Goal: Task Accomplishment & Management: Use online tool/utility

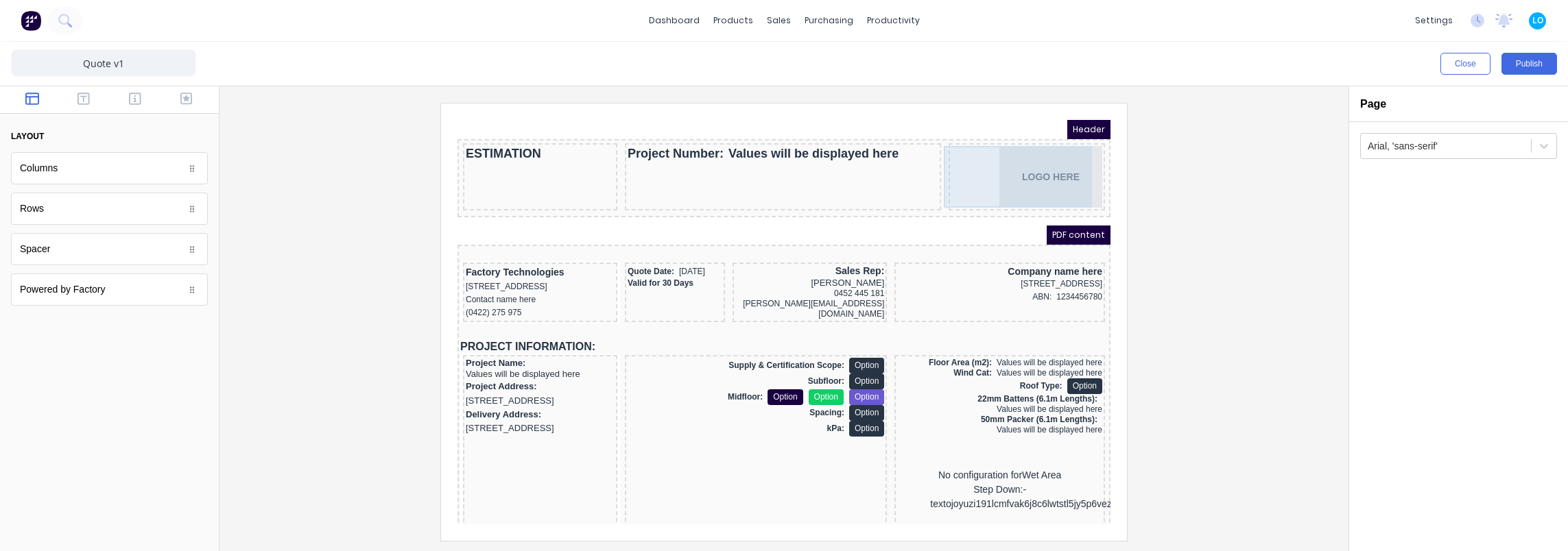
click at [1056, 166] on div "LOGO HERE" at bounding box center [1010, 160] width 151 height 62
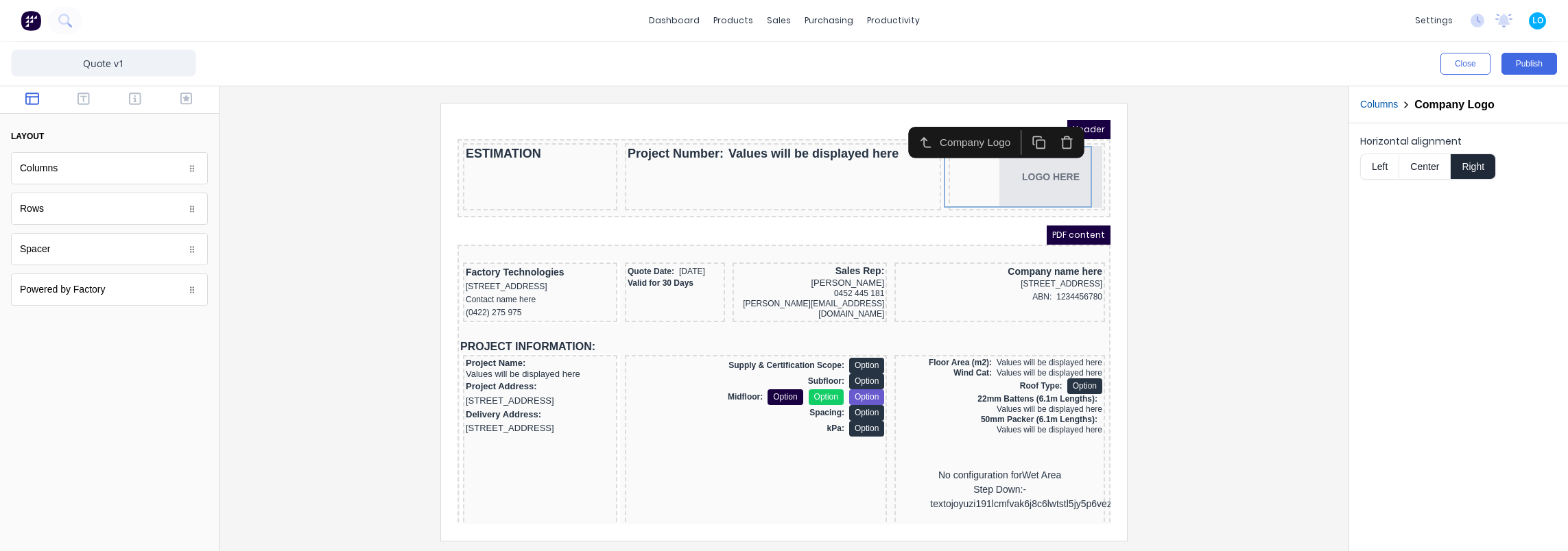
click at [1191, 232] on div at bounding box center [784, 322] width 1107 height 438
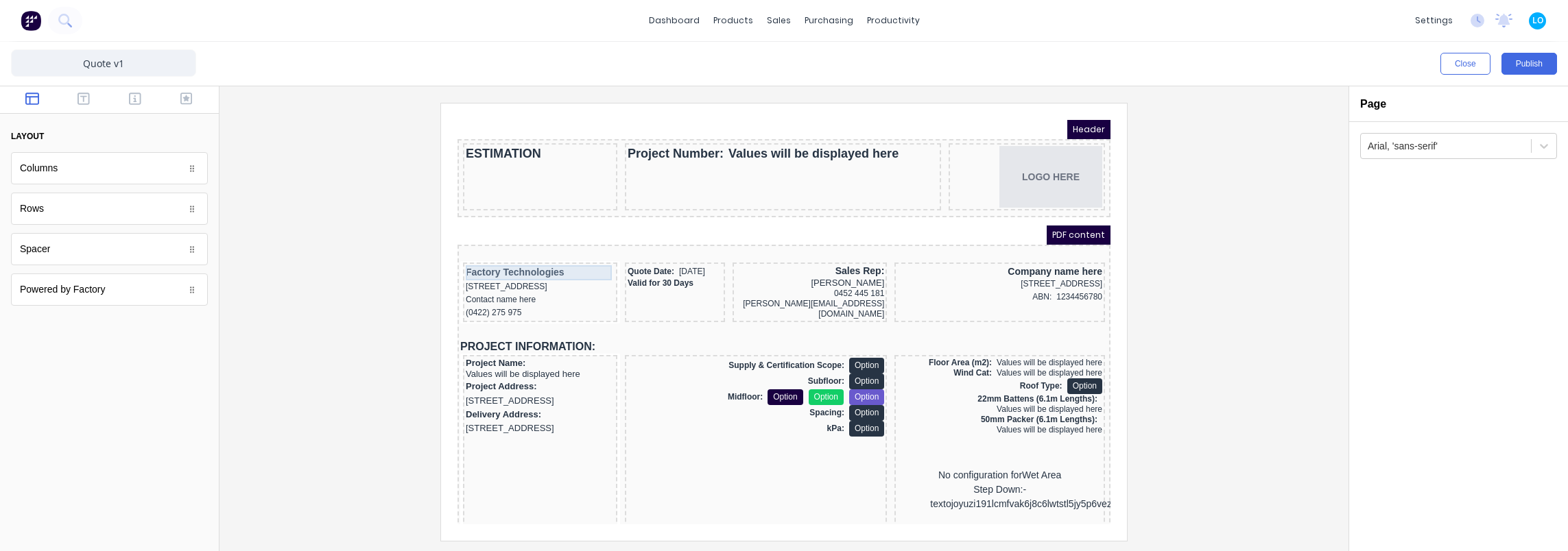
click at [524, 261] on div "Factory Technologies" at bounding box center [523, 256] width 149 height 15
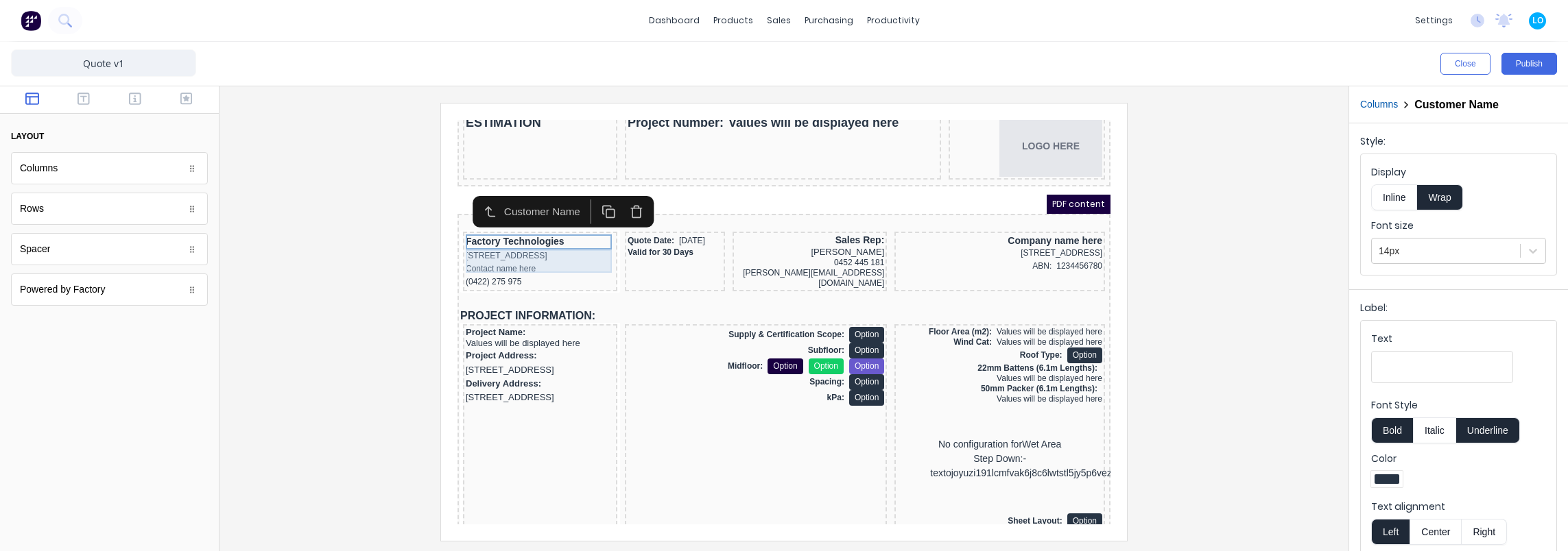
scroll to position [68, 0]
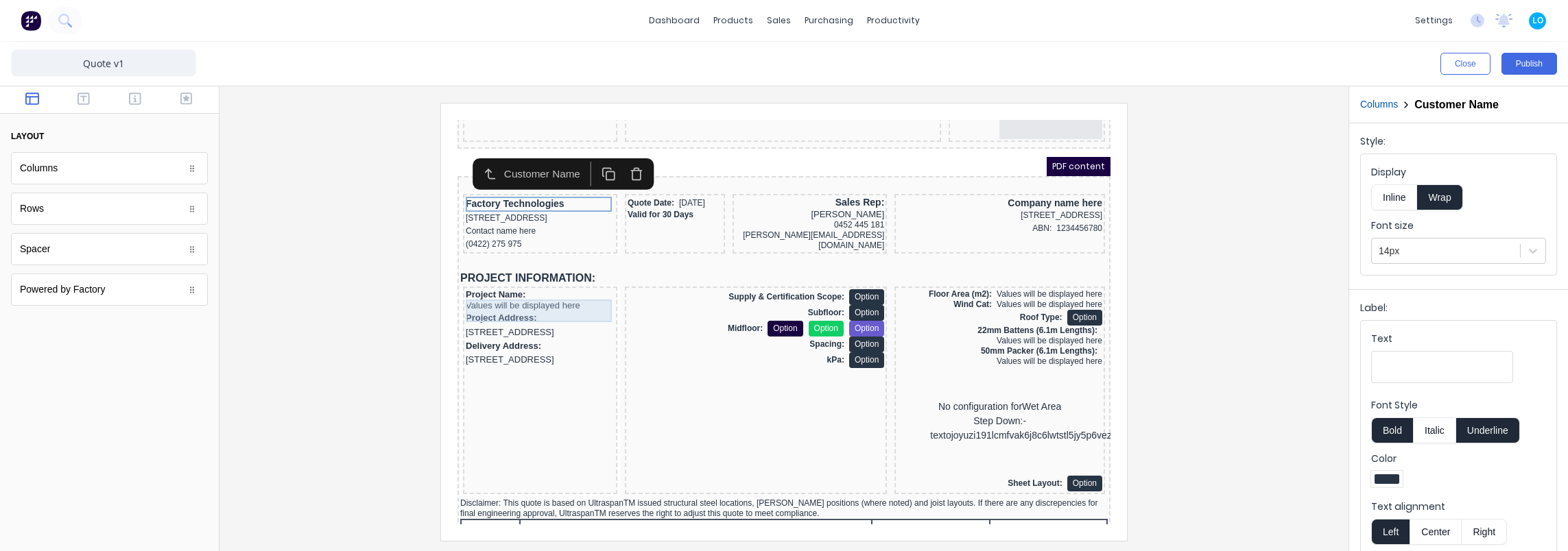
click at [504, 285] on div "Project Name: Values will be displayed here" at bounding box center [523, 284] width 149 height 22
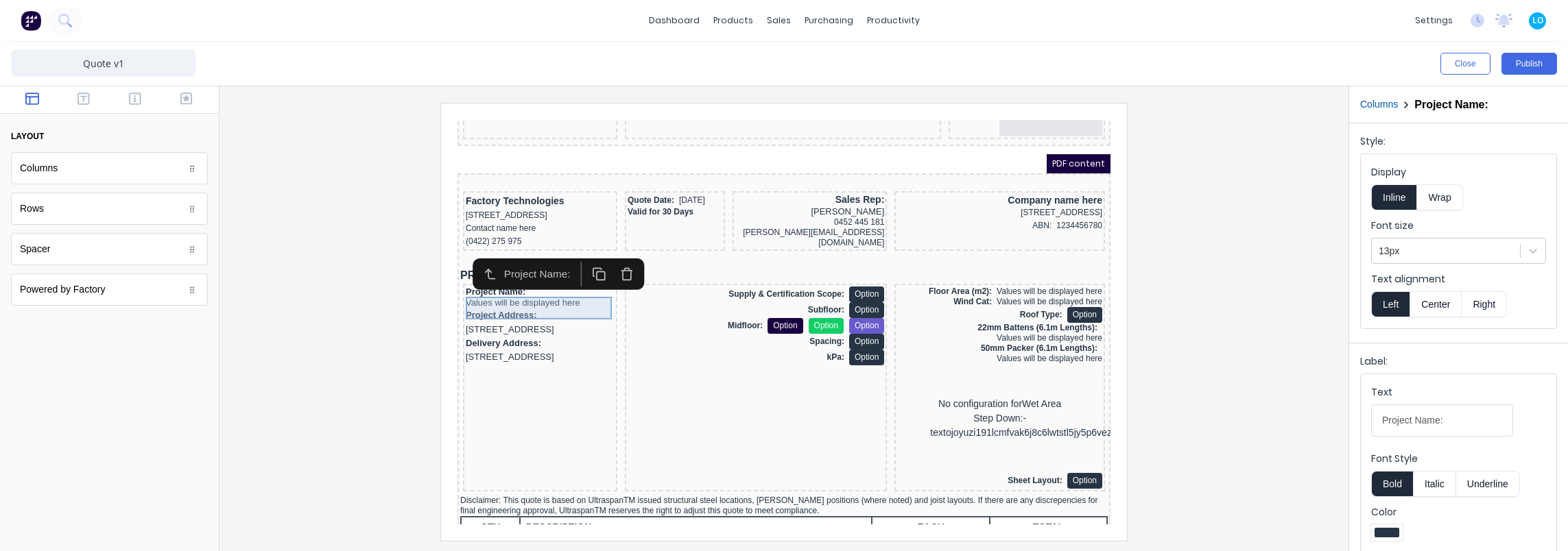
scroll to position [137, 0]
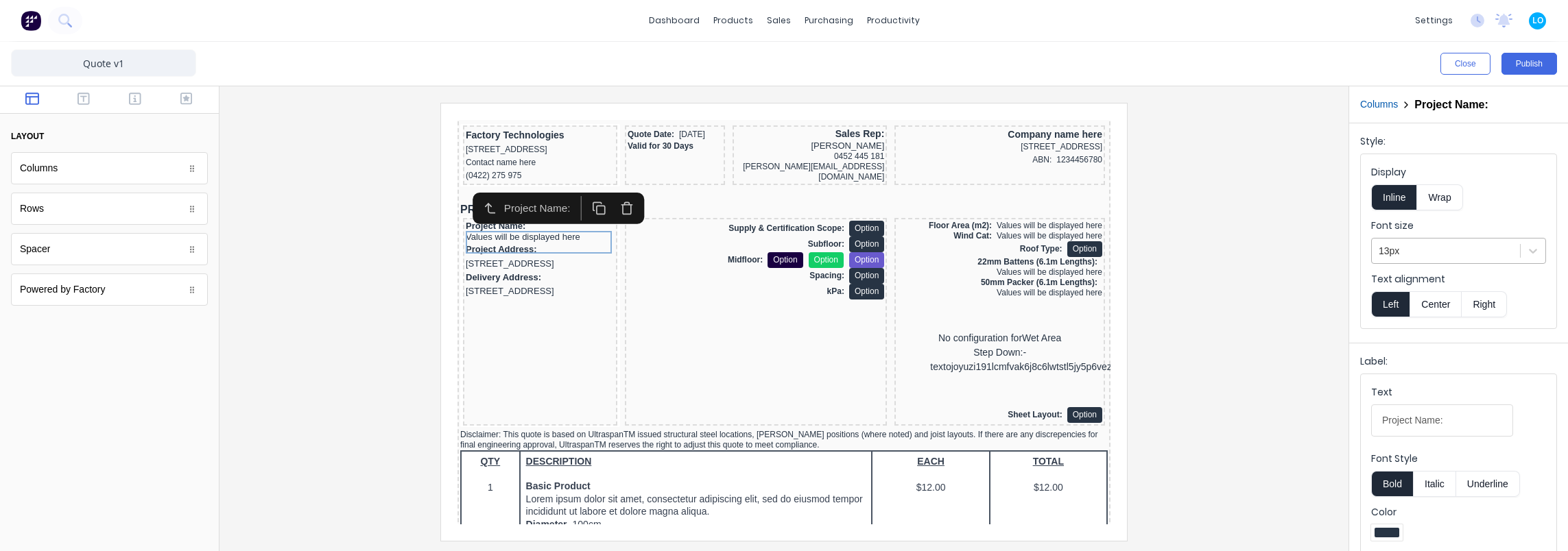
click at [1479, 252] on div at bounding box center [1445, 251] width 134 height 17
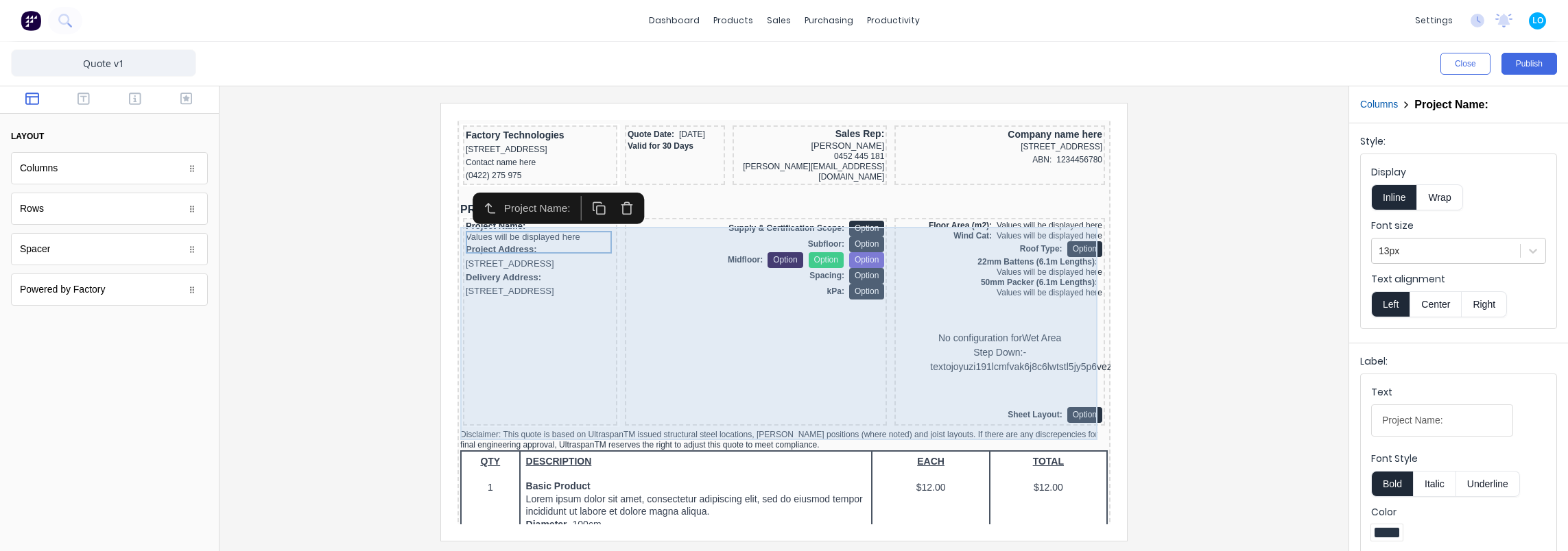
click at [585, 349] on div "Project Name: Values will be displayed here Project Address: 234 Beach Road Gol…" at bounding box center [523, 305] width 154 height 207
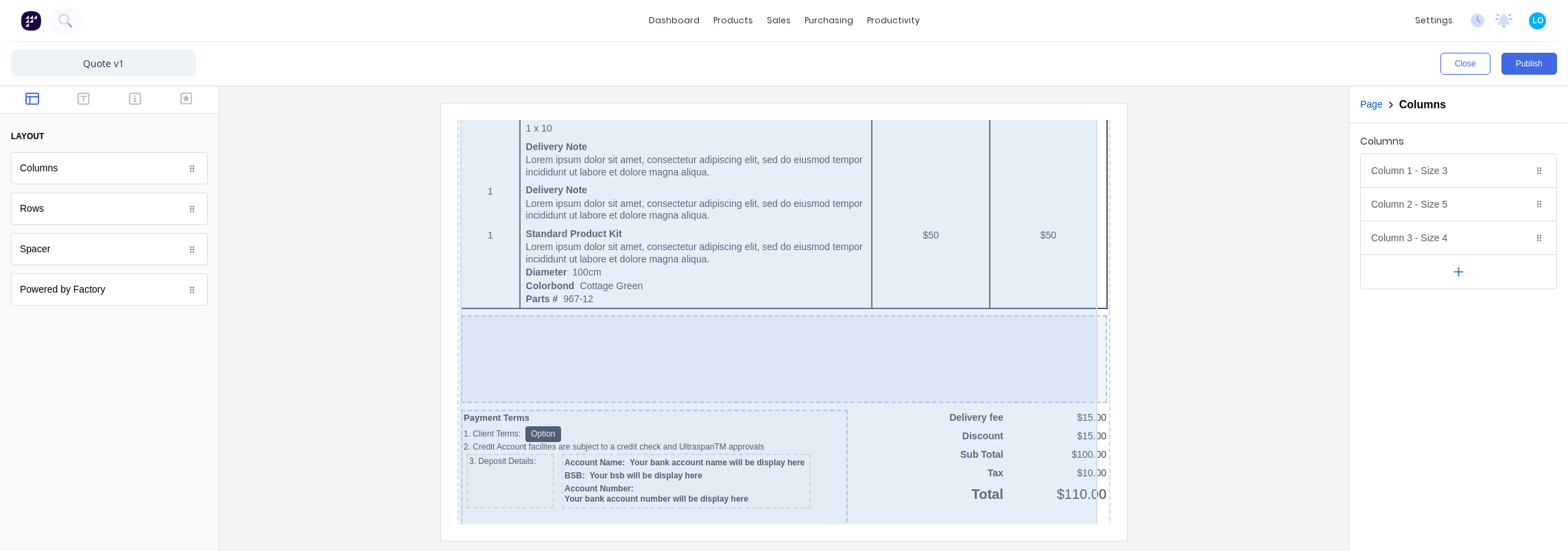
scroll to position [1234, 0]
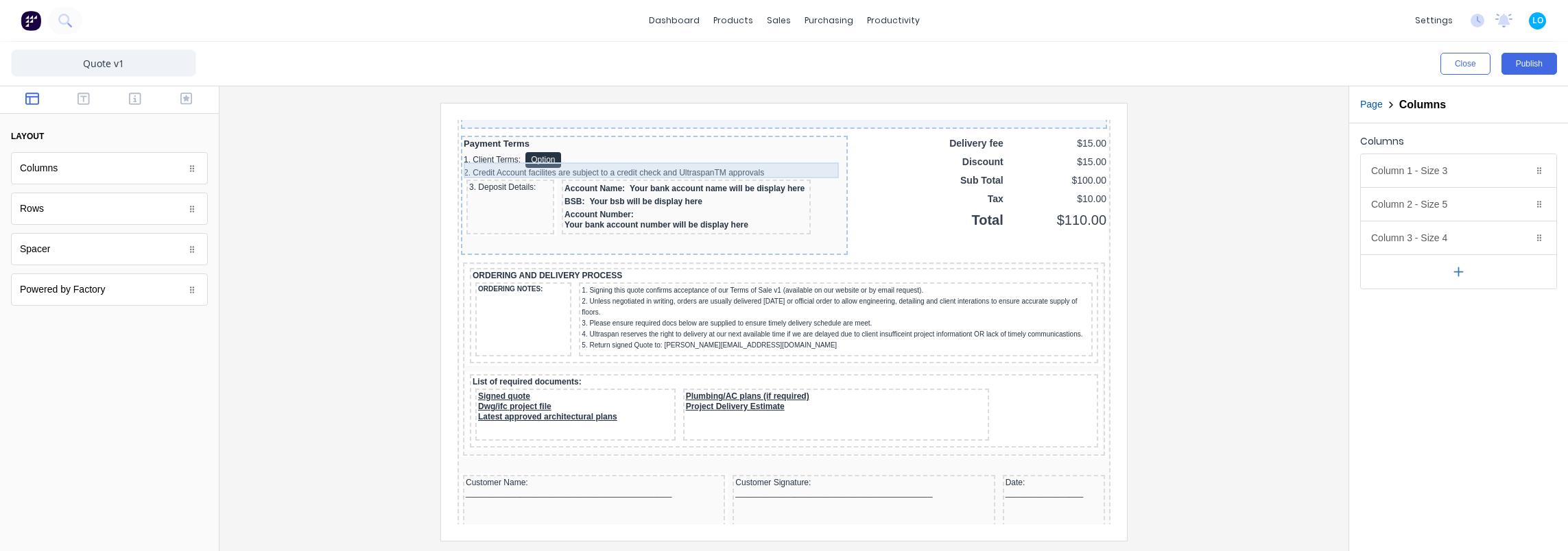
click at [578, 151] on div "1. Client Terms: Option" at bounding box center [637, 143] width 381 height 16
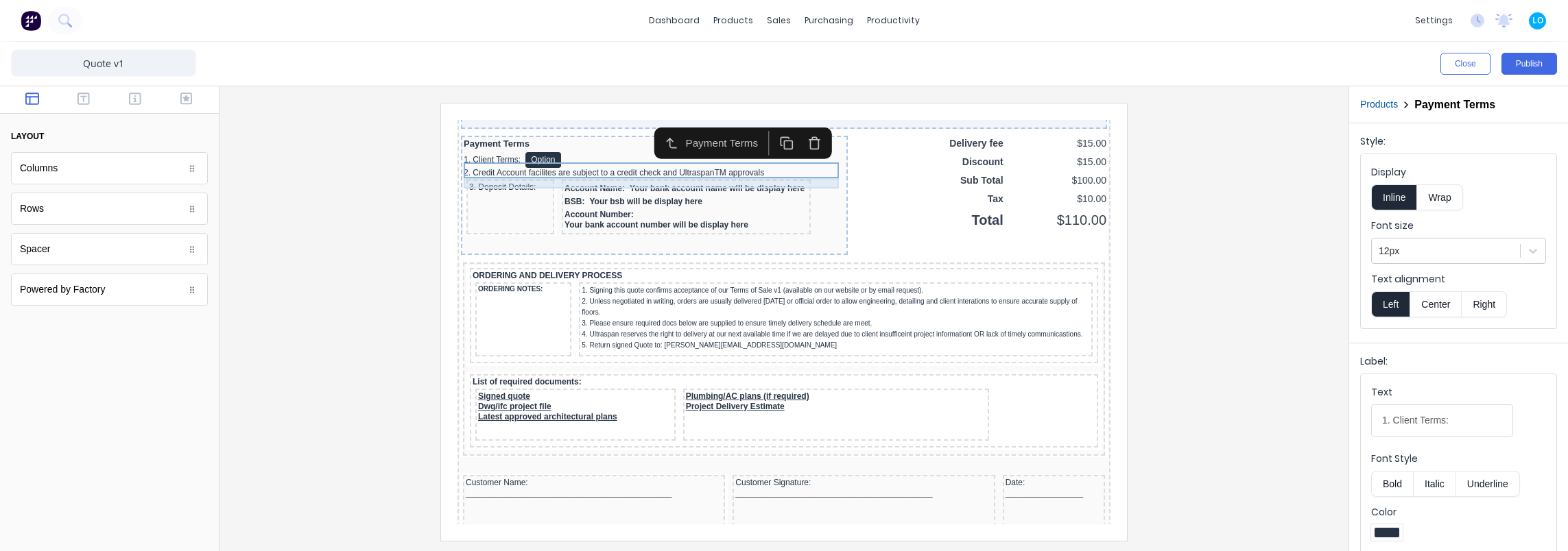
click at [589, 162] on div "2. Credit Account facilites are subject to a credit check and UltraspanTM appro…" at bounding box center [637, 156] width 381 height 10
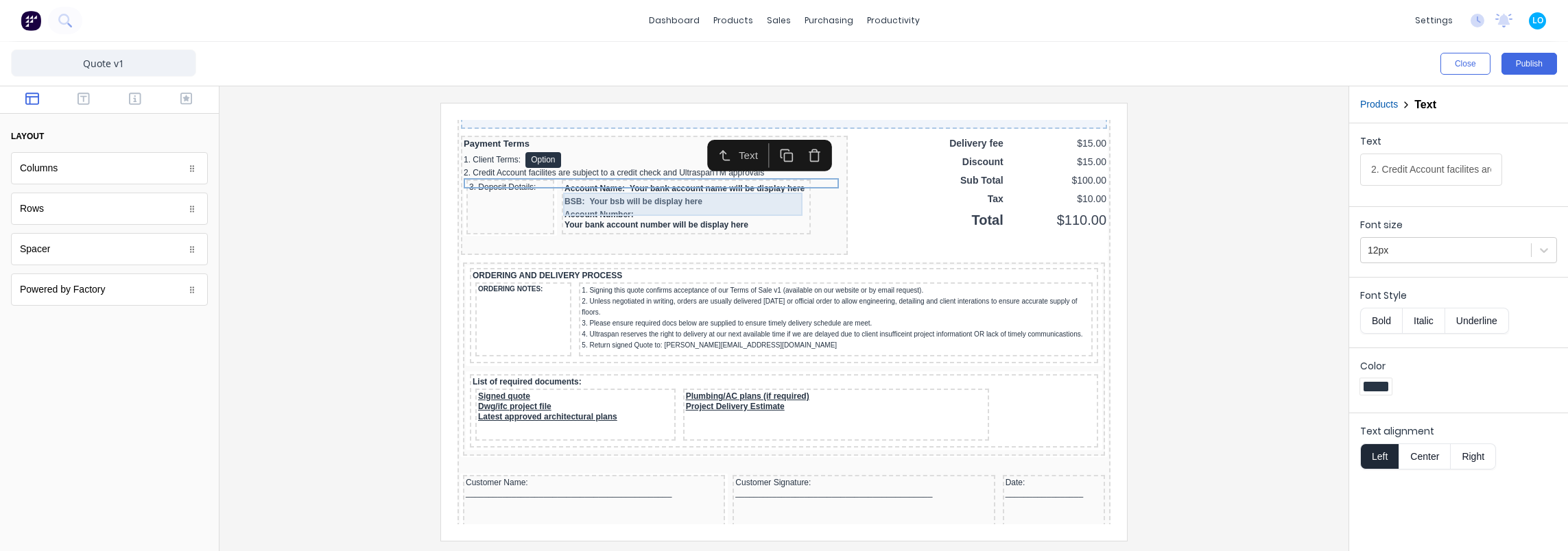
click at [594, 178] on div "Account Name: Your bank account name will be display here" at bounding box center [670, 173] width 244 height 13
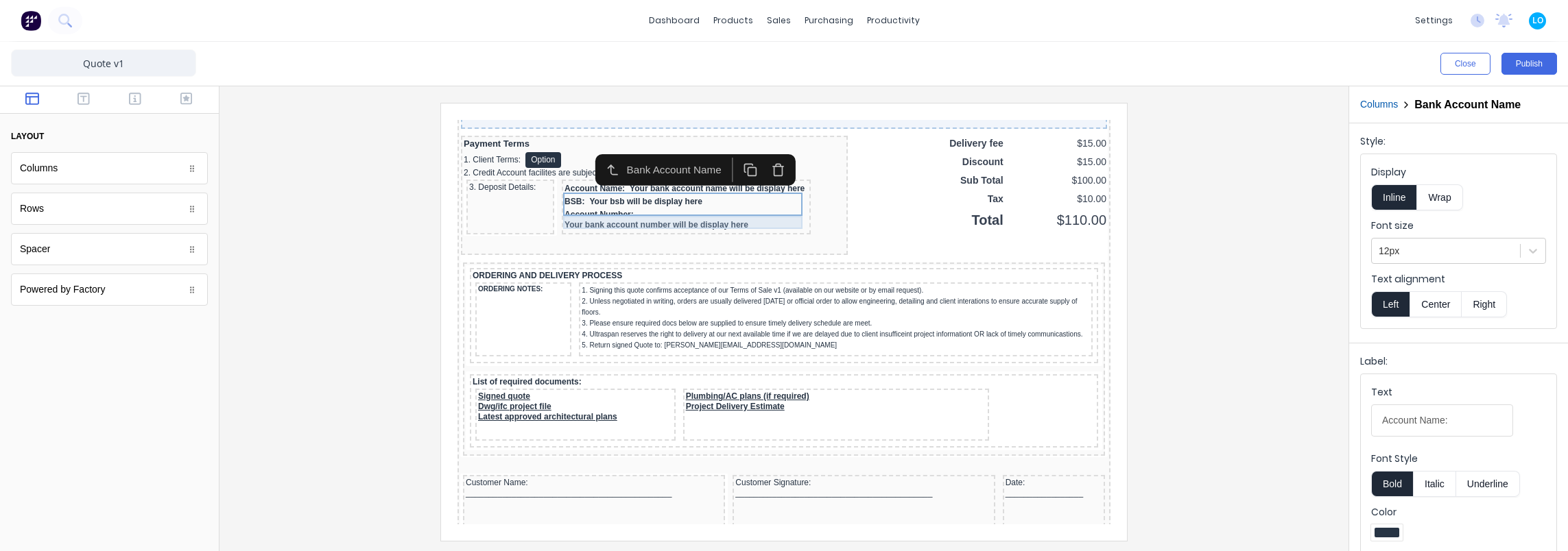
click at [600, 192] on div "BSB: Your bsb will be display here" at bounding box center [670, 185] width 244 height 13
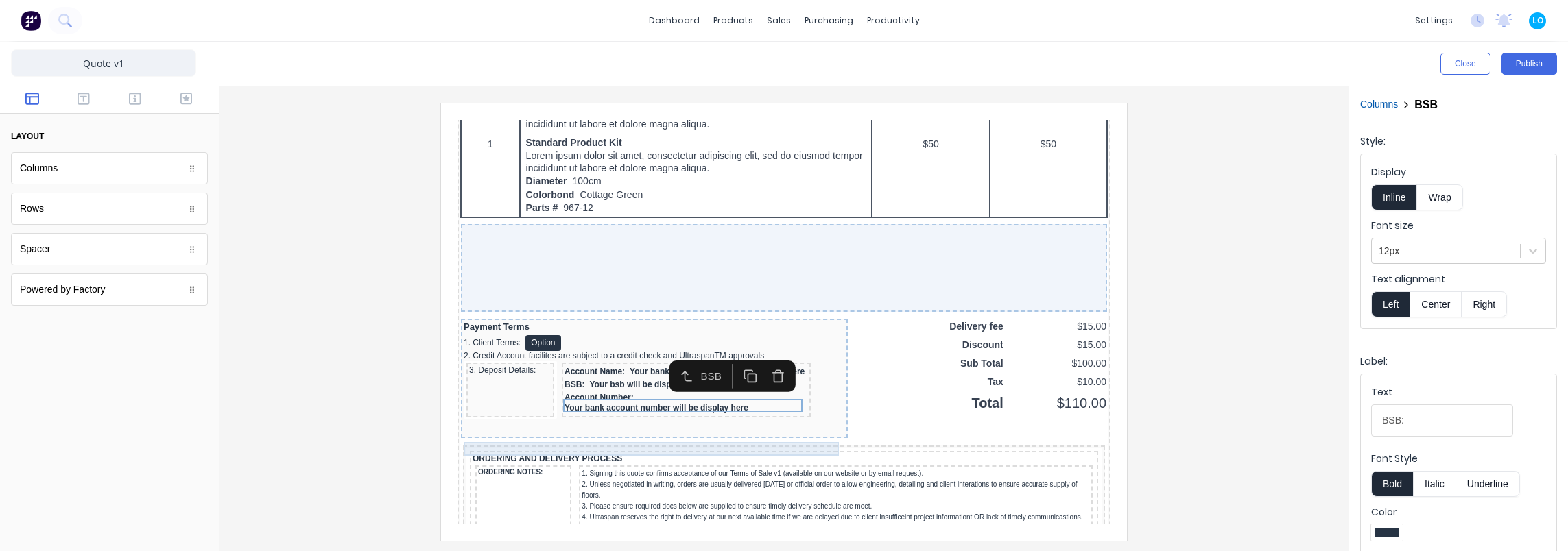
scroll to position [68, 0]
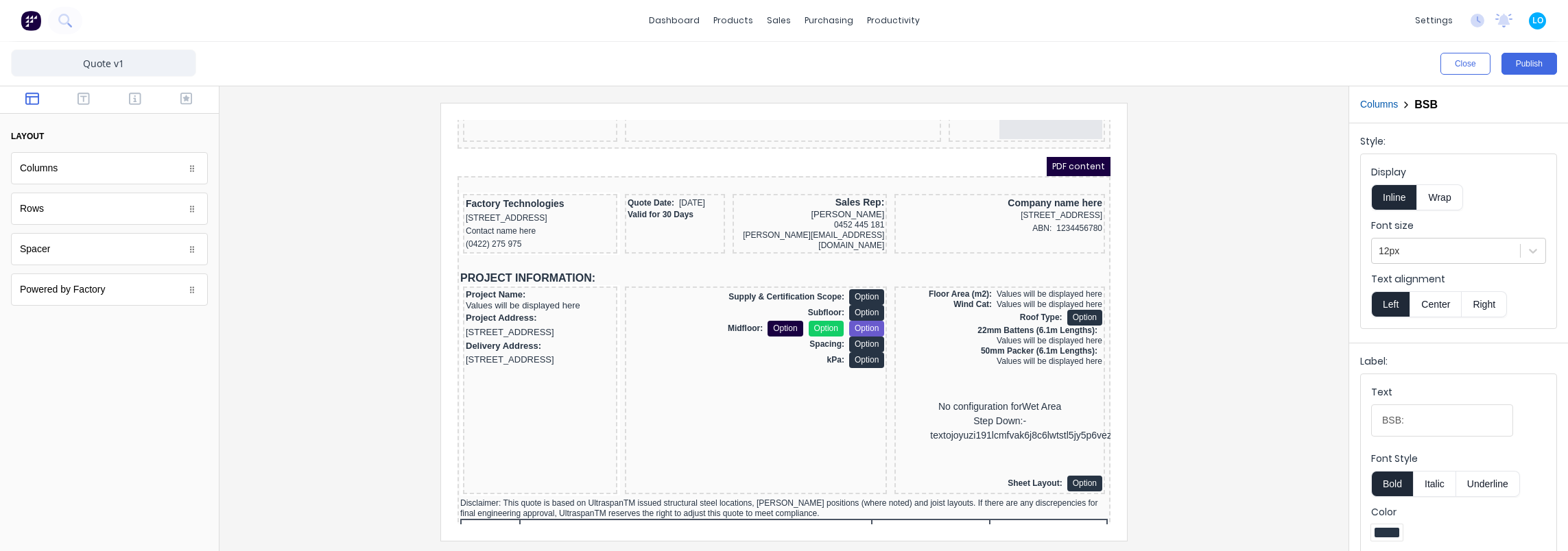
click at [344, 275] on div at bounding box center [784, 322] width 1107 height 438
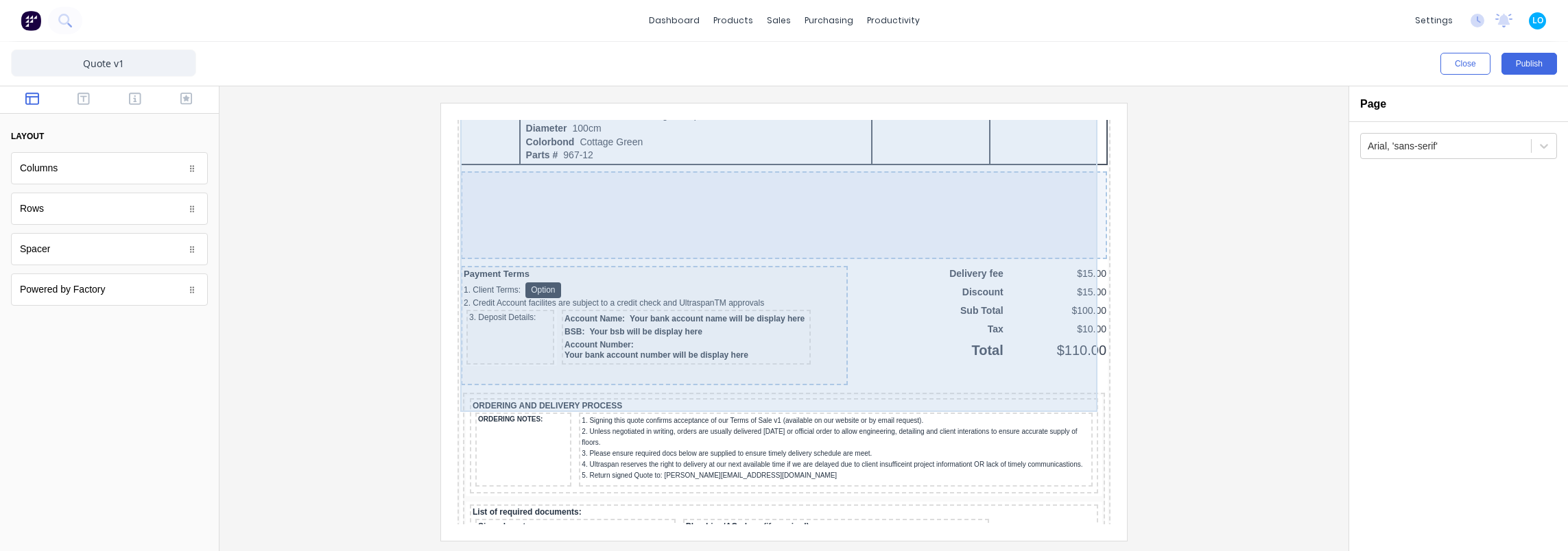
scroll to position [1371, 0]
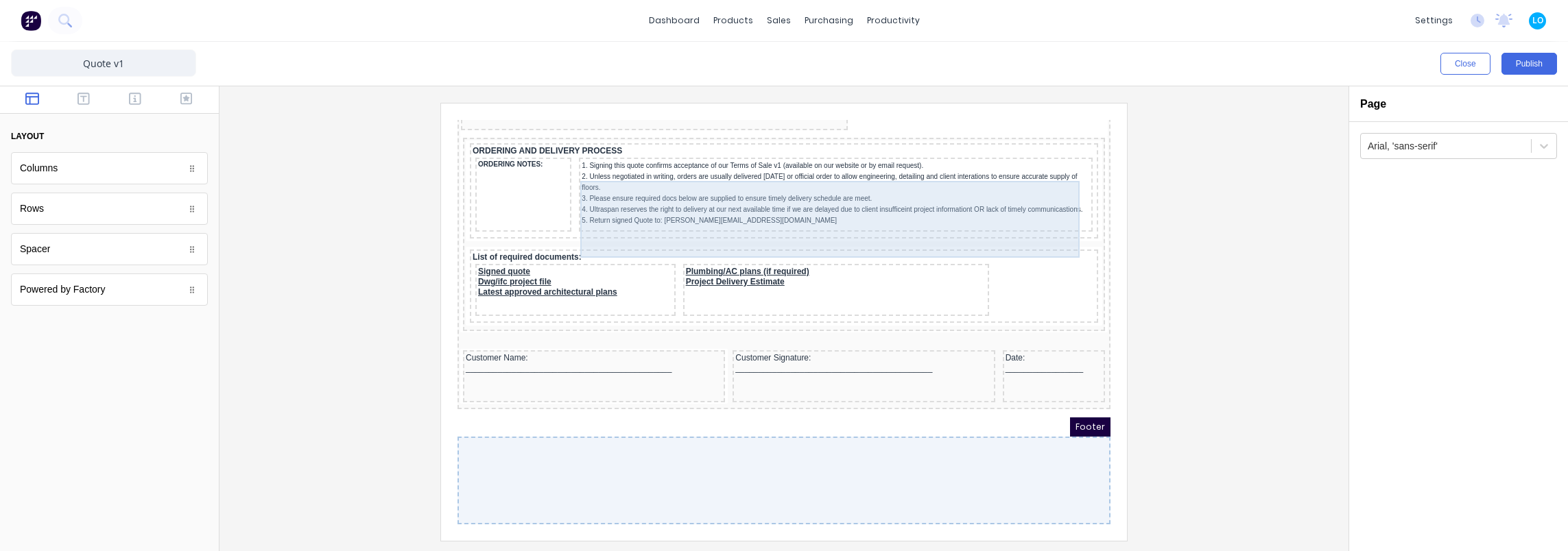
click at [622, 207] on div "1. Signing this quote confirms acceptance of our Terms of Sale v1 (available on…" at bounding box center [819, 177] width 508 height 66
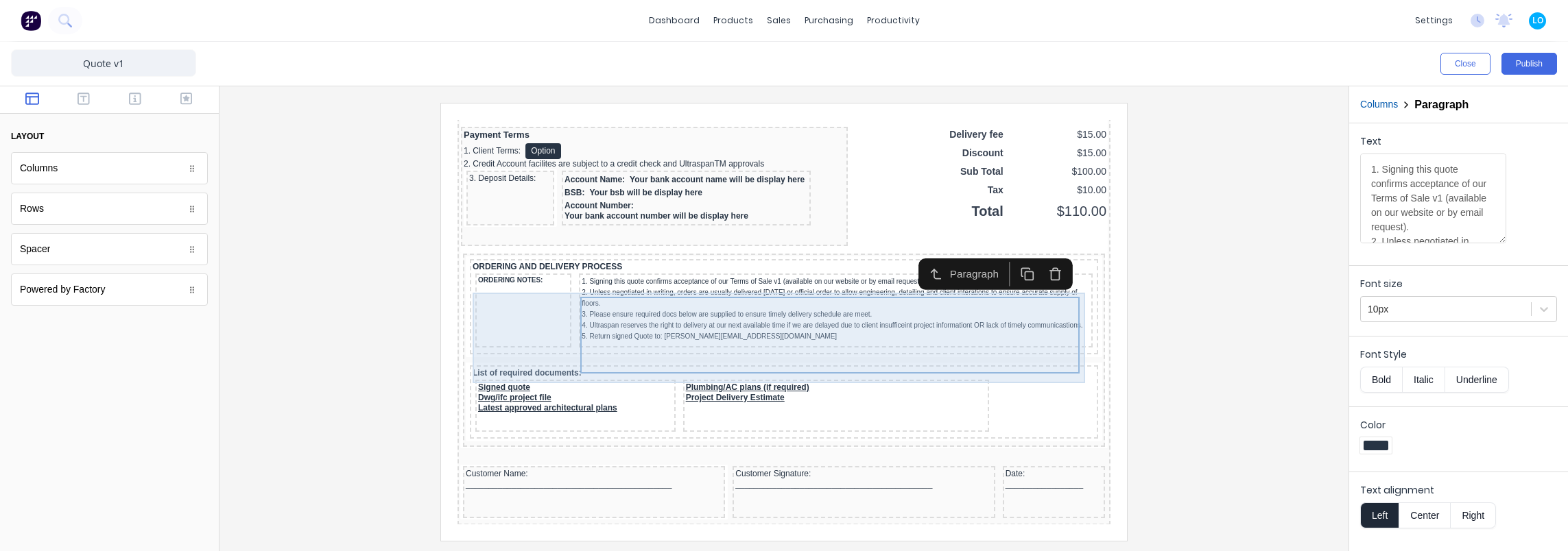
scroll to position [1165, 0]
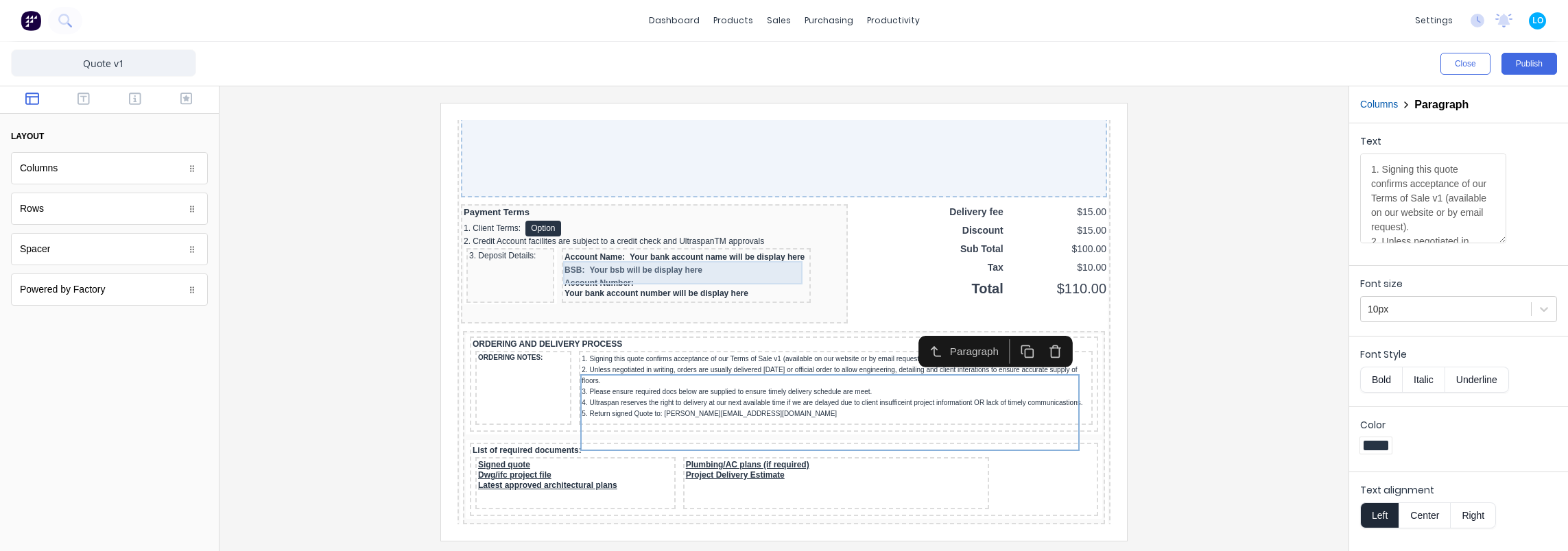
click at [619, 248] on div "Account Name: Your bank account name will be display here" at bounding box center [670, 241] width 244 height 13
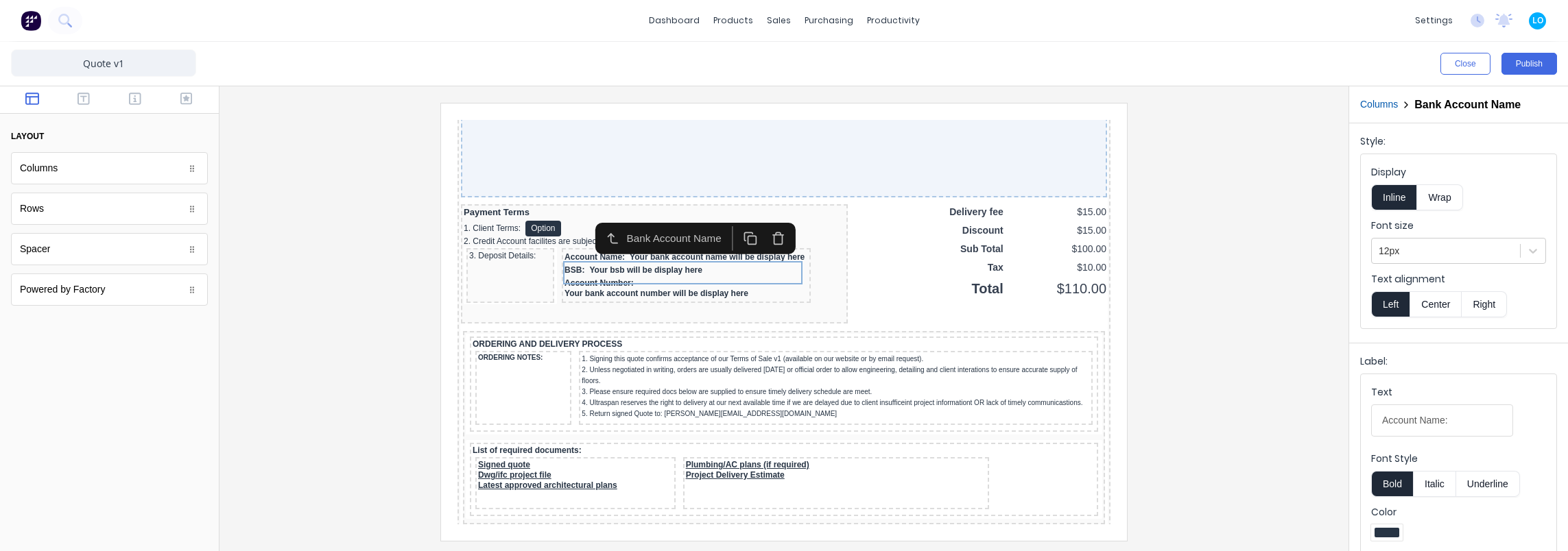
click at [354, 266] on div at bounding box center [784, 322] width 1107 height 438
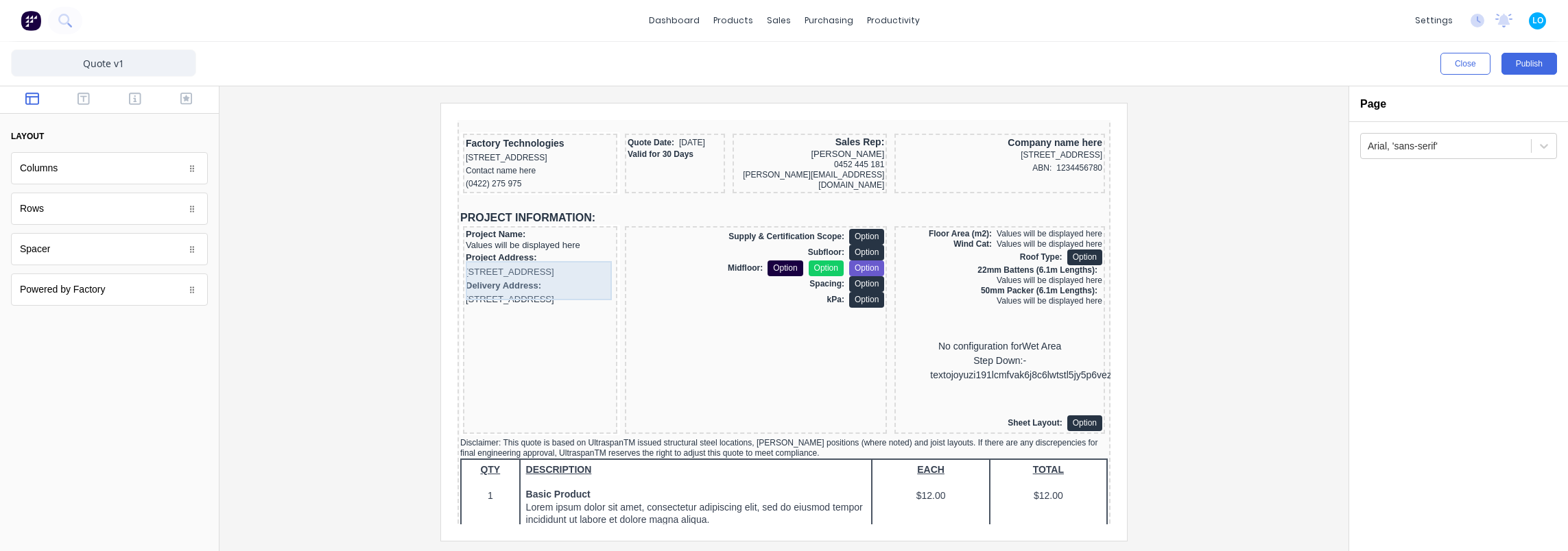
scroll to position [206, 0]
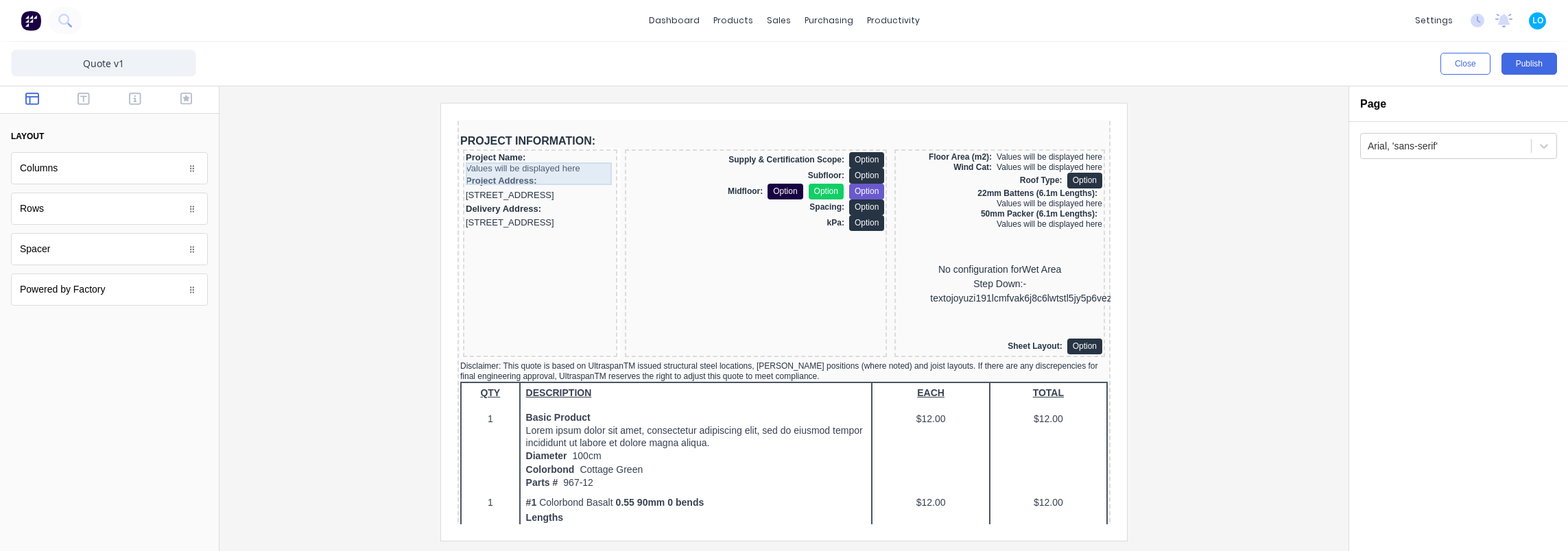
click at [515, 156] on div "Project Name: Values will be displayed here" at bounding box center [523, 146] width 149 height 22
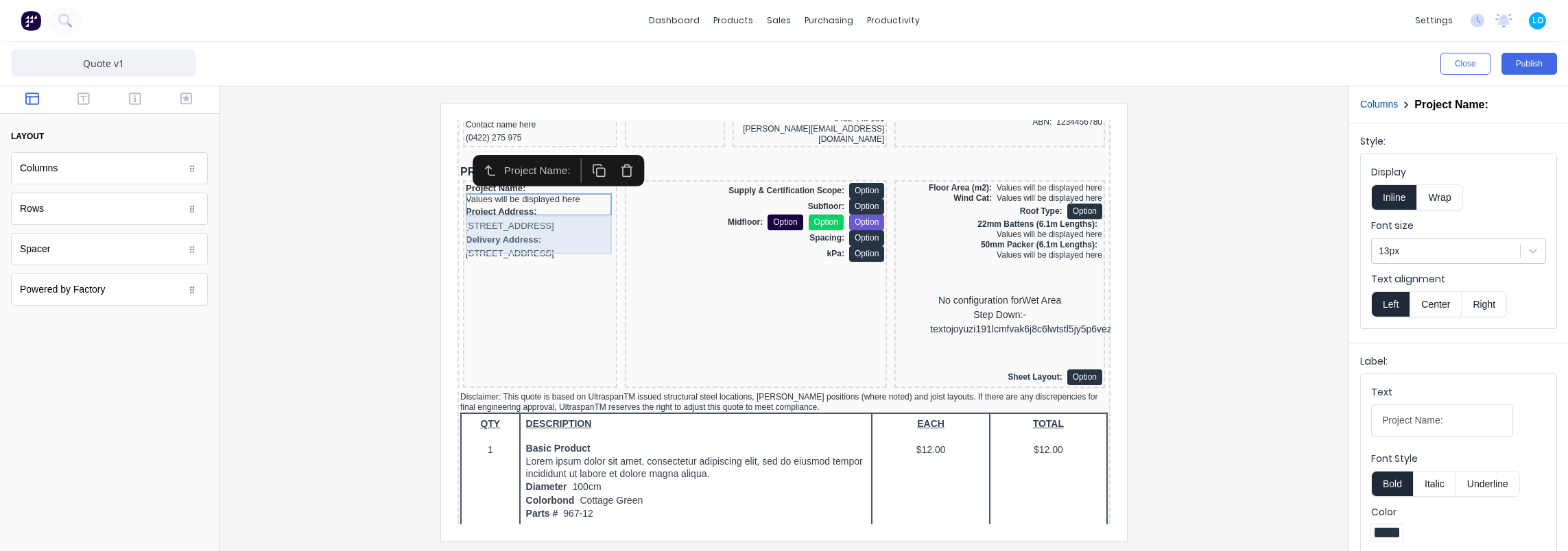
scroll to position [137, 0]
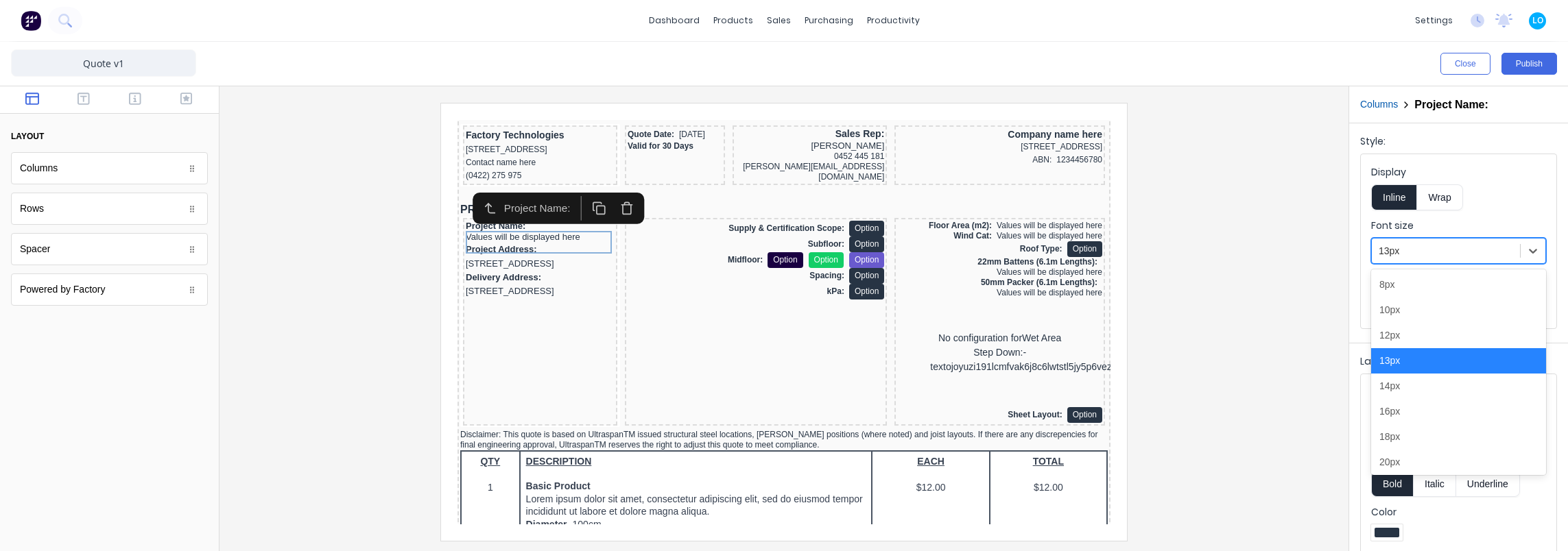
click at [1417, 243] on div at bounding box center [1445, 251] width 134 height 17
click at [1407, 303] on div "10px" at bounding box center [1459, 310] width 174 height 25
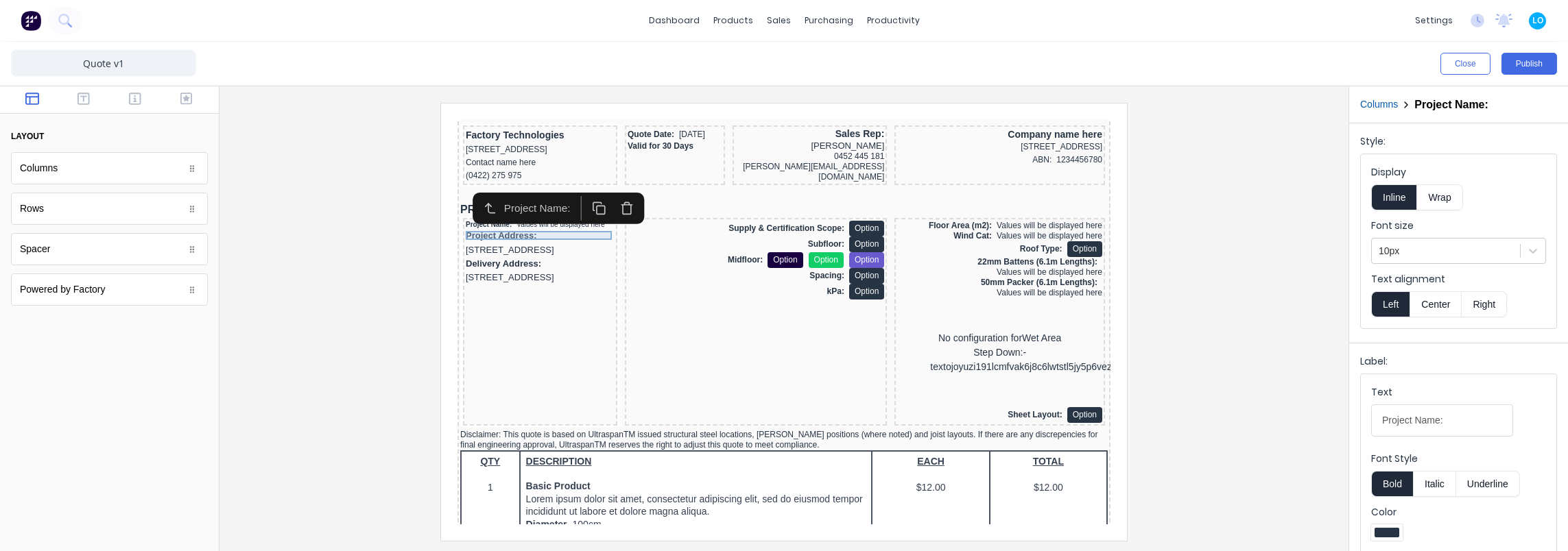
click at [505, 228] on div "Project Address: 234 Beach Road Gold Coast, Queensland, Australia" at bounding box center [523, 226] width 149 height 28
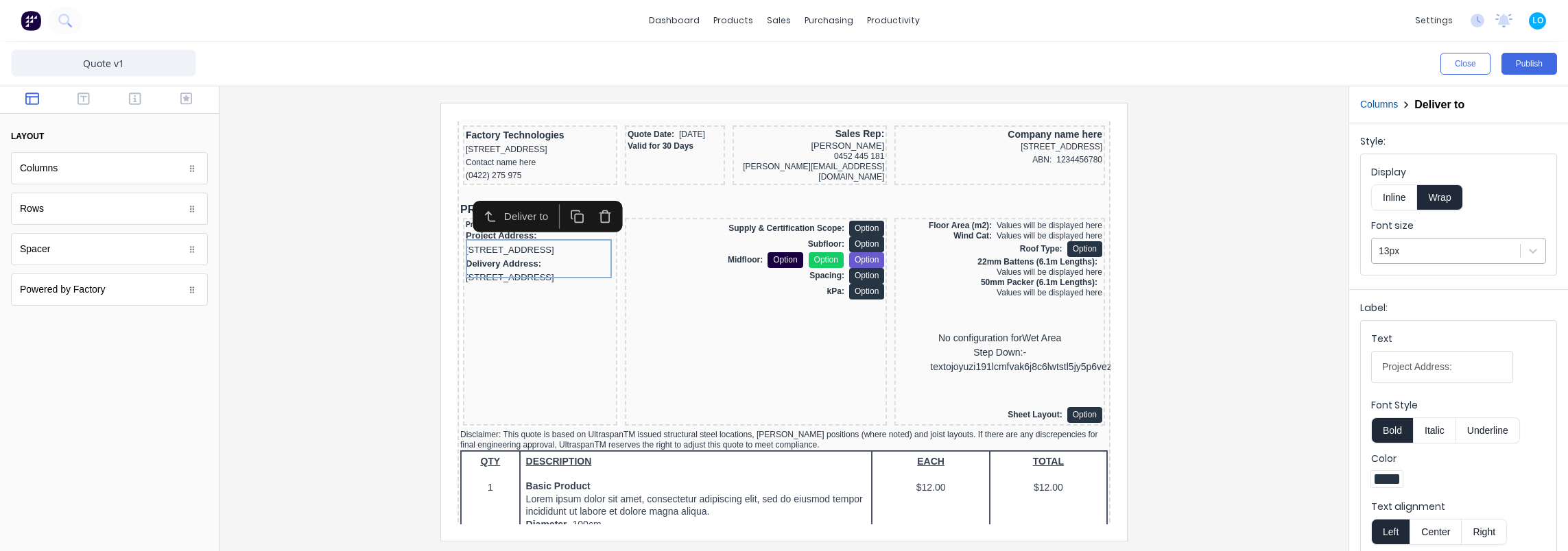
click at [1416, 251] on div at bounding box center [1445, 251] width 134 height 17
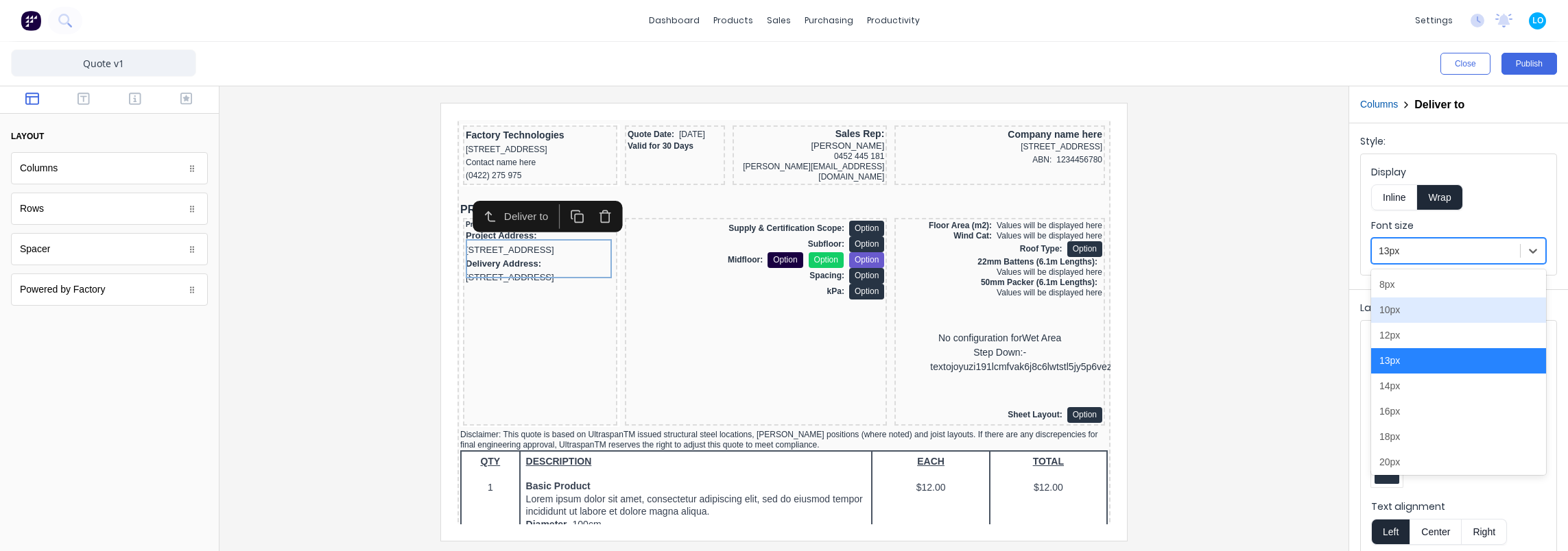
drag, startPoint x: 1421, startPoint y: 314, endPoint x: 1133, endPoint y: 274, distance: 290.8
click at [1421, 314] on div "10px" at bounding box center [1459, 310] width 174 height 25
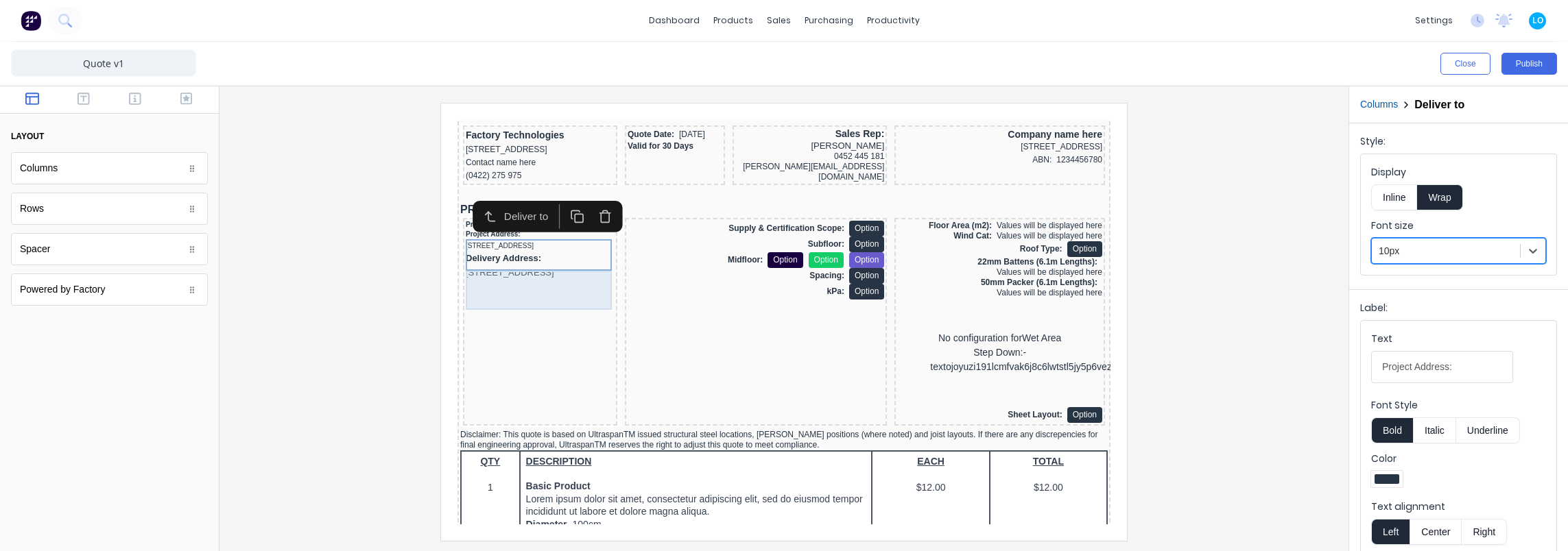
click at [547, 258] on div "Delivery Address: 234 Beach Road Gold Coast, Queensland, Australia" at bounding box center [523, 249] width 149 height 28
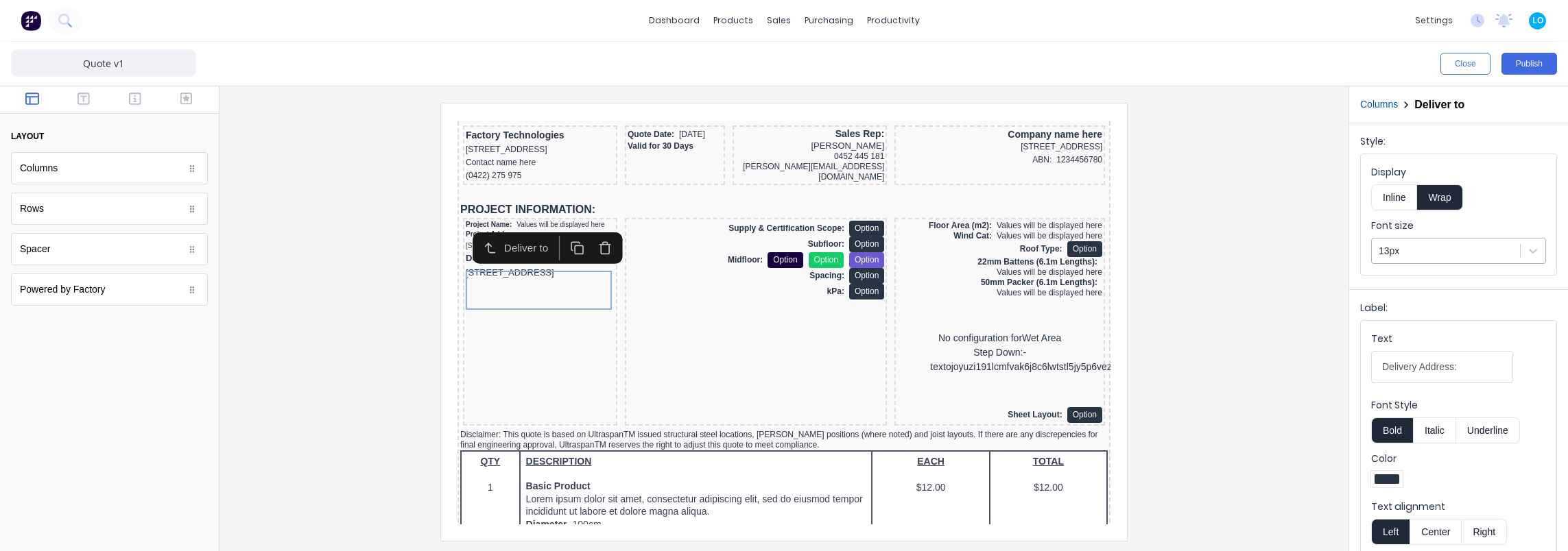
click at [1459, 251] on div at bounding box center [1445, 251] width 134 height 17
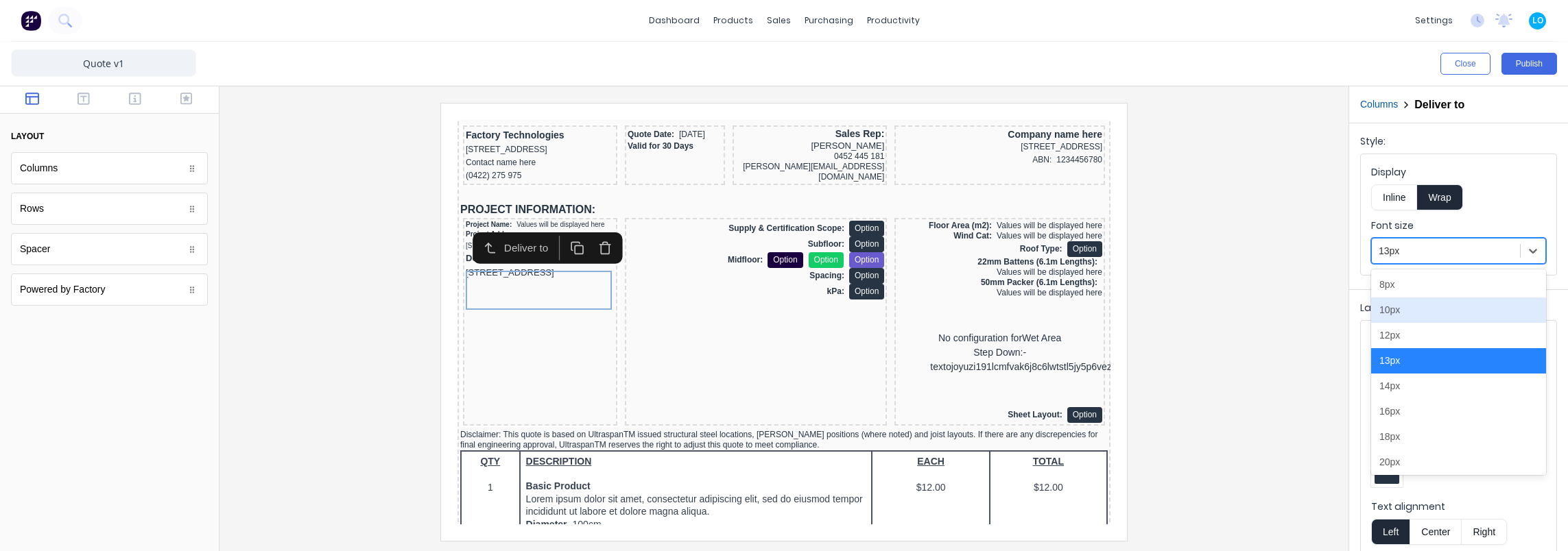
click at [1413, 311] on div "10px" at bounding box center [1459, 310] width 174 height 25
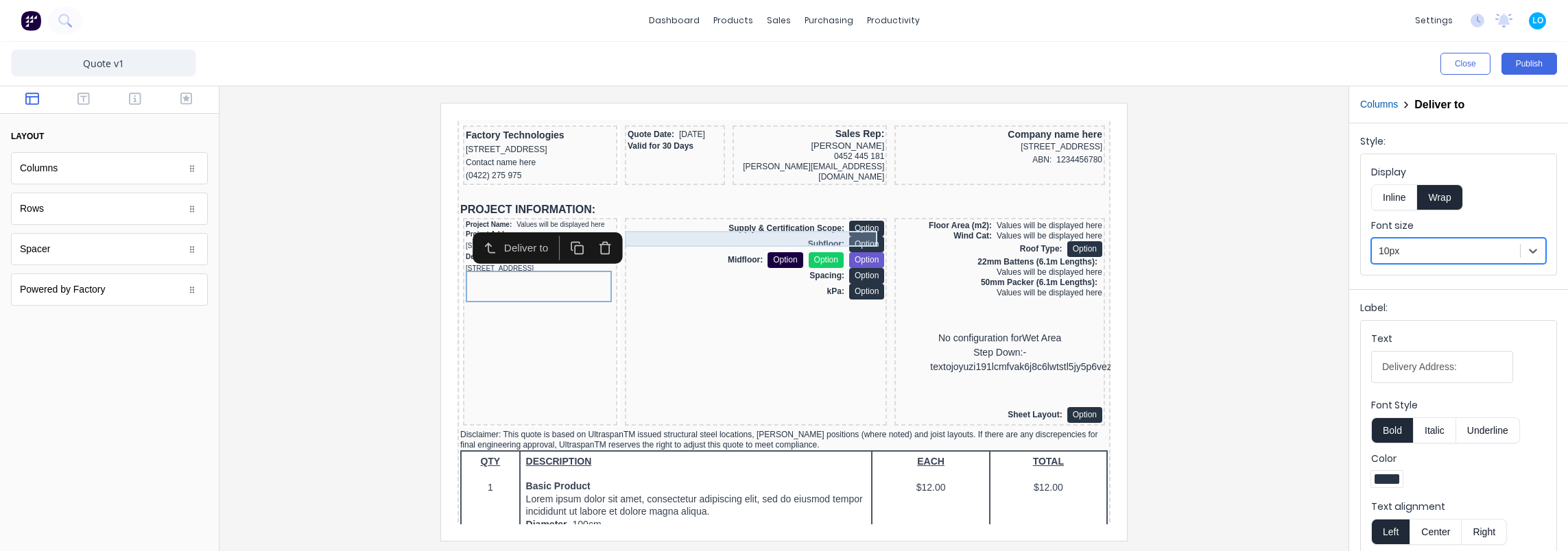
click at [729, 220] on div "Supply & Certification Scope: Option" at bounding box center [739, 211] width 257 height 16
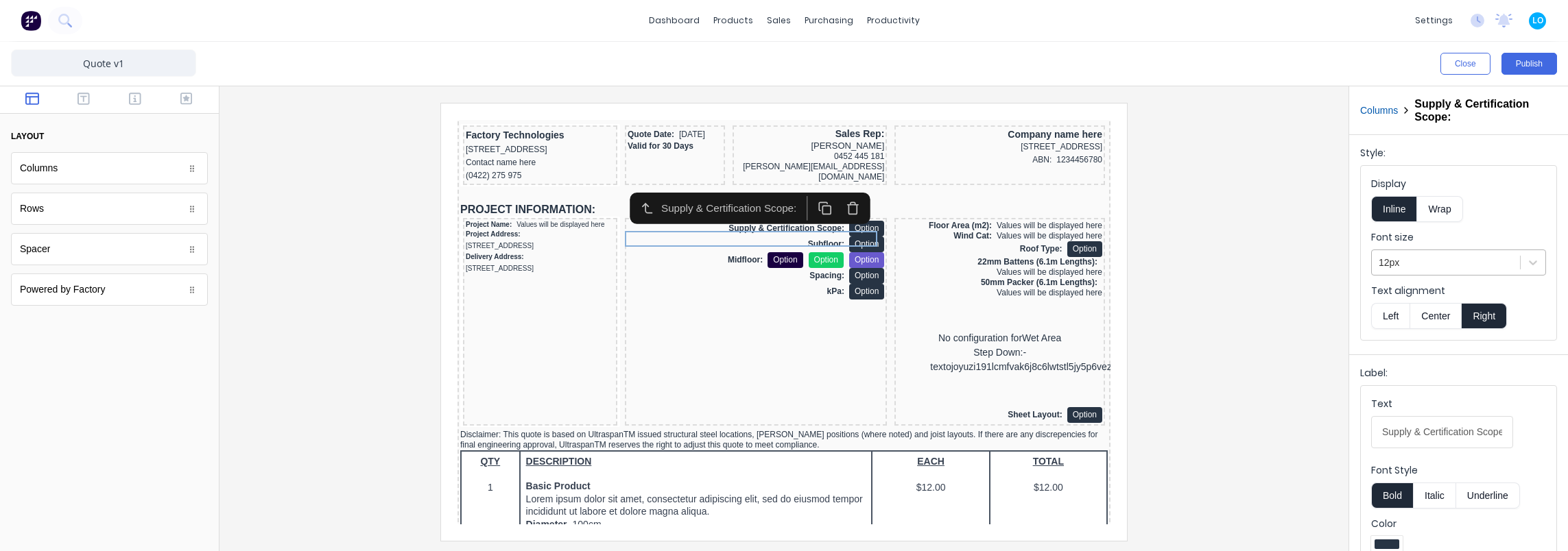
click at [1447, 261] on div at bounding box center [1445, 262] width 134 height 17
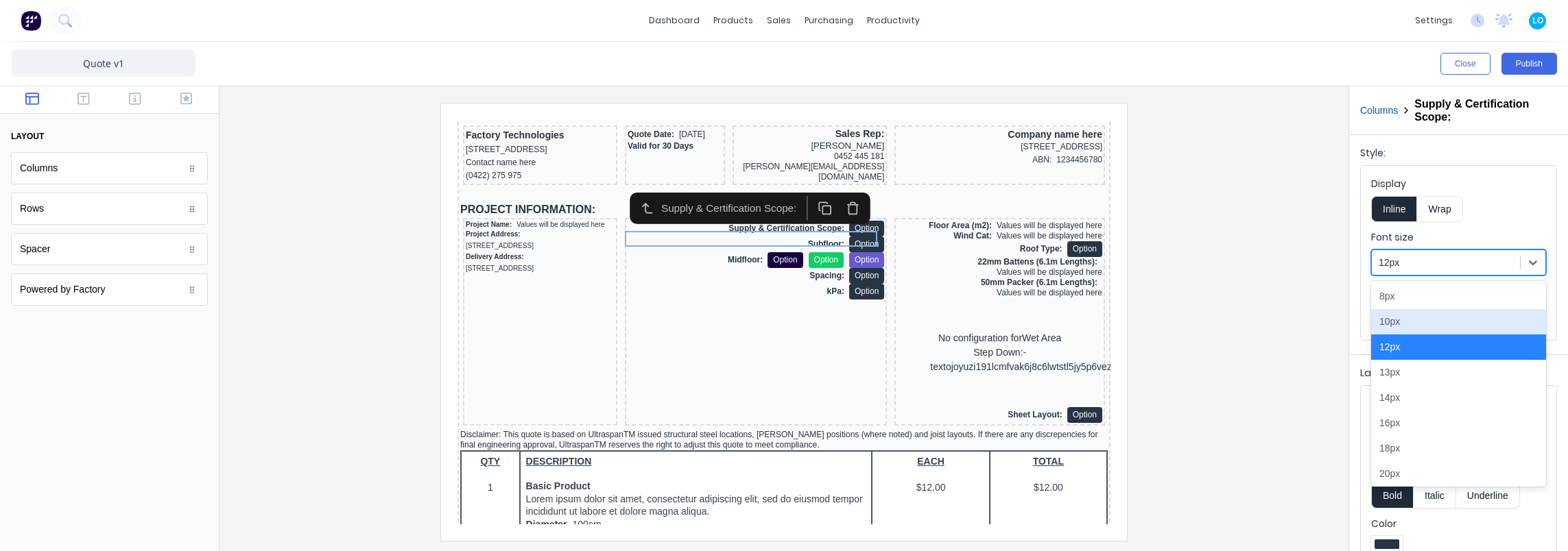
click at [1421, 316] on div "10px" at bounding box center [1459, 322] width 174 height 25
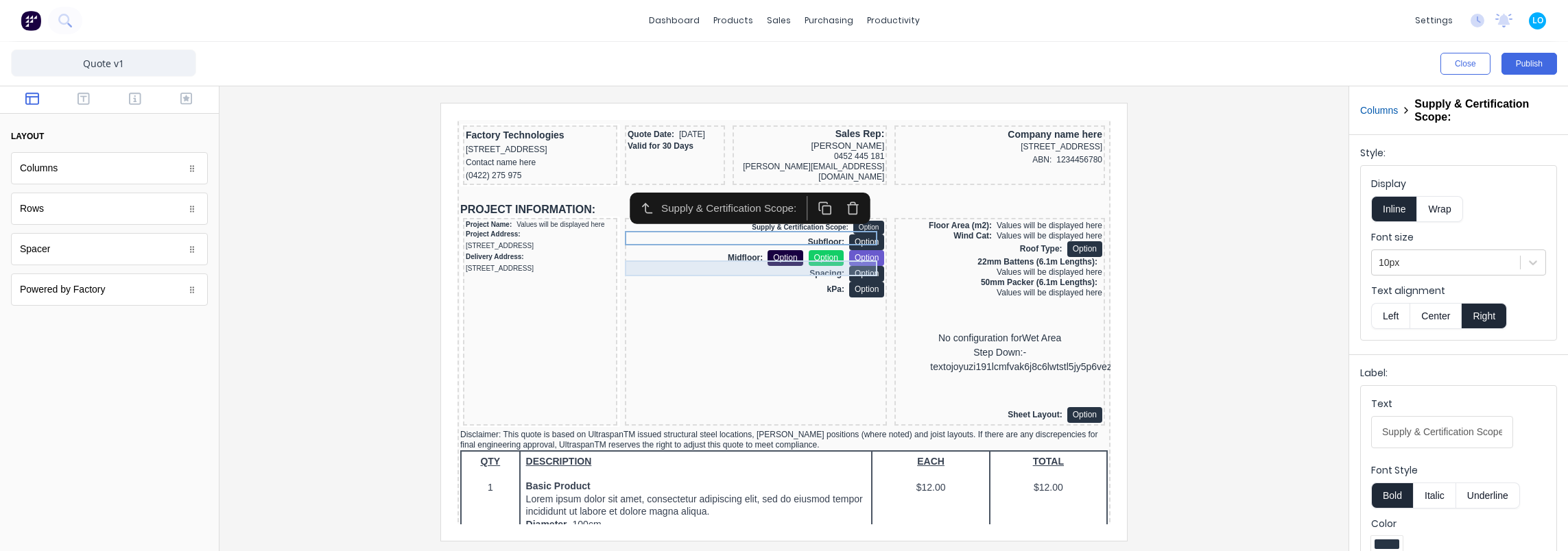
click at [807, 234] on div "Subfloor: Option" at bounding box center [739, 225] width 257 height 16
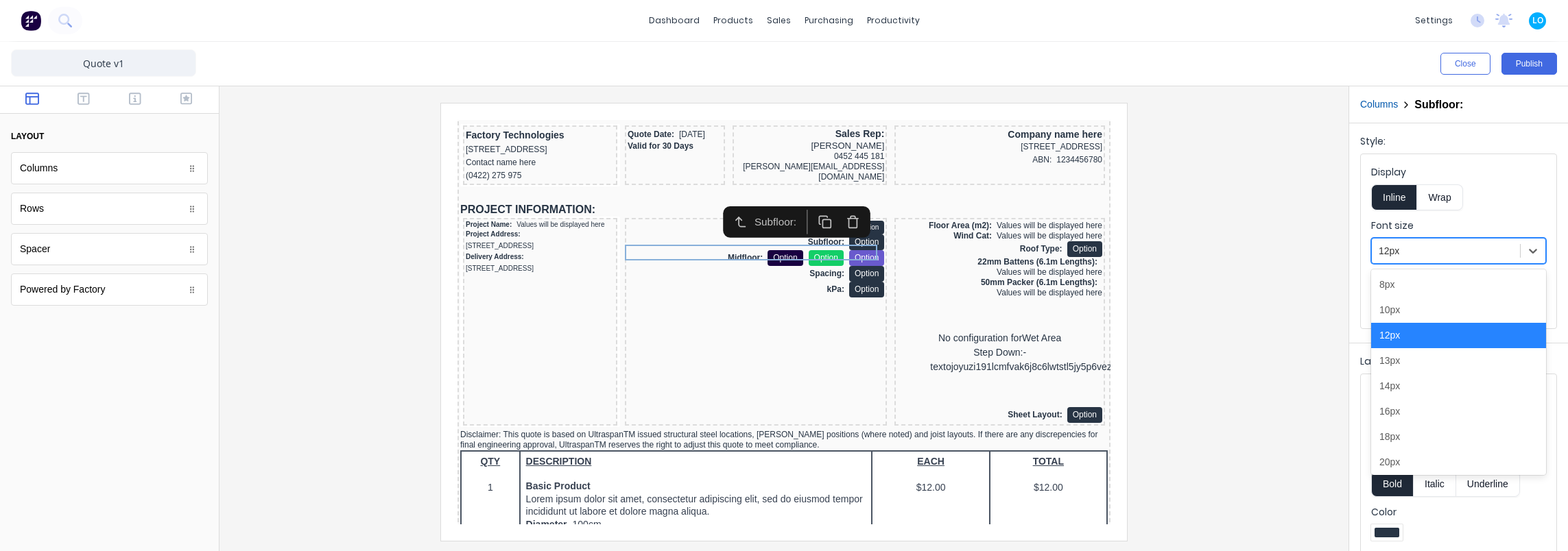
click at [1476, 248] on div at bounding box center [1445, 251] width 134 height 17
drag, startPoint x: 1426, startPoint y: 303, endPoint x: 1112, endPoint y: 297, distance: 314.1
click at [1426, 303] on div "10px" at bounding box center [1459, 310] width 174 height 25
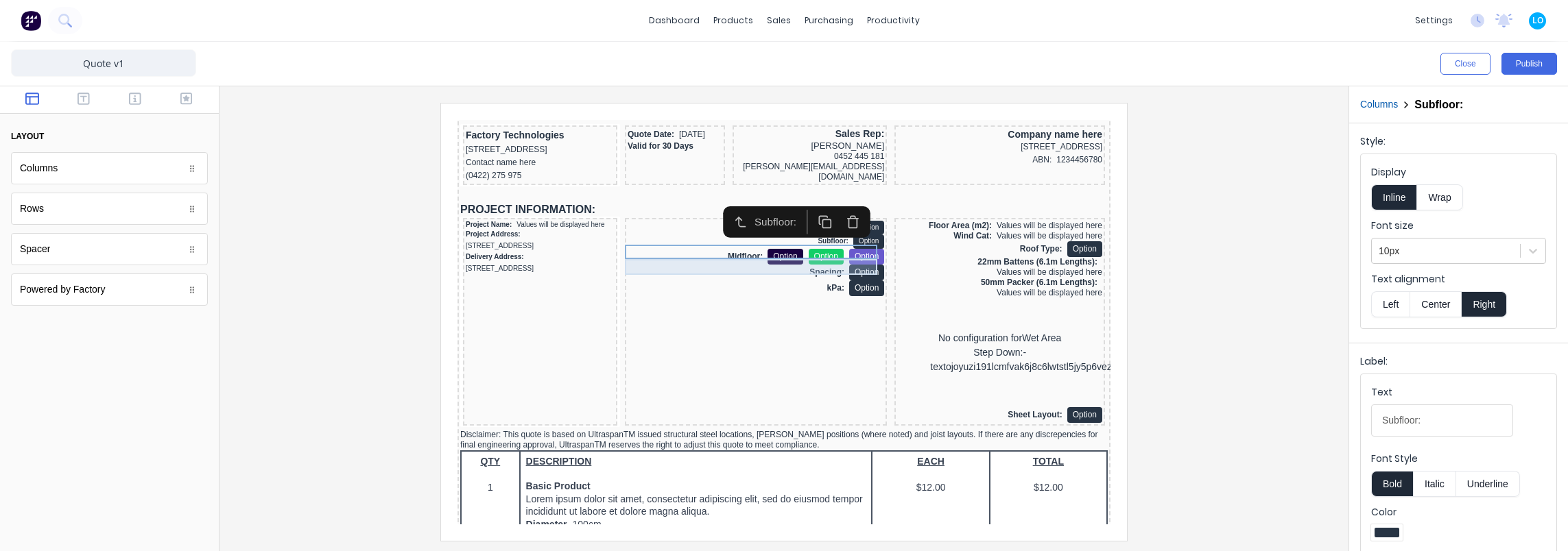
click at [818, 246] on div "Midfloor: Option Option Option" at bounding box center [739, 239] width 257 height 16
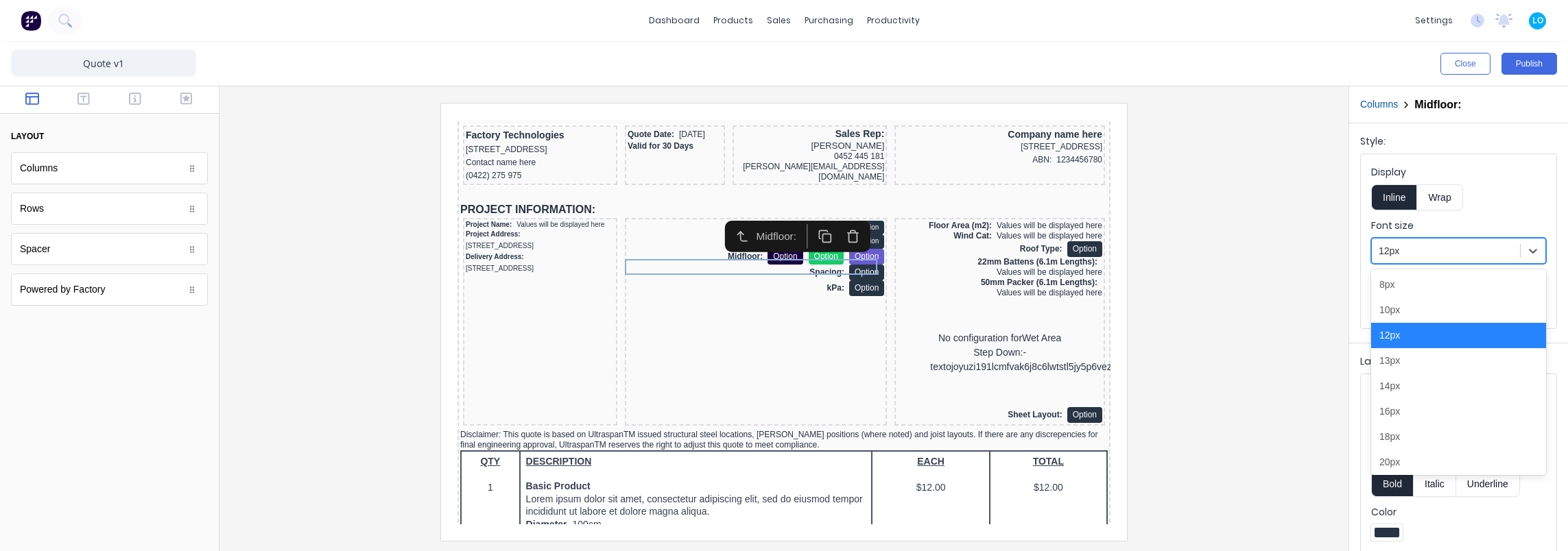
drag, startPoint x: 1450, startPoint y: 252, endPoint x: 1404, endPoint y: 308, distance: 72.5
click at [1449, 252] on div at bounding box center [1445, 251] width 134 height 17
drag, startPoint x: 1407, startPoint y: 307, endPoint x: 1393, endPoint y: 308, distance: 14.0
click at [1401, 307] on div "10px" at bounding box center [1459, 310] width 174 height 25
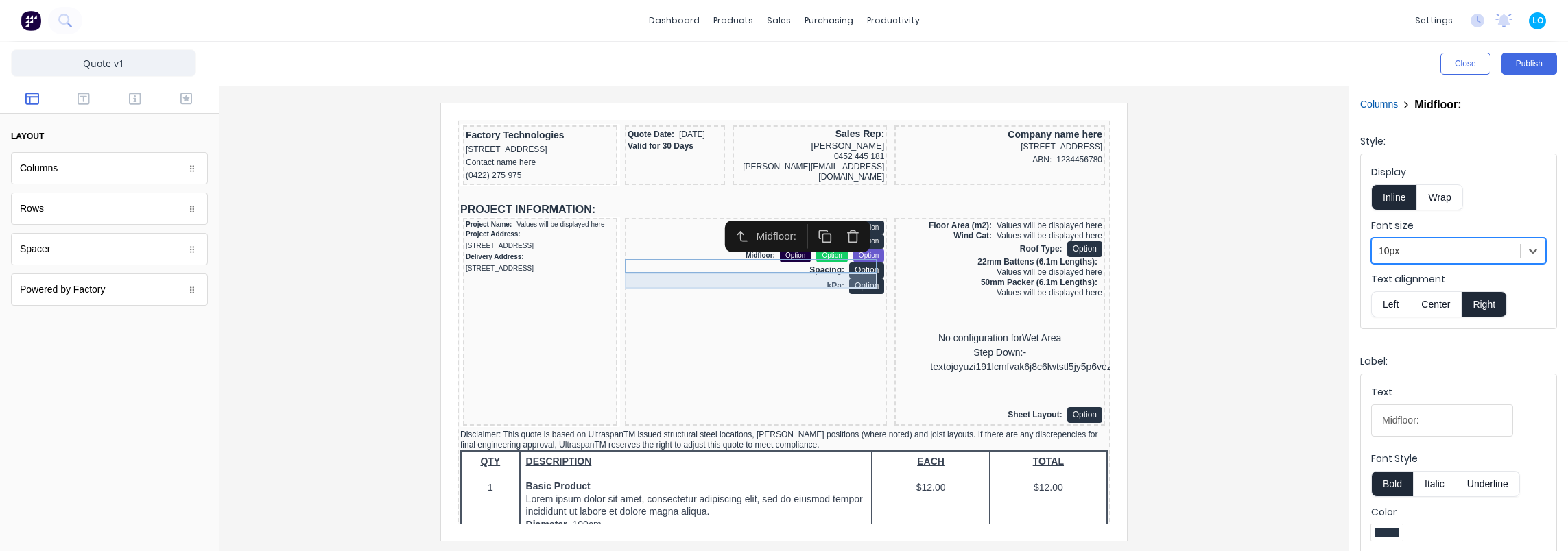
click at [750, 260] on div "Spacing: Option" at bounding box center [739, 253] width 257 height 16
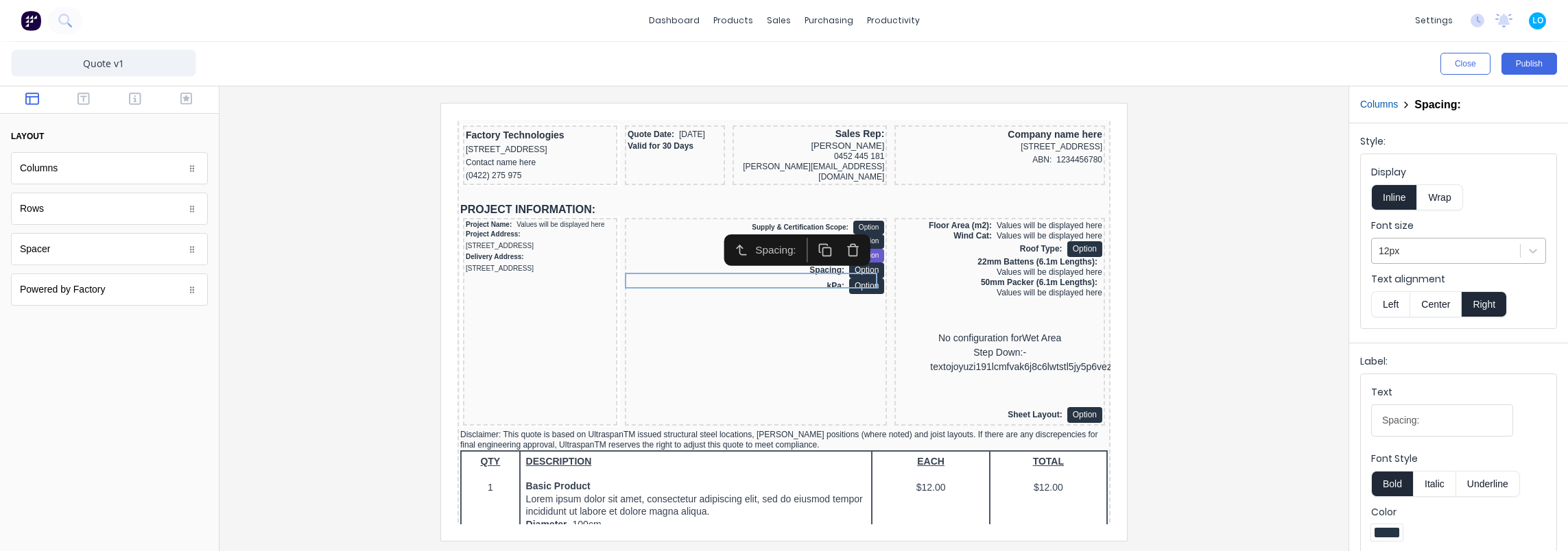
click at [1398, 248] on div at bounding box center [1445, 251] width 134 height 17
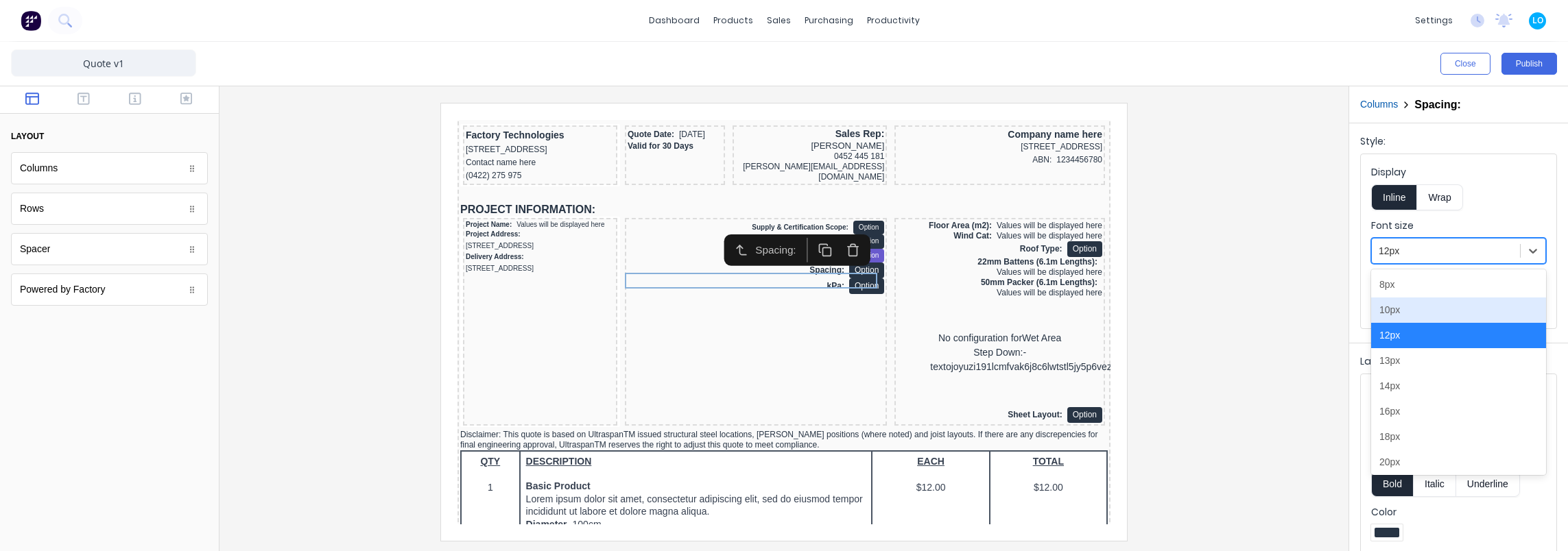
drag, startPoint x: 1409, startPoint y: 302, endPoint x: 1369, endPoint y: 300, distance: 40.0
click at [1409, 302] on div "10px" at bounding box center [1459, 310] width 174 height 25
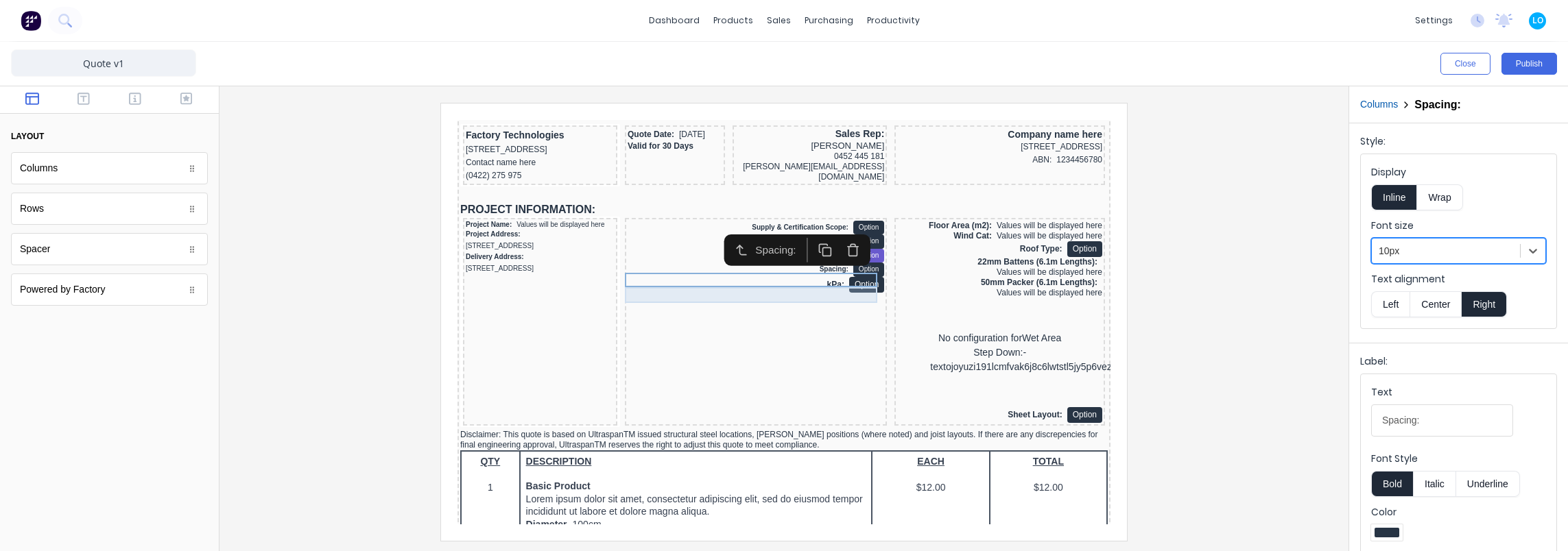
drag, startPoint x: 798, startPoint y: 274, endPoint x: 1656, endPoint y: 386, distance: 865.3
click at [798, 274] on div "kPa: Option" at bounding box center [739, 268] width 257 height 16
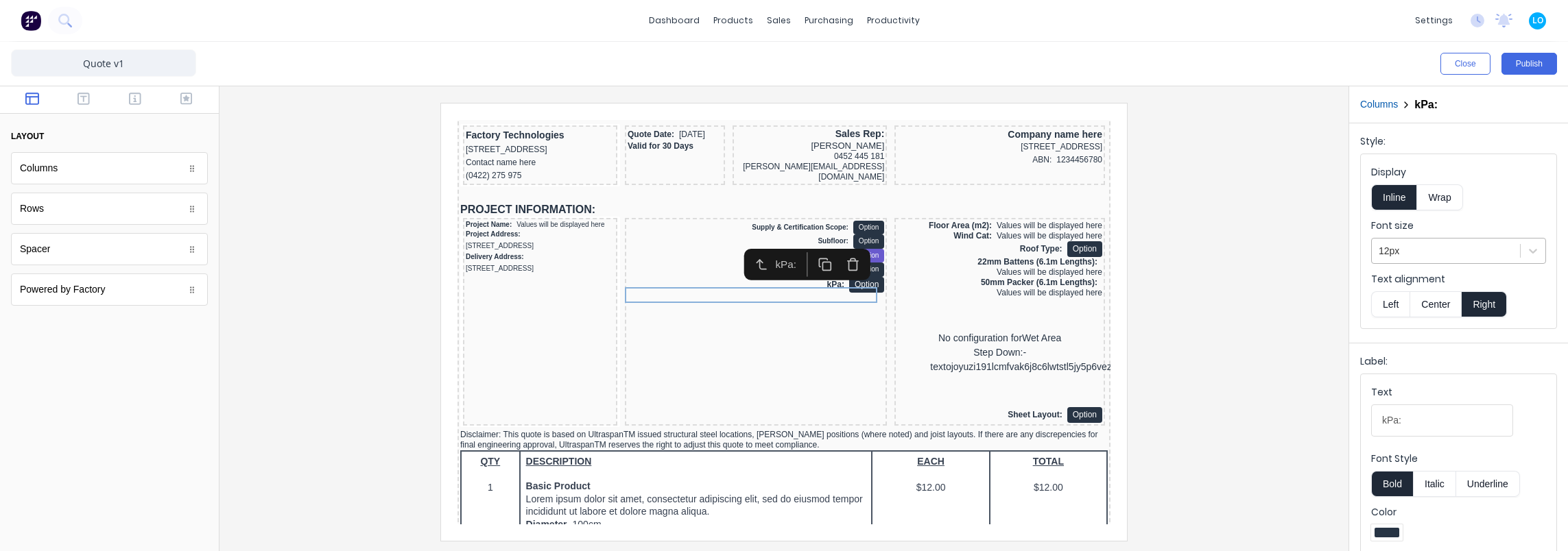
click at [1454, 250] on div at bounding box center [1445, 251] width 134 height 17
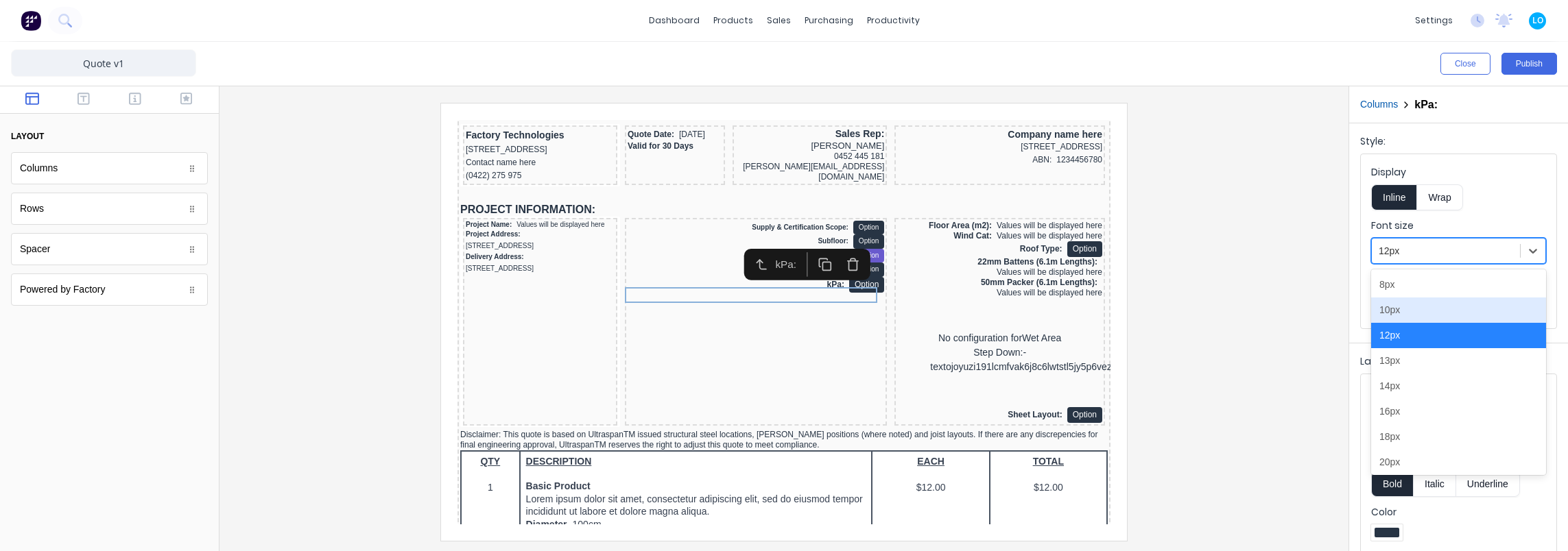
click at [1431, 302] on div "10px" at bounding box center [1459, 310] width 174 height 25
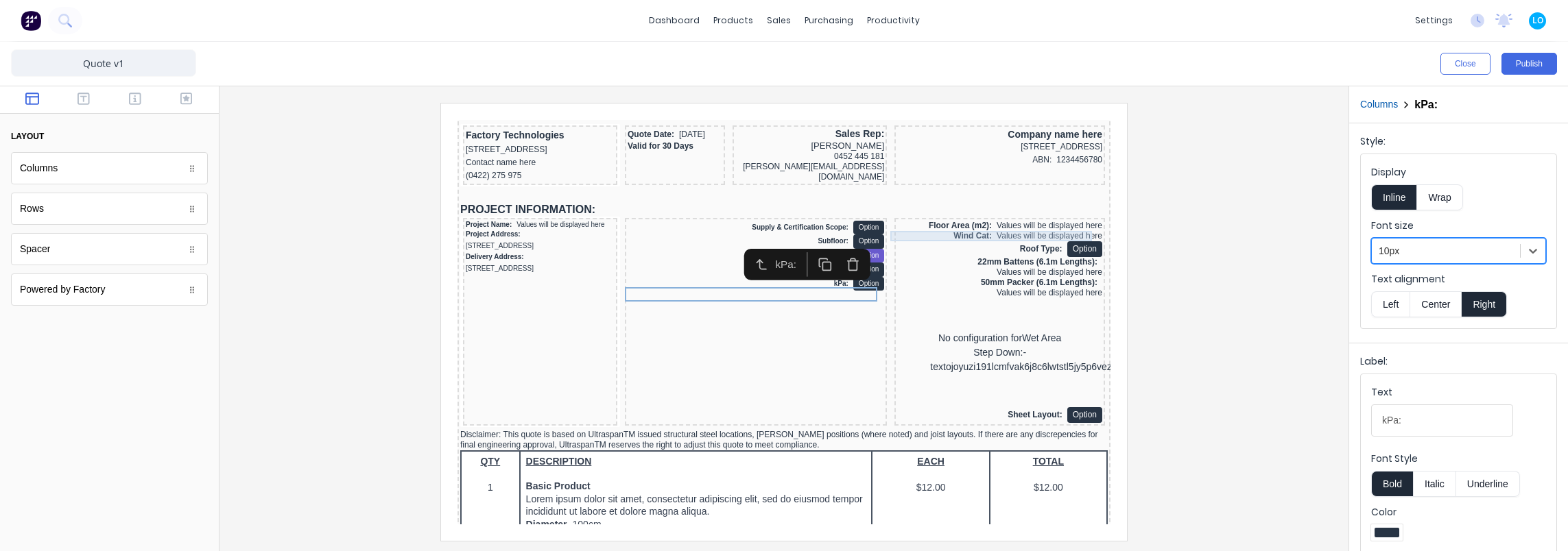
click at [1001, 215] on div "Floor Area (m2): Values will be displayed here" at bounding box center [983, 209] width 205 height 10
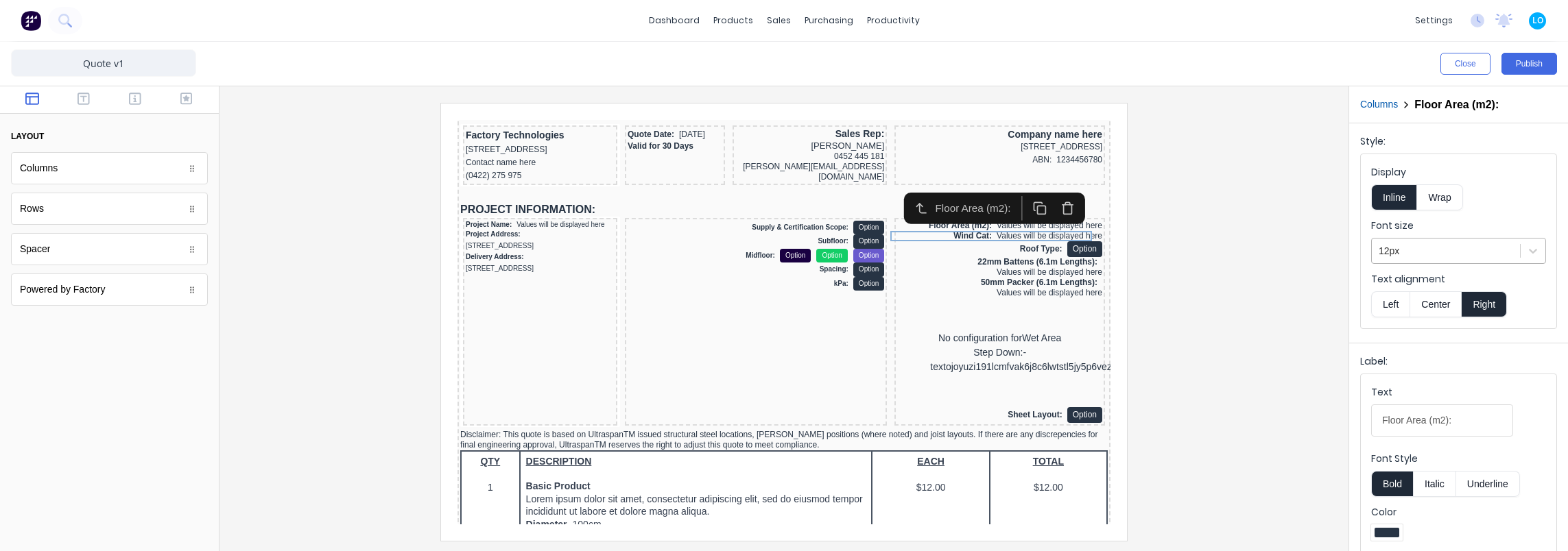
click at [1438, 247] on div at bounding box center [1445, 251] width 134 height 17
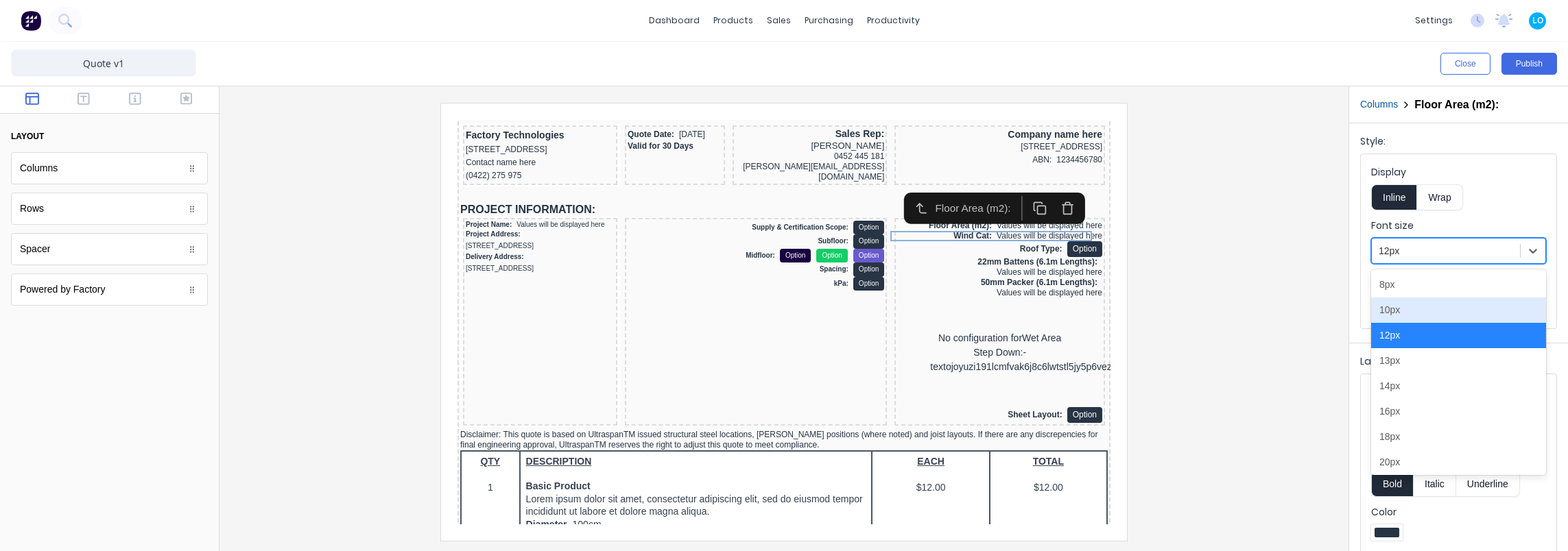
drag, startPoint x: 1416, startPoint y: 303, endPoint x: 1407, endPoint y: 302, distance: 9.1
click at [1413, 303] on div "10px" at bounding box center [1459, 310] width 174 height 25
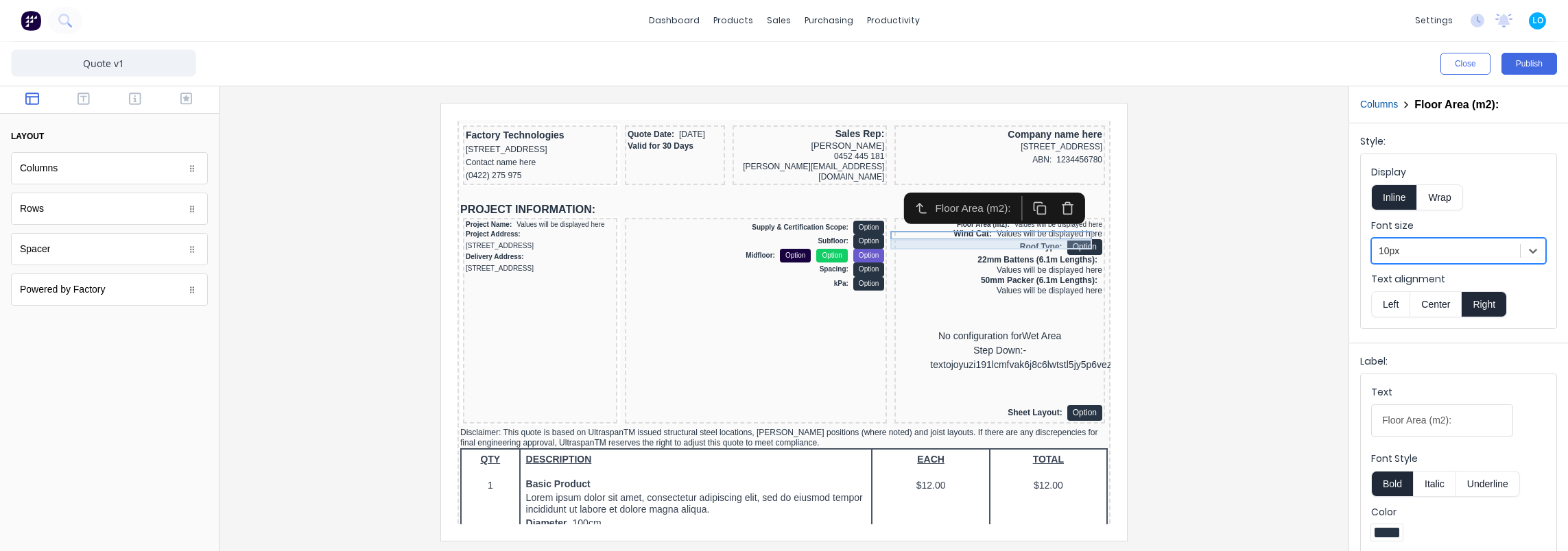
click at [1031, 223] on div "Wind Cat: Values will be displayed here" at bounding box center [983, 217] width 205 height 10
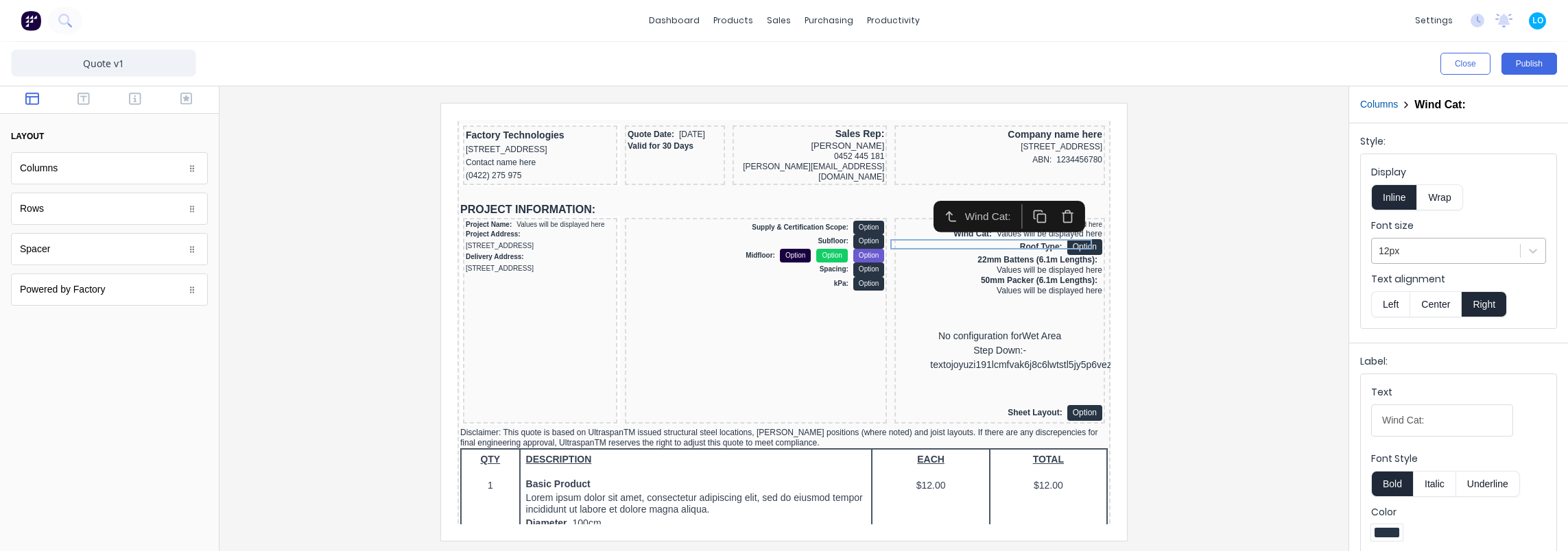
click at [1401, 247] on div at bounding box center [1445, 251] width 134 height 17
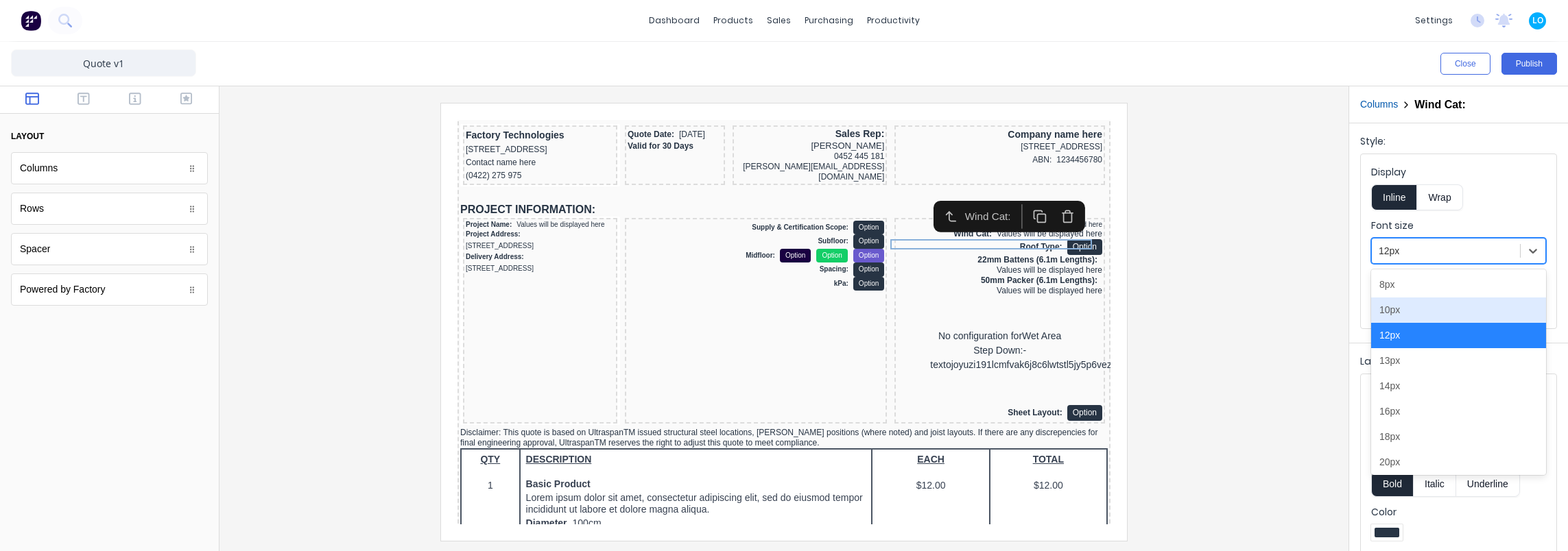
drag, startPoint x: 1417, startPoint y: 308, endPoint x: 1110, endPoint y: 276, distance: 308.7
click at [1416, 308] on div "10px" at bounding box center [1459, 310] width 174 height 25
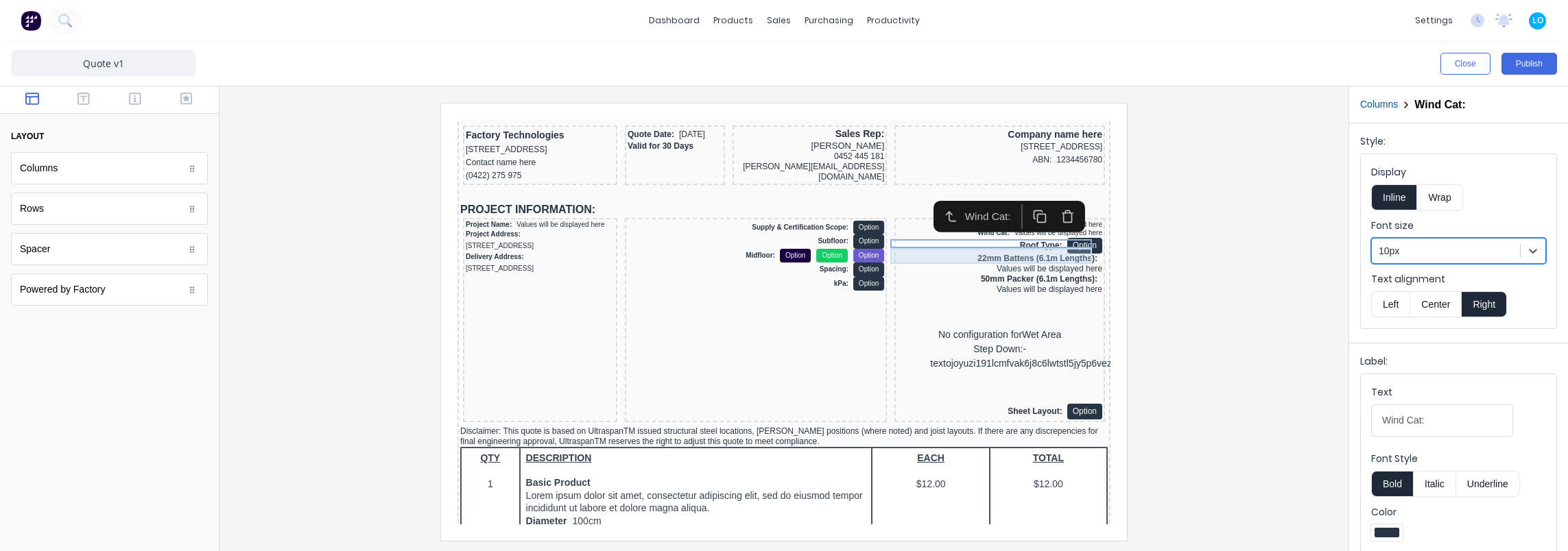
drag, startPoint x: 981, startPoint y: 240, endPoint x: 1086, endPoint y: 246, distance: 105.2
click at [983, 237] on div "Roof Type: Option" at bounding box center [983, 229] width 205 height 16
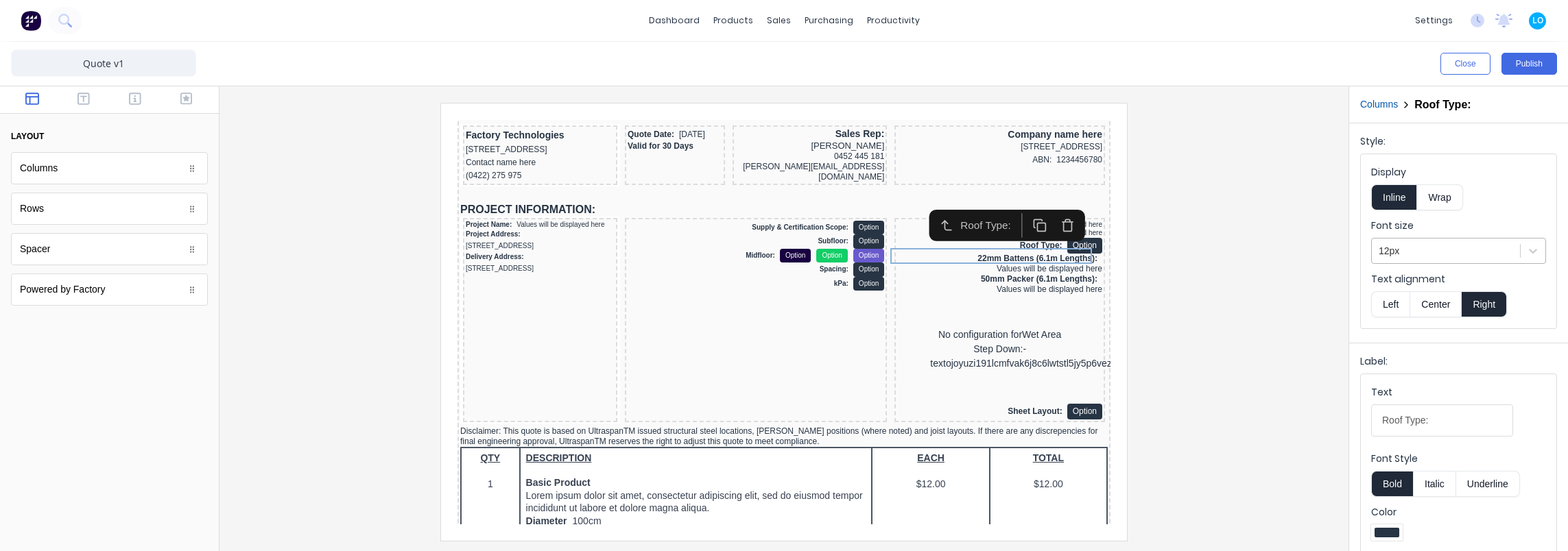
click at [1414, 255] on div at bounding box center [1445, 251] width 134 height 17
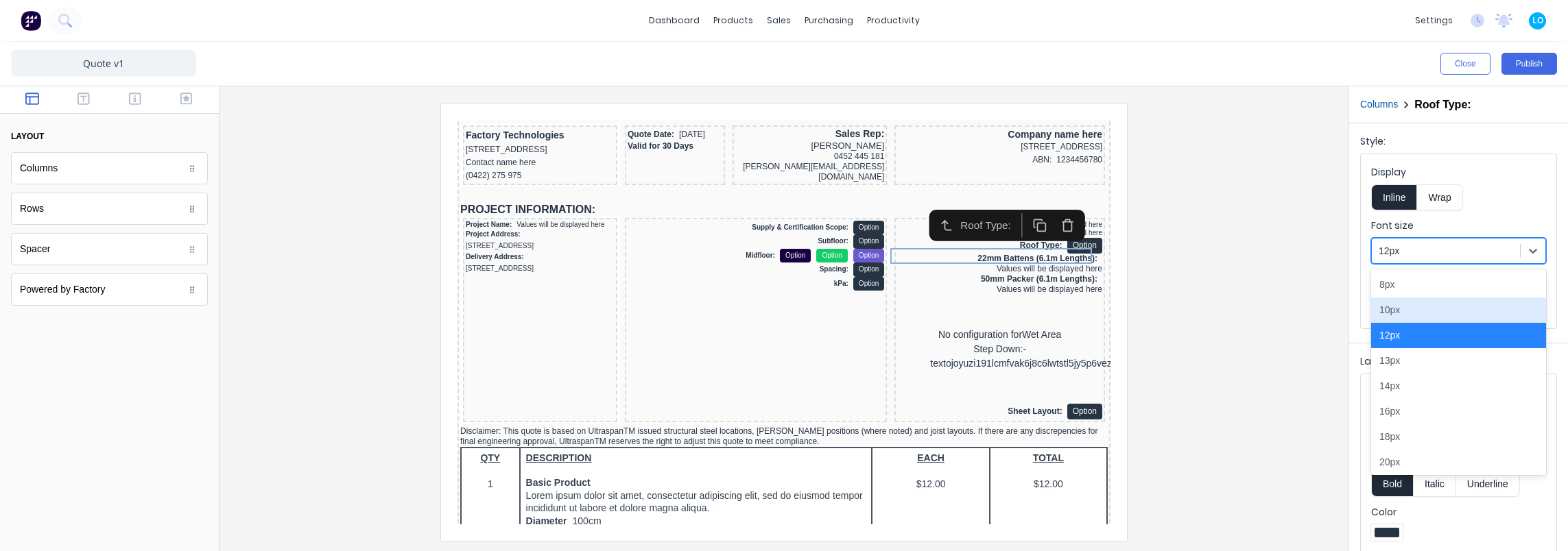
click at [1413, 303] on div "10px" at bounding box center [1459, 310] width 174 height 25
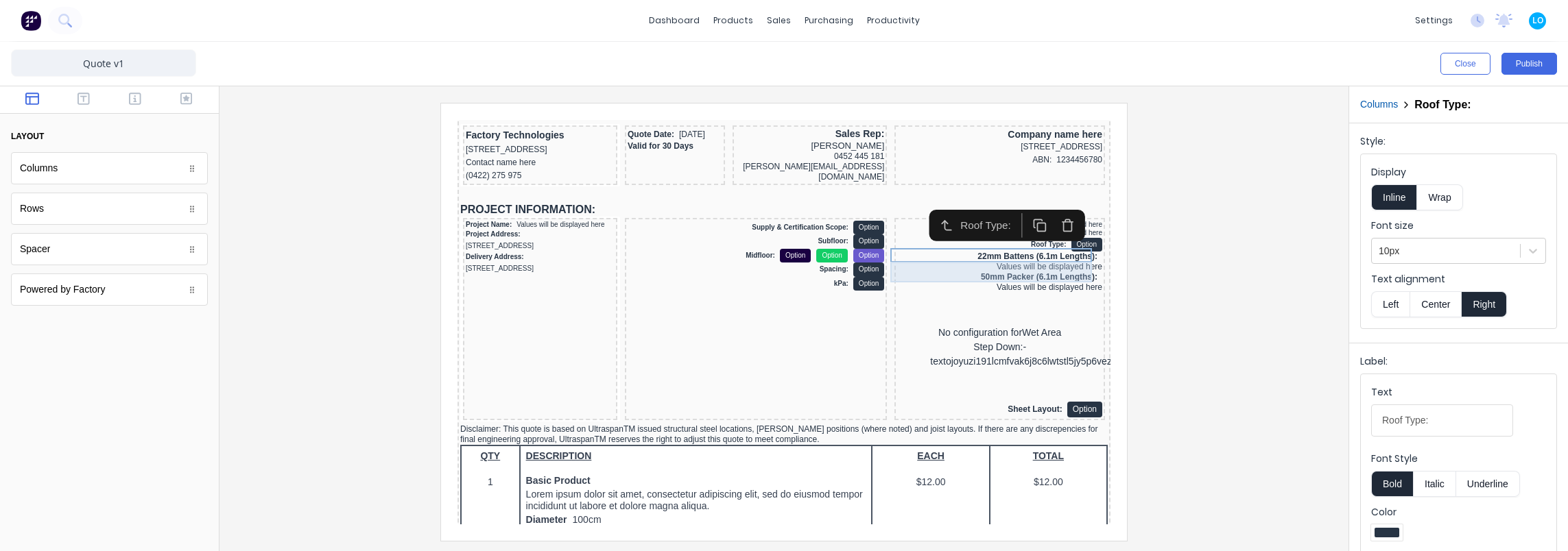
click at [1007, 251] on div "22mm Battens (6.1m Lengths): Values will be displayed here" at bounding box center [983, 245] width 205 height 21
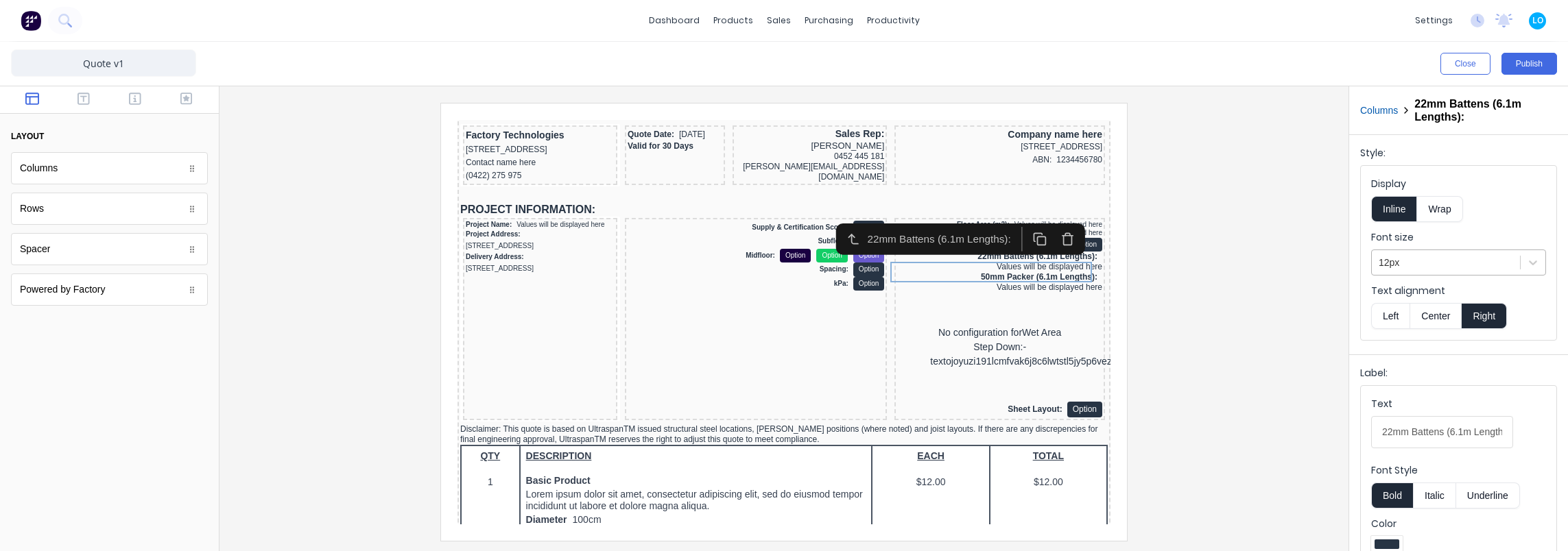
click at [1456, 254] on div at bounding box center [1445, 262] width 134 height 17
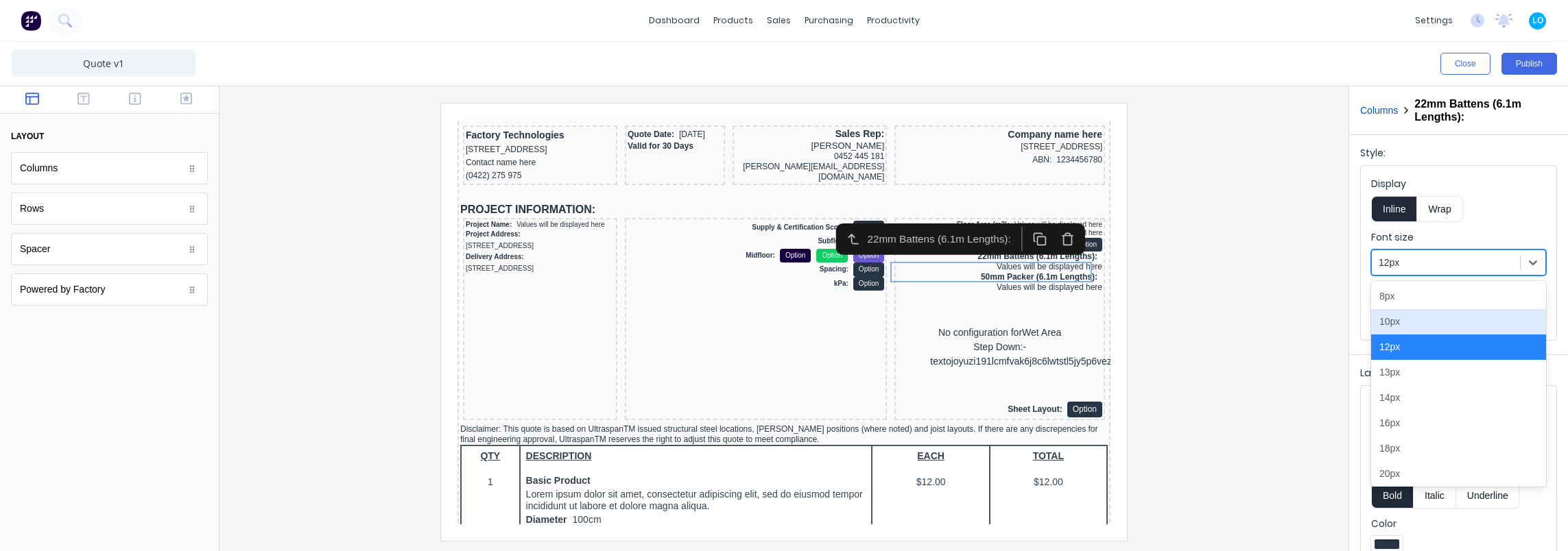
drag, startPoint x: 1428, startPoint y: 318, endPoint x: 1154, endPoint y: 317, distance: 274.0
click at [1426, 318] on div "10px" at bounding box center [1459, 322] width 174 height 25
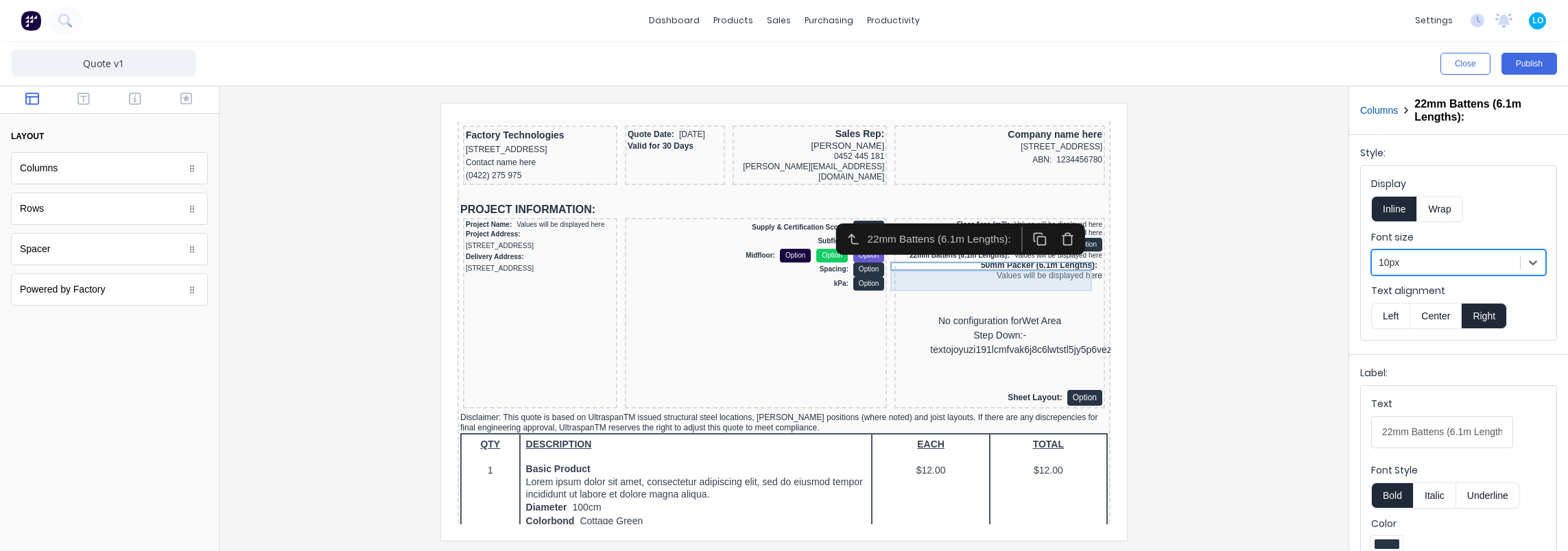
drag, startPoint x: 1018, startPoint y: 261, endPoint x: 1766, endPoint y: 377, distance: 756.9
click at [1018, 261] on div "50mm Packer (6.1m Lengths): Values will be displayed here" at bounding box center [983, 254] width 205 height 21
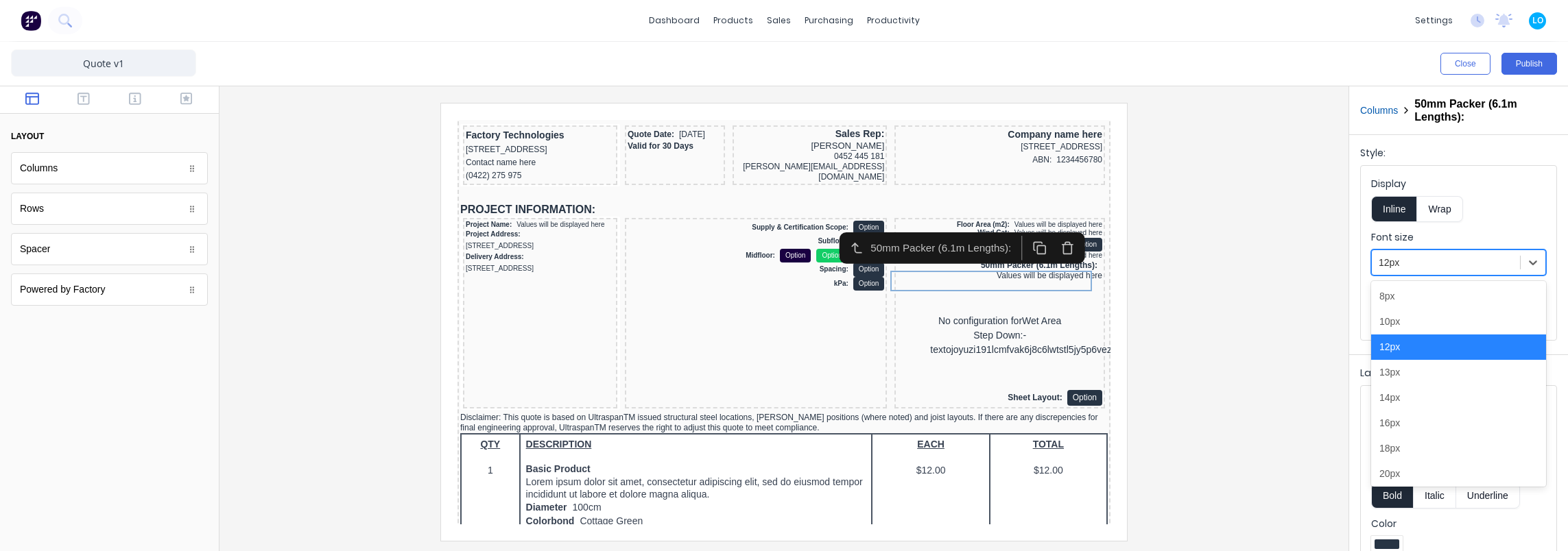
click at [1419, 267] on div at bounding box center [1445, 262] width 134 height 17
click at [1424, 319] on div "10px" at bounding box center [1459, 322] width 174 height 25
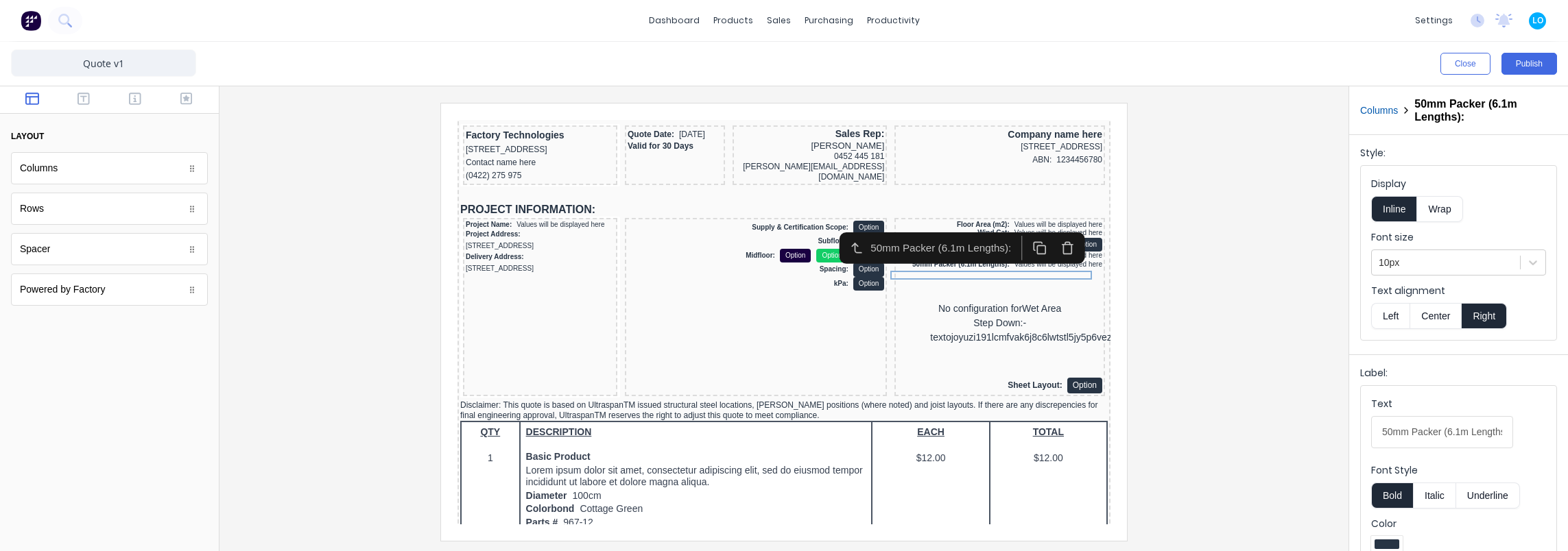
click at [1224, 284] on div at bounding box center [784, 322] width 1107 height 438
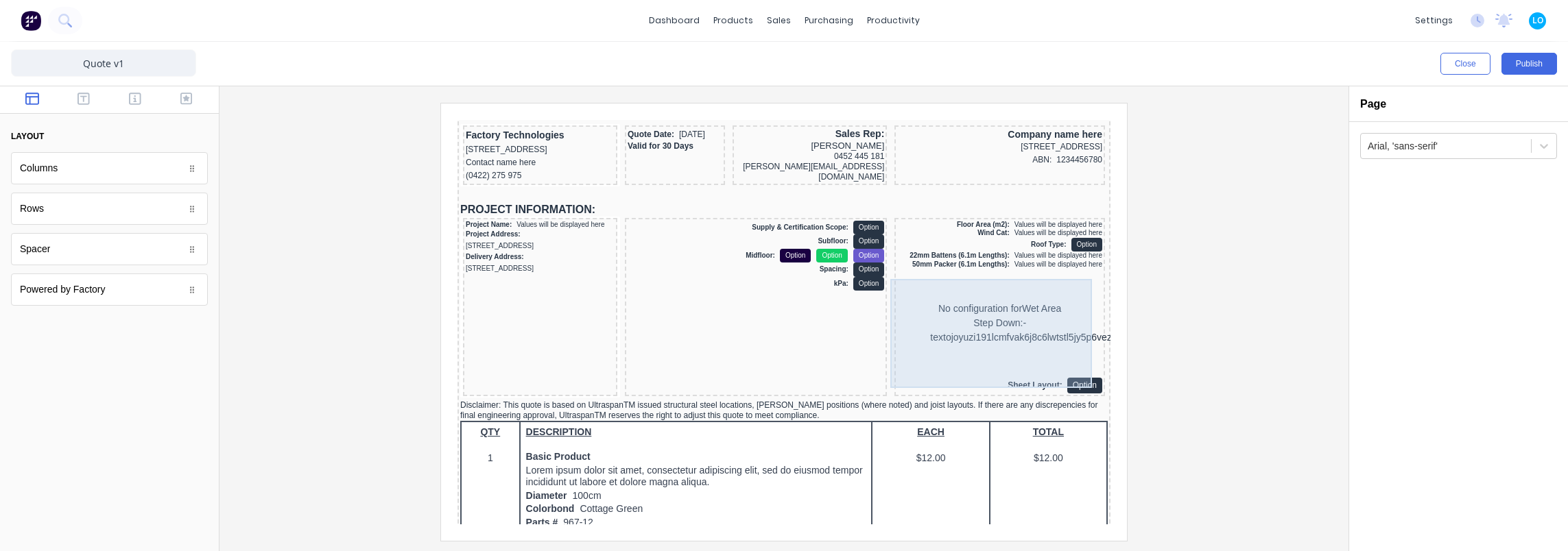
click at [986, 310] on div "No configuration for Wet Area Step Down:-textojoyuzi191lcmfvak6j8c6lwtstl5jy5p6…" at bounding box center [983, 307] width 205 height 109
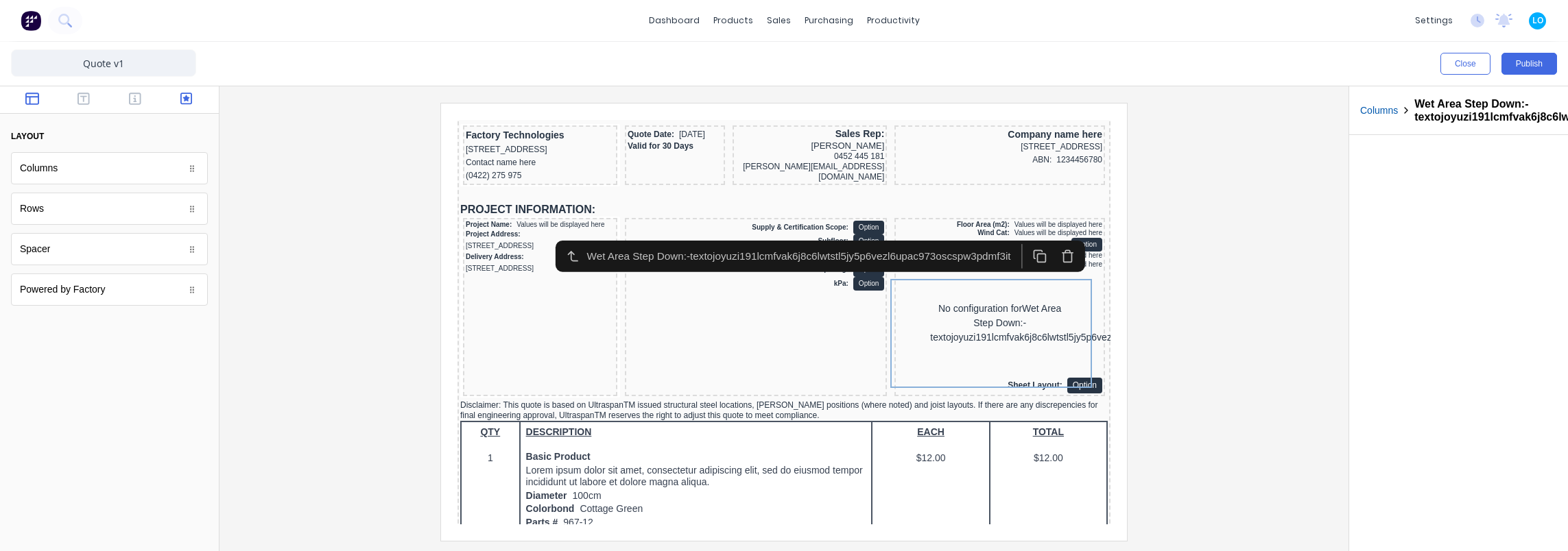
click at [174, 100] on button "button" at bounding box center [186, 100] width 43 height 16
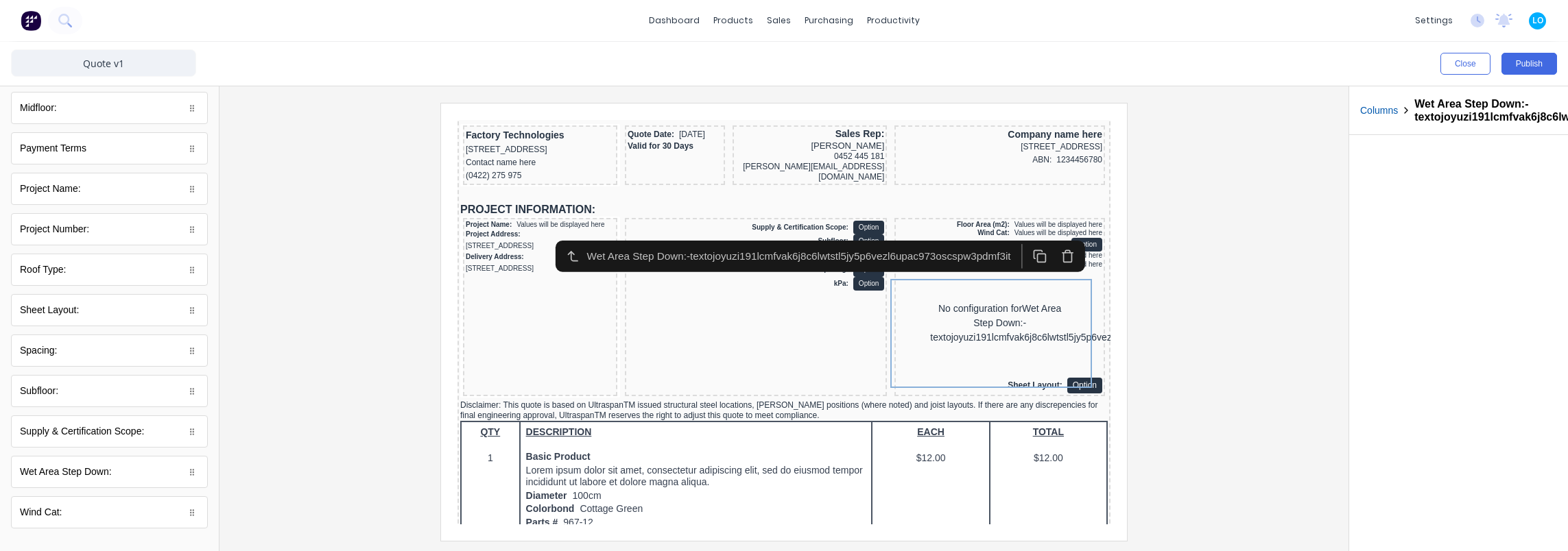
scroll to position [433, 0]
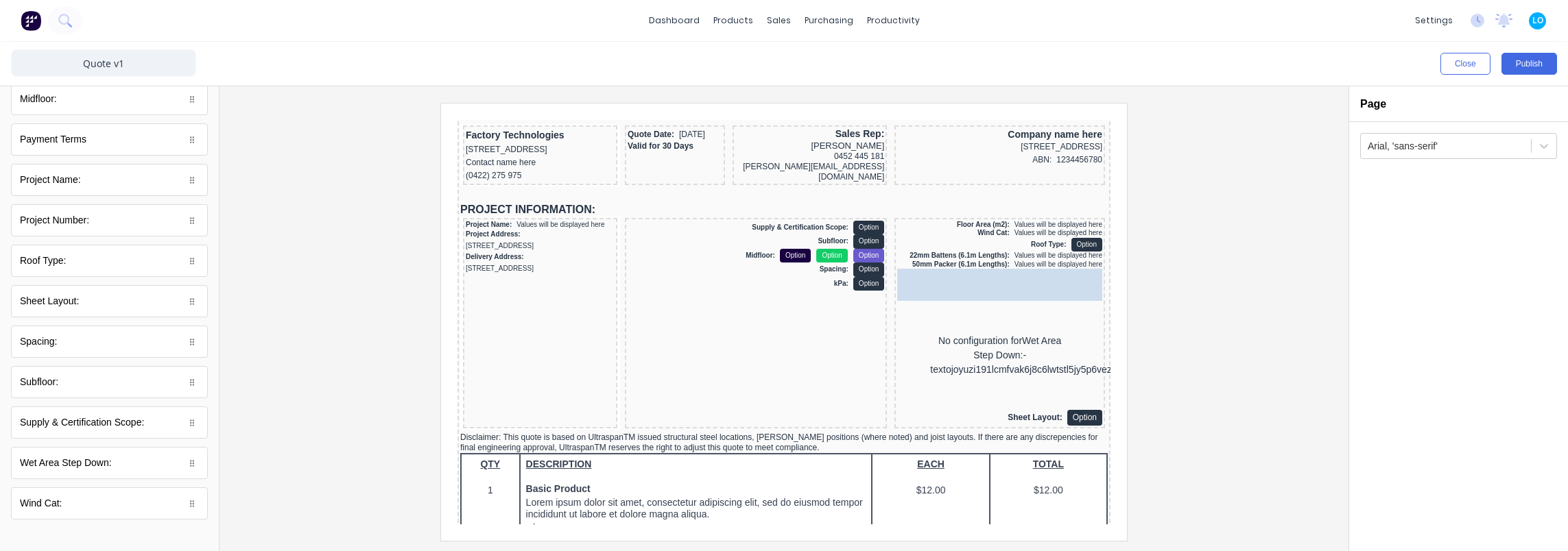
drag, startPoint x: 66, startPoint y: 459, endPoint x: 1018, endPoint y: 315, distance: 962.8
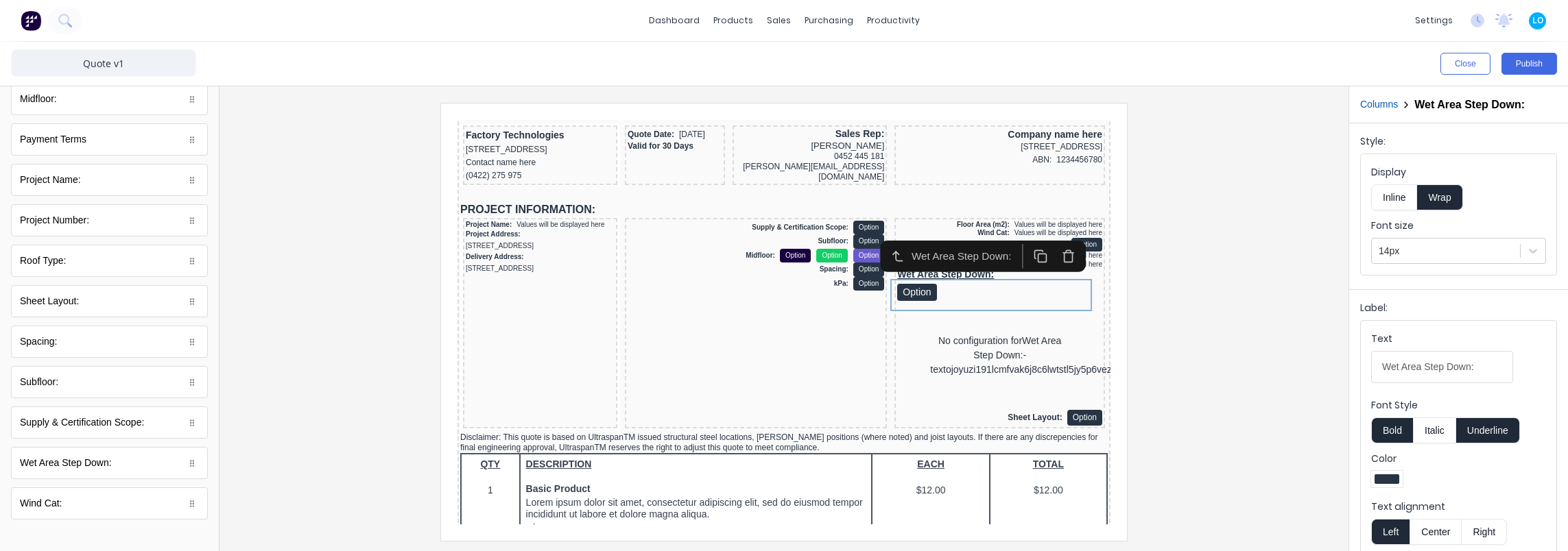
click at [1022, 336] on div "No configuration for Wet Area Step Down:-textojoyuzi191lcmfvak6j8c6lwtstl5jy5p6…" at bounding box center [983, 339] width 205 height 109
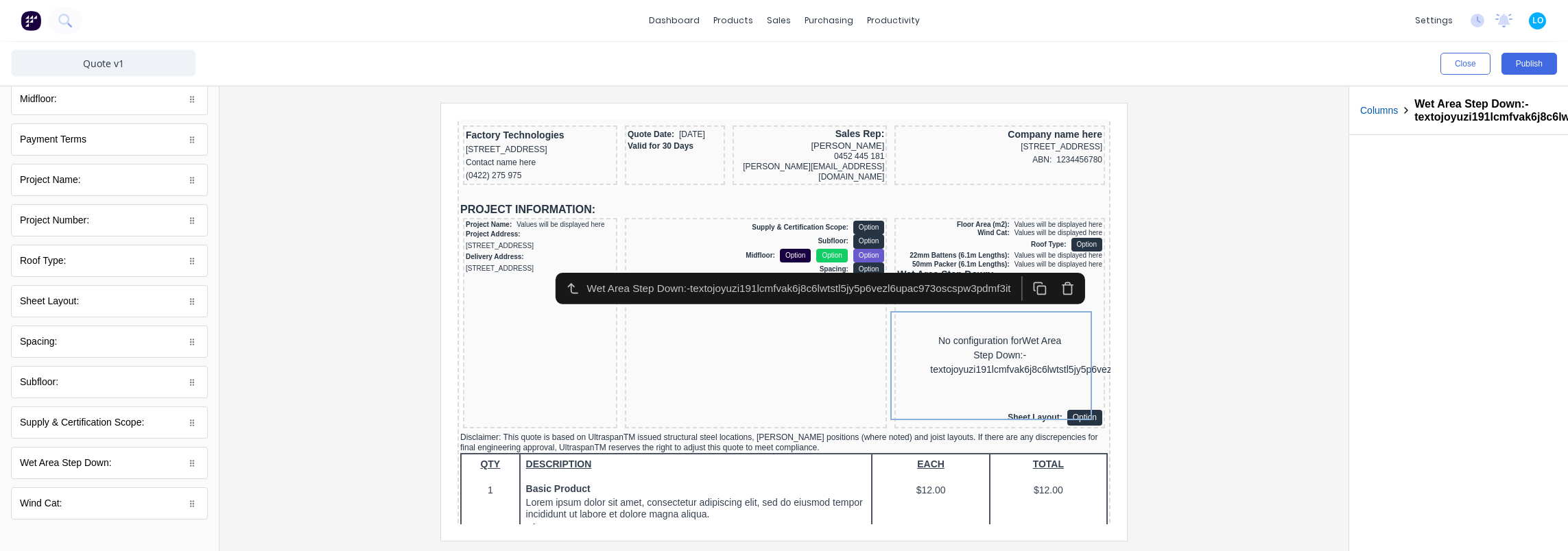
click at [1051, 272] on icon "button" at bounding box center [1050, 271] width 14 height 14
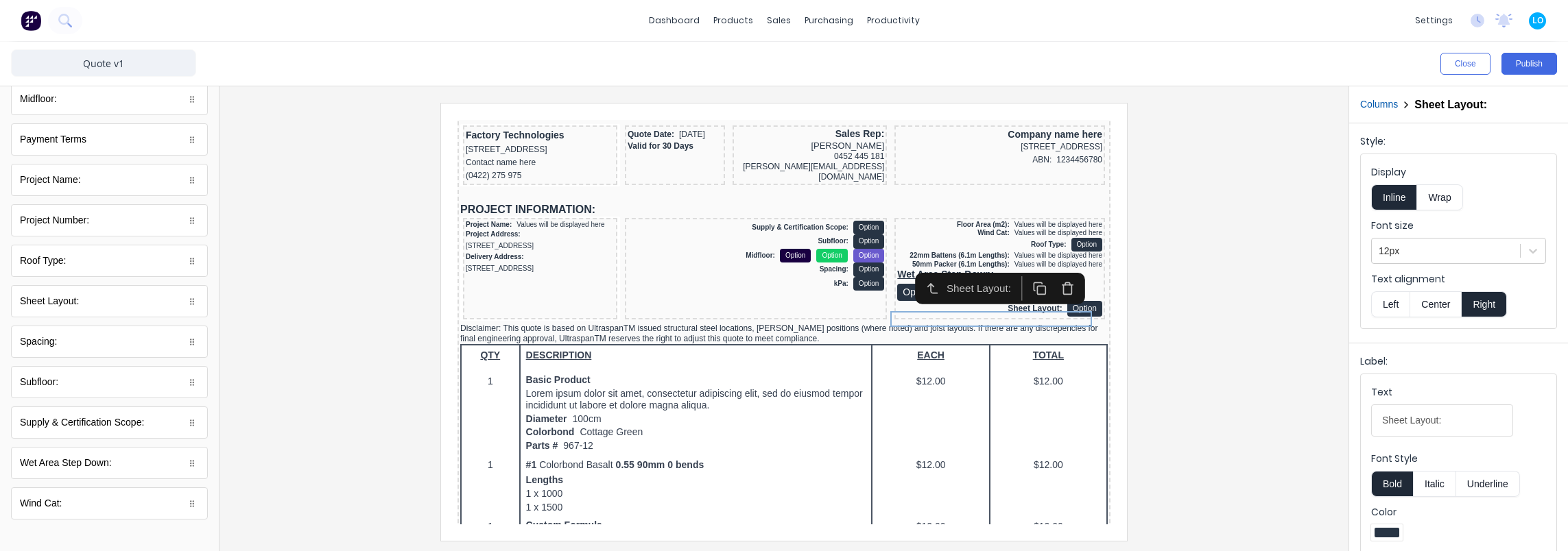
drag, startPoint x: 1284, startPoint y: 281, endPoint x: 1113, endPoint y: 298, distance: 171.8
click at [1282, 281] on div at bounding box center [784, 322] width 1107 height 438
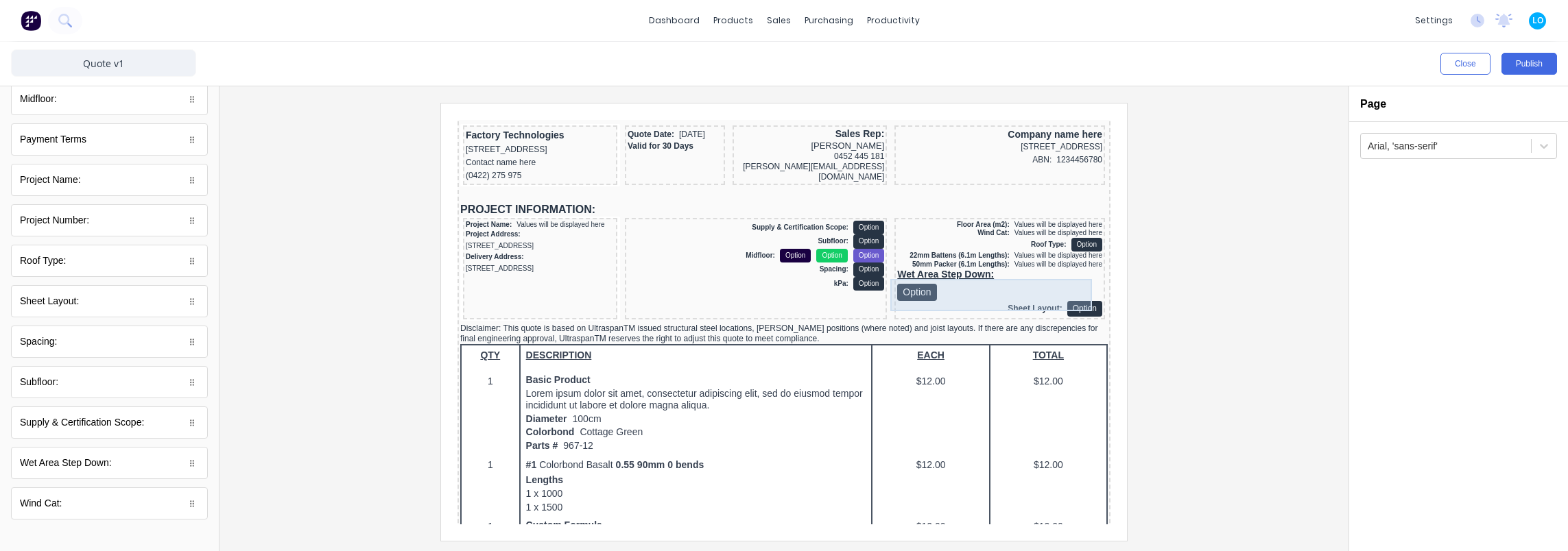
click at [962, 276] on div "Wet Area Step Down: Option" at bounding box center [983, 268] width 205 height 32
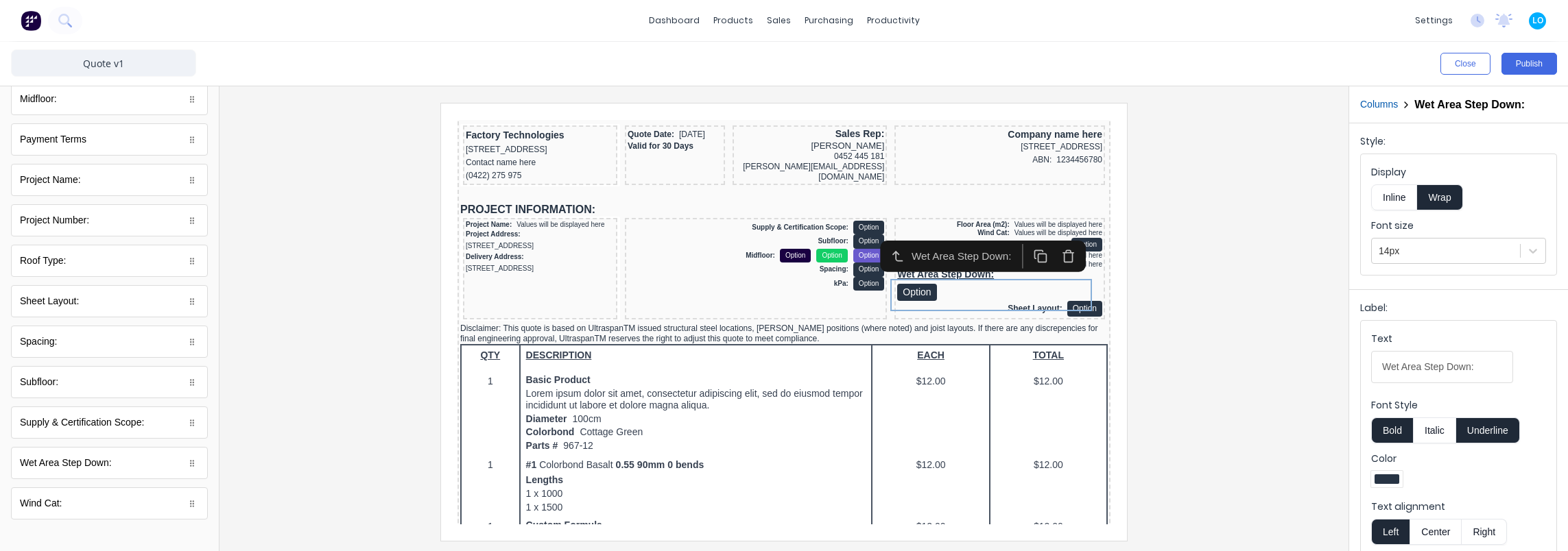
click at [1401, 205] on button "Inline" at bounding box center [1394, 197] width 46 height 26
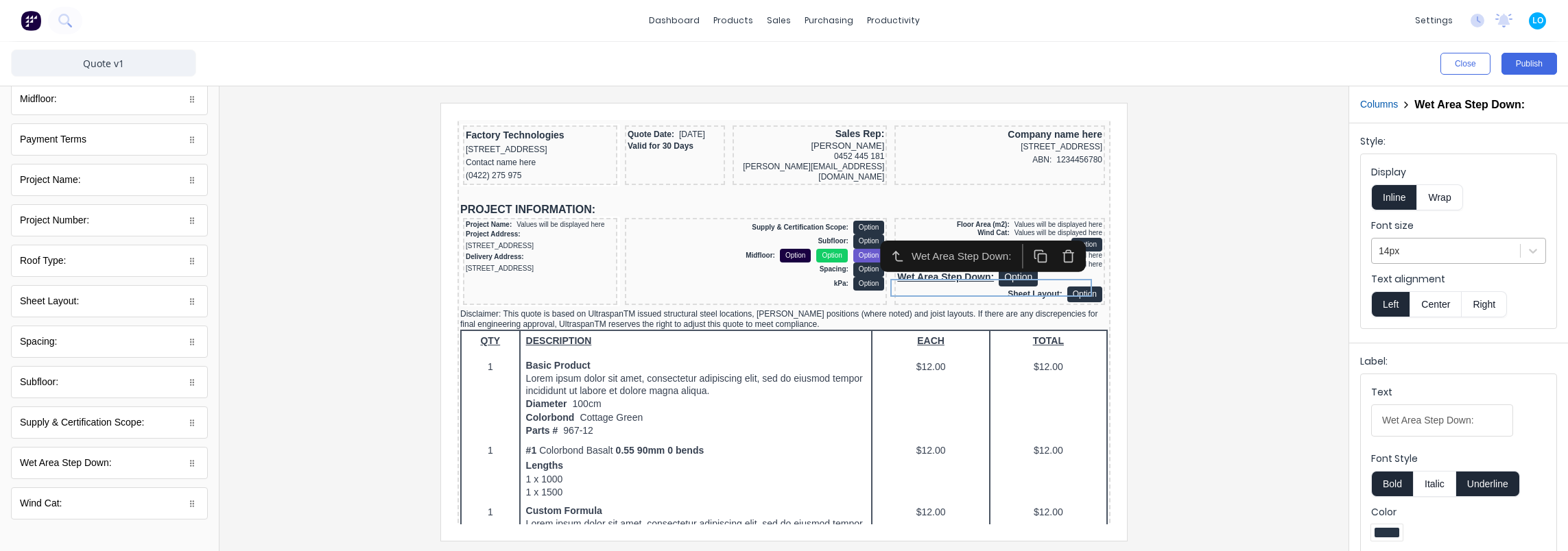
click at [1414, 255] on div at bounding box center [1445, 251] width 134 height 17
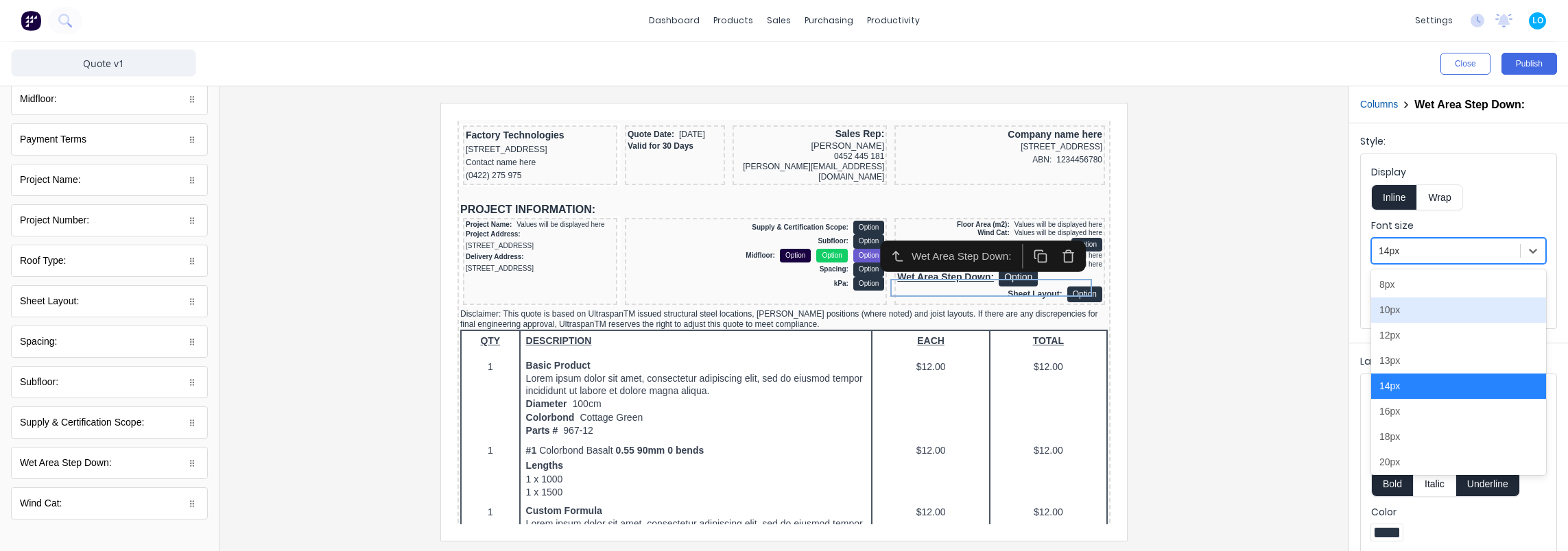
click at [1408, 313] on div "10px" at bounding box center [1459, 310] width 174 height 25
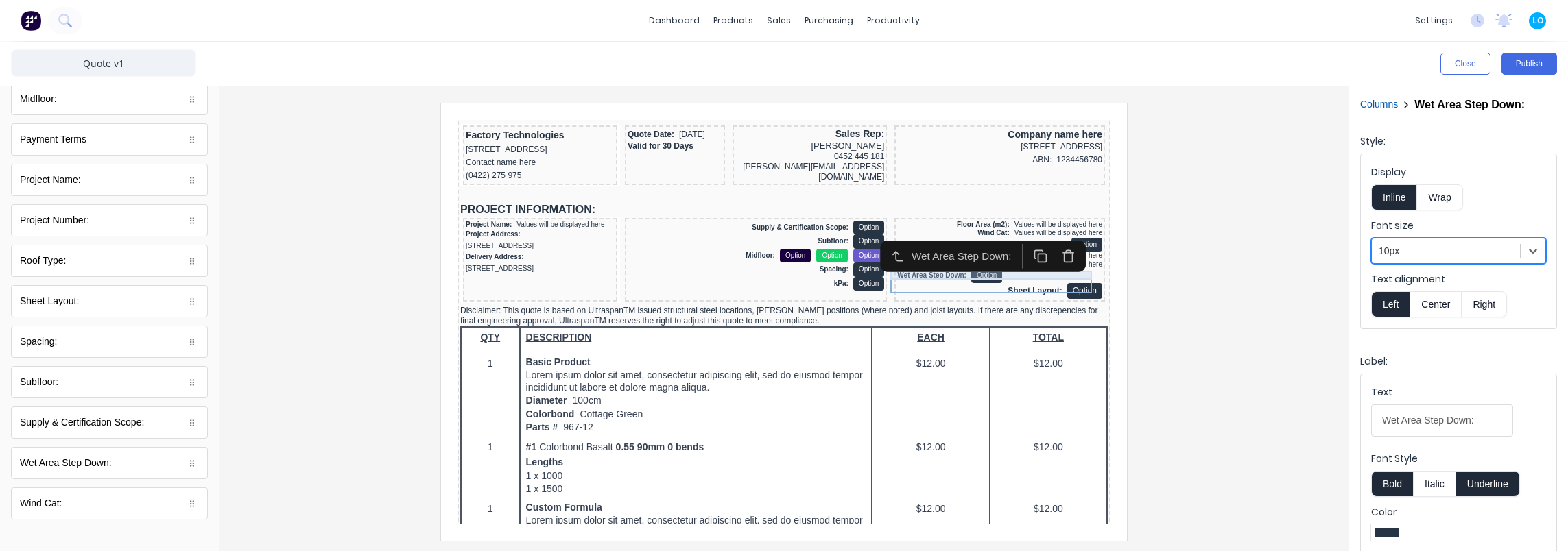
click at [1011, 252] on div "50mm Packer (6.1m Lengths): Values will be displayed here" at bounding box center [983, 248] width 205 height 9
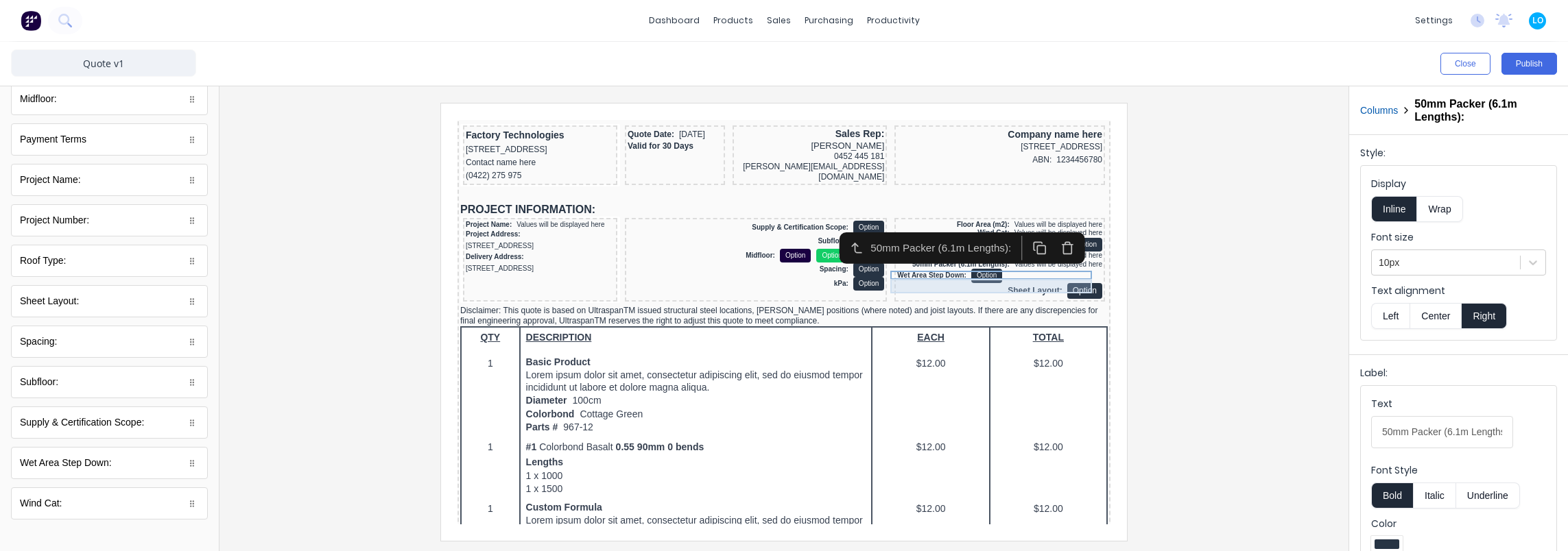
click at [1010, 266] on div "Wet Area Step Down: Option" at bounding box center [983, 259] width 205 height 14
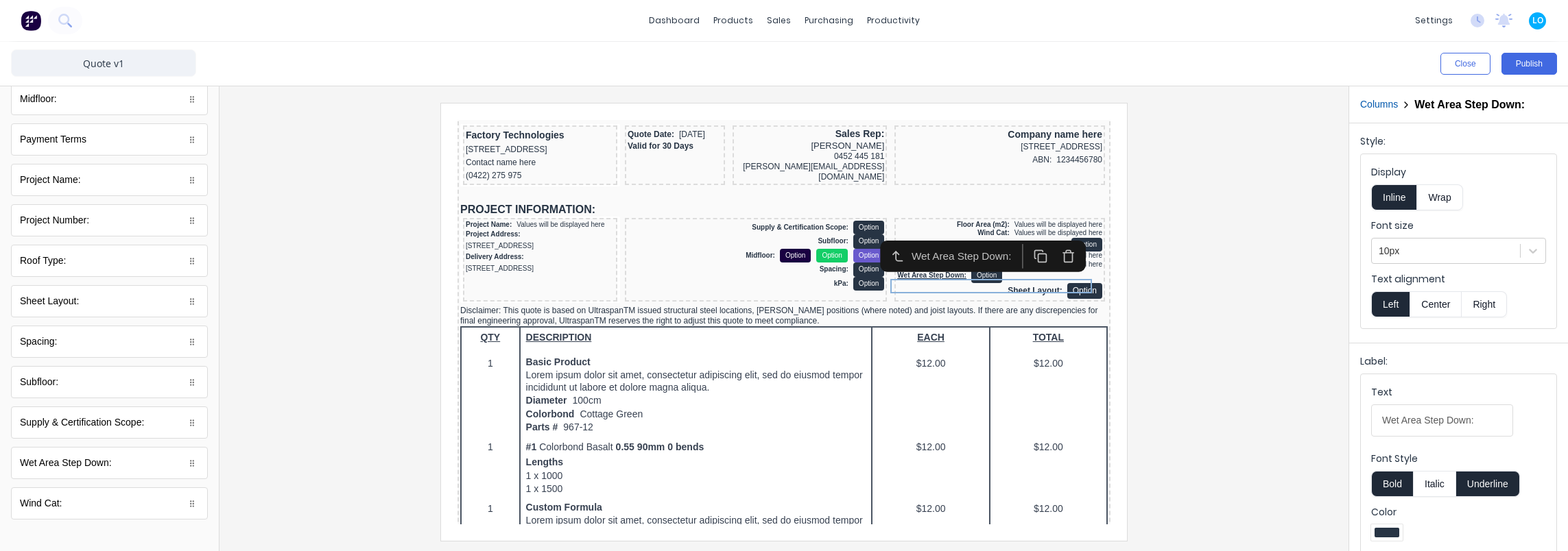
click at [1491, 302] on button "Right" at bounding box center [1484, 304] width 45 height 26
click at [1193, 347] on div at bounding box center [784, 322] width 1107 height 438
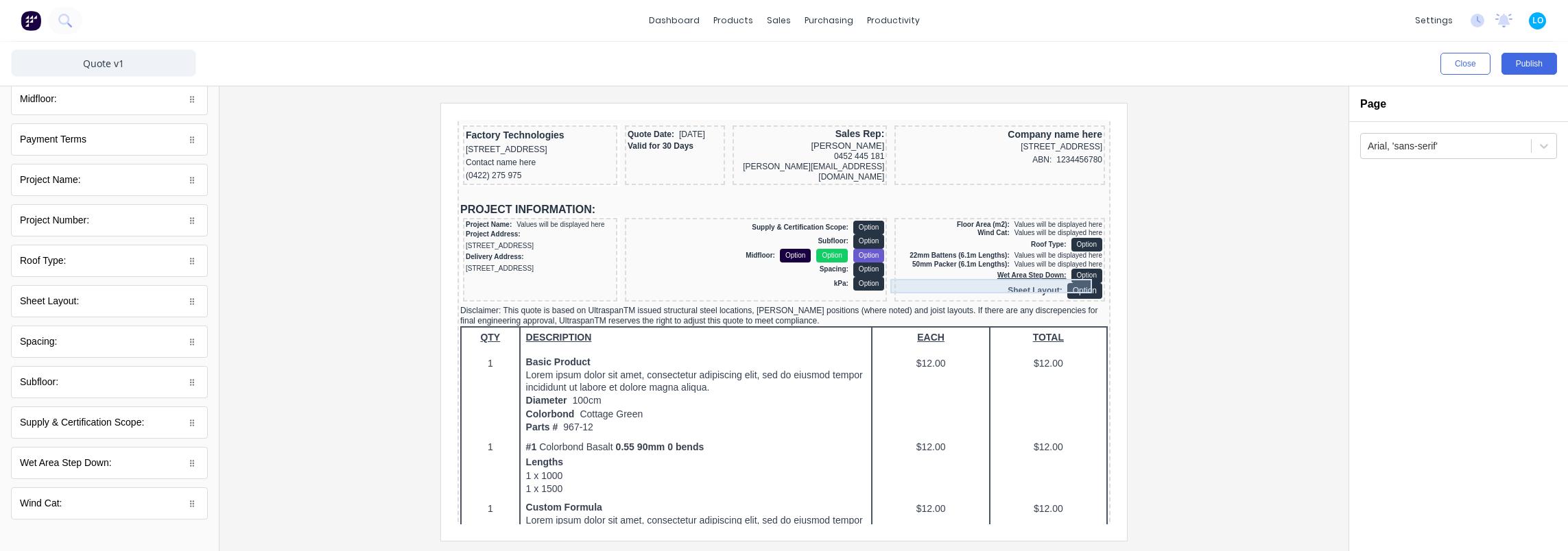
drag, startPoint x: 1022, startPoint y: 264, endPoint x: 1762, endPoint y: 449, distance: 762.8
click at [1022, 264] on div "Wet Area Step Down: Option" at bounding box center [983, 259] width 205 height 14
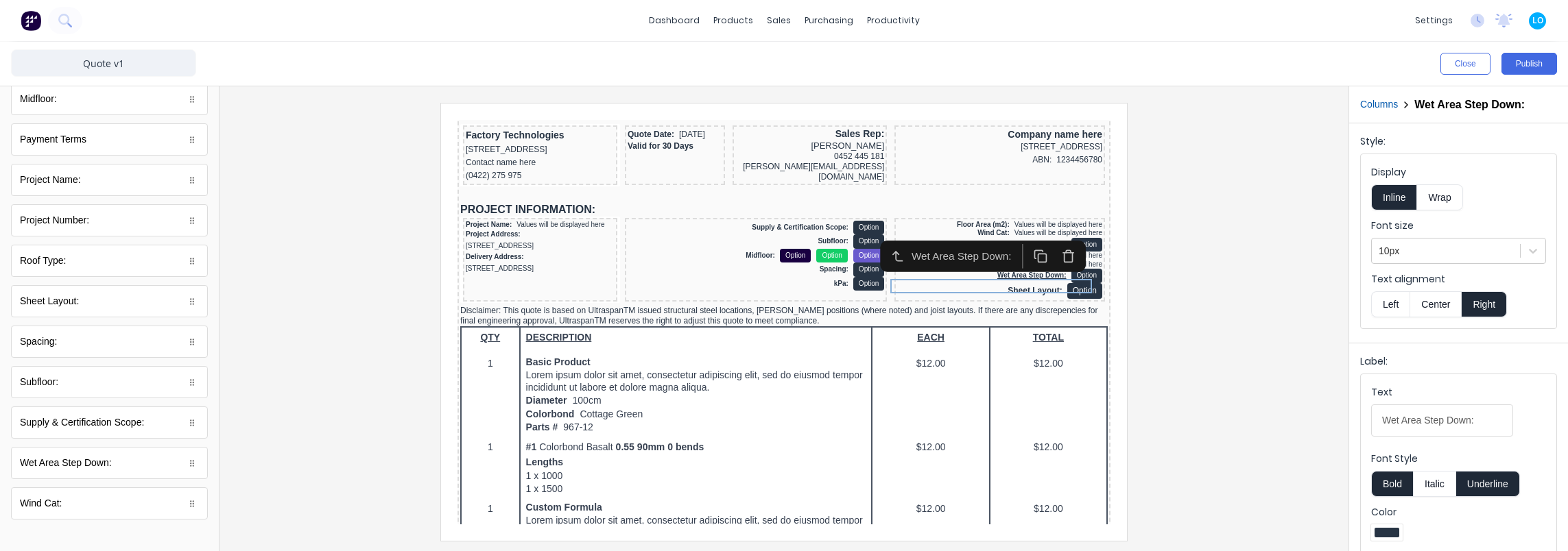
drag, startPoint x: 1490, startPoint y: 475, endPoint x: 1166, endPoint y: 394, distance: 334.0
click at [1490, 475] on button "Underline" at bounding box center [1487, 484] width 63 height 26
click at [1158, 374] on div at bounding box center [784, 322] width 1107 height 438
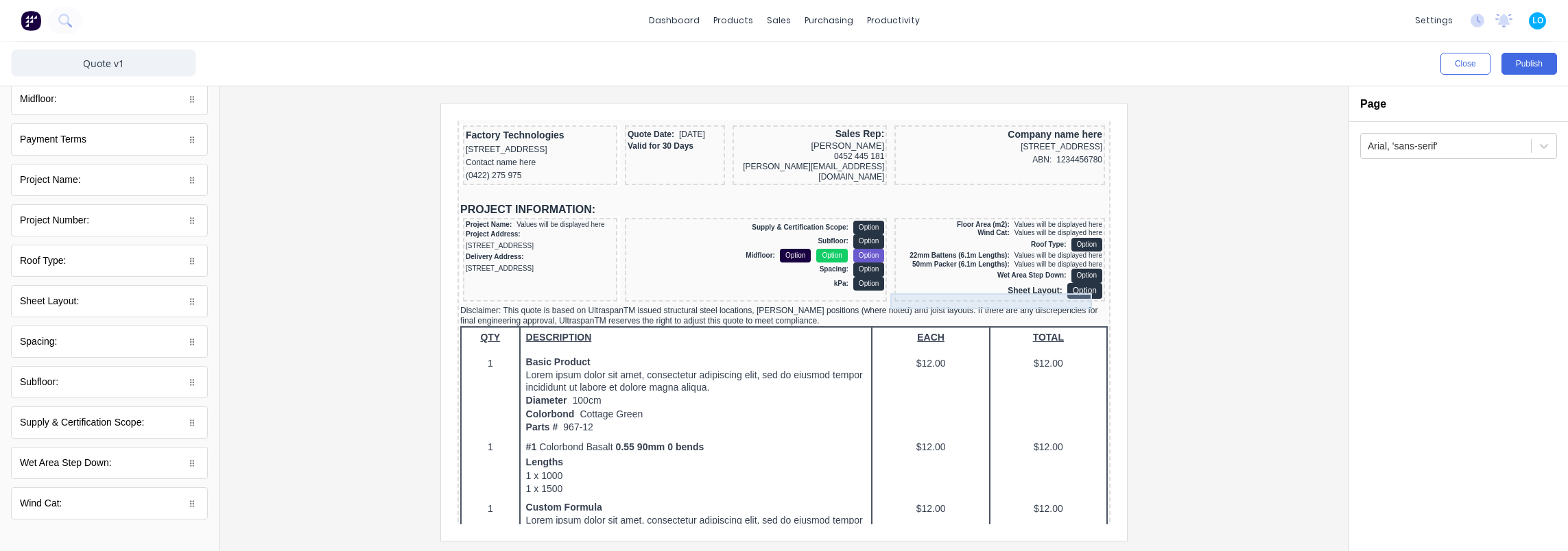
click at [1012, 280] on div "Sheet Layout: Option" at bounding box center [983, 274] width 205 height 16
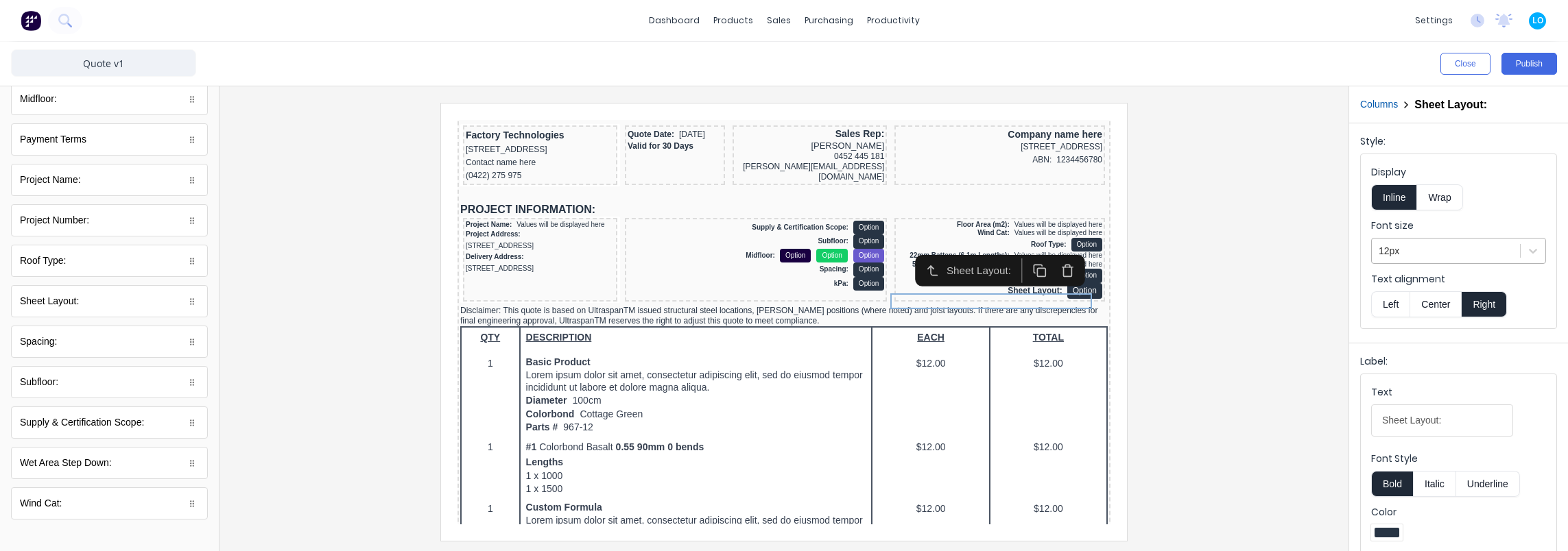
click at [1444, 254] on div at bounding box center [1445, 251] width 134 height 17
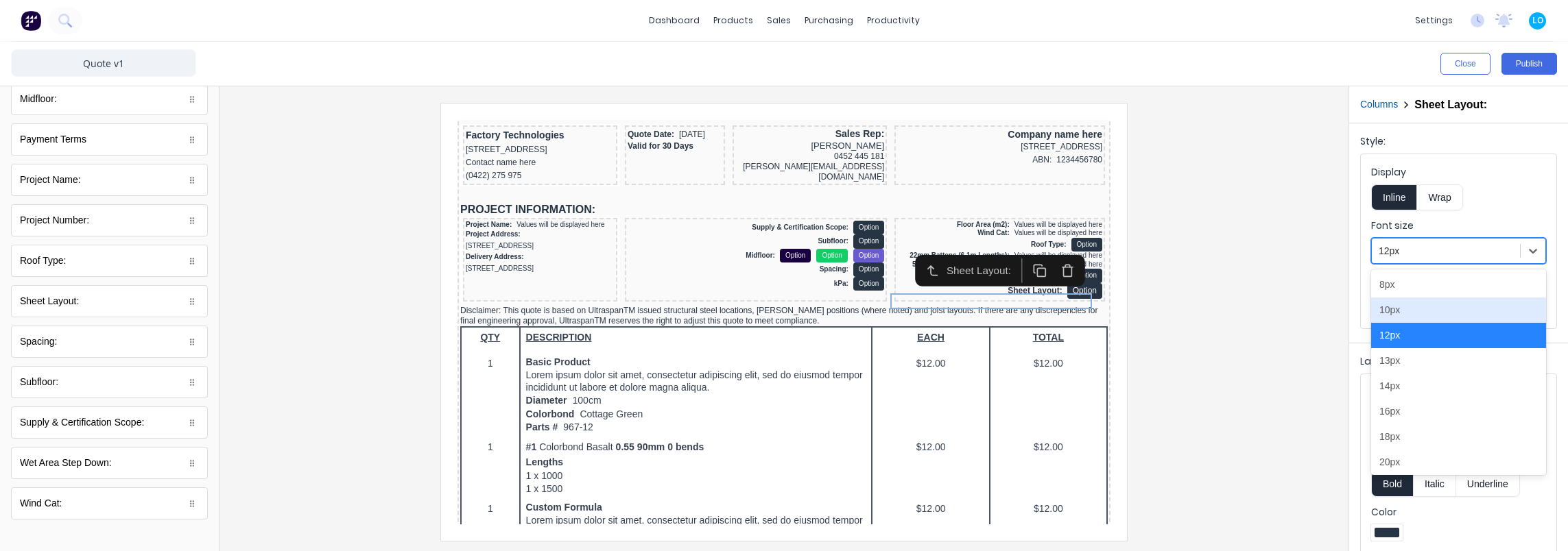
click at [1421, 306] on div "10px" at bounding box center [1459, 310] width 174 height 25
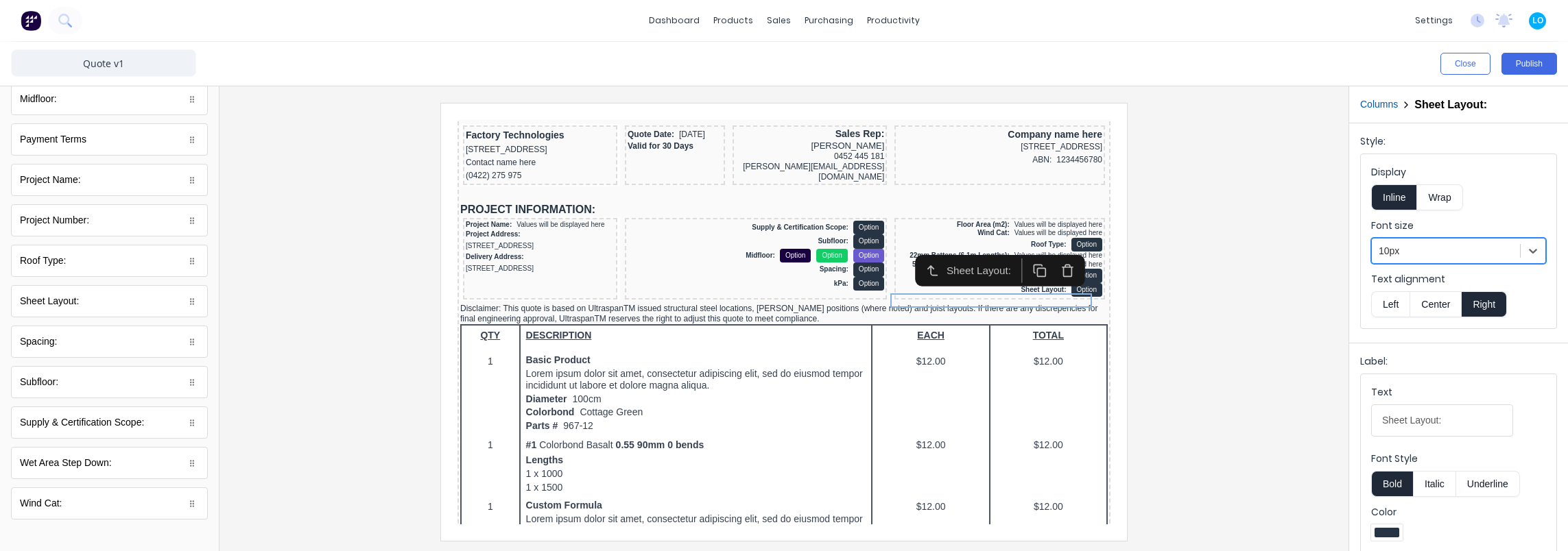
click at [1201, 280] on div at bounding box center [784, 322] width 1107 height 438
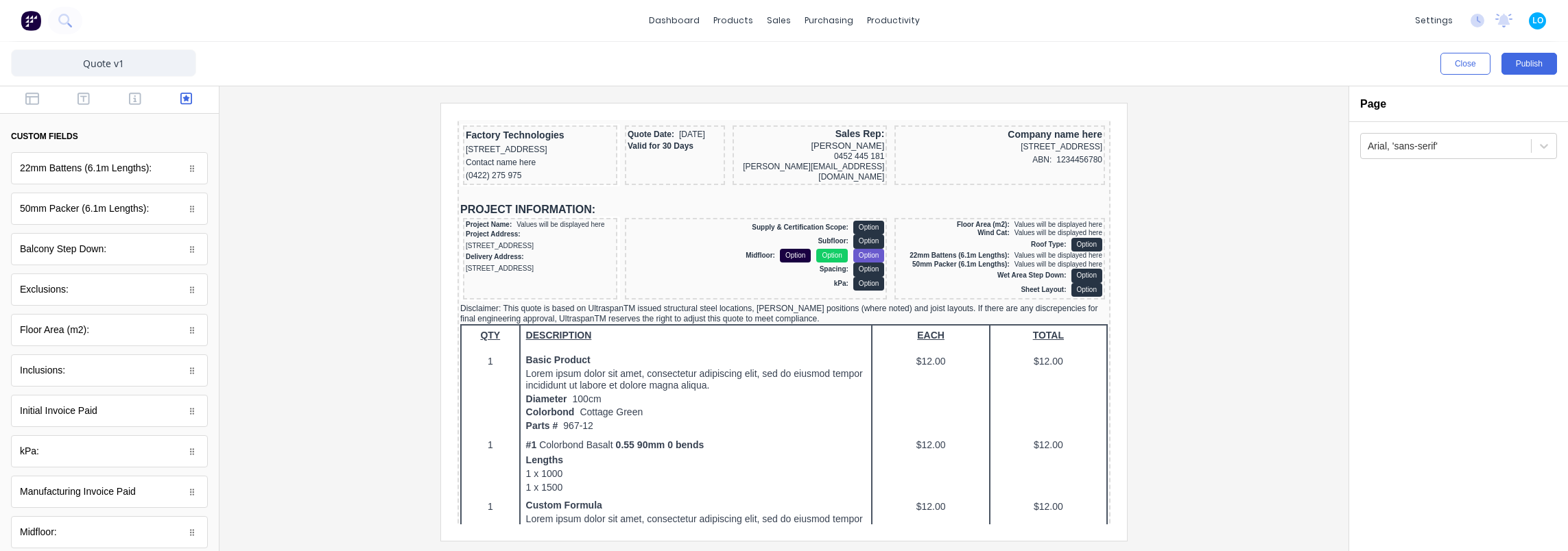
scroll to position [0, 0]
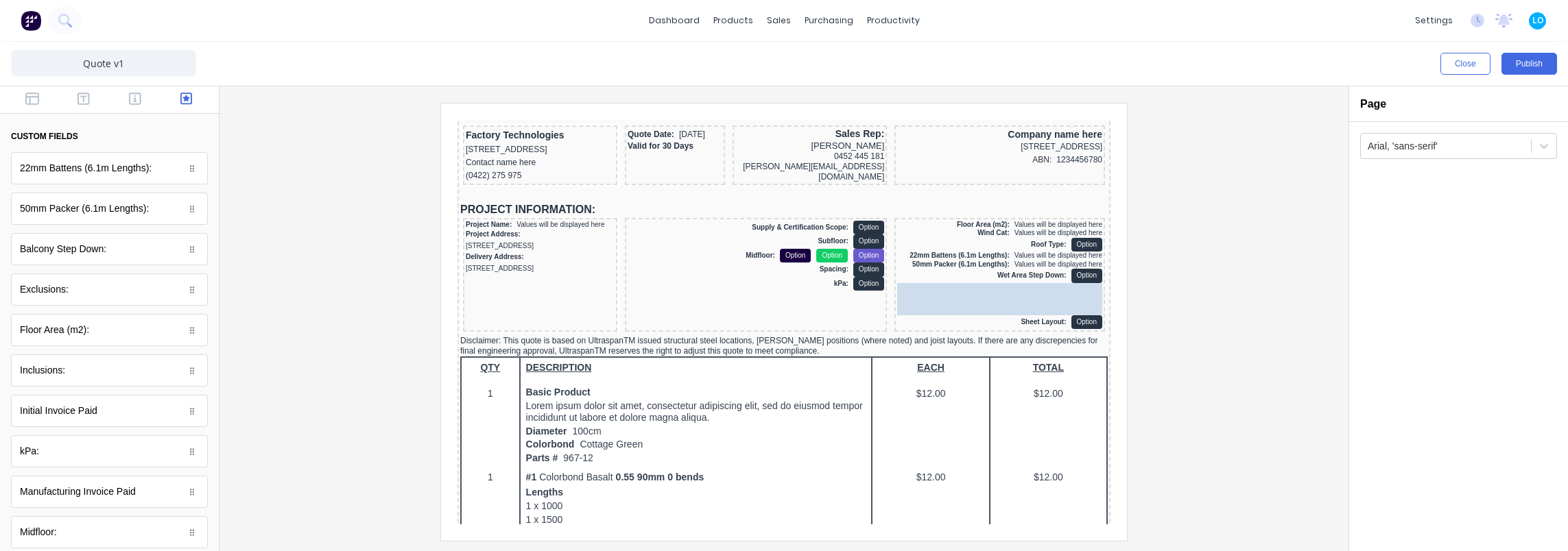
drag, startPoint x: 77, startPoint y: 240, endPoint x: 1043, endPoint y: 292, distance: 967.4
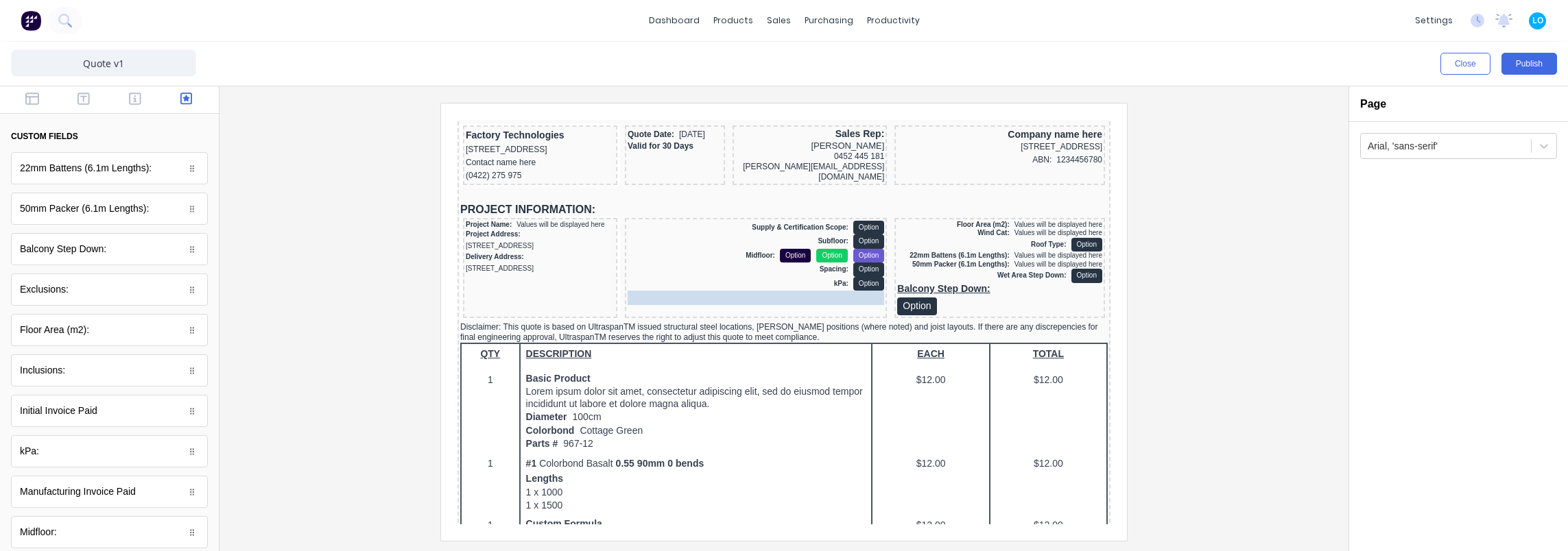
drag, startPoint x: 1042, startPoint y: 315, endPoint x: 798, endPoint y: 291, distance: 245.2
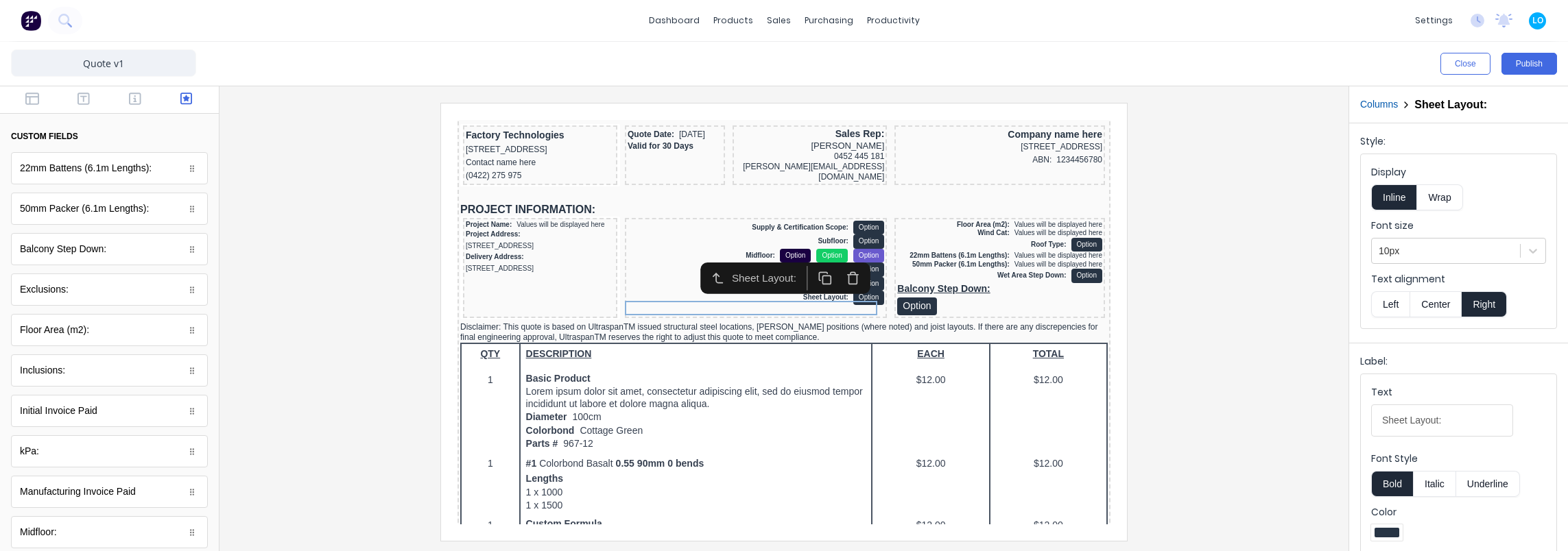
click at [975, 290] on div "Balcony Step Down: Option" at bounding box center [983, 282] width 205 height 32
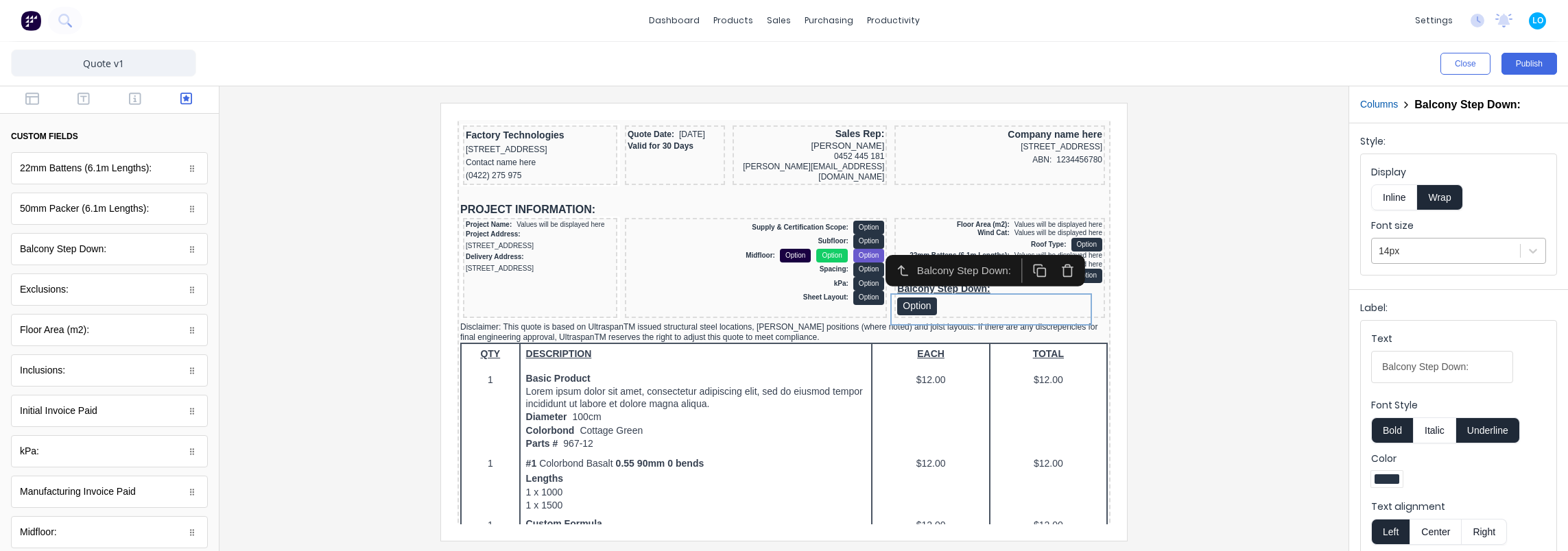
click at [1445, 240] on div "14px" at bounding box center [1446, 251] width 148 height 22
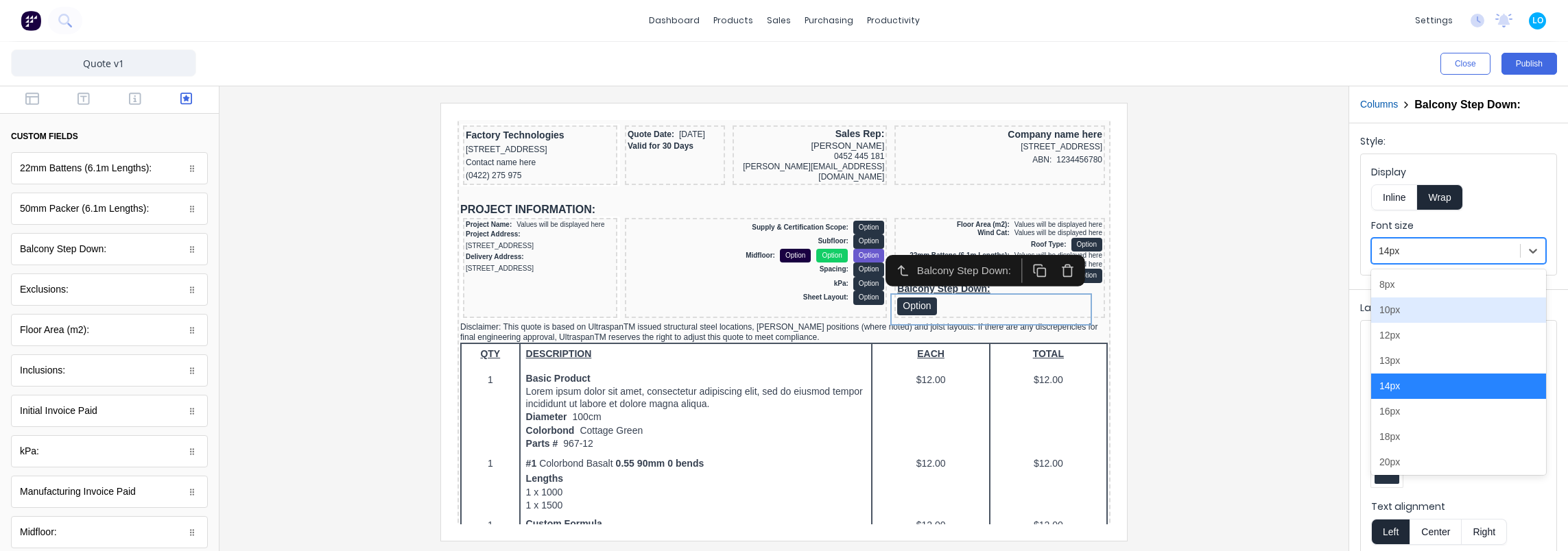
click at [1420, 304] on div "10px" at bounding box center [1459, 310] width 174 height 25
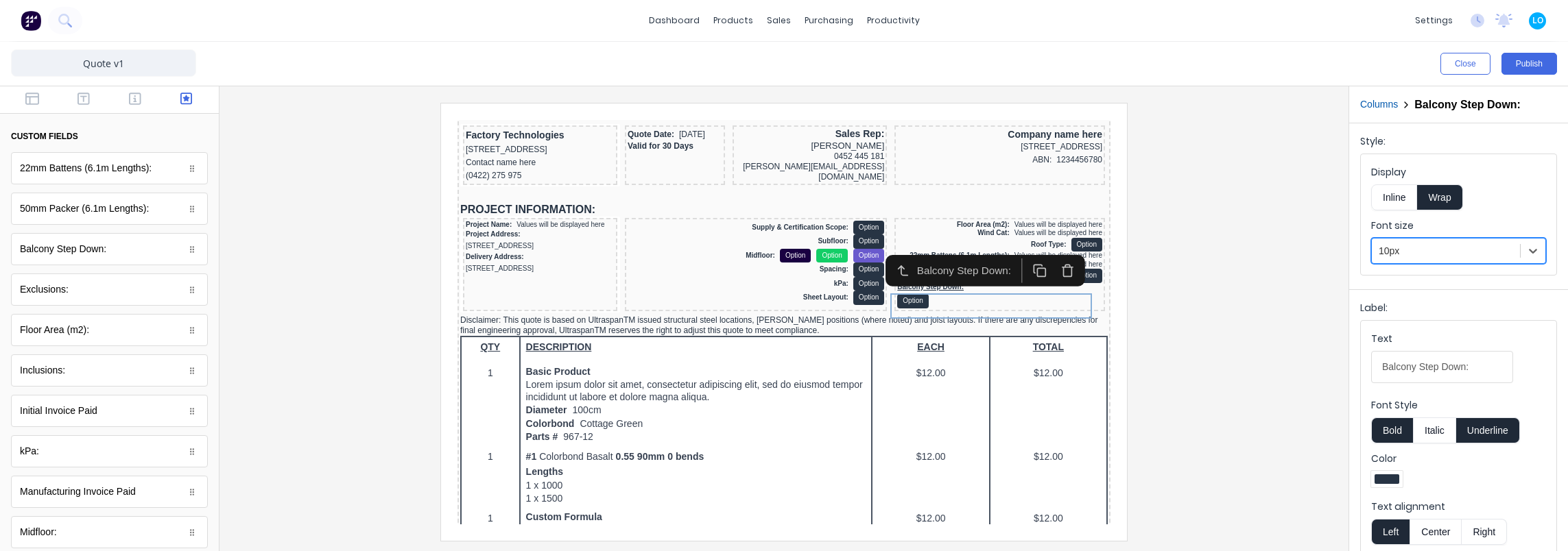
click at [1397, 200] on button "Inline" at bounding box center [1394, 197] width 46 height 26
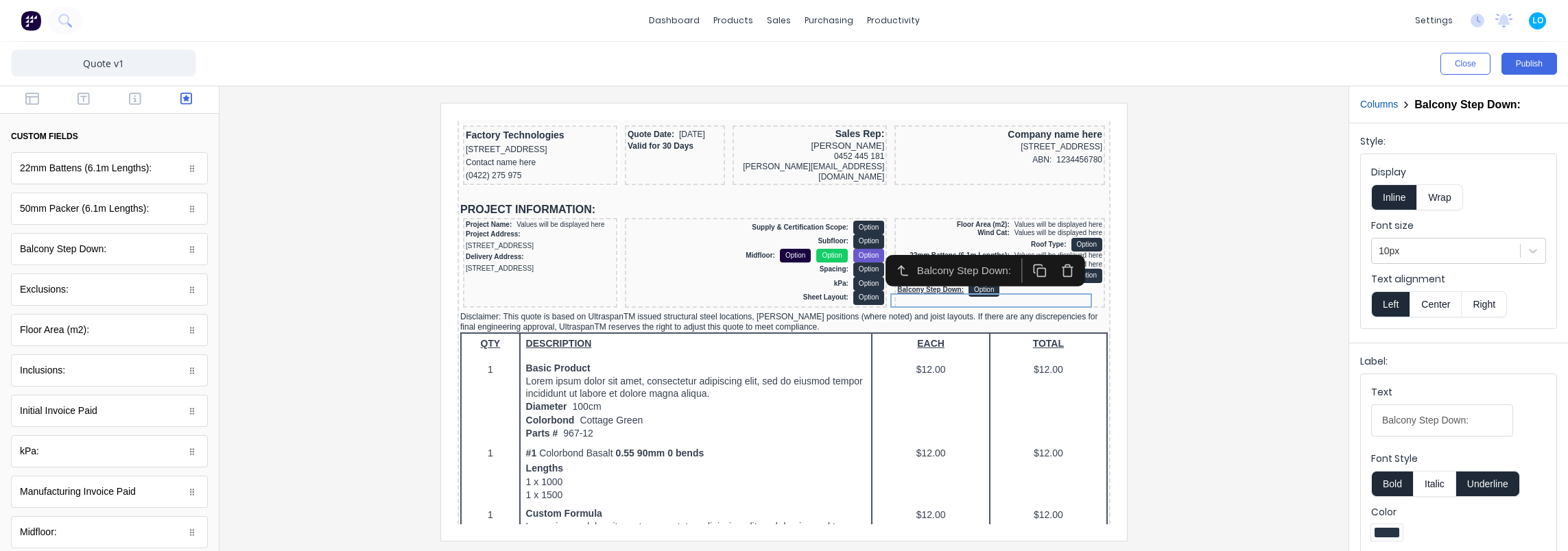
click at [1491, 307] on button "Right" at bounding box center [1484, 304] width 45 height 26
click at [1479, 484] on button "Underline" at bounding box center [1487, 484] width 63 height 26
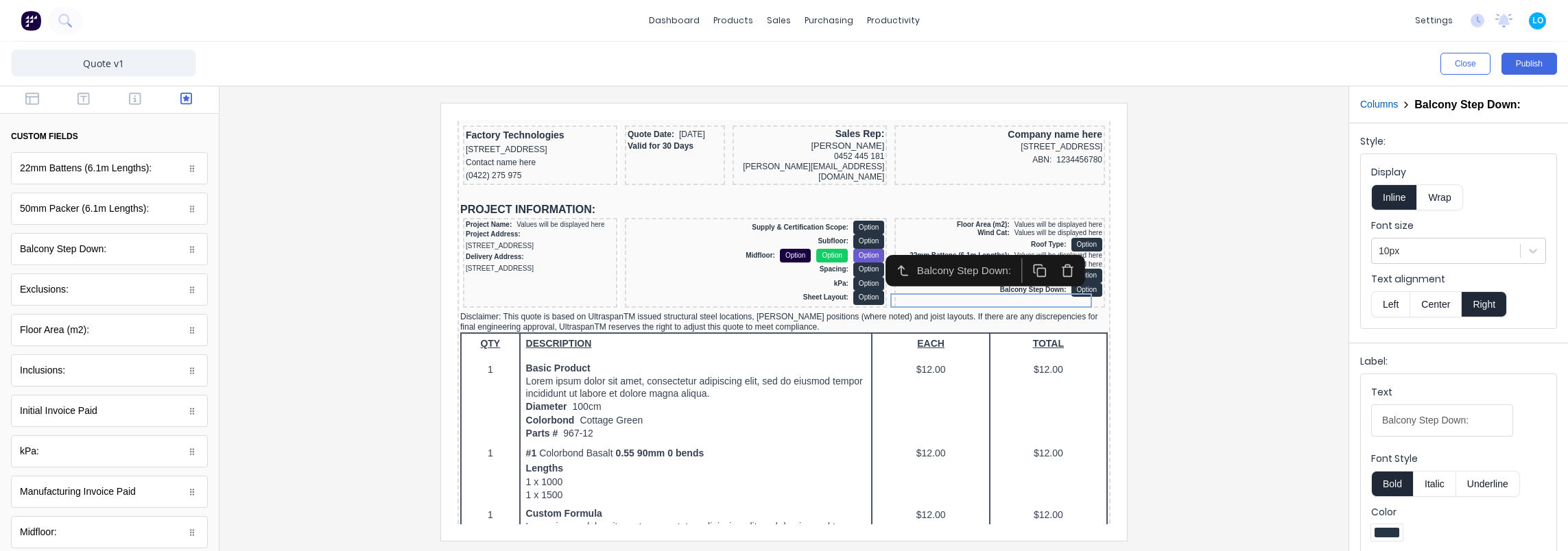
click at [1113, 294] on iframe at bounding box center [784, 322] width 686 height 438
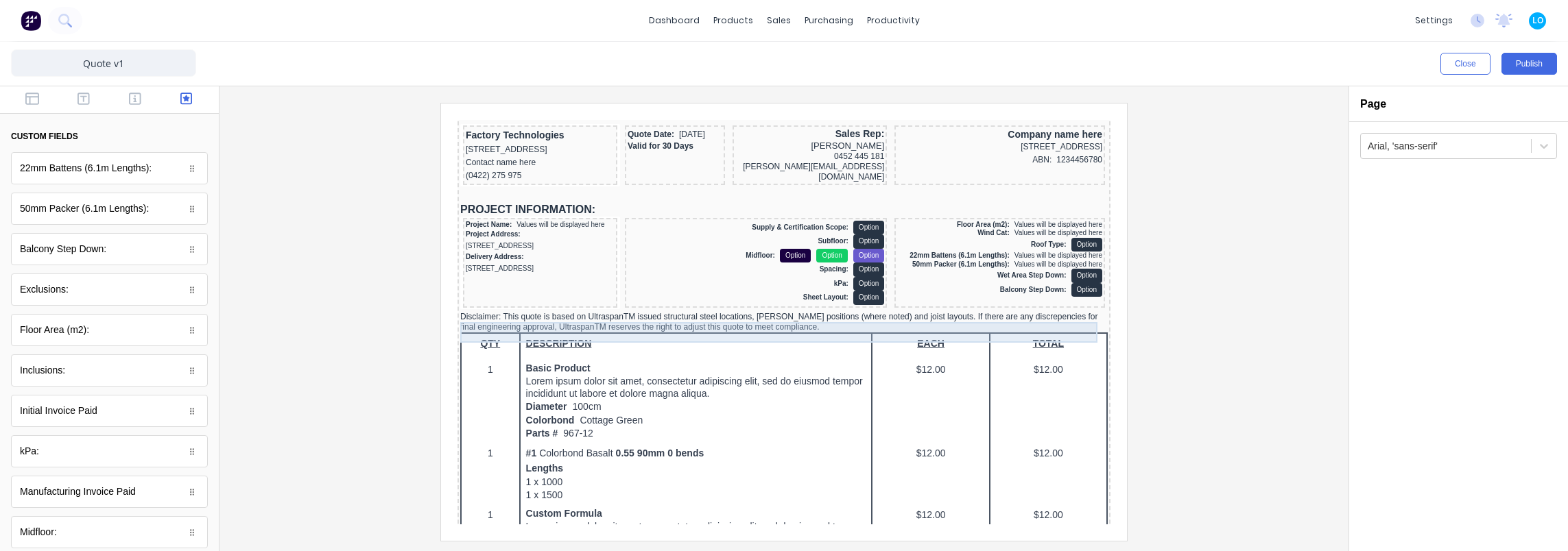
click at [637, 316] on div "Disclaimer: This quote is based on UltraspanTM issued structural steel location…" at bounding box center [767, 305] width 648 height 21
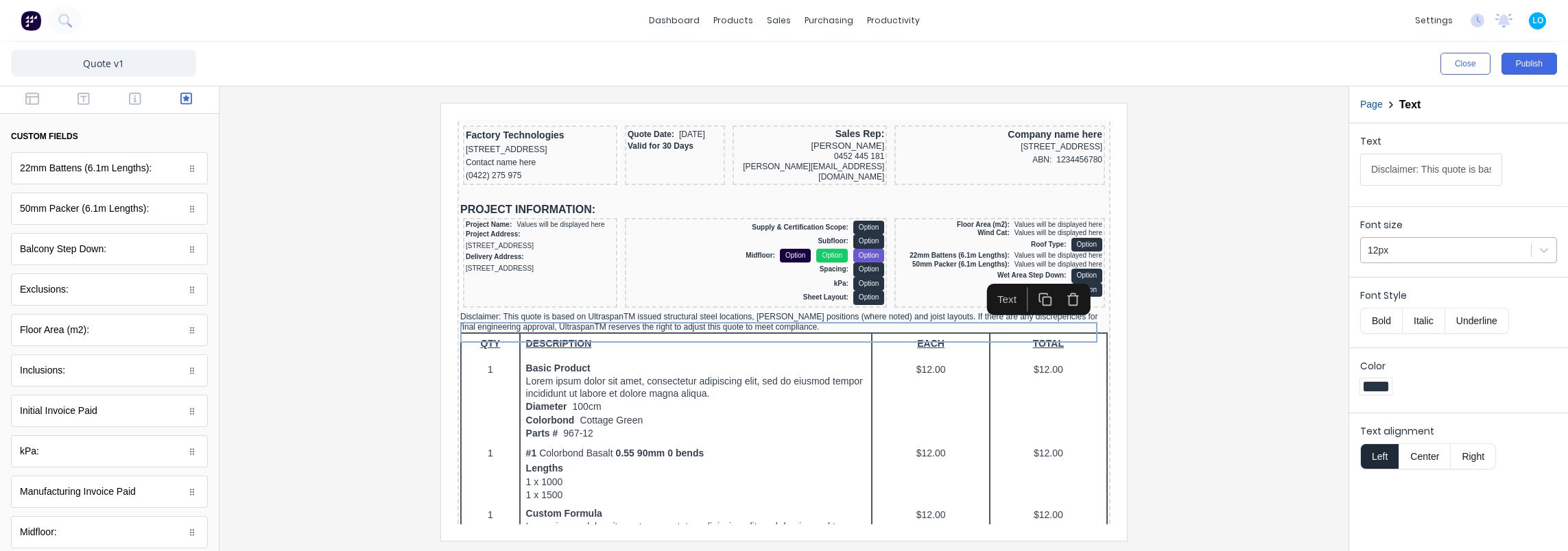
click at [1414, 263] on div "Font size 12px" at bounding box center [1459, 238] width 219 height 65
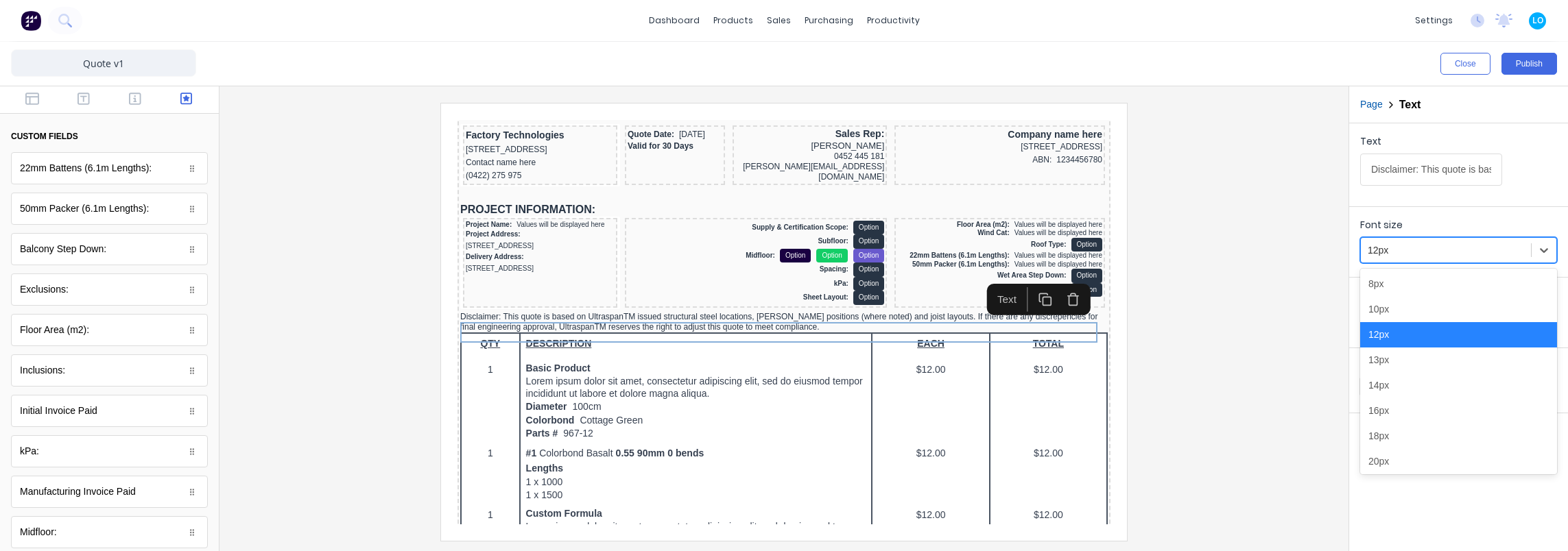
click at [1417, 251] on div at bounding box center [1446, 250] width 156 height 17
click at [1405, 304] on div "10px" at bounding box center [1458, 309] width 197 height 25
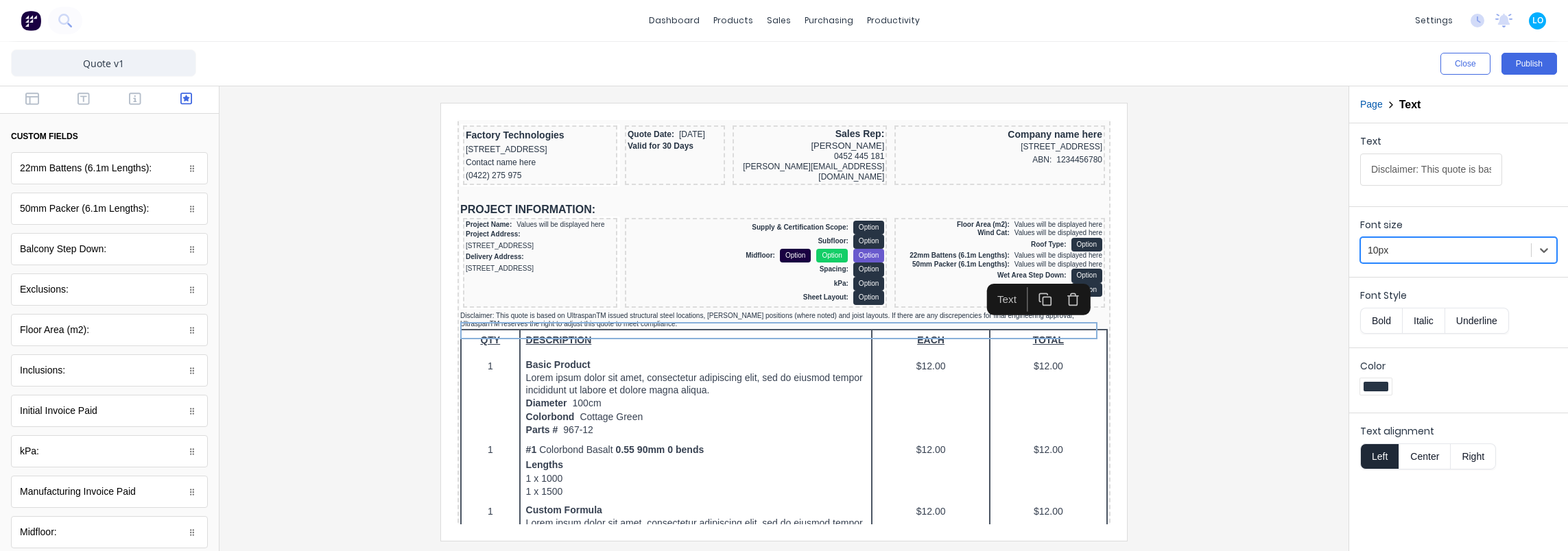
click at [1195, 297] on div at bounding box center [784, 322] width 1107 height 438
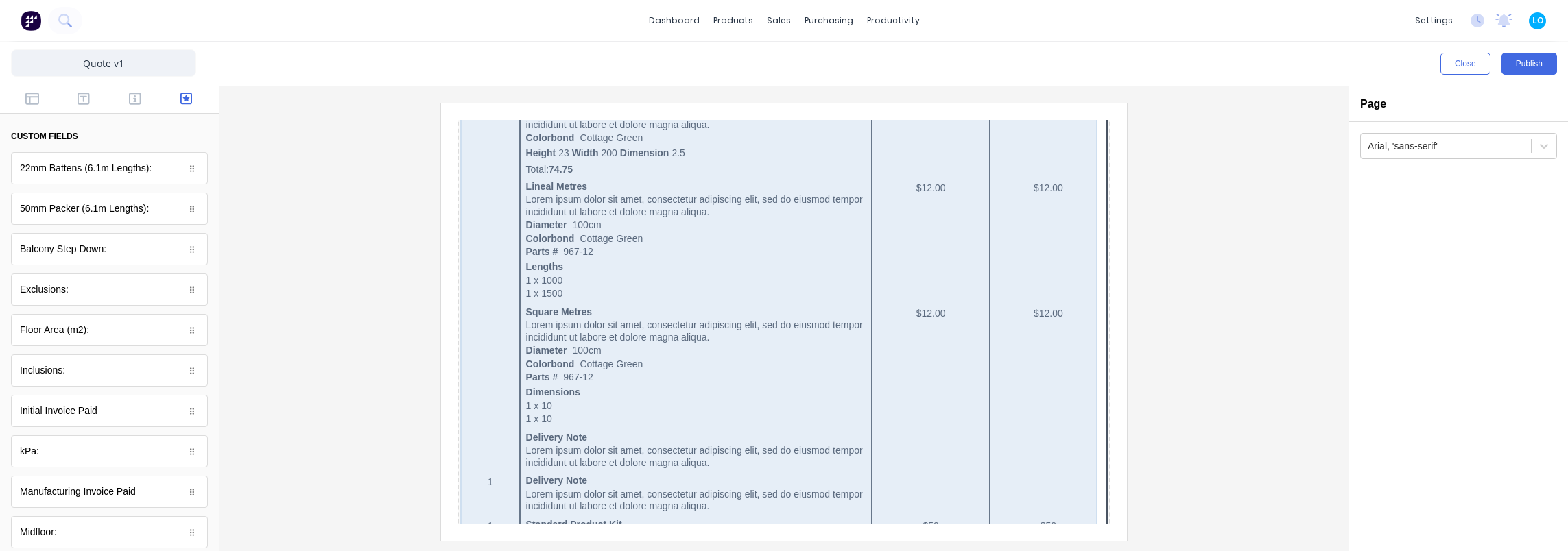
scroll to position [549, 0]
click at [728, 285] on div "QTY DESCRIPTION EACH TOTAL 1 Basic Product Lorem ipsum dolor sit amet, consecte…" at bounding box center [767, 354] width 648 height 907
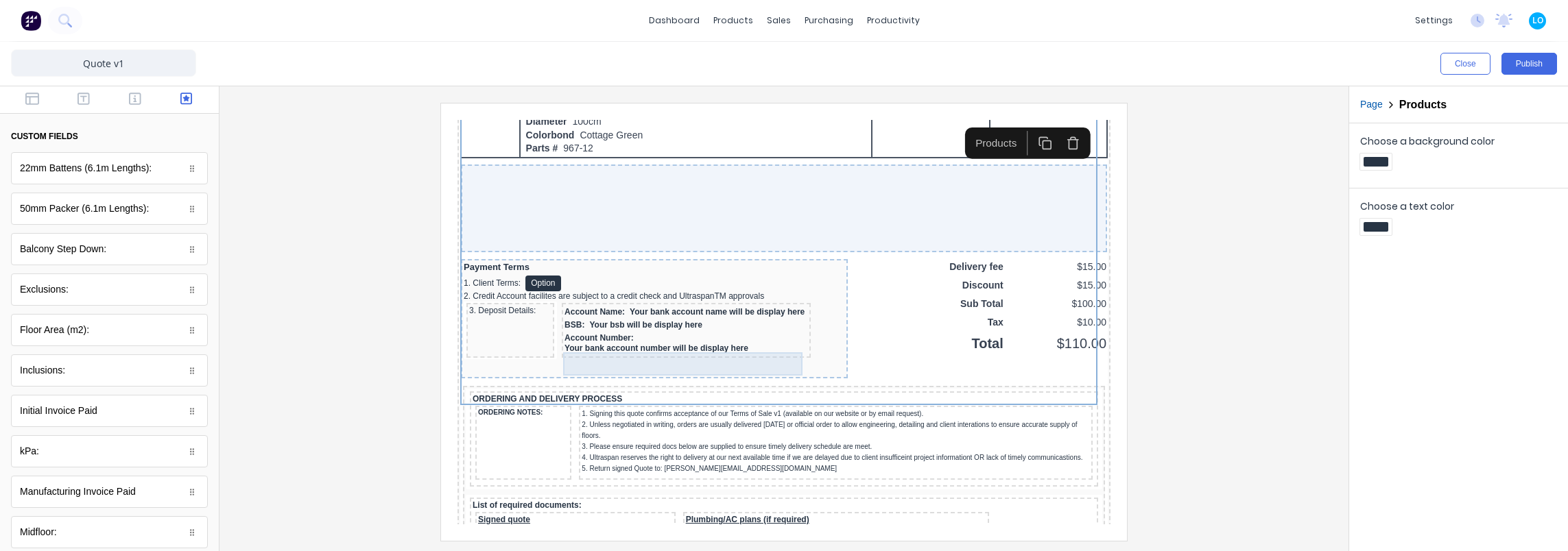
scroll to position [1028, 0]
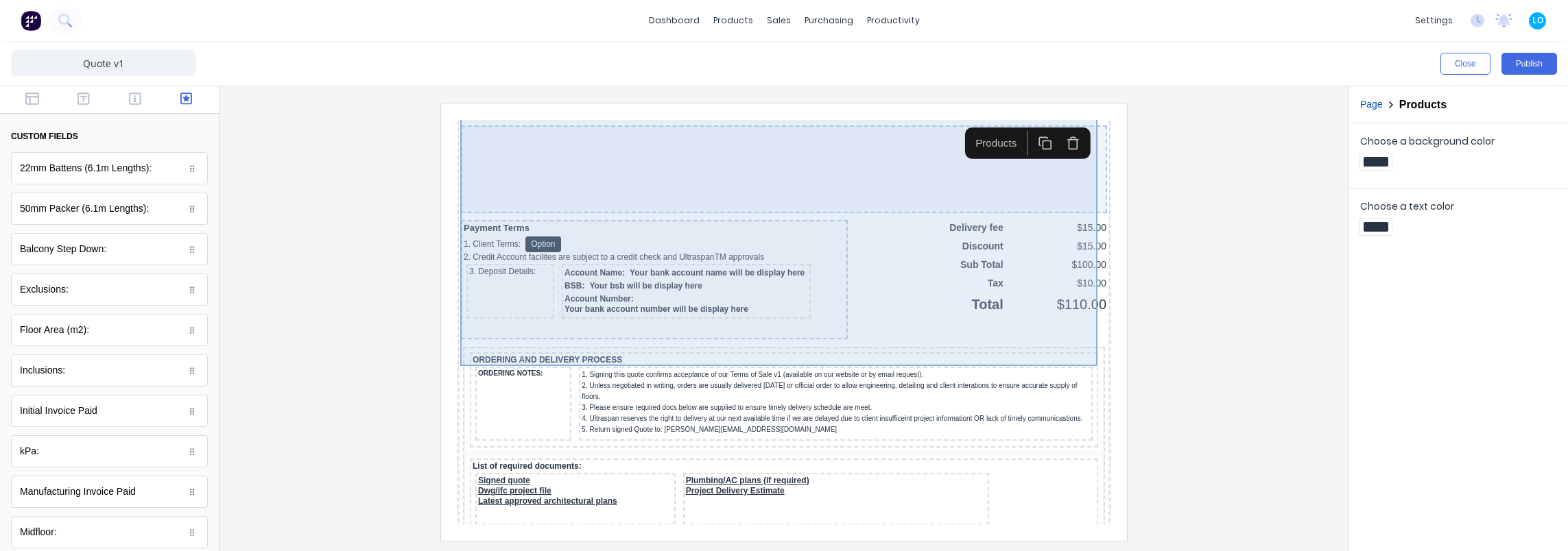
click at [869, 162] on div at bounding box center [767, 152] width 646 height 88
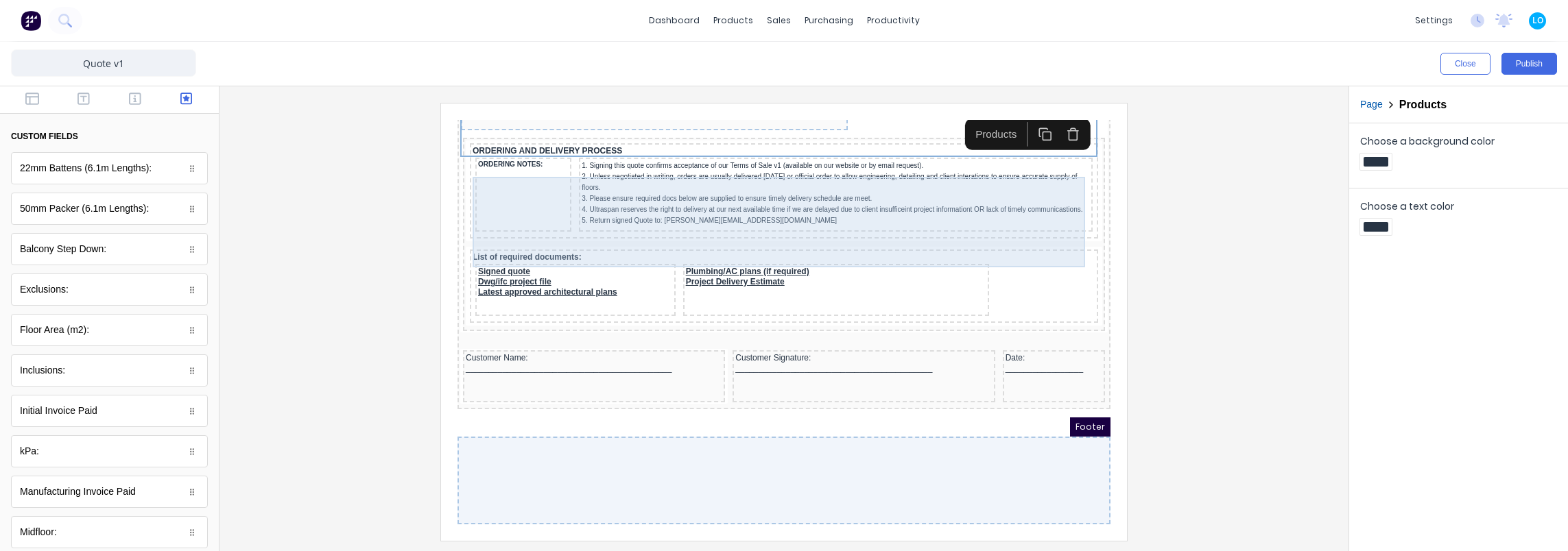
scroll to position [1273, 0]
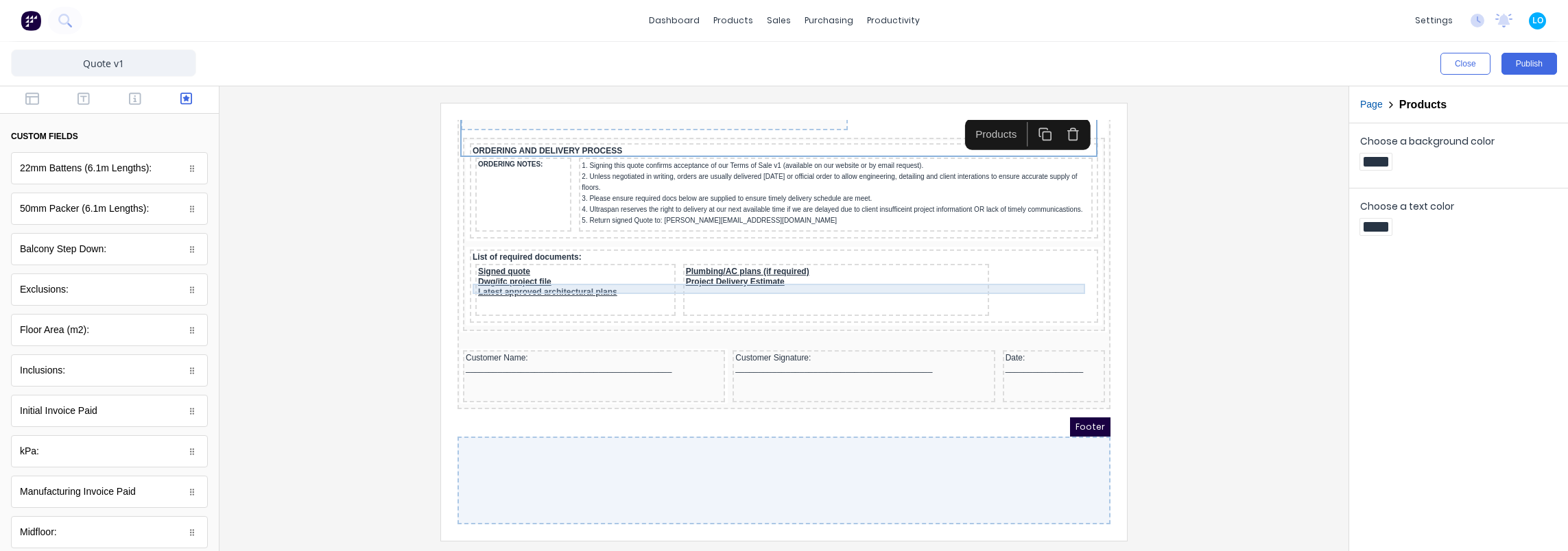
click at [539, 236] on div "List of required documents:" at bounding box center [767, 241] width 623 height 10
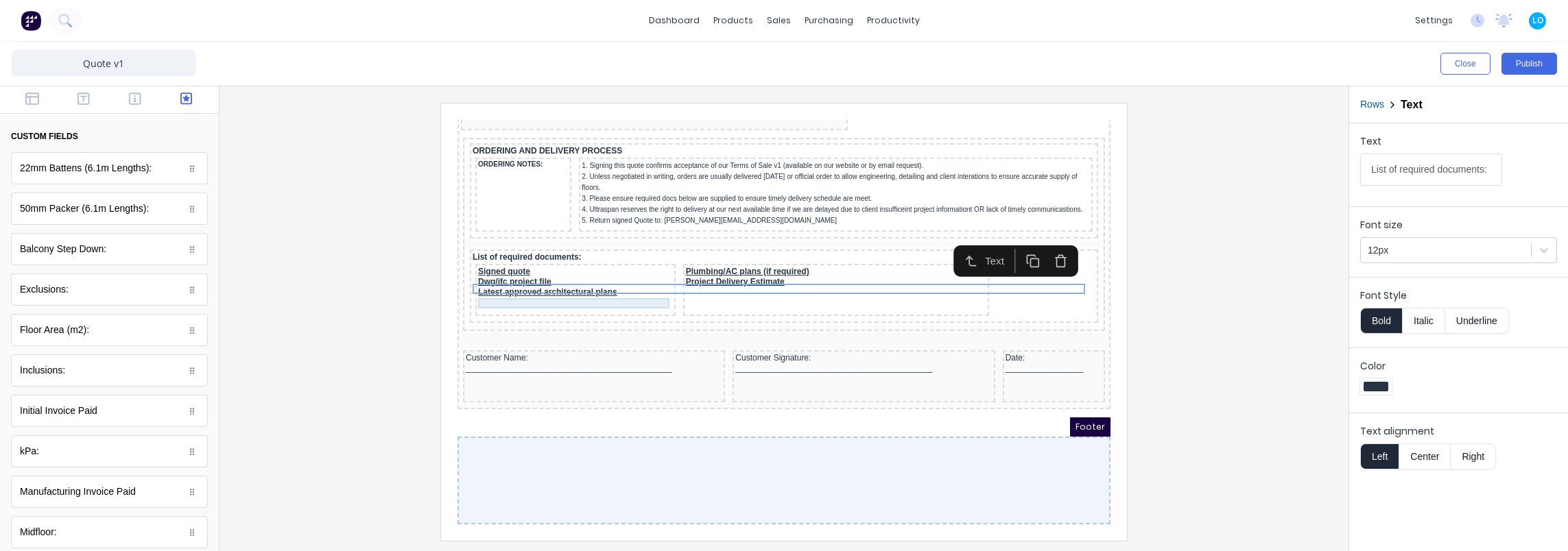
click at [544, 251] on div "Signed quote" at bounding box center [559, 255] width 195 height 10
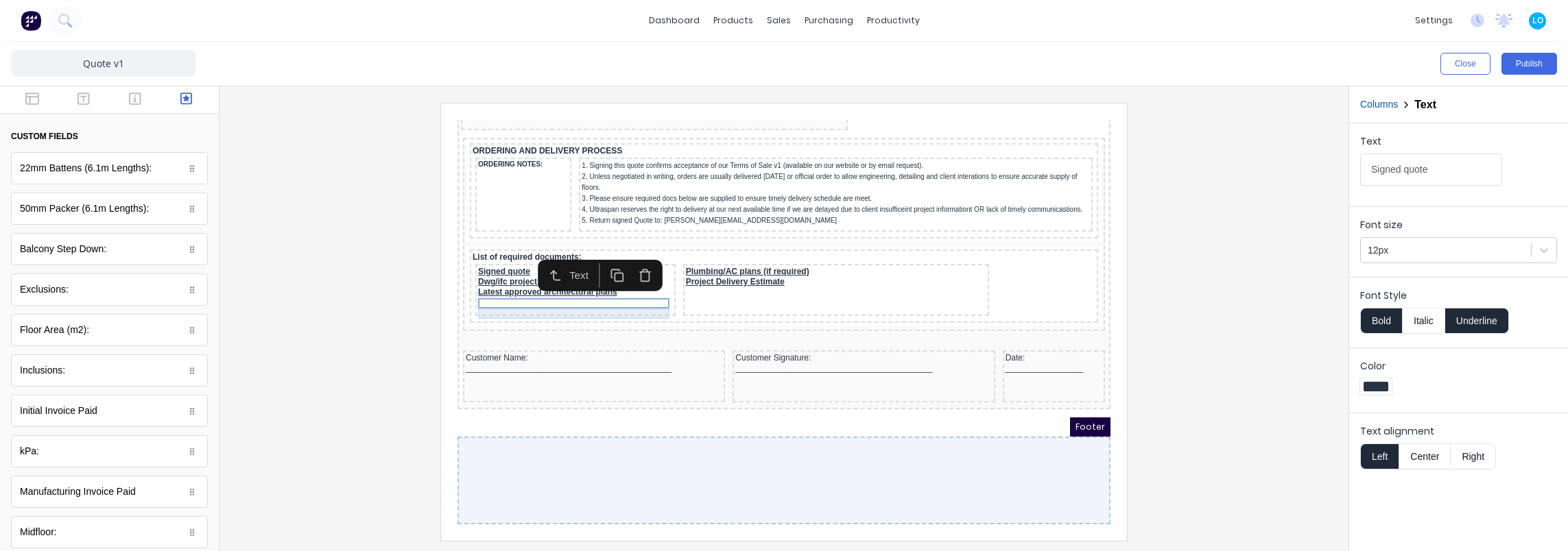
click at [544, 264] on div "Dwg/ifc project file" at bounding box center [559, 266] width 195 height 10
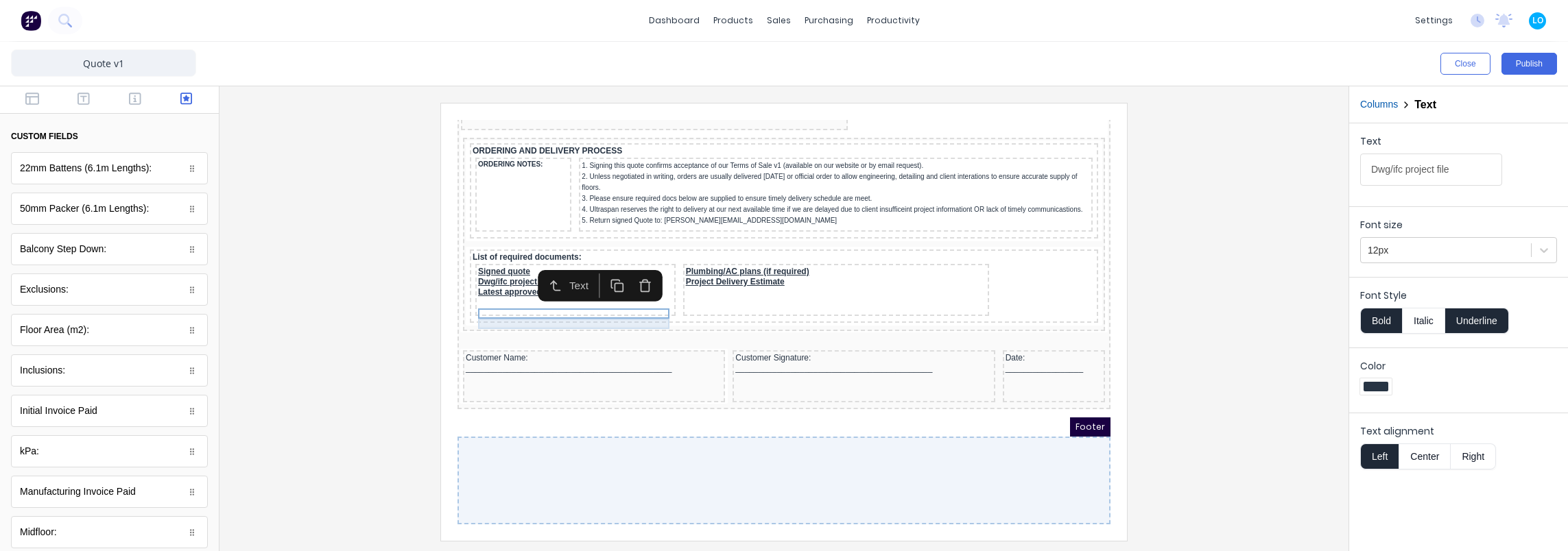
click at [548, 271] on div "Latest approved architectural plans" at bounding box center [559, 276] width 195 height 10
click at [381, 309] on div at bounding box center [784, 322] width 1107 height 438
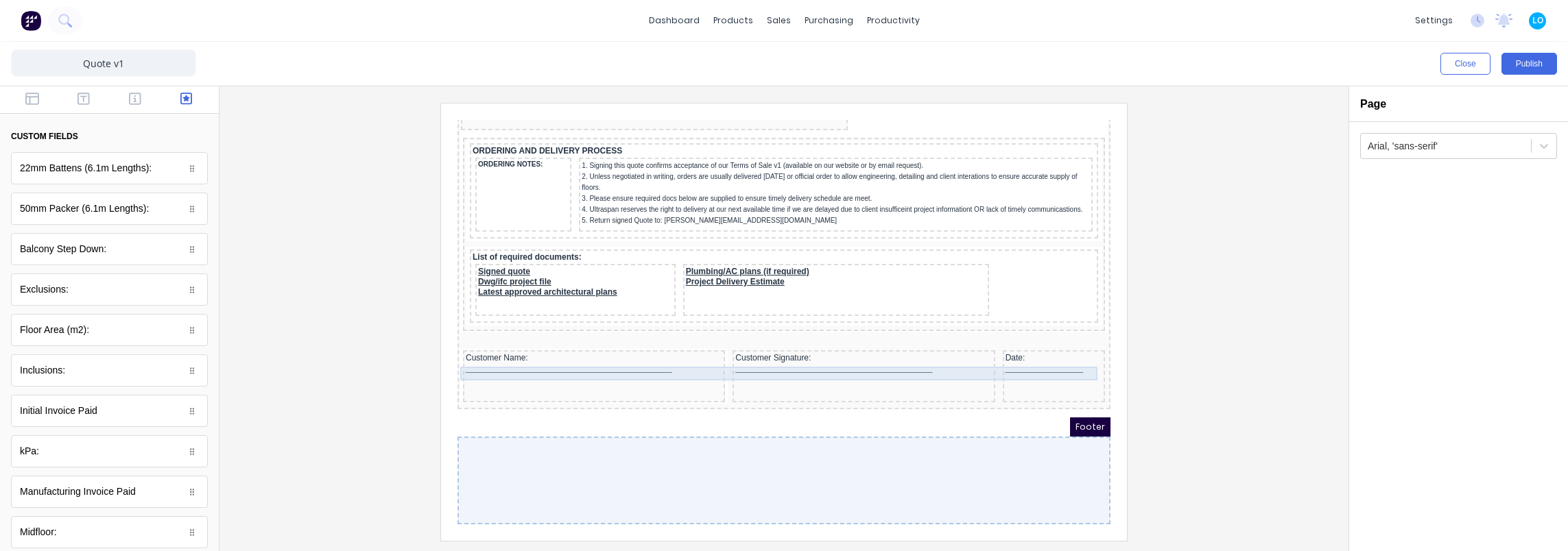
scroll to position [1205, 0]
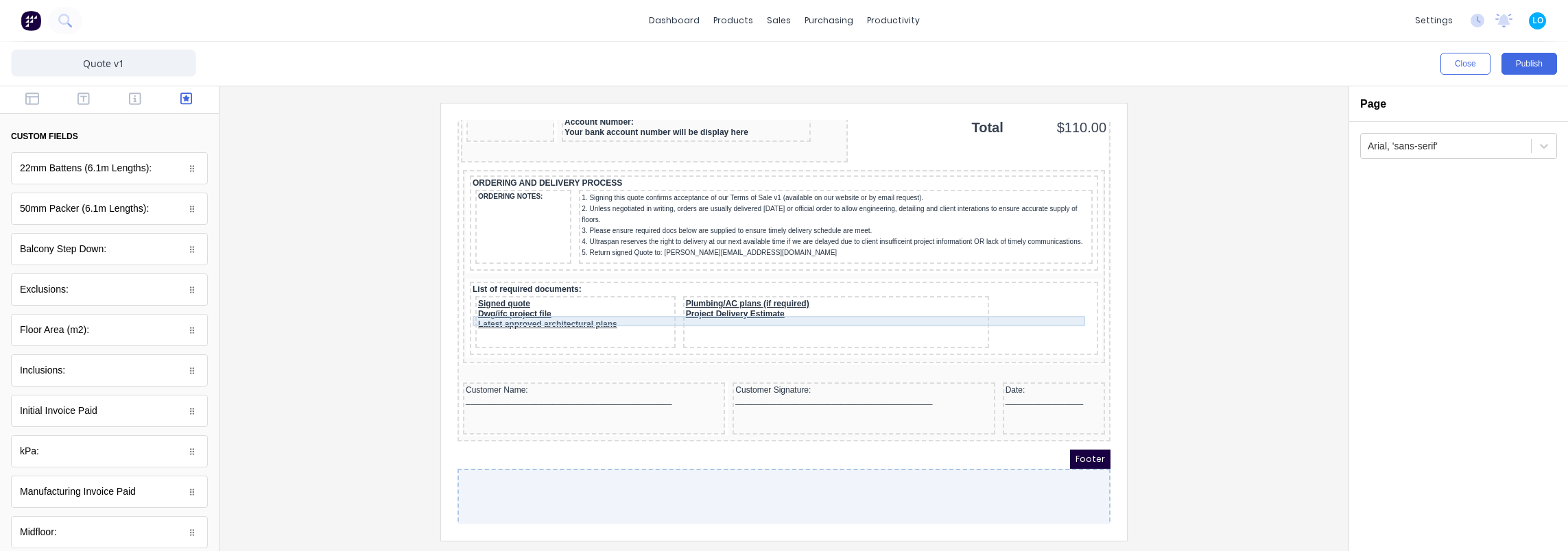
click at [521, 278] on div "List of required documents:" at bounding box center [767, 273] width 623 height 10
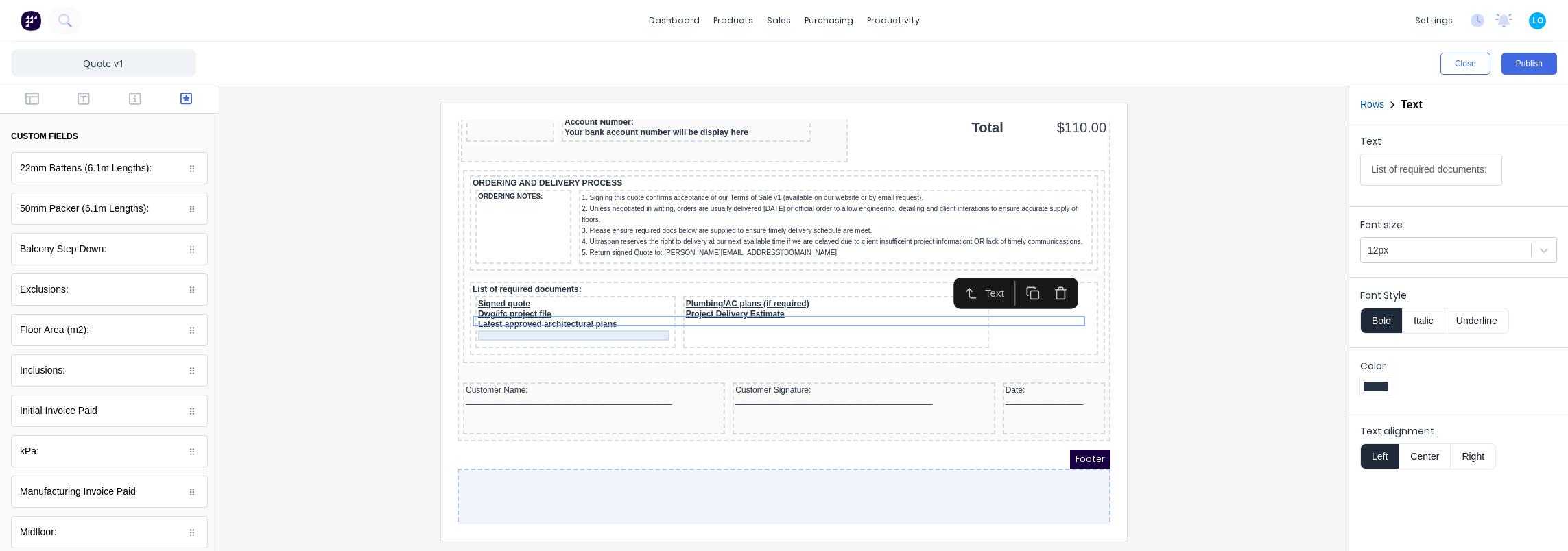
click at [521, 293] on div "Signed quote" at bounding box center [559, 287] width 195 height 10
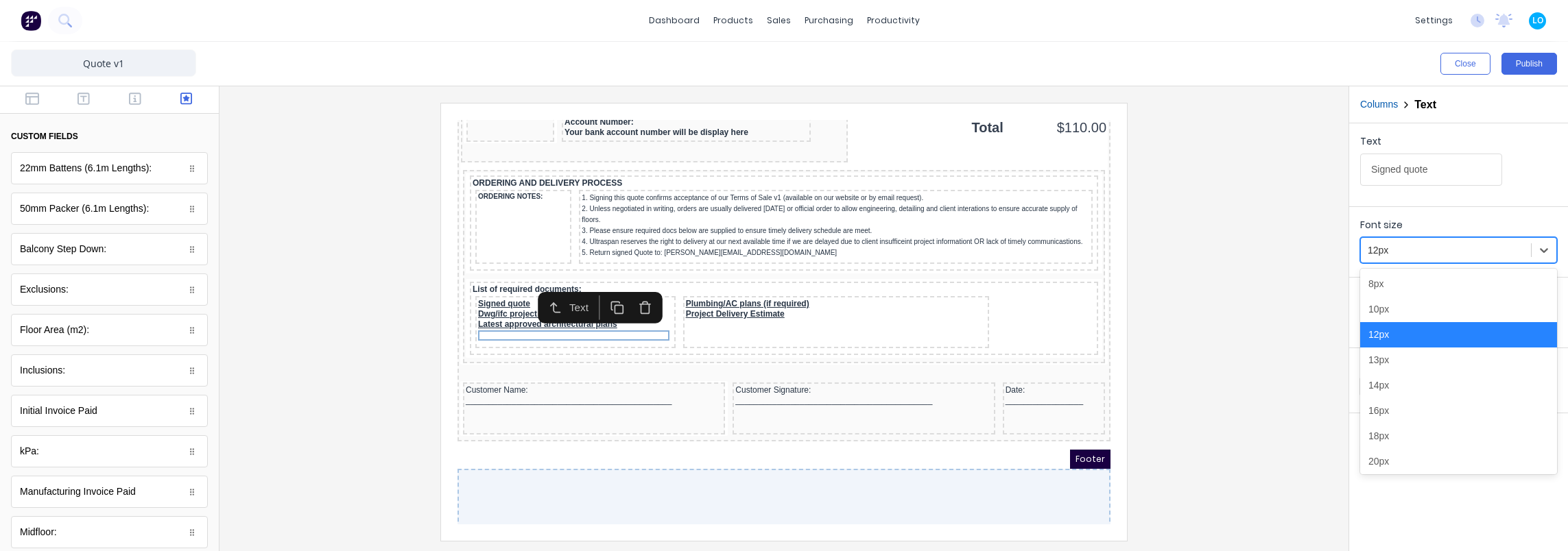
click at [1400, 250] on div at bounding box center [1446, 250] width 156 height 17
drag, startPoint x: 1394, startPoint y: 303, endPoint x: 1198, endPoint y: 304, distance: 196.0
click at [1394, 303] on div "10px" at bounding box center [1458, 309] width 197 height 25
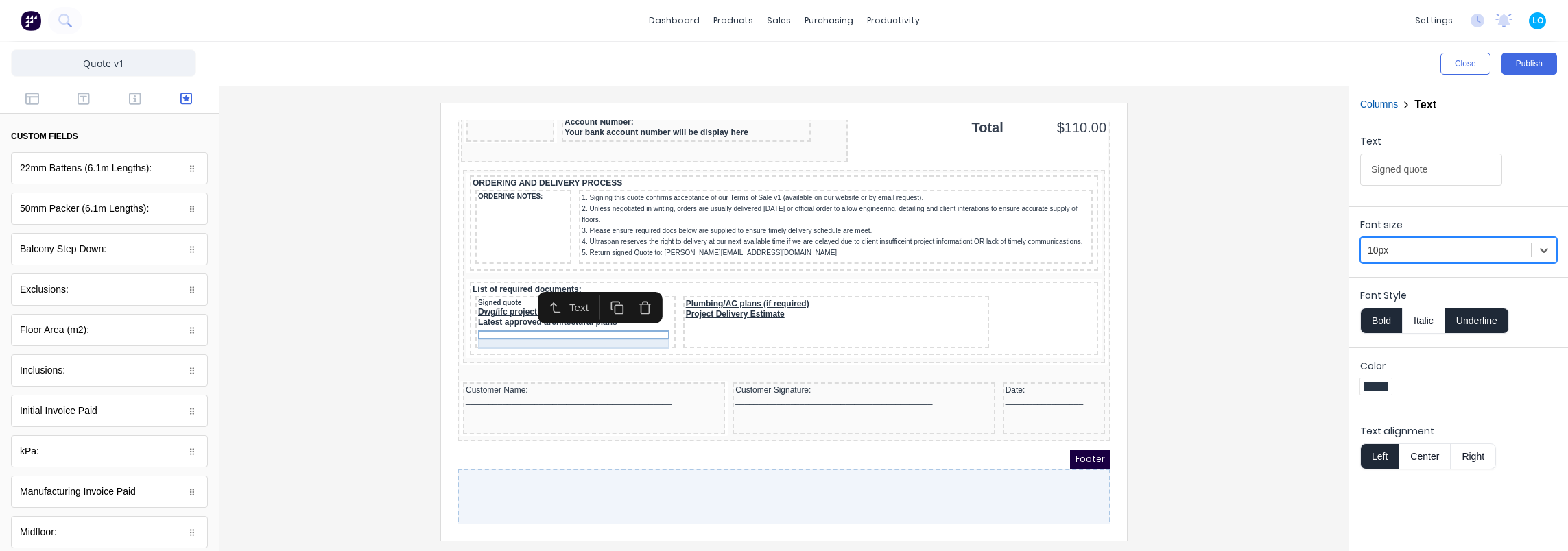
click at [543, 301] on div "Dwg/ifc project file" at bounding box center [559, 295] width 195 height 10
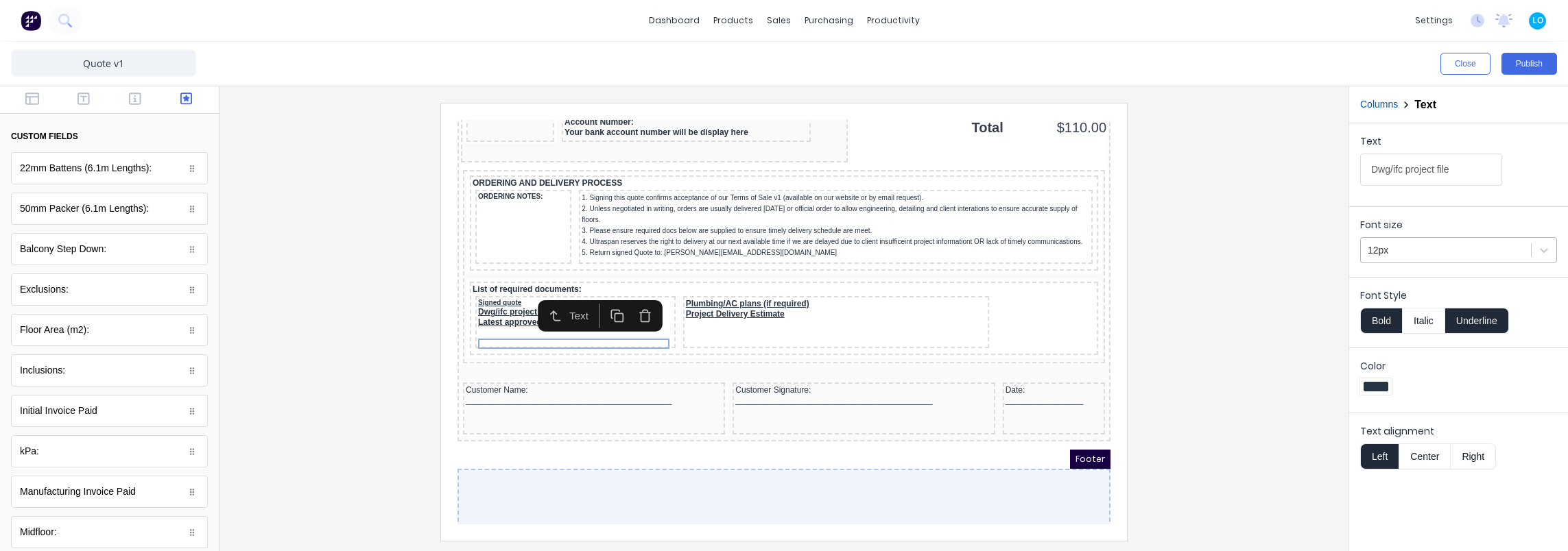
click at [1439, 259] on div "12px" at bounding box center [1445, 250] width 170 height 22
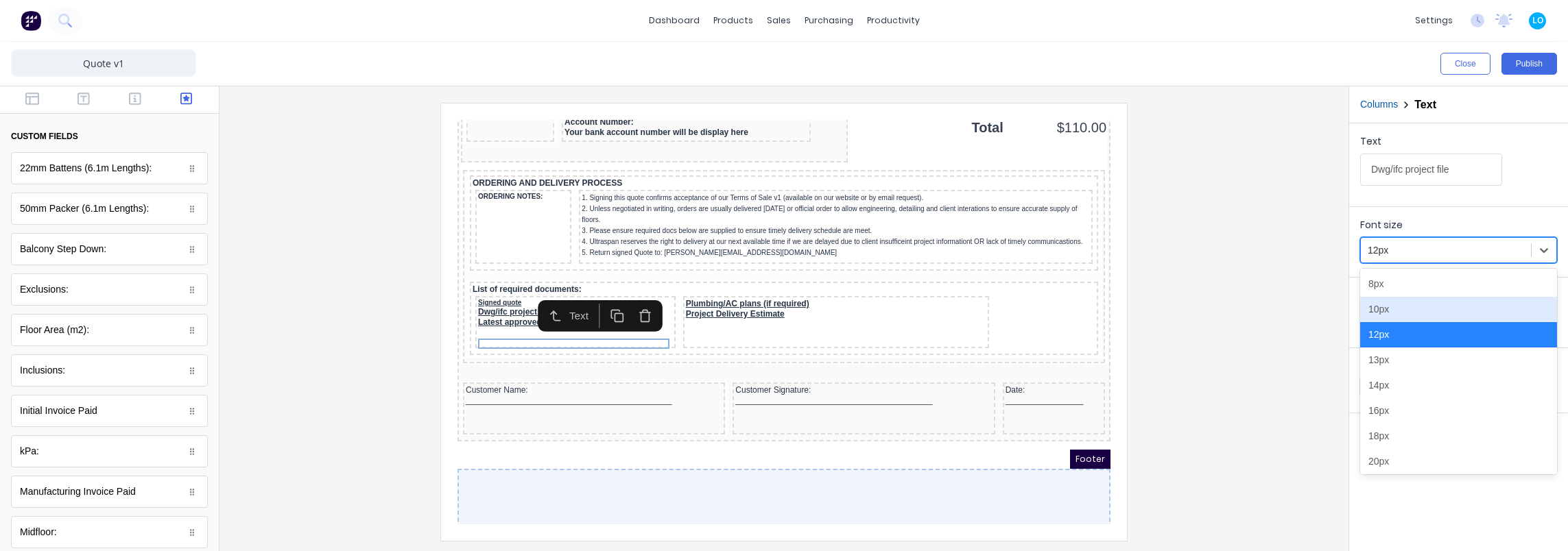
drag, startPoint x: 1377, startPoint y: 299, endPoint x: 1234, endPoint y: 302, distance: 143.0
click at [1377, 299] on div "10px" at bounding box center [1458, 309] width 197 height 25
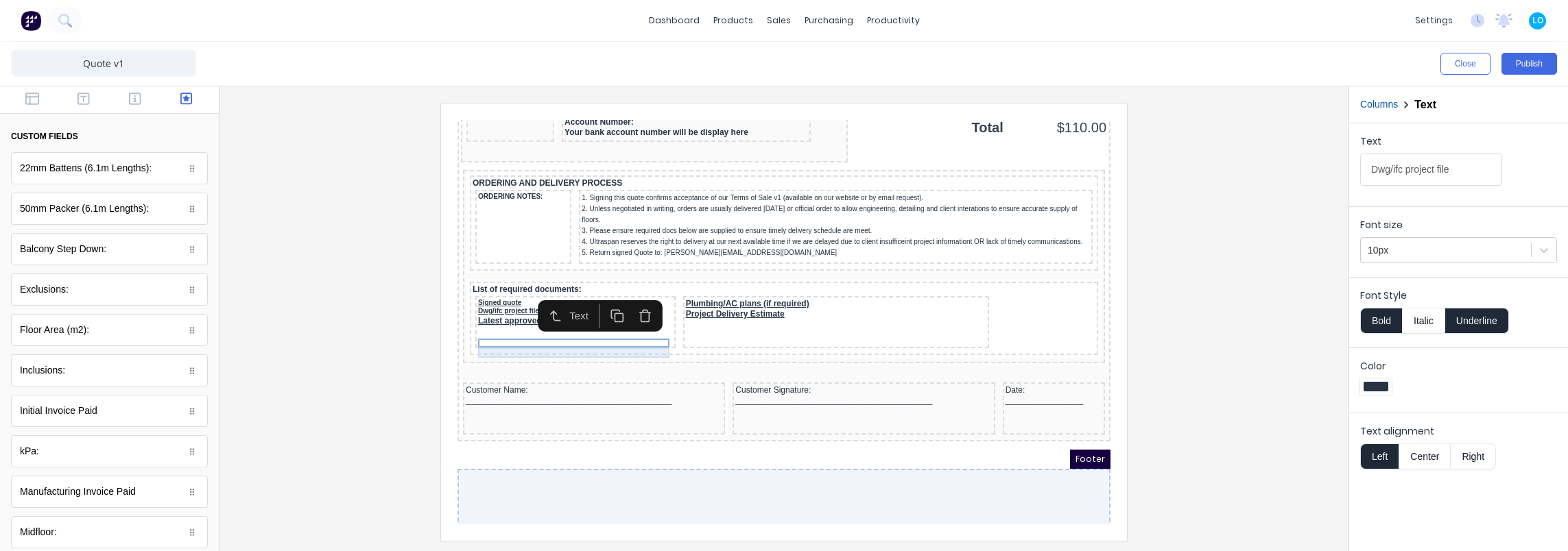
click at [610, 310] on div "Latest approved architectural plans" at bounding box center [559, 304] width 195 height 10
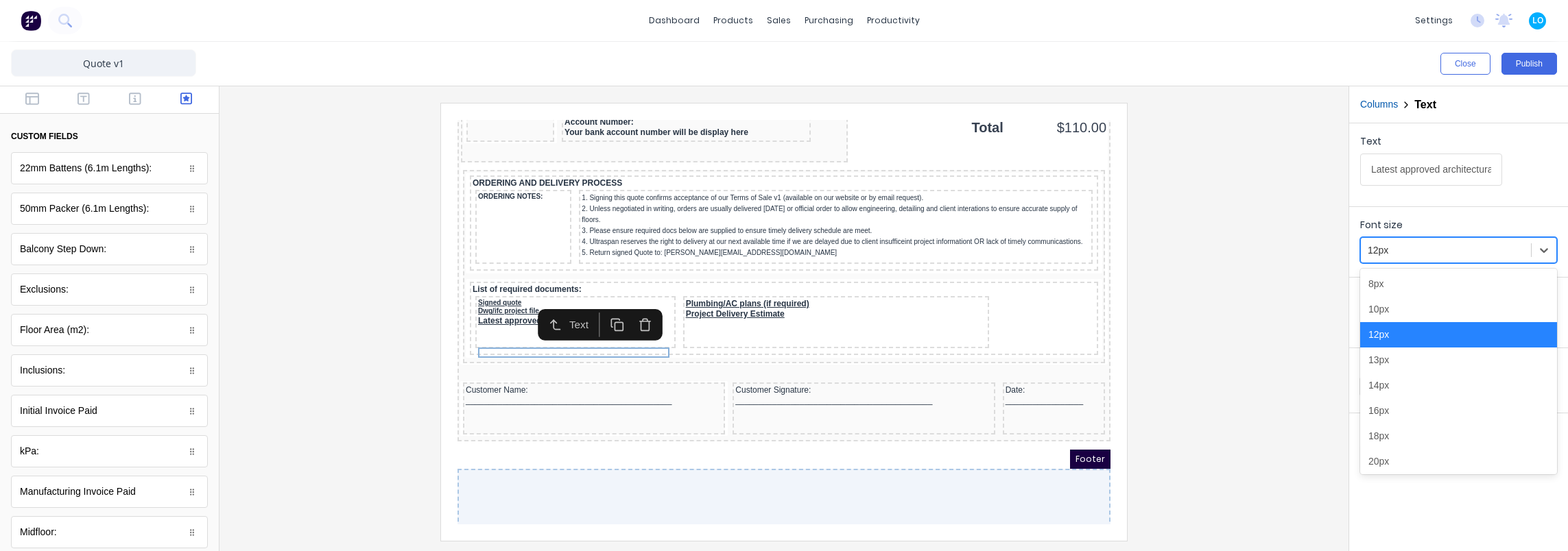
drag, startPoint x: 1459, startPoint y: 243, endPoint x: 1413, endPoint y: 289, distance: 65.1
click at [1458, 244] on div at bounding box center [1446, 250] width 156 height 17
click at [1399, 306] on div "10px" at bounding box center [1458, 309] width 197 height 25
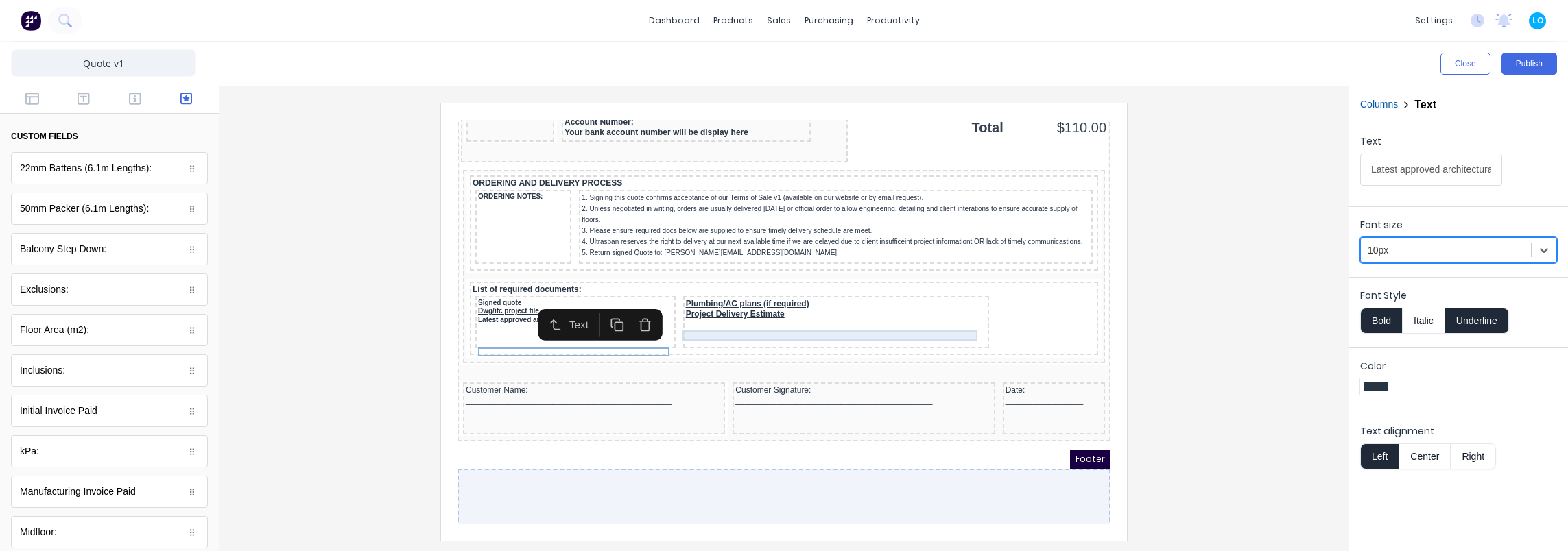
click at [751, 293] on div "Plumbing/AC plans (if required)" at bounding box center [819, 287] width 300 height 10
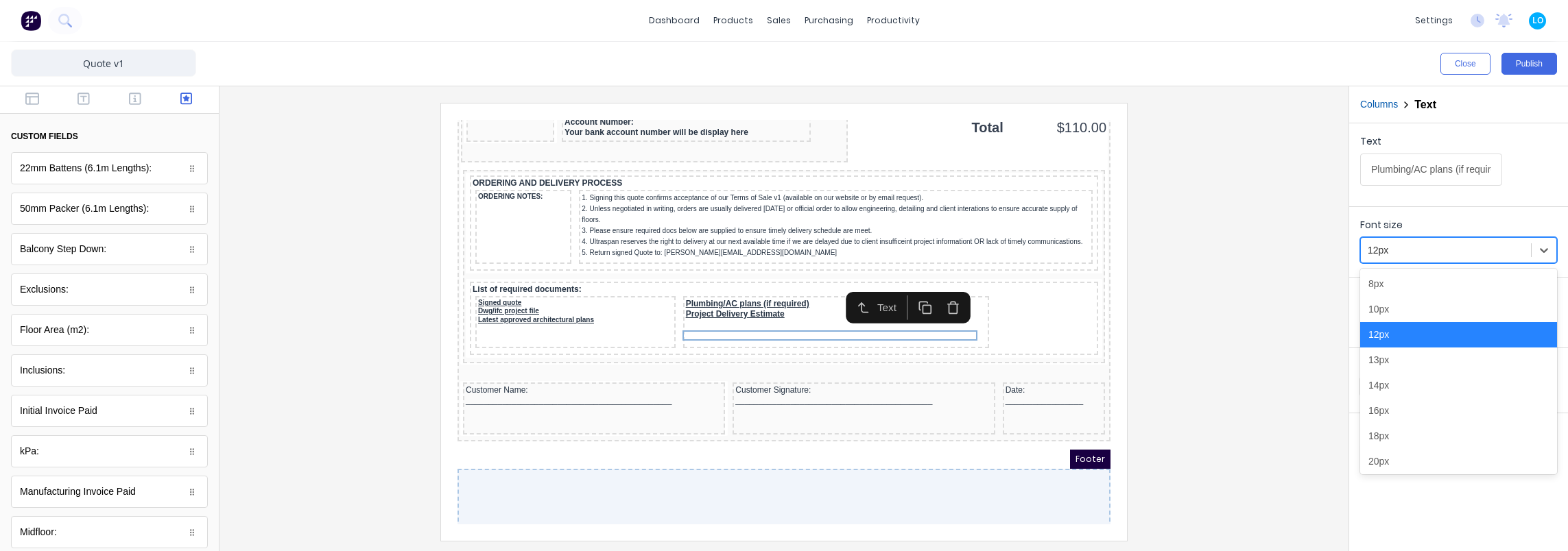
click at [1464, 251] on div at bounding box center [1446, 250] width 156 height 17
drag, startPoint x: 1391, startPoint y: 303, endPoint x: 1142, endPoint y: 314, distance: 249.2
click at [1384, 301] on div "10px" at bounding box center [1458, 309] width 197 height 25
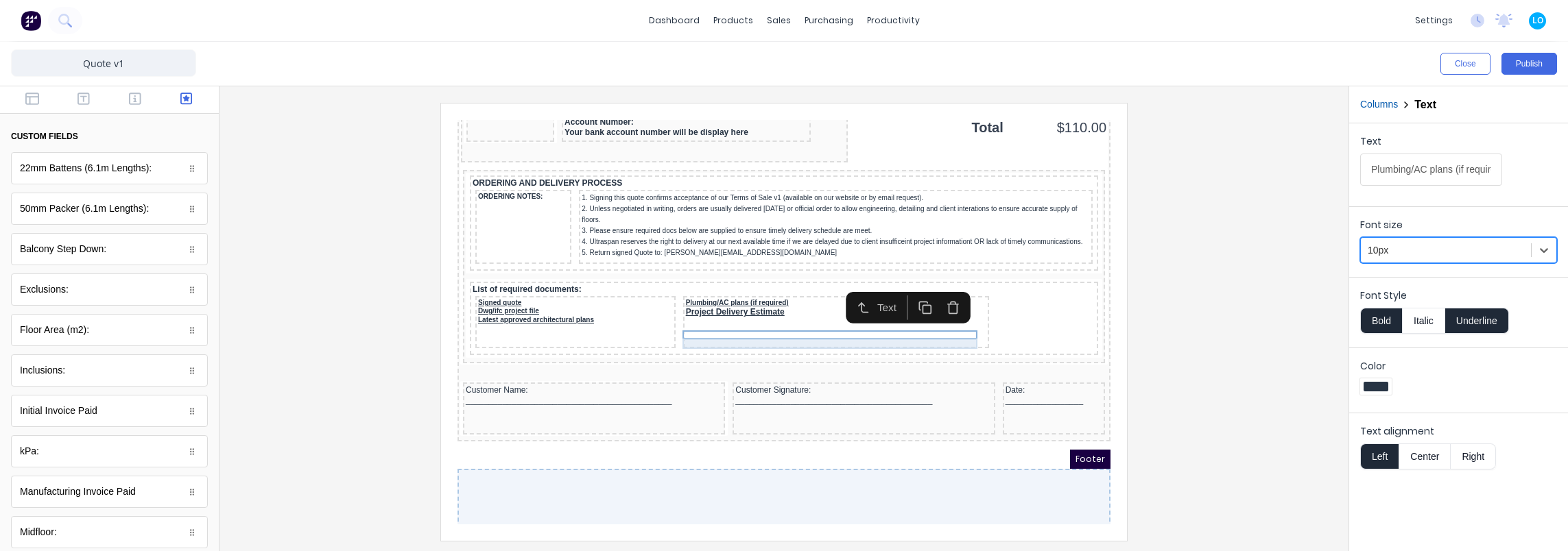
click at [762, 301] on div "Project Delivery Estimate" at bounding box center [819, 295] width 300 height 10
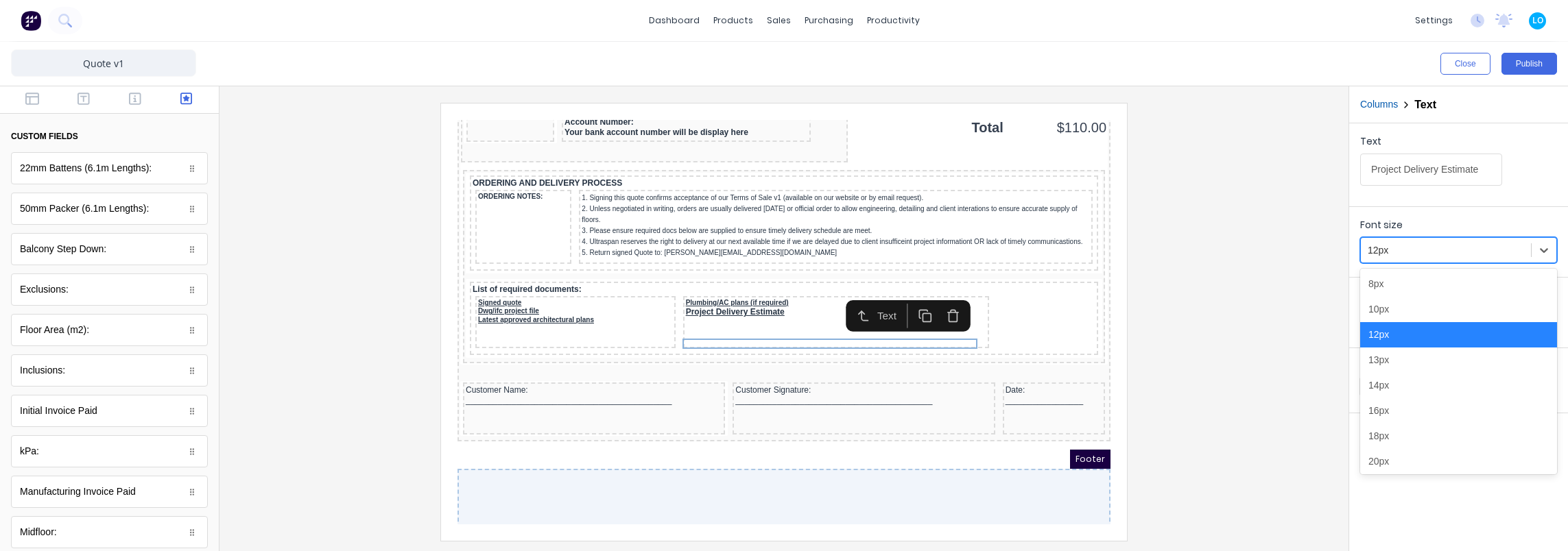
click at [1483, 251] on div at bounding box center [1446, 250] width 156 height 17
click at [1439, 299] on div "10px" at bounding box center [1458, 309] width 197 height 25
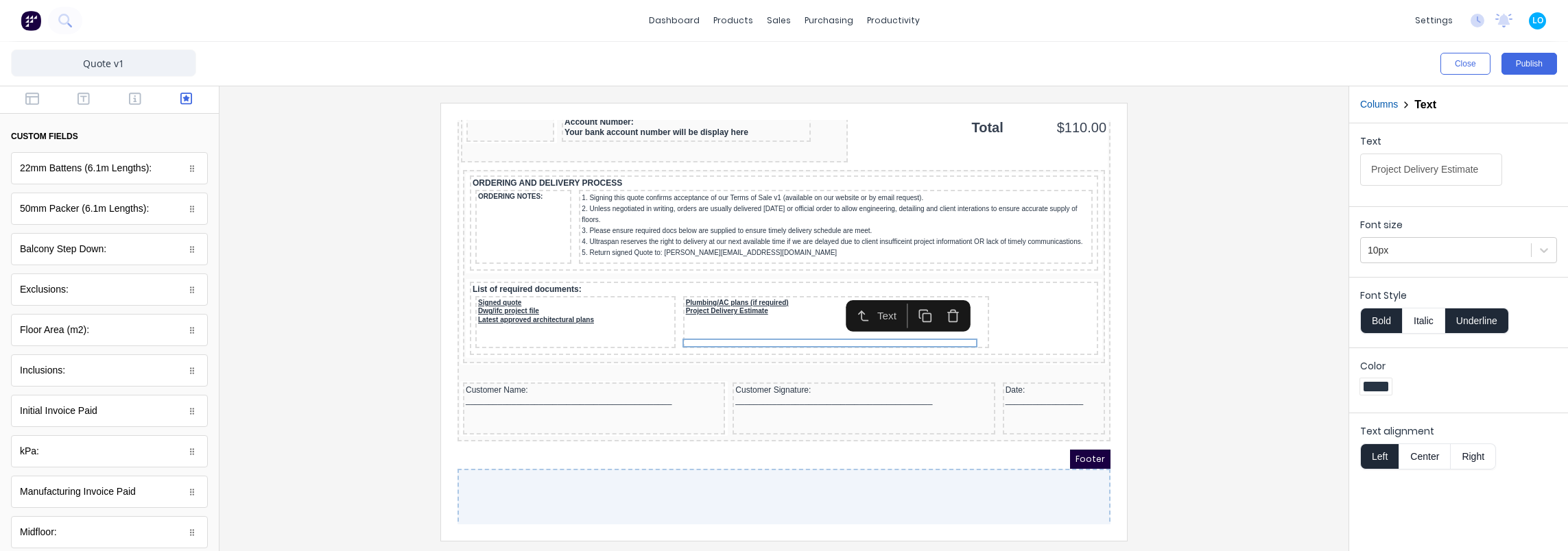
click at [1164, 315] on div at bounding box center [784, 322] width 1107 height 438
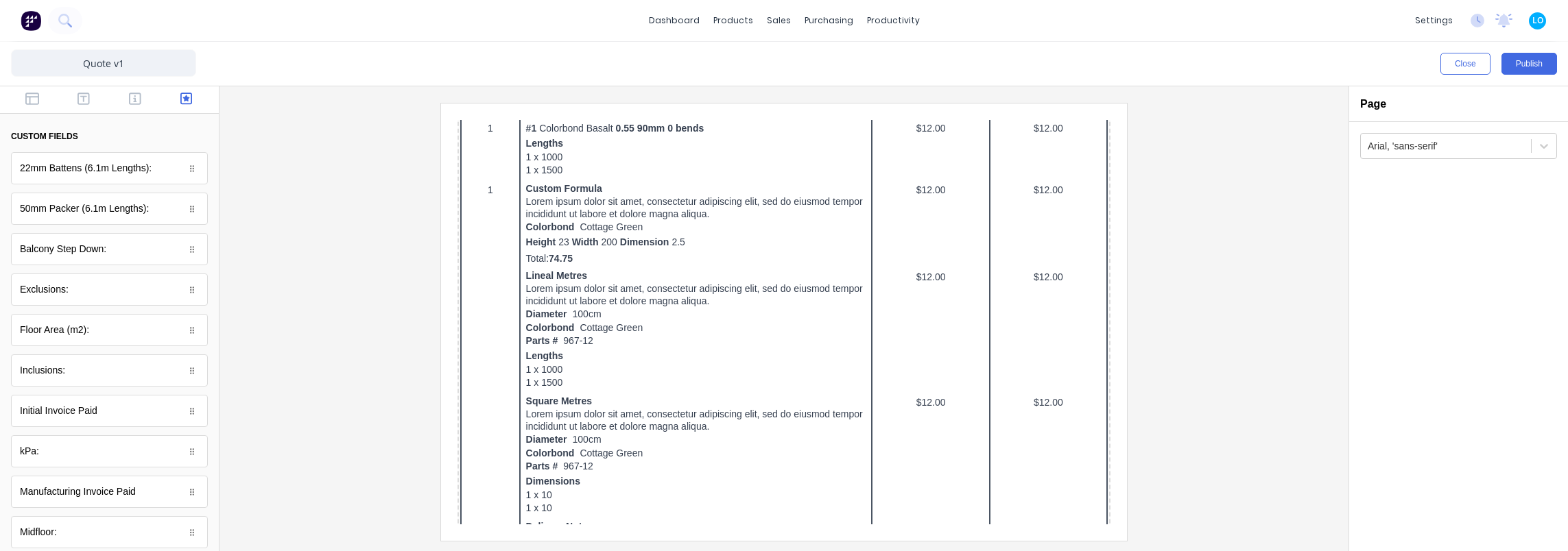
scroll to position [0, 0]
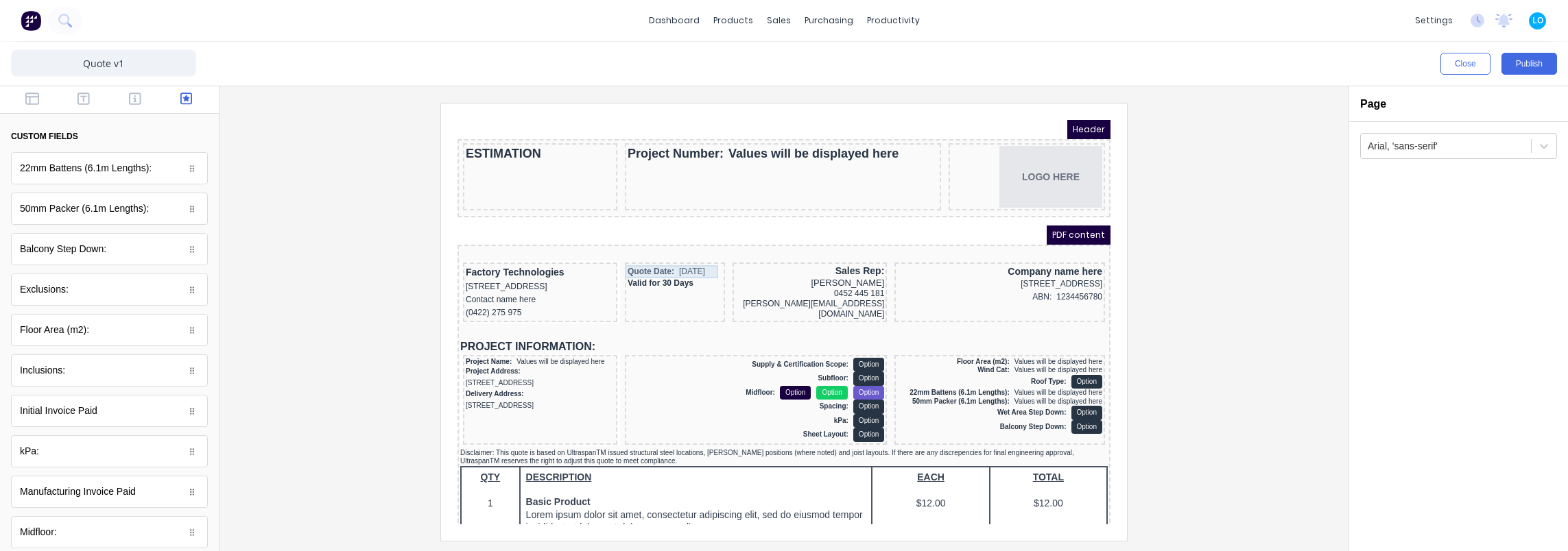
click at [635, 257] on div "Quote Date: 29/10/2024" at bounding box center [658, 255] width 95 height 13
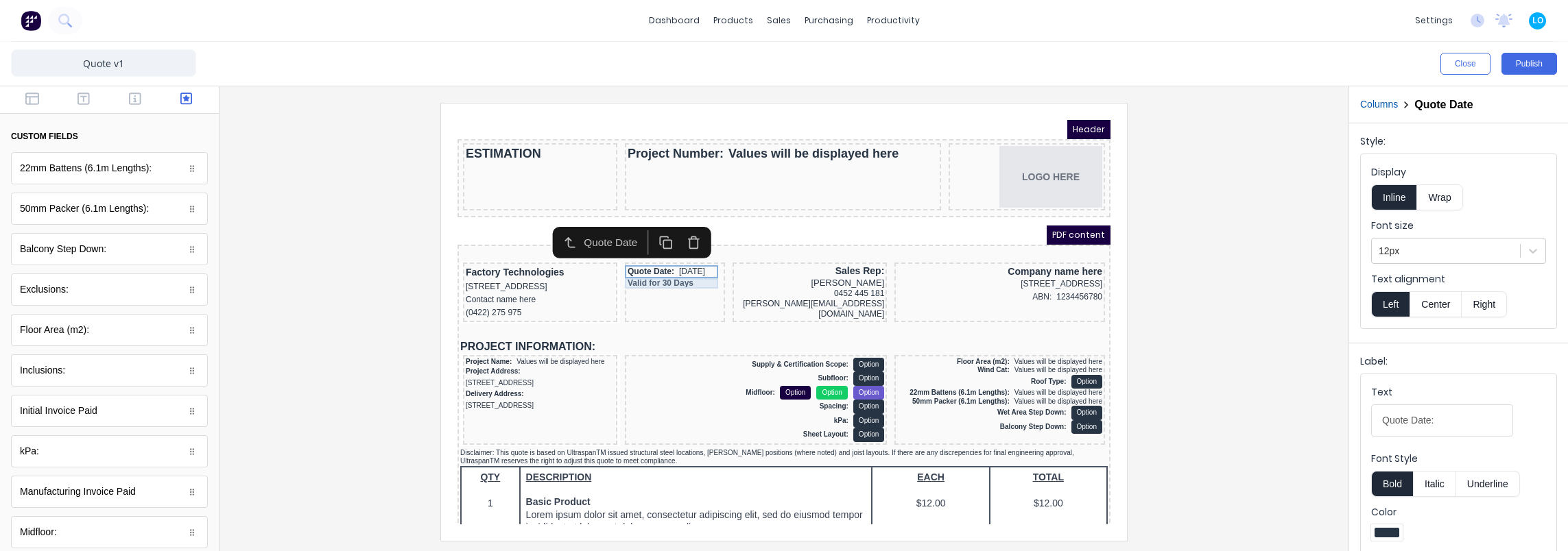
click at [637, 271] on div "Valid for 30 Days" at bounding box center [658, 266] width 95 height 10
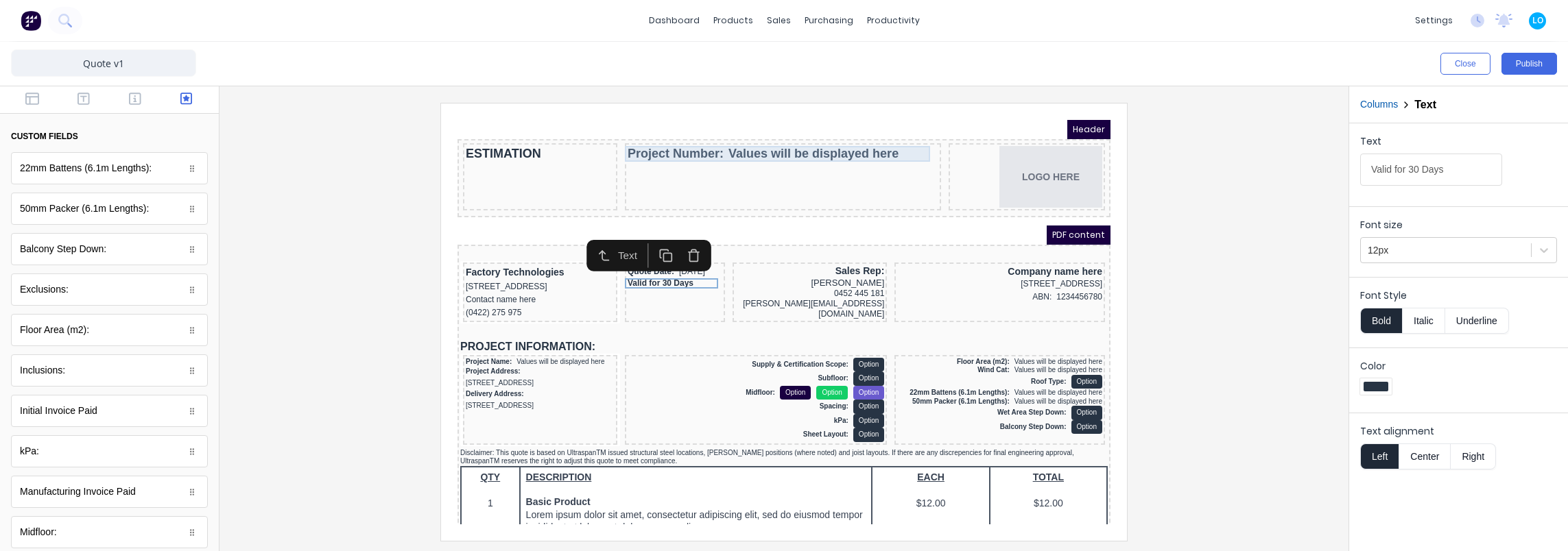
click at [738, 137] on div "Project Number: Values will be displayed here" at bounding box center [765, 137] width 310 height 16
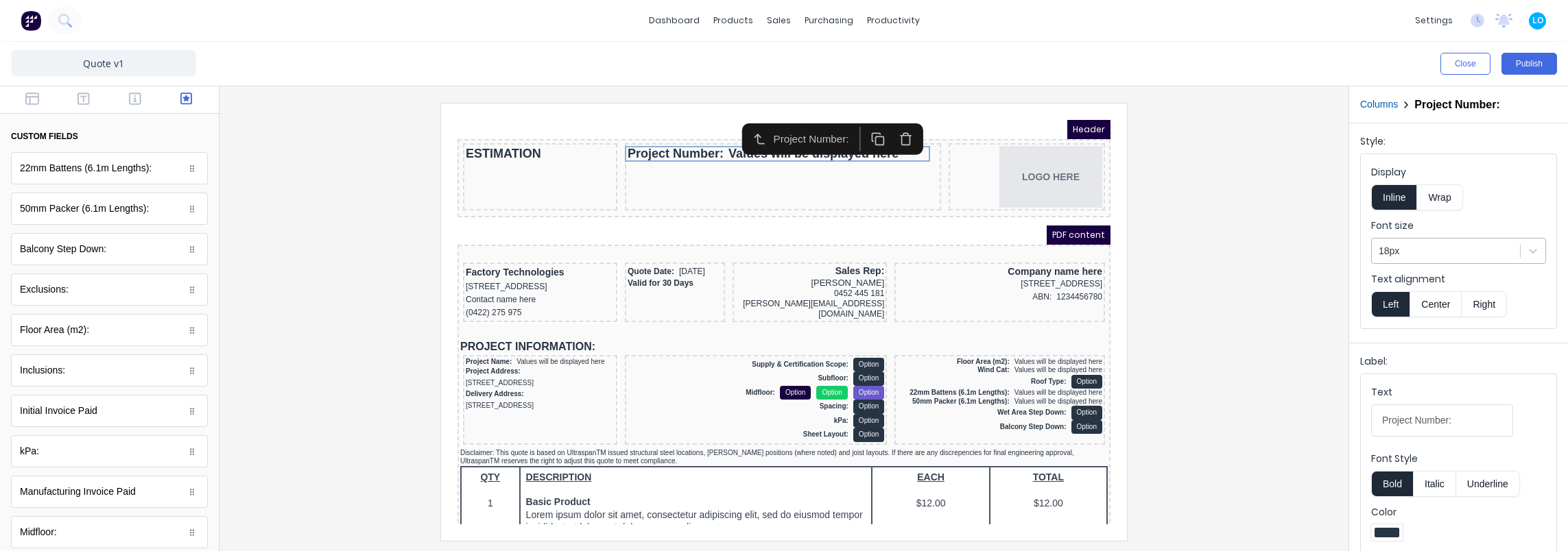
click at [1405, 245] on div at bounding box center [1445, 251] width 134 height 17
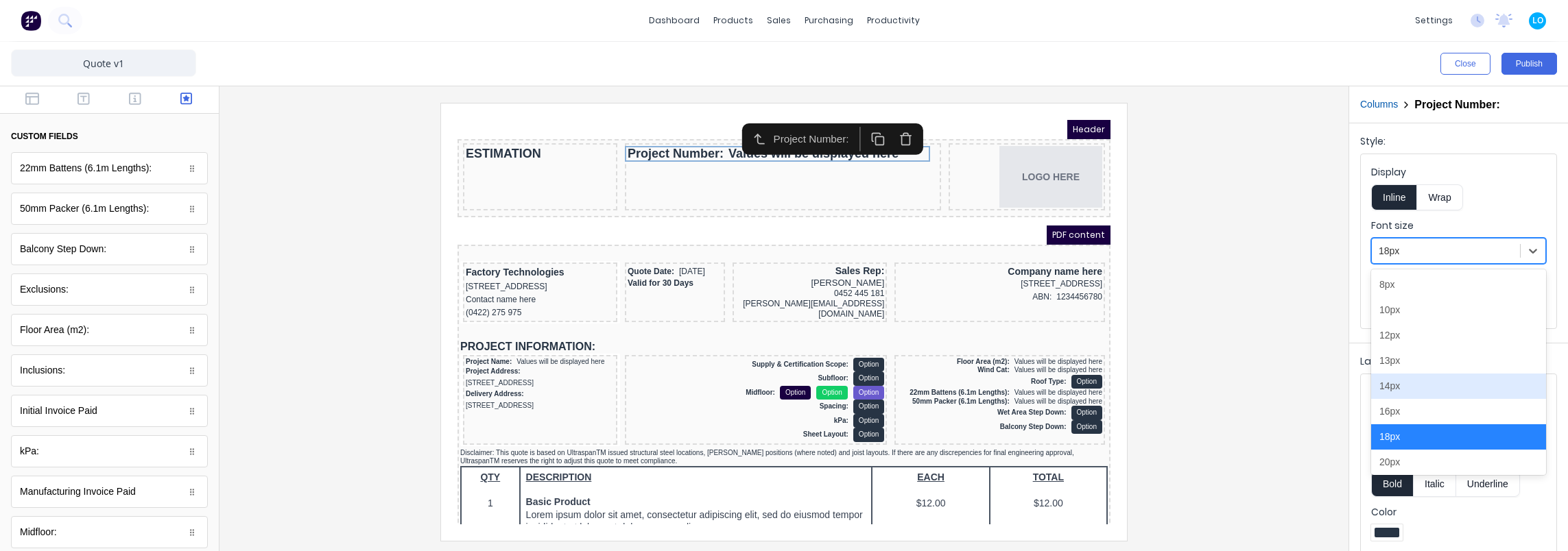
click at [1417, 384] on div "14px" at bounding box center [1459, 386] width 174 height 25
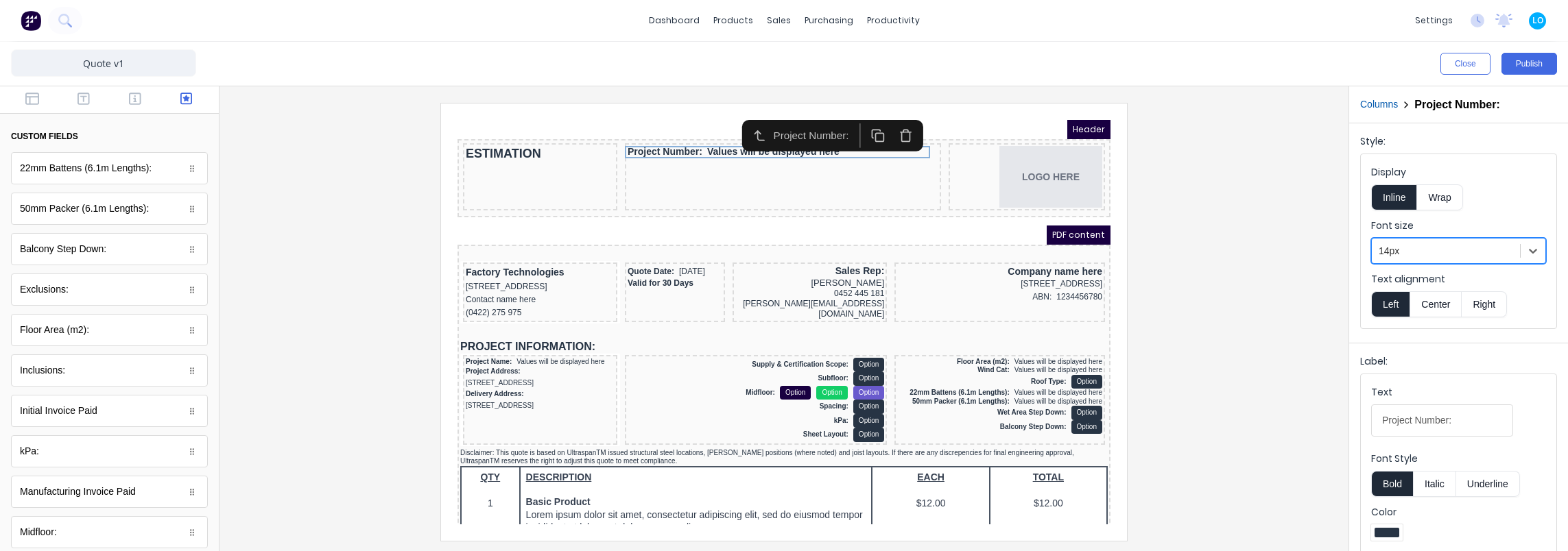
click at [1431, 303] on button "Center" at bounding box center [1435, 304] width 52 height 26
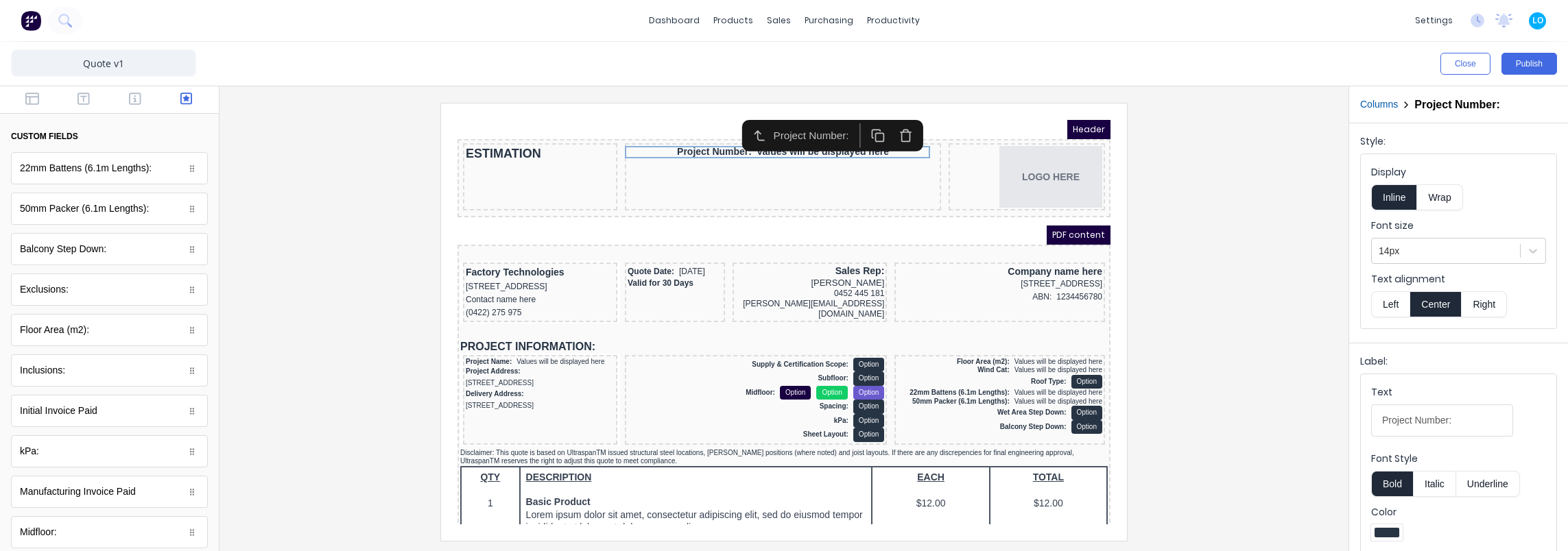
click at [1142, 236] on div at bounding box center [784, 322] width 1107 height 438
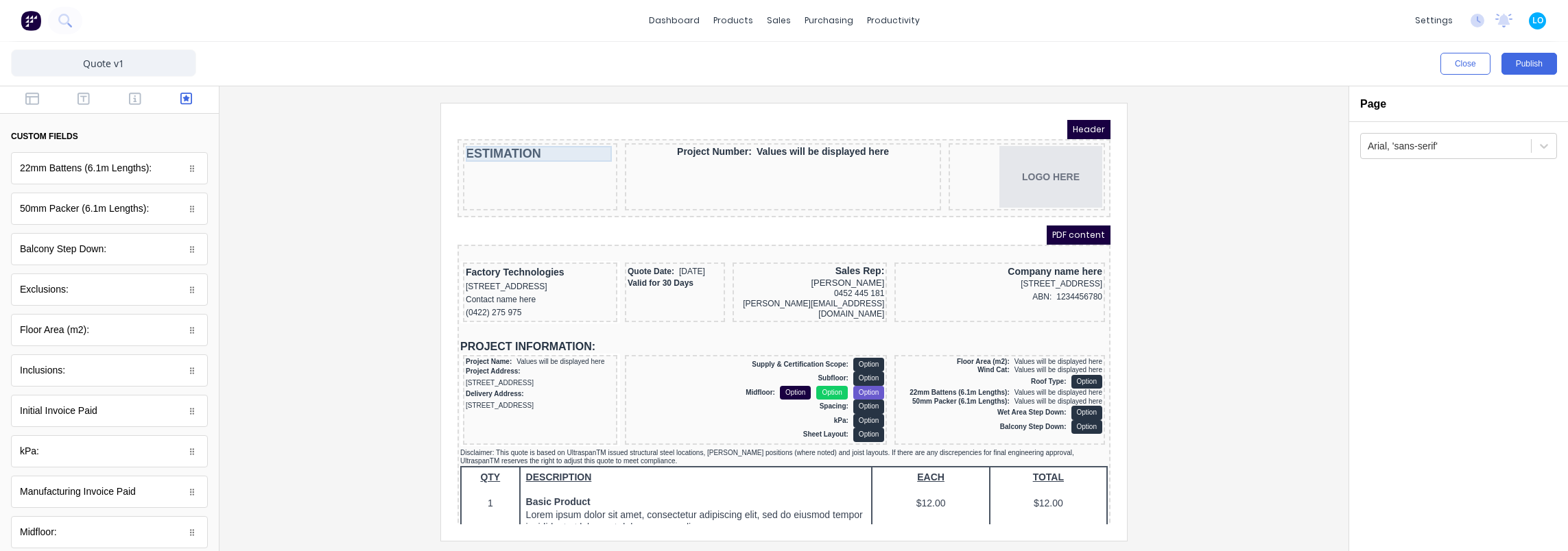
click at [520, 139] on div "ESTIMATION" at bounding box center [523, 137] width 149 height 16
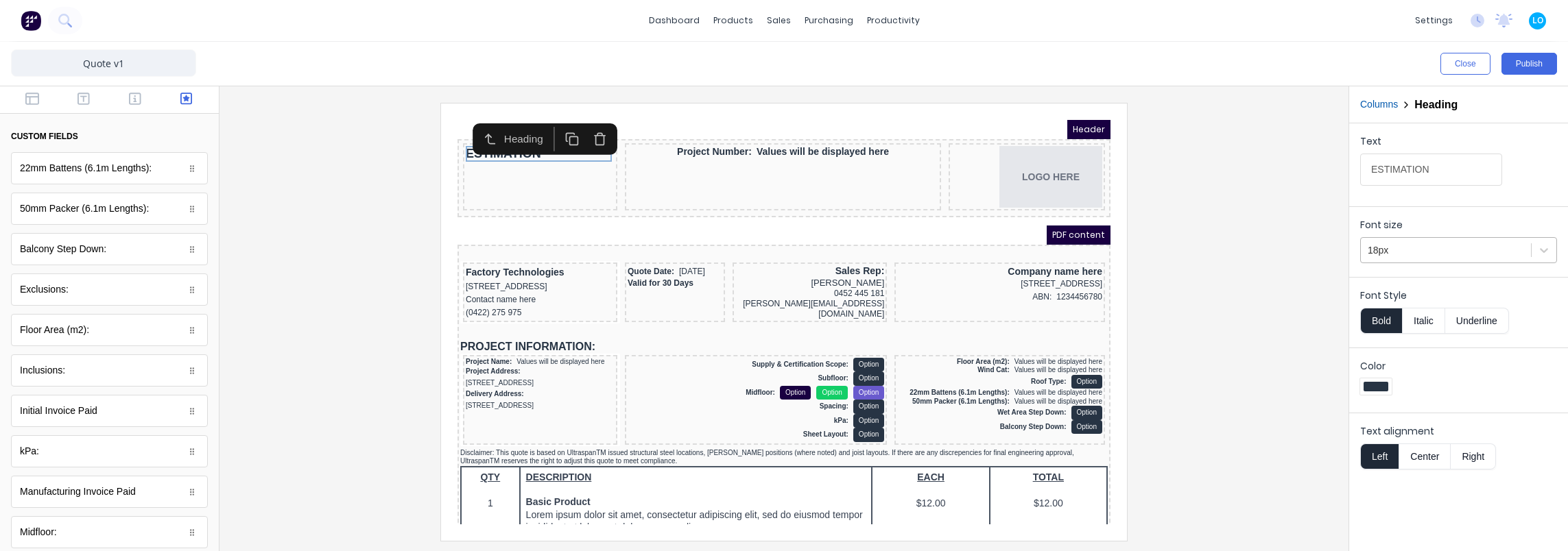
click at [1443, 252] on div at bounding box center [1446, 250] width 156 height 17
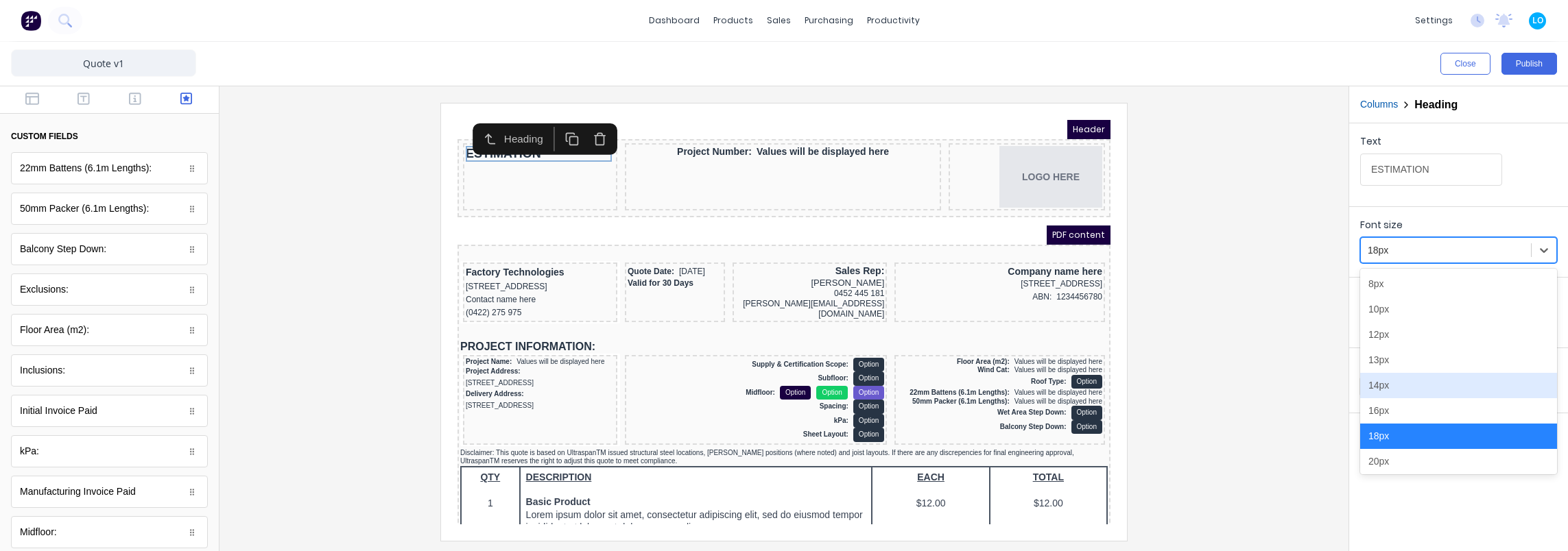
click at [1408, 379] on div "14px" at bounding box center [1458, 385] width 197 height 25
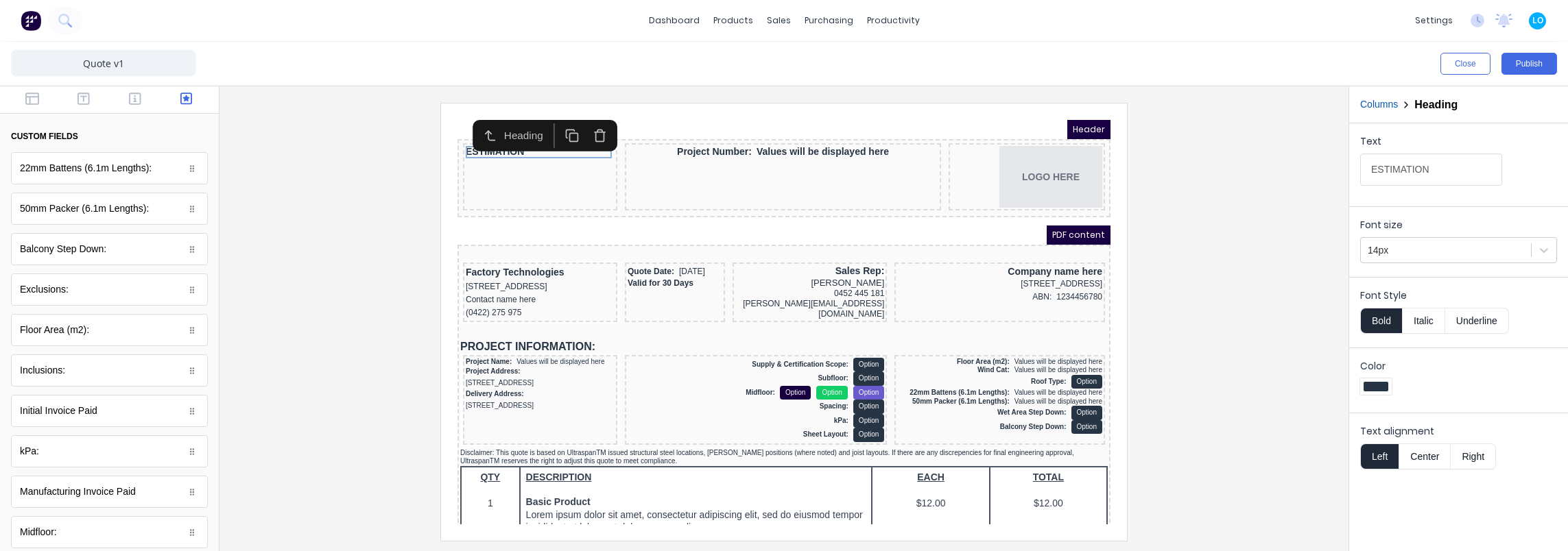
click at [1156, 210] on div at bounding box center [784, 322] width 1107 height 438
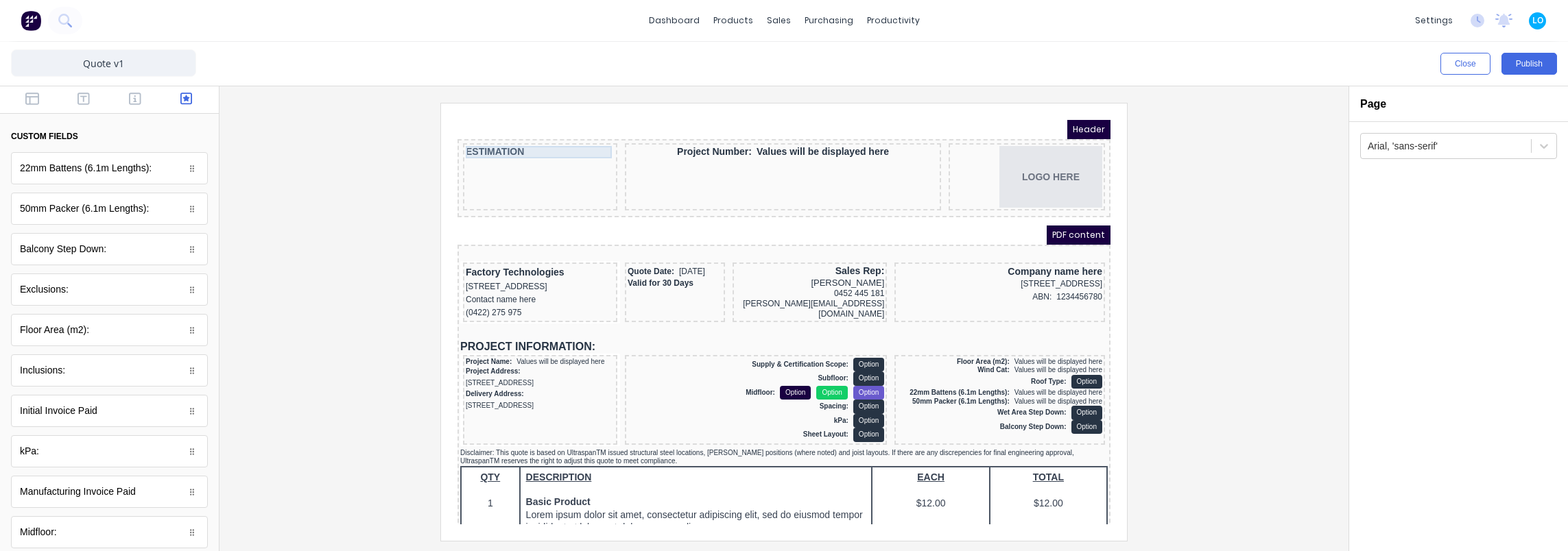
click at [511, 134] on div "ESTIMATION" at bounding box center [523, 135] width 149 height 12
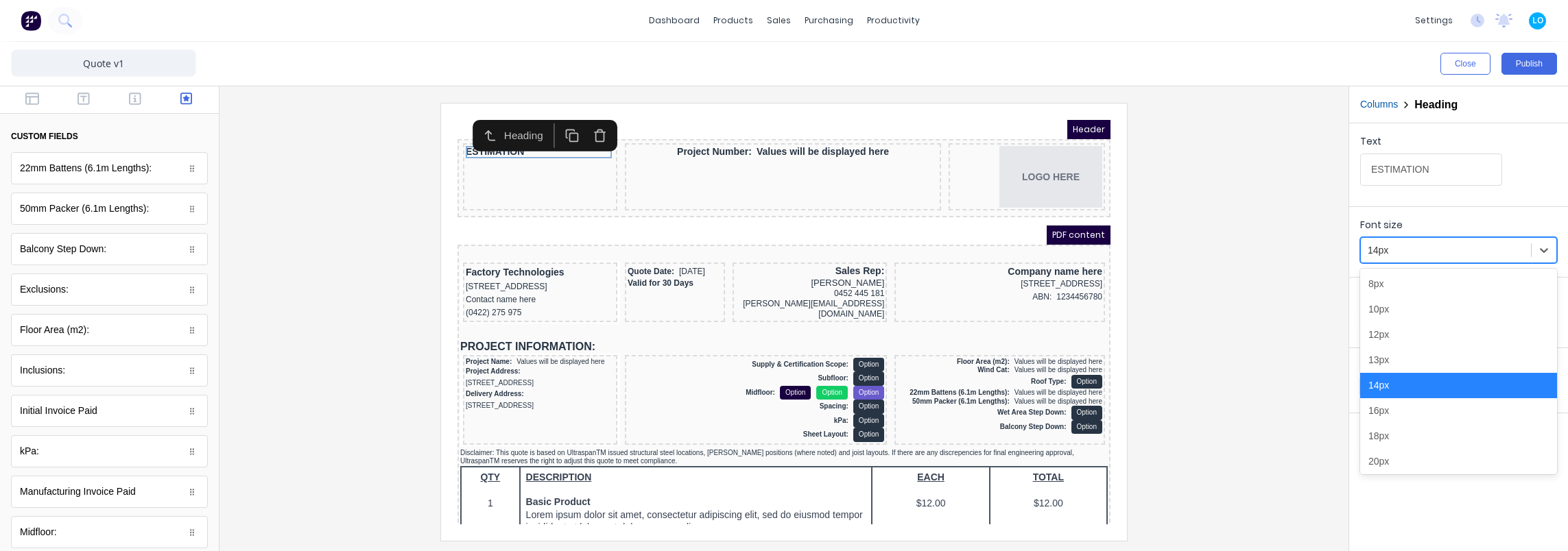
click at [1492, 248] on div at bounding box center [1446, 250] width 156 height 17
click at [1424, 411] on div "16px" at bounding box center [1458, 410] width 197 height 25
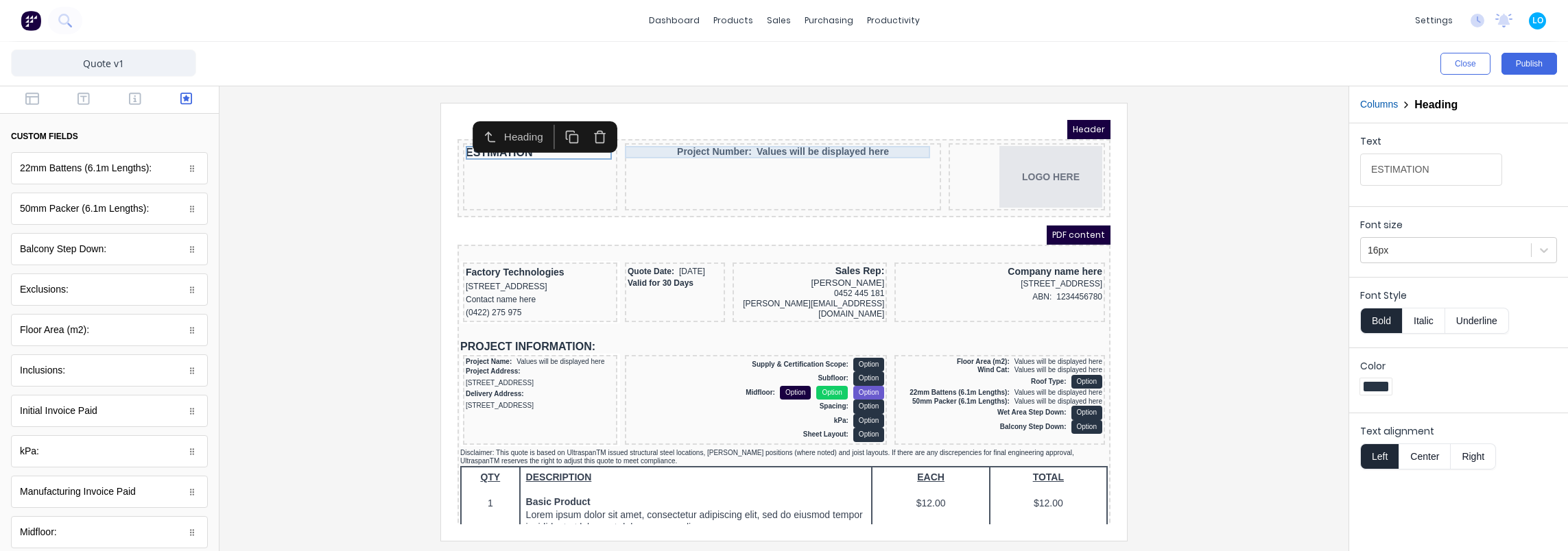
click at [772, 132] on div "Project Number: Values will be displayed here" at bounding box center [765, 135] width 310 height 12
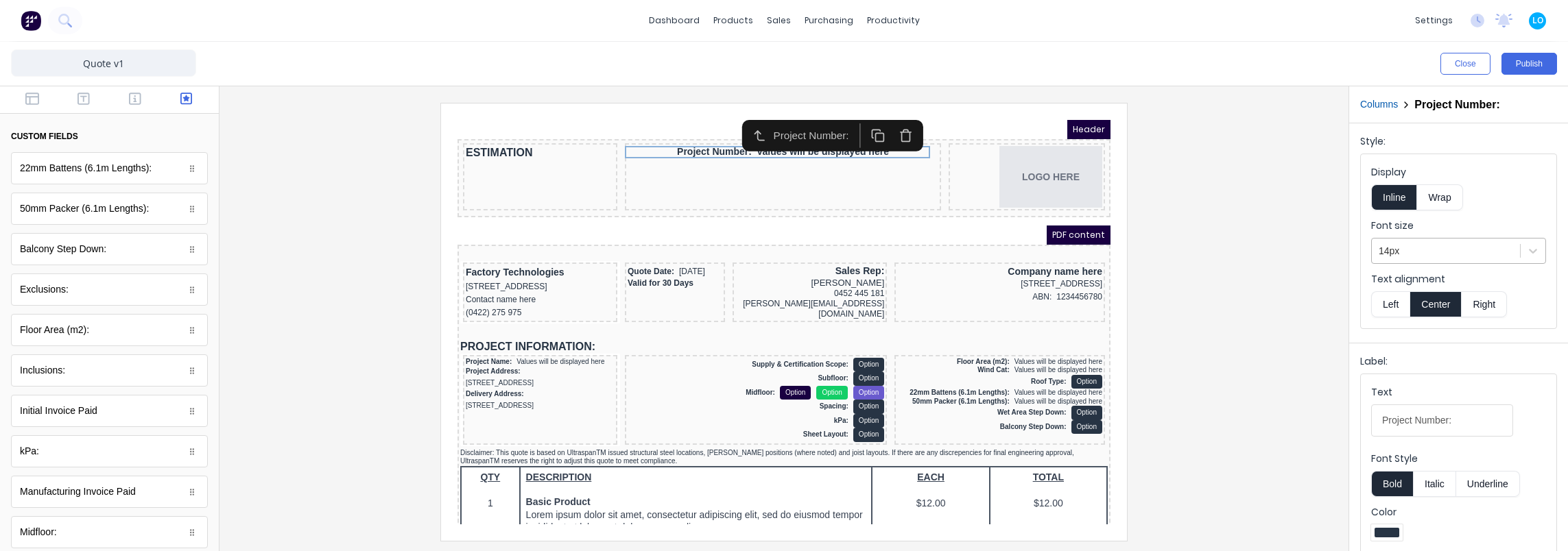
click at [1409, 248] on div at bounding box center [1445, 251] width 134 height 17
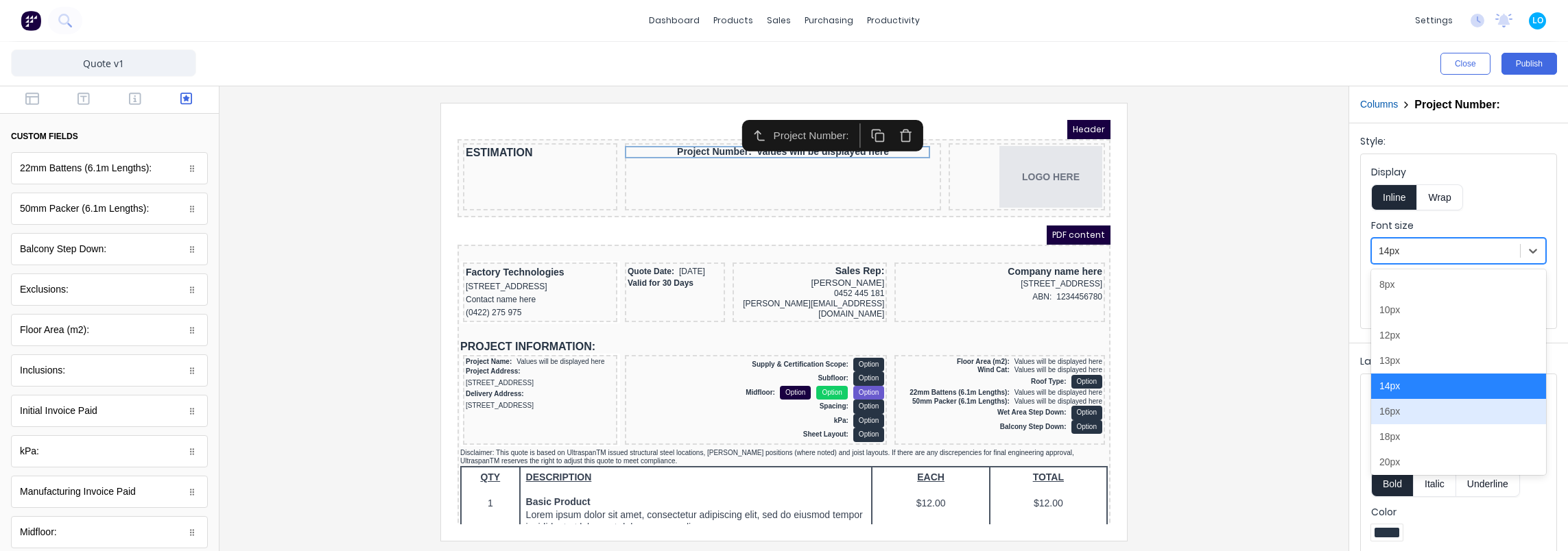
click at [1409, 410] on div "16px" at bounding box center [1459, 411] width 174 height 25
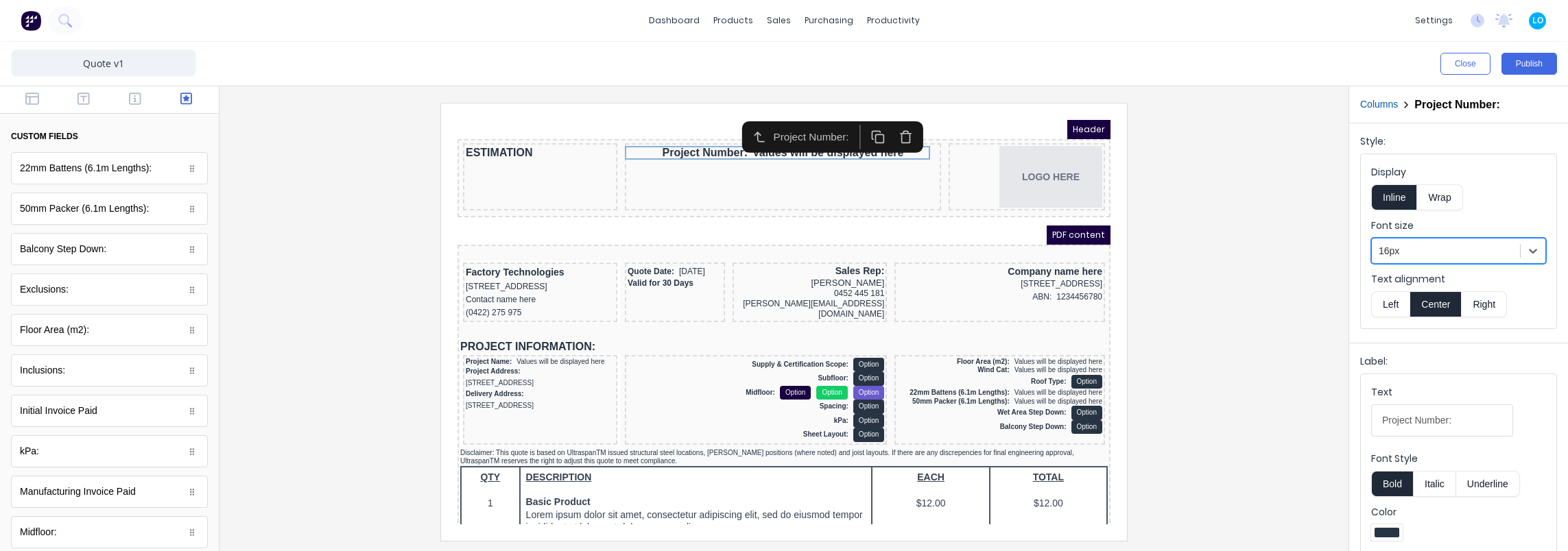
click at [1152, 191] on div at bounding box center [784, 322] width 1107 height 438
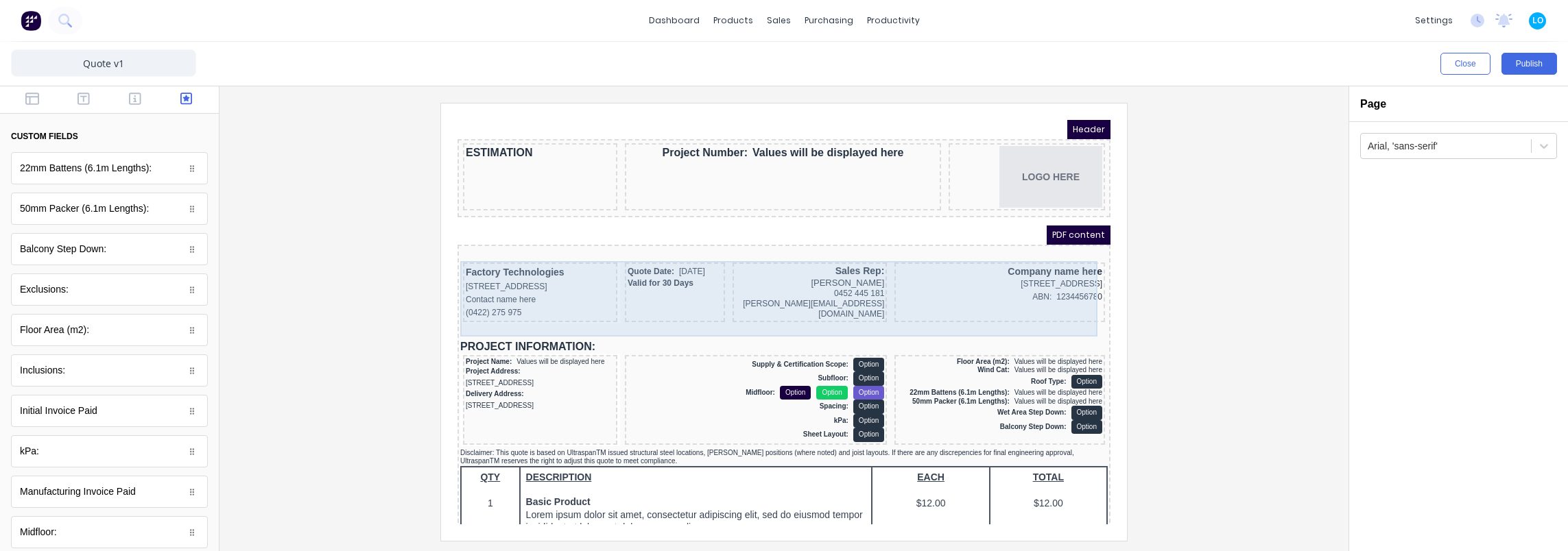
click at [667, 279] on div "Quote Date: [DATE] Valid for 30 Days" at bounding box center [658, 276] width 100 height 59
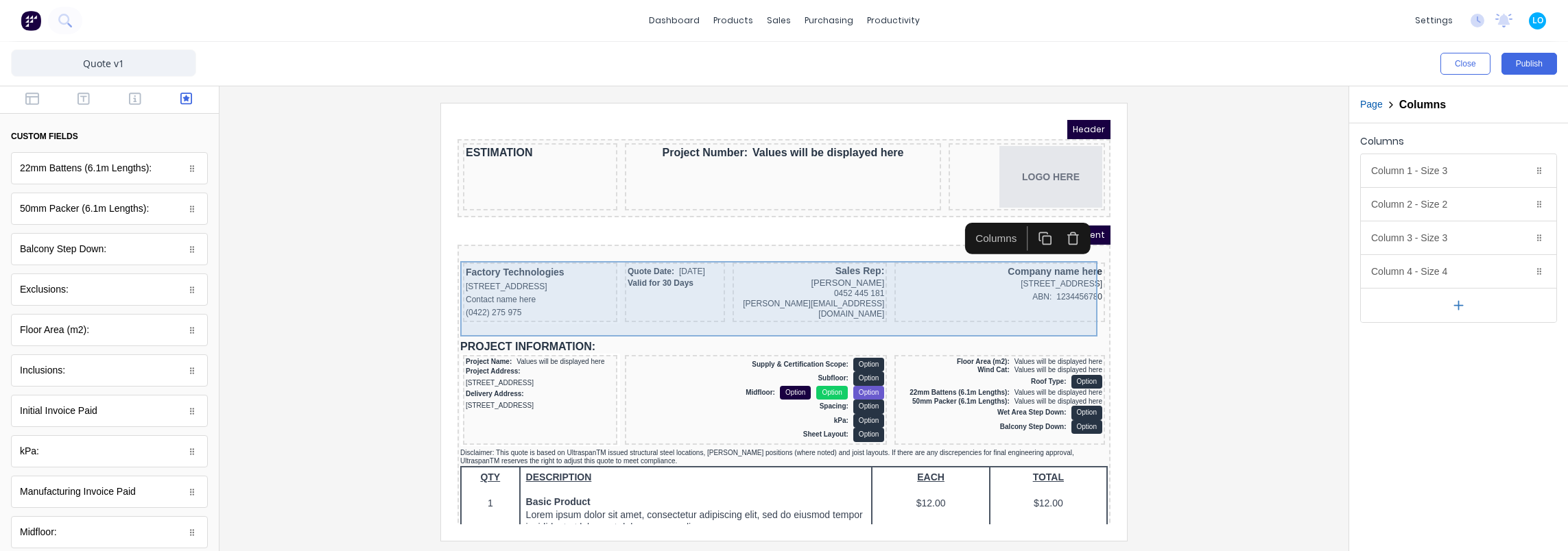
click at [677, 287] on div "Quote Date: [DATE] Valid for 30 Days" at bounding box center [658, 276] width 100 height 59
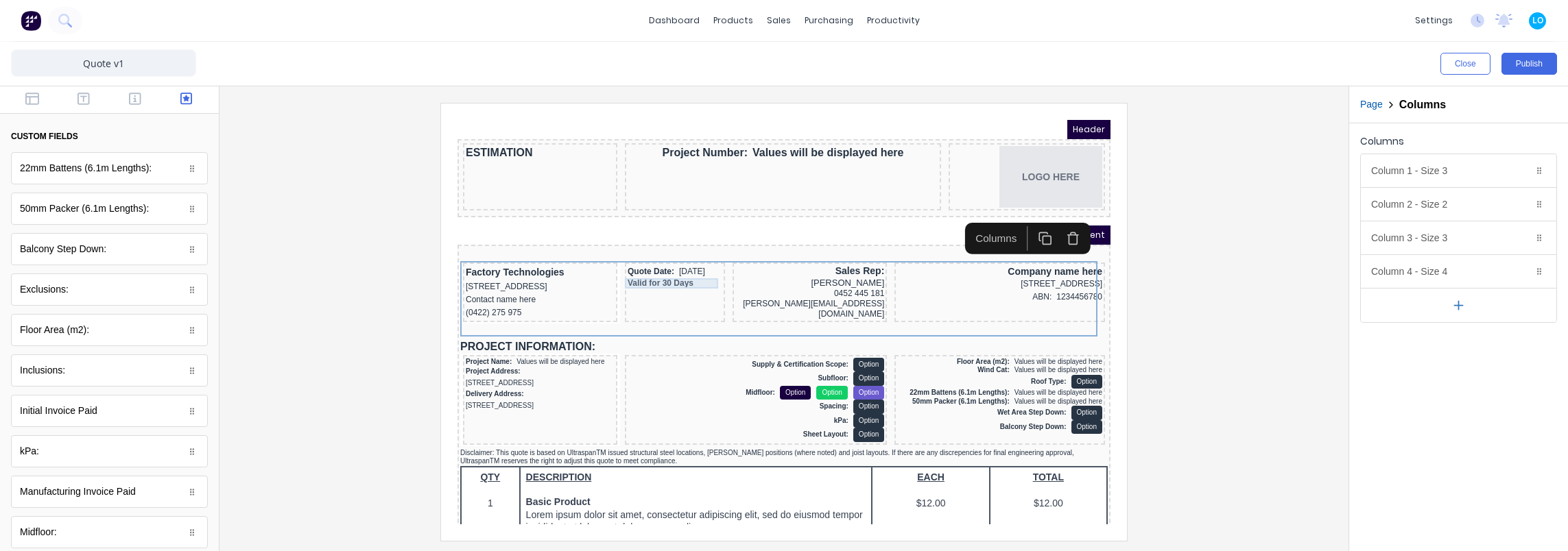
click at [644, 271] on div "Valid for 30 Days" at bounding box center [658, 266] width 95 height 10
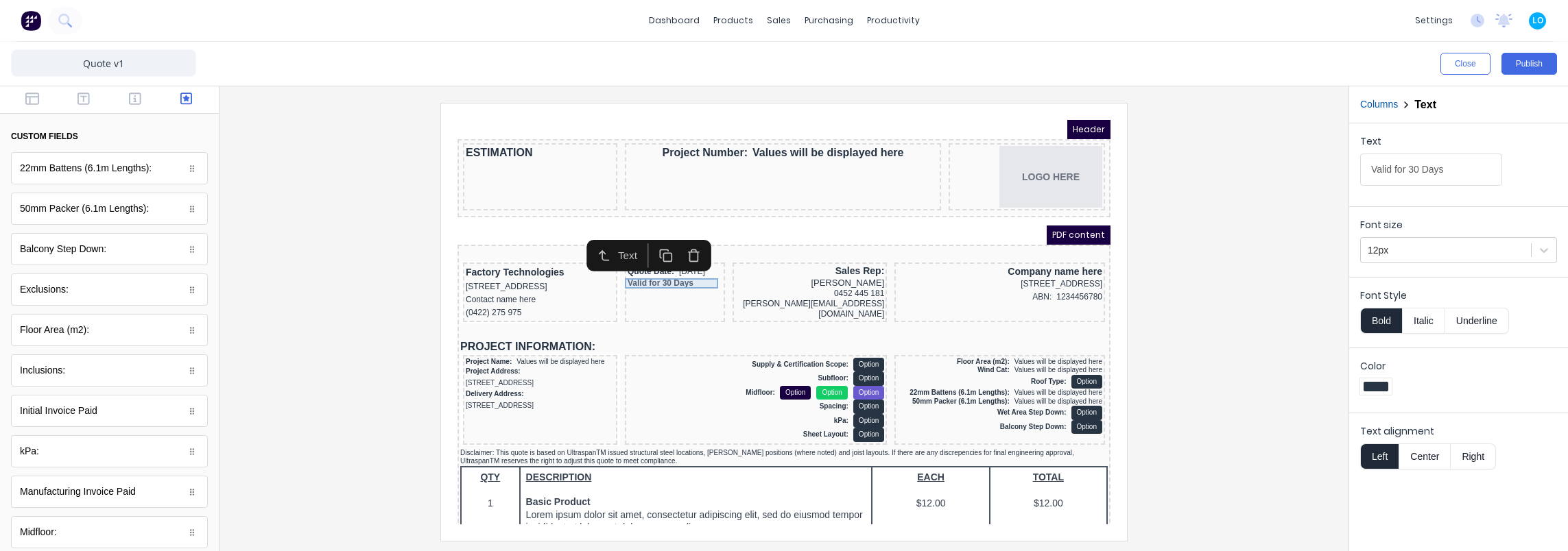
click at [638, 285] on div "Quote Date: [DATE] Valid for 30 Days" at bounding box center [658, 276] width 100 height 59
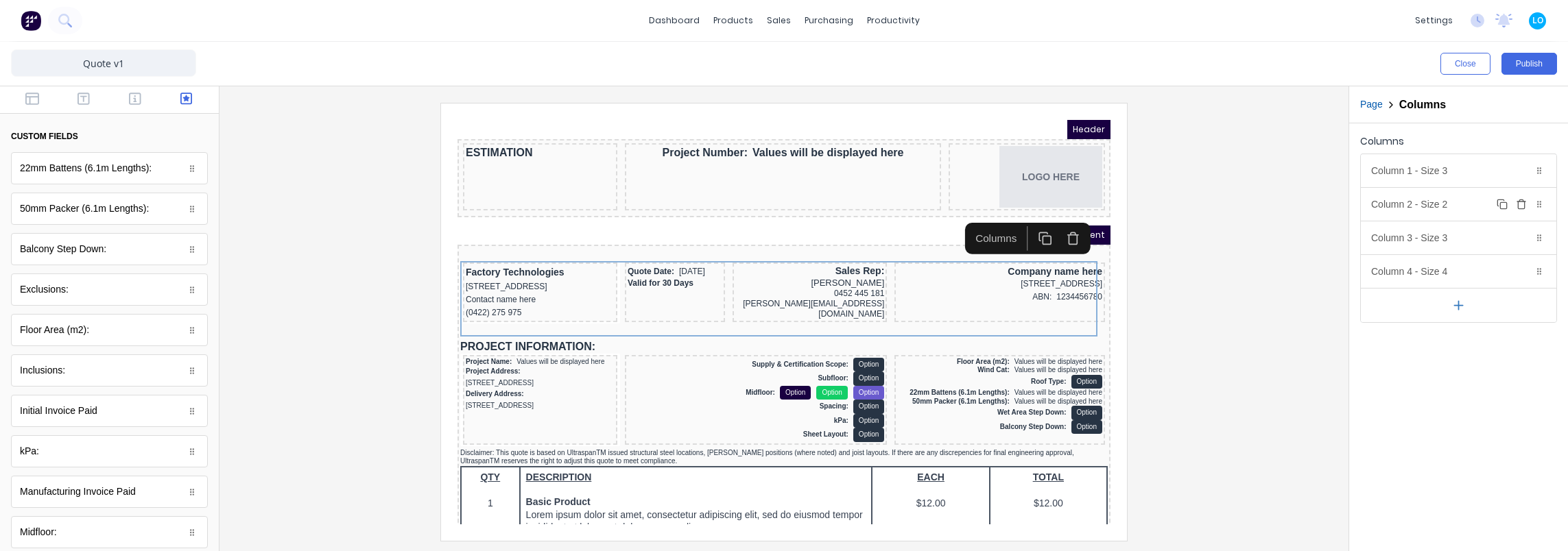
click at [1417, 201] on div "Column 2 - Size 2 Duplicate Delete" at bounding box center [1458, 204] width 195 height 33
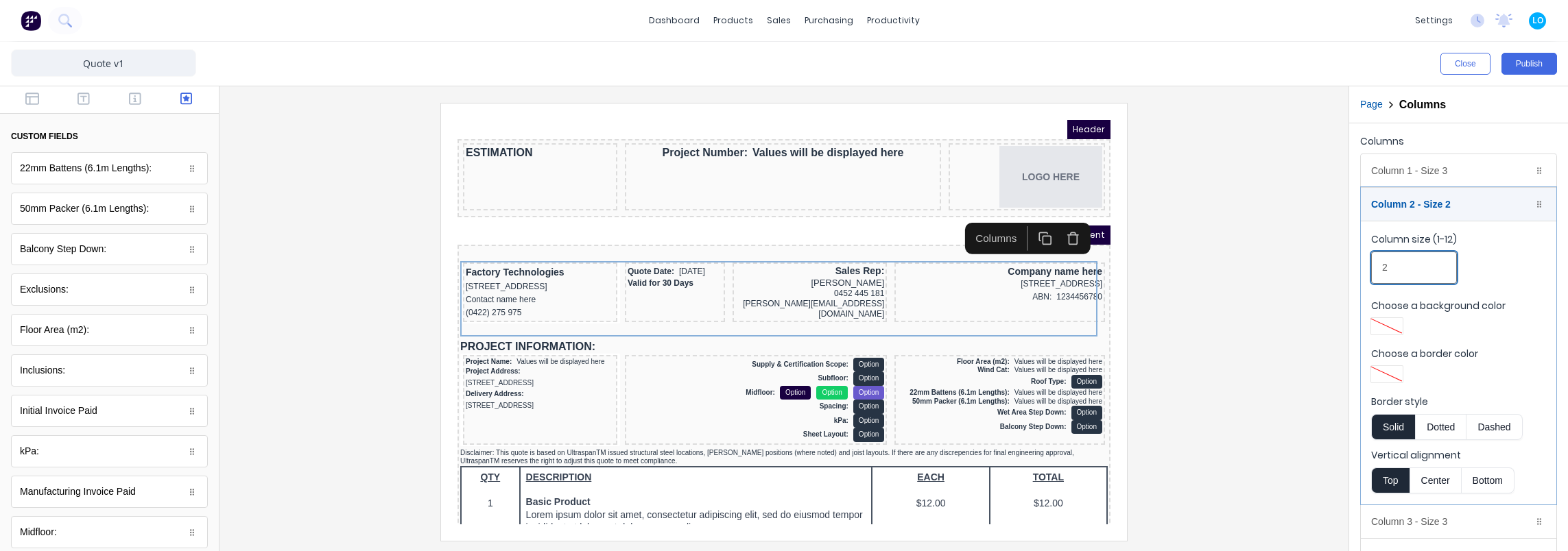
click at [1410, 273] on input "2" at bounding box center [1414, 267] width 86 height 32
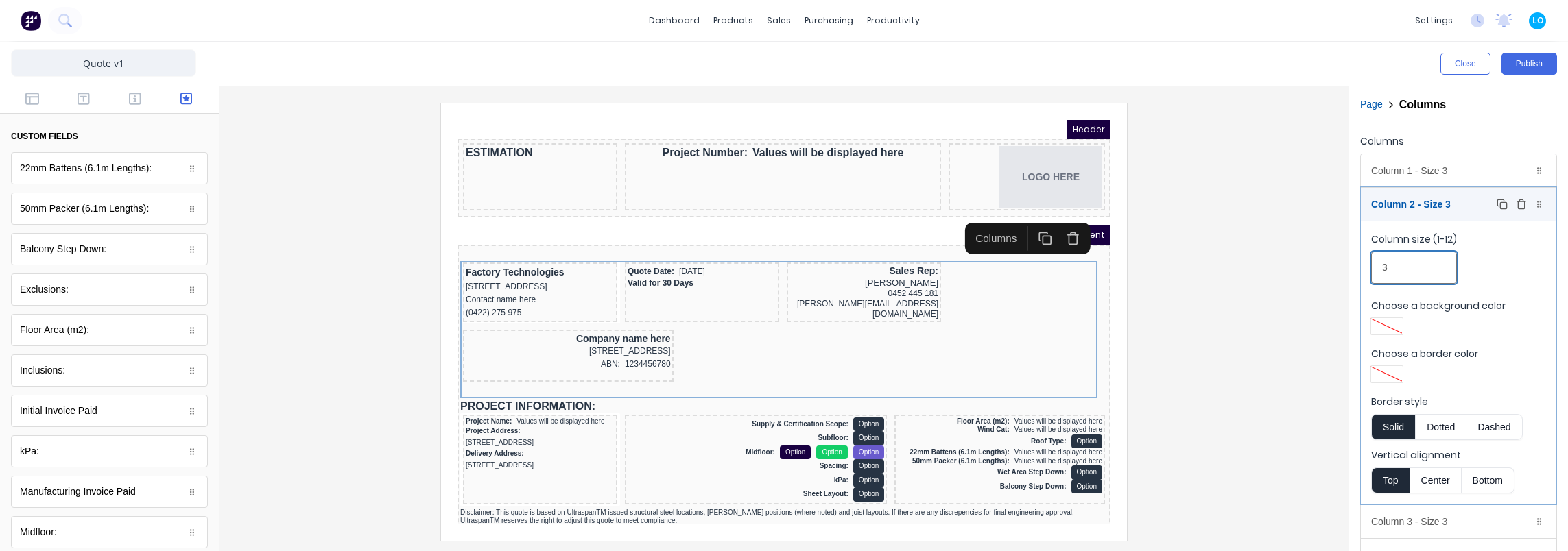
type input "3"
click at [1418, 210] on div "Column 2 - Size 3 Duplicate Delete" at bounding box center [1458, 204] width 195 height 33
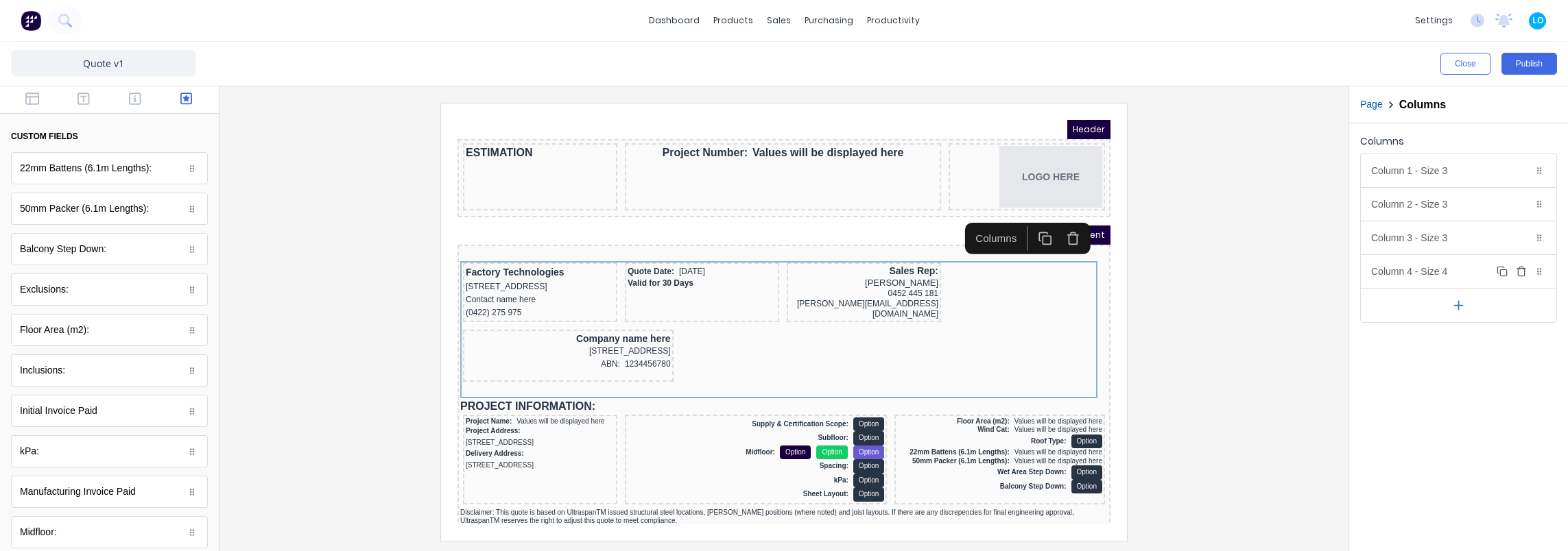
click at [1435, 271] on div "Column 4 - Size 4 Duplicate Delete" at bounding box center [1458, 271] width 195 height 33
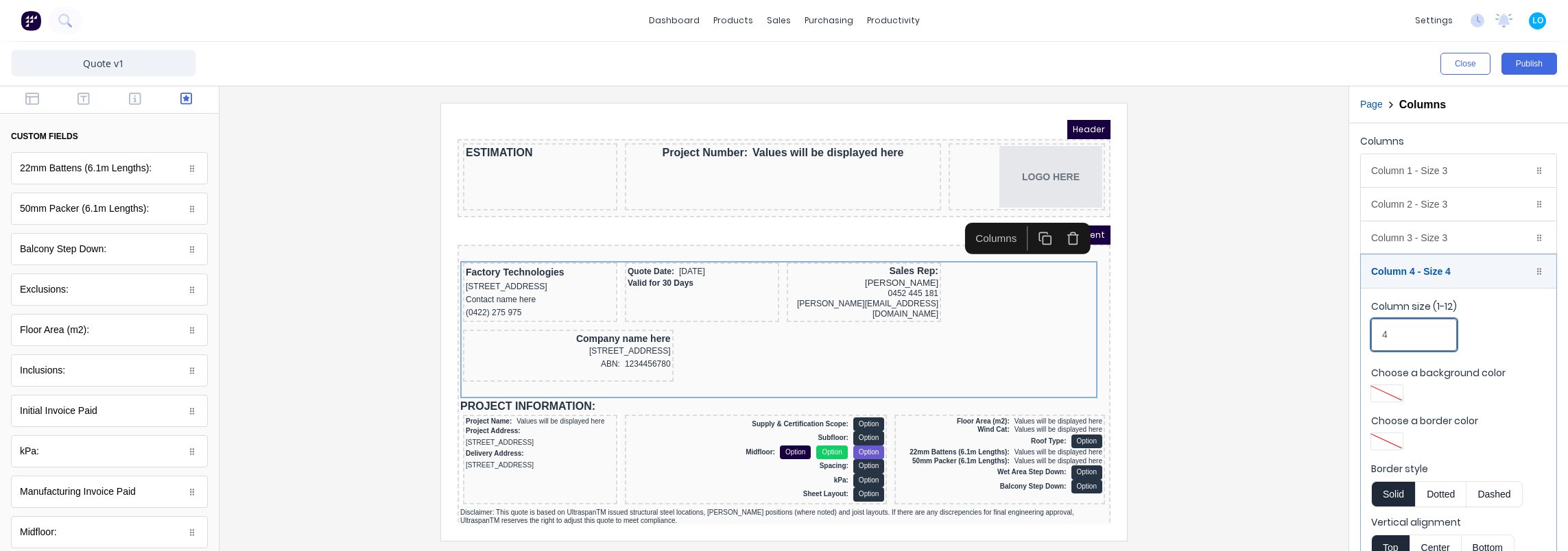
click at [1428, 319] on input "4" at bounding box center [1414, 334] width 86 height 32
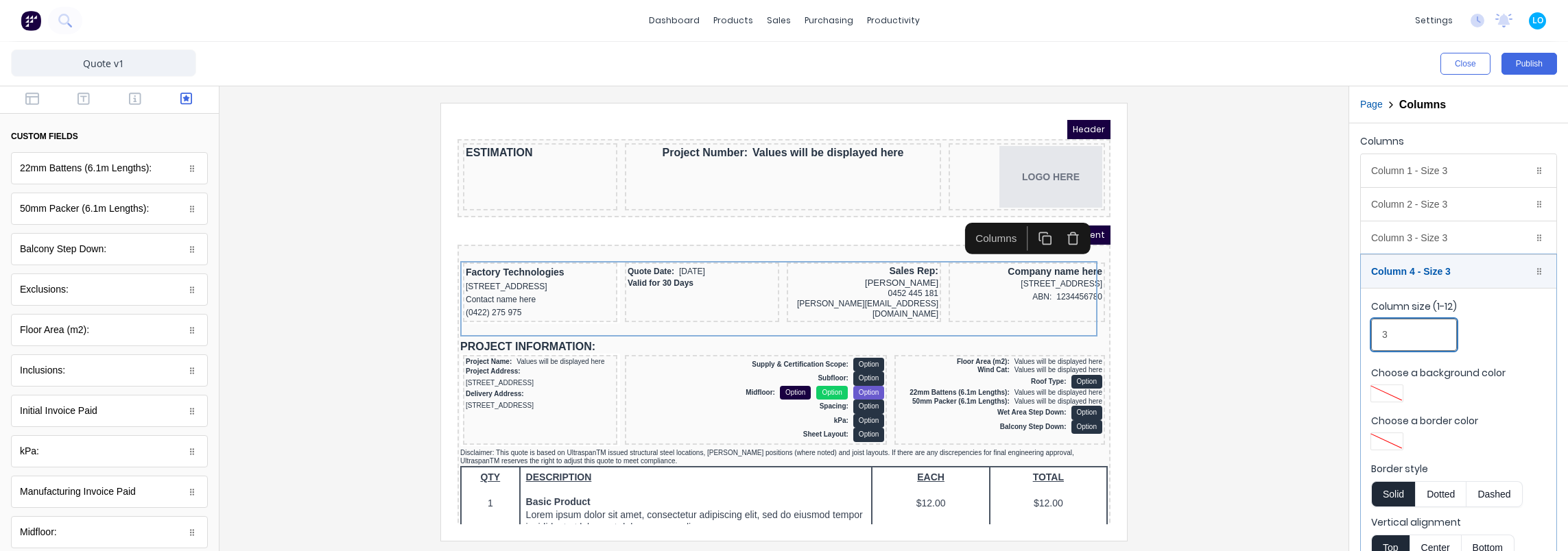
scroll to position [62, 0]
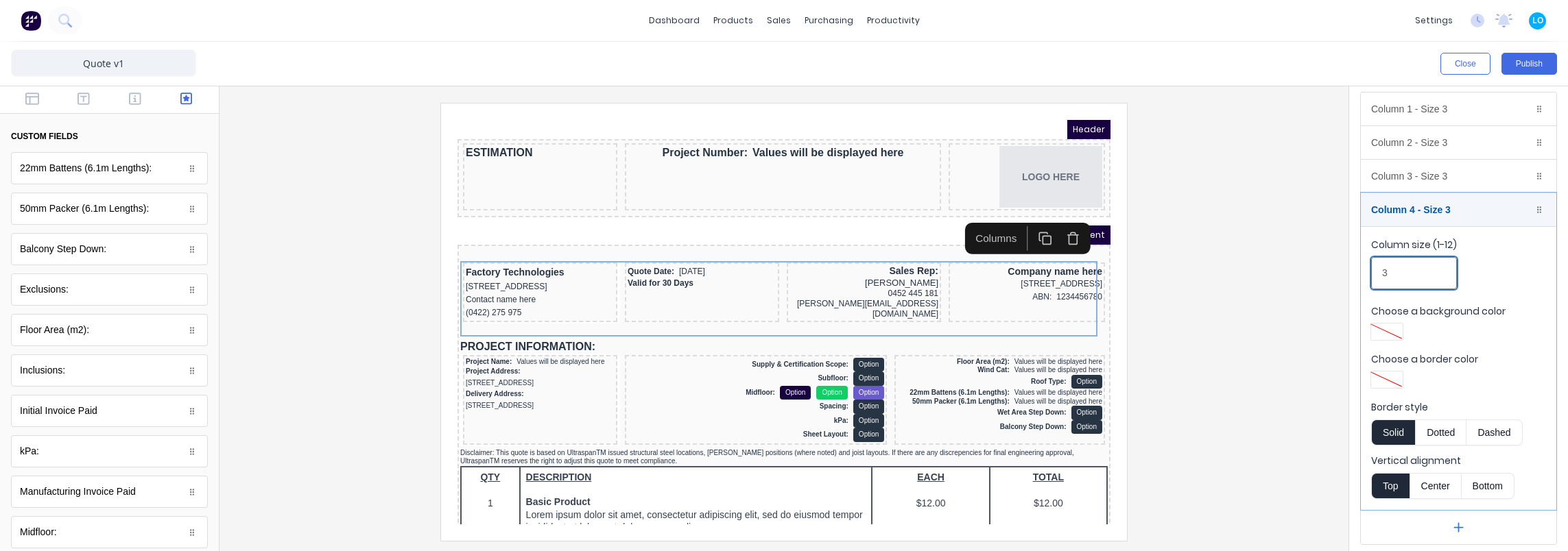
type input "3"
click at [1198, 285] on div at bounding box center [784, 322] width 1107 height 438
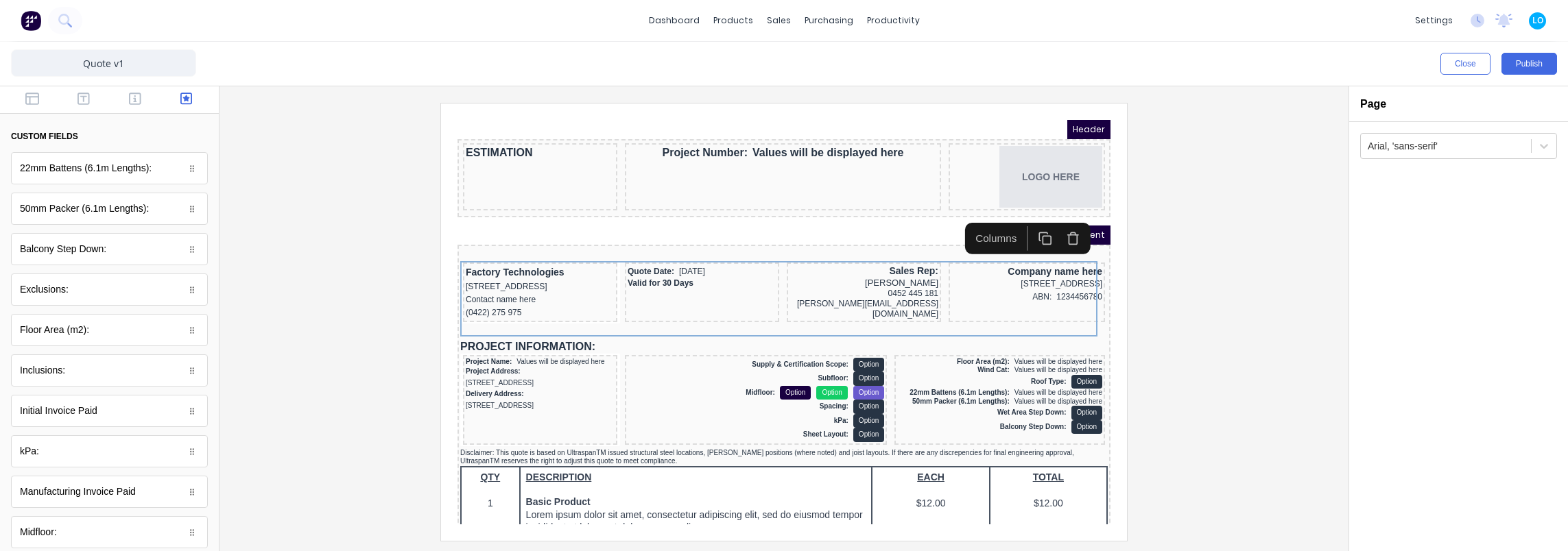
scroll to position [0, 0]
click at [1524, 59] on button "Publish" at bounding box center [1528, 63] width 55 height 22
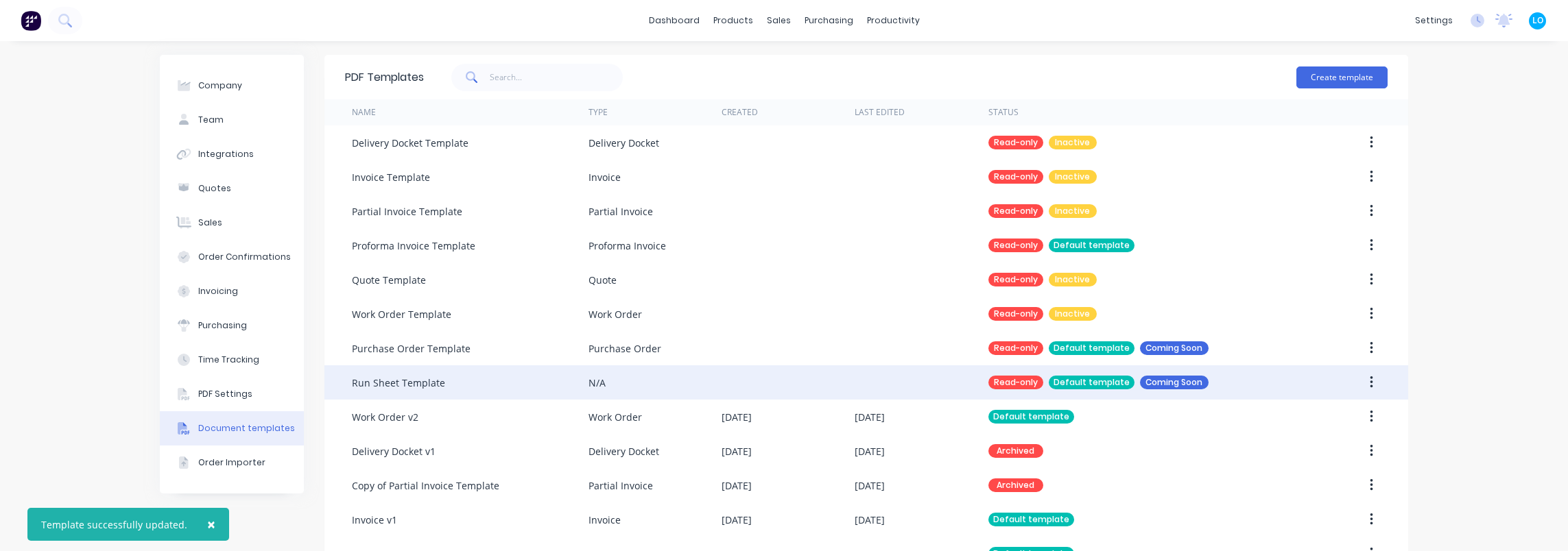
scroll to position [244, 0]
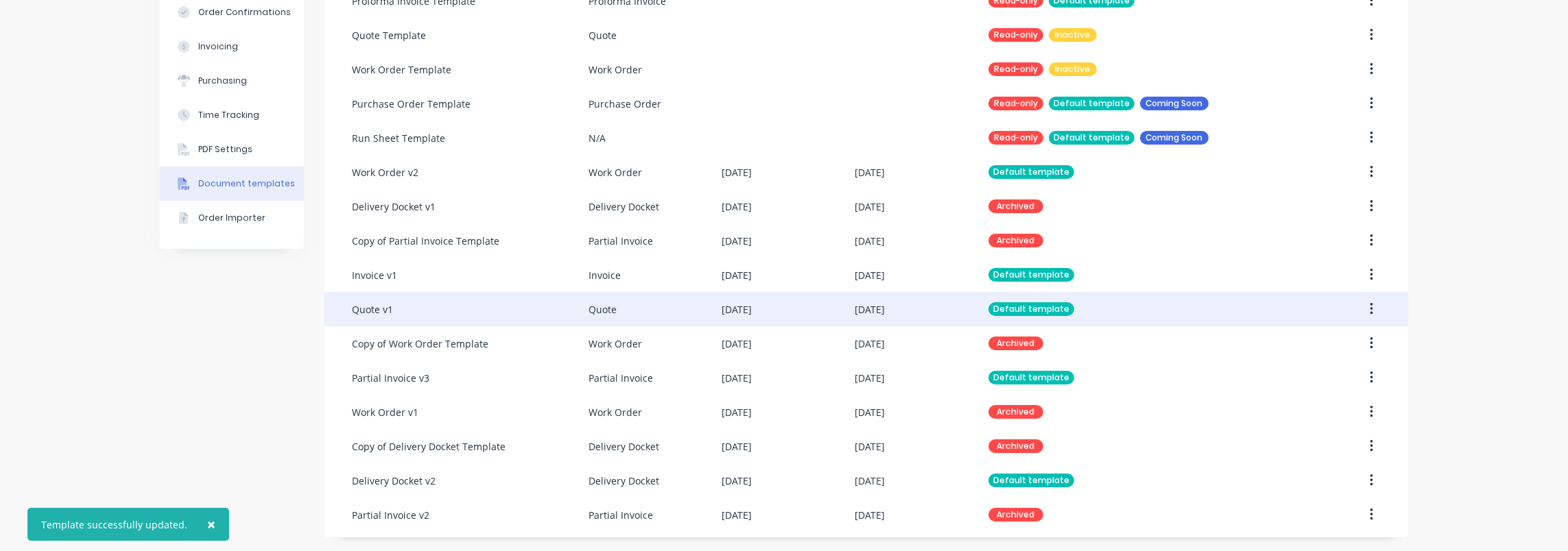
click at [450, 294] on div "Quote v1" at bounding box center [469, 309] width 236 height 35
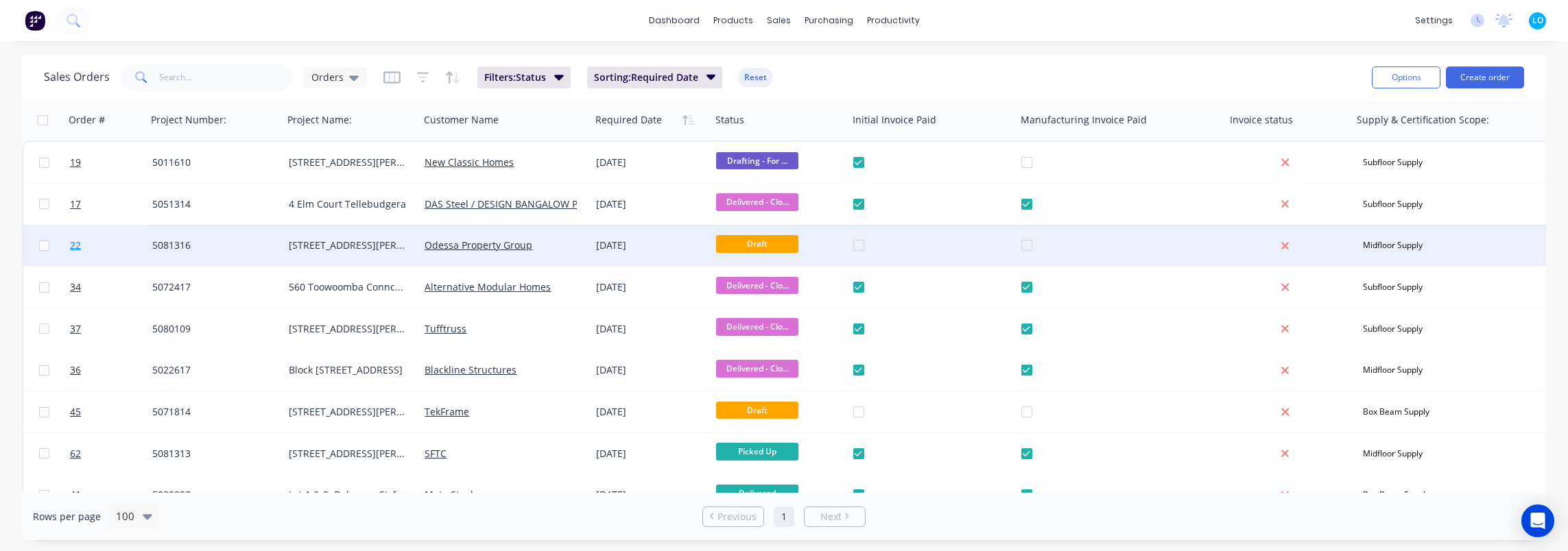
click at [81, 241] on span "22" at bounding box center [75, 245] width 11 height 14
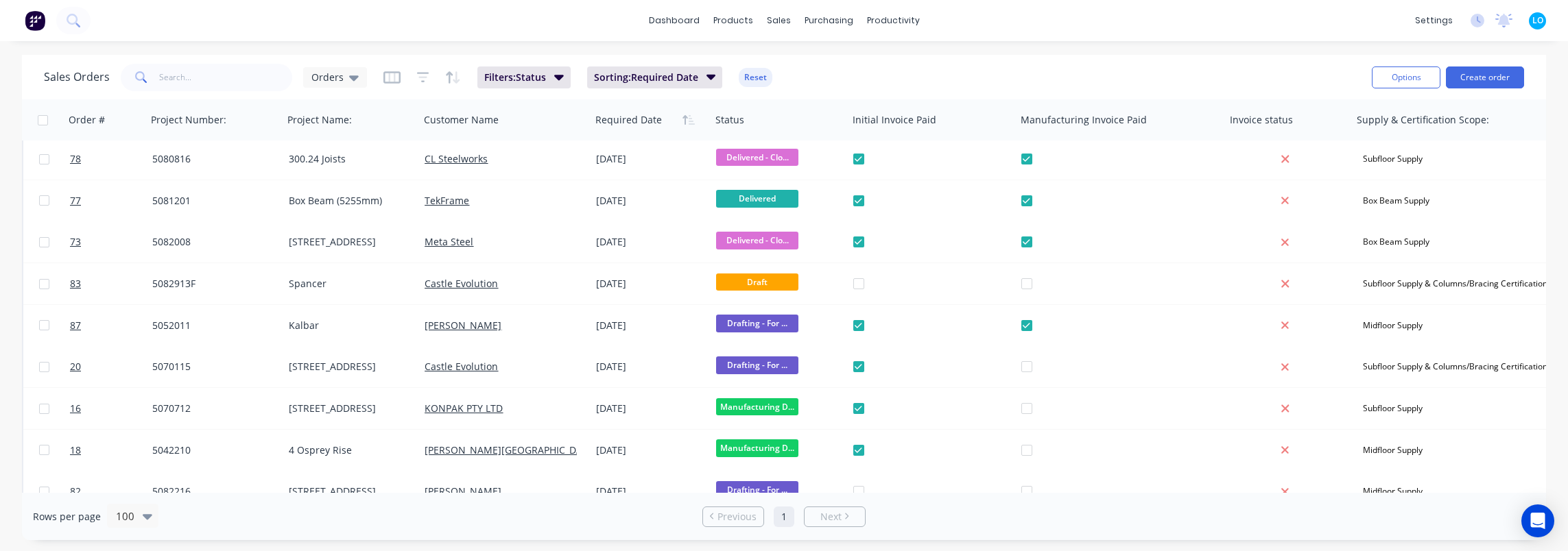
scroll to position [411, 0]
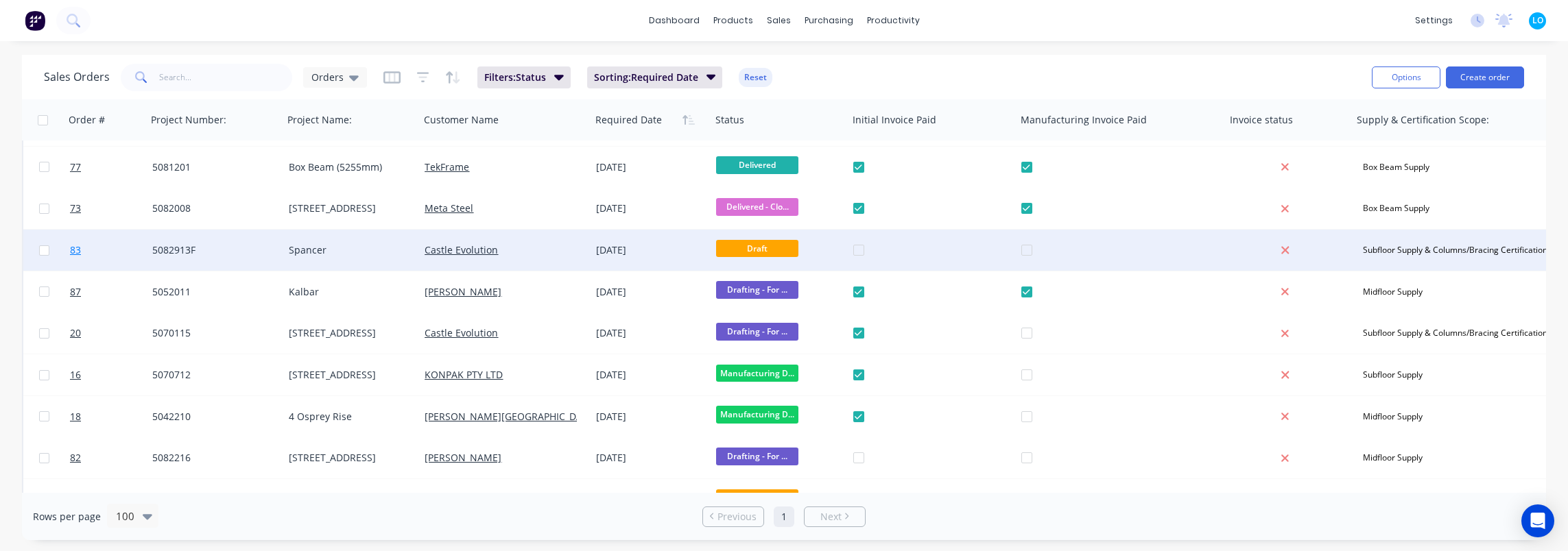
click at [84, 249] on link "83" at bounding box center [111, 250] width 82 height 41
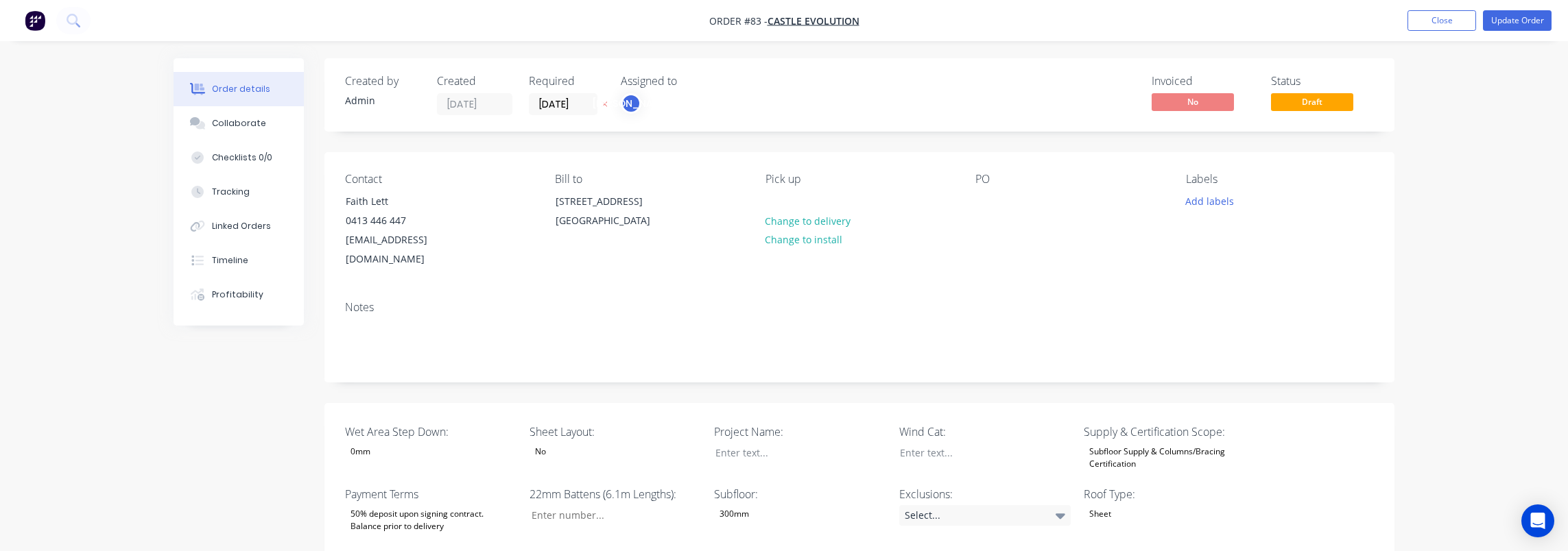
type input "0"
type input "480"
type input "0"
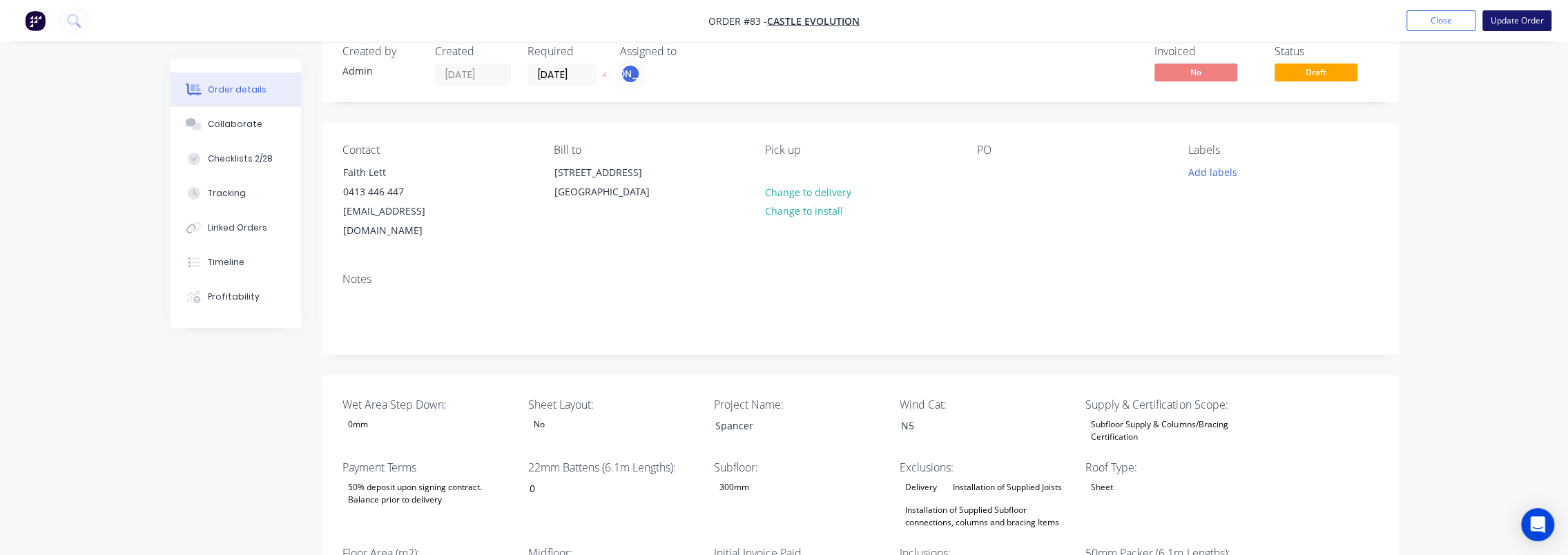
scroll to position [69, 0]
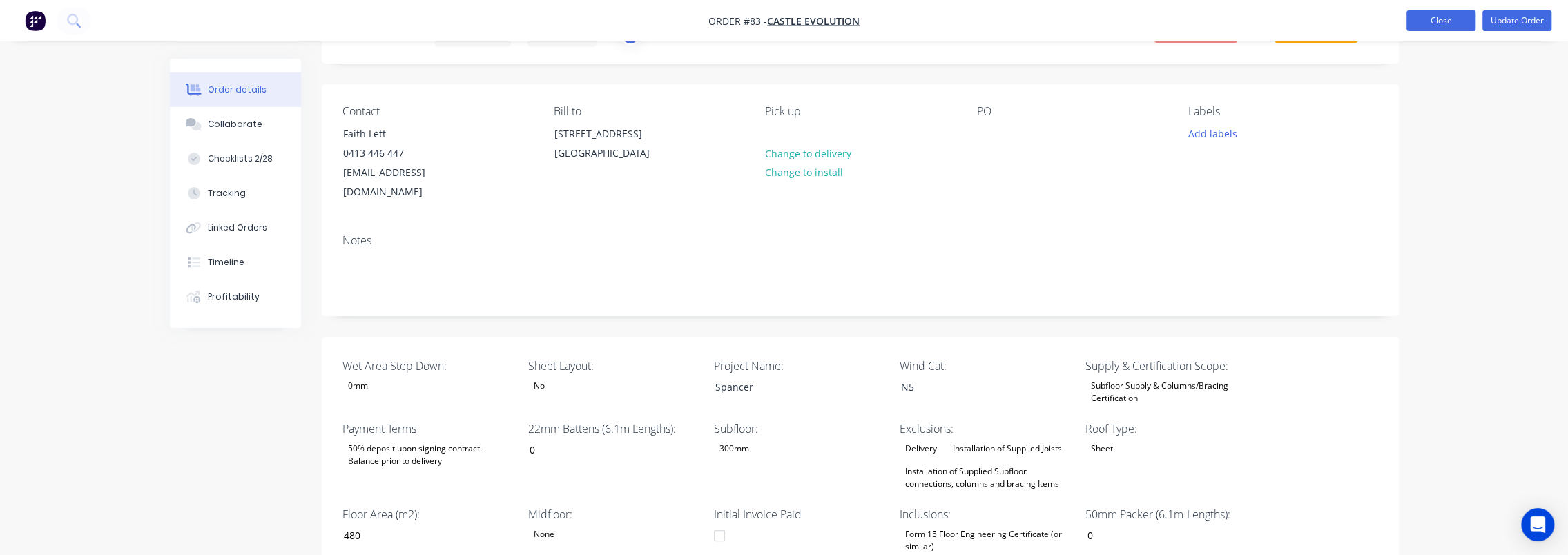
click at [1434, 25] on button "Close" at bounding box center [1440, 20] width 69 height 21
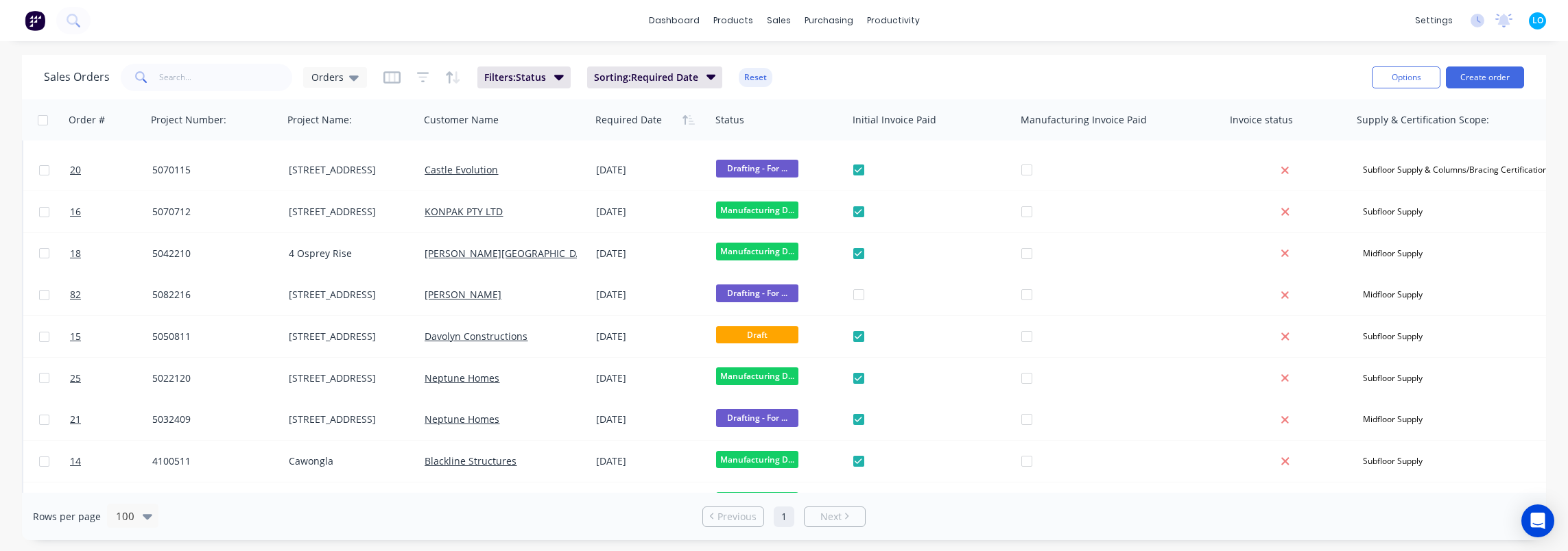
scroll to position [610, 0]
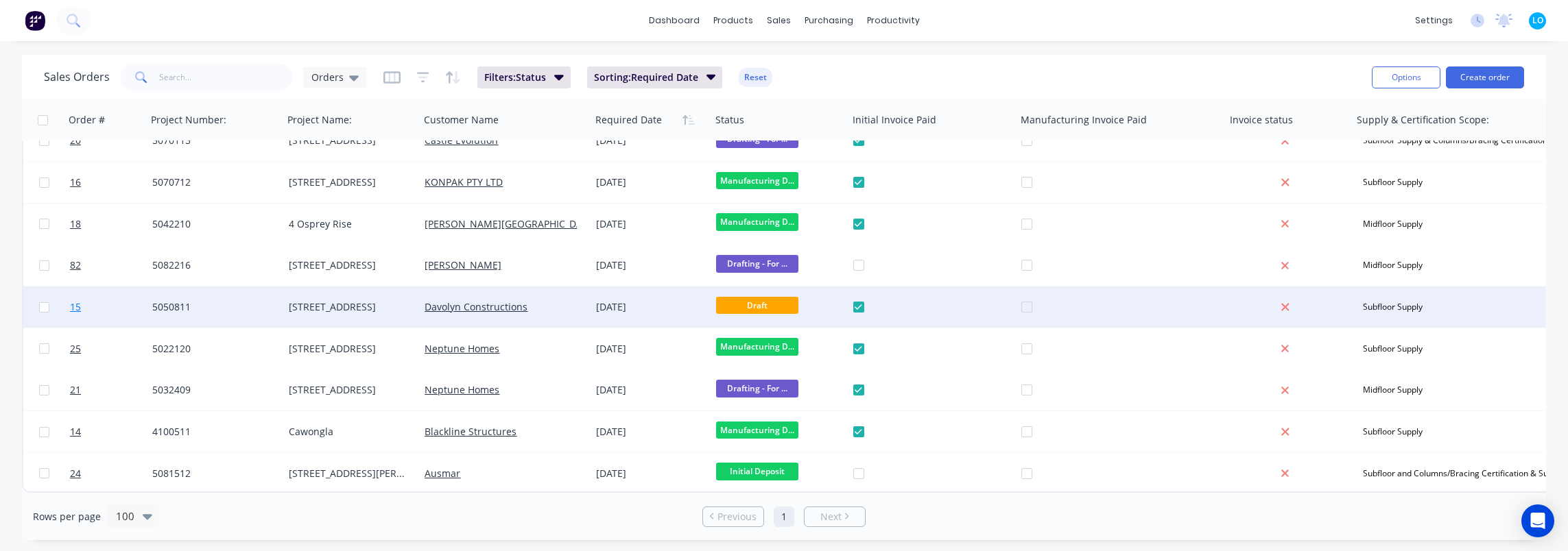
click at [80, 301] on span "15" at bounding box center [75, 307] width 11 height 14
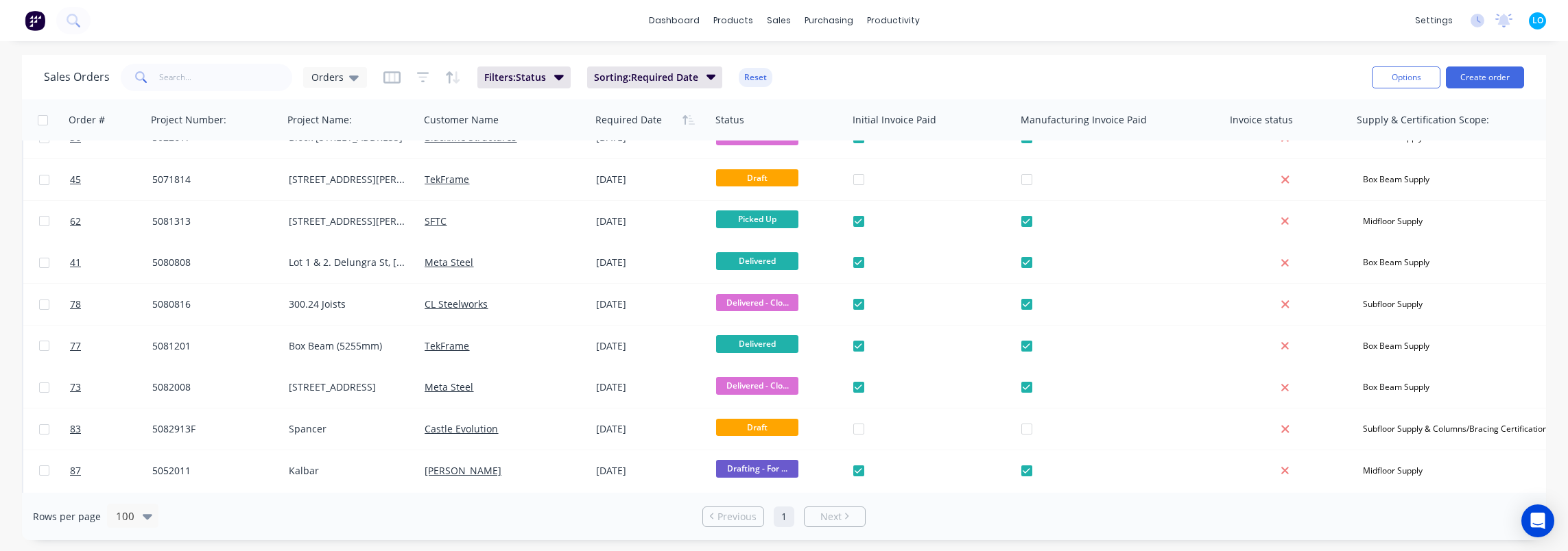
scroll to position [610, 0]
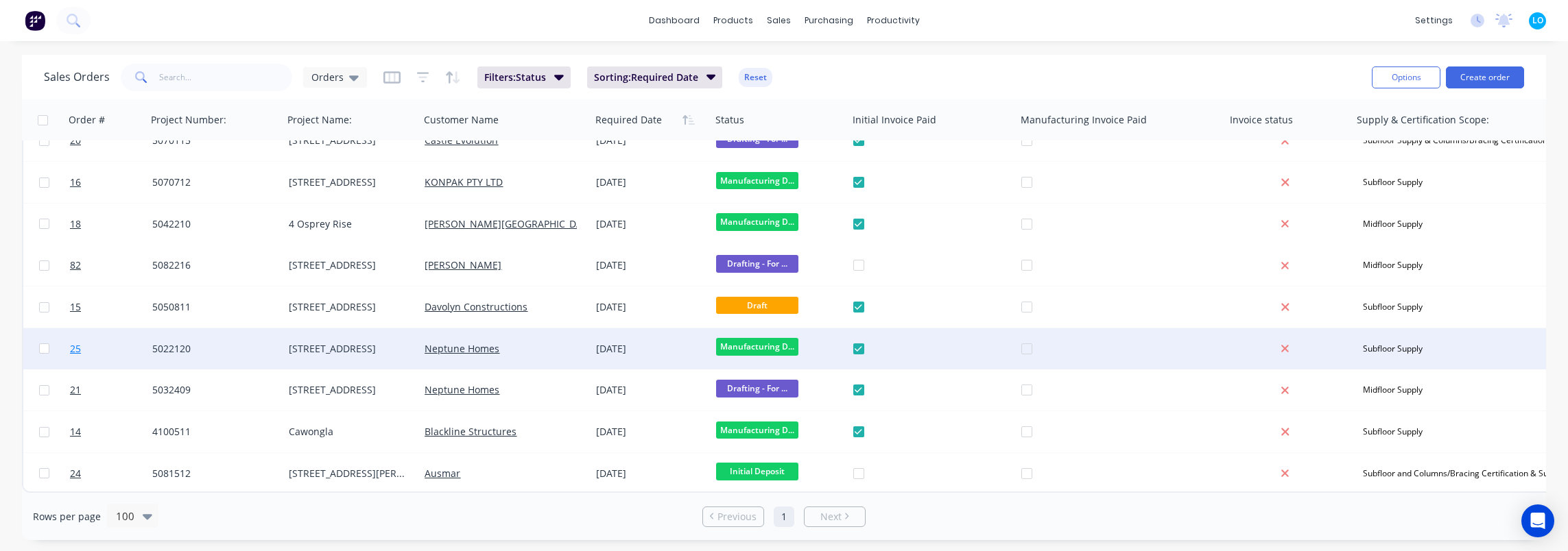
click at [72, 343] on span "25" at bounding box center [75, 349] width 11 height 14
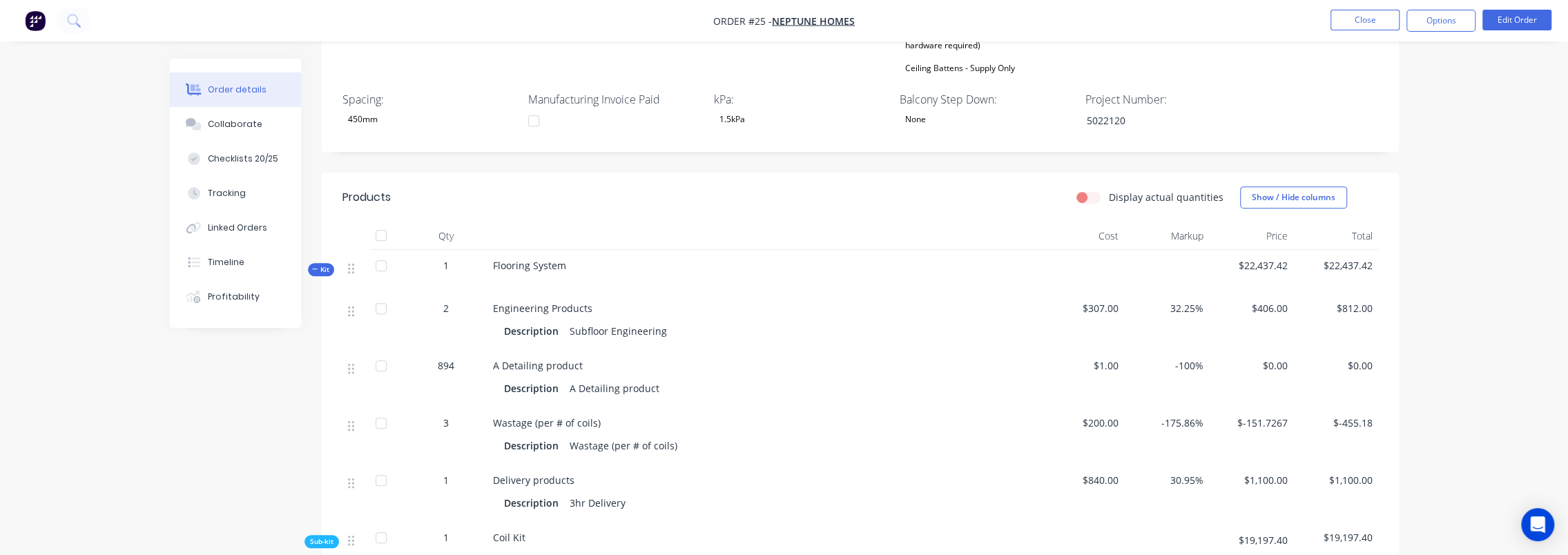
click at [319, 271] on span "Kit" at bounding box center [322, 269] width 18 height 10
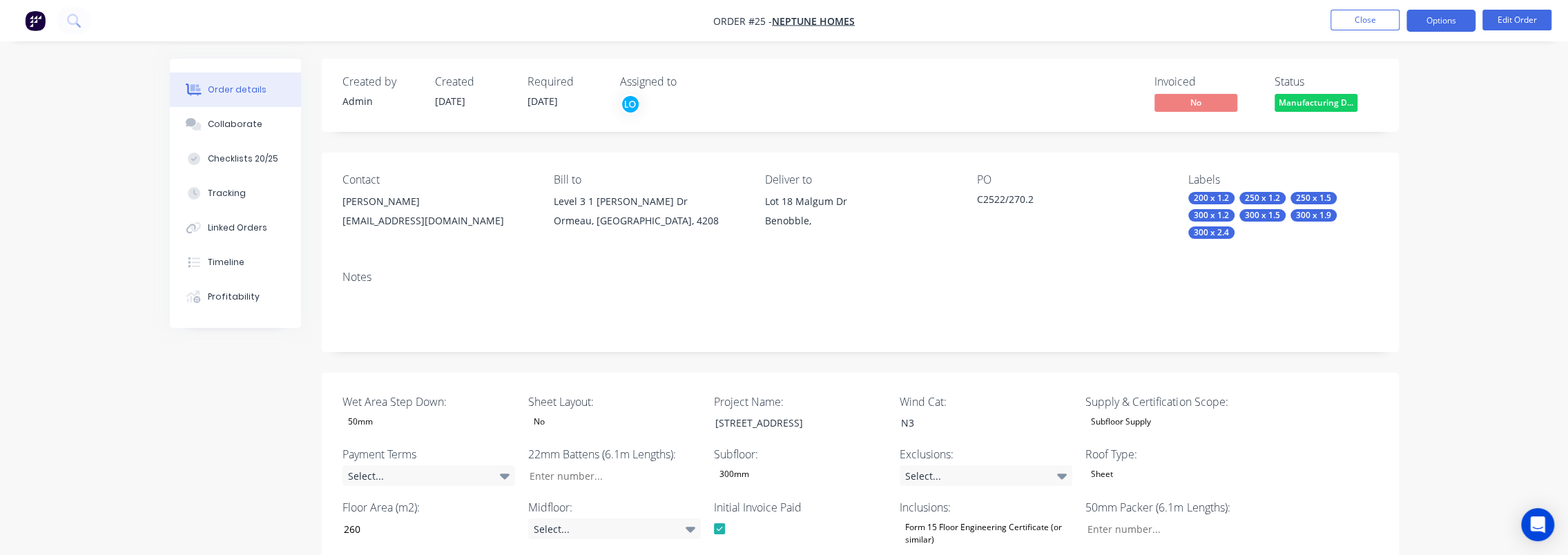
click at [1453, 17] on button "Options" at bounding box center [1440, 21] width 69 height 22
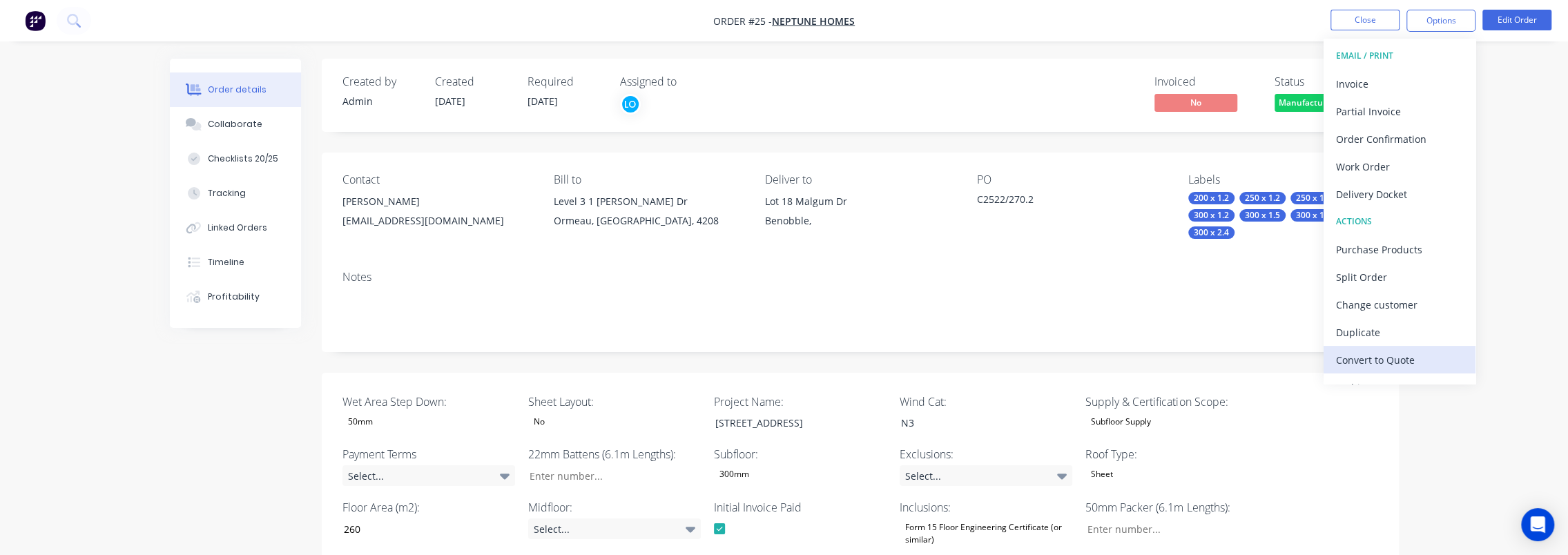
click at [1407, 358] on div "Convert to Quote" at bounding box center [1399, 360] width 127 height 20
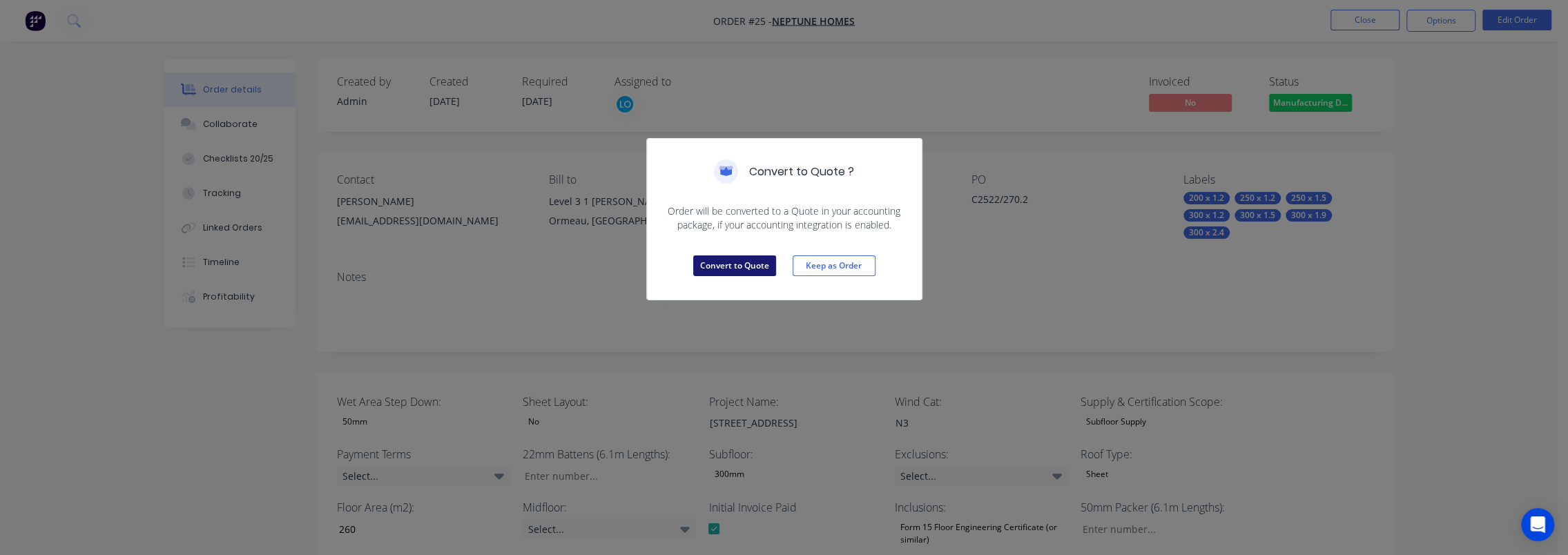
click at [715, 264] on button "Convert to Quote" at bounding box center [735, 265] width 83 height 21
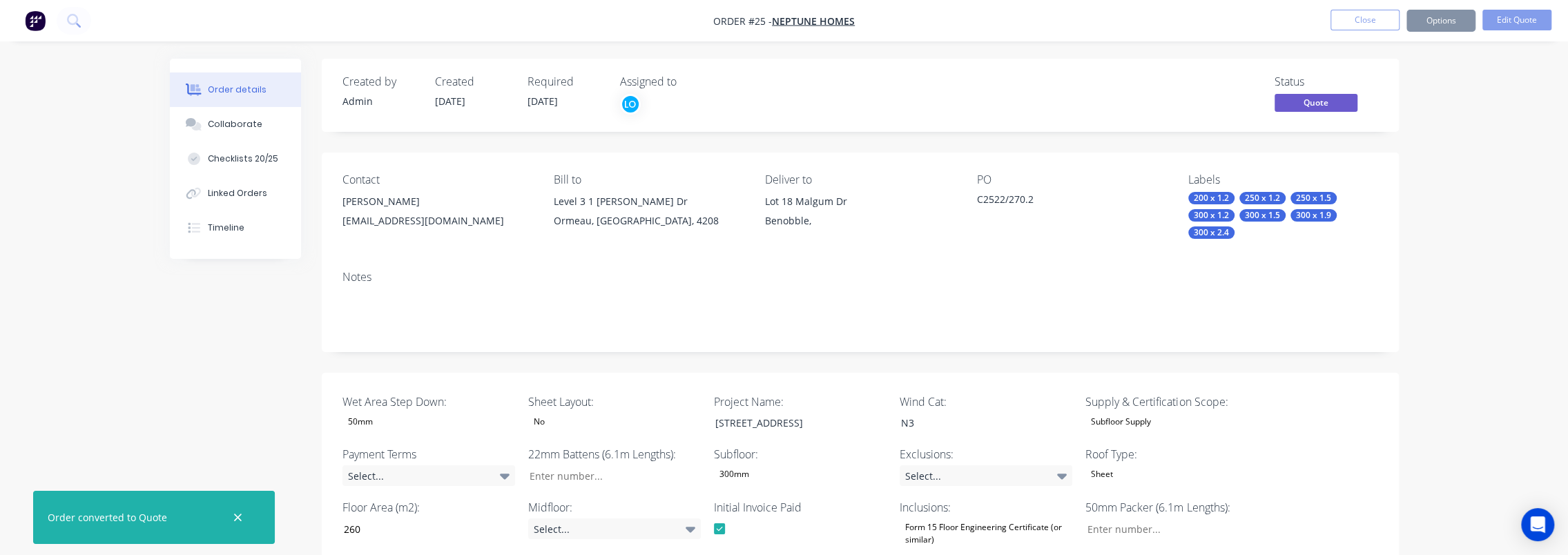
click at [1452, 22] on button "Options" at bounding box center [1440, 21] width 69 height 22
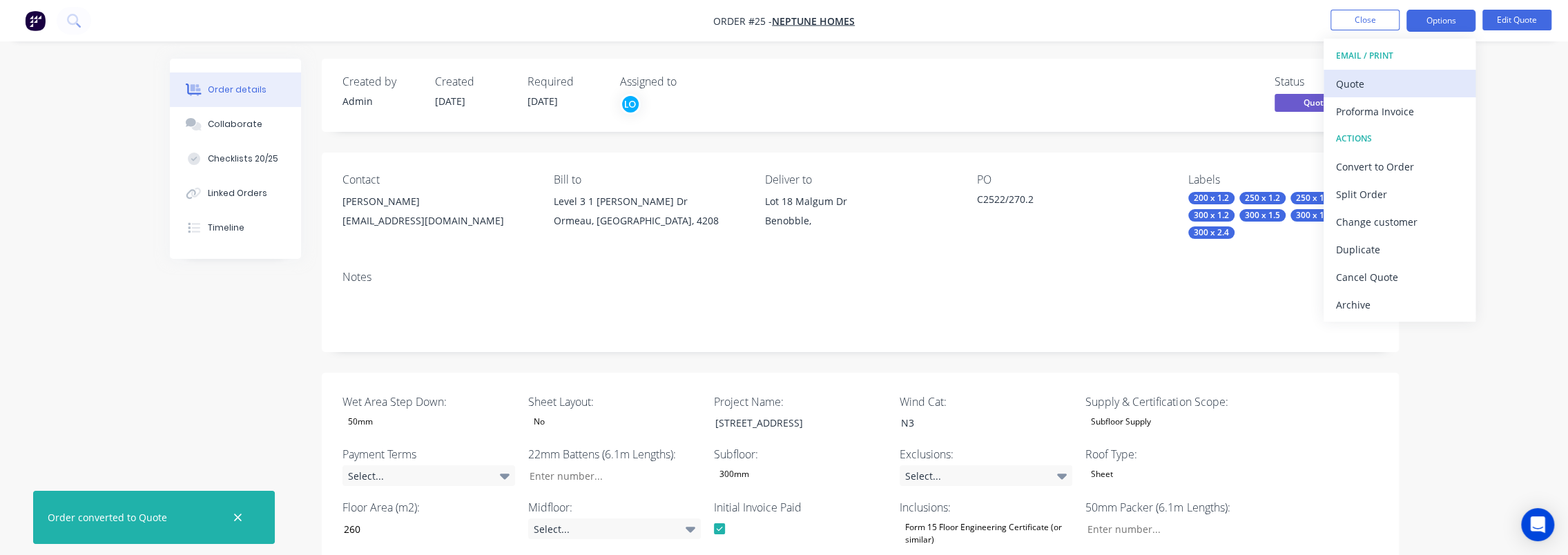
click at [1401, 84] on div "Quote" at bounding box center [1399, 84] width 127 height 20
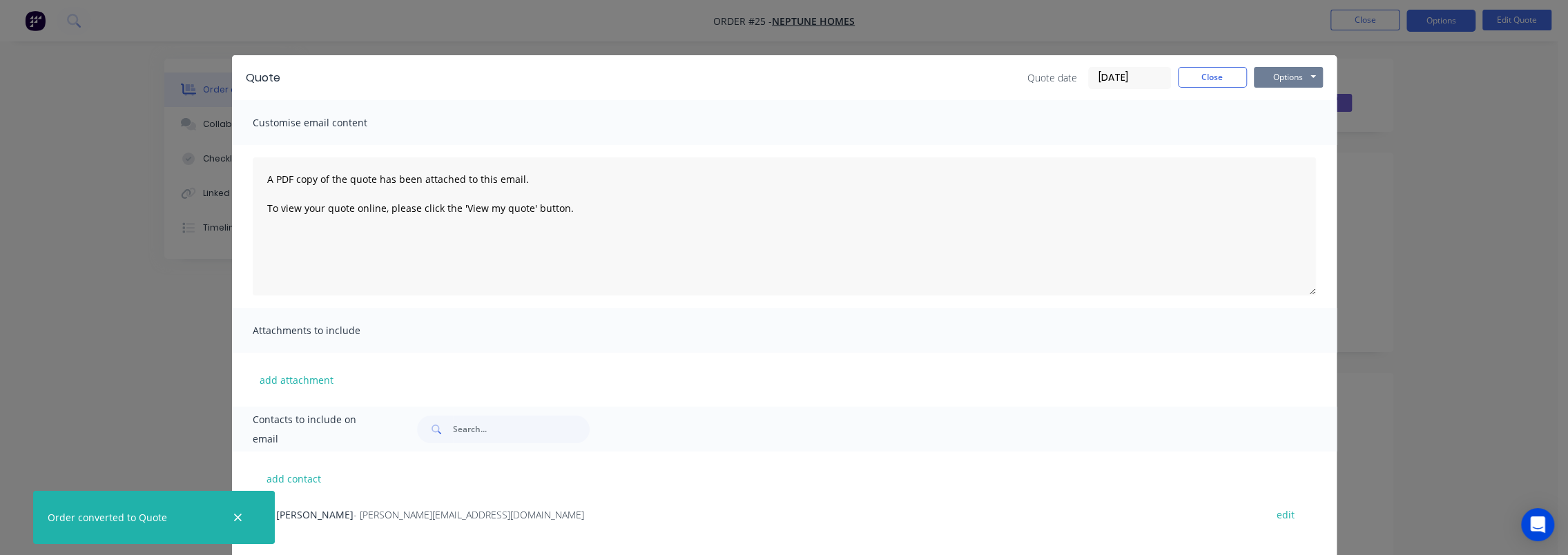
click at [1274, 77] on button "Options" at bounding box center [1288, 77] width 69 height 21
click at [1287, 103] on button "Preview" at bounding box center [1298, 101] width 89 height 22
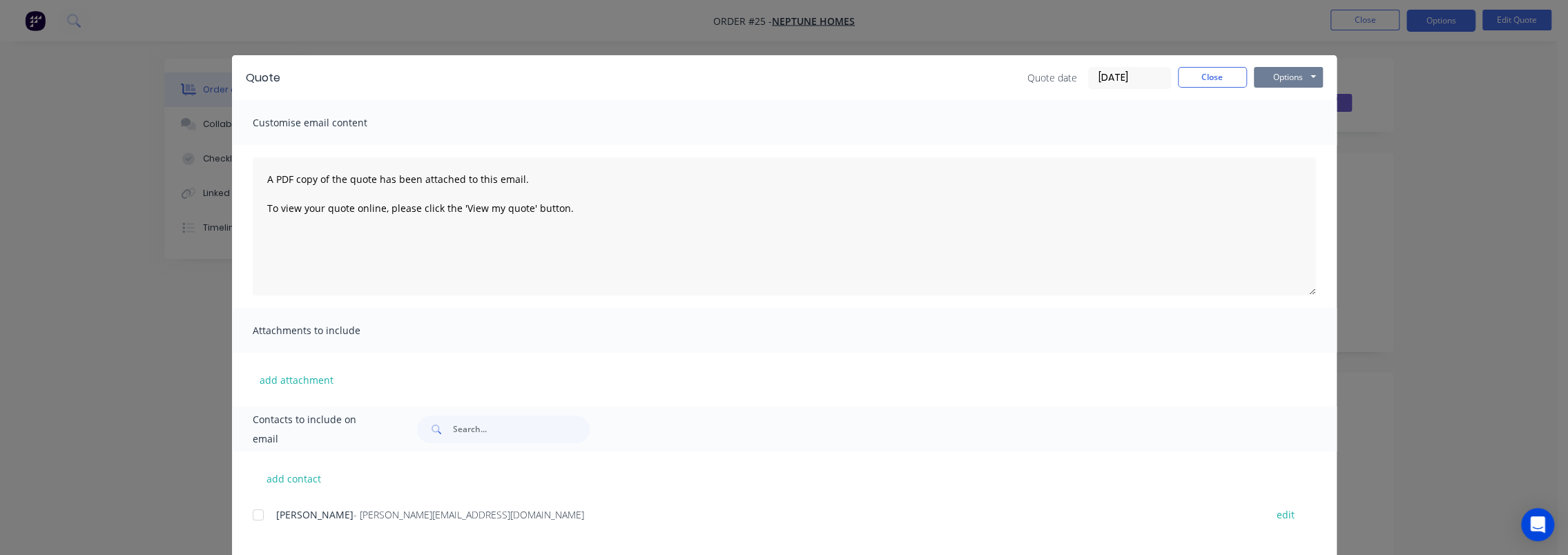
click at [1287, 80] on button "Options" at bounding box center [1288, 77] width 69 height 21
click at [1290, 99] on button "Preview" at bounding box center [1298, 101] width 89 height 22
click at [1282, 74] on button "Options" at bounding box center [1288, 77] width 69 height 21
click at [1290, 103] on button "Preview" at bounding box center [1298, 101] width 89 height 22
click at [1282, 84] on button "Options" at bounding box center [1288, 77] width 69 height 21
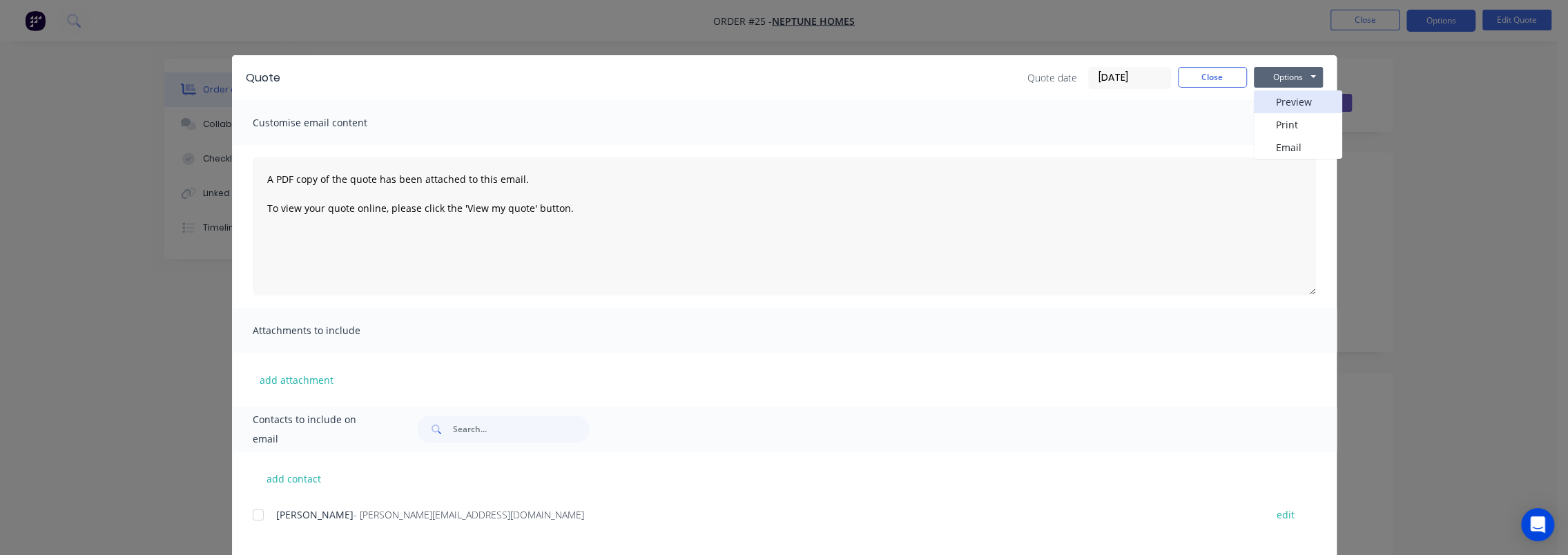
click at [1282, 108] on button "Preview" at bounding box center [1298, 101] width 89 height 22
click at [1292, 70] on button "Options" at bounding box center [1288, 77] width 69 height 21
click at [1278, 104] on button "Preview" at bounding box center [1298, 101] width 89 height 22
click at [1282, 77] on button "Options" at bounding box center [1288, 77] width 69 height 21
click at [1282, 108] on button "Preview" at bounding box center [1298, 101] width 89 height 22
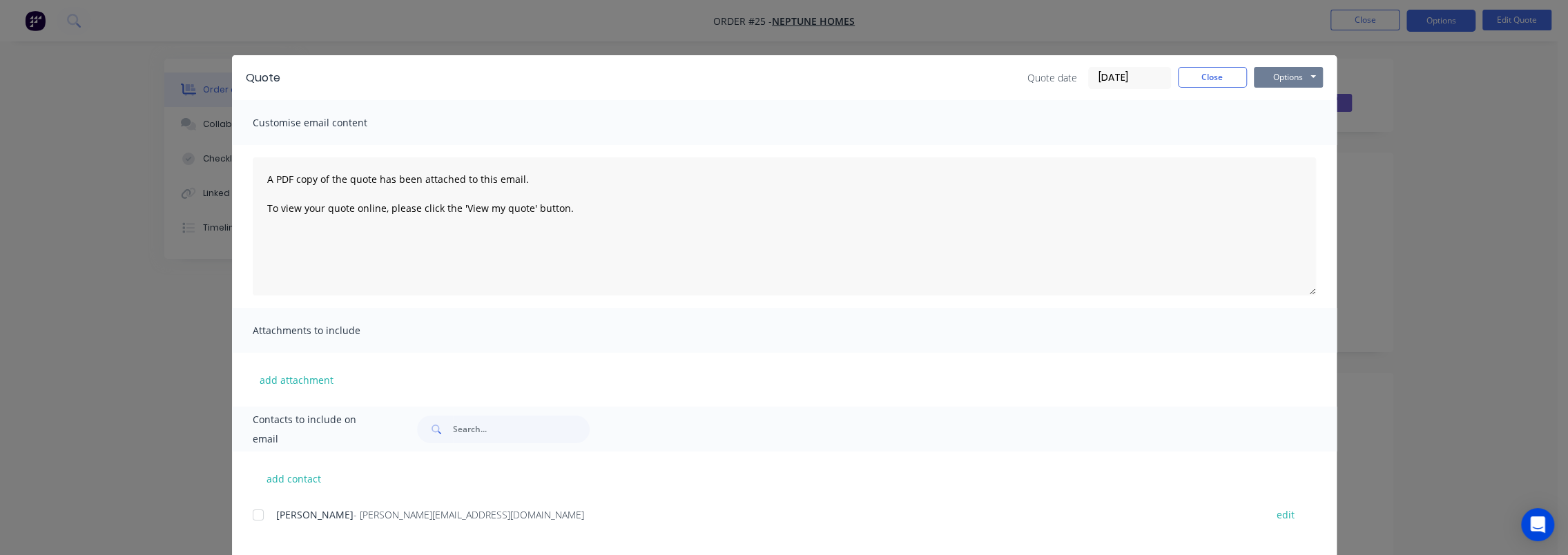
click at [1271, 77] on button "Options" at bounding box center [1288, 77] width 69 height 21
click at [1297, 104] on button "Preview" at bounding box center [1298, 101] width 89 height 22
click at [1209, 70] on button "Close" at bounding box center [1212, 77] width 69 height 21
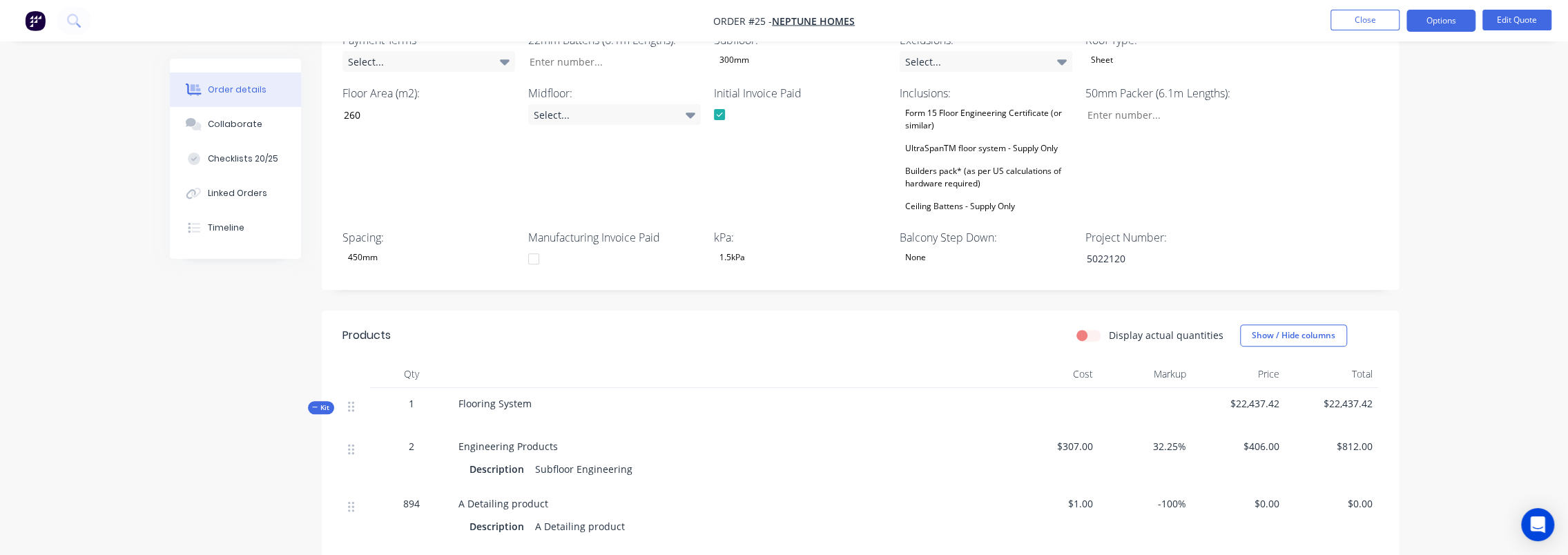
scroll to position [345, 0]
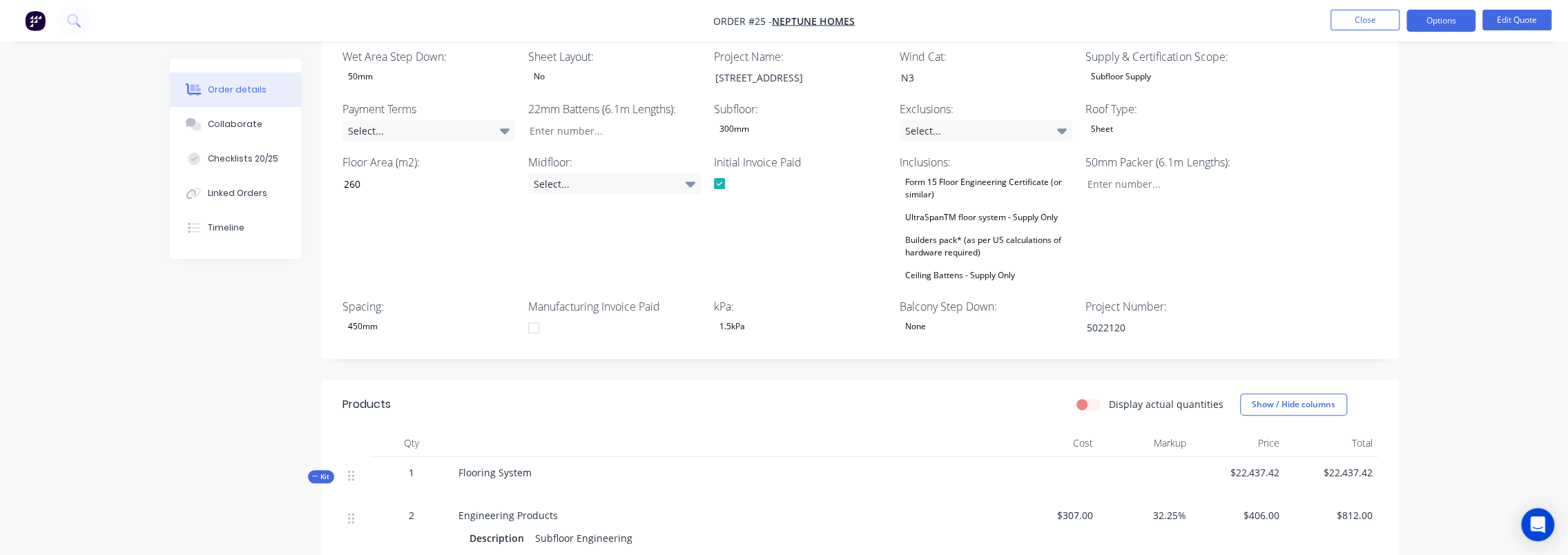
click at [965, 224] on div "UltraSpanTM floor system - Supply Only" at bounding box center [981, 218] width 163 height 18
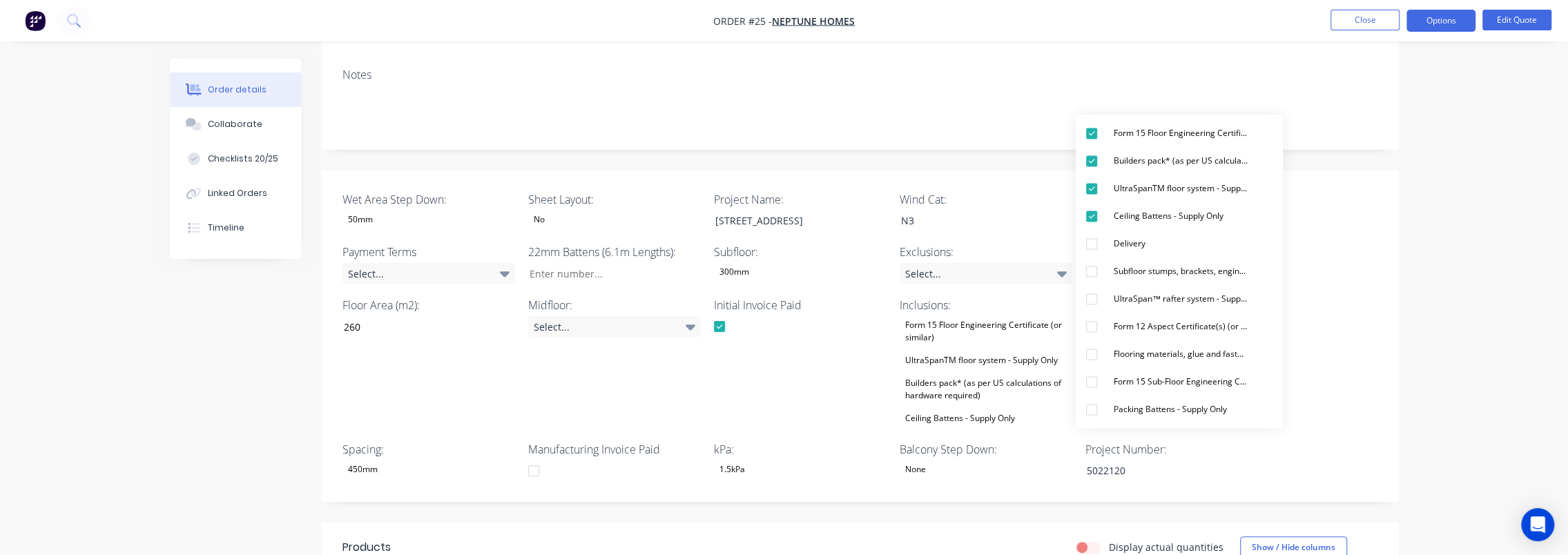
scroll to position [276, 0]
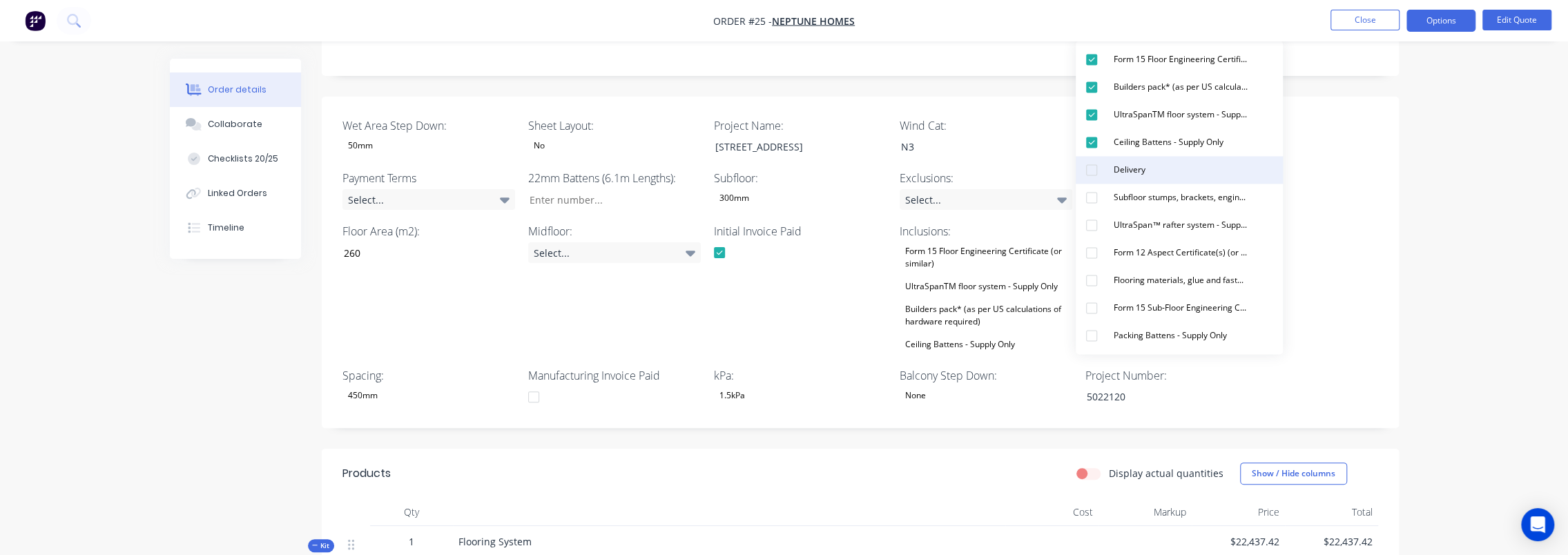
click at [1109, 176] on div "Delivery" at bounding box center [1130, 170] width 43 height 18
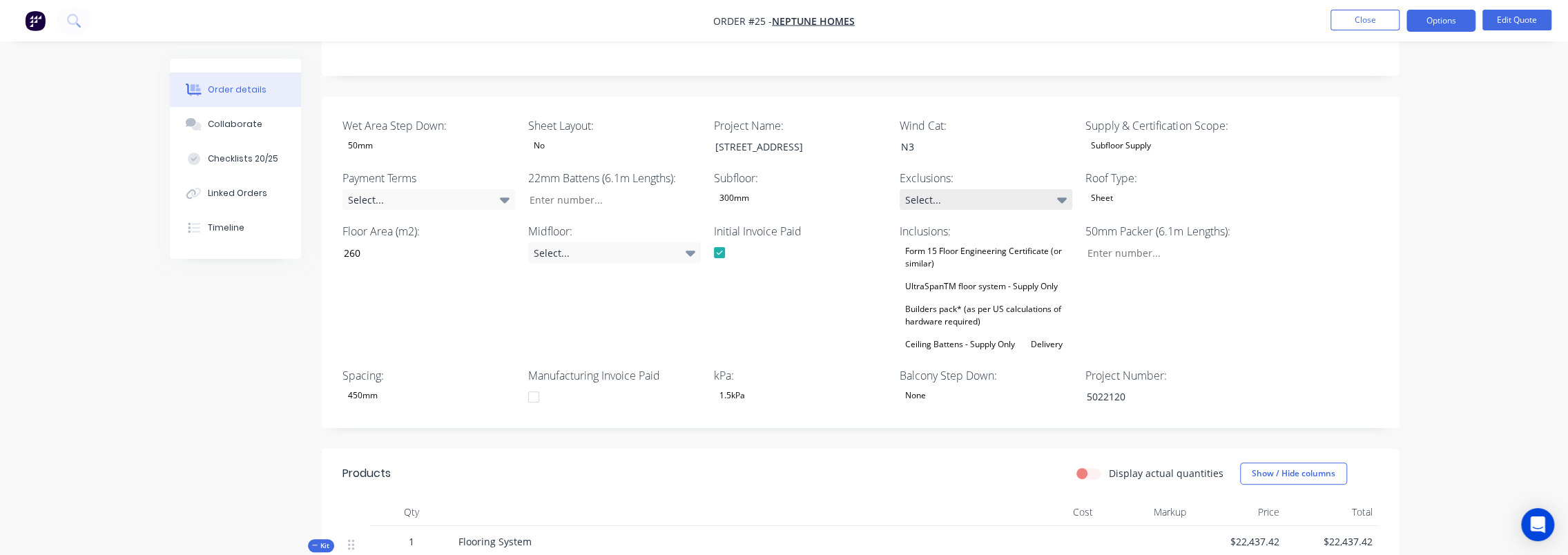
click at [935, 202] on div "Select..." at bounding box center [986, 199] width 172 height 21
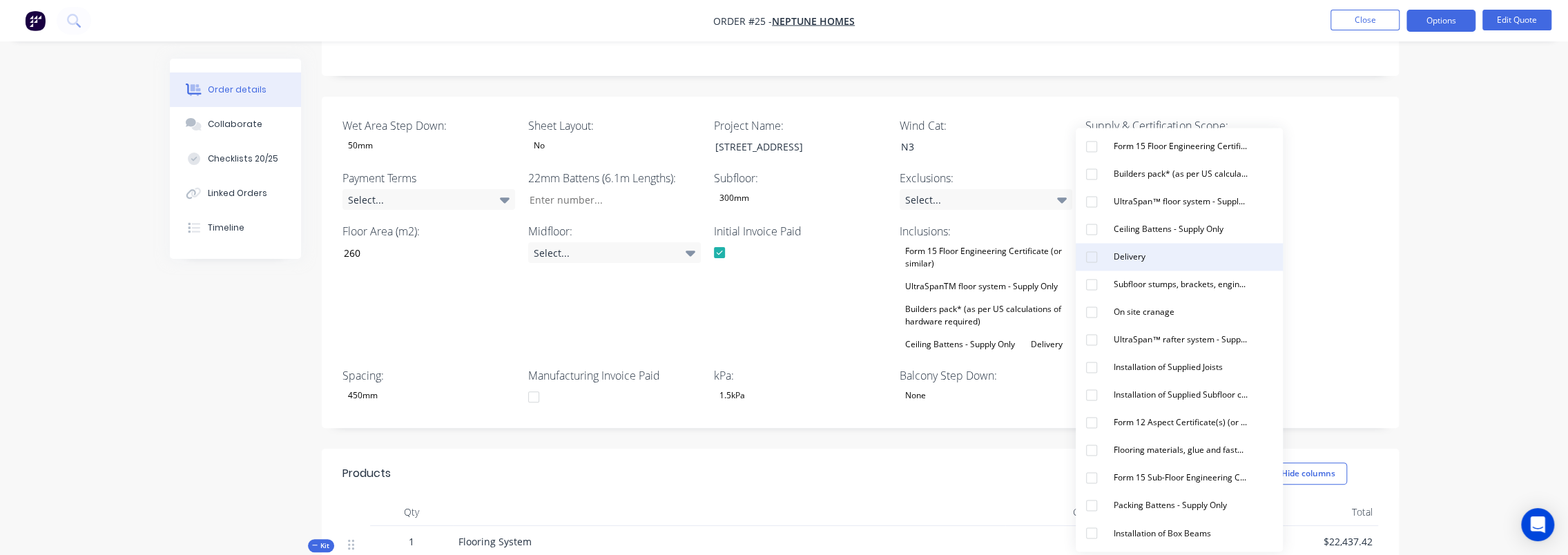
scroll to position [345, 0]
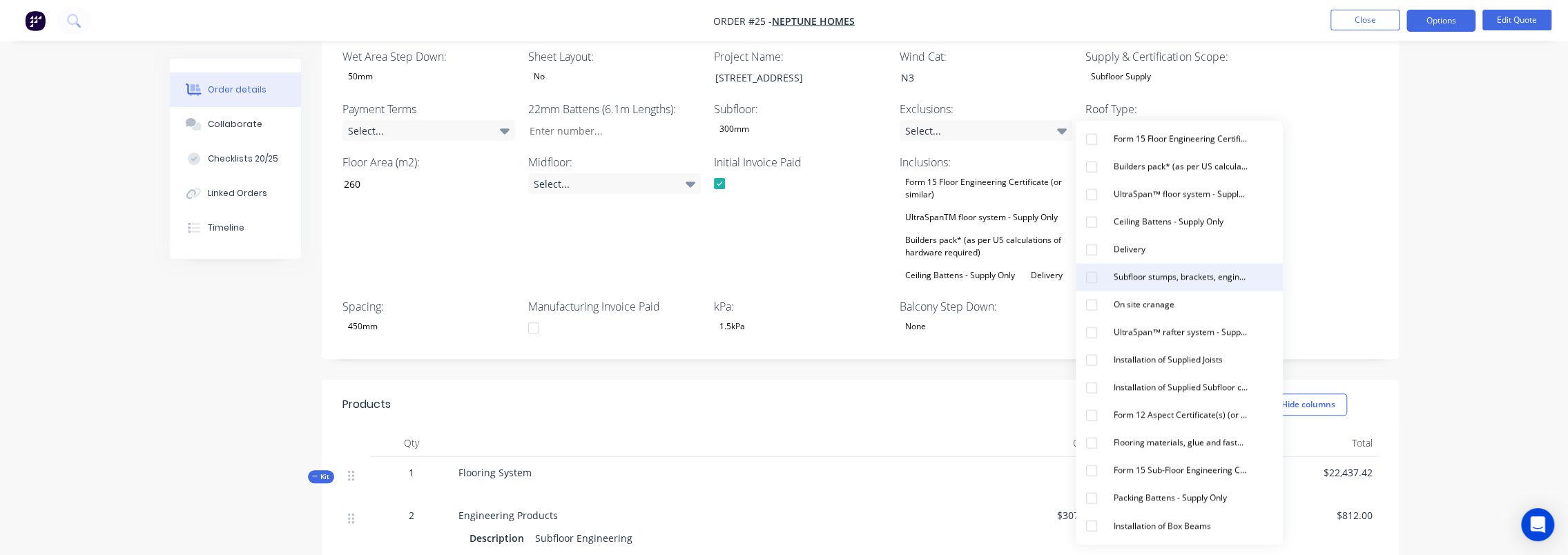
click at [1183, 280] on div "Subfloor stumps, brackets, engineering and materials - Supply Only" at bounding box center [1180, 278] width 145 height 18
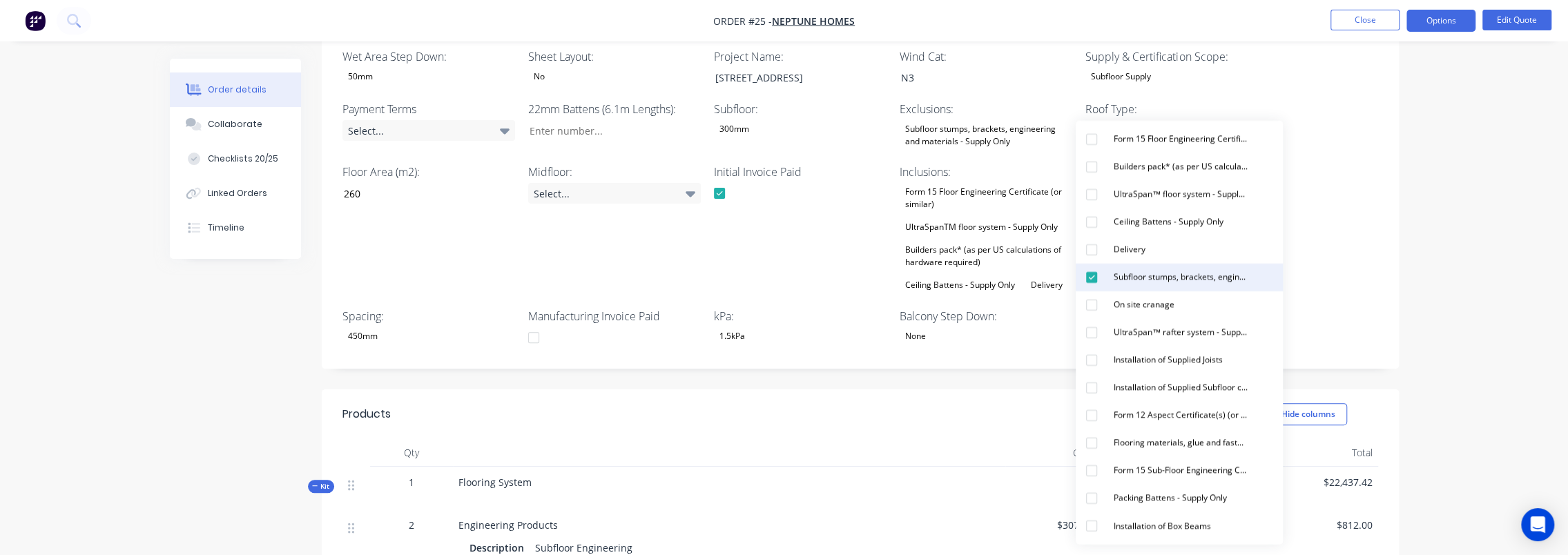
click at [1152, 280] on div "Subfloor stumps, brackets, engineering and materials - Supply Only" at bounding box center [1180, 278] width 145 height 18
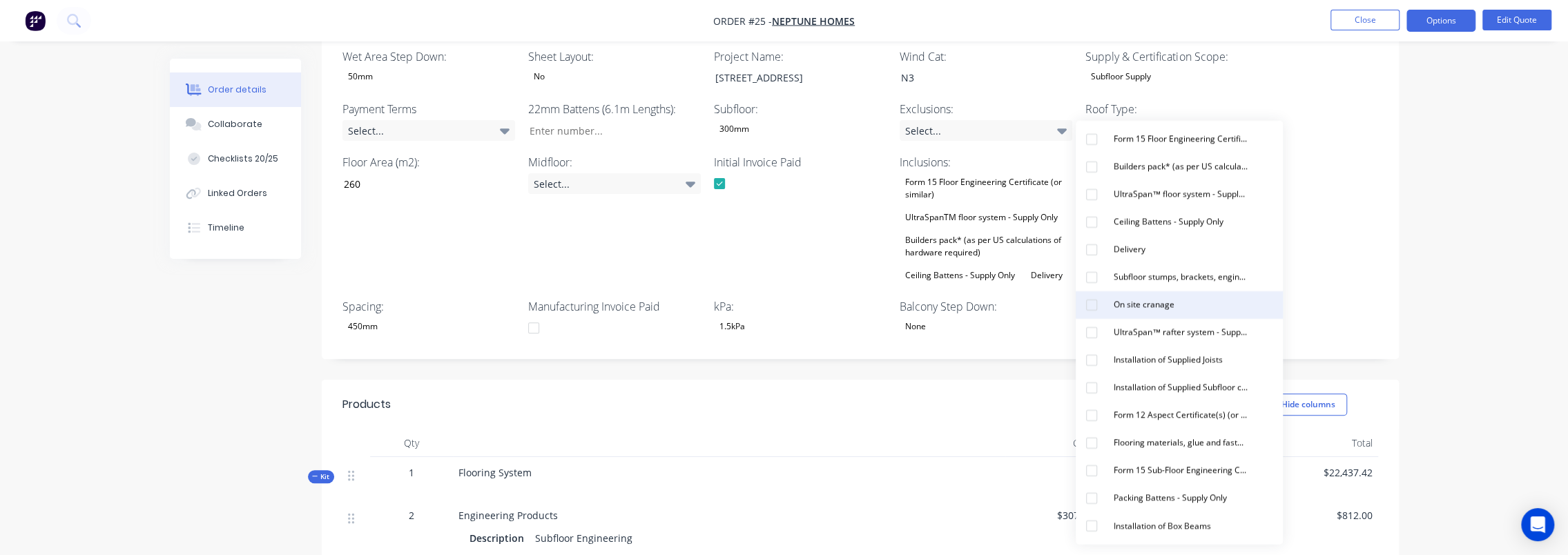
click at [1175, 304] on div "On site cranage" at bounding box center [1144, 305] width 72 height 18
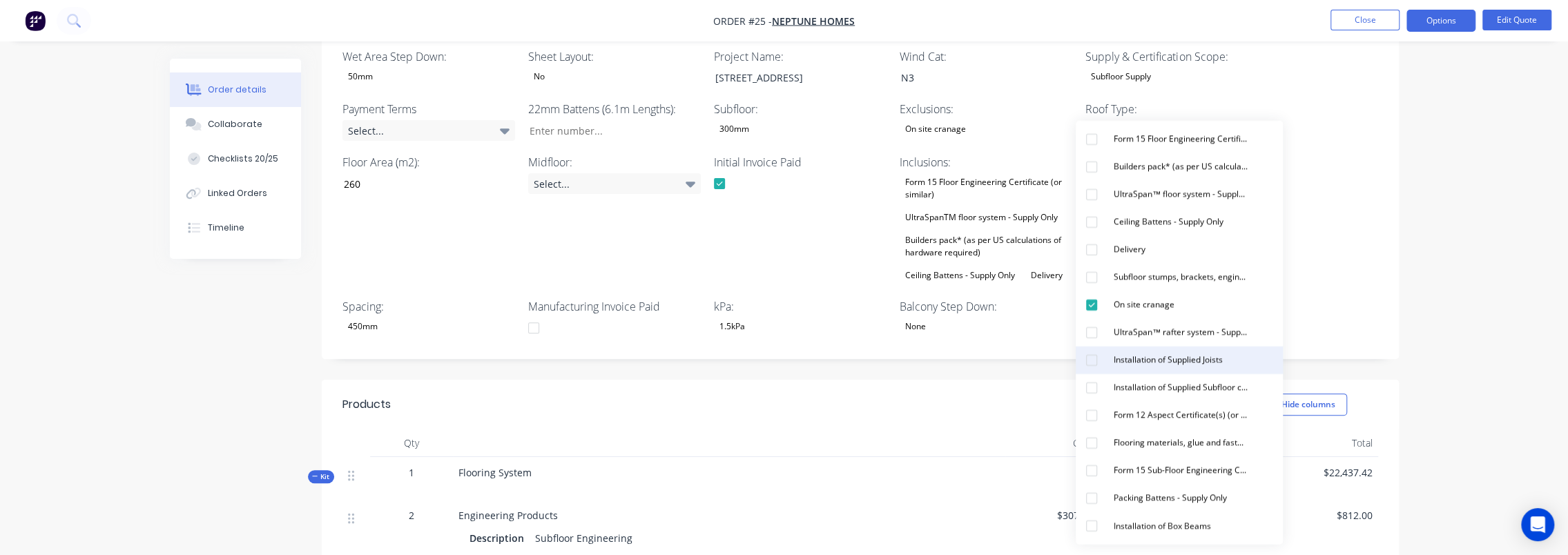
click at [1168, 362] on div "Installation of Supplied Joists" at bounding box center [1168, 360] width 120 height 18
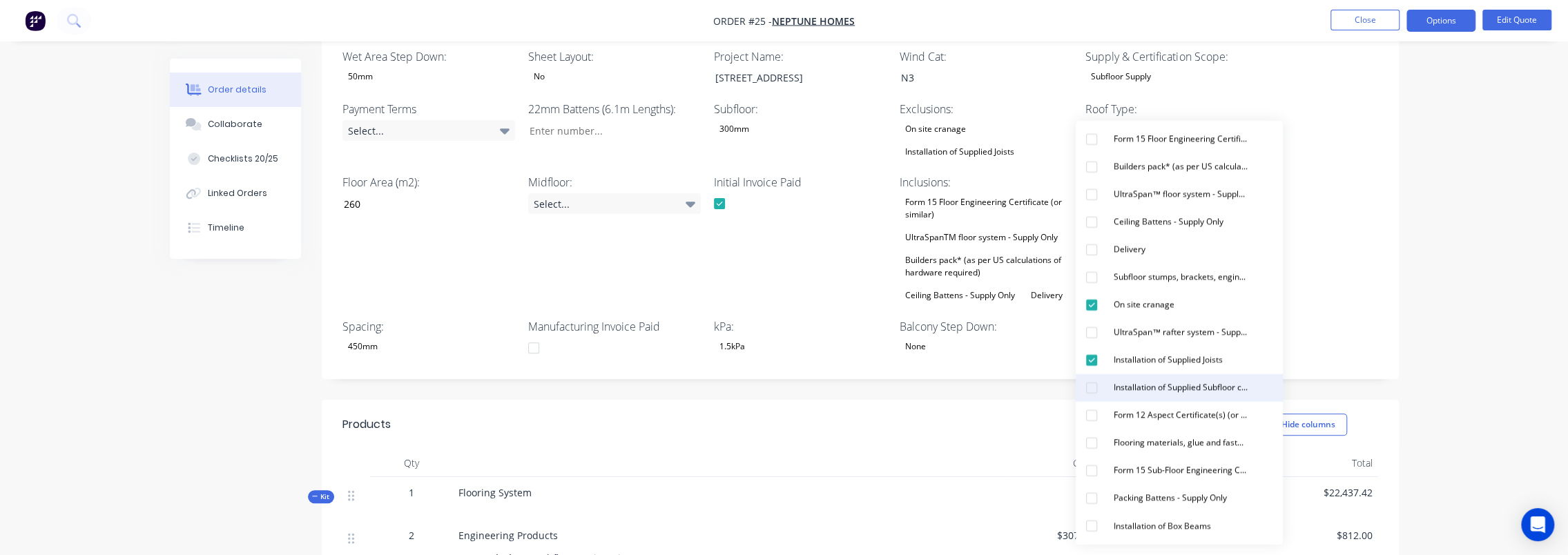
click at [1170, 383] on div "Installation of Supplied Subfloor connections, columns and bracing Items" at bounding box center [1180, 388] width 145 height 18
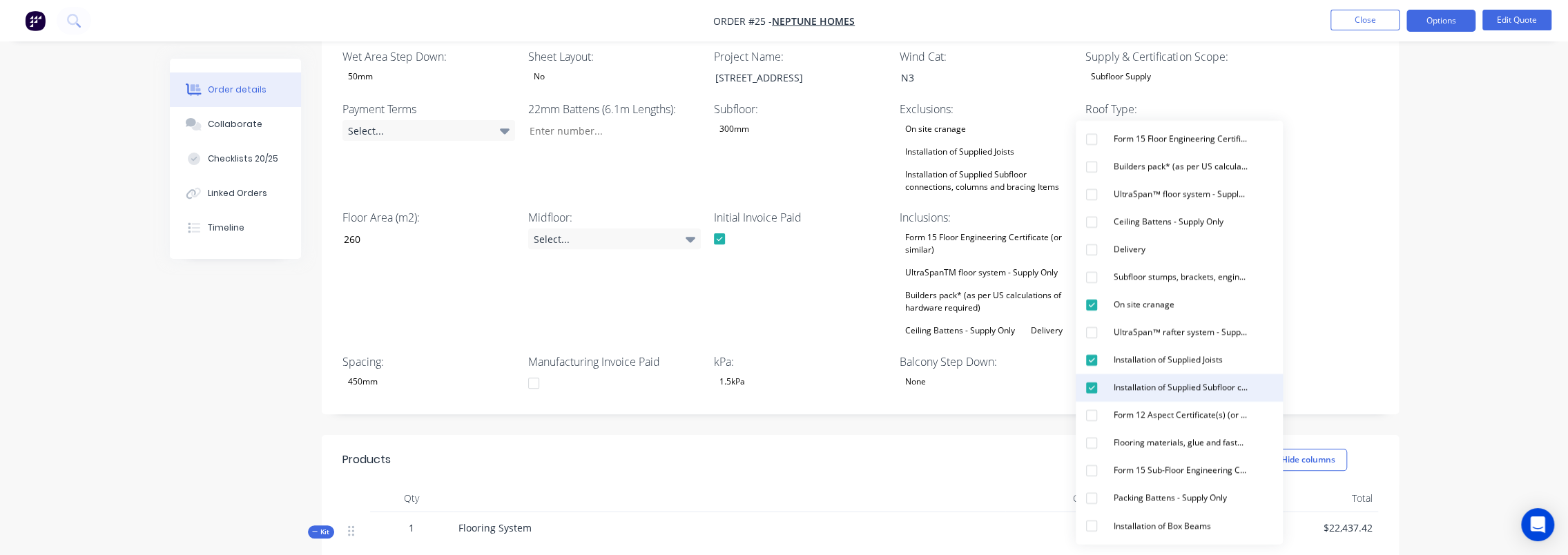
click at [1170, 383] on div "Installation of Supplied Subfloor connections, columns and bracing Items" at bounding box center [1180, 388] width 145 height 18
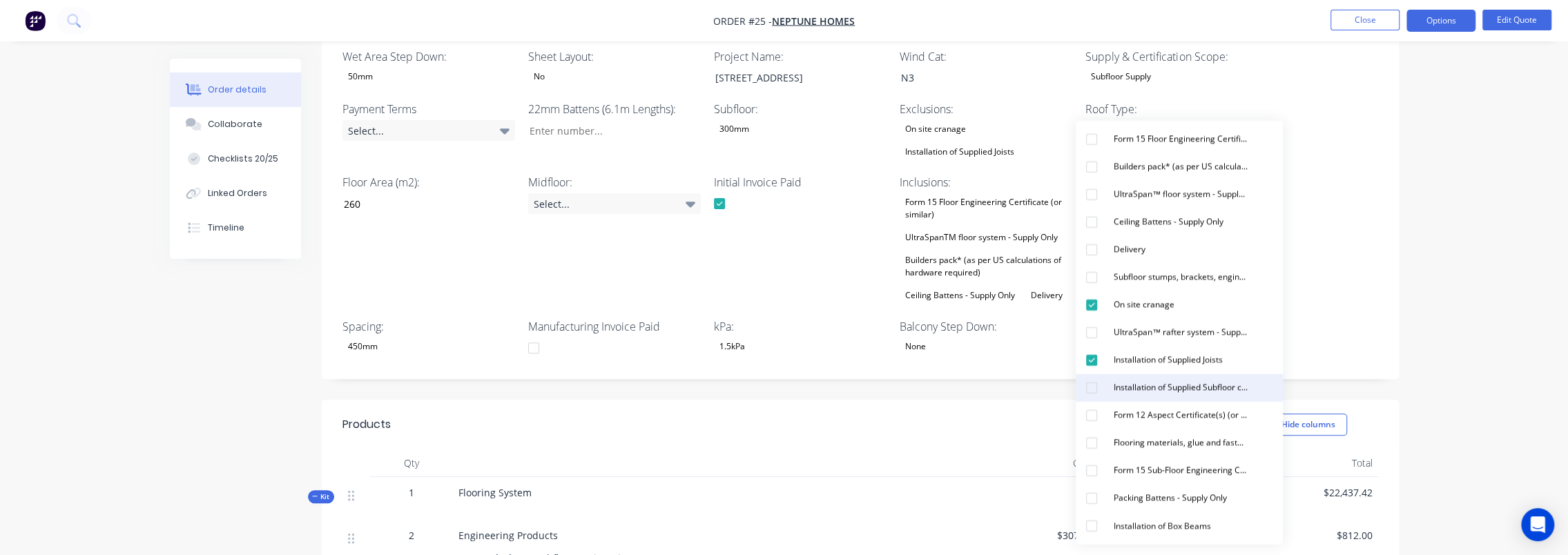
click at [1166, 379] on button "Installation of Supplied Subfloor connections, columns and bracing Items" at bounding box center [1179, 388] width 207 height 27
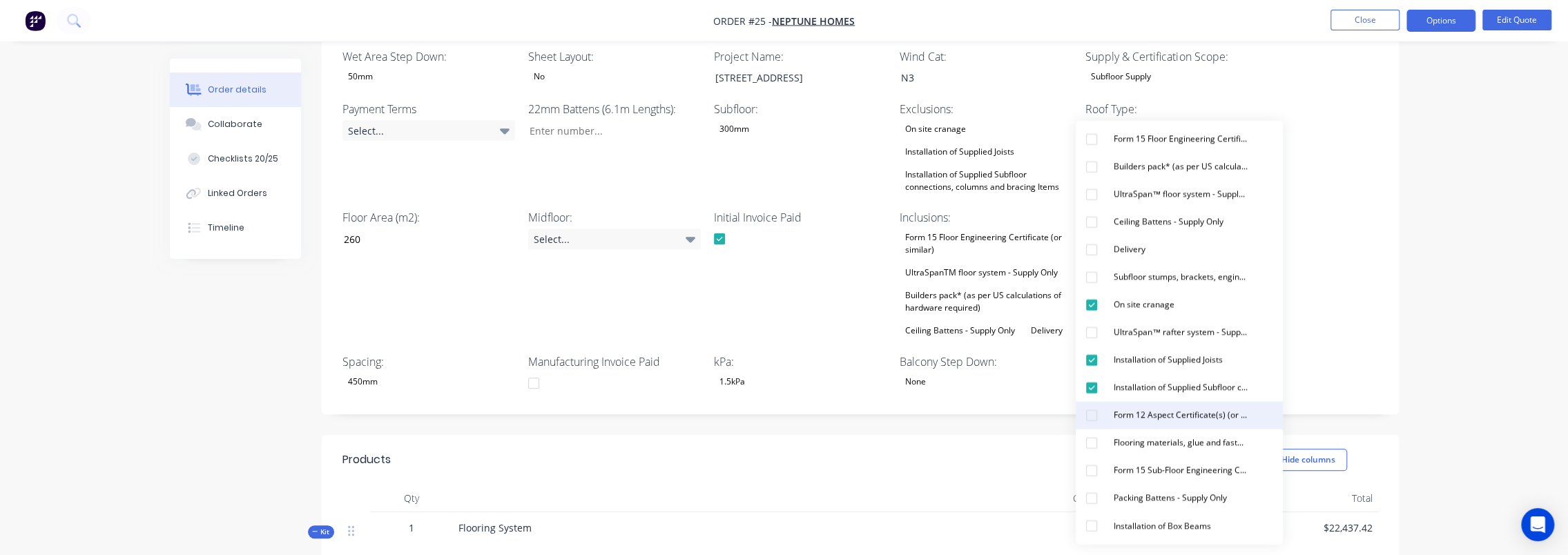
click at [1192, 417] on div "Form 12 Aspect Certificate(s) (or similar)" at bounding box center [1180, 416] width 145 height 18
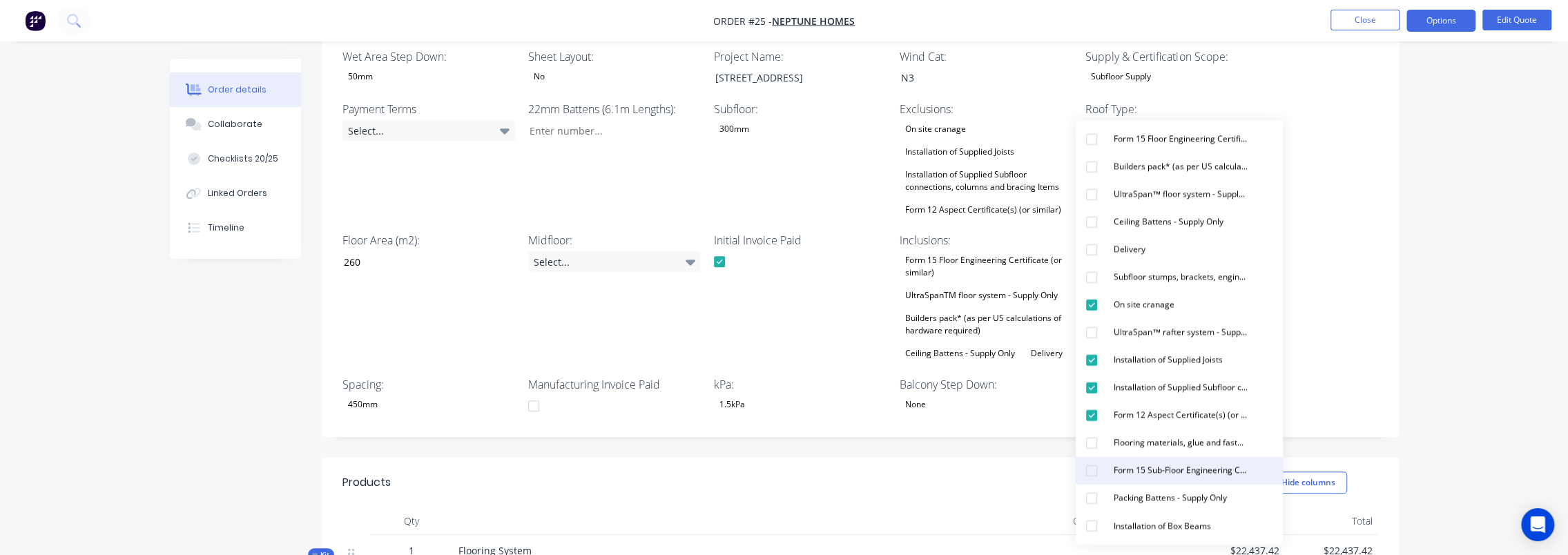
click at [1178, 476] on div "Form 15 Sub-Floor Engineering Certificate (or similar)" at bounding box center [1180, 471] width 145 height 18
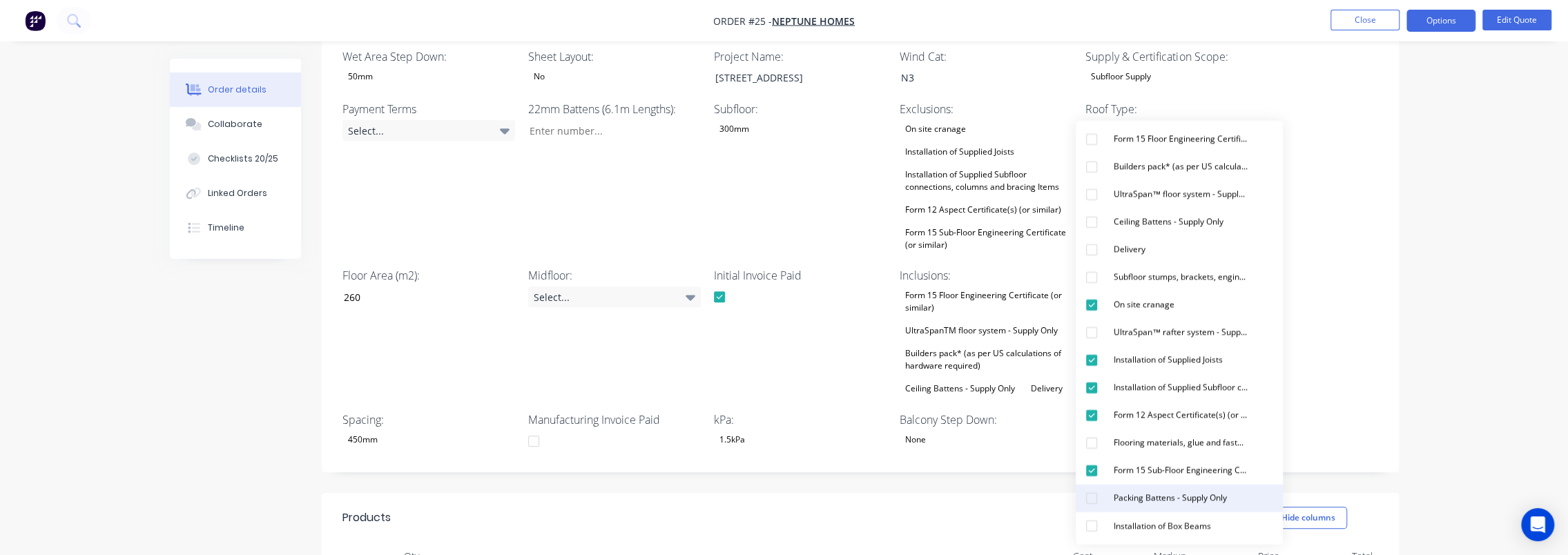
click at [1183, 495] on div "Packing Battens - Supply Only" at bounding box center [1170, 499] width 124 height 18
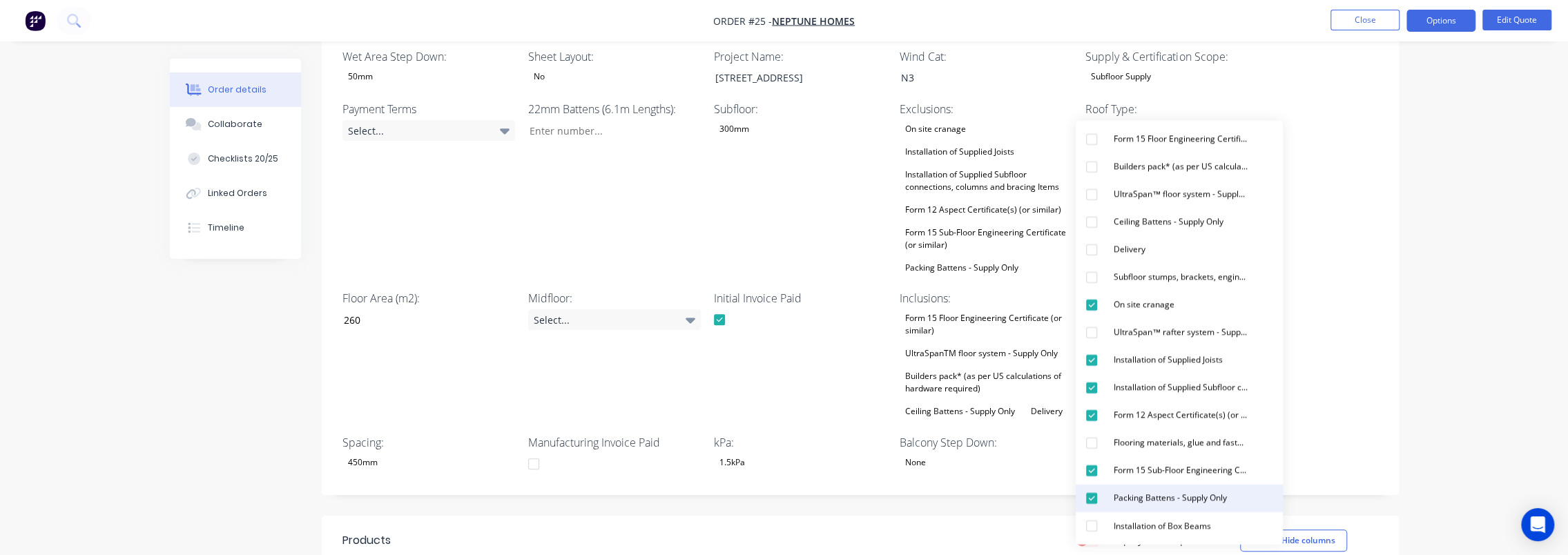
click at [1184, 495] on div "Packing Battens - Supply Only" at bounding box center [1170, 499] width 124 height 18
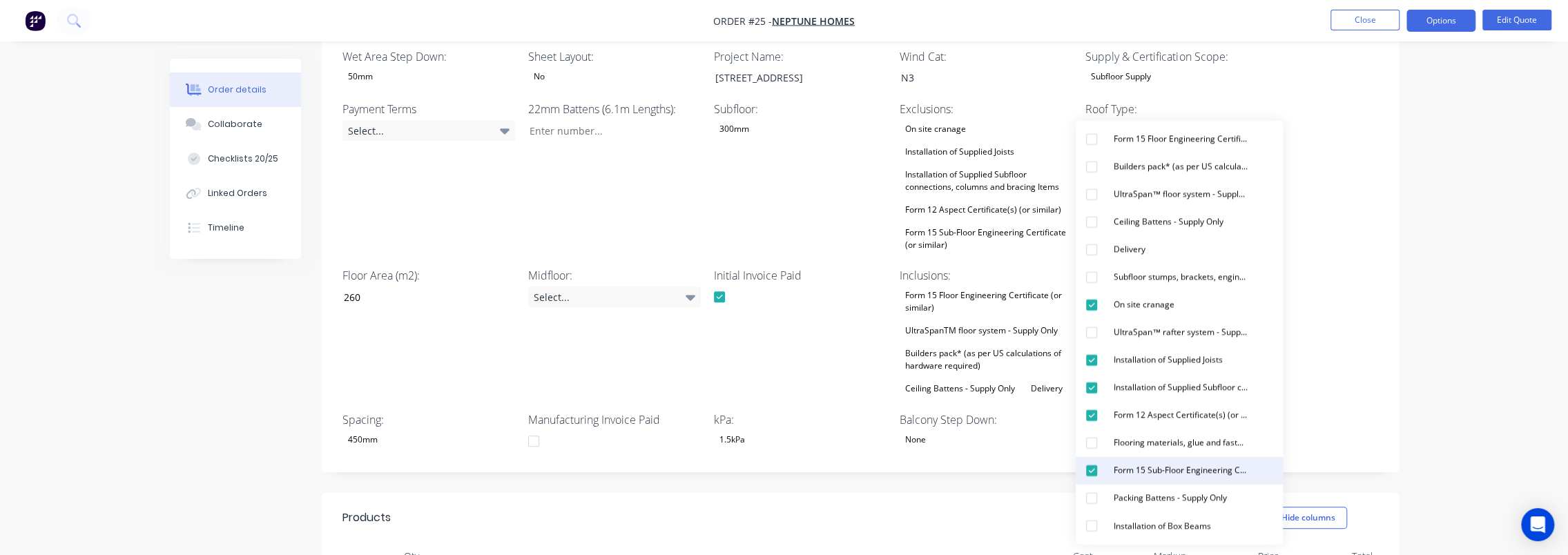
click at [1156, 471] on div "Form 15 Sub-Floor Engineering Certificate (or similar)" at bounding box center [1180, 471] width 145 height 18
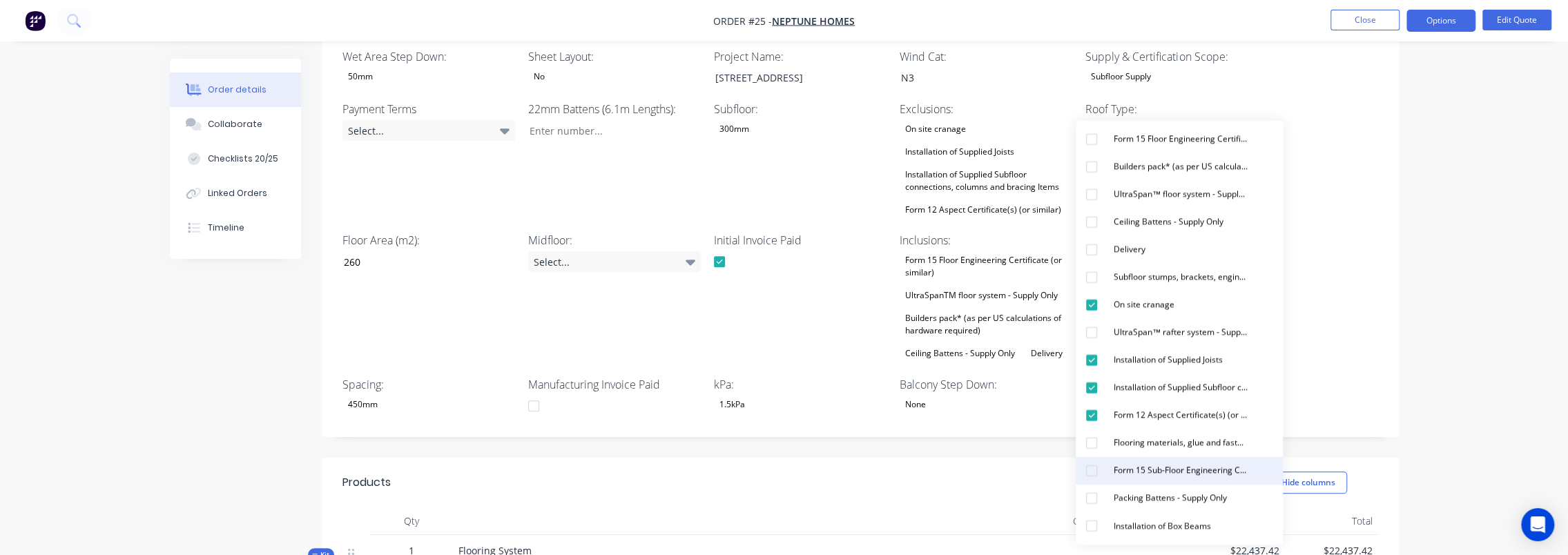
click at [1156, 471] on div "Form 15 Sub-Floor Engineering Certificate (or similar)" at bounding box center [1180, 471] width 145 height 18
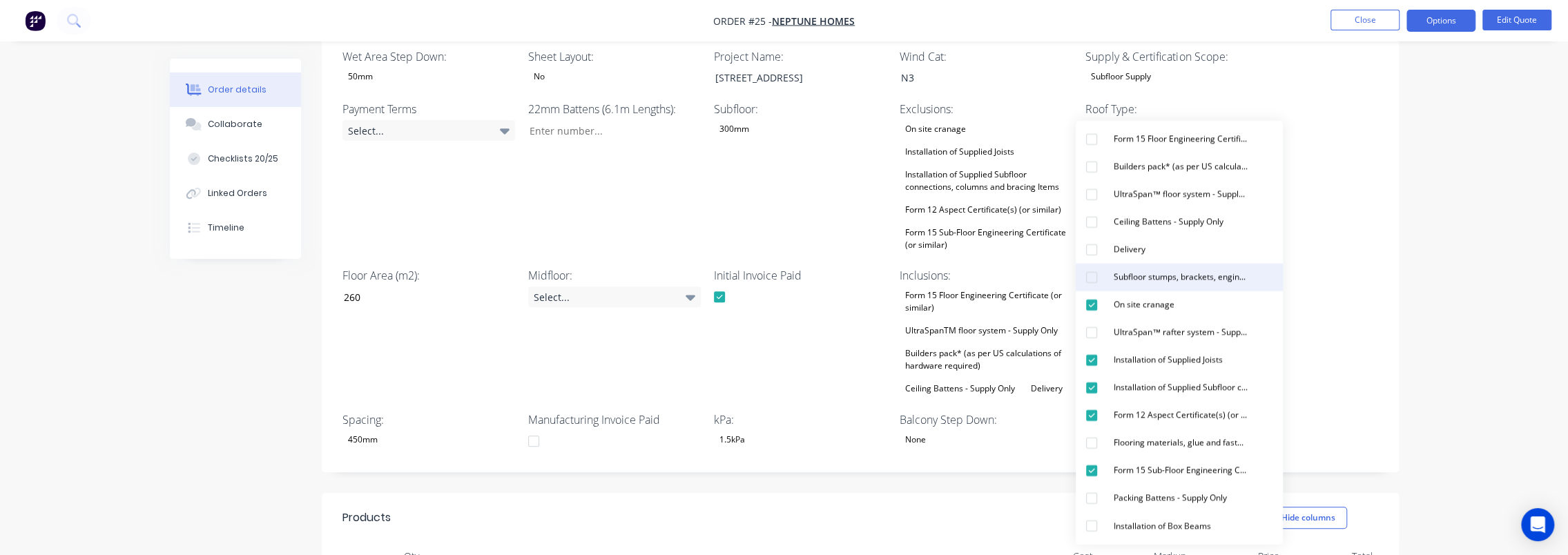
click at [1111, 280] on div "Subfloor stumps, brackets, engineering and materials - Supply Only" at bounding box center [1180, 278] width 145 height 18
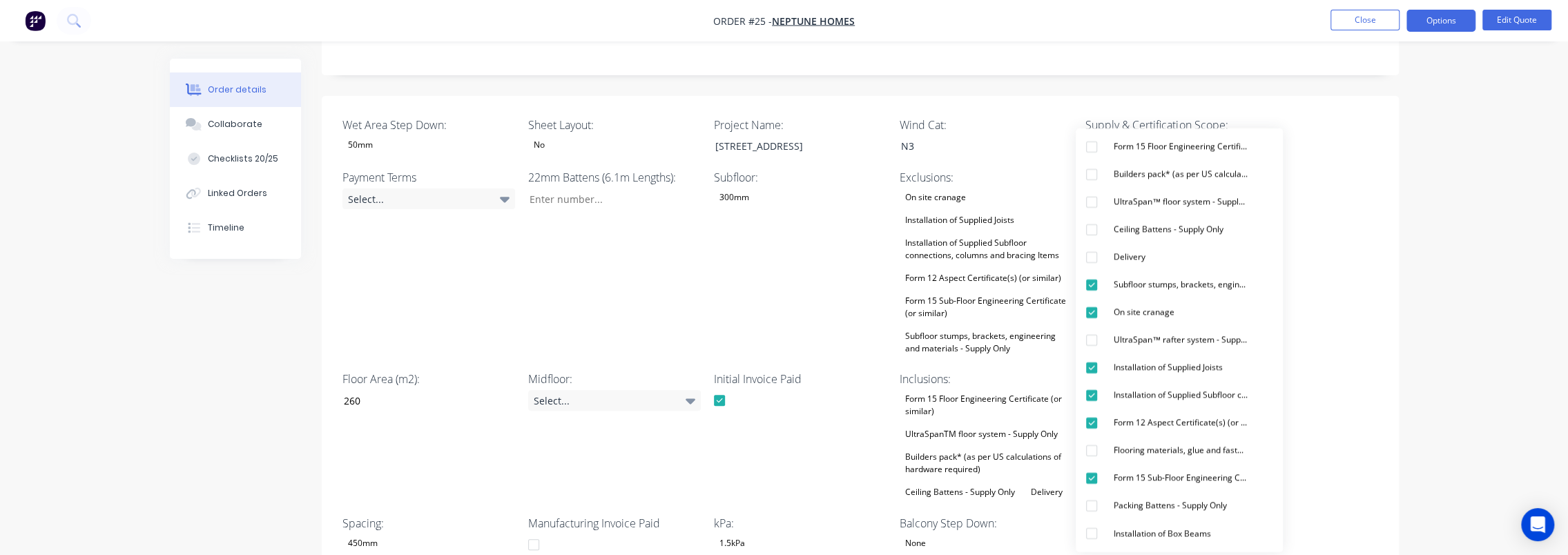
scroll to position [276, 0]
click at [1136, 478] on div "Form 15 Sub-Floor Engineering Certificate (or similar)" at bounding box center [1180, 478] width 145 height 18
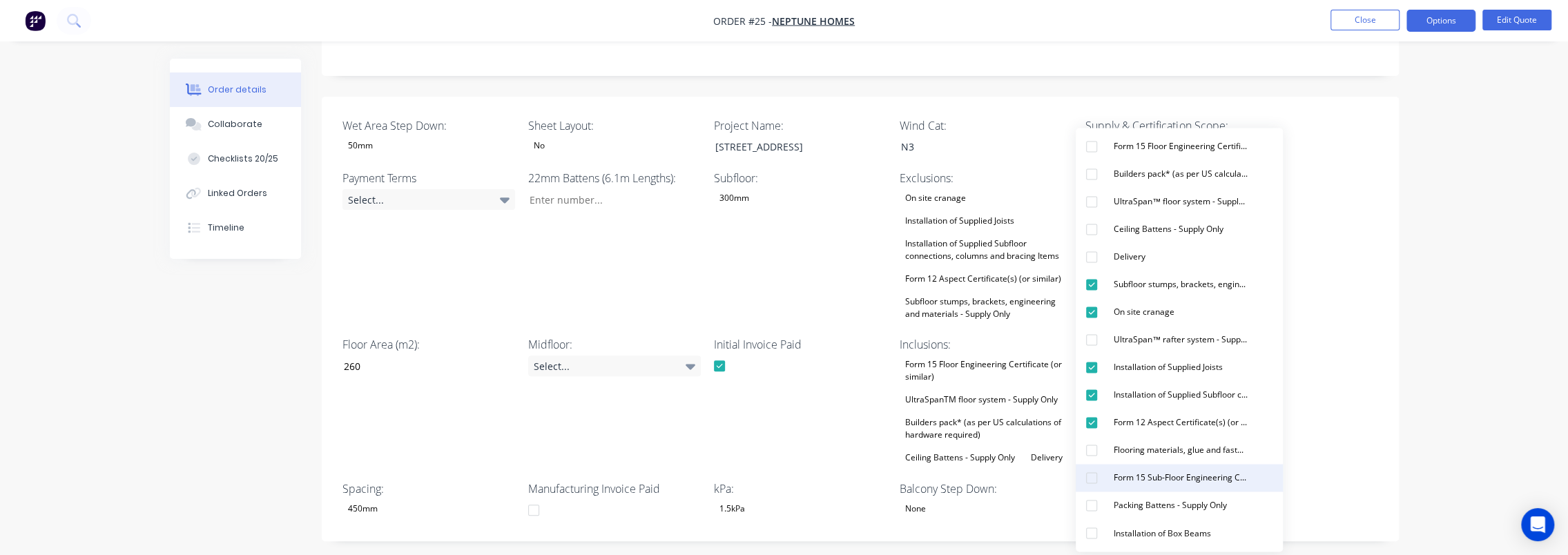
click at [1134, 472] on div "Form 15 Sub-Floor Engineering Certificate (or similar)" at bounding box center [1180, 478] width 145 height 18
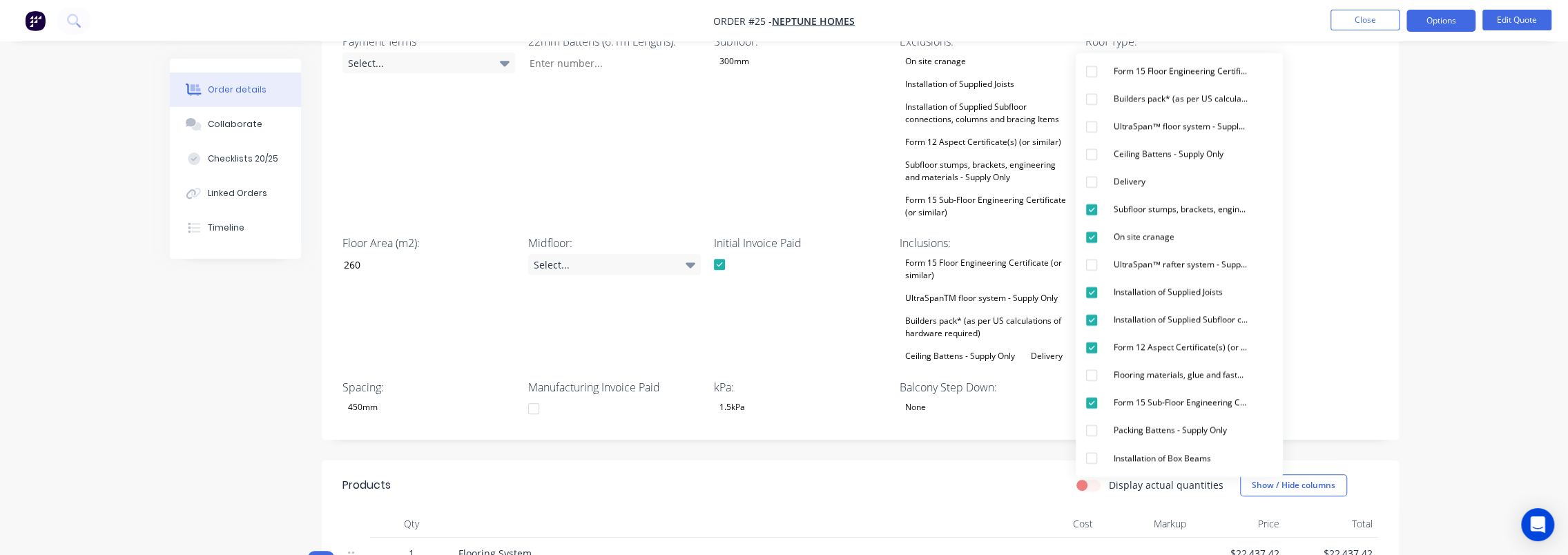
scroll to position [414, 0]
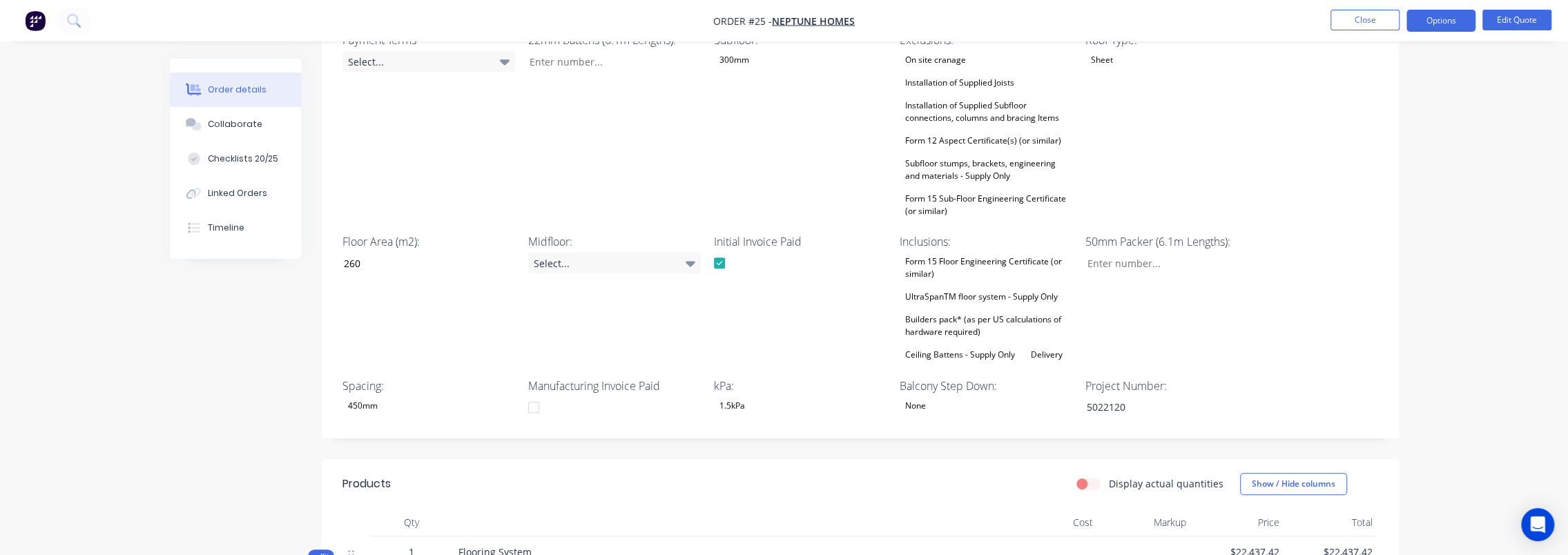
click at [998, 317] on div "Builders pack* (as per US calculations of hardware required)" at bounding box center [986, 326] width 172 height 31
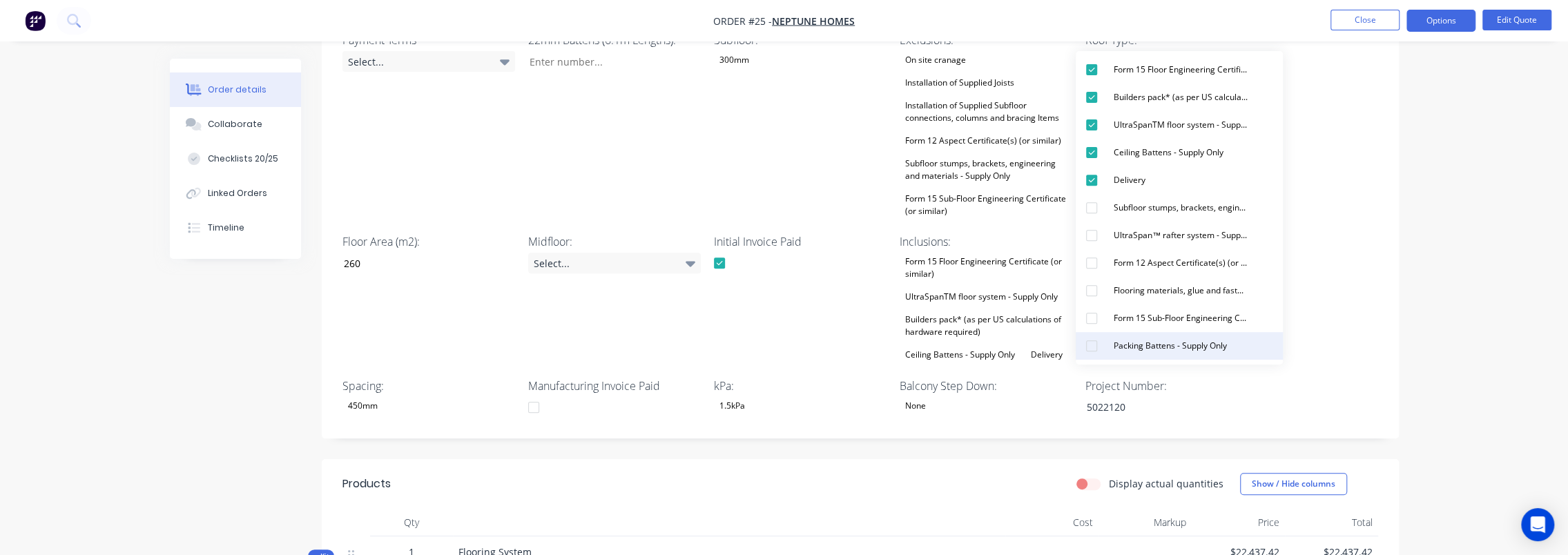
click at [1166, 342] on div "Packing Battens - Supply Only" at bounding box center [1170, 346] width 124 height 18
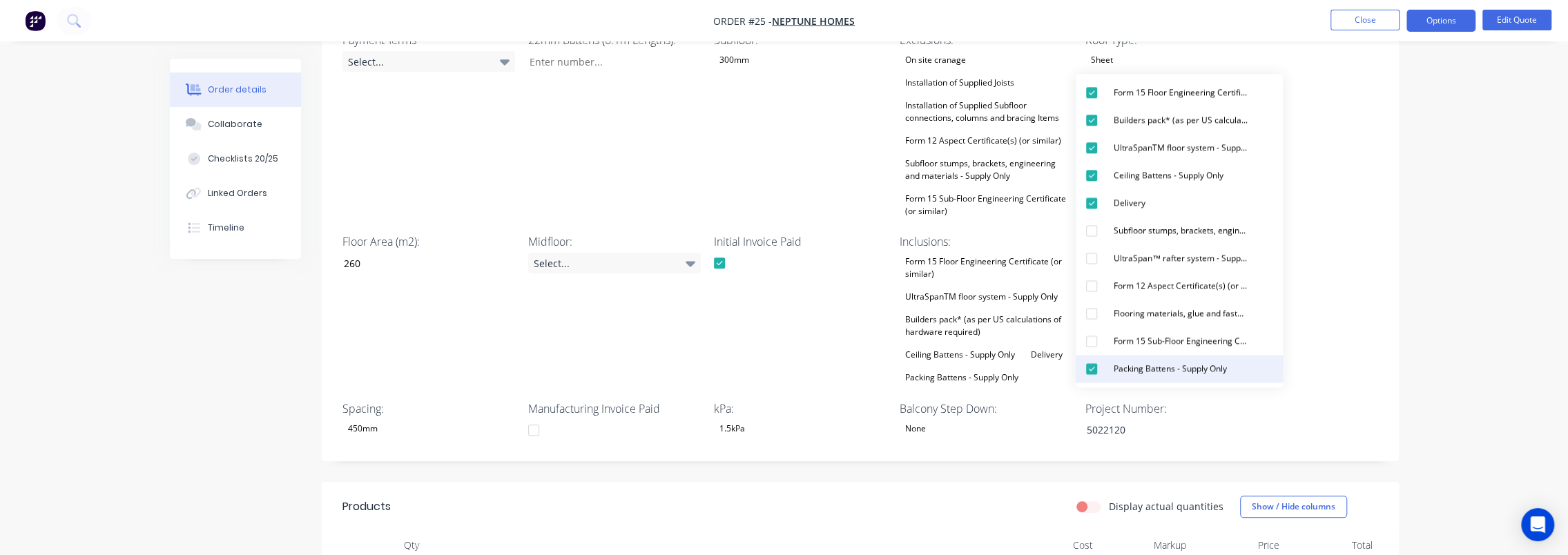
click at [1149, 364] on div "Packing Battens - Supply Only" at bounding box center [1170, 369] width 124 height 18
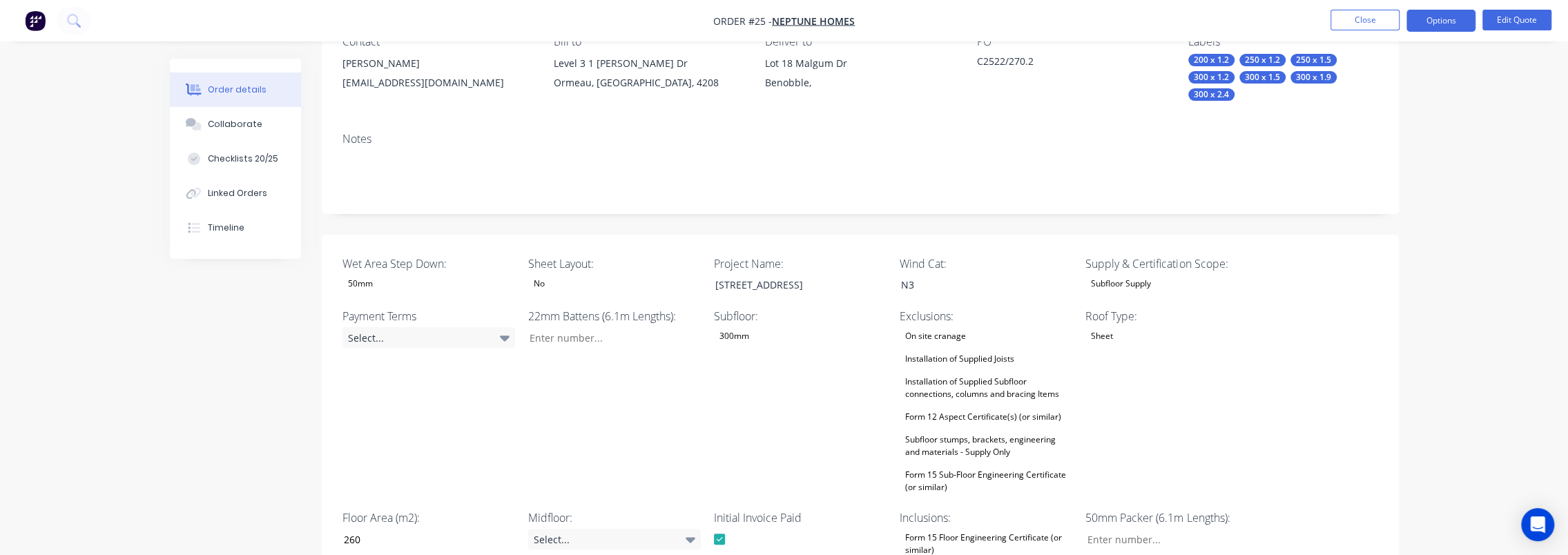
scroll to position [0, 0]
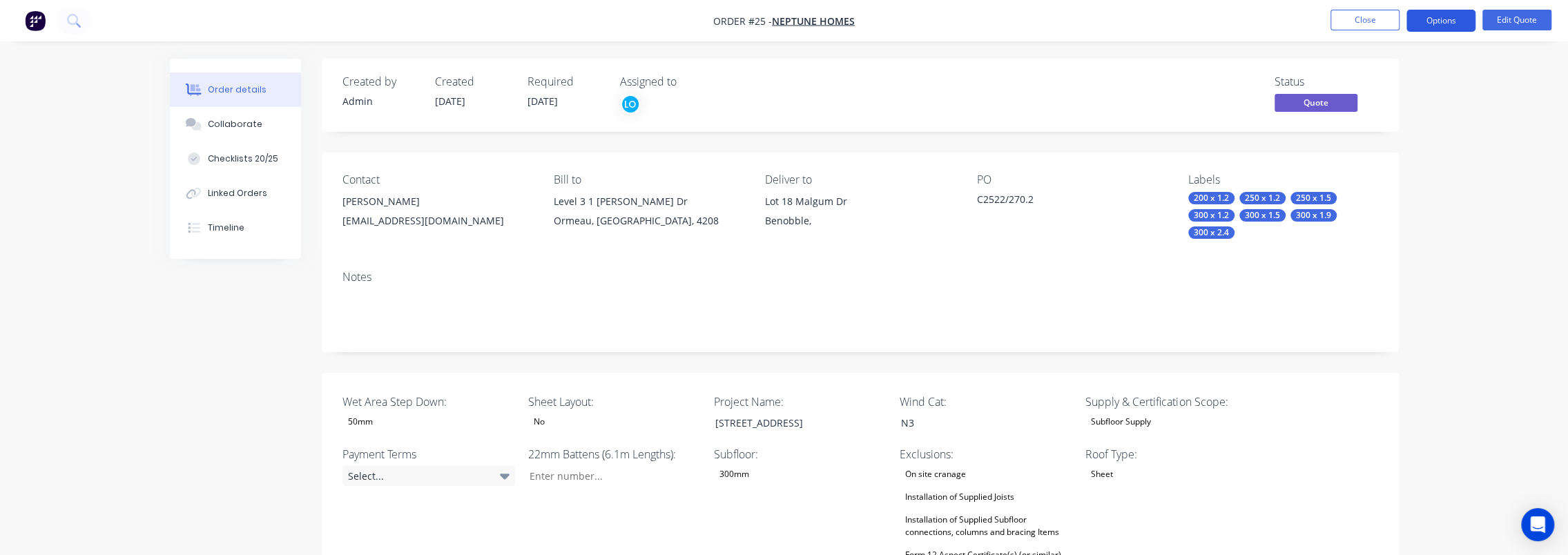
click at [1448, 12] on button "Options" at bounding box center [1440, 21] width 69 height 22
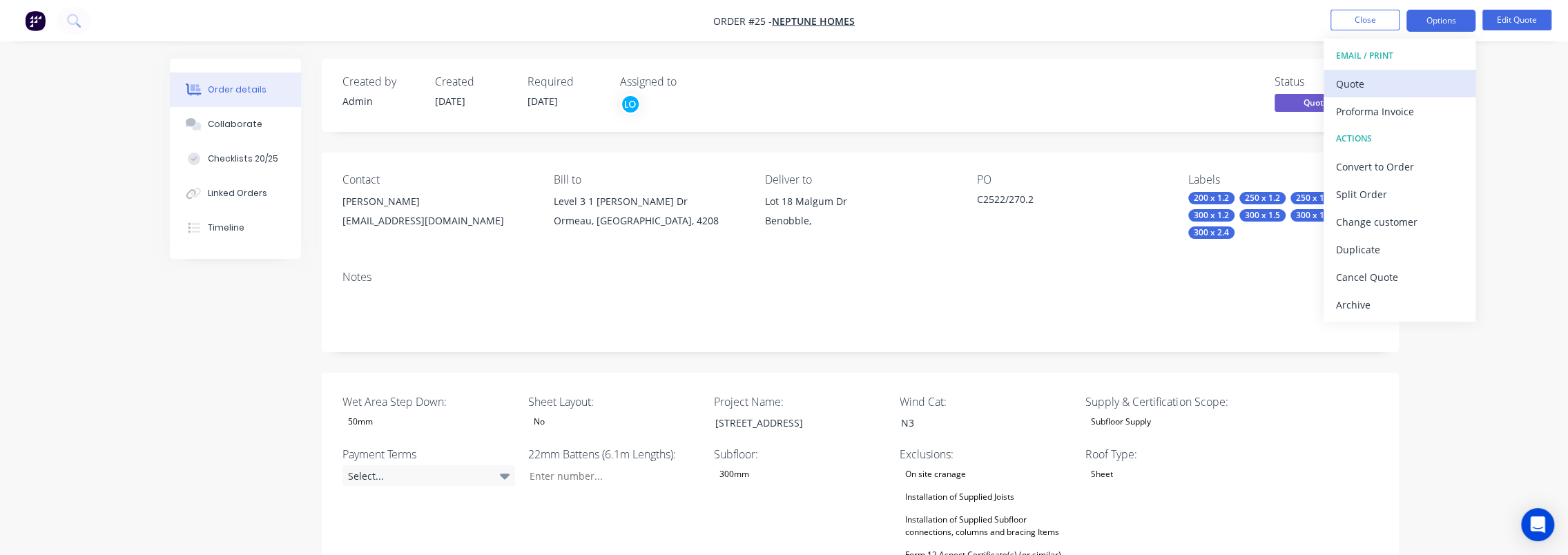
click at [1370, 89] on div "Quote" at bounding box center [1399, 84] width 127 height 20
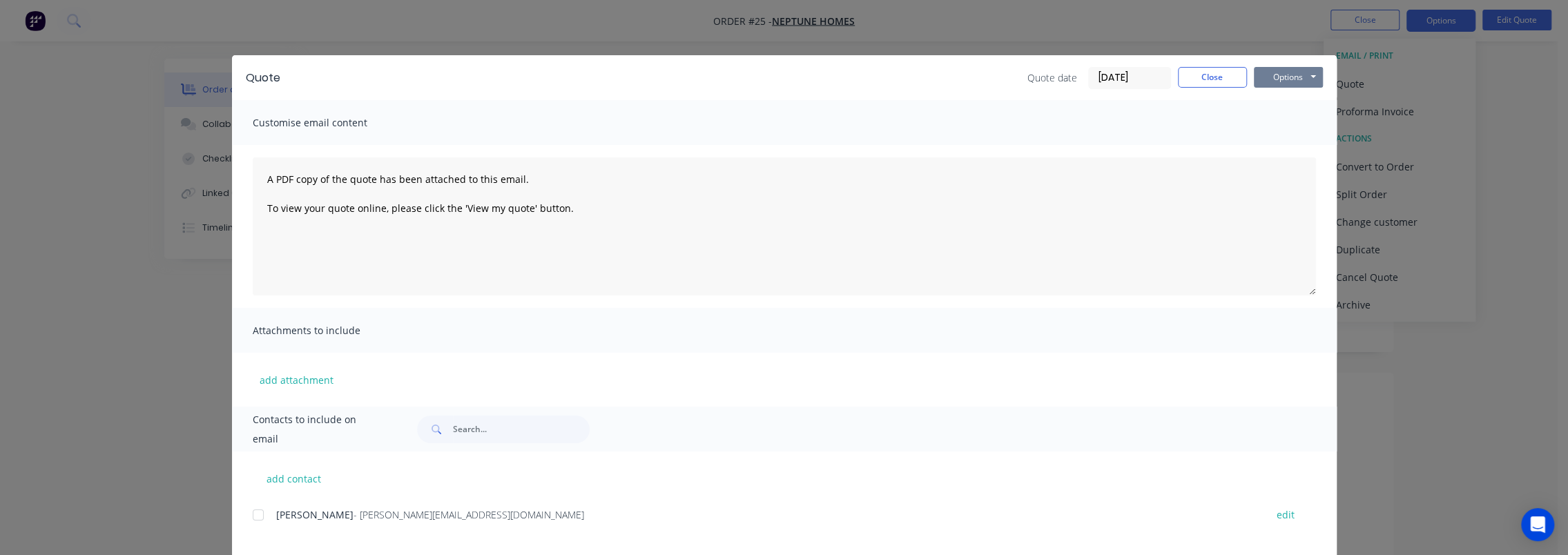
click at [1266, 79] on button "Options" at bounding box center [1288, 77] width 69 height 21
click at [1272, 102] on button "Preview" at bounding box center [1298, 101] width 89 height 22
click at [1297, 78] on button "Options" at bounding box center [1288, 77] width 69 height 21
click at [1287, 105] on button "Preview" at bounding box center [1298, 101] width 89 height 22
click at [1214, 79] on button "Close" at bounding box center [1212, 77] width 69 height 21
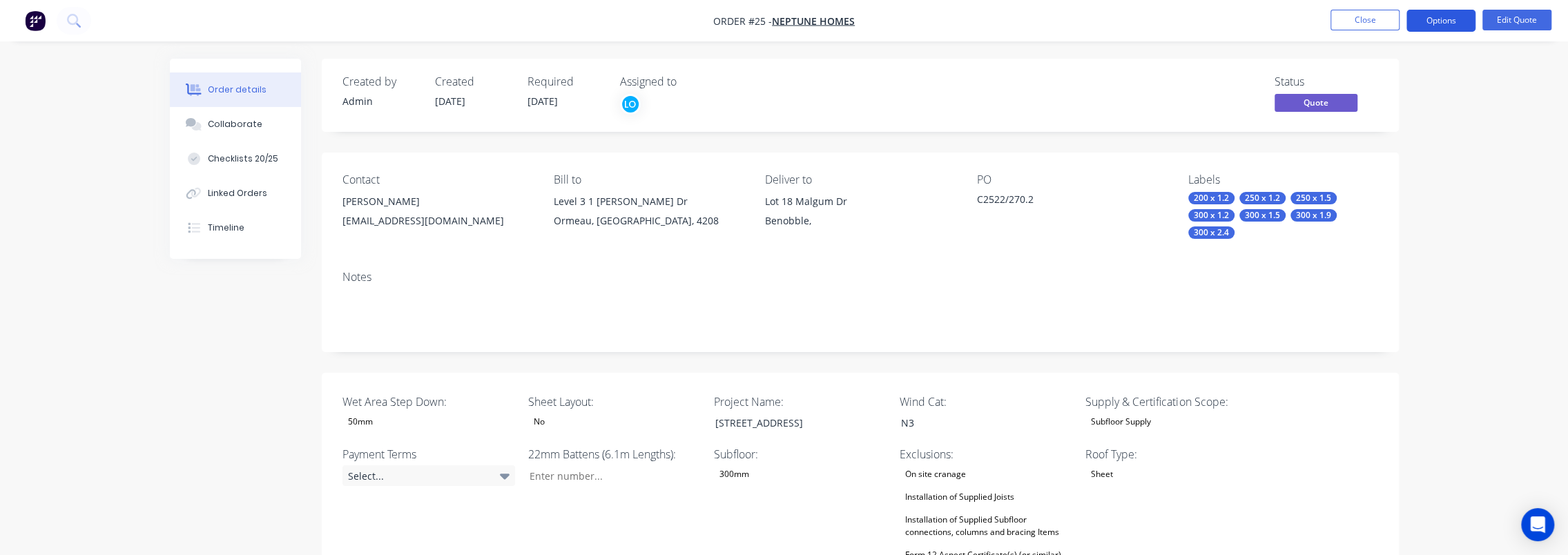
click at [1453, 27] on button "Options" at bounding box center [1440, 21] width 69 height 22
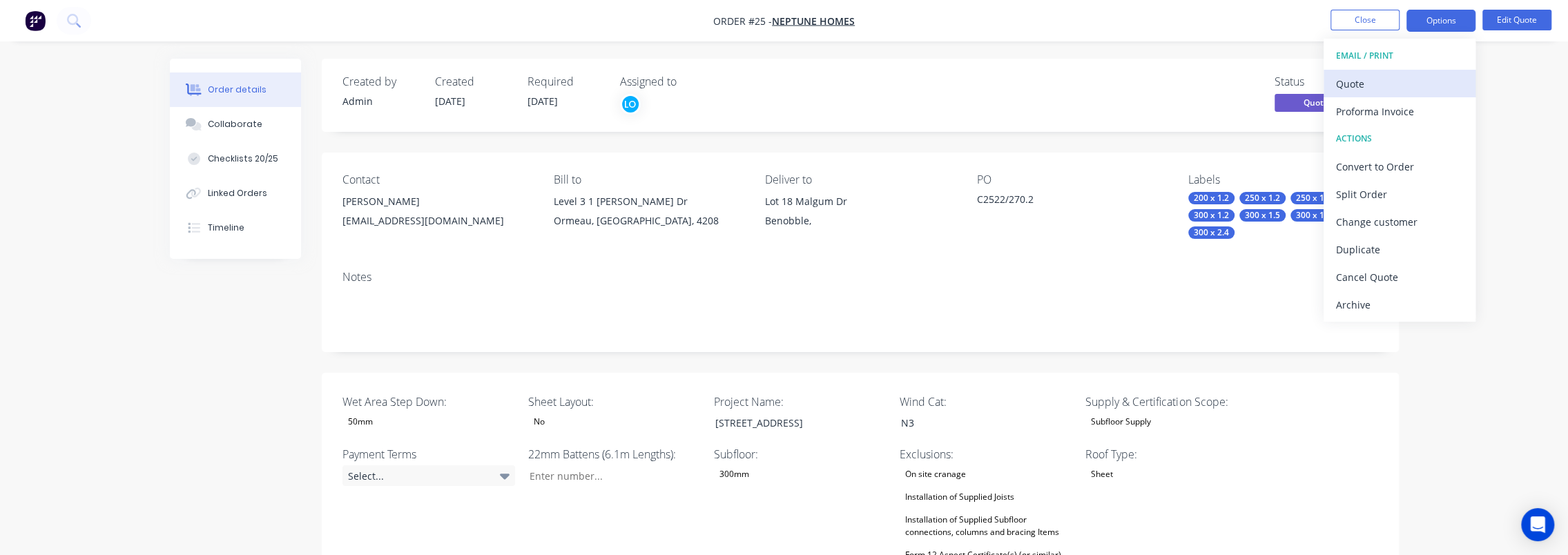
click at [1395, 83] on div "Quote" at bounding box center [1399, 84] width 127 height 20
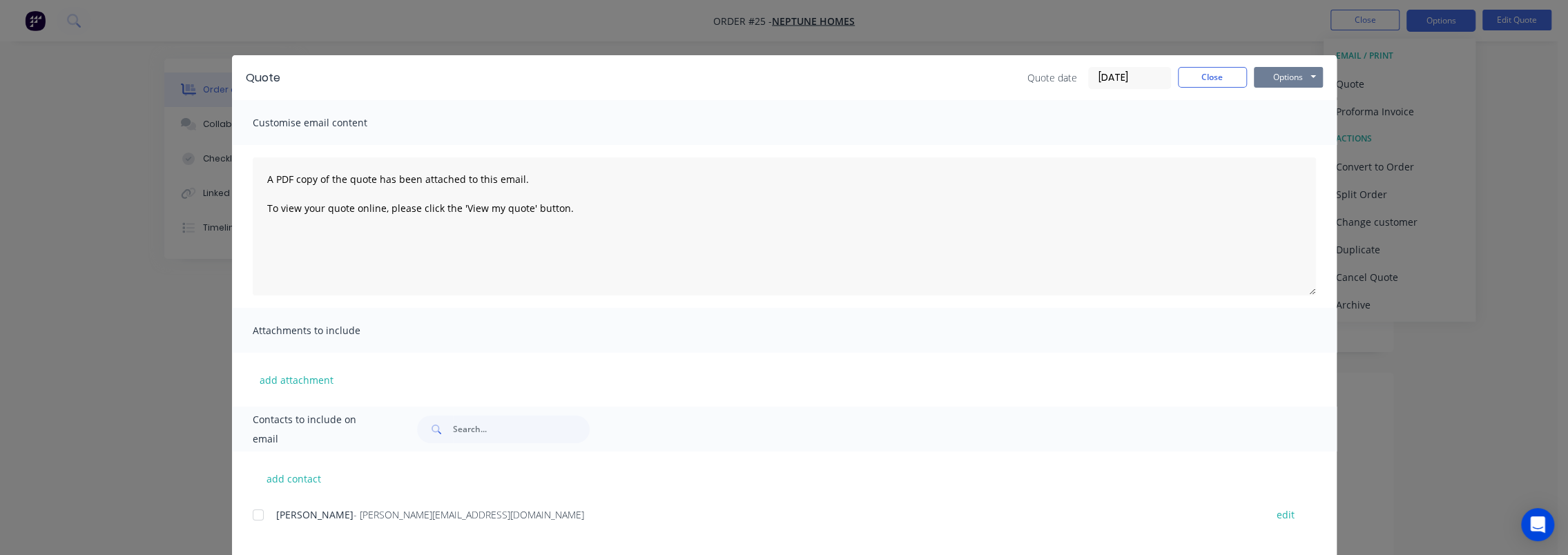
click at [1304, 79] on button "Options" at bounding box center [1288, 77] width 69 height 21
click at [1301, 99] on button "Preview" at bounding box center [1298, 101] width 89 height 22
click at [1274, 68] on button "Options" at bounding box center [1288, 77] width 69 height 21
click at [1311, 104] on button "Preview" at bounding box center [1298, 101] width 89 height 22
click at [1268, 80] on button "Options" at bounding box center [1288, 77] width 69 height 21
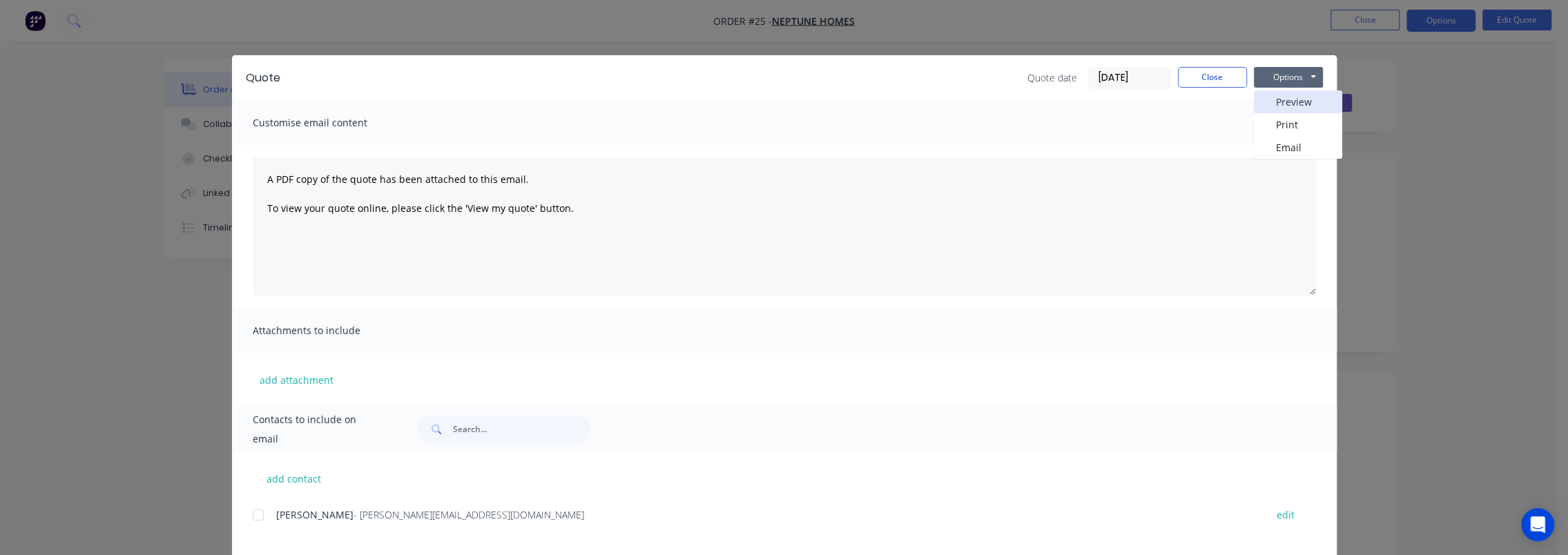
click at [1275, 105] on button "Preview" at bounding box center [1298, 101] width 89 height 22
click at [1274, 70] on button "Options" at bounding box center [1288, 77] width 69 height 21
click at [1287, 105] on button "Preview" at bounding box center [1298, 101] width 89 height 22
click at [1290, 89] on div "Quote Quote date 04/09/25 Close Options Preview Print Email" at bounding box center [784, 78] width 1105 height 45
click at [1289, 81] on button "Options" at bounding box center [1288, 77] width 69 height 21
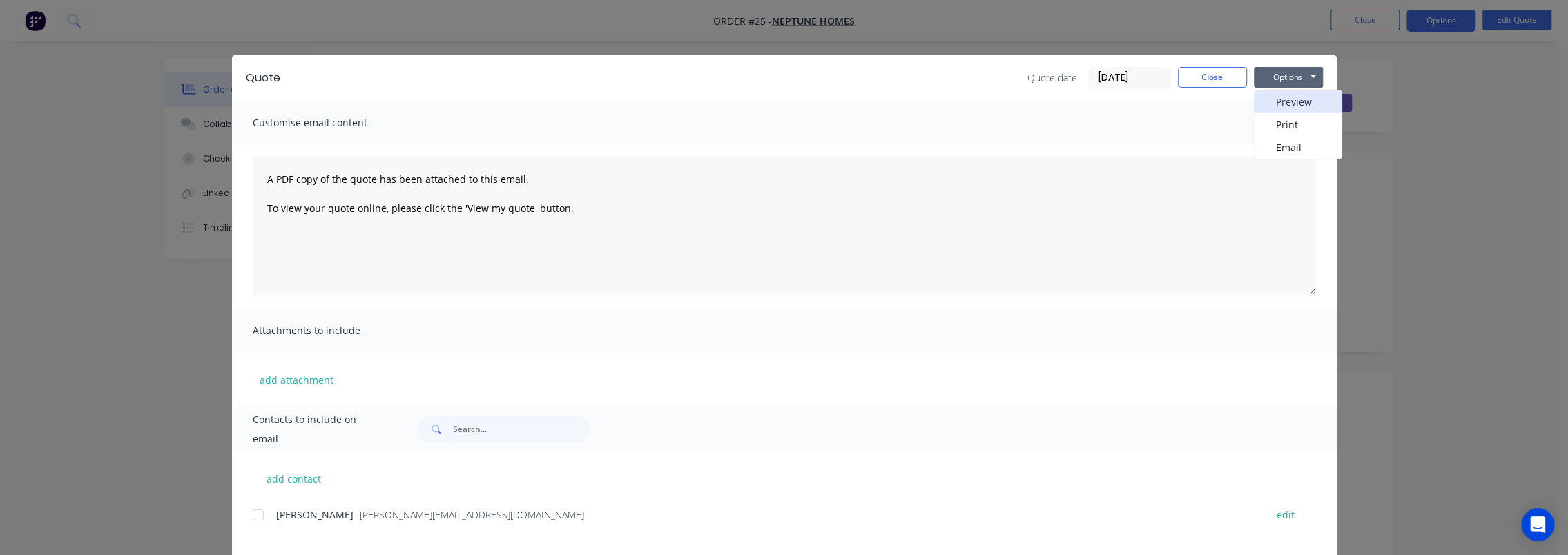
click at [1280, 102] on button "Preview" at bounding box center [1298, 101] width 89 height 22
drag, startPoint x: 1287, startPoint y: 65, endPoint x: 1286, endPoint y: 72, distance: 7.1
click at [1287, 65] on div "Quote Quote date 04/09/25 Close Options Preview Print Email" at bounding box center [784, 78] width 1105 height 45
click at [1282, 84] on button "Options" at bounding box center [1288, 77] width 69 height 21
click at [1278, 92] on button "Preview" at bounding box center [1298, 101] width 89 height 22
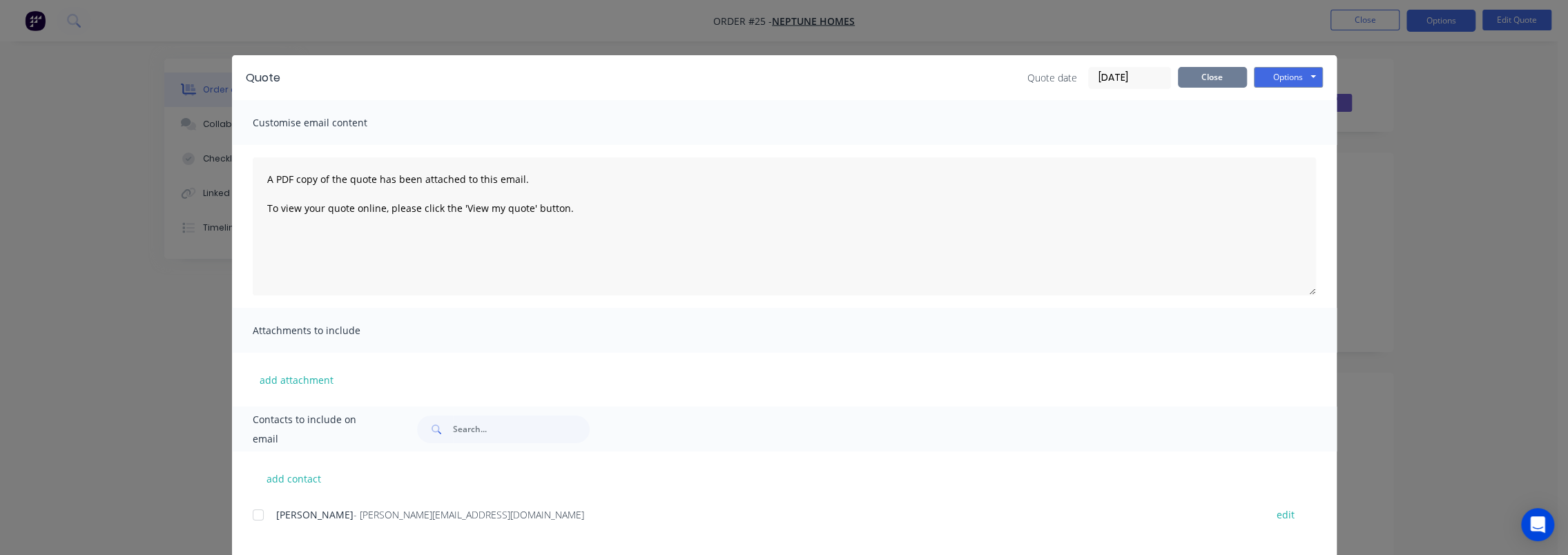
click at [1212, 81] on button "Close" at bounding box center [1212, 77] width 69 height 21
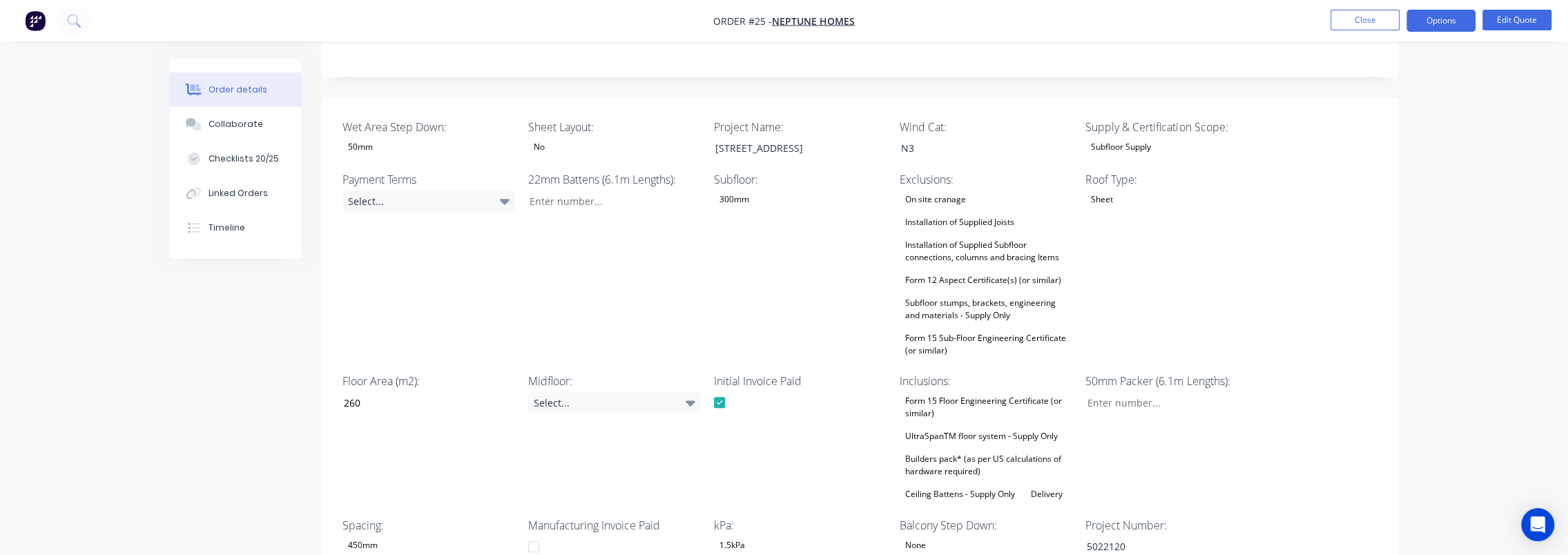
scroll to position [276, 0]
click at [430, 196] on div "Select..." at bounding box center [428, 199] width 172 height 21
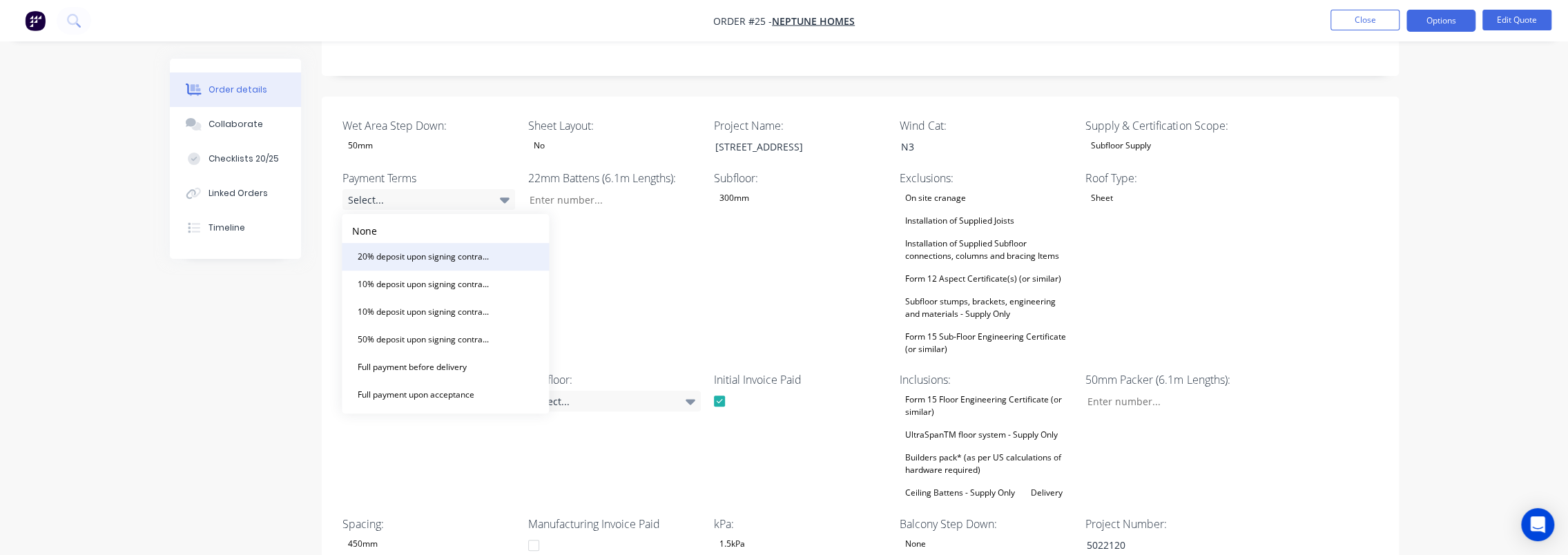
click at [433, 252] on div "20% deposit upon signing contract. 50% prior to manufacturing and balance prior…" at bounding box center [424, 257] width 145 height 18
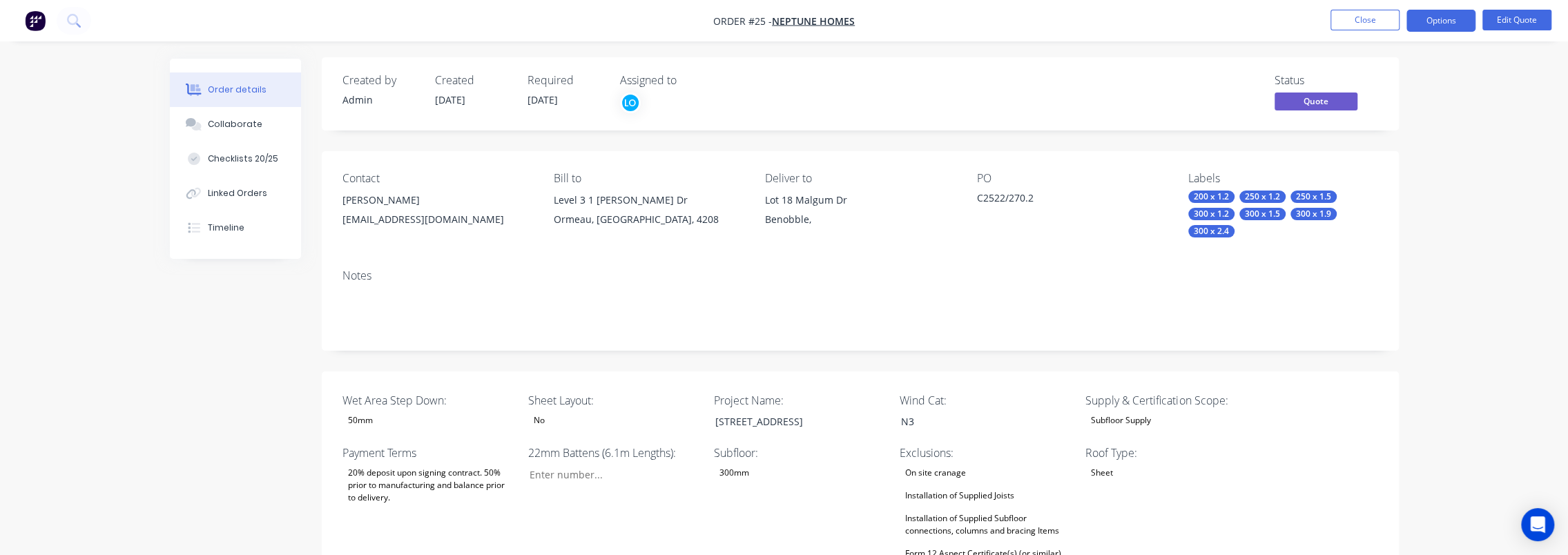
scroll to position [0, 0]
click at [1462, 25] on button "Options" at bounding box center [1440, 21] width 69 height 22
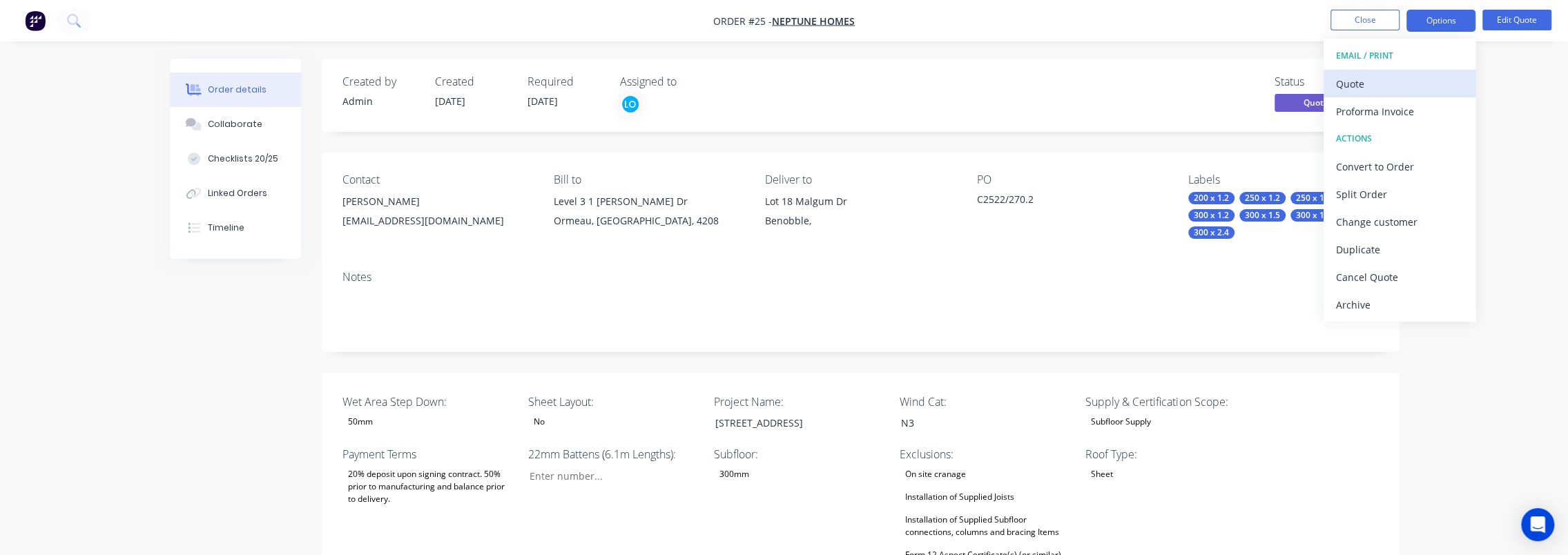
click at [1378, 80] on div "Quote" at bounding box center [1399, 84] width 127 height 20
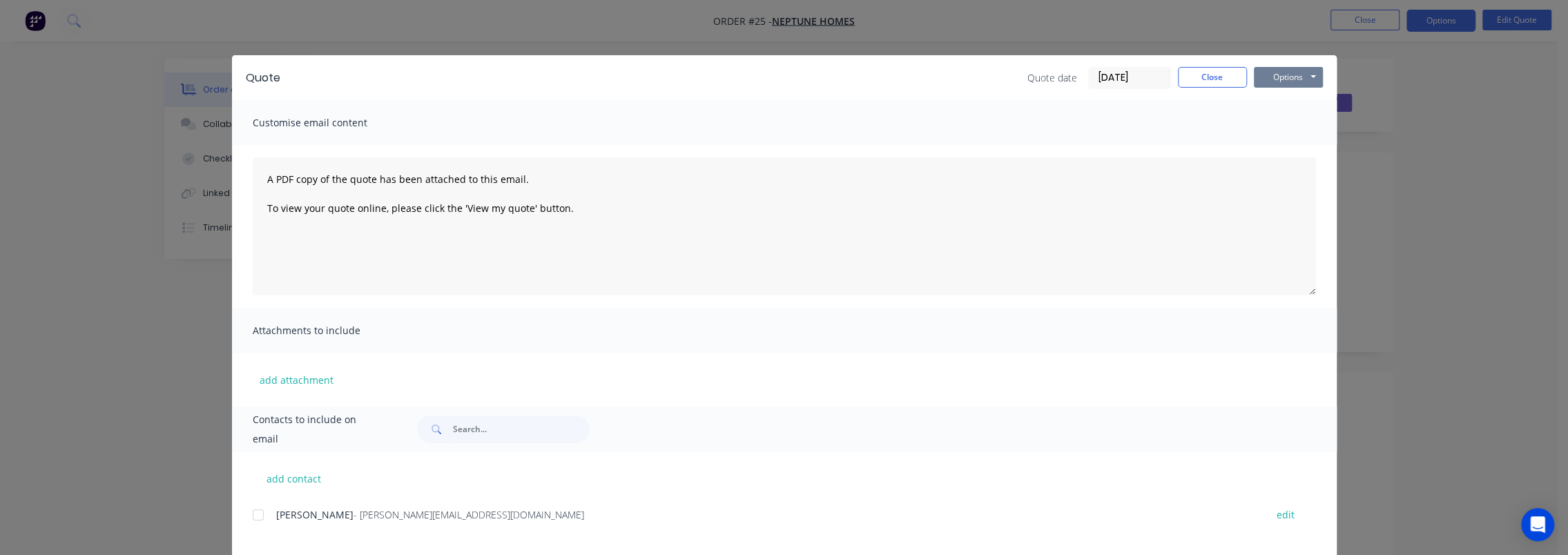
click at [1266, 78] on button "Options" at bounding box center [1288, 77] width 69 height 21
click at [1279, 107] on button "Preview" at bounding box center [1298, 101] width 89 height 22
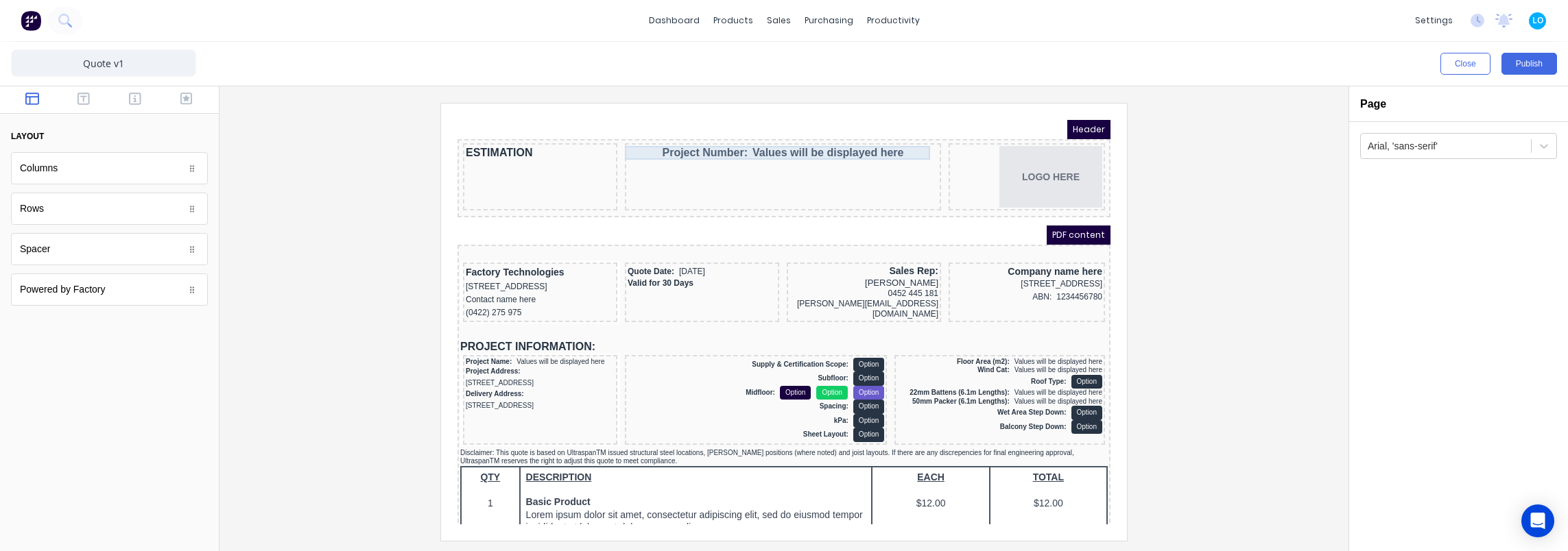
click at [758, 140] on div "Project Number: Values will be displayed here" at bounding box center [765, 136] width 310 height 14
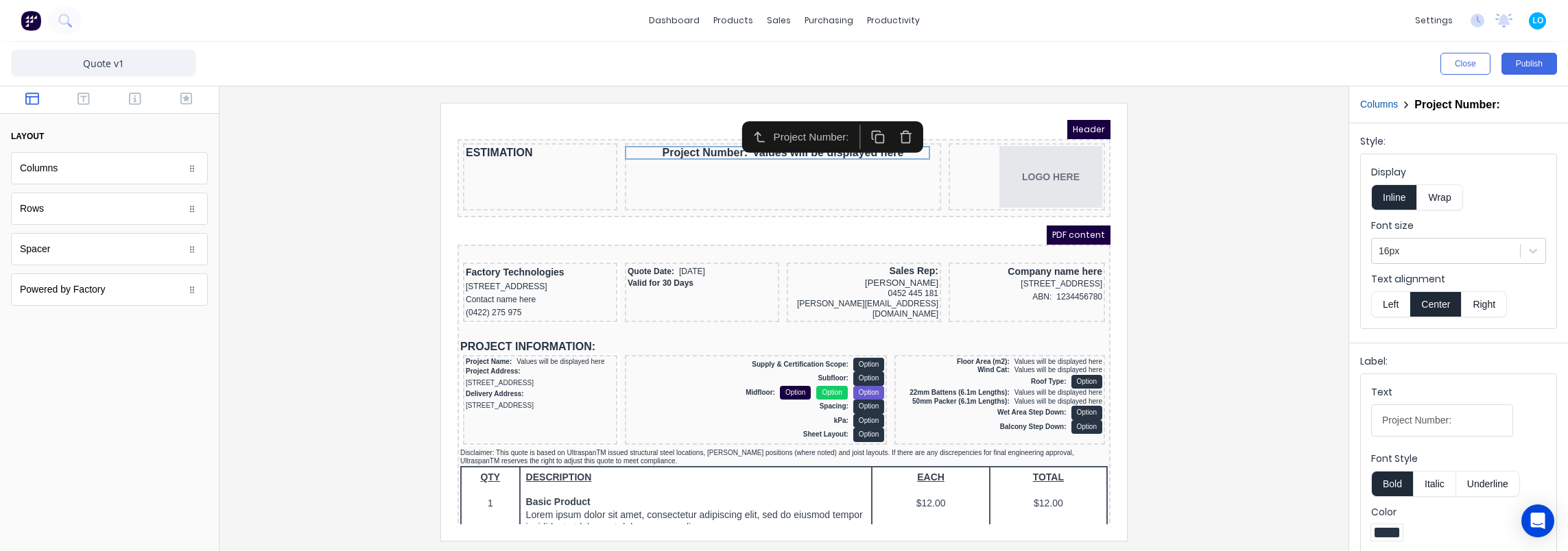
click at [1394, 296] on button "Left" at bounding box center [1390, 304] width 39 height 26
click at [1241, 166] on div at bounding box center [784, 322] width 1107 height 438
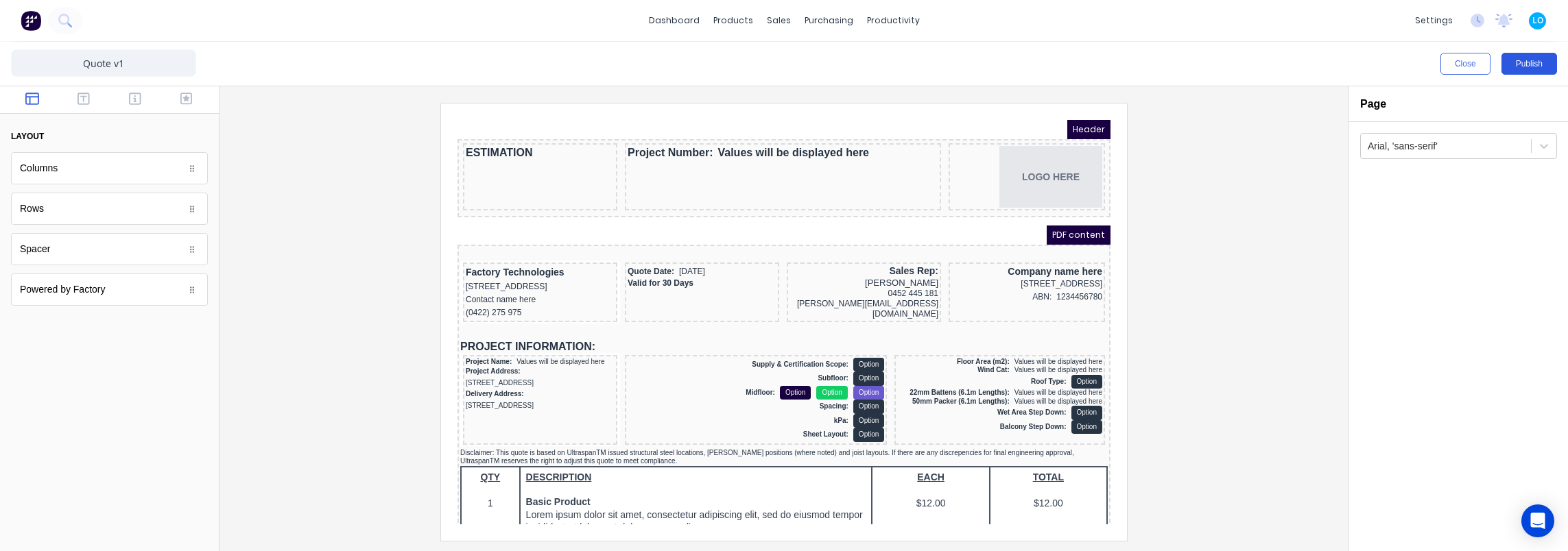
click at [1522, 58] on button "Publish" at bounding box center [1528, 63] width 55 height 22
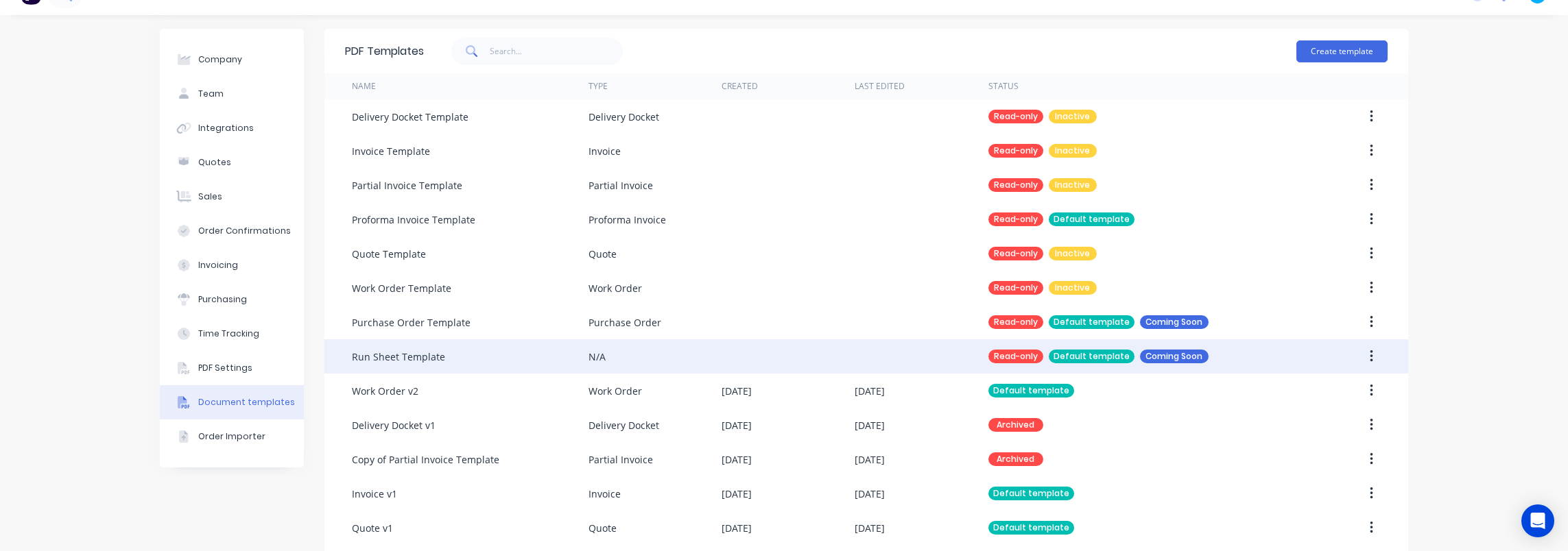
scroll to position [68, 0]
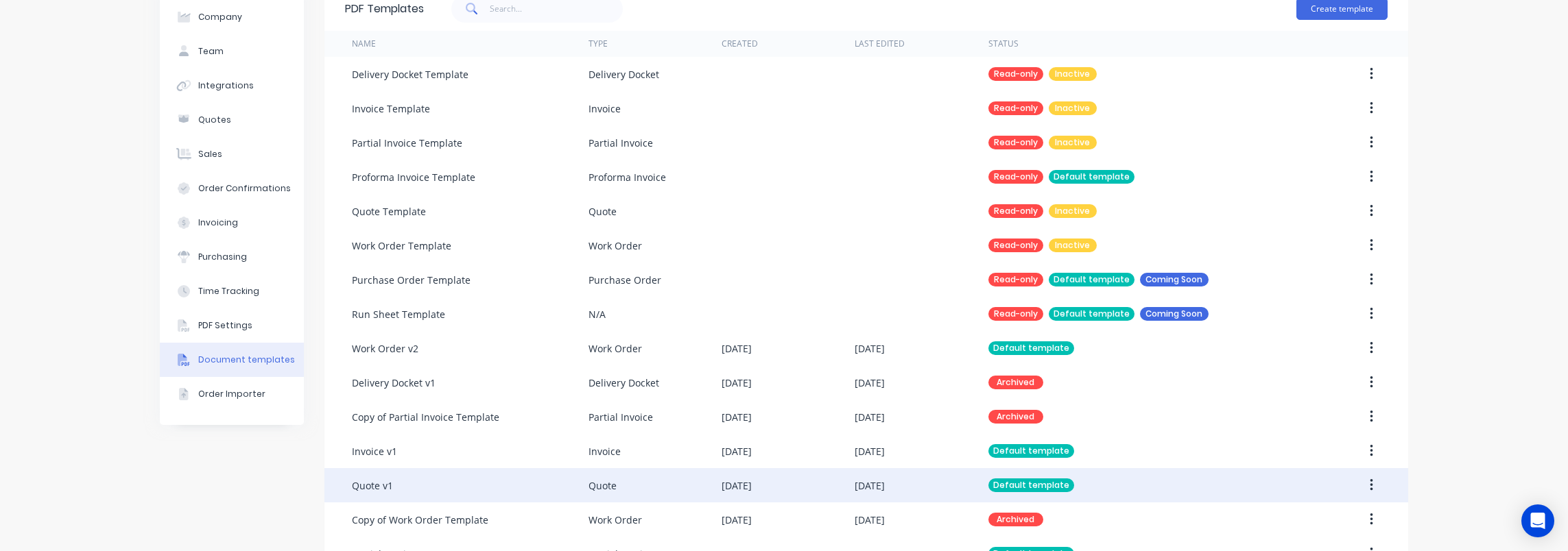
click at [421, 475] on div "Quote v1" at bounding box center [469, 485] width 236 height 35
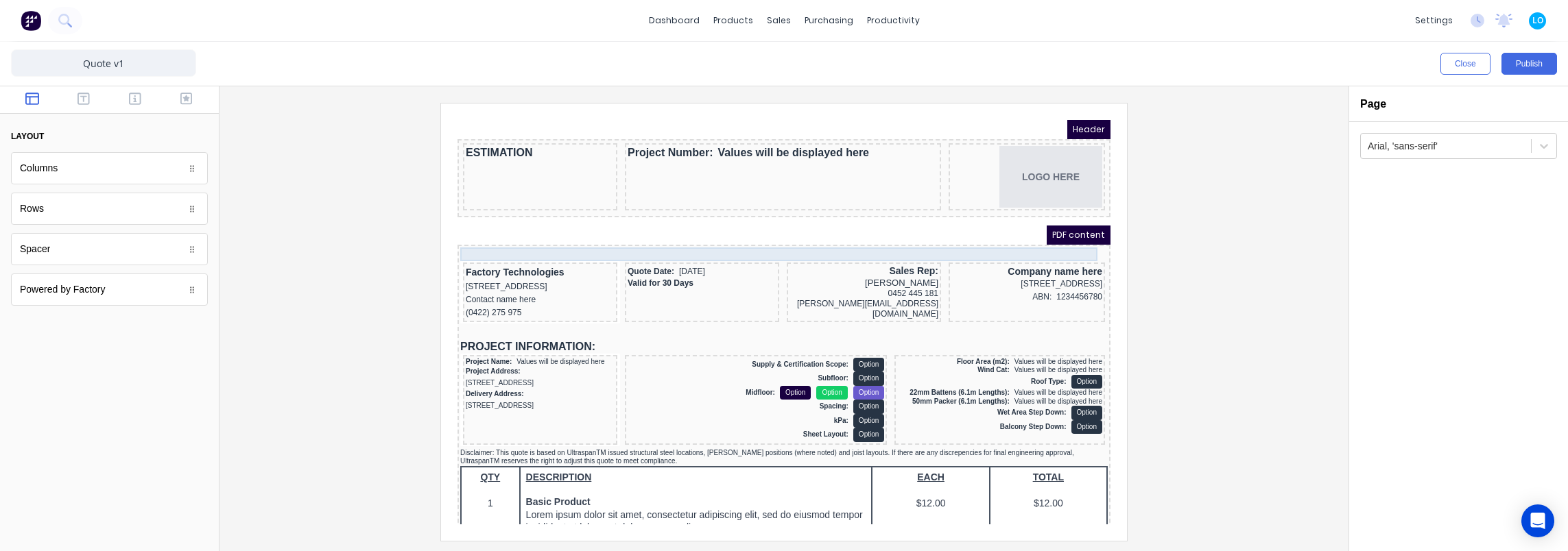
click at [850, 238] on div at bounding box center [767, 238] width 648 height 14
click at [1056, 210] on icon "button" at bounding box center [1056, 208] width 14 height 14
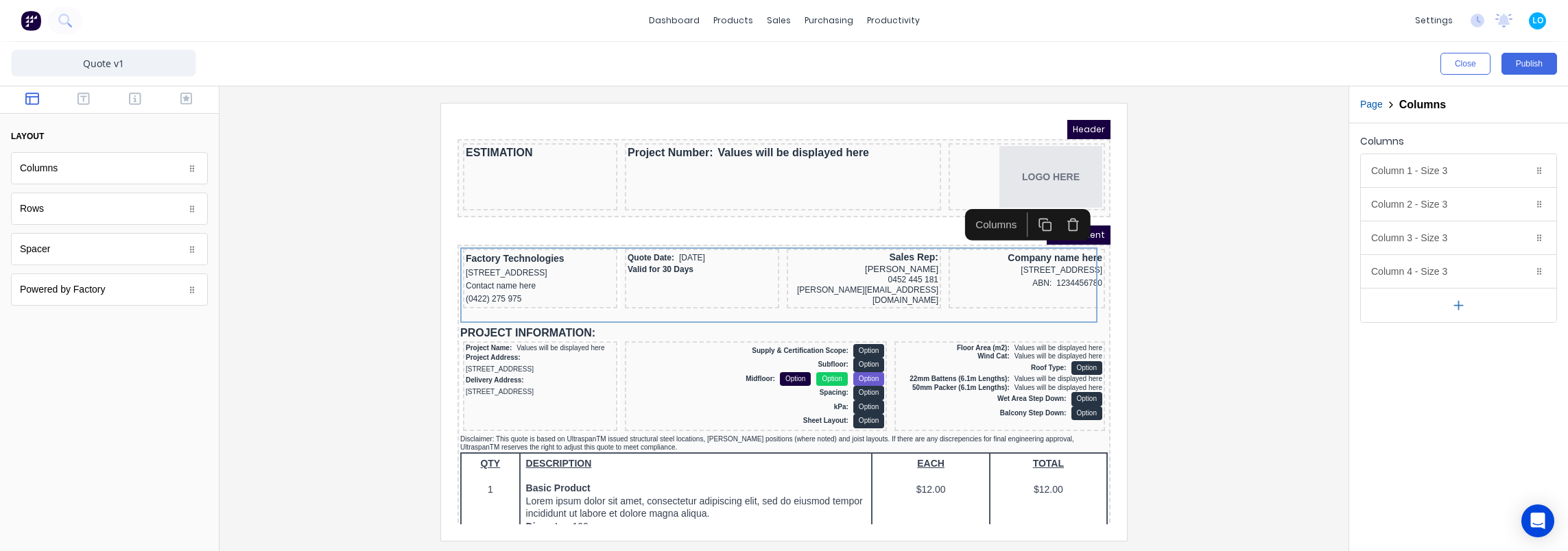
click at [1228, 191] on div at bounding box center [784, 322] width 1107 height 438
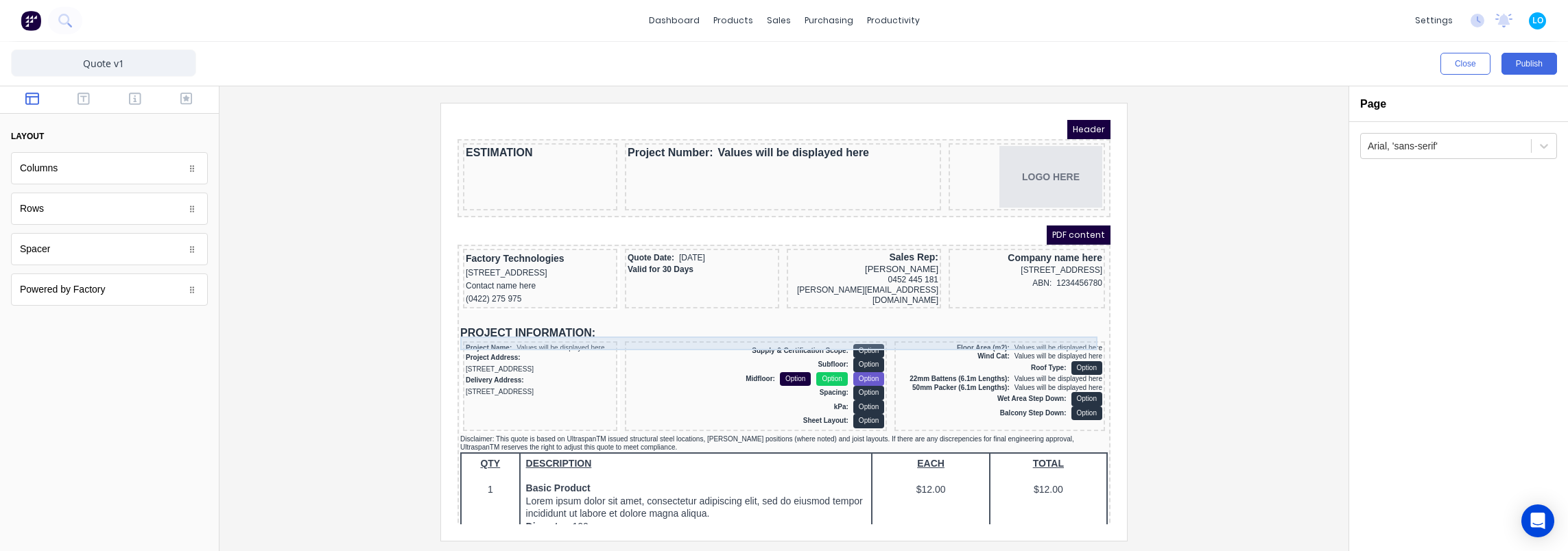
click at [513, 323] on div "PROJECT INFORMATION:" at bounding box center [767, 317] width 648 height 14
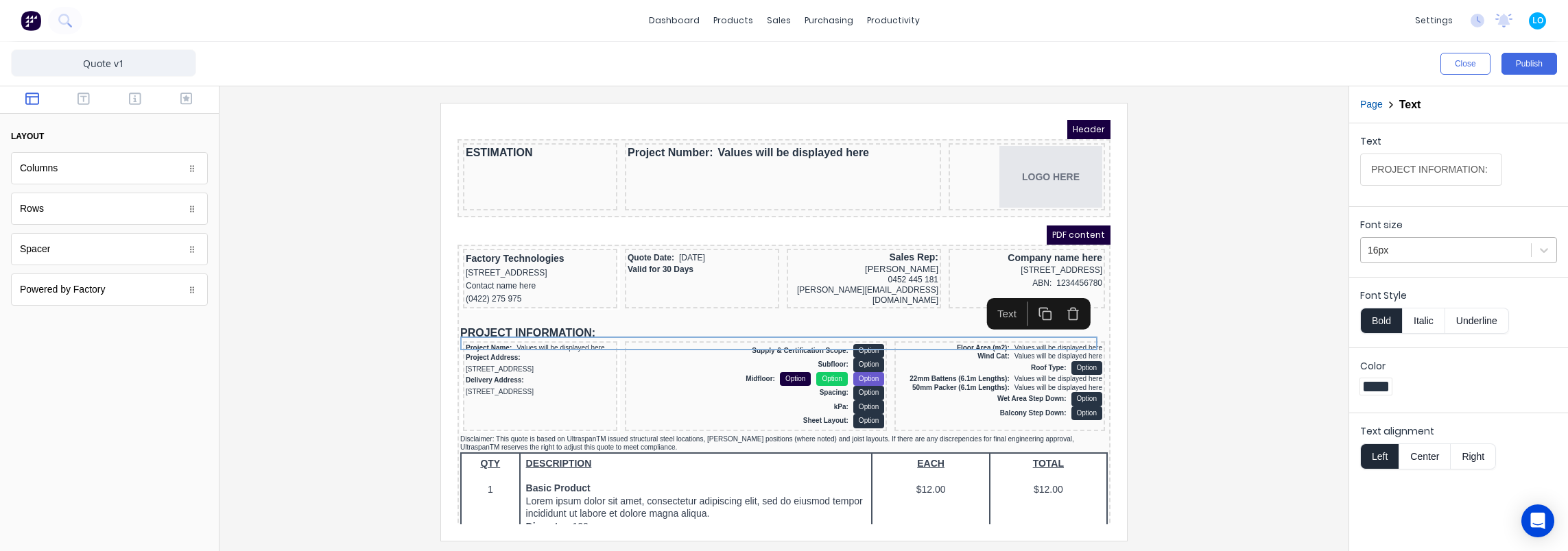
click at [1440, 239] on div "16px" at bounding box center [1445, 250] width 170 height 22
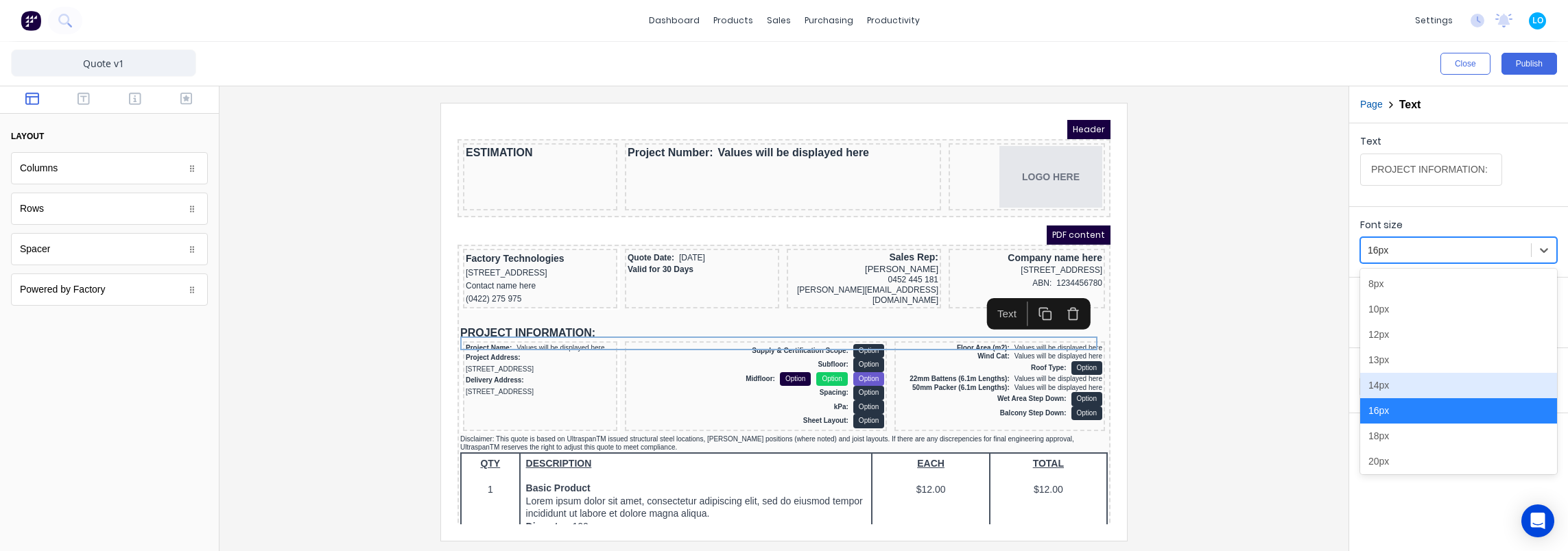
click at [1413, 377] on div "14px" at bounding box center [1458, 385] width 197 height 25
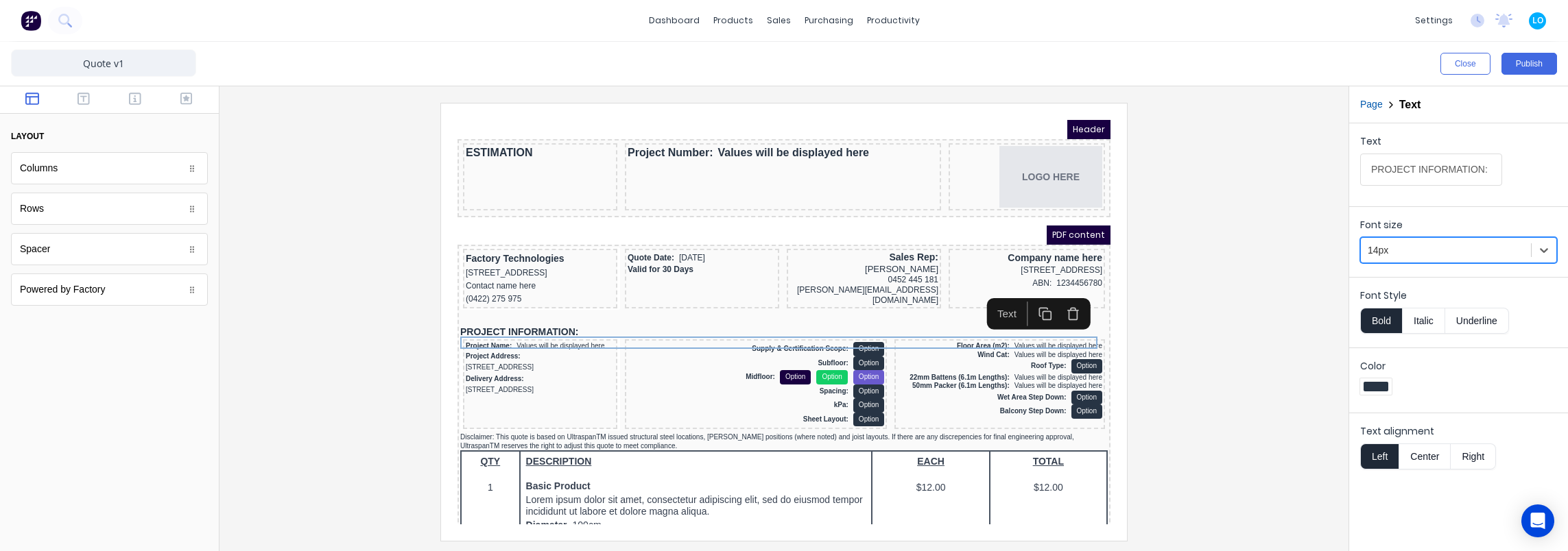
click at [1224, 223] on div at bounding box center [784, 322] width 1107 height 438
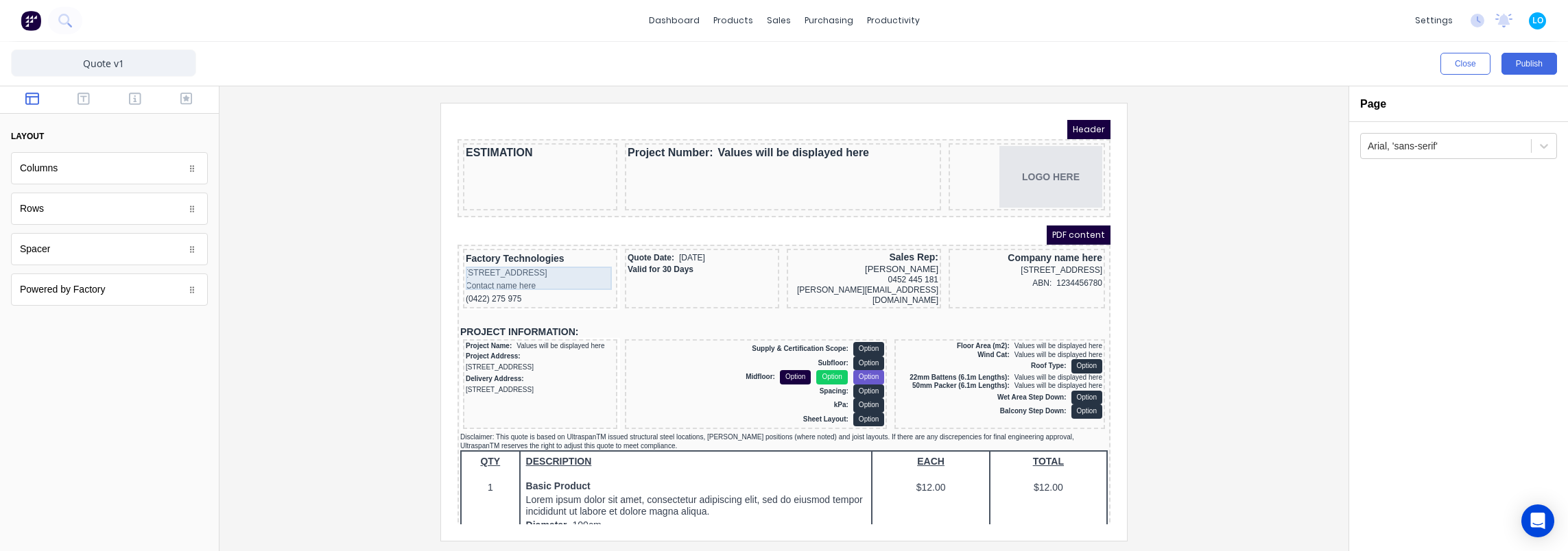
click at [483, 261] on div "[STREET_ADDRESS]" at bounding box center [523, 257] width 149 height 13
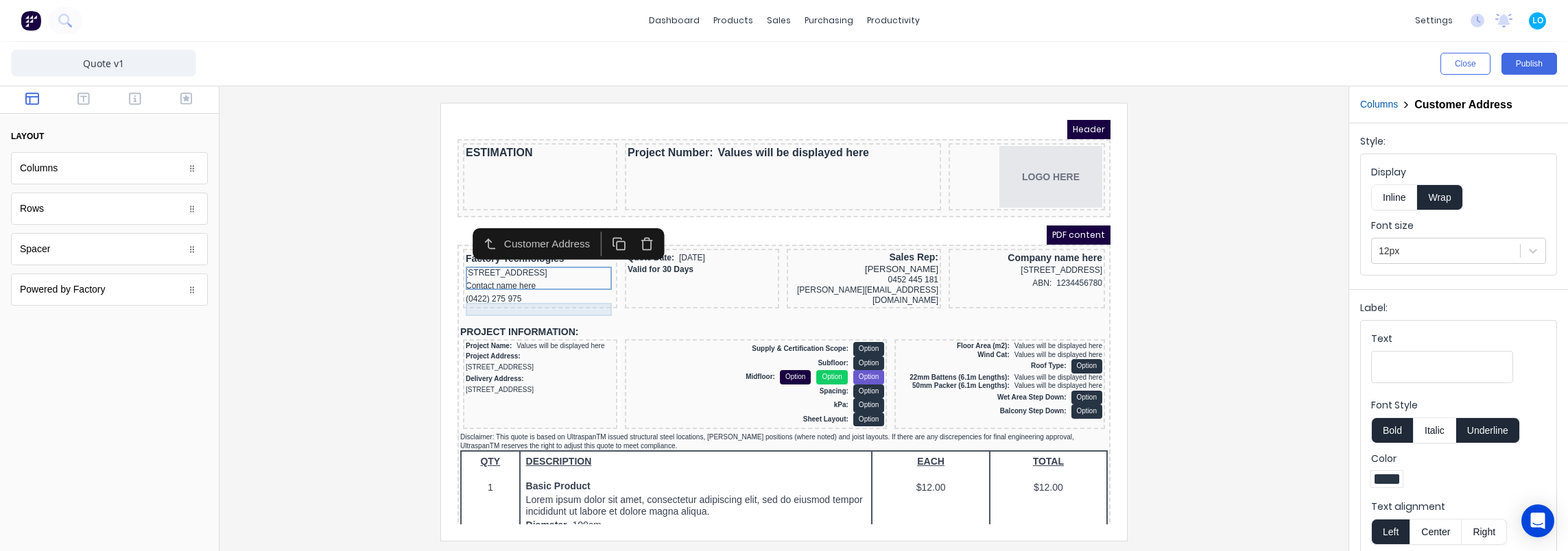
click at [486, 285] on div "(0422) 275 975" at bounding box center [523, 283] width 149 height 13
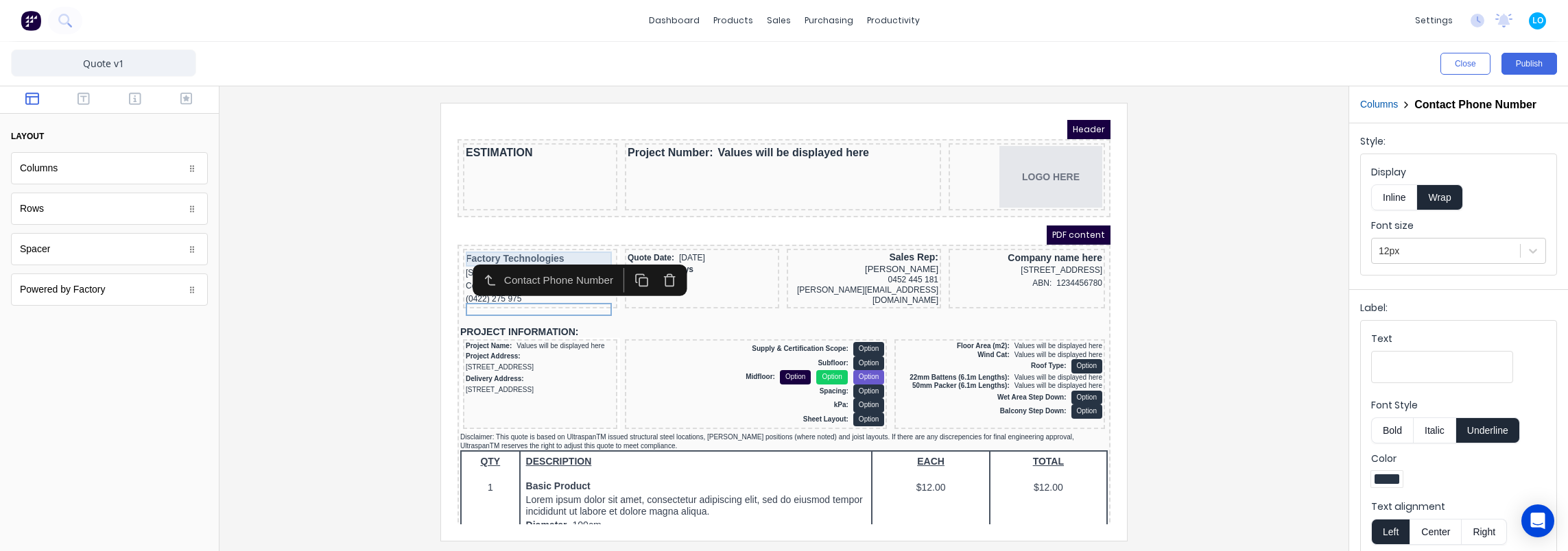
click at [486, 236] on div "Factory Technologies" at bounding box center [523, 243] width 149 height 15
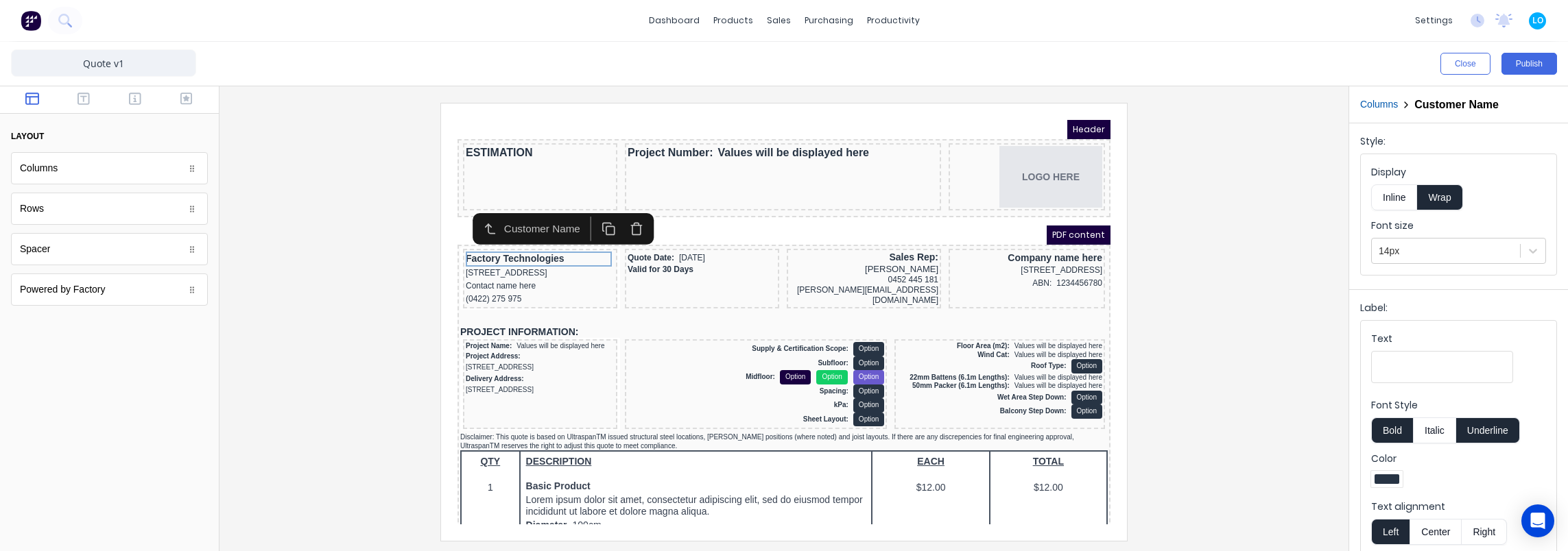
click at [1226, 257] on div at bounding box center [784, 322] width 1107 height 438
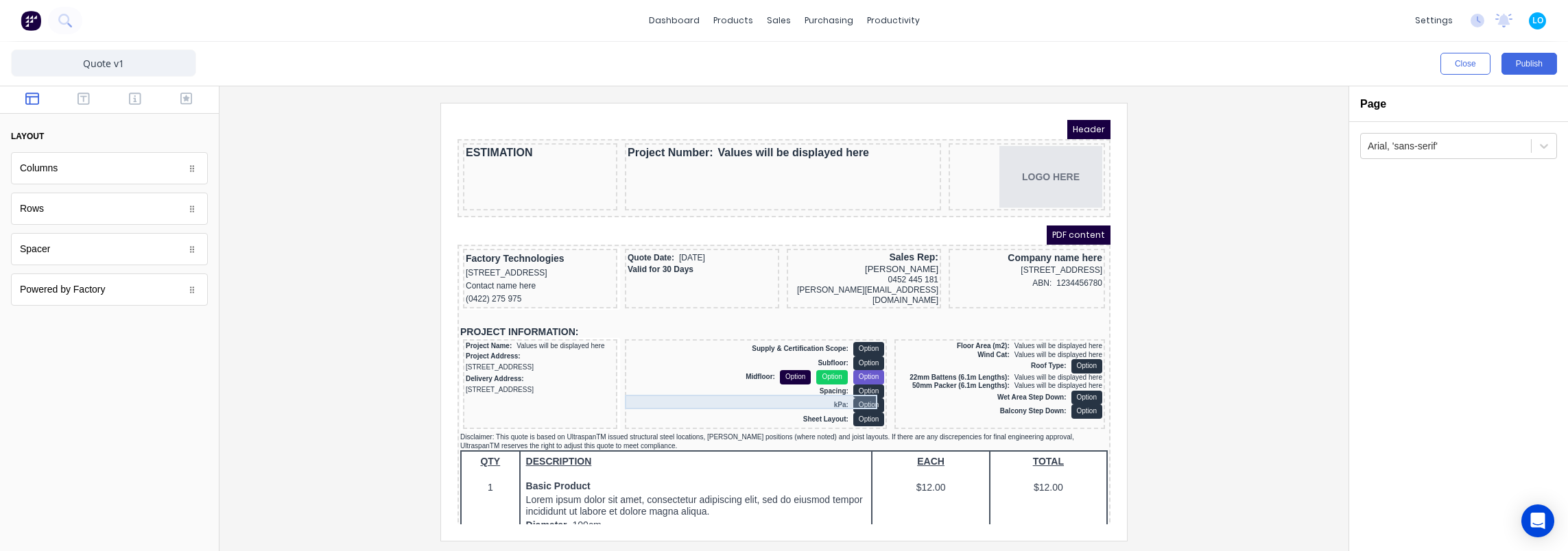
drag, startPoint x: 779, startPoint y: 384, endPoint x: 780, endPoint y: 374, distance: 10.0
click at [779, 382] on div "Spacing: Option" at bounding box center [739, 374] width 257 height 14
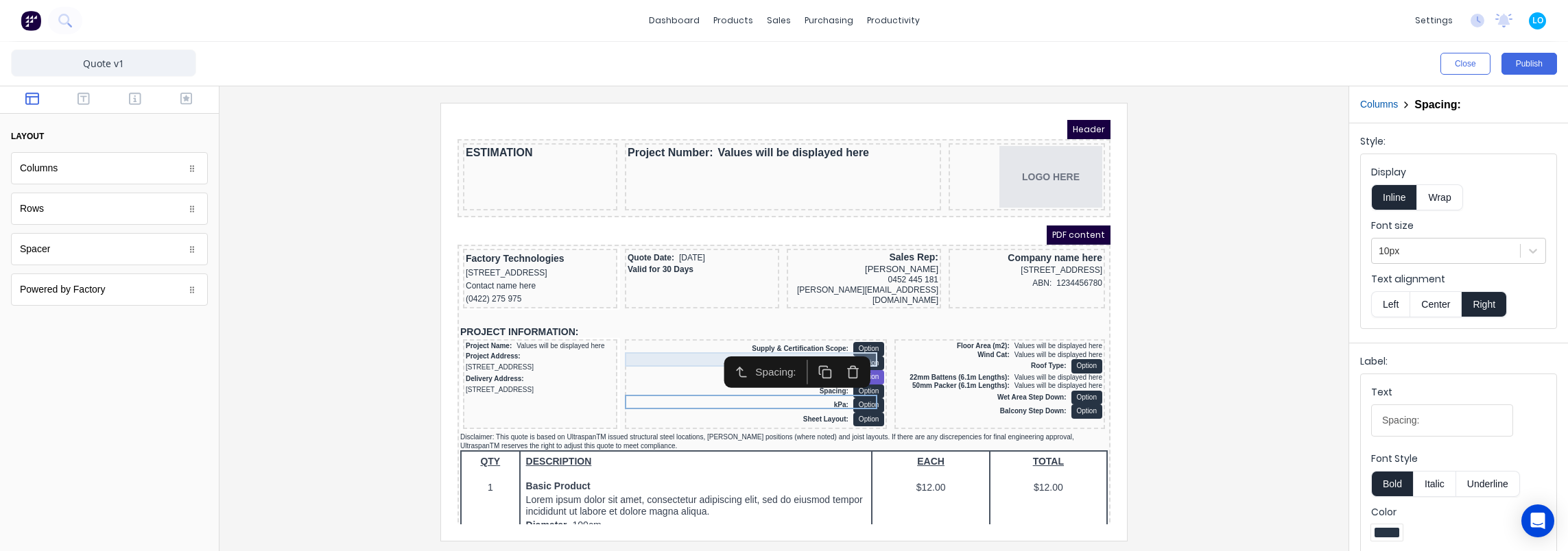
click at [669, 340] on div "Supply & Certification Scope: Option" at bounding box center [739, 332] width 257 height 14
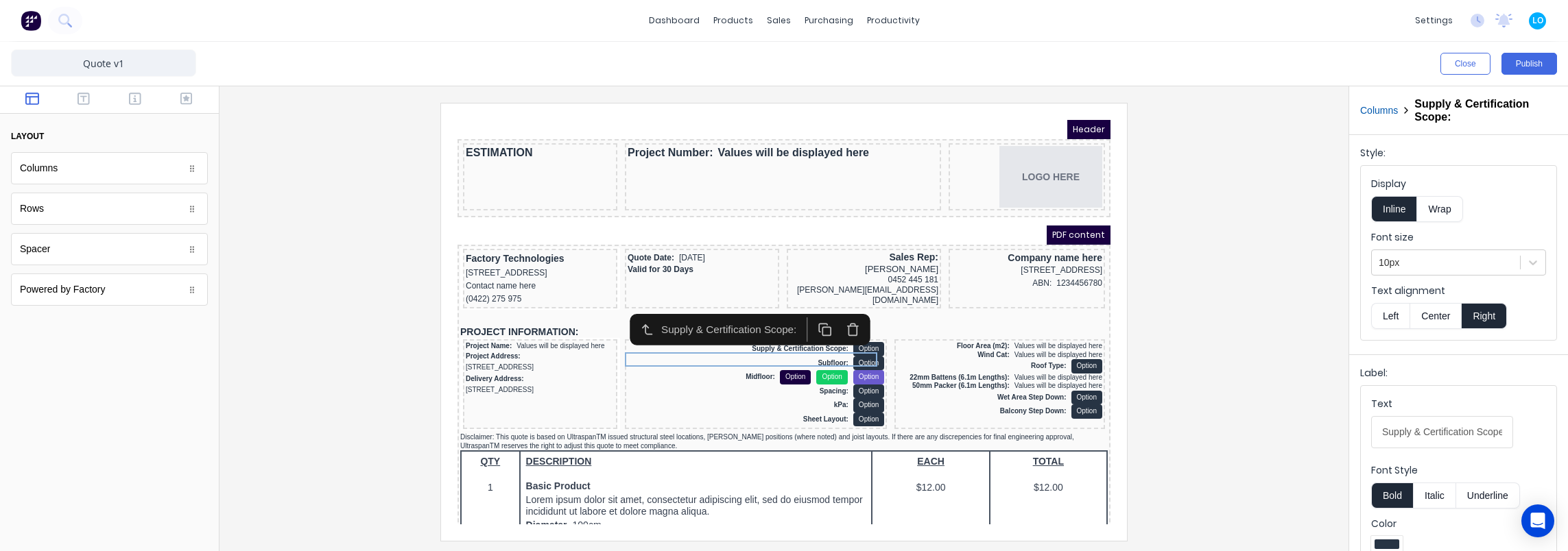
scroll to position [25, 0]
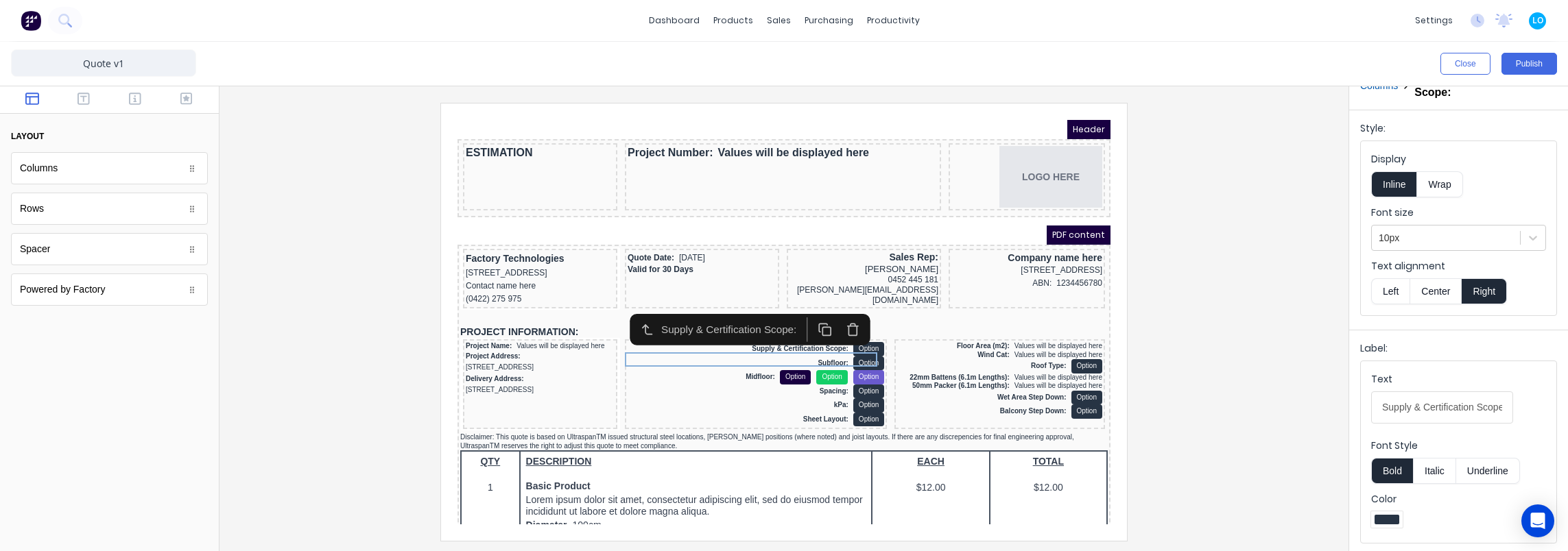
click at [1382, 289] on button "Left" at bounding box center [1390, 291] width 39 height 26
click at [812, 340] on div "Supply & Certification Scope: Option" at bounding box center [739, 332] width 257 height 14
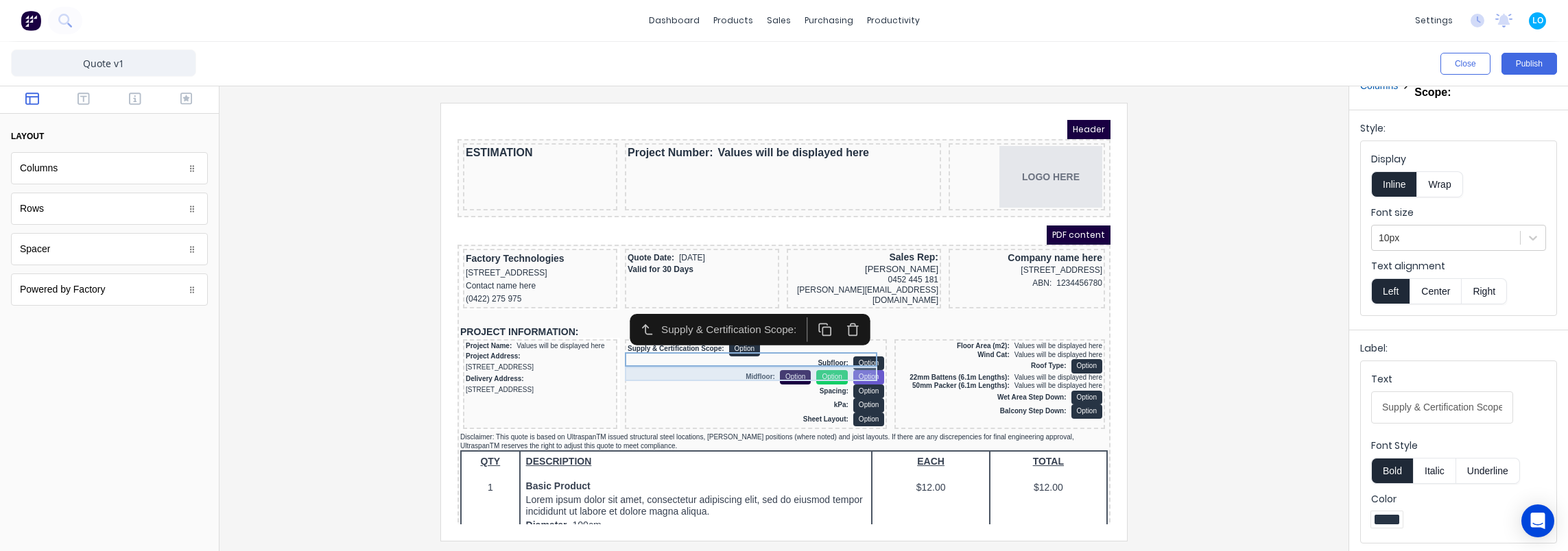
drag, startPoint x: 812, startPoint y: 353, endPoint x: 1055, endPoint y: 331, distance: 244.0
click at [812, 353] on div "Subfloor: Option" at bounding box center [739, 346] width 257 height 14
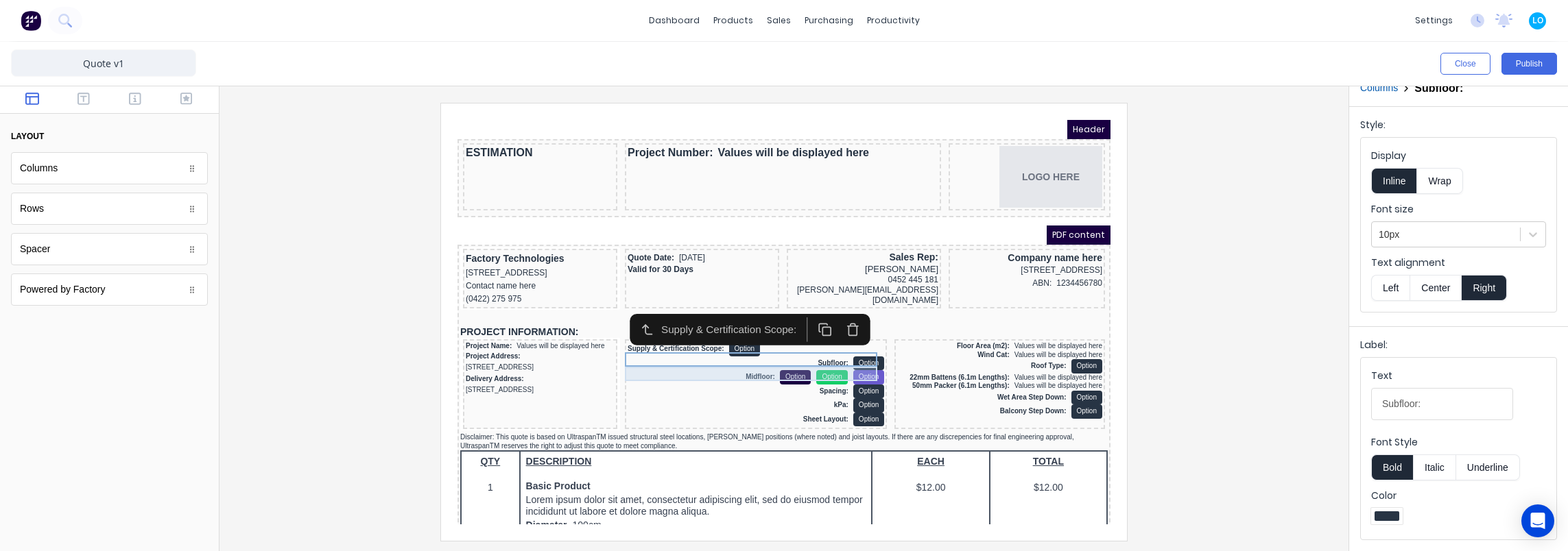
scroll to position [0, 0]
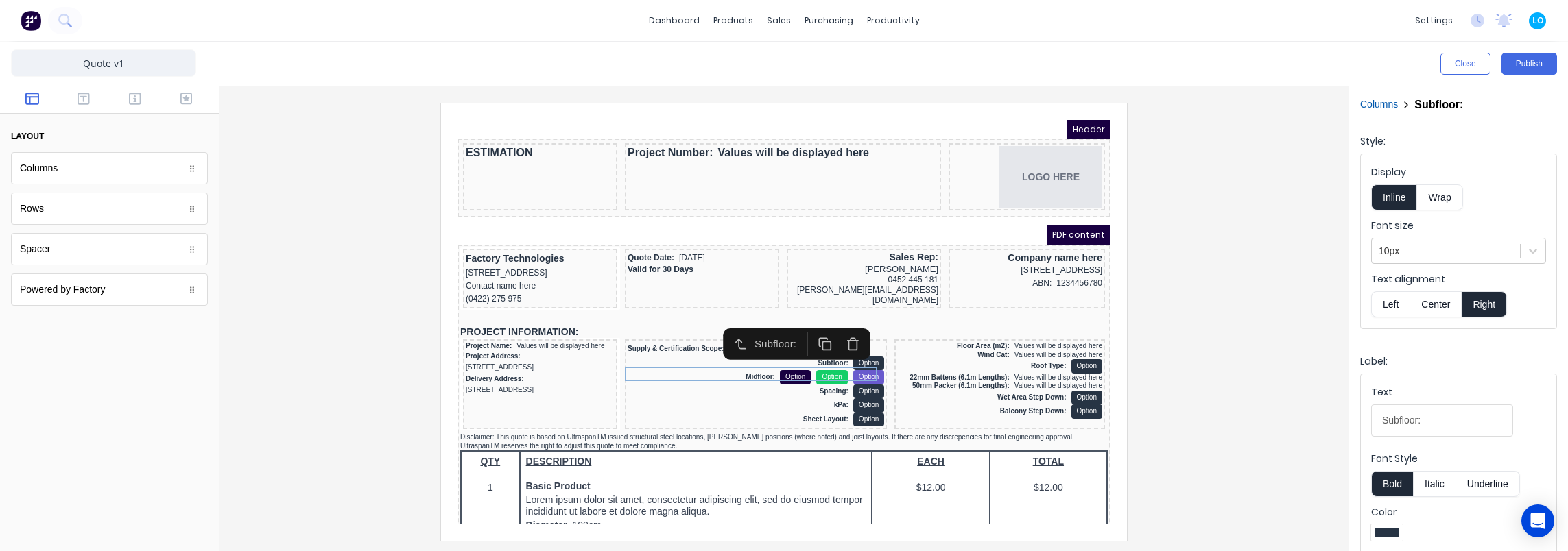
click at [1393, 306] on button "Left" at bounding box center [1390, 304] width 39 height 26
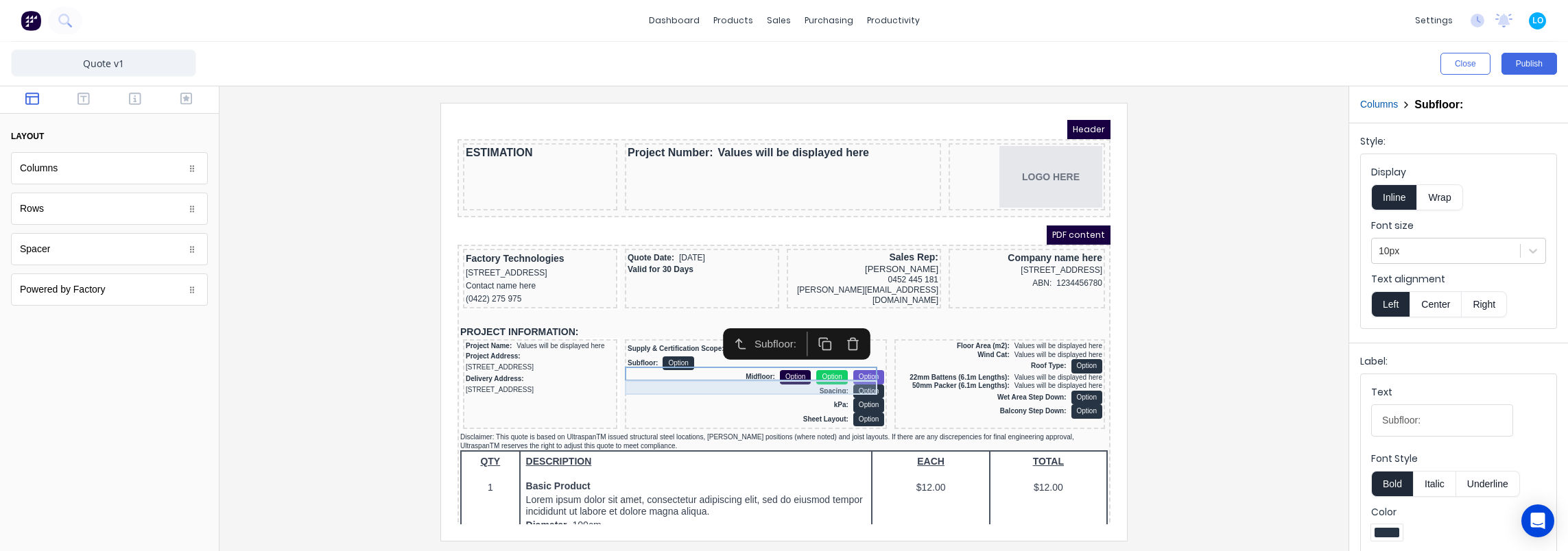
click at [810, 368] on div "Midfloor: Option Option Option" at bounding box center [739, 360] width 257 height 14
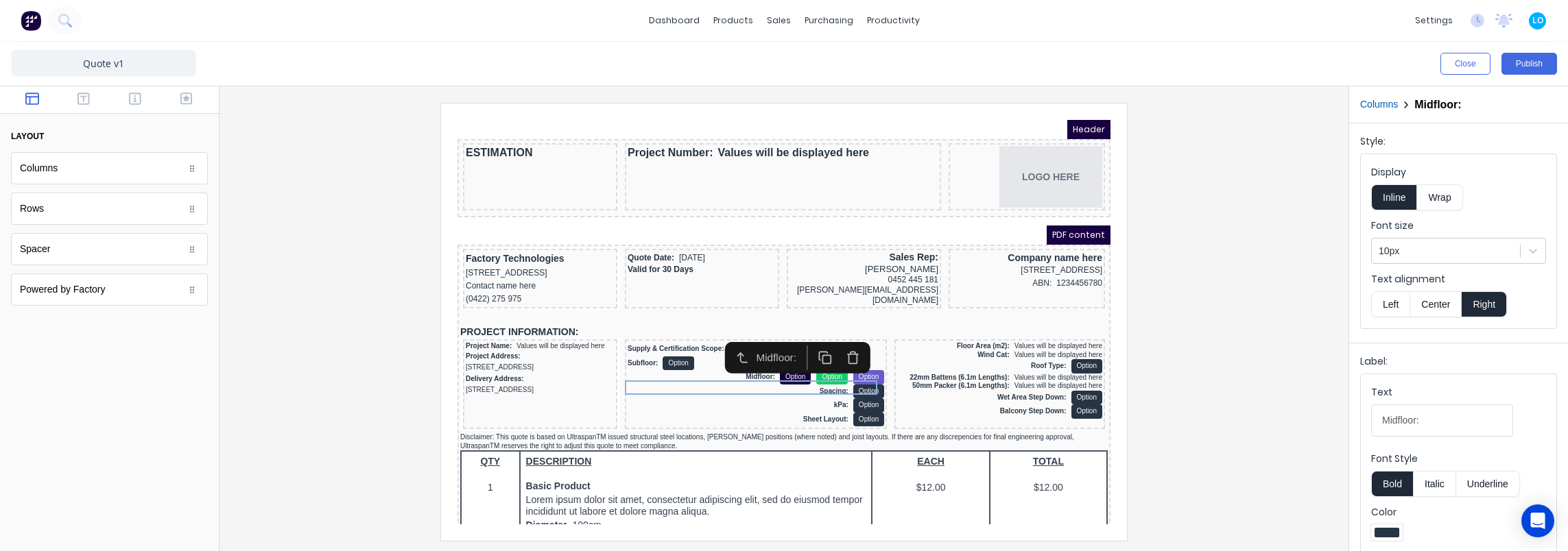
click at [1391, 305] on button "Left" at bounding box center [1390, 304] width 39 height 26
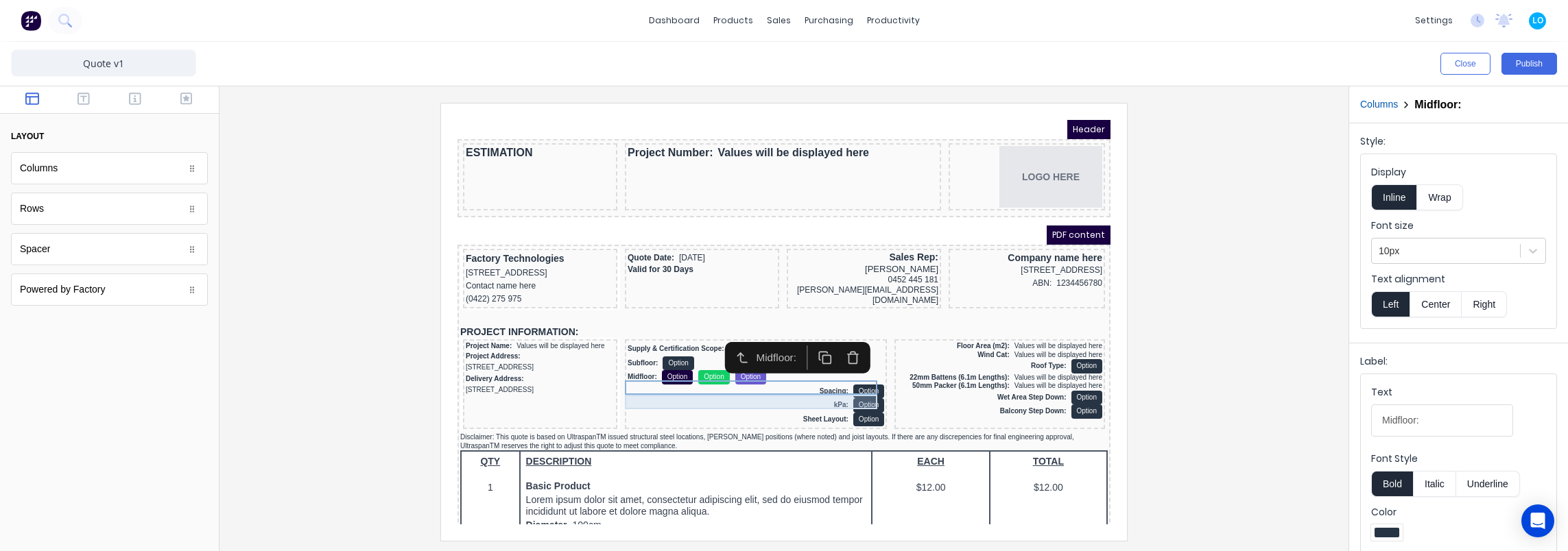
drag, startPoint x: 783, startPoint y: 383, endPoint x: 1085, endPoint y: 309, distance: 310.9
click at [784, 382] on div "Spacing: Option" at bounding box center [739, 374] width 257 height 14
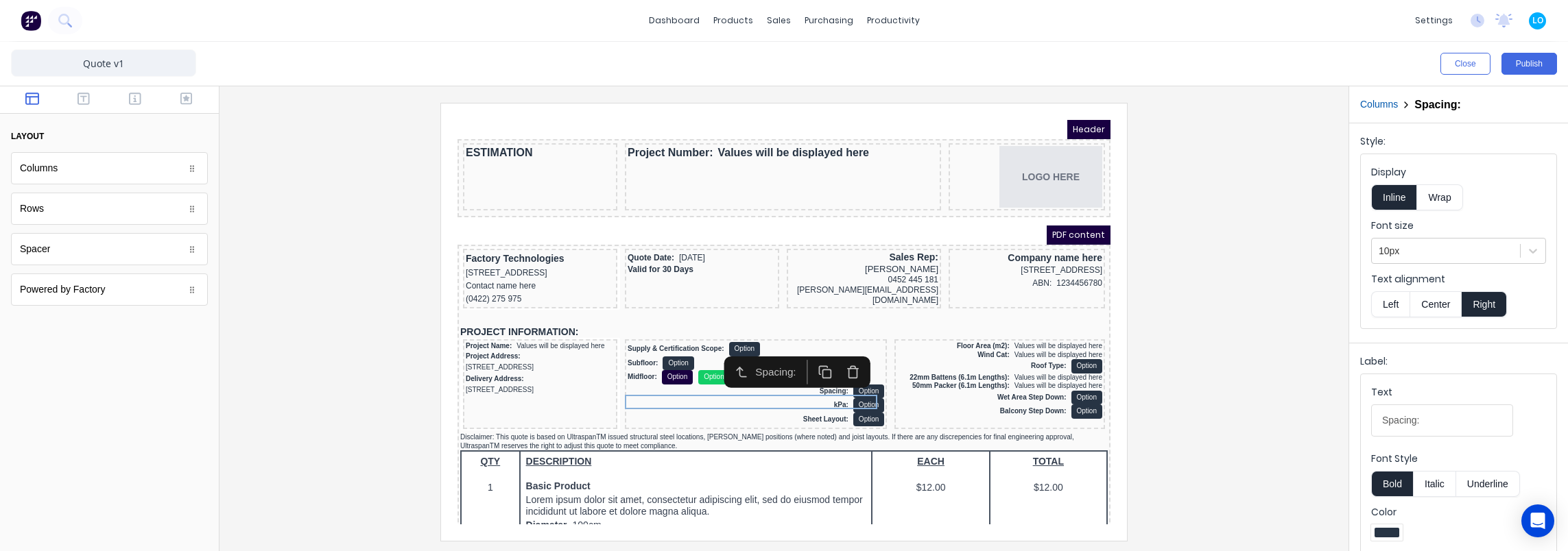
click at [1391, 296] on button "Left" at bounding box center [1390, 304] width 39 height 26
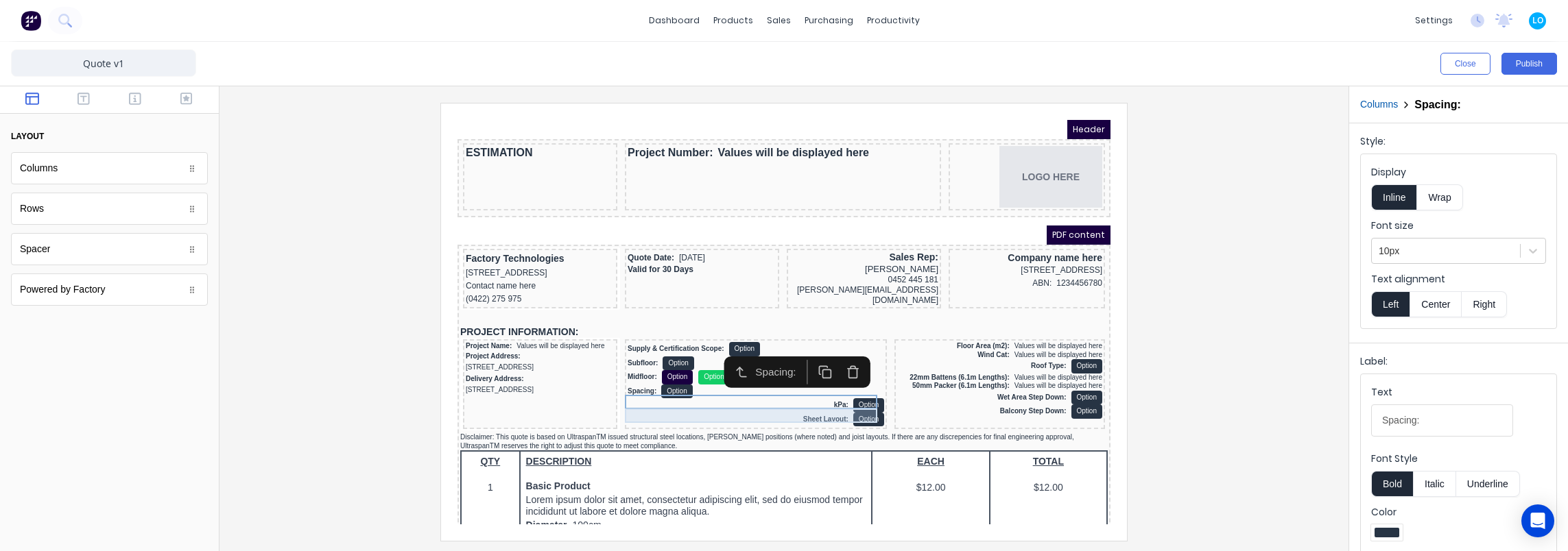
click at [835, 396] on div "kPa: Option" at bounding box center [739, 388] width 257 height 14
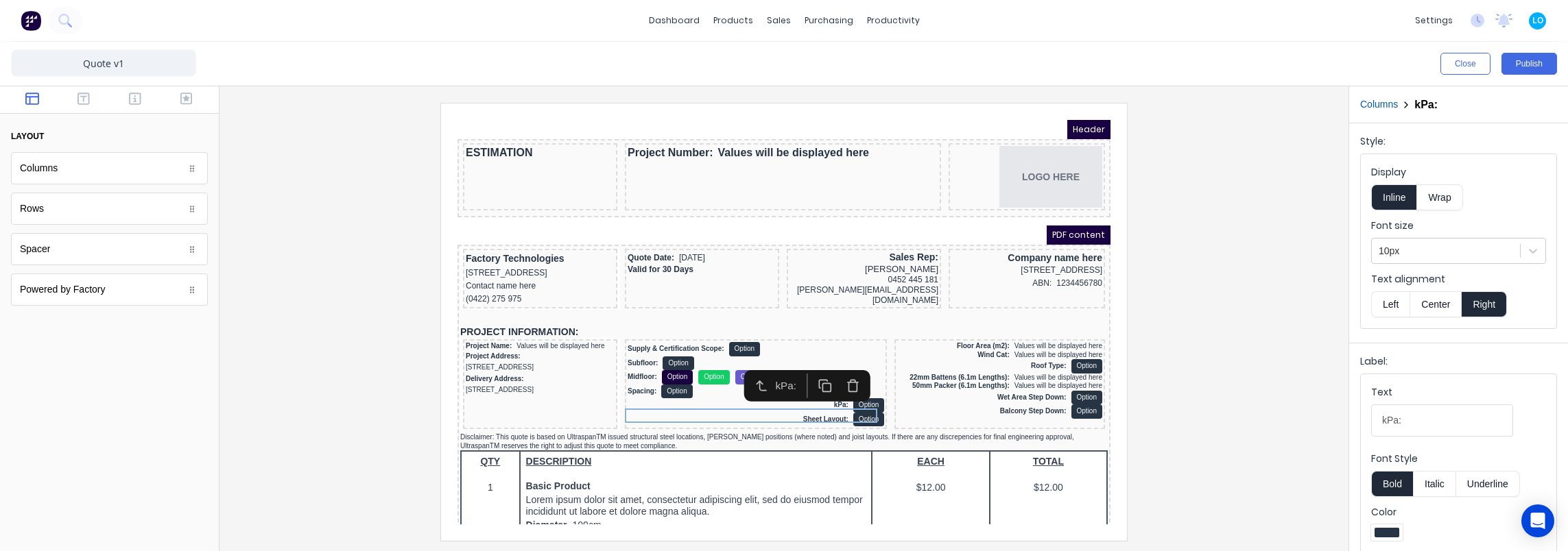
click at [1389, 299] on button "Left" at bounding box center [1390, 304] width 39 height 26
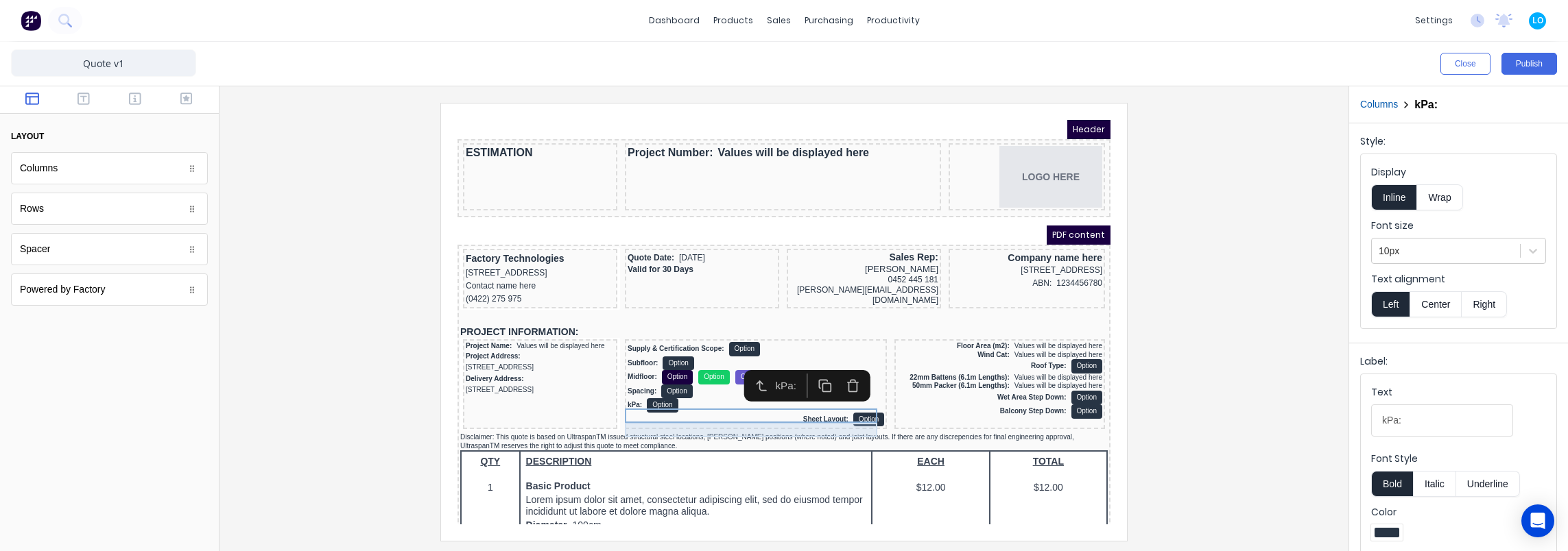
click at [804, 410] on div "Sheet Layout: Option" at bounding box center [739, 403] width 257 height 14
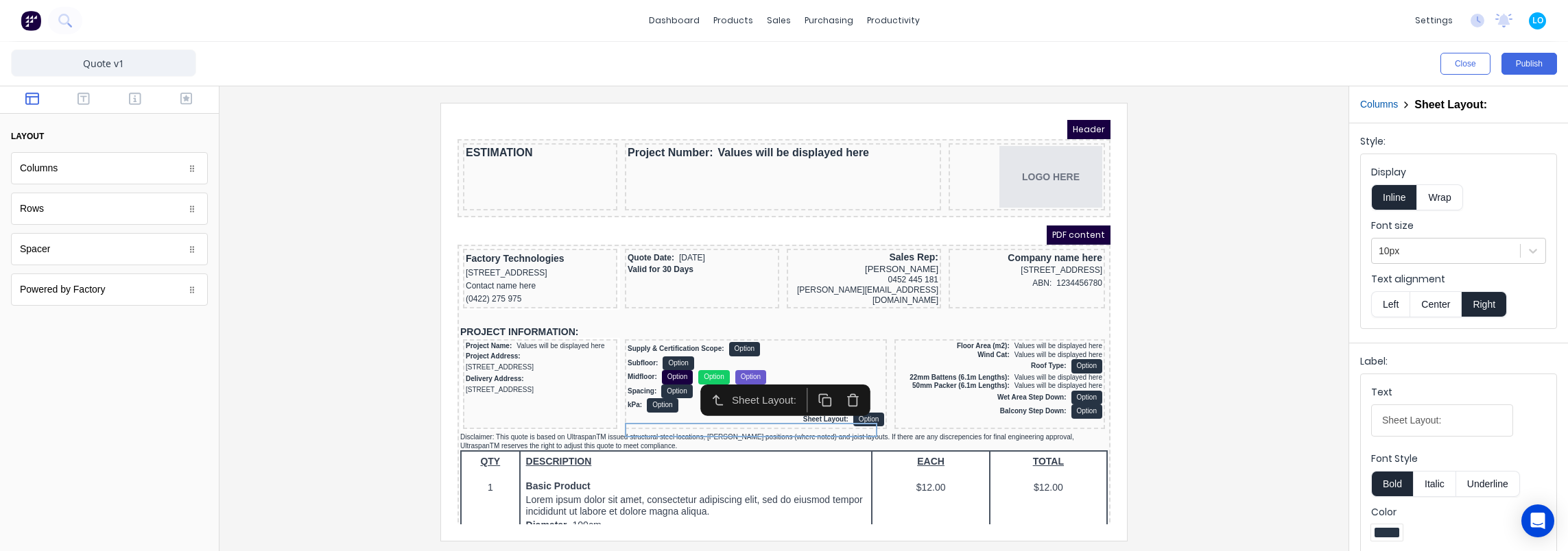
click at [1391, 298] on button "Left" at bounding box center [1390, 304] width 39 height 26
click at [952, 335] on div "Floor Area (m2): Values will be displayed here" at bounding box center [983, 330] width 205 height 9
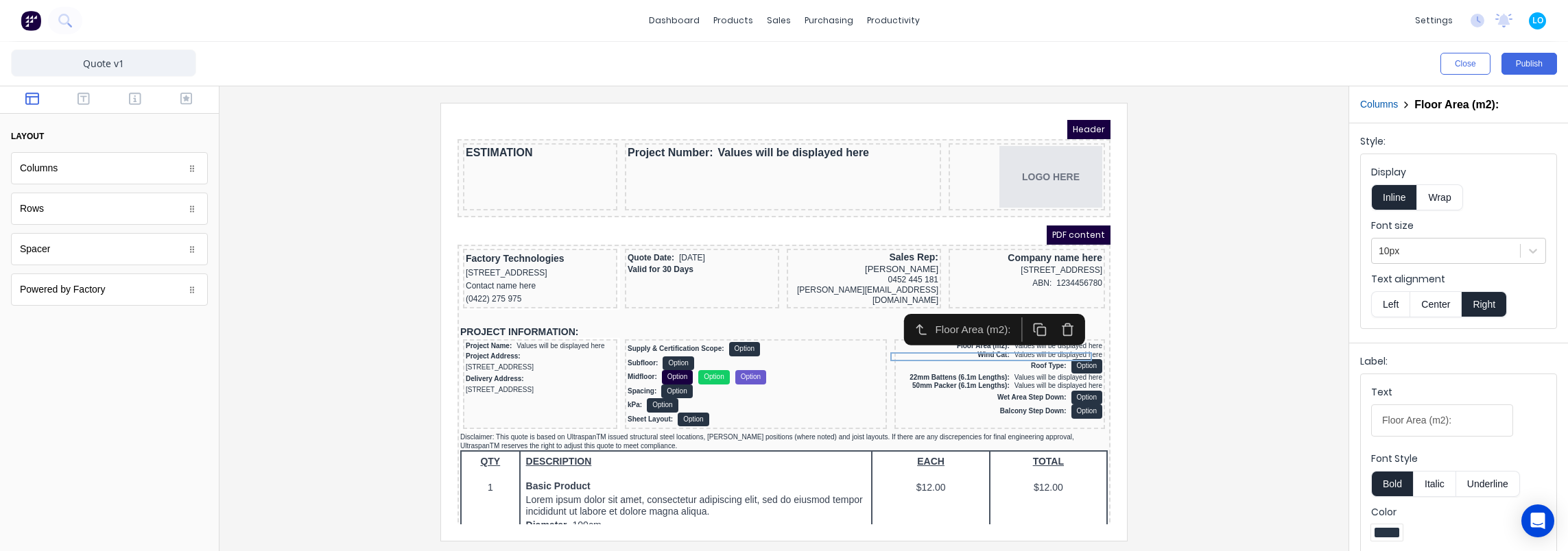
drag, startPoint x: 1391, startPoint y: 299, endPoint x: 1384, endPoint y: 300, distance: 7.1
click at [1389, 300] on button "Left" at bounding box center [1390, 304] width 39 height 26
click at [1021, 343] on div "Wind Cat: Values will be displayed here" at bounding box center [983, 339] width 205 height 9
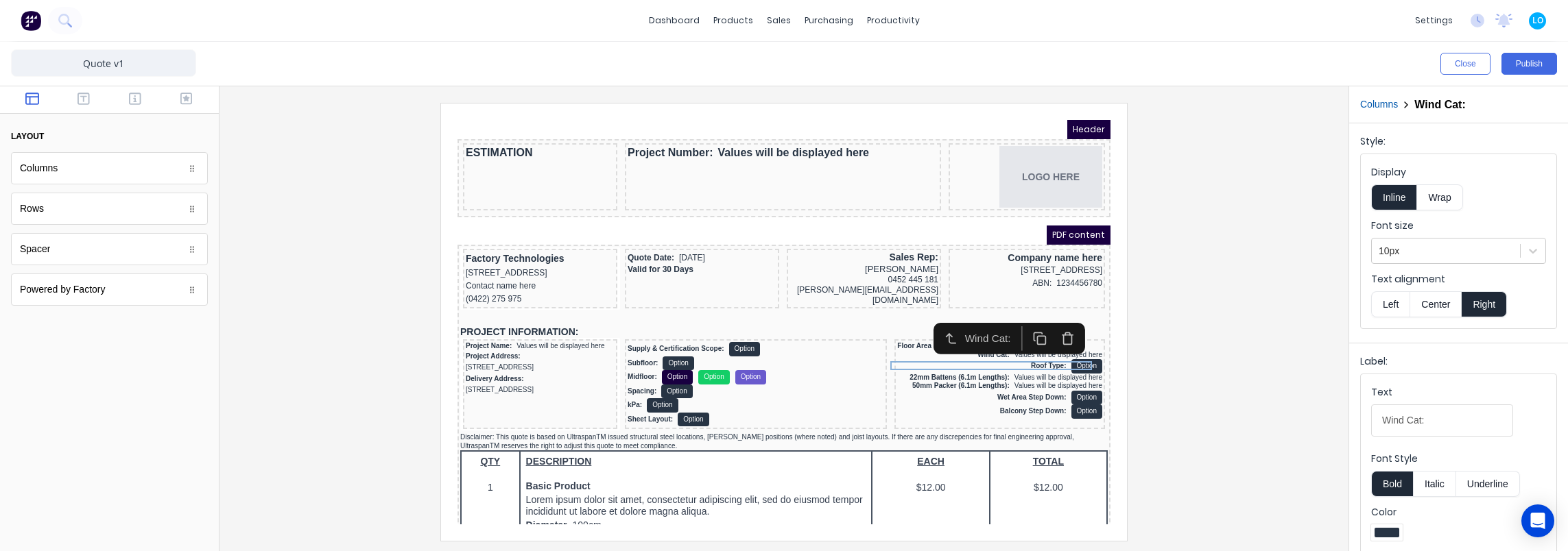
click at [1387, 302] on button "Left" at bounding box center [1390, 304] width 39 height 26
drag, startPoint x: 1040, startPoint y: 359, endPoint x: 1673, endPoint y: 435, distance: 637.5
click at [1040, 357] on div "Roof Type: Option" at bounding box center [983, 350] width 205 height 14
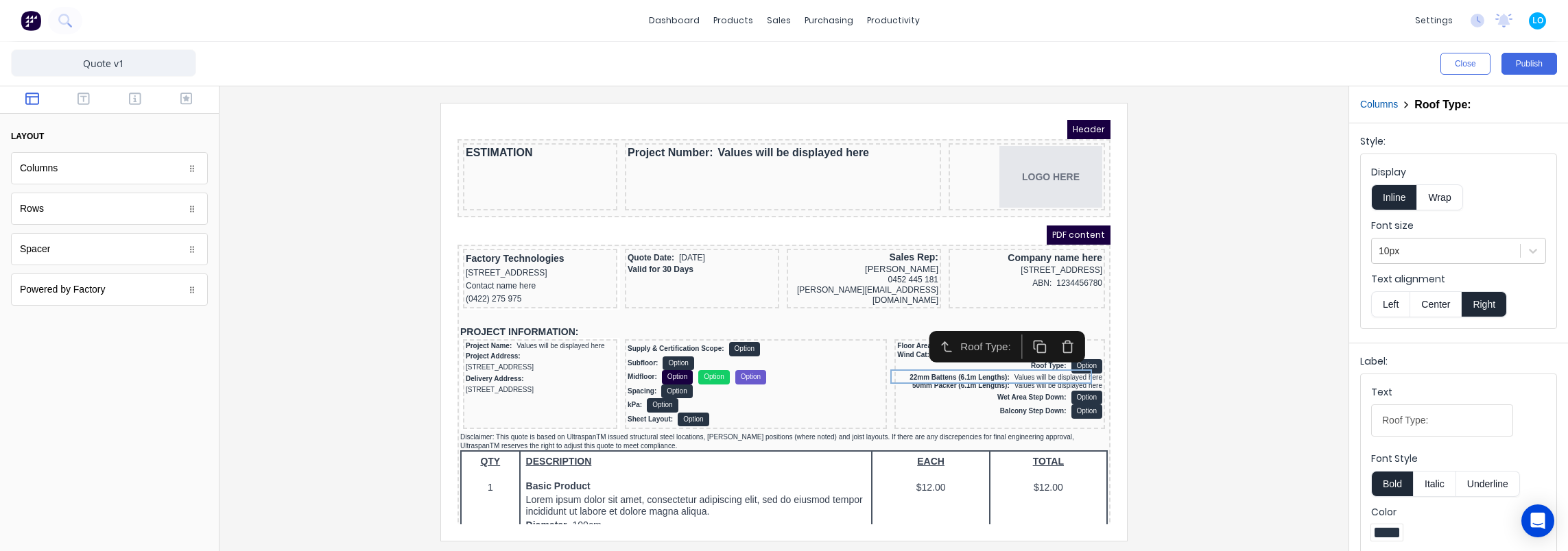
click at [1401, 294] on button "Left" at bounding box center [1390, 304] width 39 height 26
click at [1026, 366] on div "22mm Battens (6.1m Lengths): Values will be displayed here" at bounding box center [983, 361] width 205 height 9
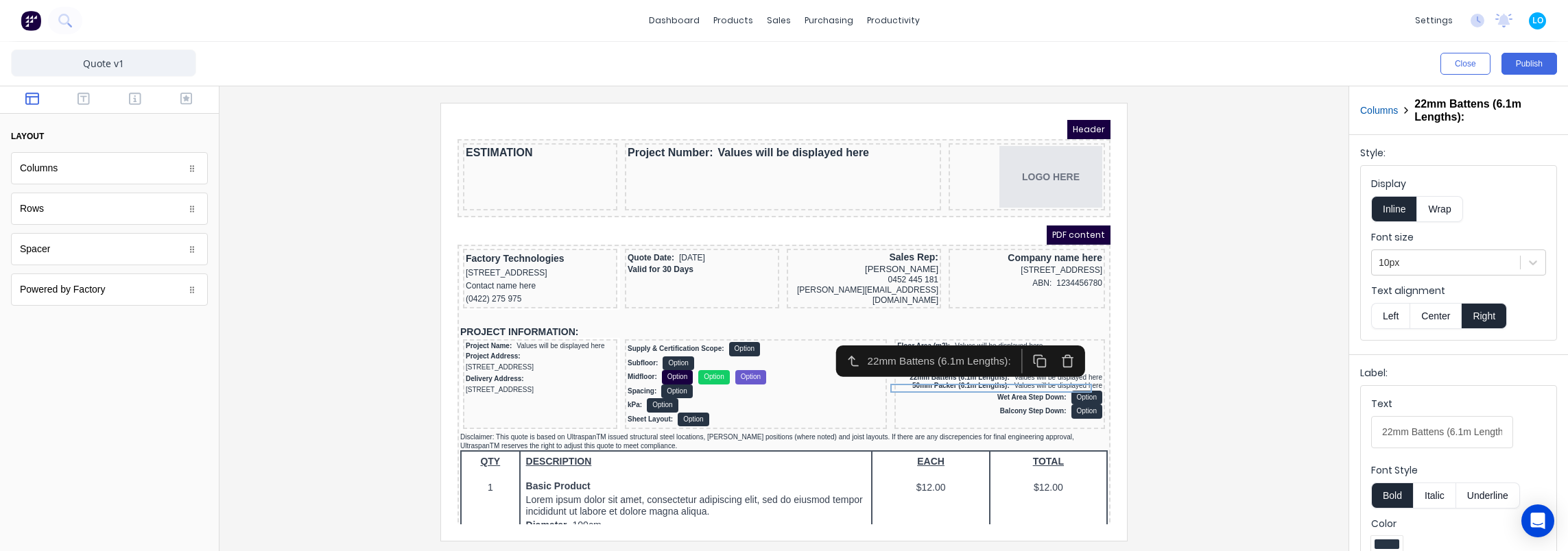
drag, startPoint x: 1384, startPoint y: 318, endPoint x: 1294, endPoint y: 331, distance: 90.9
click at [1381, 318] on button "Left" at bounding box center [1390, 316] width 39 height 26
drag, startPoint x: 1017, startPoint y: 380, endPoint x: 1699, endPoint y: 428, distance: 683.7
click at [1017, 374] on div "50mm Packer (6.1m Lengths): Values will be displayed here" at bounding box center [983, 369] width 205 height 9
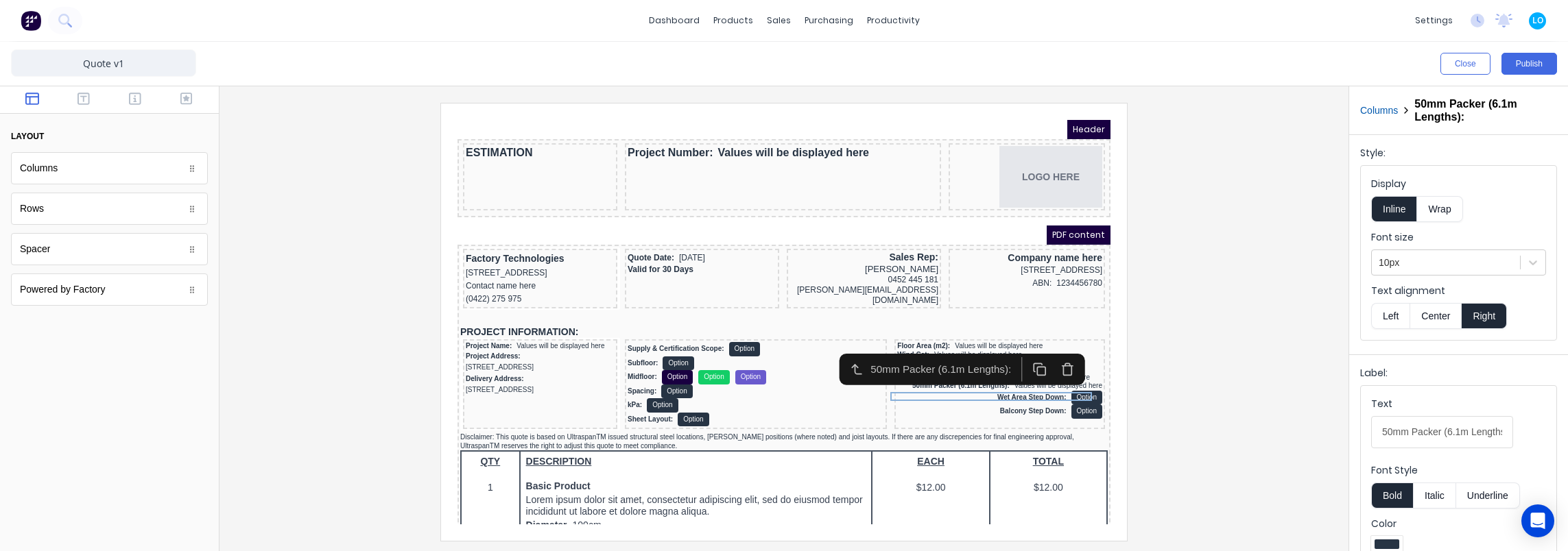
drag, startPoint x: 1391, startPoint y: 316, endPoint x: 1384, endPoint y: 317, distance: 7.1
click at [1387, 317] on button "Left" at bounding box center [1390, 316] width 39 height 26
click at [1004, 388] on div "Wet Area Step Down: Option" at bounding box center [983, 381] width 205 height 14
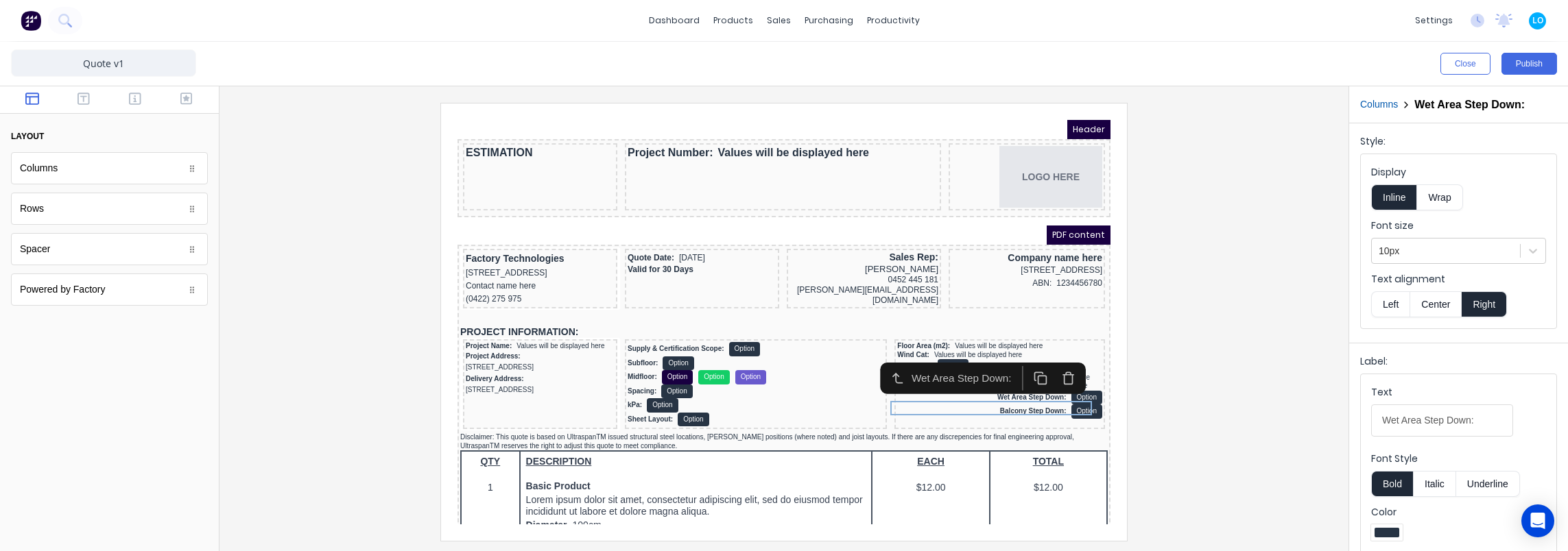
click at [1399, 298] on button "Left" at bounding box center [1390, 304] width 39 height 26
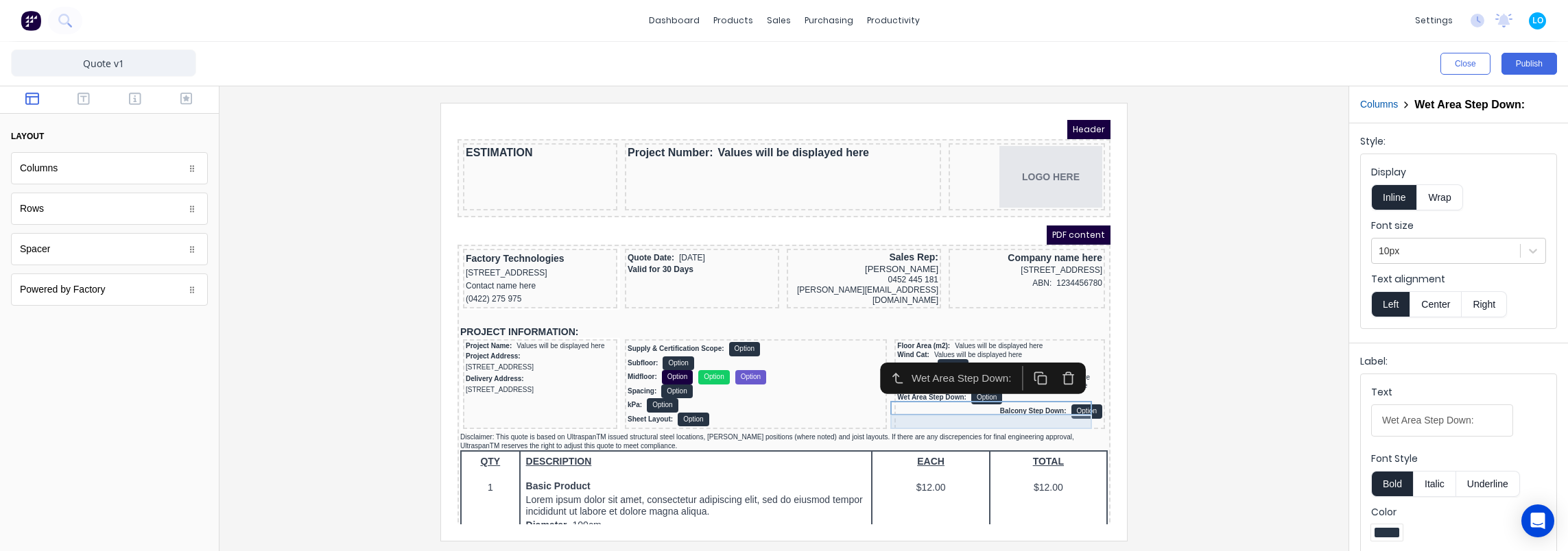
click at [989, 402] on div "Balcony Step Down: Option" at bounding box center [983, 395] width 205 height 14
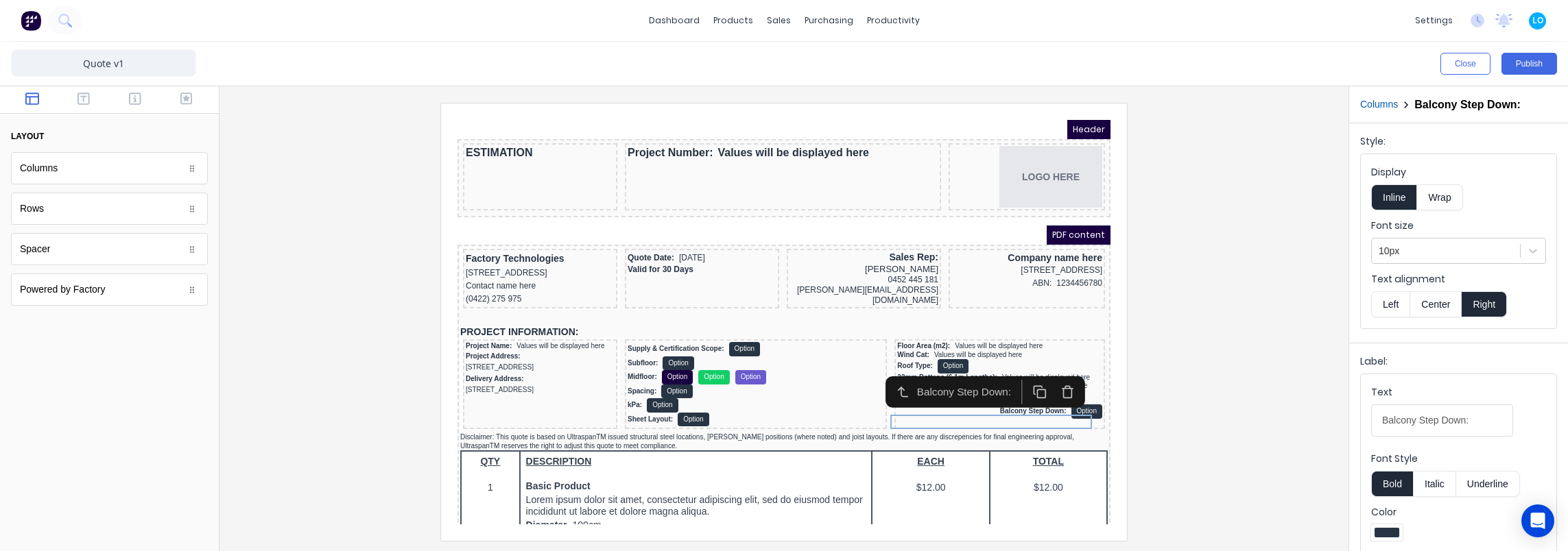
click at [1387, 304] on button "Left" at bounding box center [1390, 304] width 39 height 26
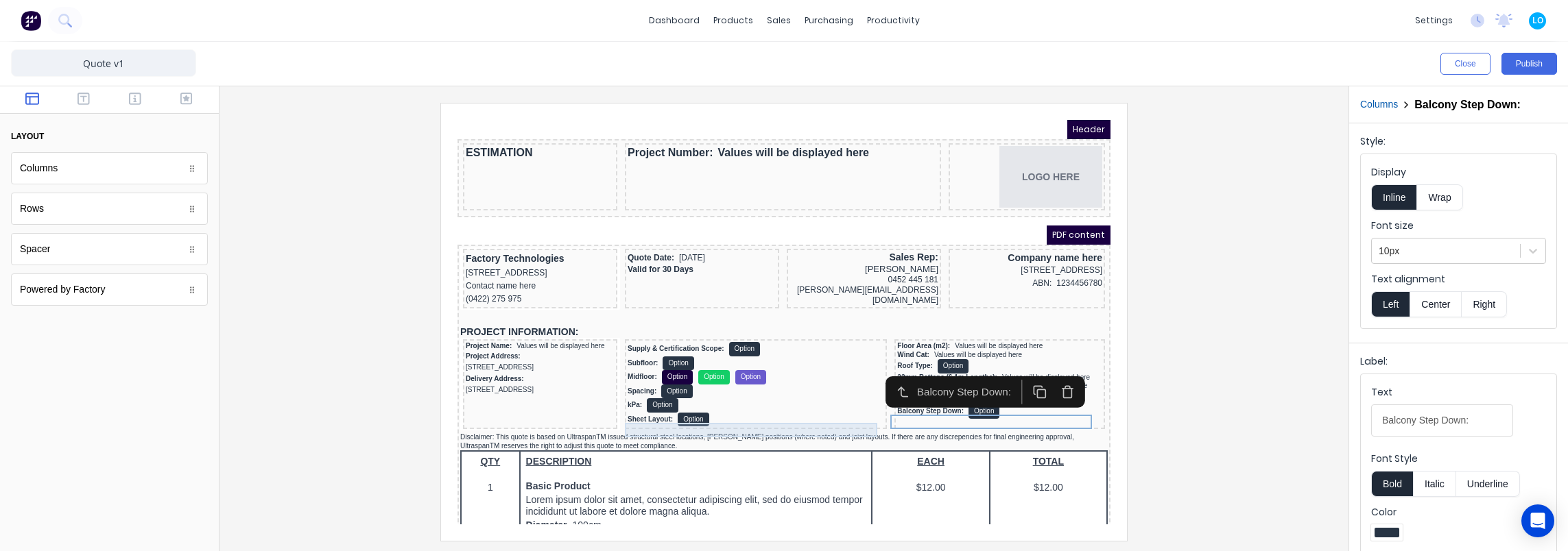
click at [807, 406] on div "Sheet Layout: Option" at bounding box center [739, 403] width 257 height 14
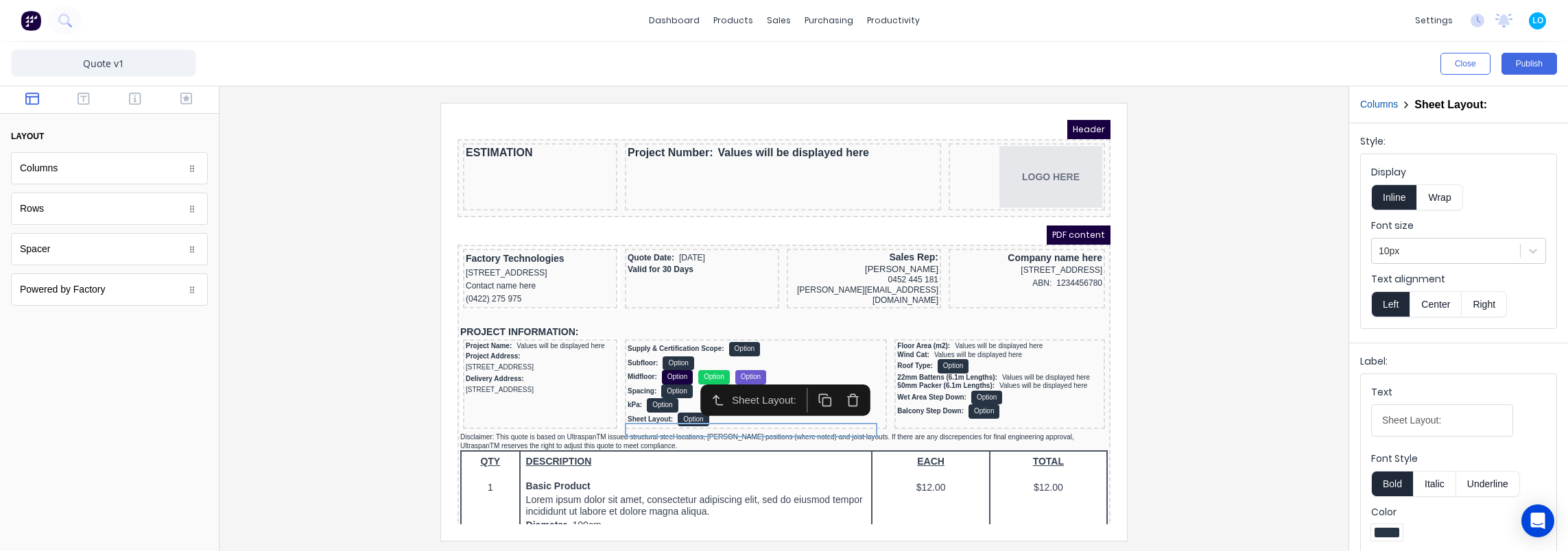
click at [1389, 106] on button "Columns" at bounding box center [1379, 104] width 38 height 14
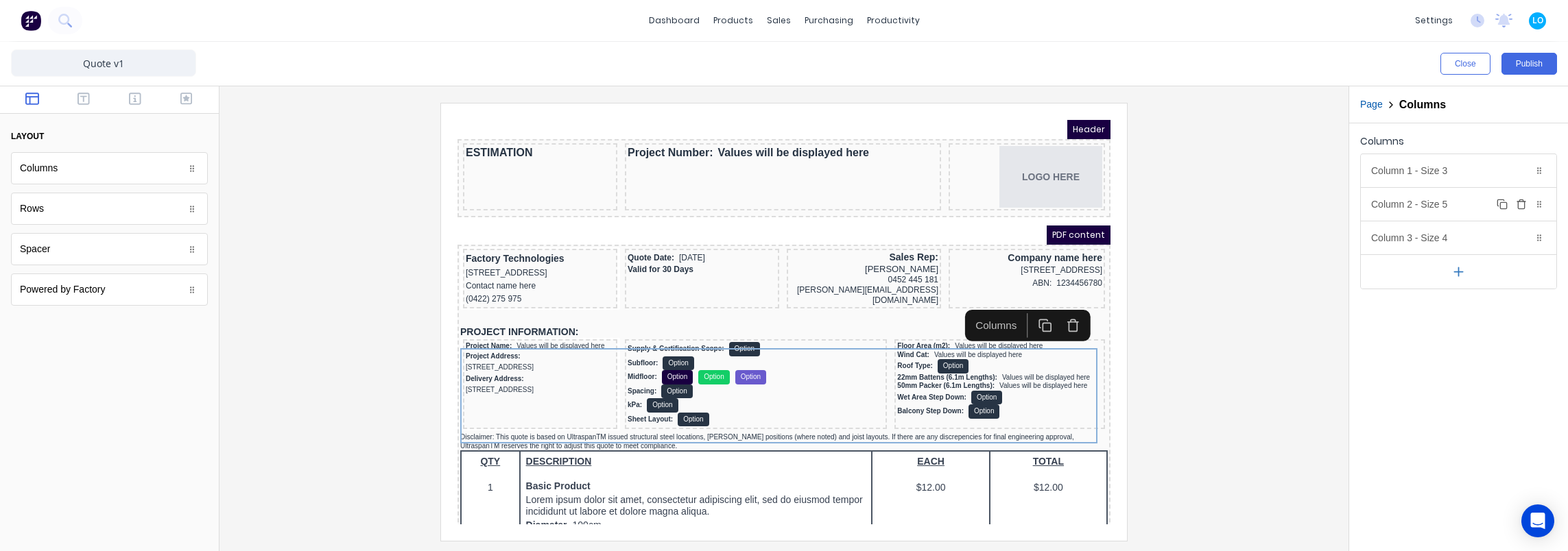
click at [1414, 203] on div "Column 2 - Size 5 Duplicate Delete" at bounding box center [1458, 204] width 195 height 33
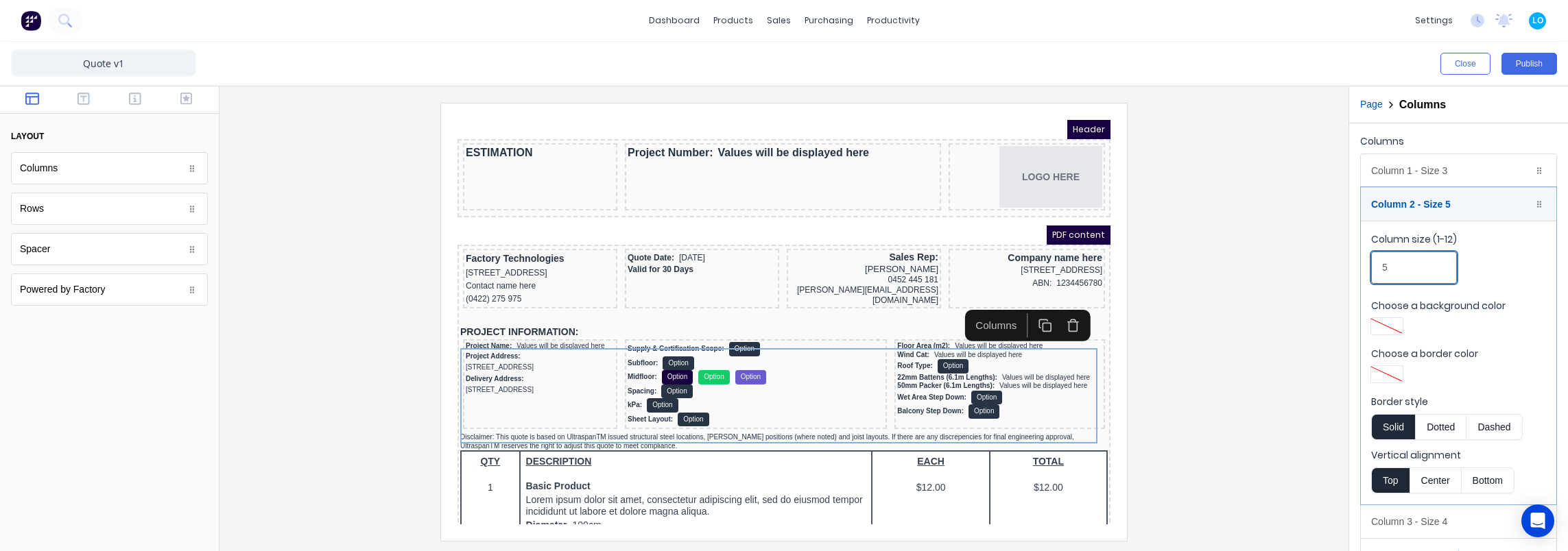
click at [1398, 266] on input "5" at bounding box center [1414, 267] width 86 height 32
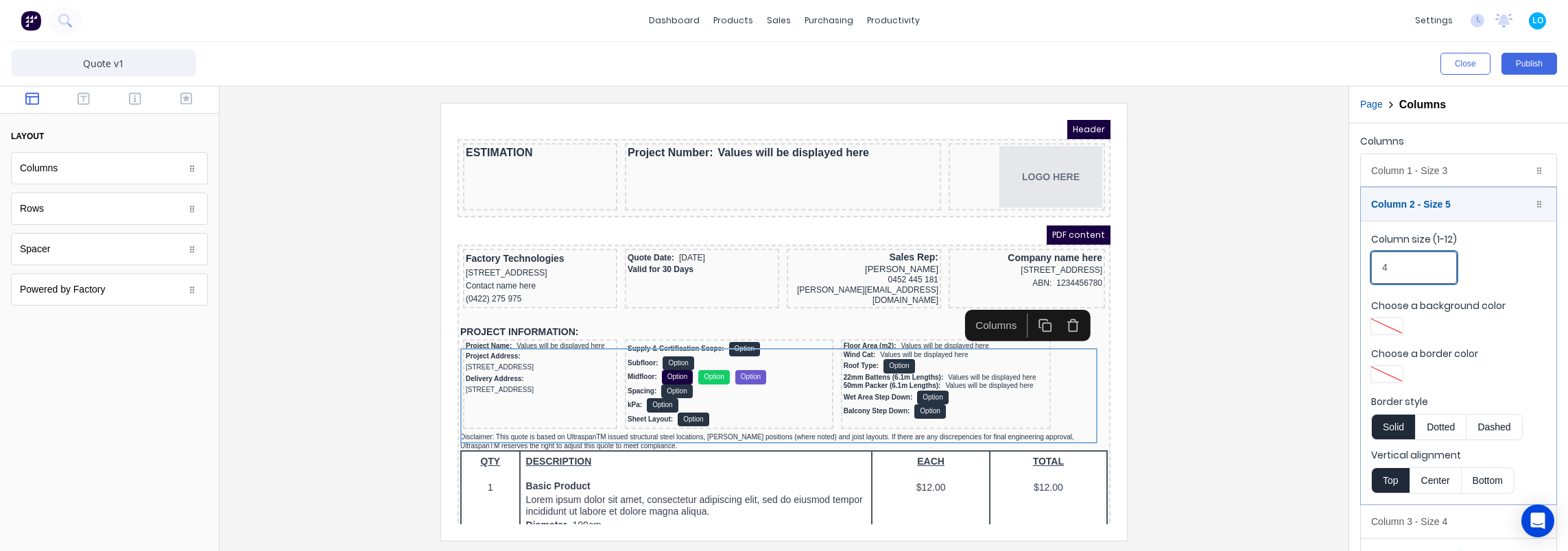
scroll to position [28, 0]
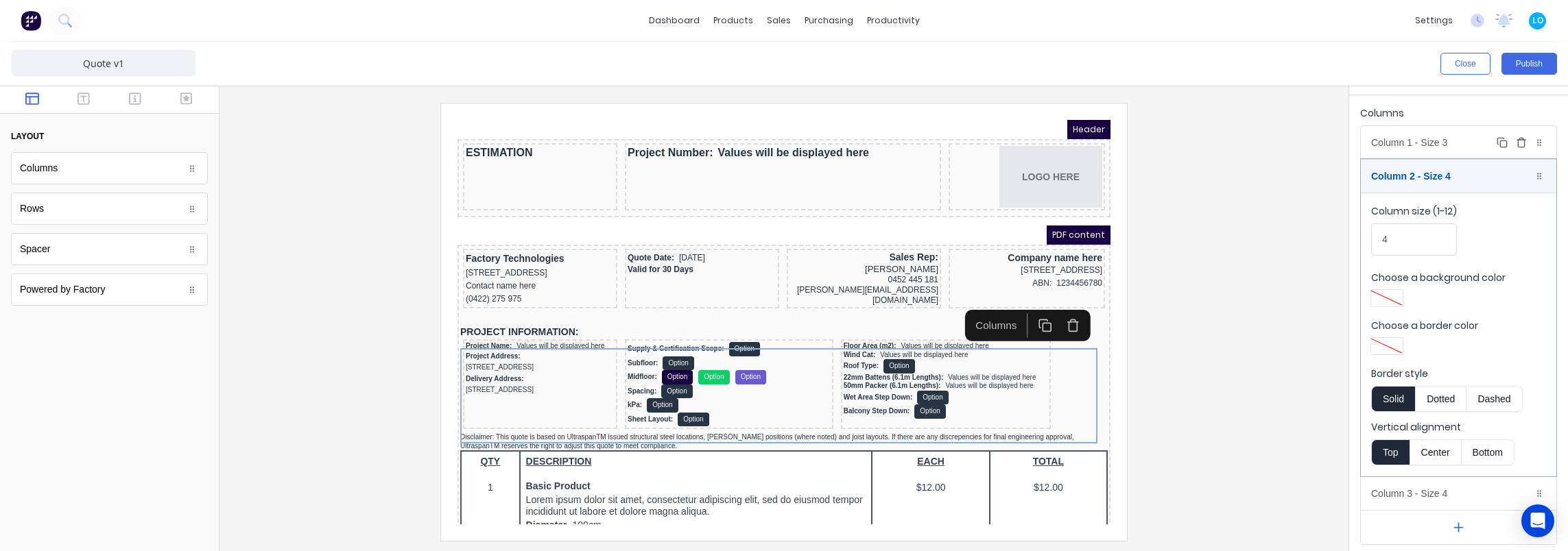
click at [1477, 141] on body "dashboard products sales purchasing productivity dashboard products Product Cat…" at bounding box center [784, 276] width 1568 height 551
type input "5"
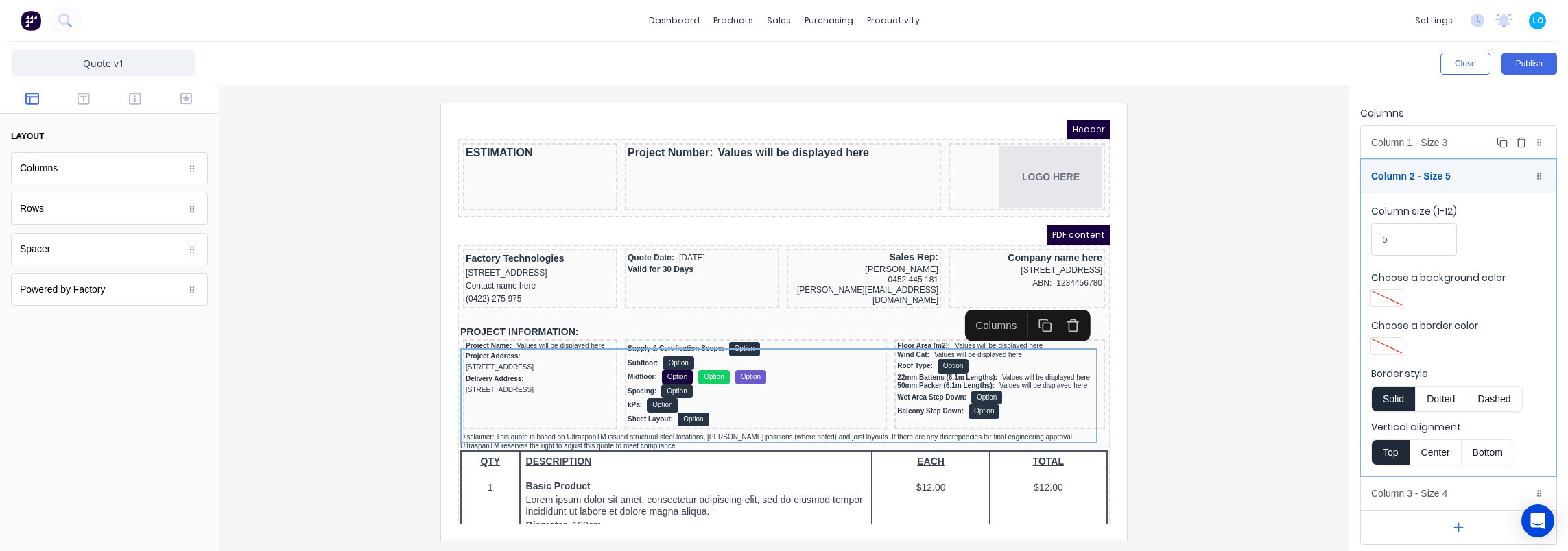
click at [1428, 141] on div "Column 1 - Size 3 Duplicate Delete" at bounding box center [1458, 142] width 195 height 33
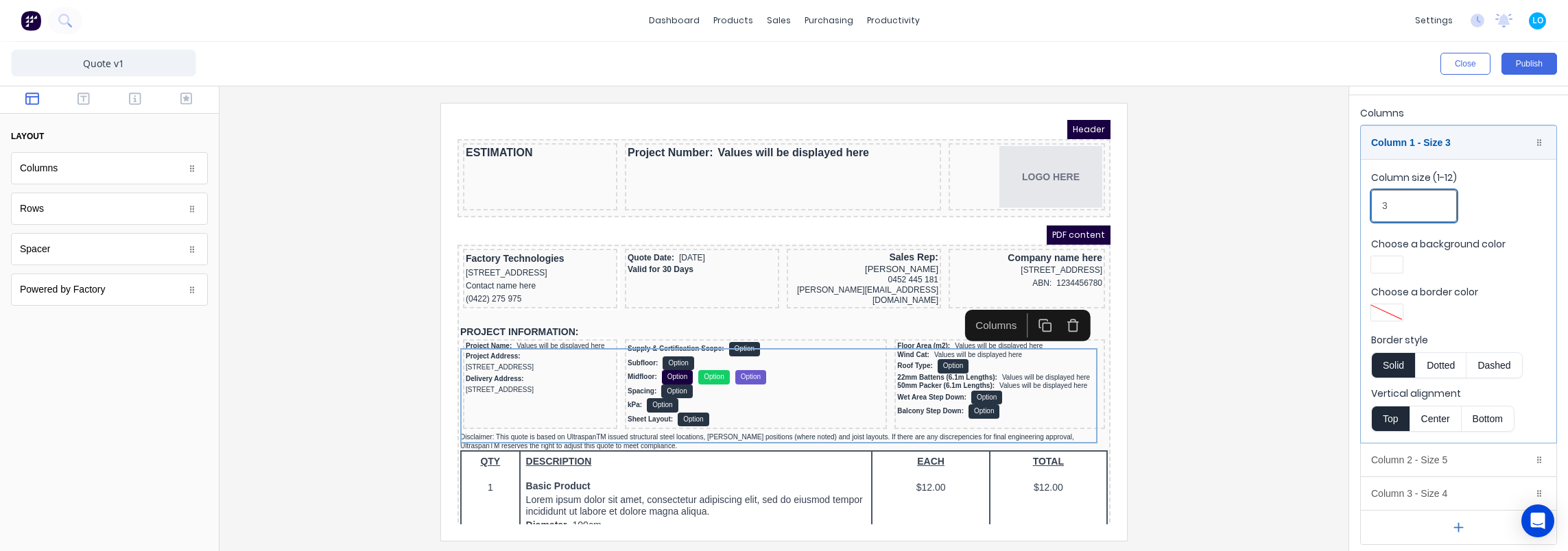
click at [1421, 199] on input "3" at bounding box center [1414, 206] width 86 height 32
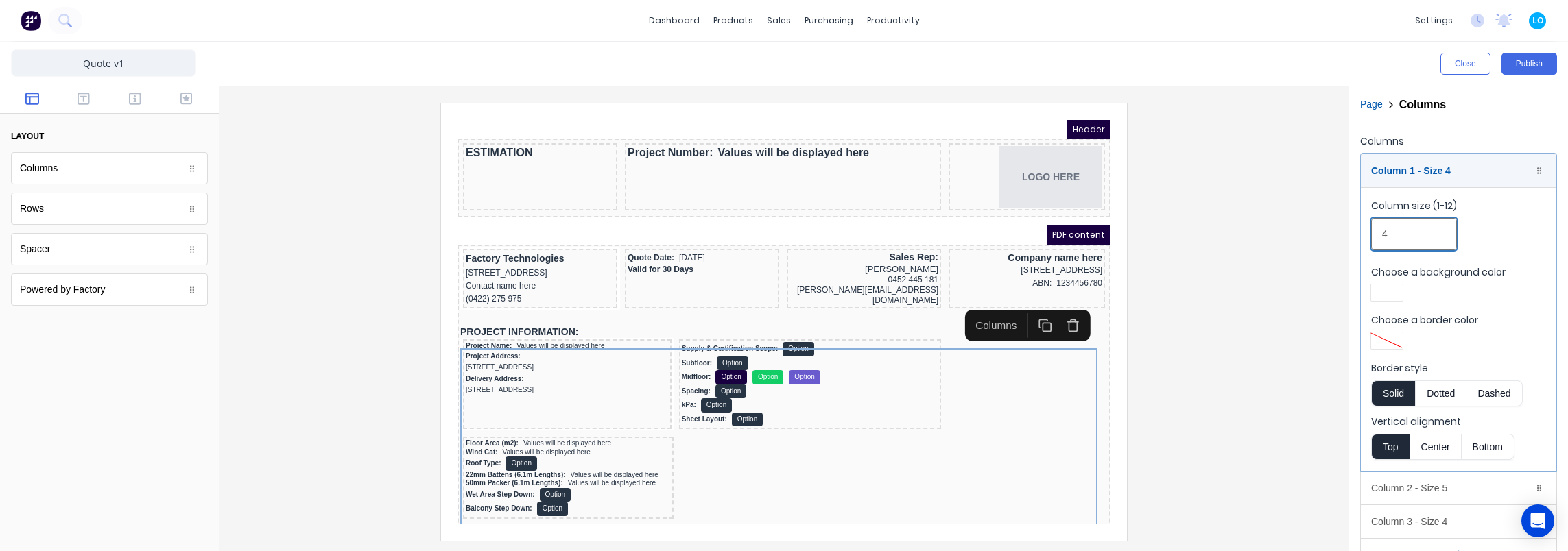
scroll to position [0, 0]
type input "4"
click at [1420, 162] on div "Column 1 - Size 4 Duplicate Delete" at bounding box center [1458, 170] width 195 height 33
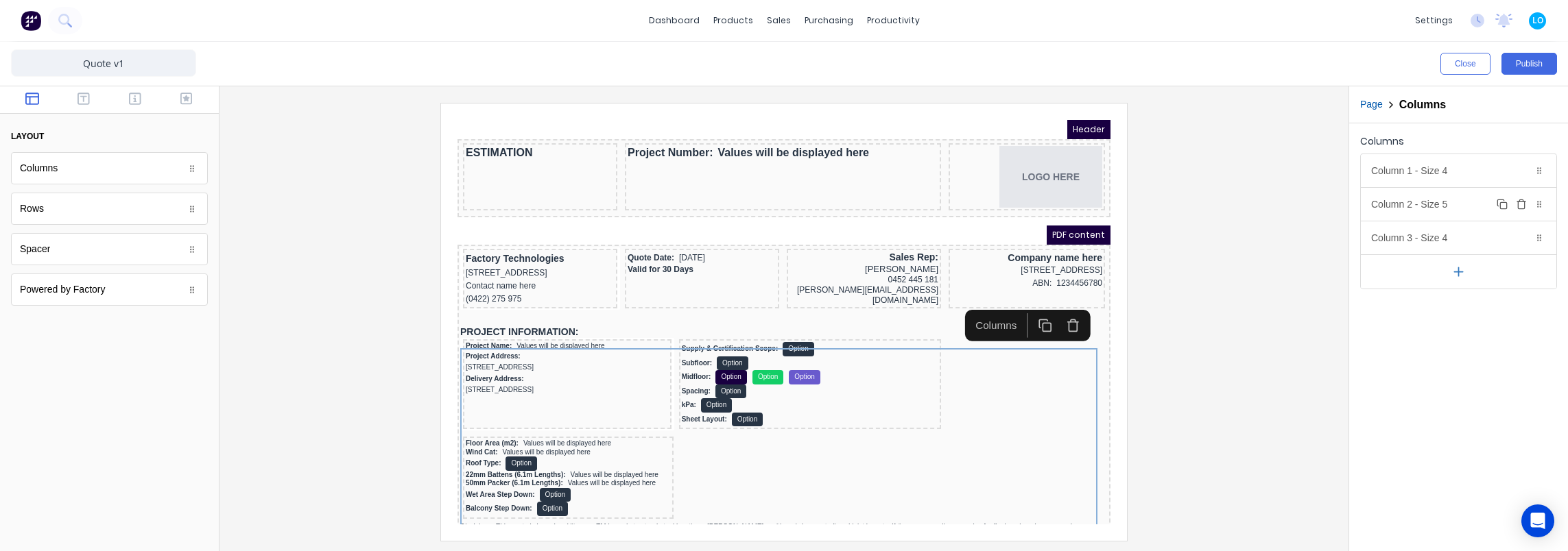
click at [1413, 203] on div "Column 2 - Size 5 Duplicate Delete" at bounding box center [1458, 204] width 195 height 33
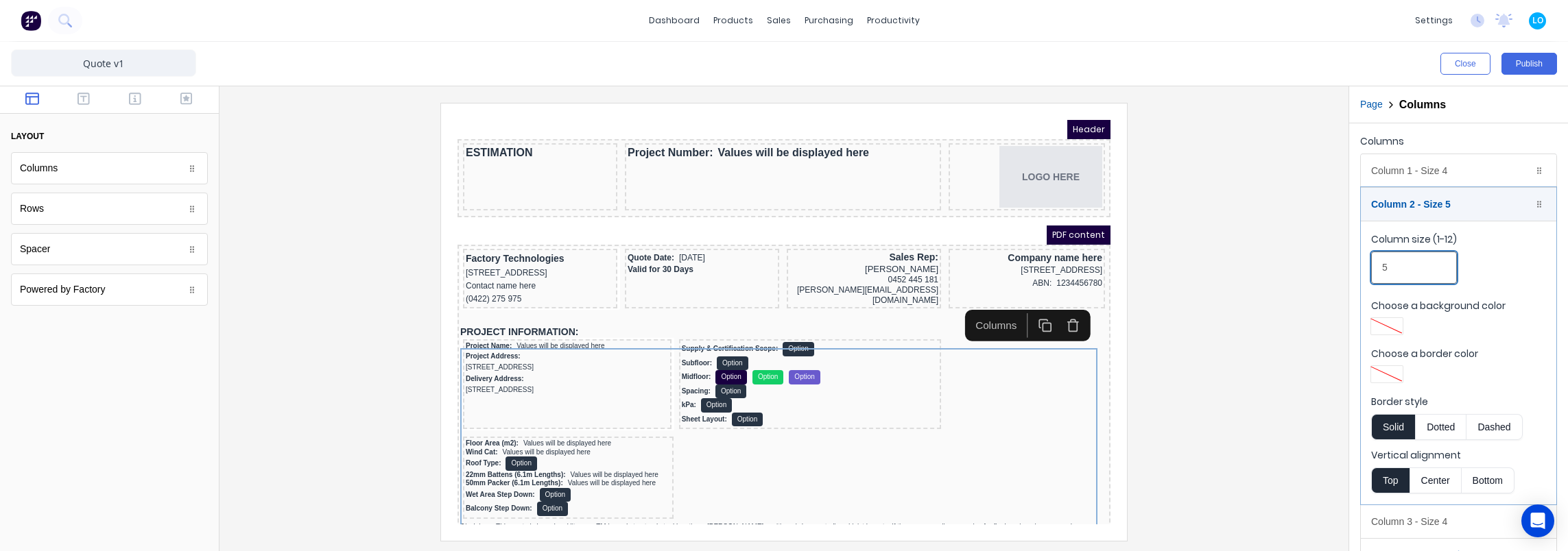
click at [1422, 266] on input "5" at bounding box center [1414, 267] width 86 height 32
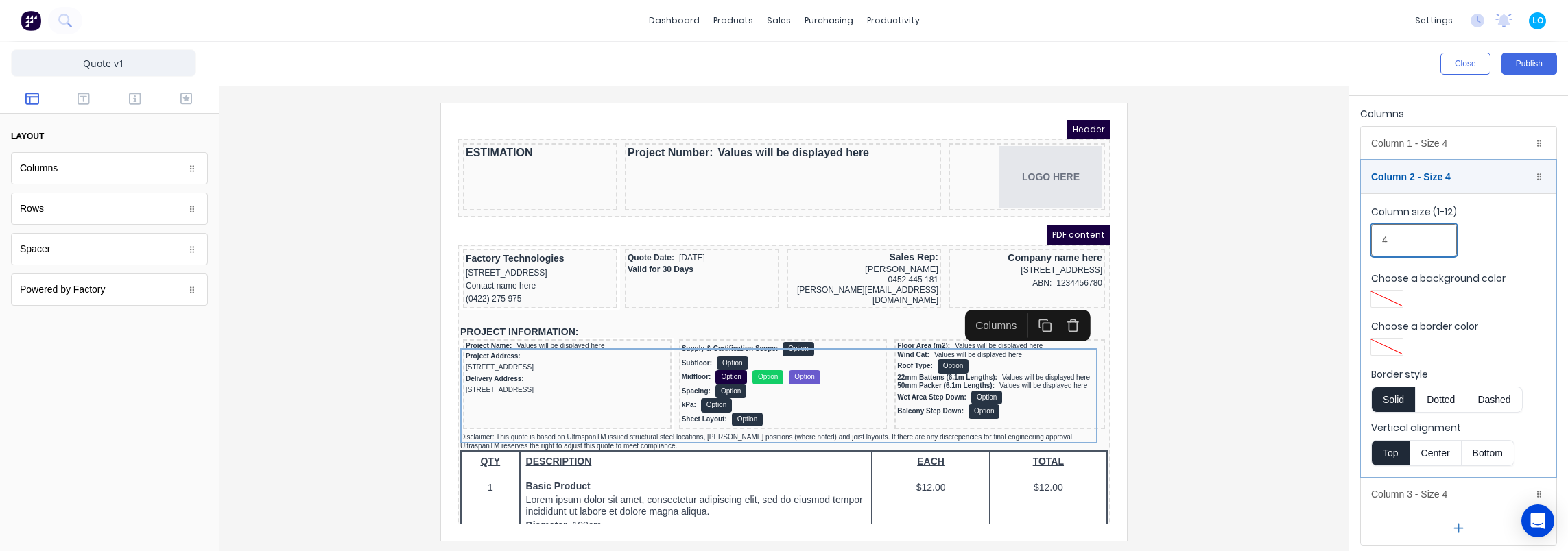
scroll to position [28, 0]
type input "4"
click at [1379, 347] on div at bounding box center [1387, 346] width 25 height 10
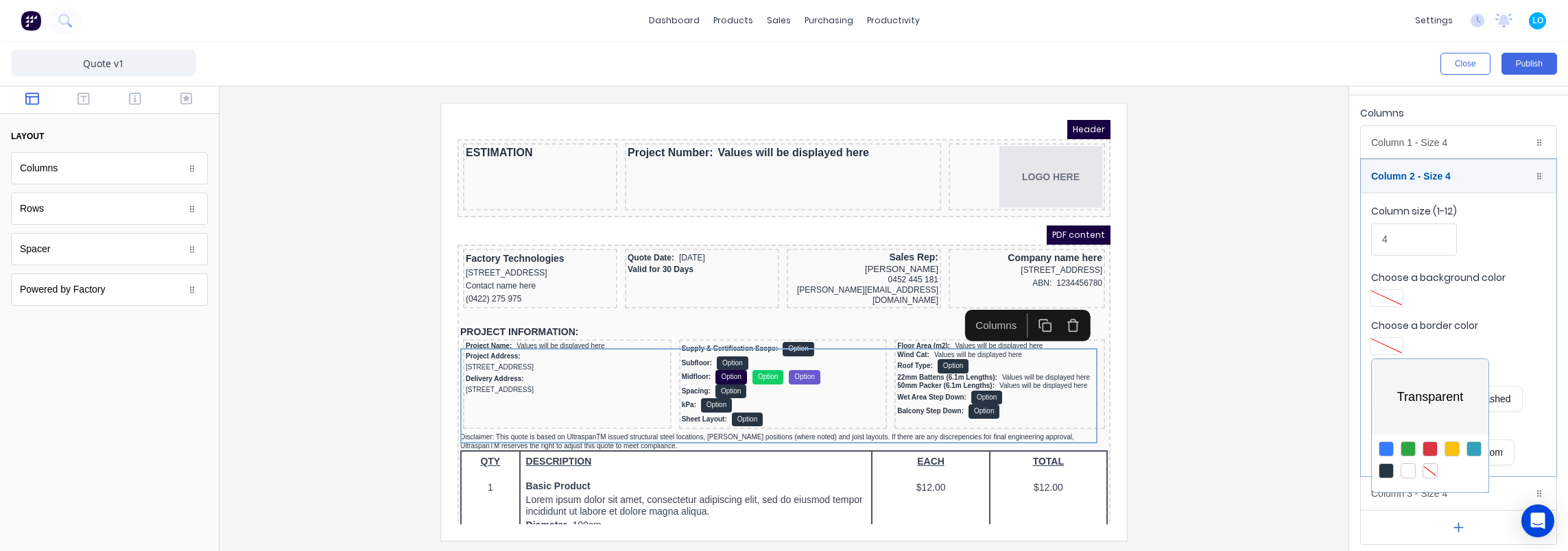
click at [1297, 296] on div at bounding box center [784, 276] width 1568 height 551
click at [1394, 294] on div at bounding box center [1387, 299] width 25 height 10
click at [1277, 285] on div at bounding box center [784, 276] width 1568 height 551
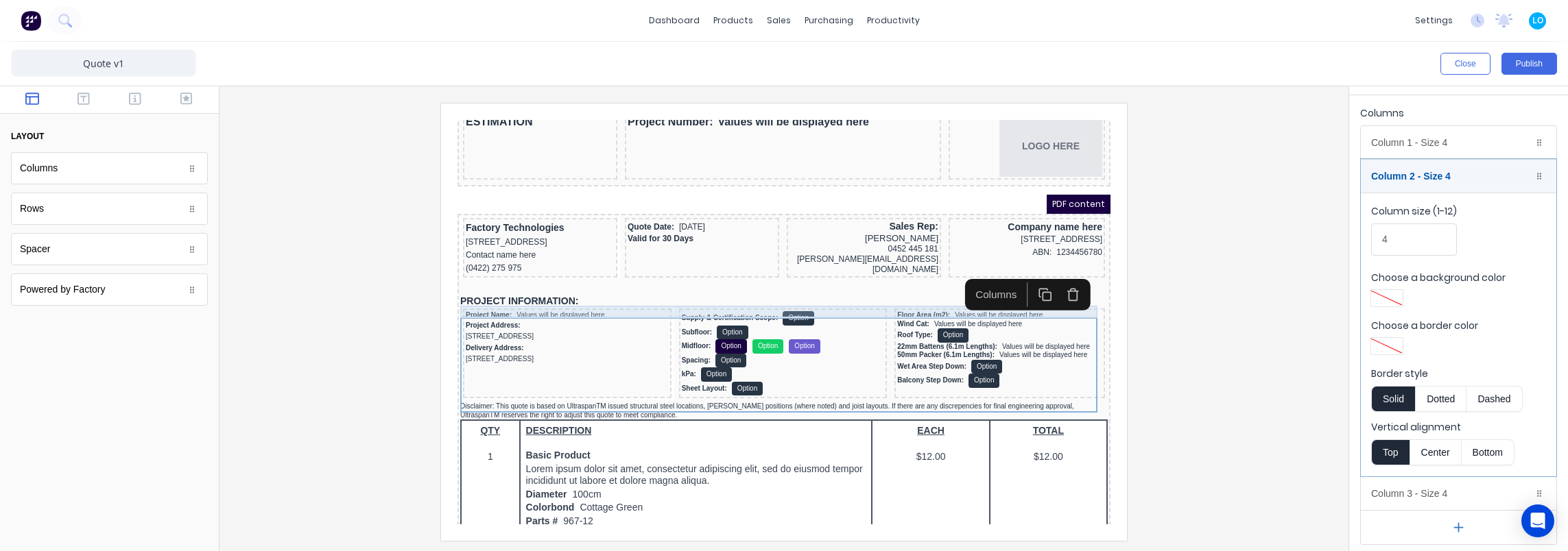
scroll to position [68, 0]
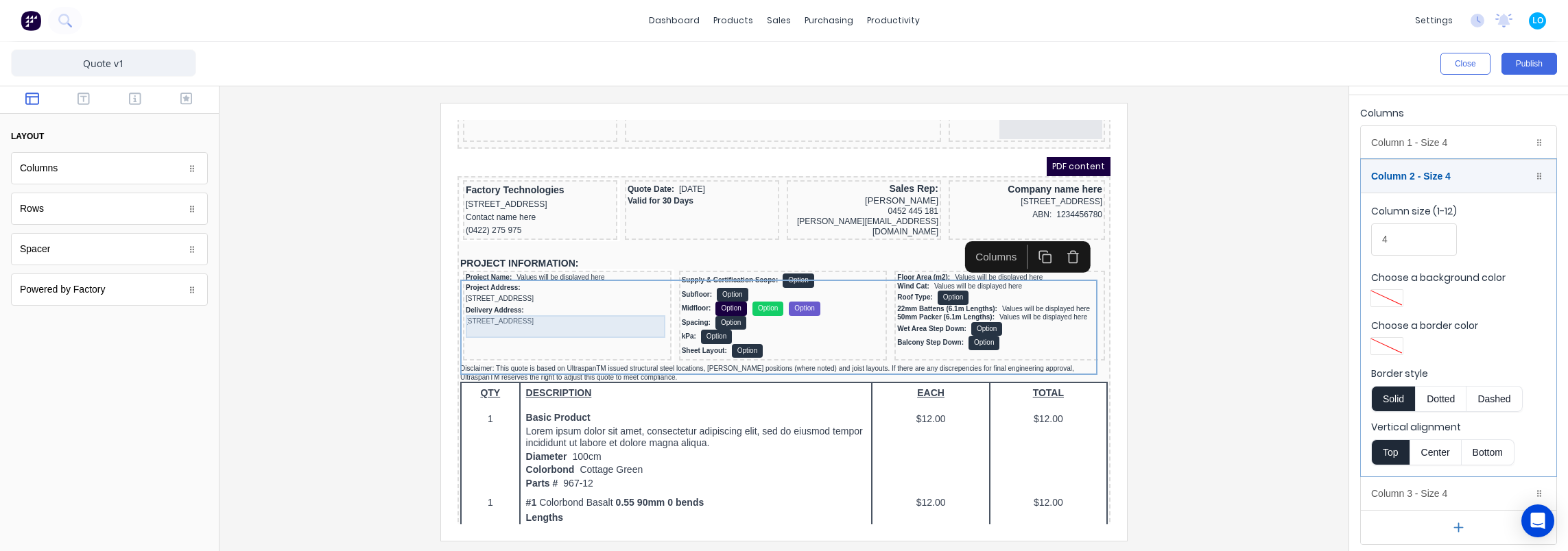
click at [550, 303] on div "Delivery Address: 234 Beach Road Gold Coast, Queensland, Australia" at bounding box center [551, 299] width 203 height 22
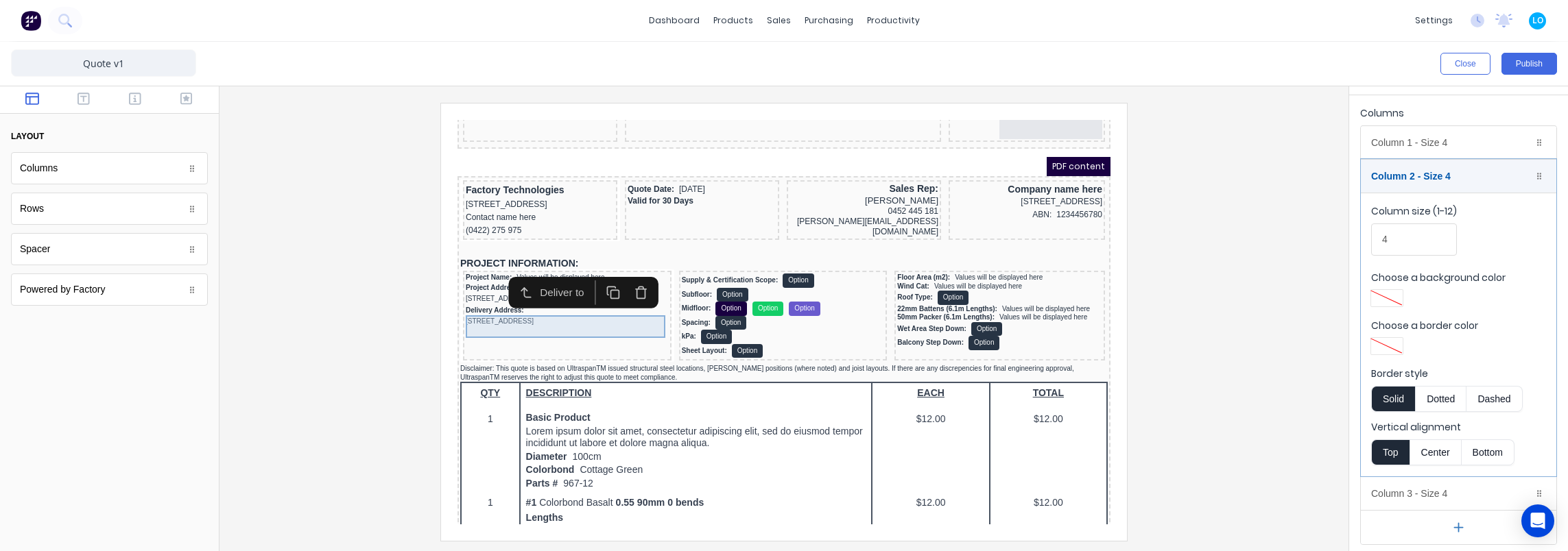
scroll to position [0, 0]
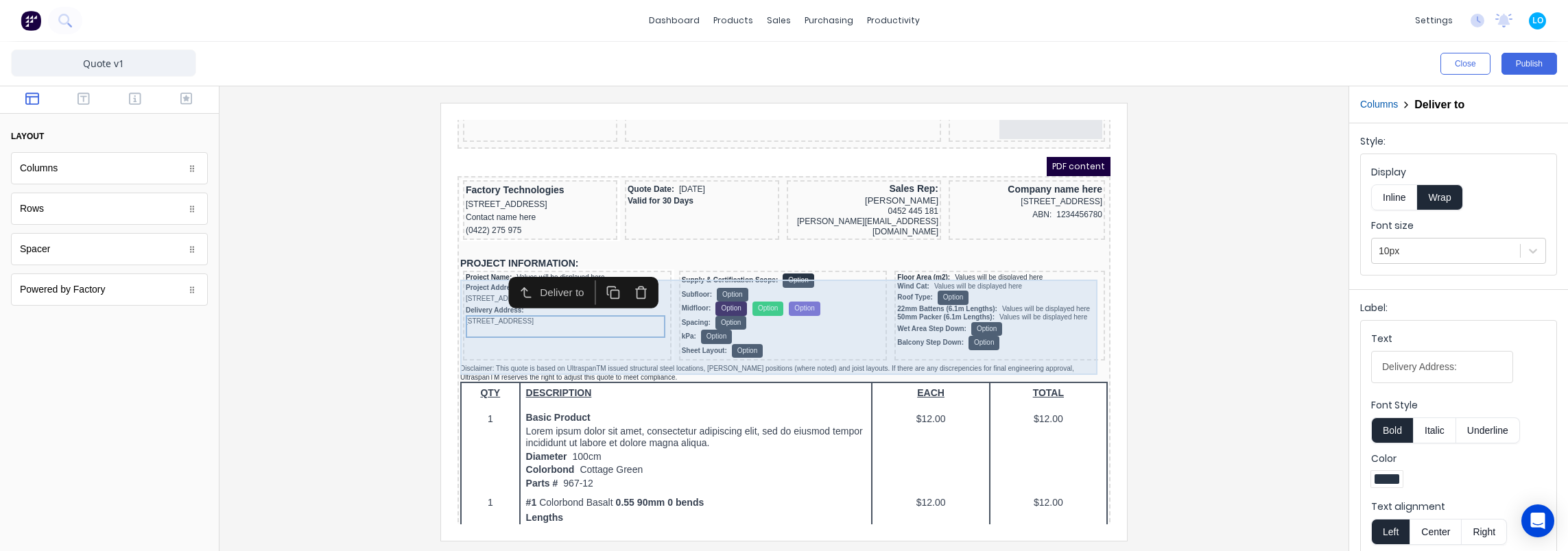
click at [500, 337] on div "Project Name: Values will be displayed here Project Address: 234 Beach Road Gol…" at bounding box center [550, 299] width 208 height 90
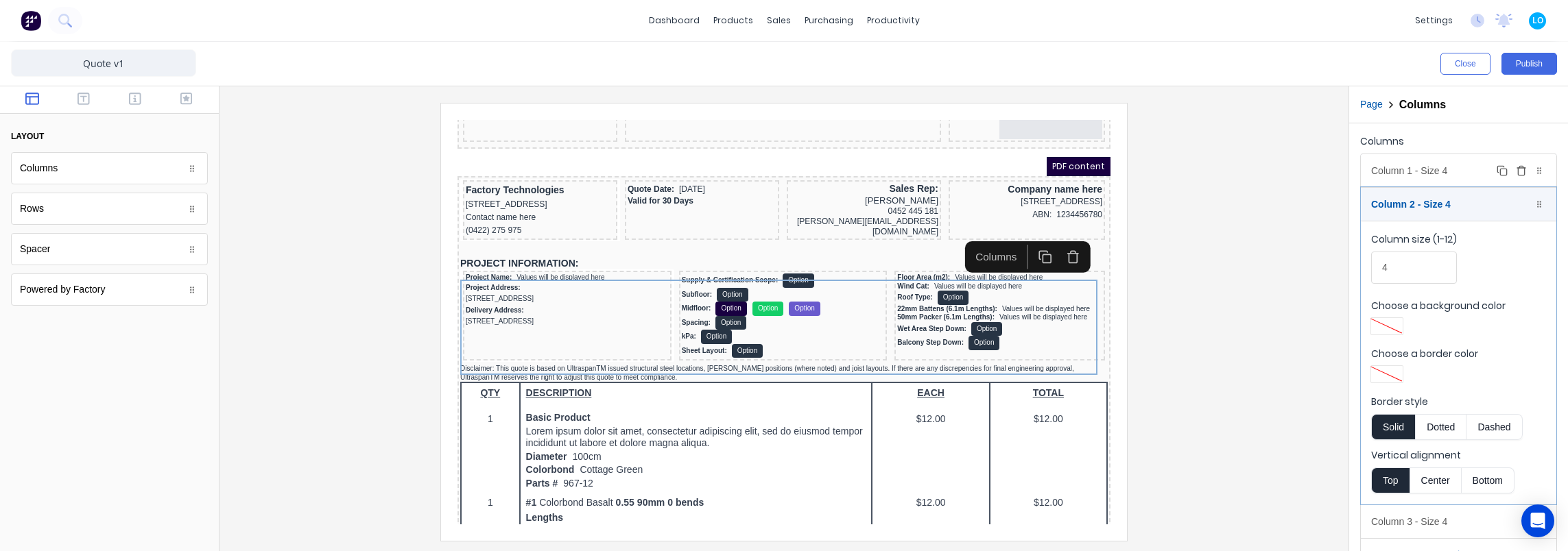
click at [1424, 178] on div "Column 1 - Size 4 Duplicate Delete" at bounding box center [1458, 170] width 195 height 33
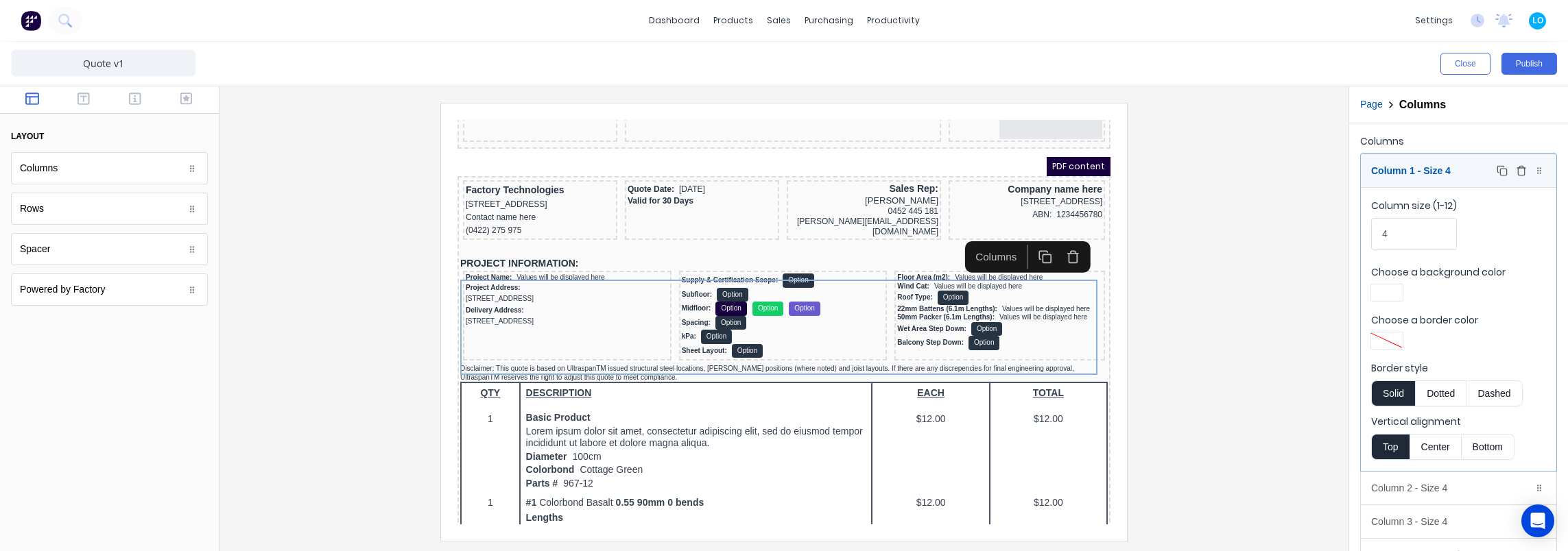
click at [1426, 175] on div "Column 1 - Size 4 Duplicate Delete" at bounding box center [1458, 170] width 195 height 33
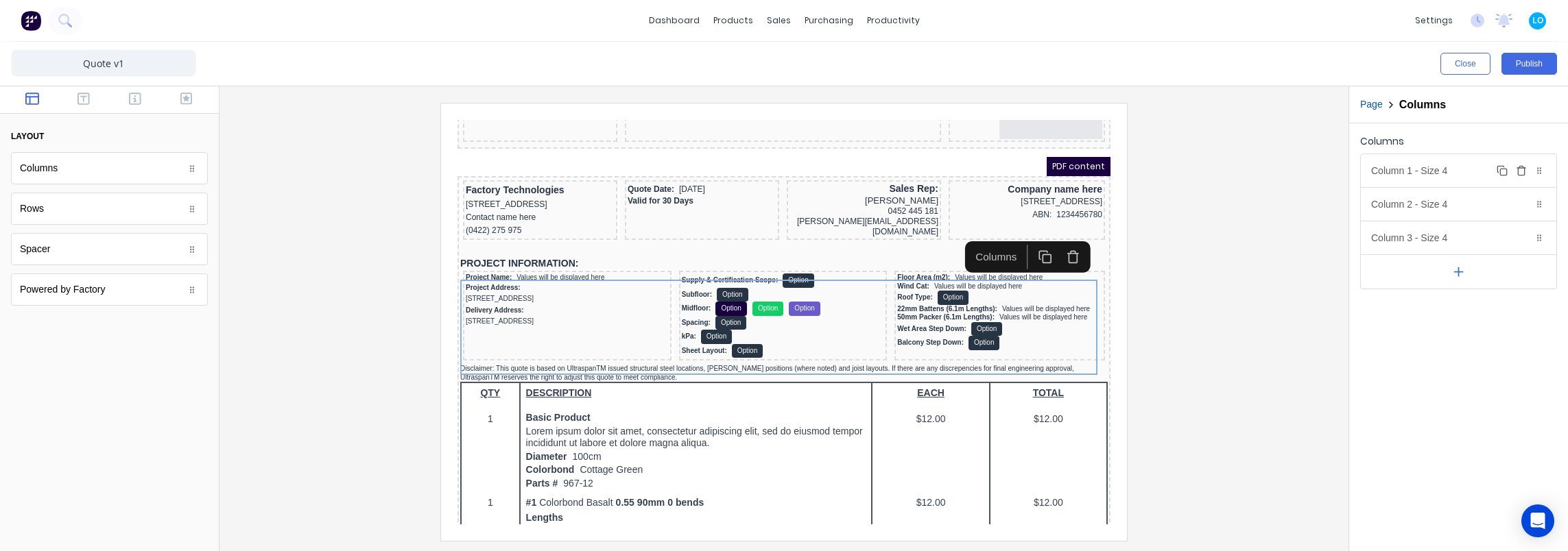
click at [1430, 168] on div "Column 1 - Size 4 Duplicate Delete" at bounding box center [1458, 170] width 195 height 33
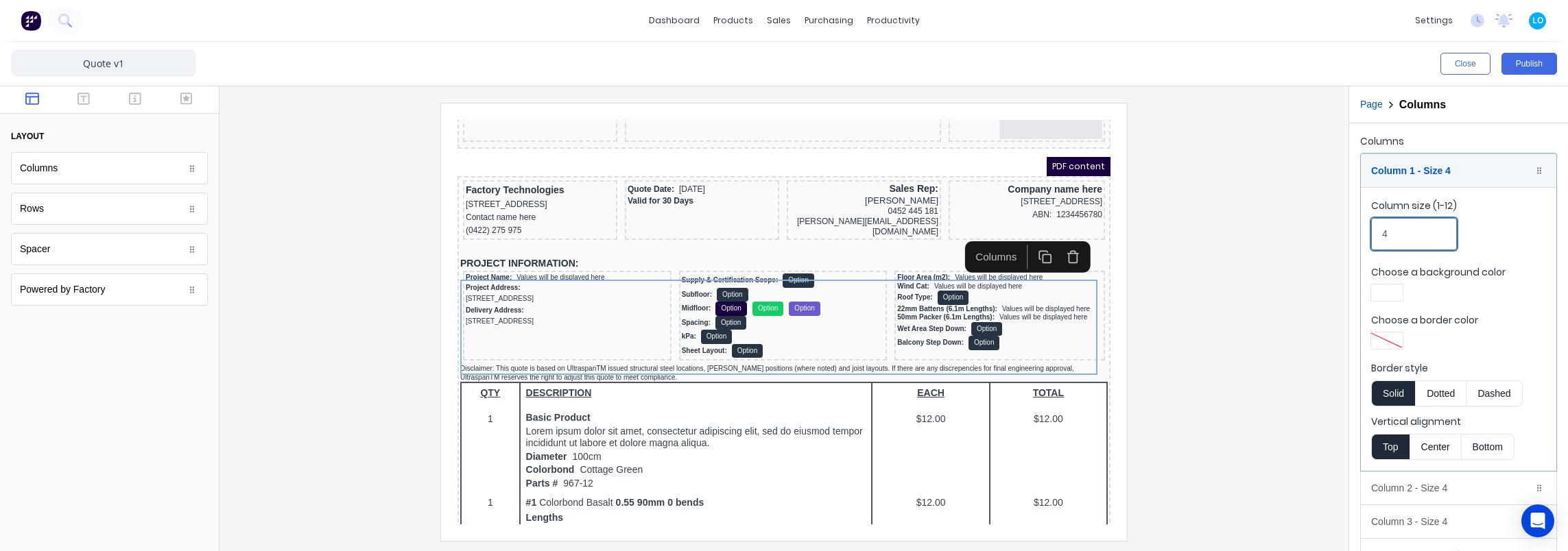
click at [1410, 232] on input "4" at bounding box center [1414, 234] width 86 height 32
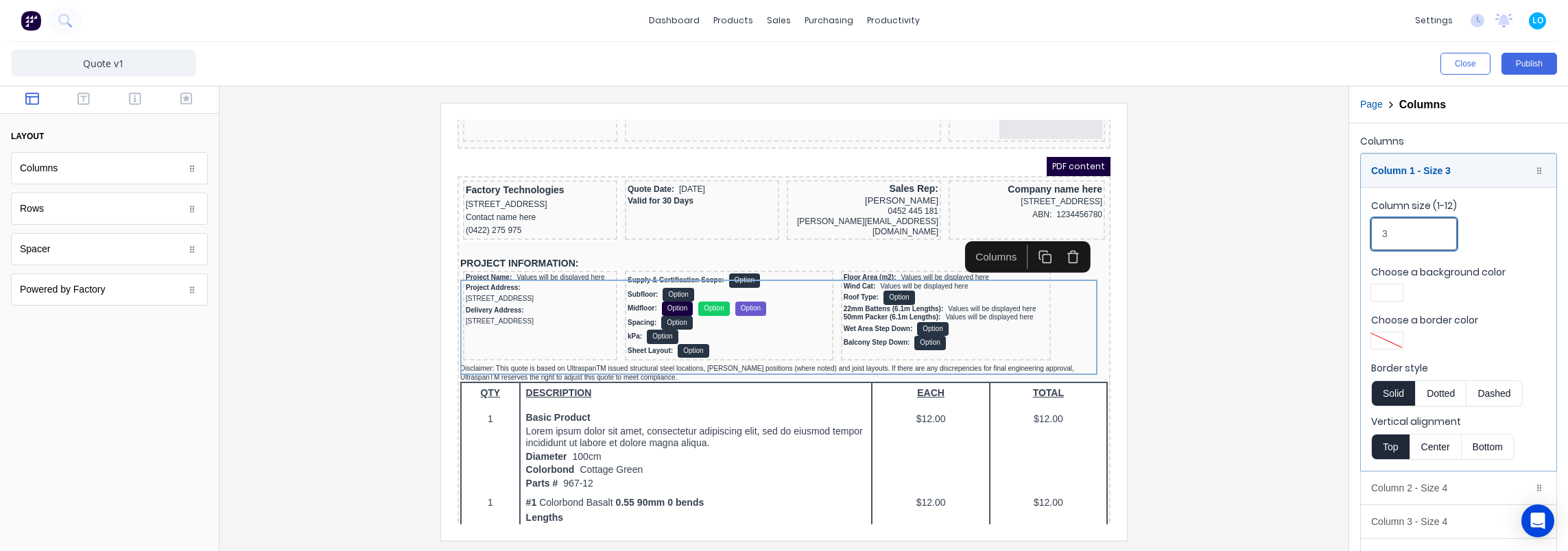
type input "4"
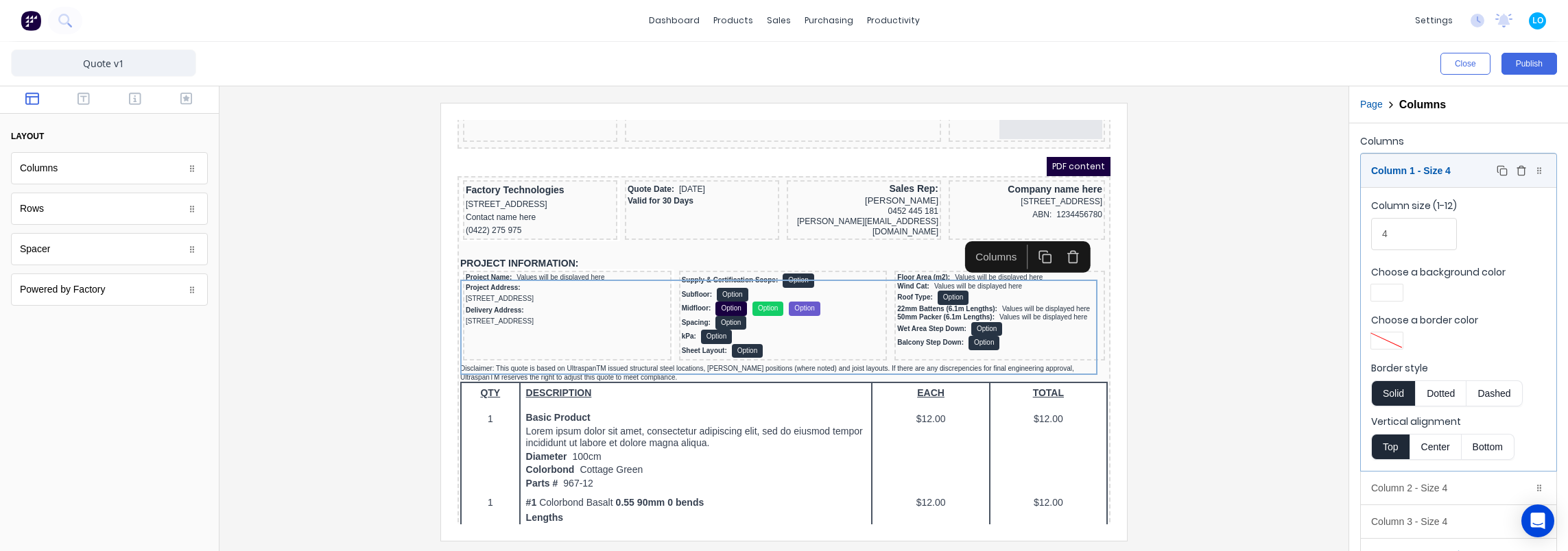
click at [1396, 166] on div "Column 1 - Size 4 Duplicate Delete" at bounding box center [1458, 170] width 195 height 33
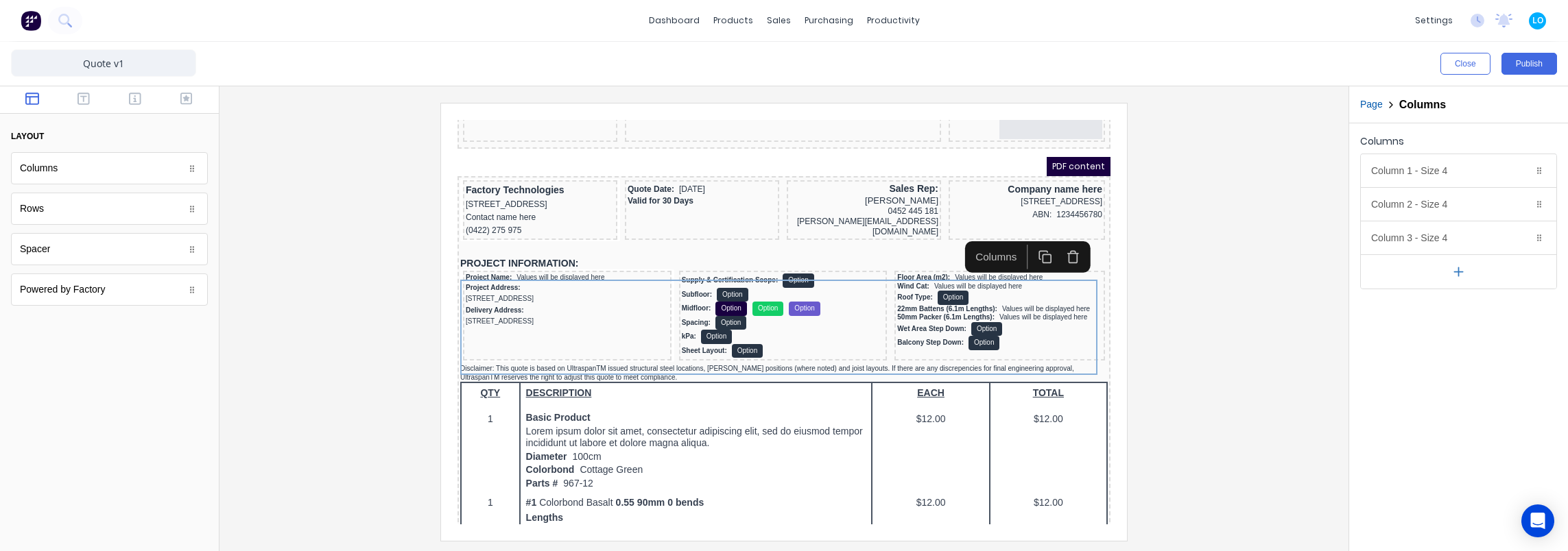
click at [1302, 294] on div at bounding box center [784, 322] width 1107 height 438
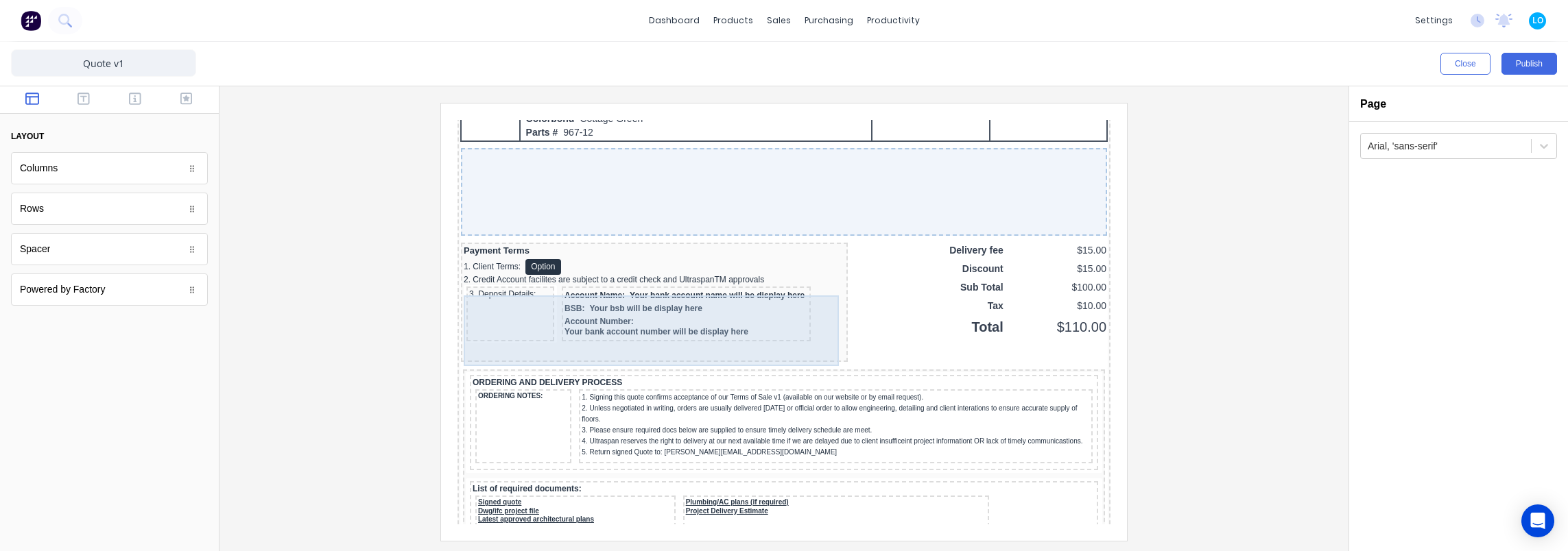
scroll to position [1028, 0]
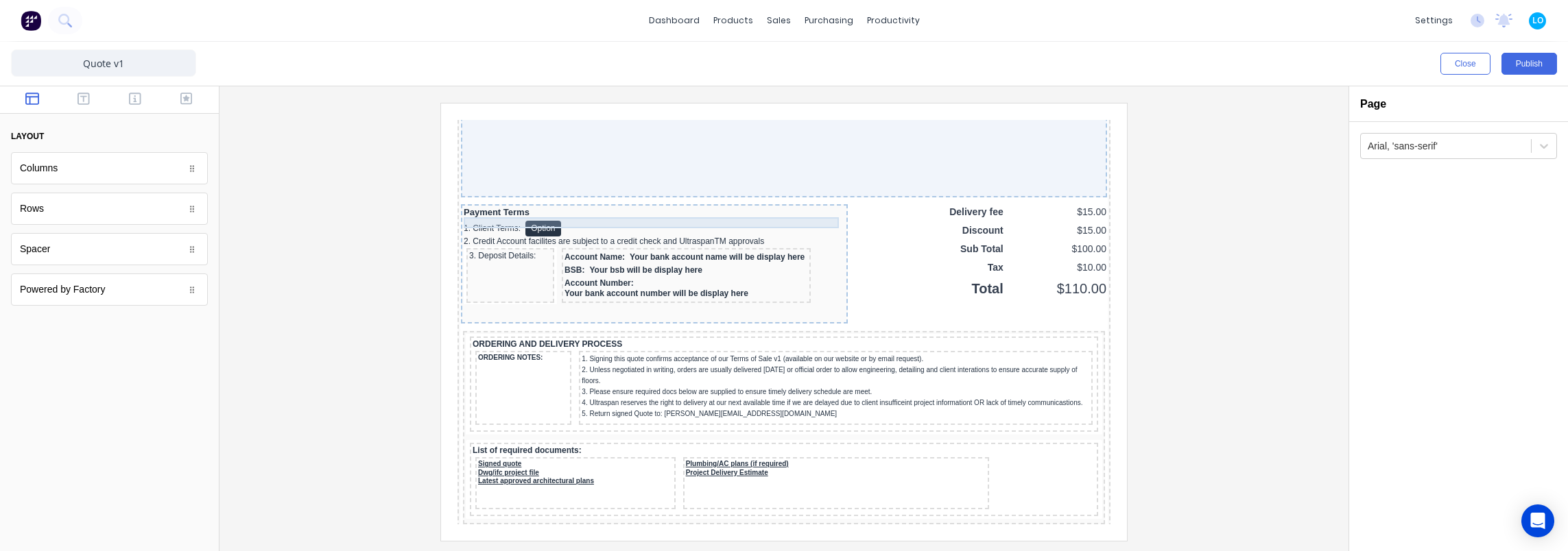
click at [481, 201] on div "Payment Terms" at bounding box center [637, 196] width 381 height 11
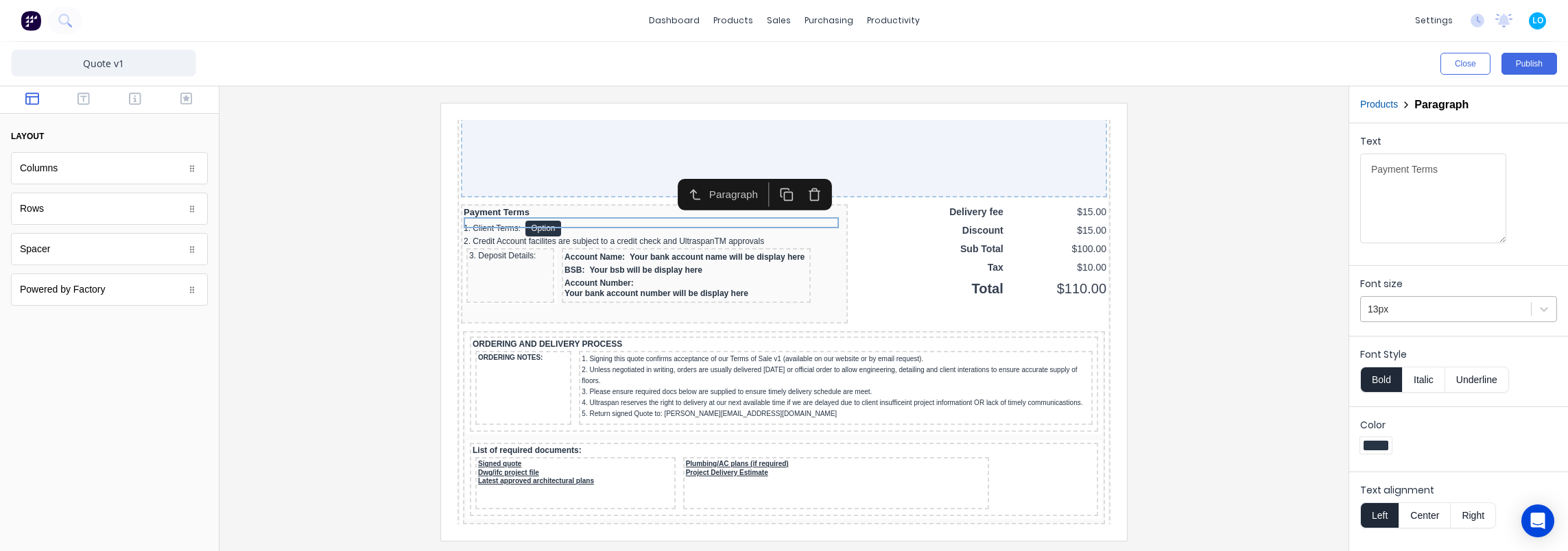
click at [1432, 311] on div at bounding box center [1446, 309] width 156 height 17
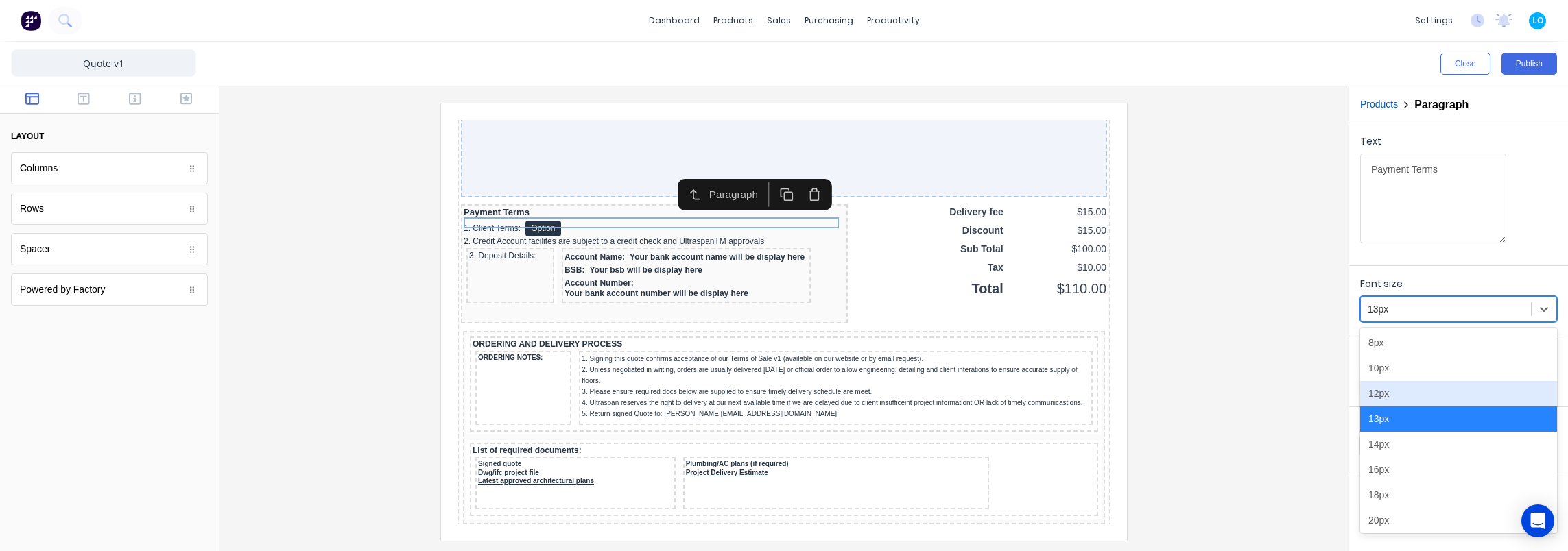
click at [1399, 391] on div "12px" at bounding box center [1458, 393] width 197 height 25
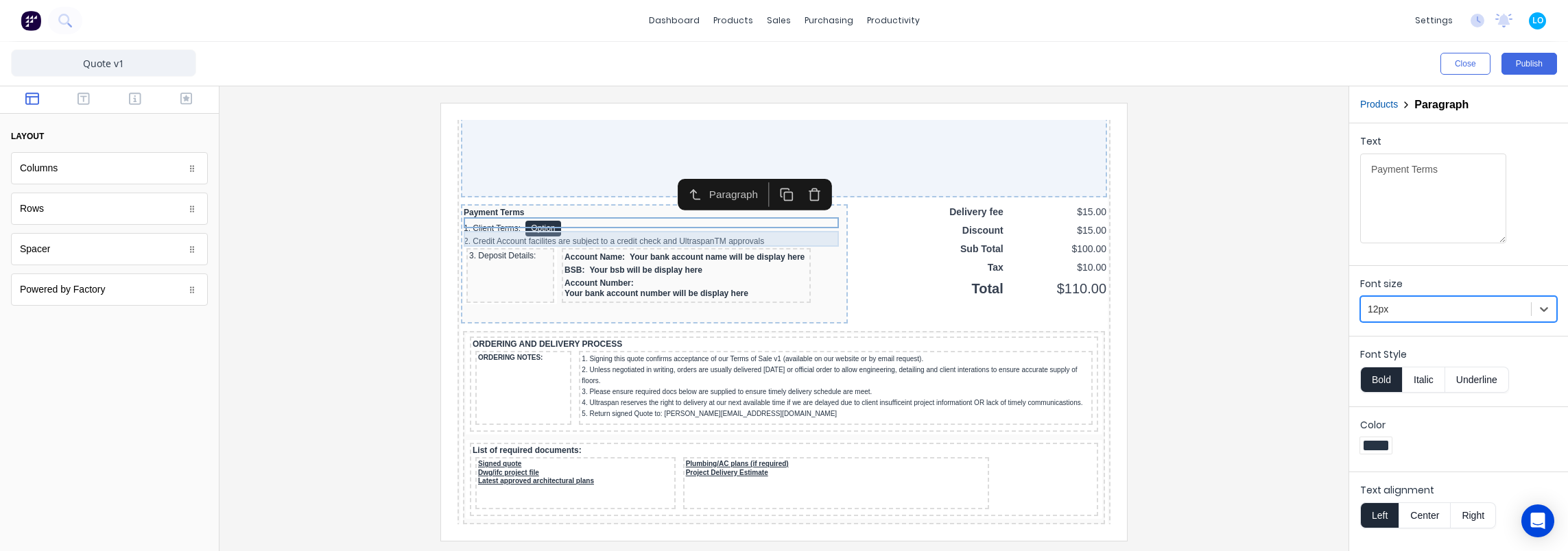
click at [489, 219] on div "1. Client Terms: Option" at bounding box center [637, 211] width 381 height 16
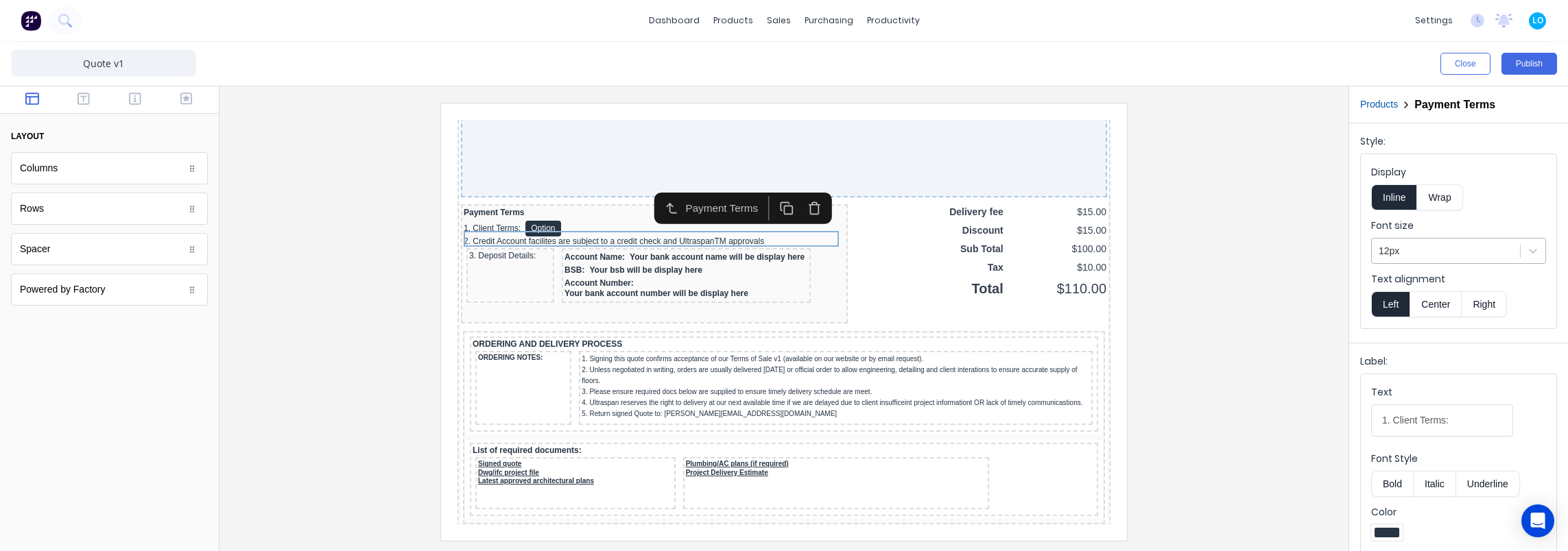
click at [1432, 251] on div at bounding box center [1445, 251] width 134 height 17
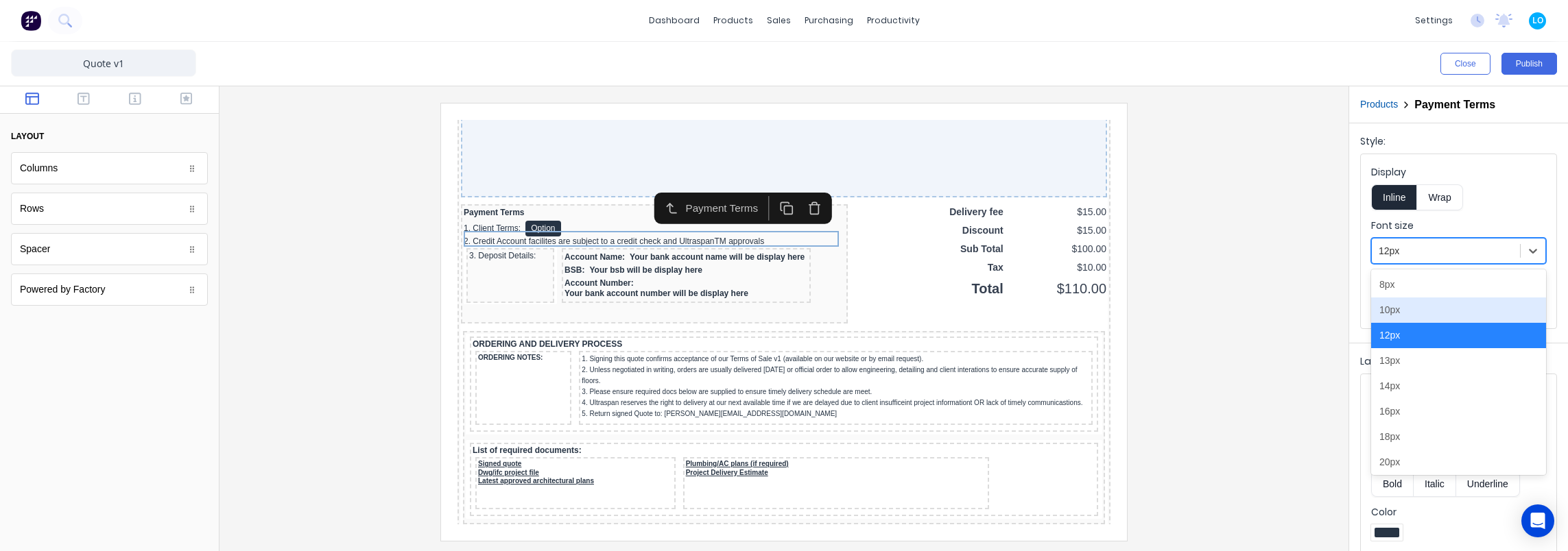
click at [1407, 311] on div "10px" at bounding box center [1459, 310] width 174 height 25
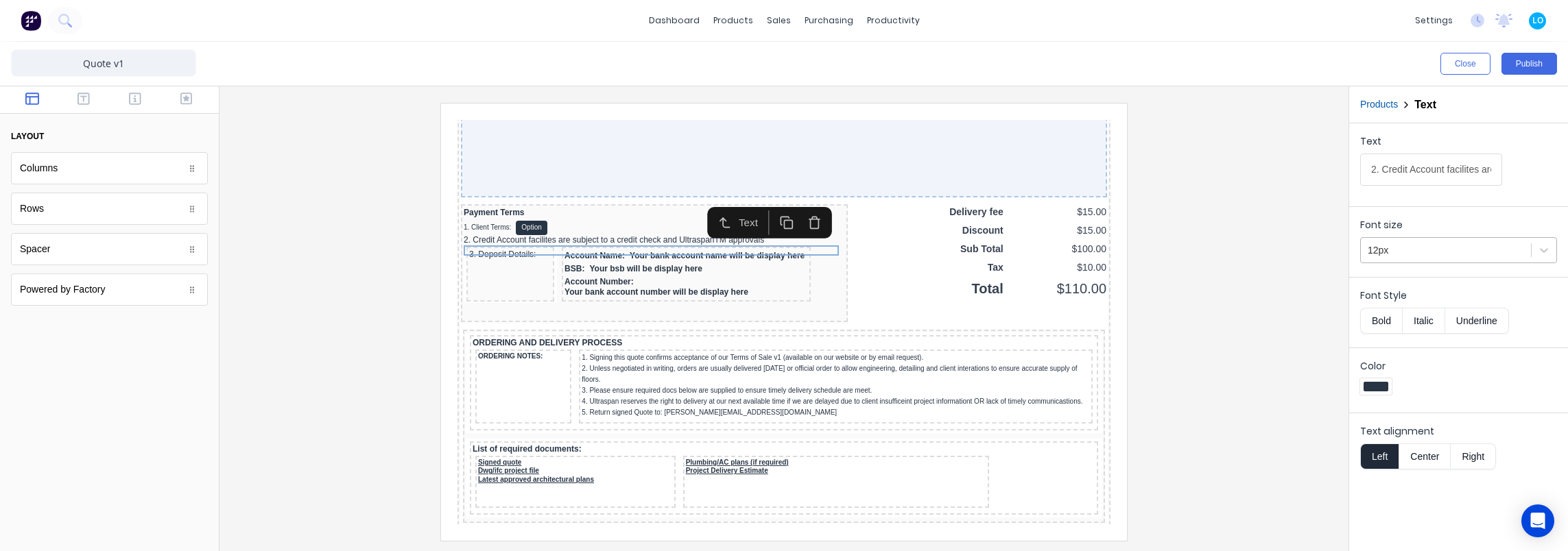
click at [1426, 248] on div at bounding box center [1446, 250] width 156 height 17
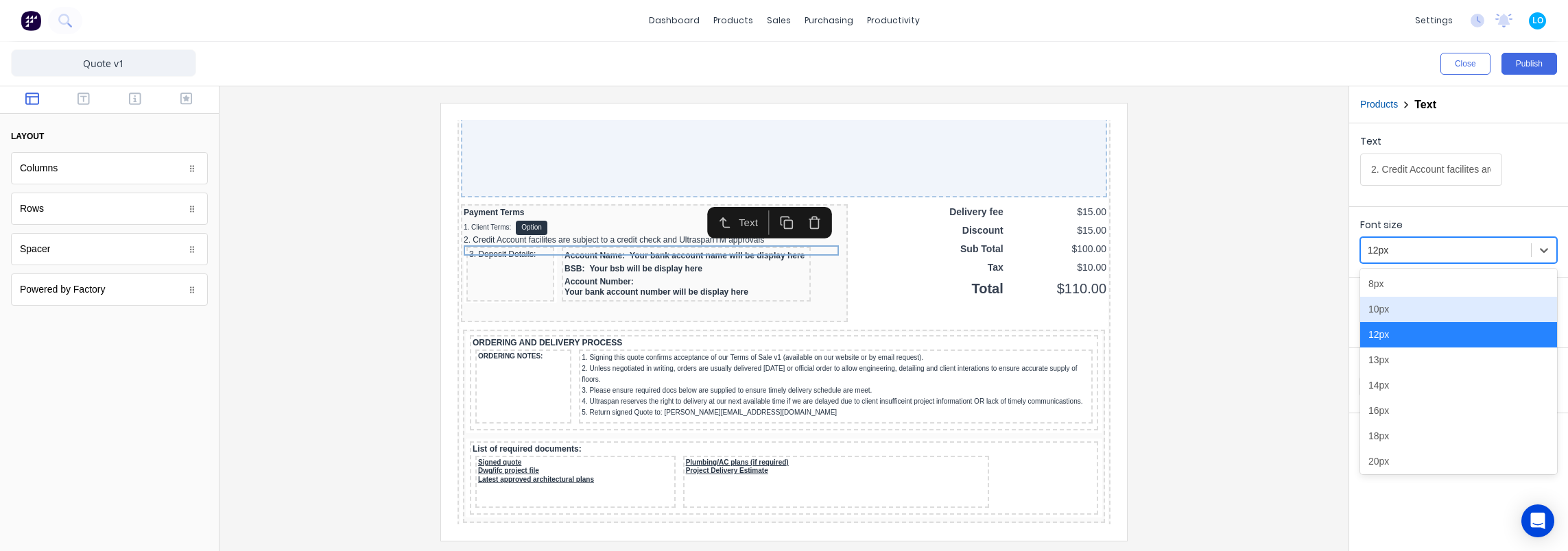
click at [1401, 306] on div "10px" at bounding box center [1458, 309] width 197 height 25
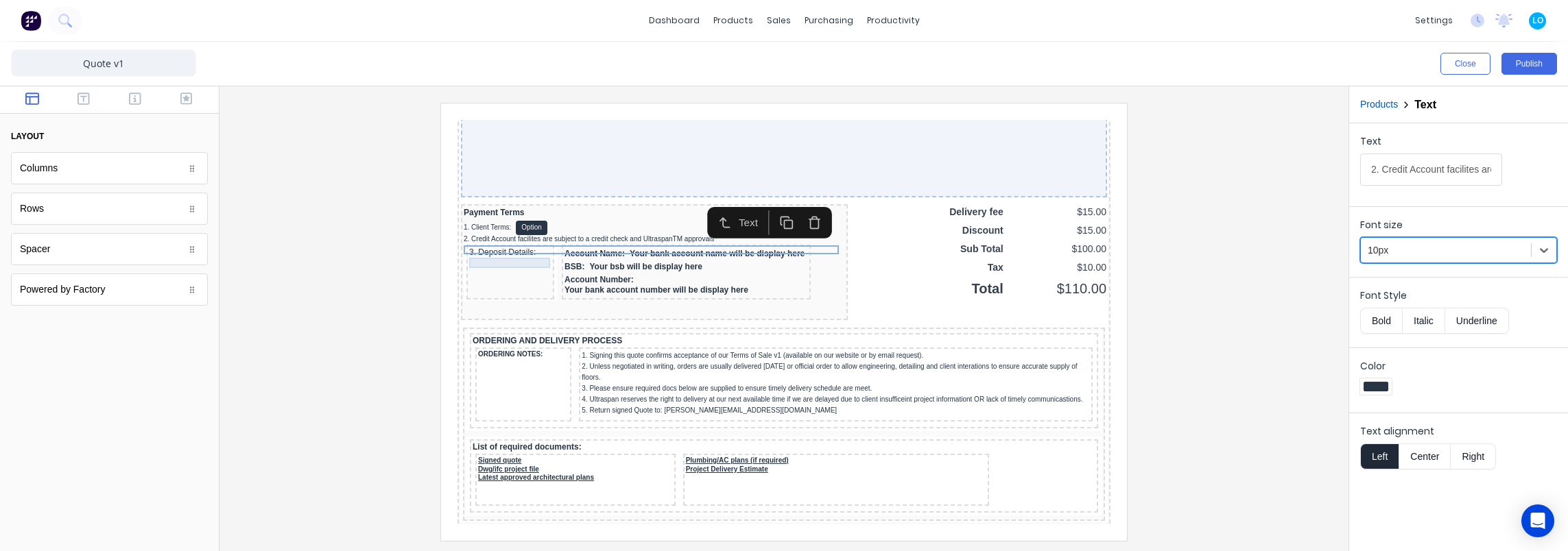
click at [498, 241] on div "3. Deposit Details:" at bounding box center [494, 236] width 82 height 10
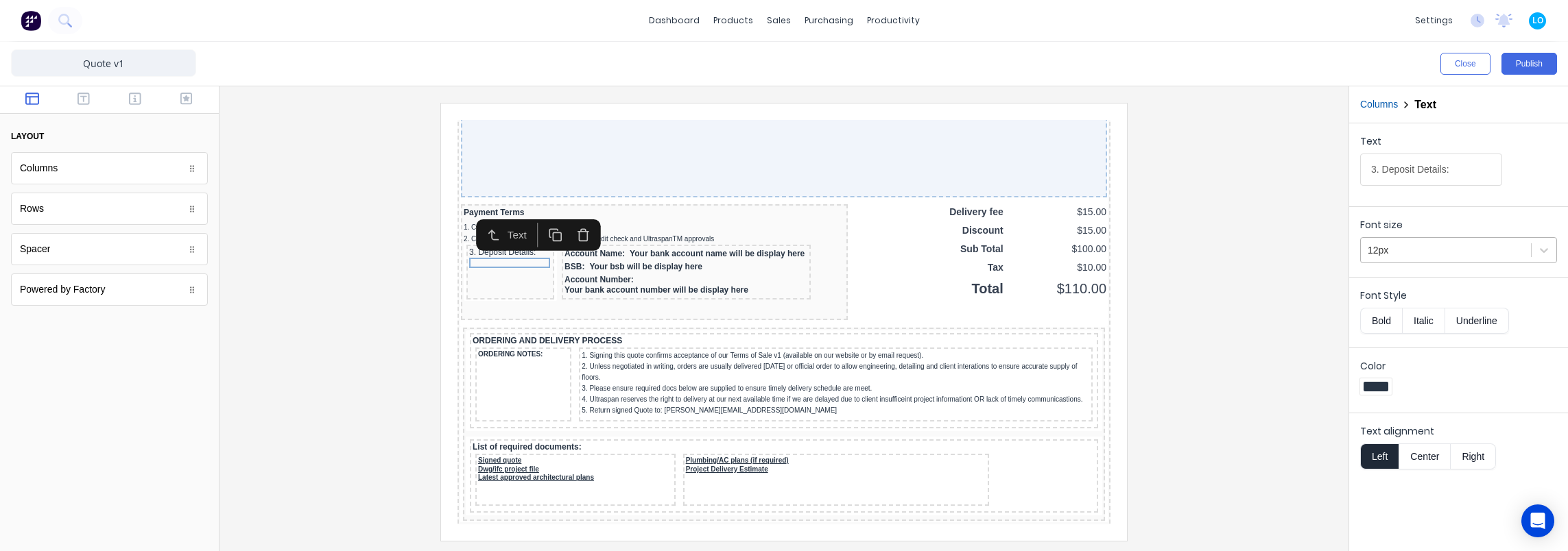
click at [1420, 252] on div at bounding box center [1446, 250] width 156 height 17
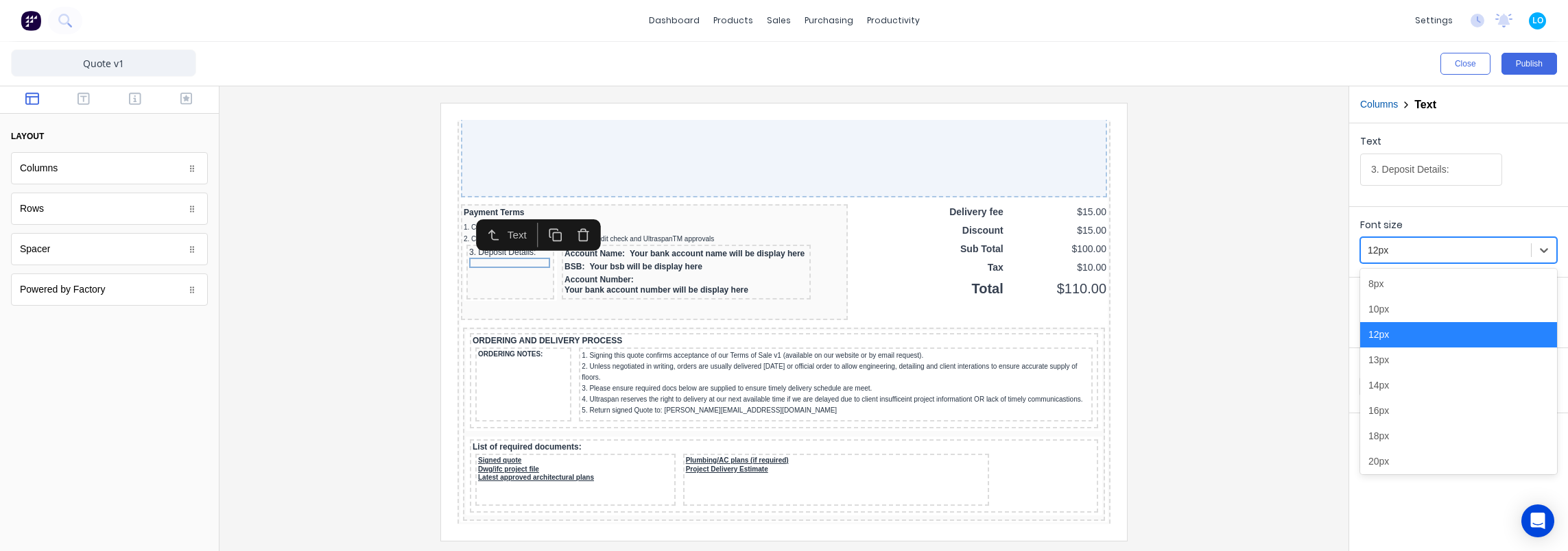
click at [1394, 312] on div "10px" at bounding box center [1458, 309] width 197 height 25
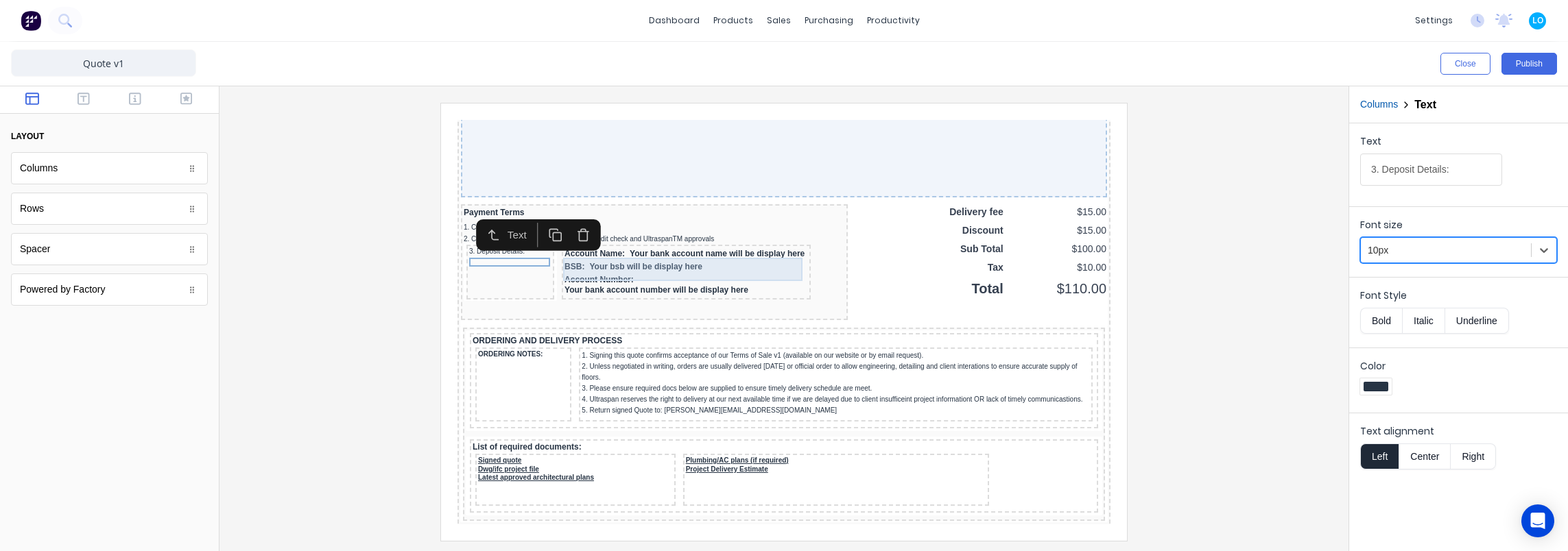
click at [665, 244] on div "Account Name: Your bank account name will be display here" at bounding box center [670, 238] width 244 height 13
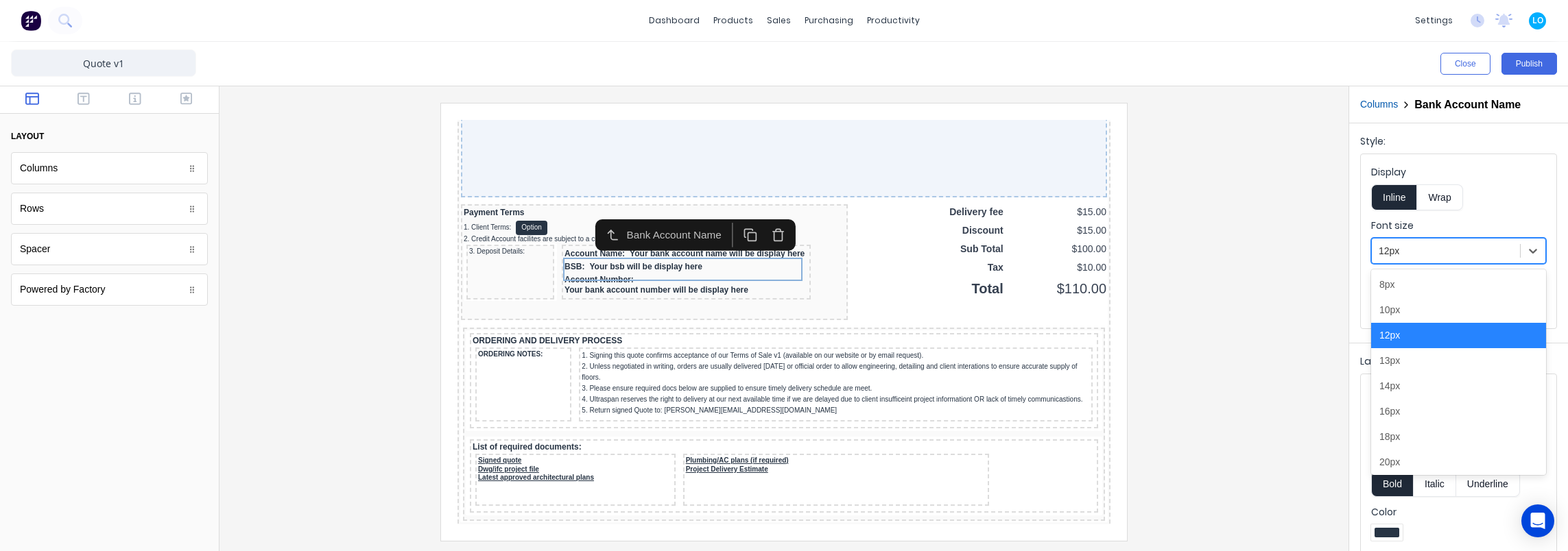
click at [1432, 252] on div at bounding box center [1445, 251] width 134 height 17
drag, startPoint x: 1414, startPoint y: 310, endPoint x: 1146, endPoint y: 309, distance: 268.0
click at [1407, 310] on div "10px" at bounding box center [1459, 310] width 174 height 25
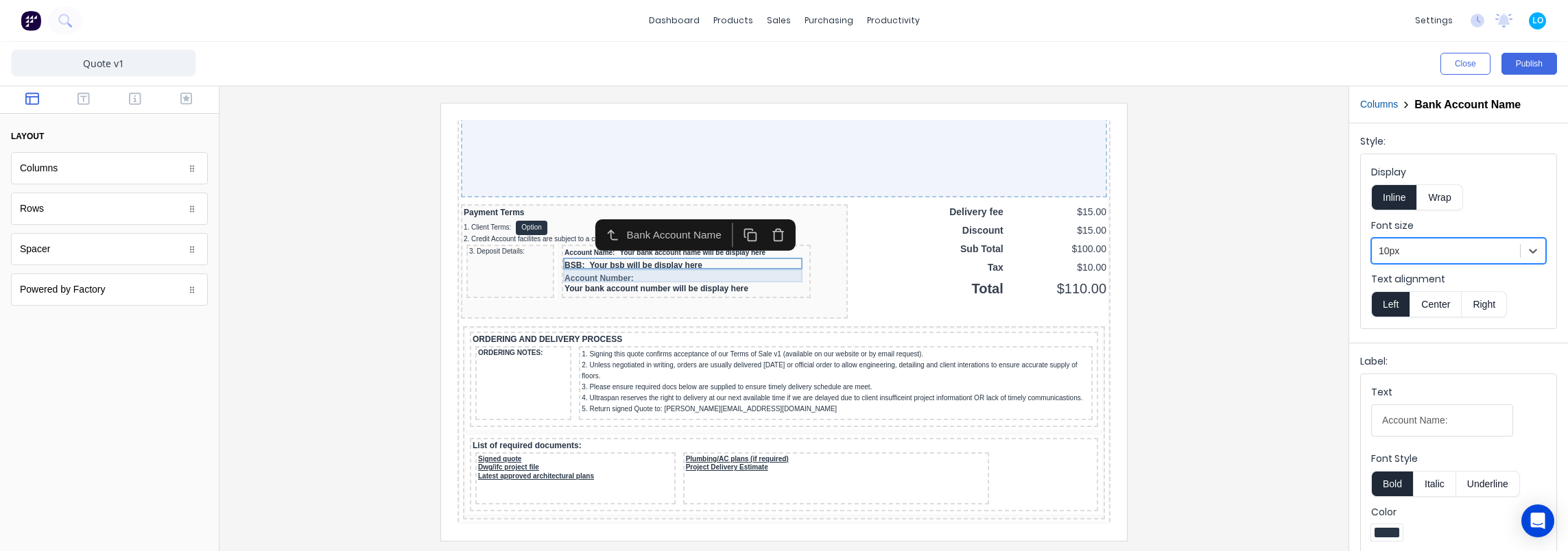
click at [642, 256] on div "BSB: Your bsb will be display here" at bounding box center [670, 249] width 244 height 13
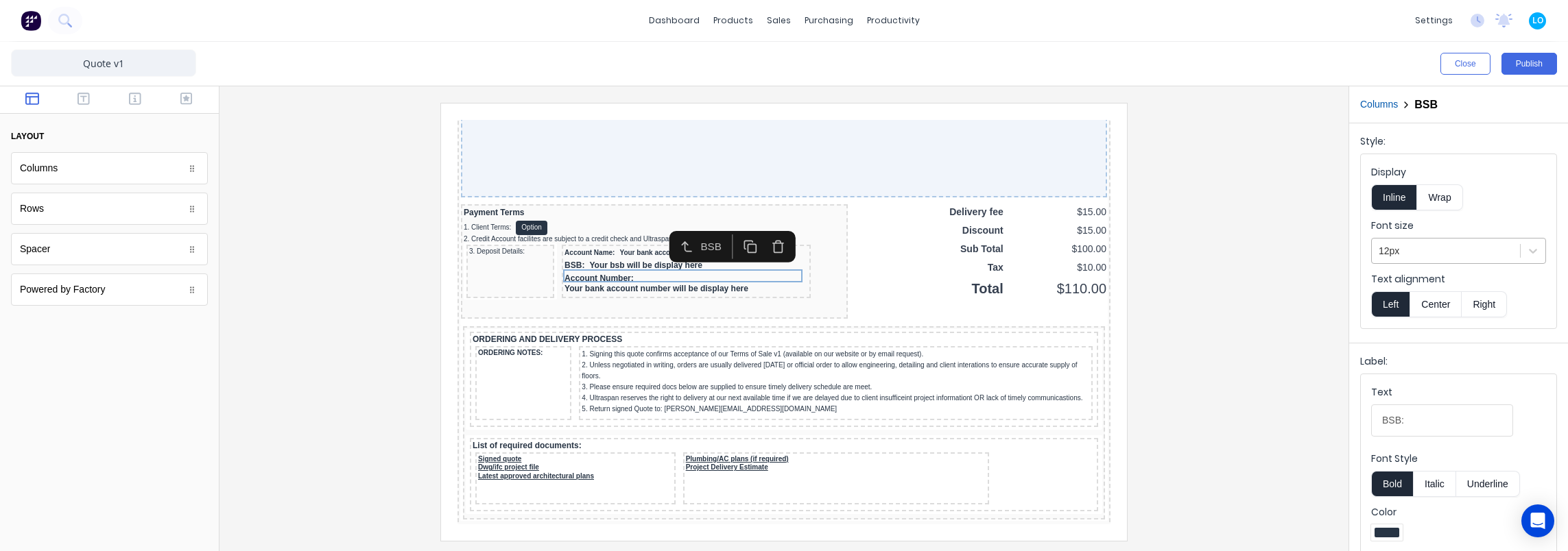
click at [1449, 249] on div at bounding box center [1445, 251] width 134 height 17
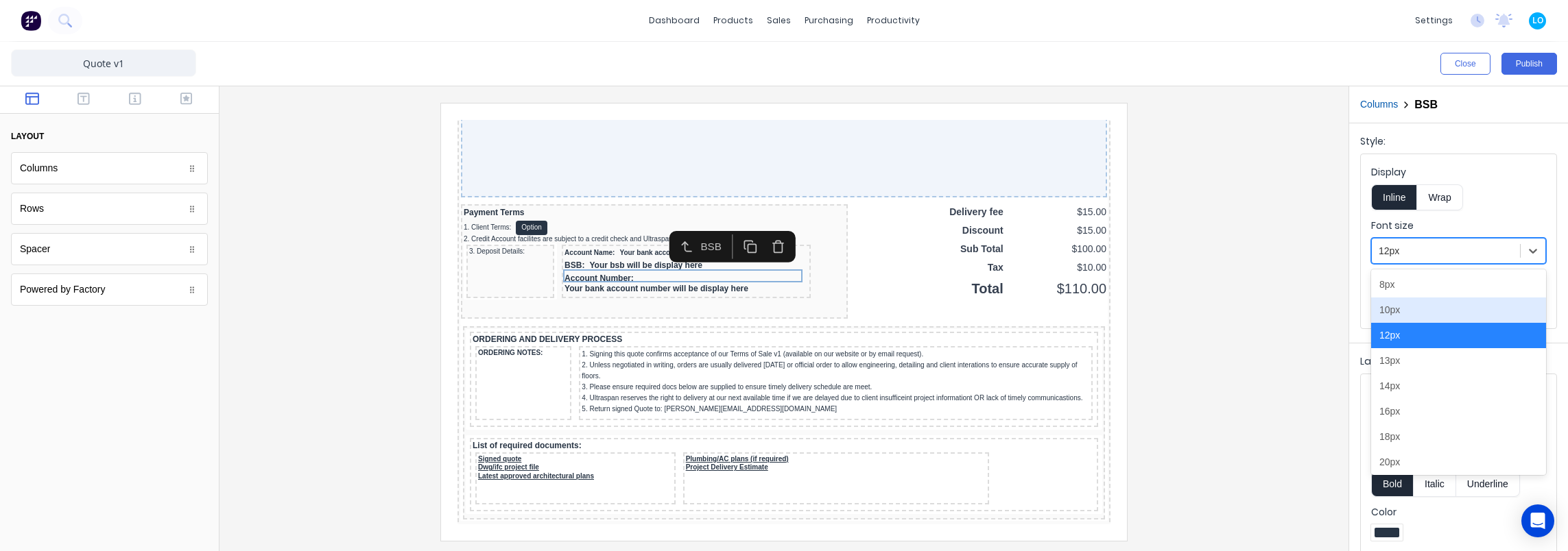
click at [1436, 304] on div "10px" at bounding box center [1459, 310] width 174 height 25
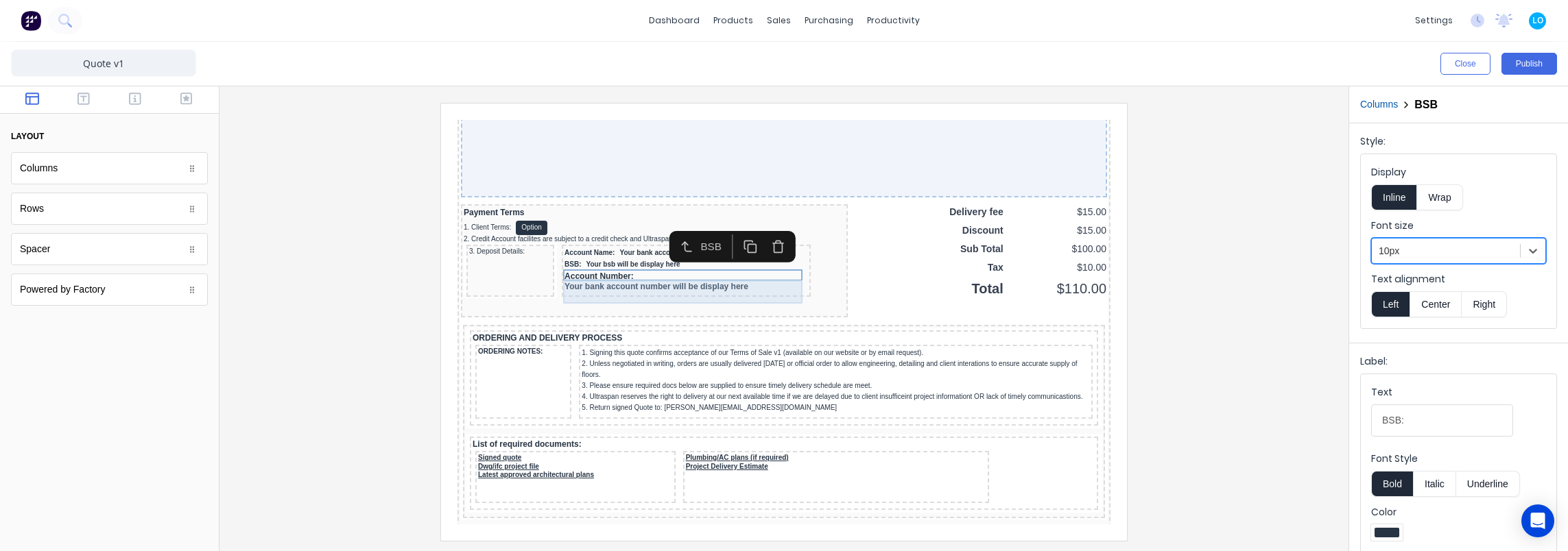
click at [669, 275] on div "Account Number: Your bank account number will be display here" at bounding box center [670, 265] width 244 height 23
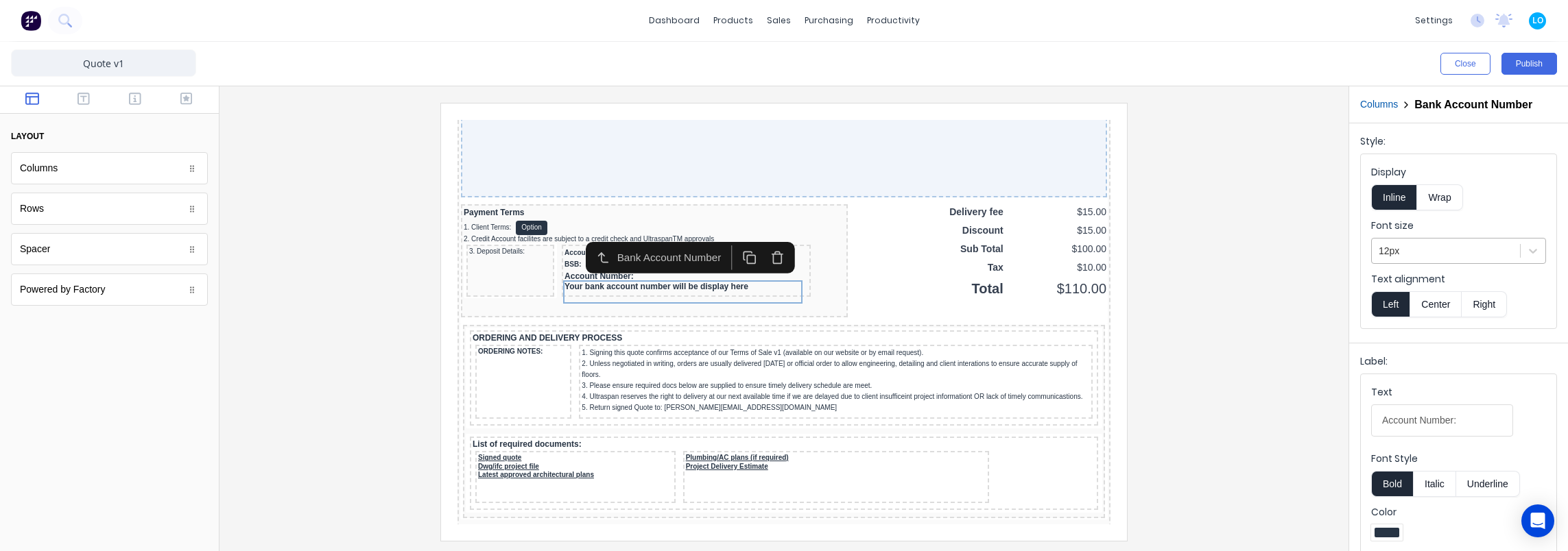
click at [1424, 248] on div at bounding box center [1445, 251] width 134 height 17
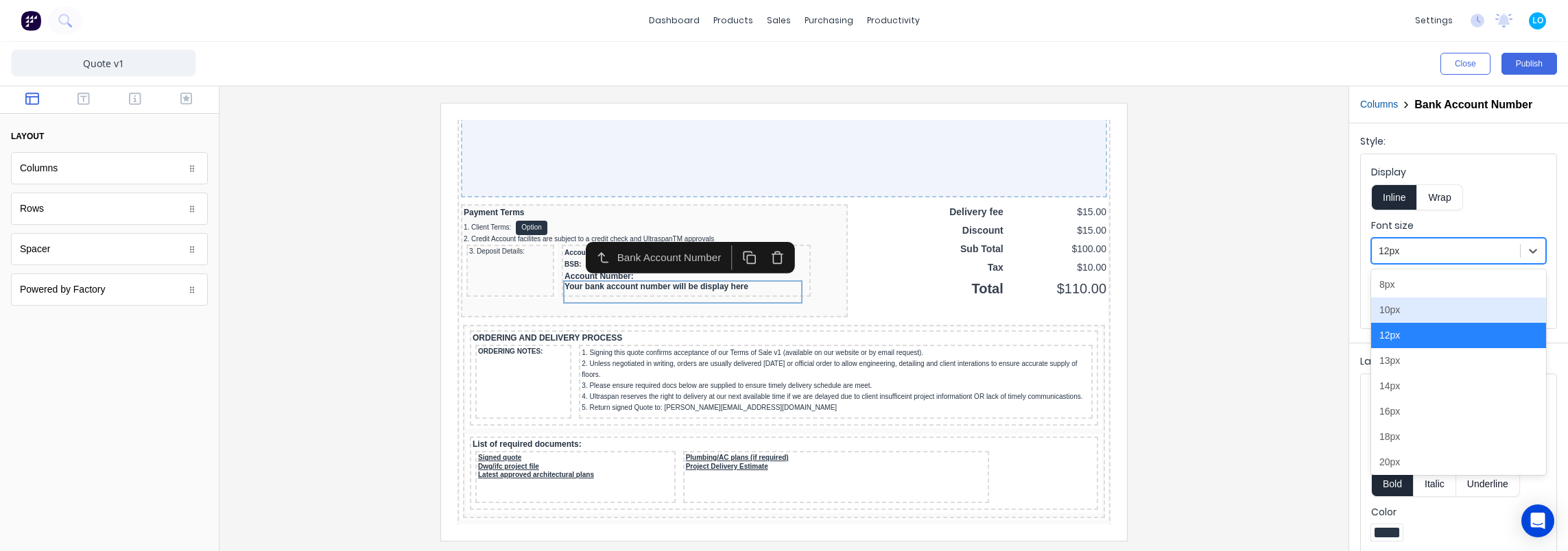
click at [1421, 307] on div "10px" at bounding box center [1459, 310] width 174 height 25
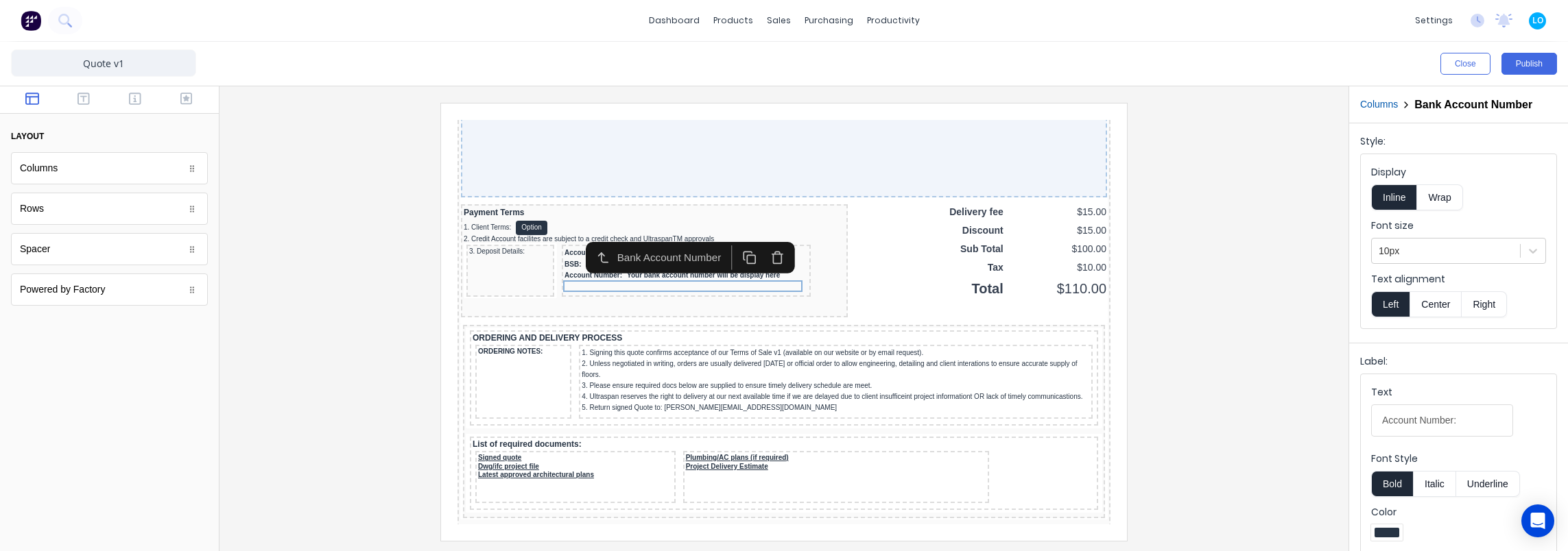
click at [1226, 228] on div at bounding box center [784, 322] width 1107 height 438
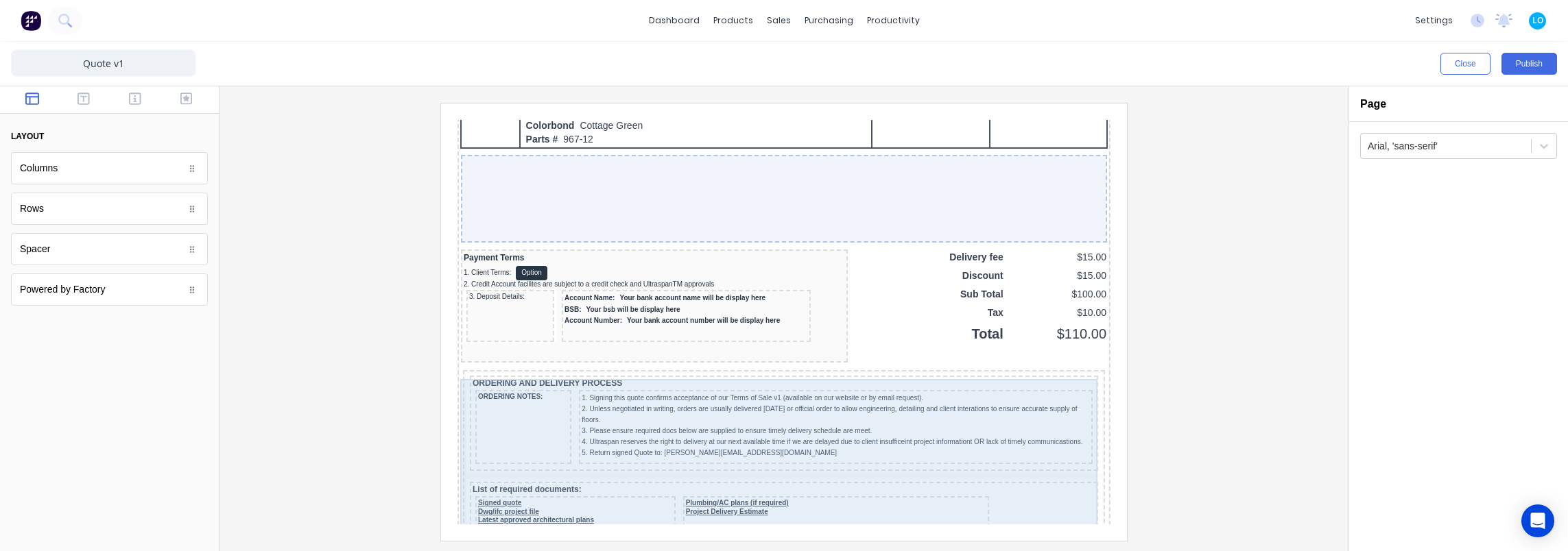
scroll to position [1036, 0]
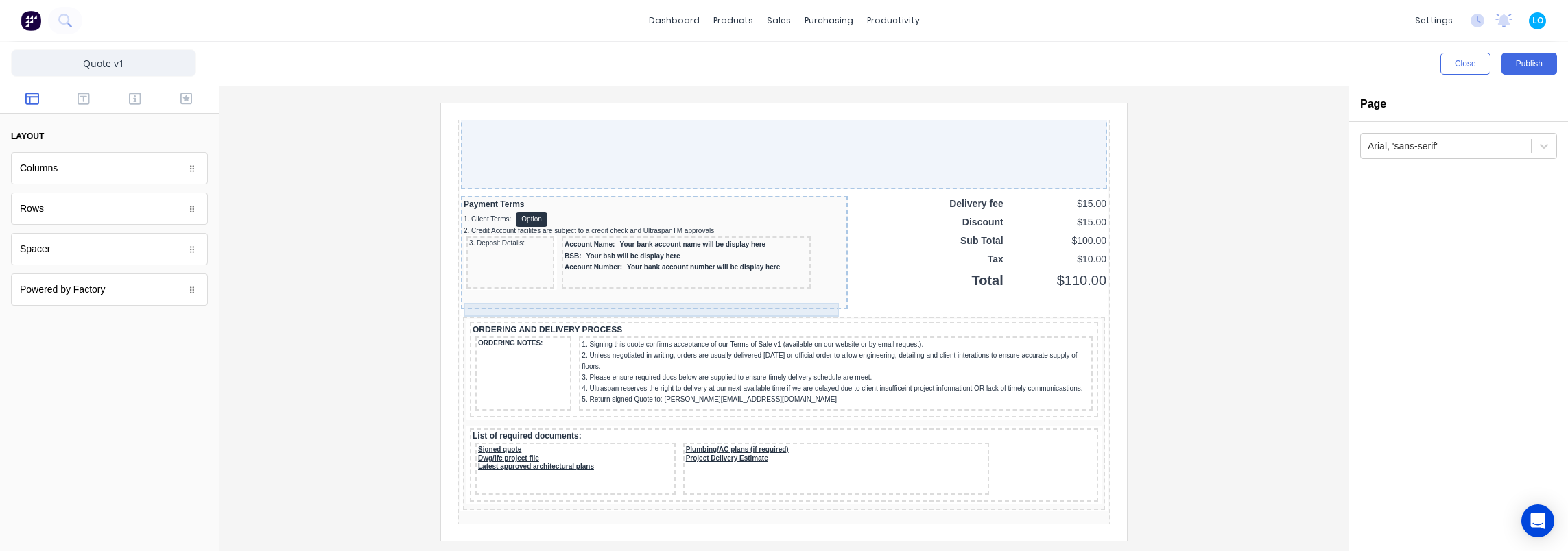
click at [523, 289] on div at bounding box center [637, 283] width 381 height 14
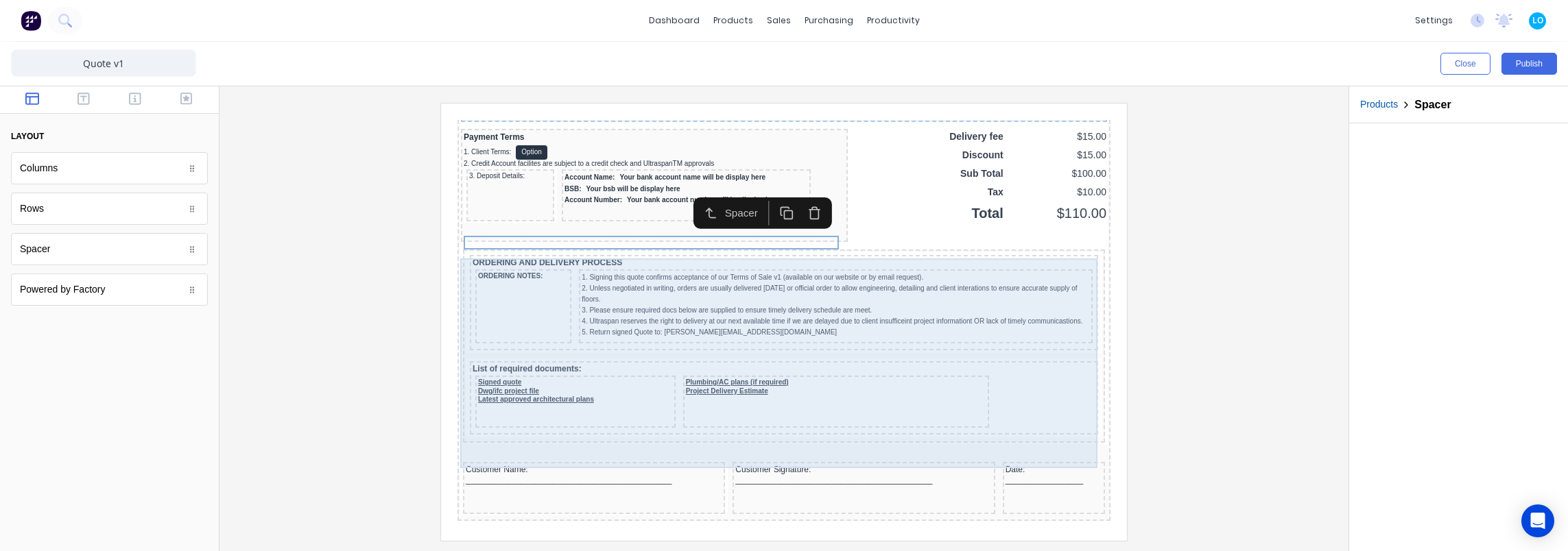
scroll to position [1104, 0]
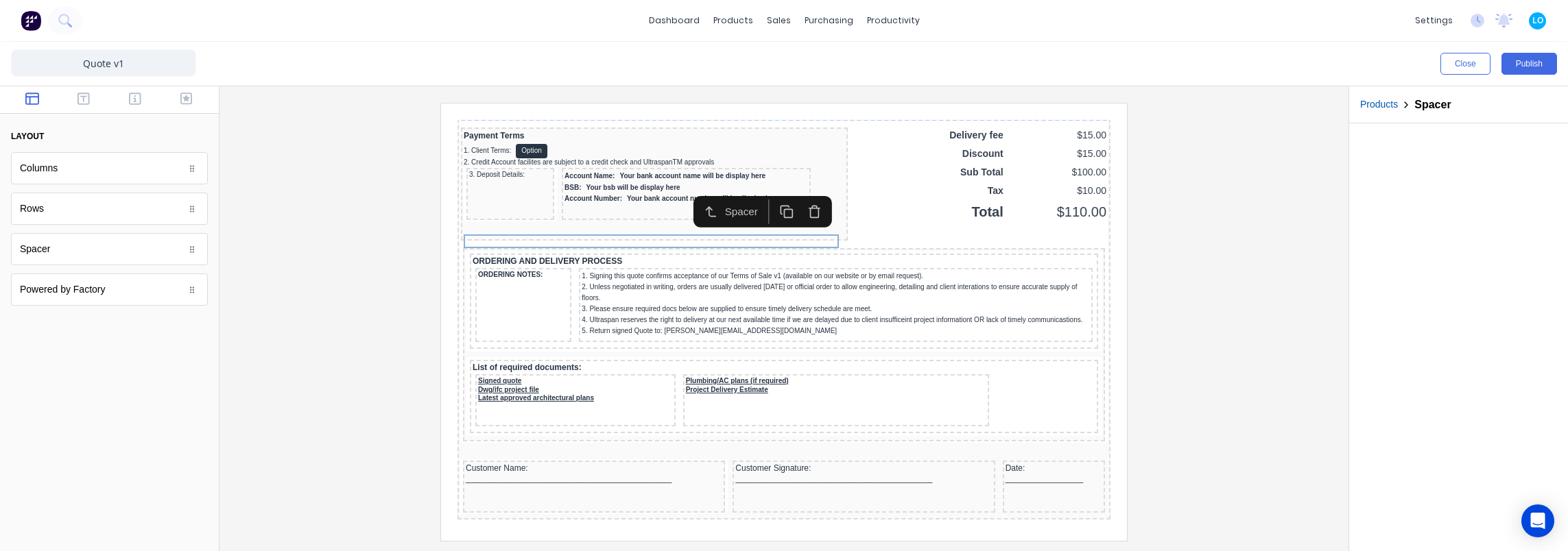
click at [800, 199] on icon "button" at bounding box center [798, 195] width 14 height 14
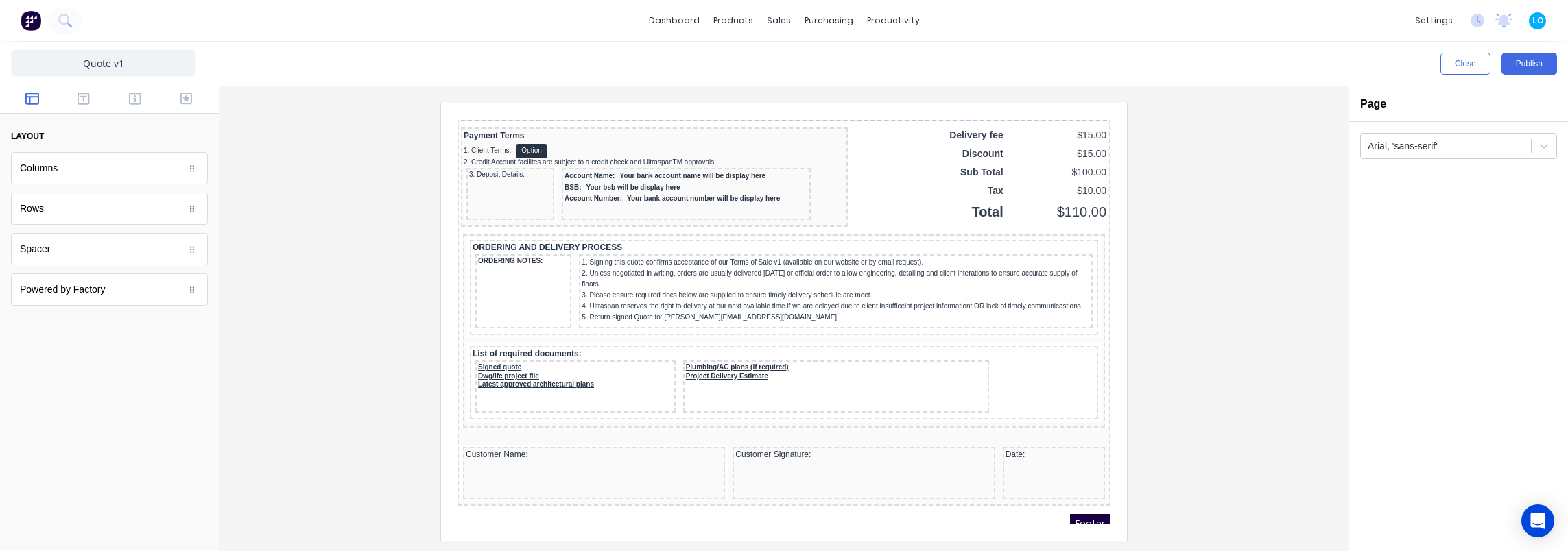
click at [364, 278] on div at bounding box center [784, 322] width 1107 height 438
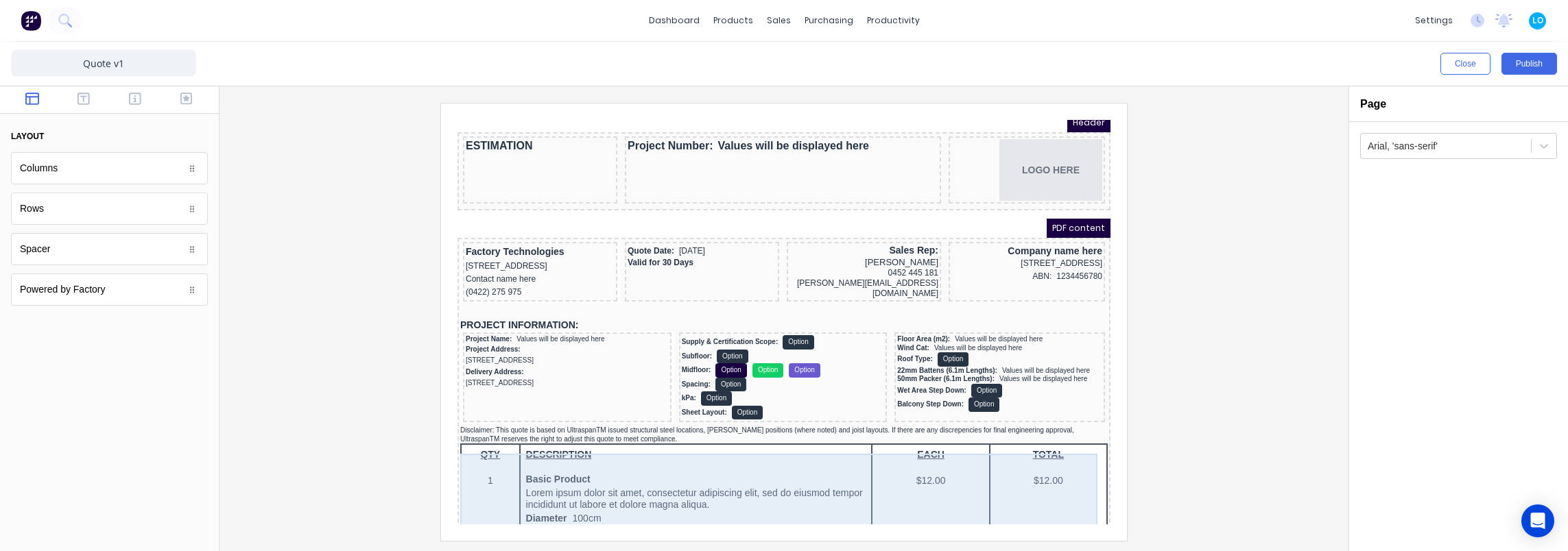
scroll to position [0, 0]
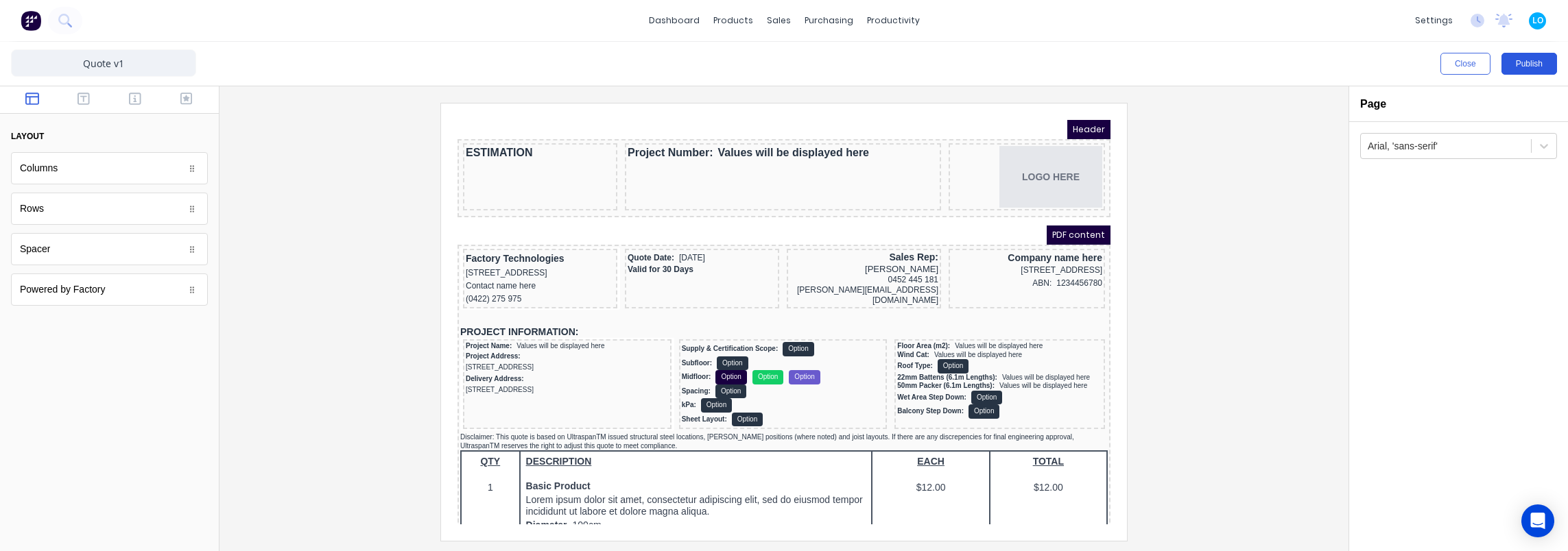
click at [1535, 63] on button "Publish" at bounding box center [1528, 63] width 55 height 22
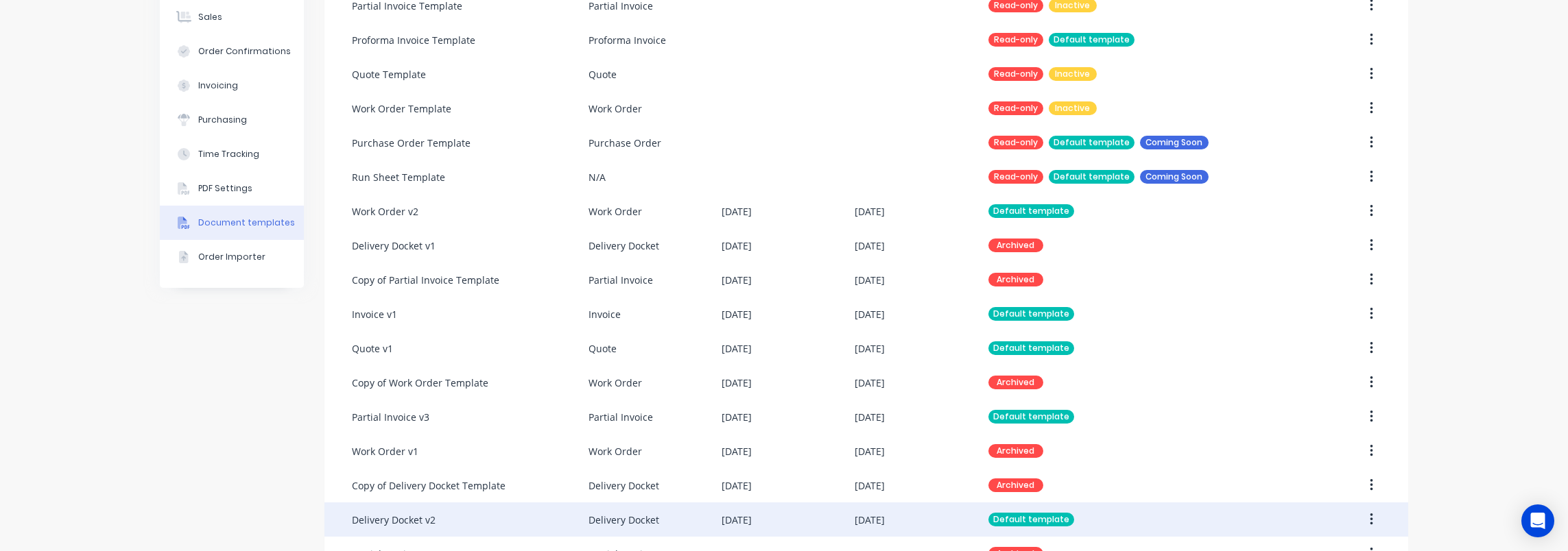
scroll to position [244, 0]
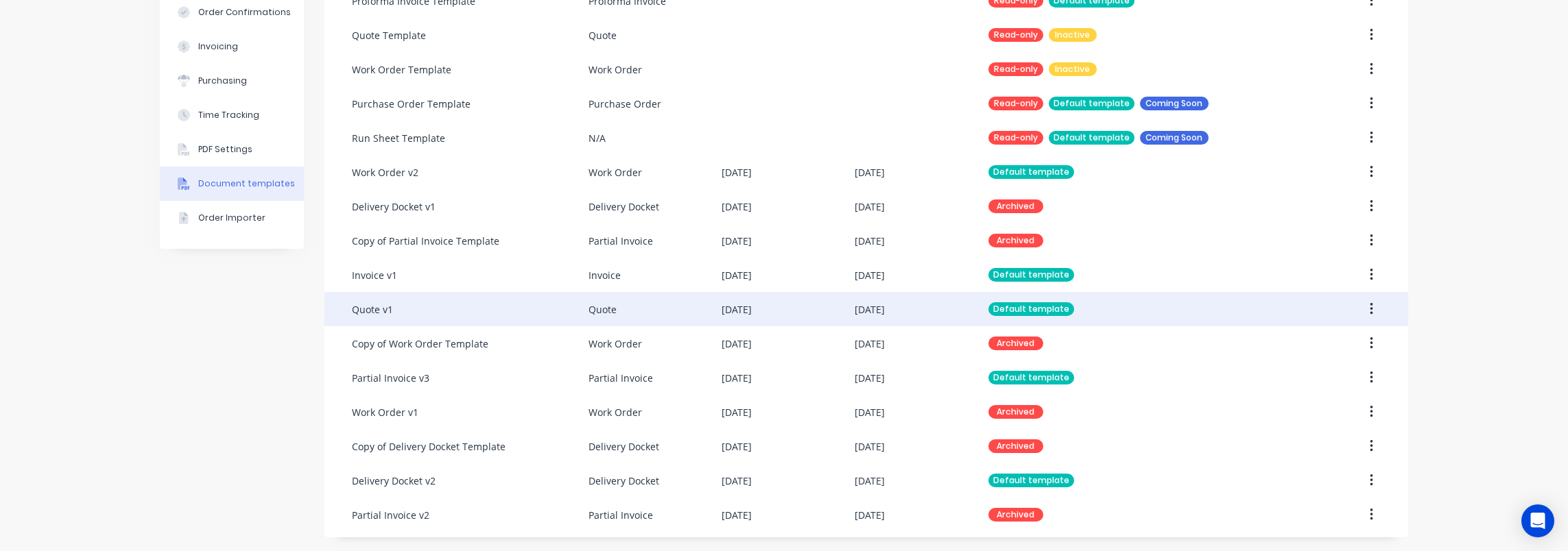
click at [640, 312] on div "Quote" at bounding box center [655, 309] width 133 height 35
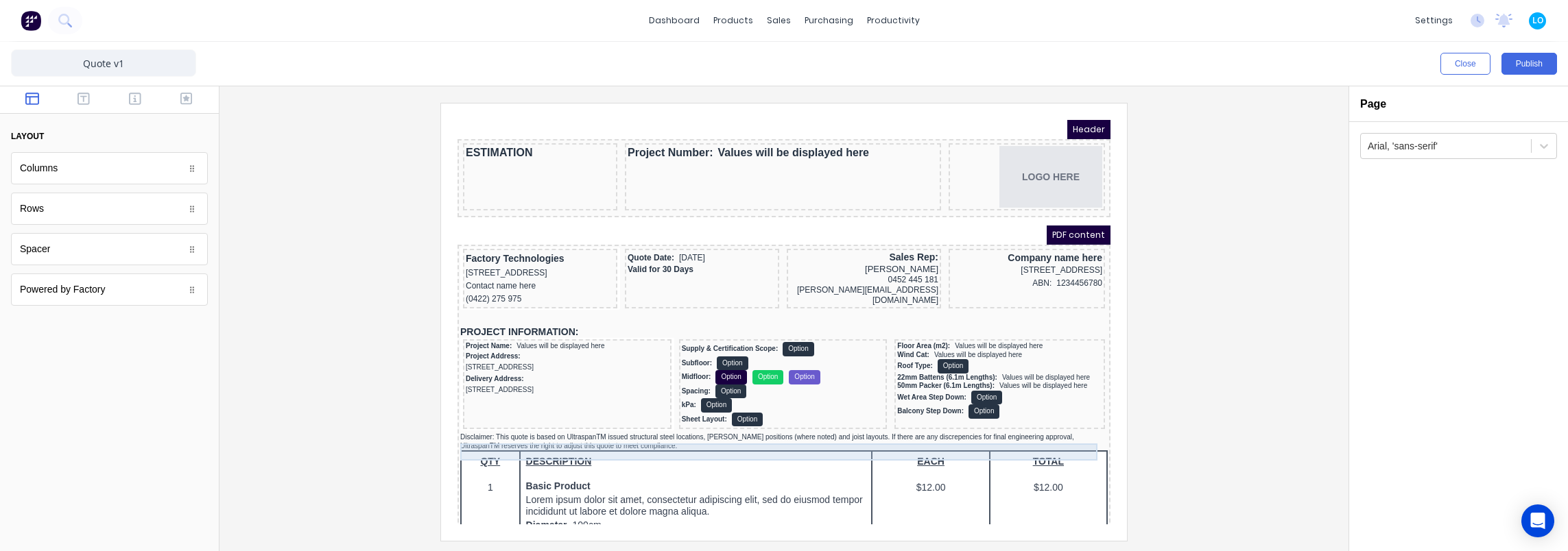
click at [650, 430] on div "Disclaimer: This quote is based on UltraspanTM issued structural steel location…" at bounding box center [767, 425] width 648 height 17
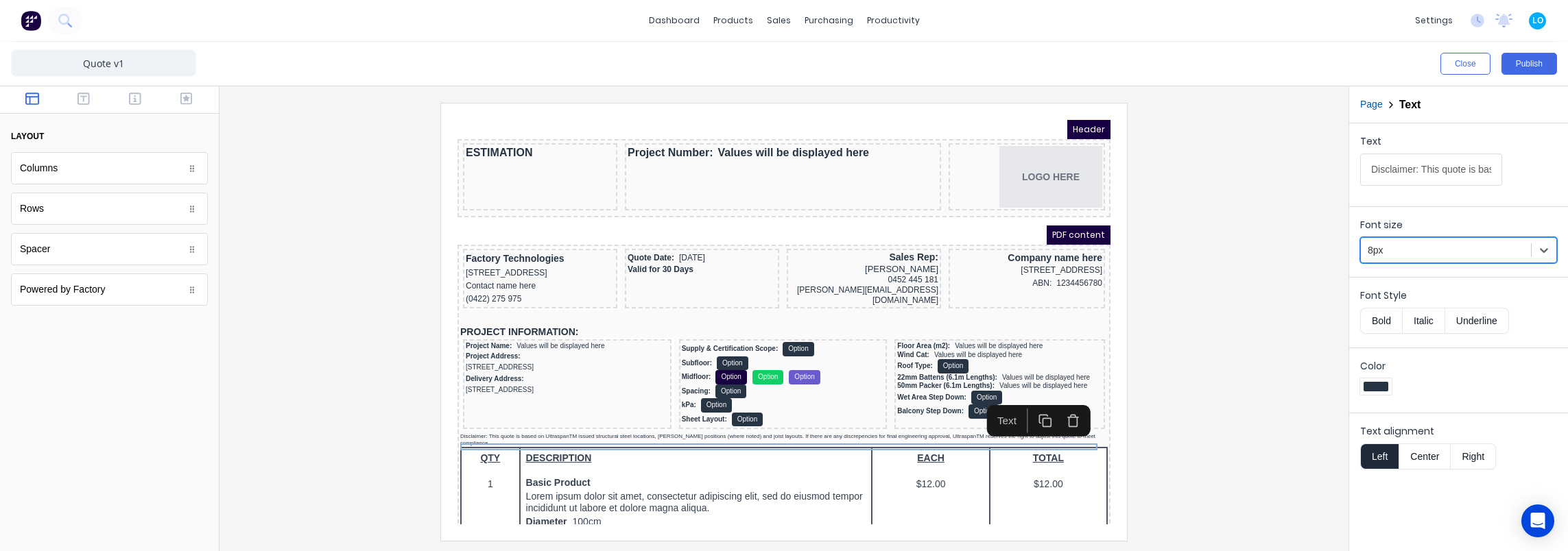
click at [1179, 374] on div at bounding box center [784, 322] width 1107 height 438
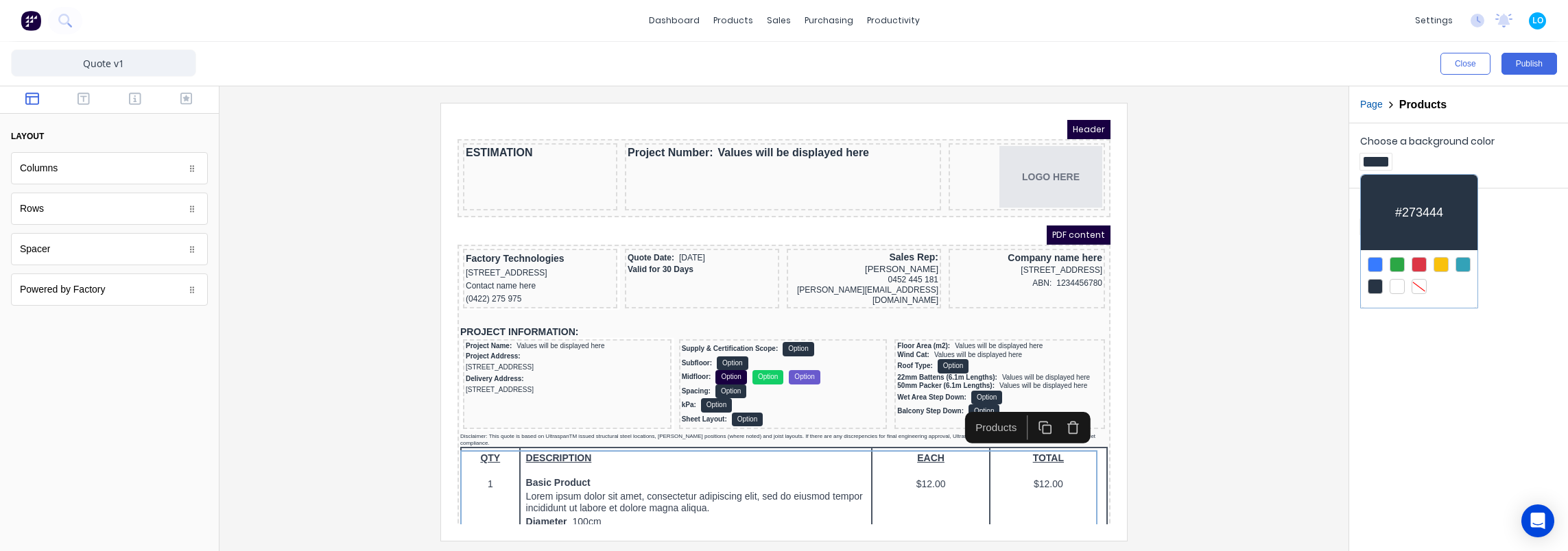
click at [1420, 262] on div at bounding box center [1419, 264] width 15 height 15
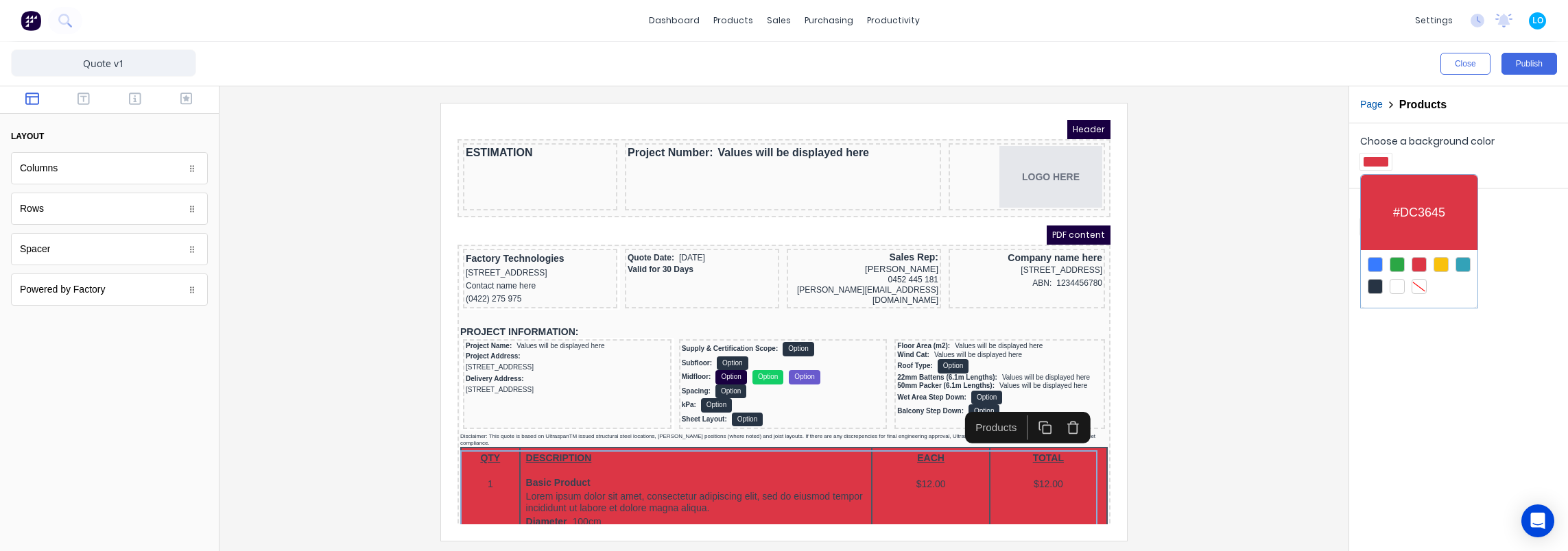
click at [1421, 285] on div at bounding box center [1419, 286] width 15 height 15
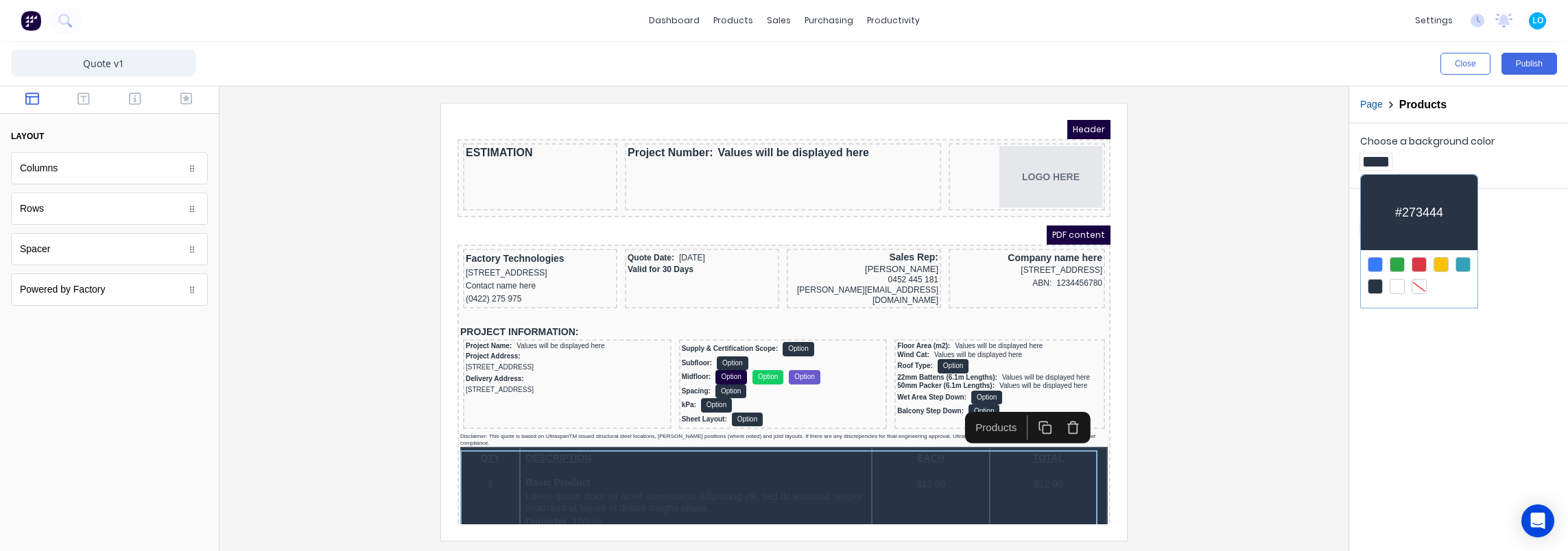
click at [1421, 289] on div at bounding box center [1419, 286] width 15 height 15
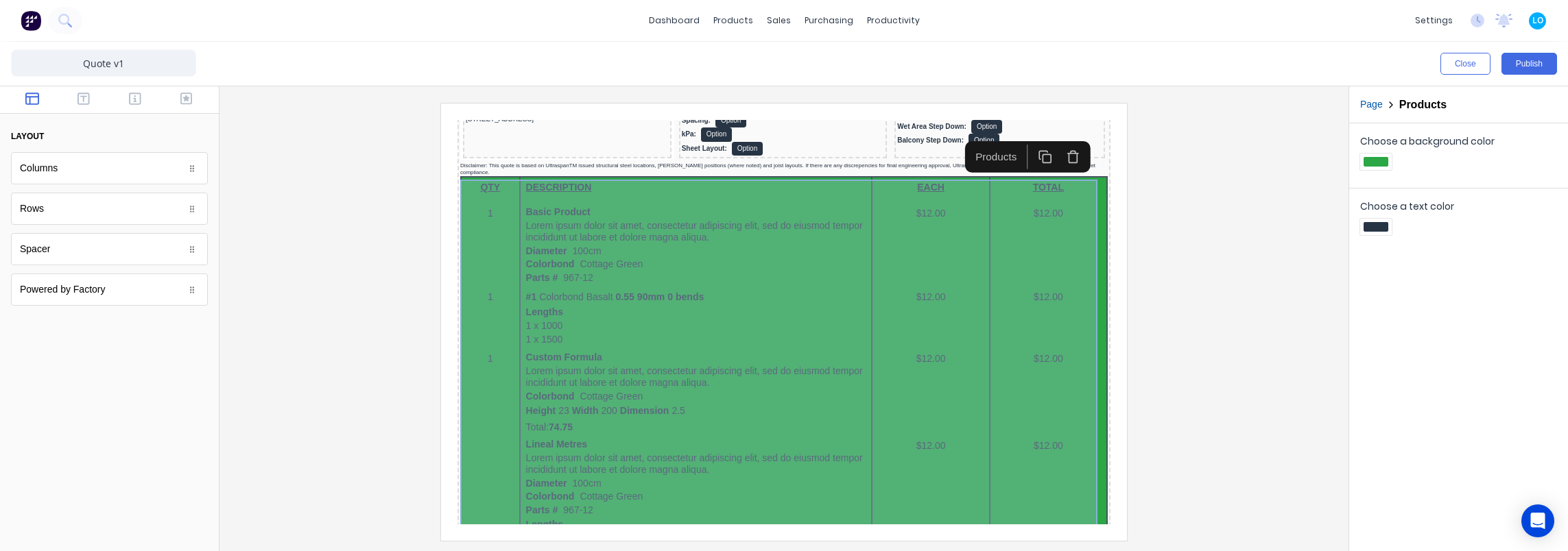
scroll to position [274, 0]
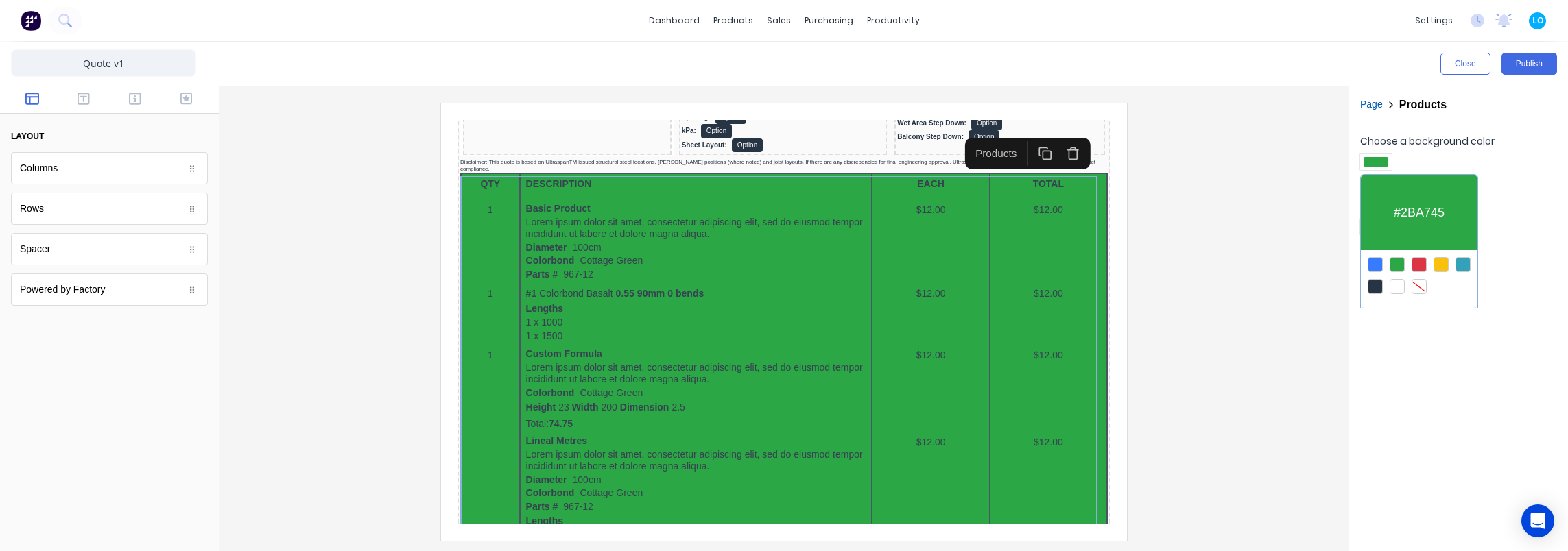
click at [1420, 282] on div at bounding box center [1419, 286] width 15 height 15
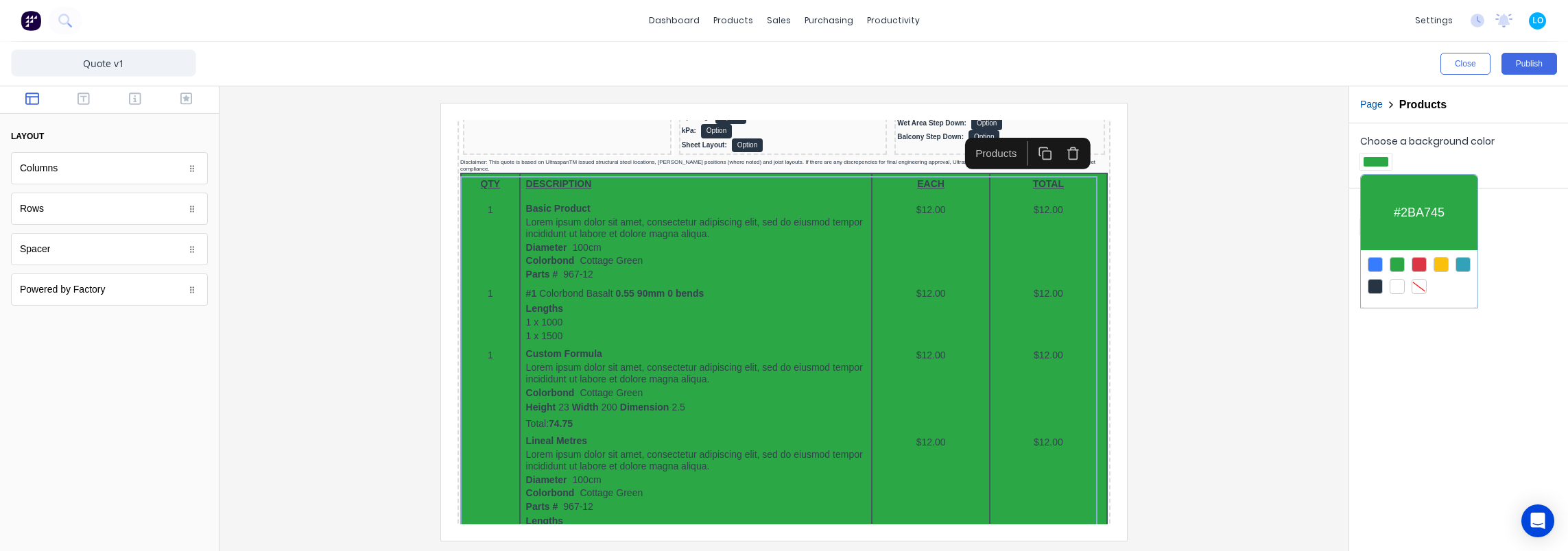
click at [1426, 283] on div at bounding box center [1419, 286] width 15 height 15
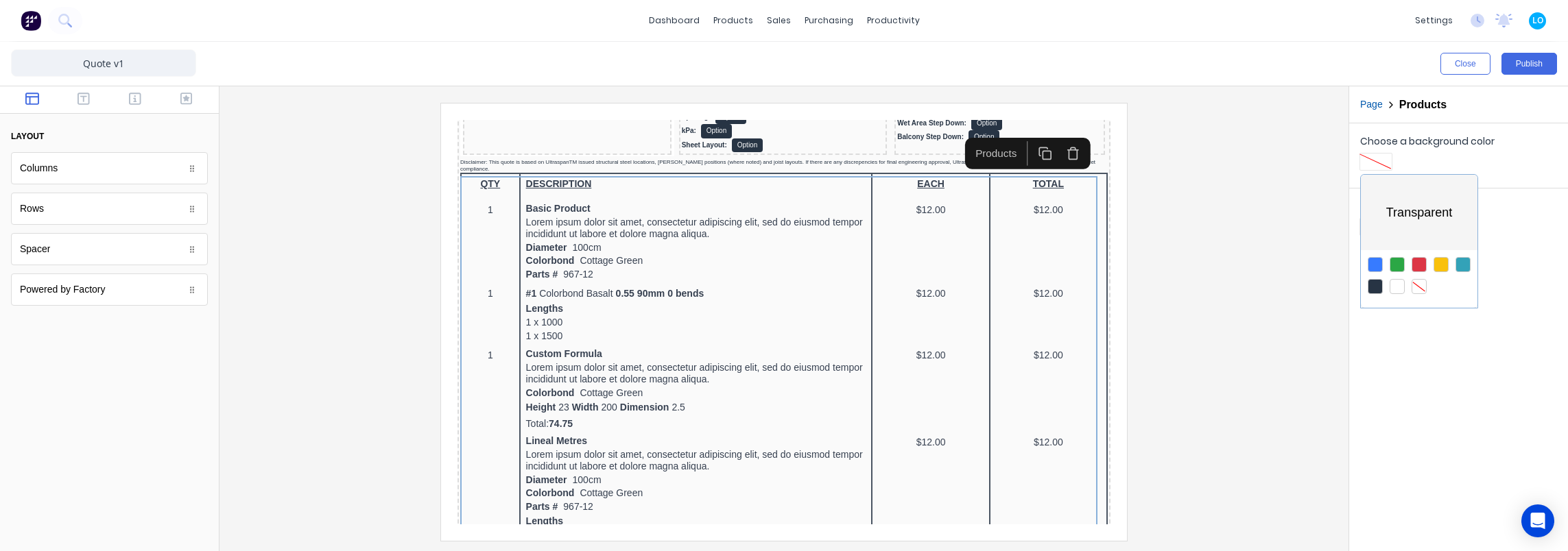
drag, startPoint x: 1268, startPoint y: 285, endPoint x: 1393, endPoint y: 245, distance: 131.2
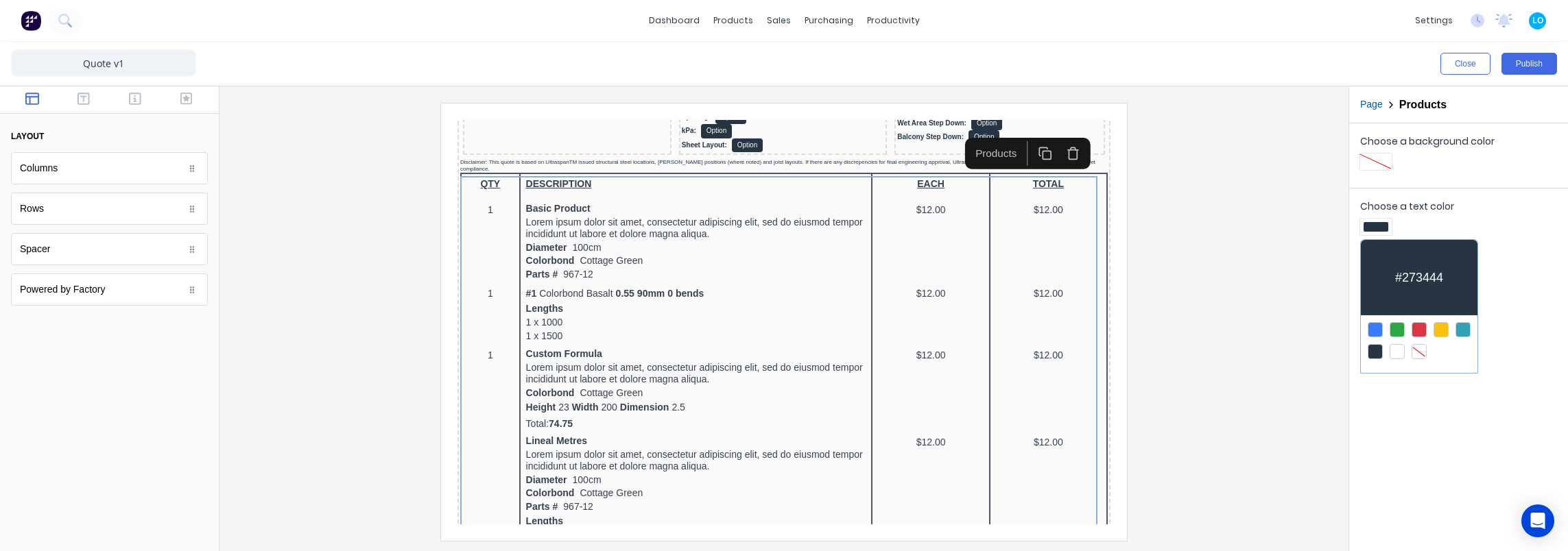
click at [1417, 350] on div at bounding box center [1419, 351] width 15 height 15
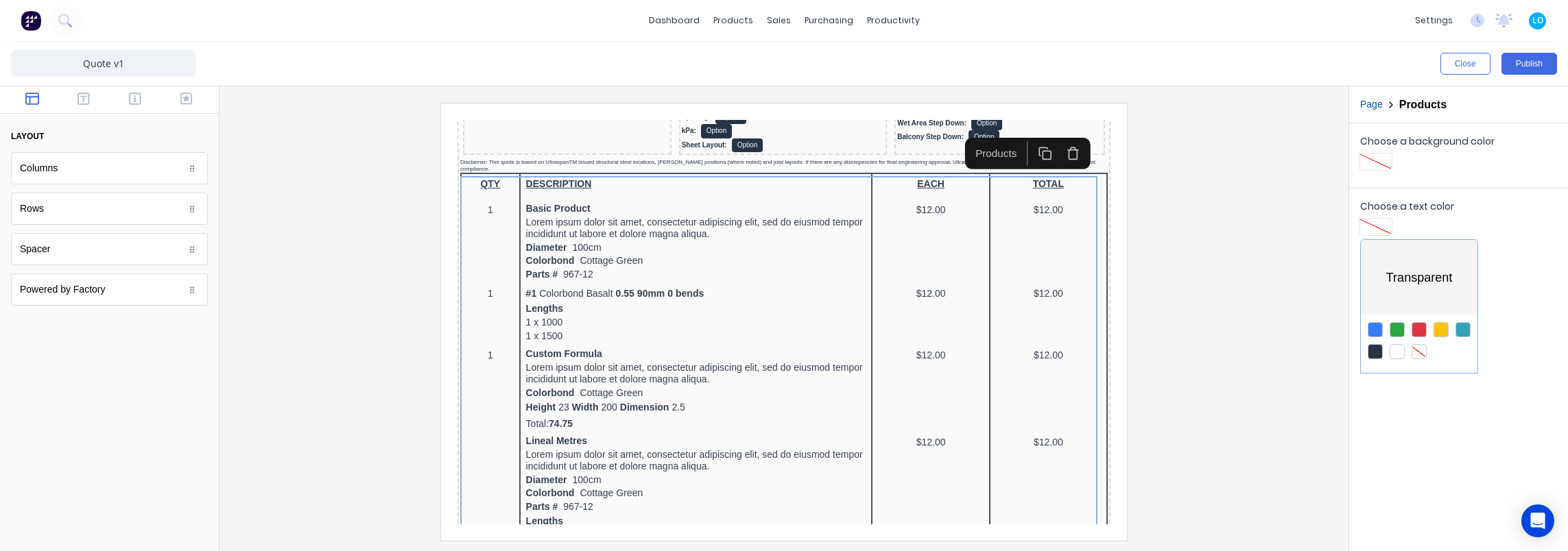
click at [1380, 344] on div at bounding box center [1375, 351] width 15 height 15
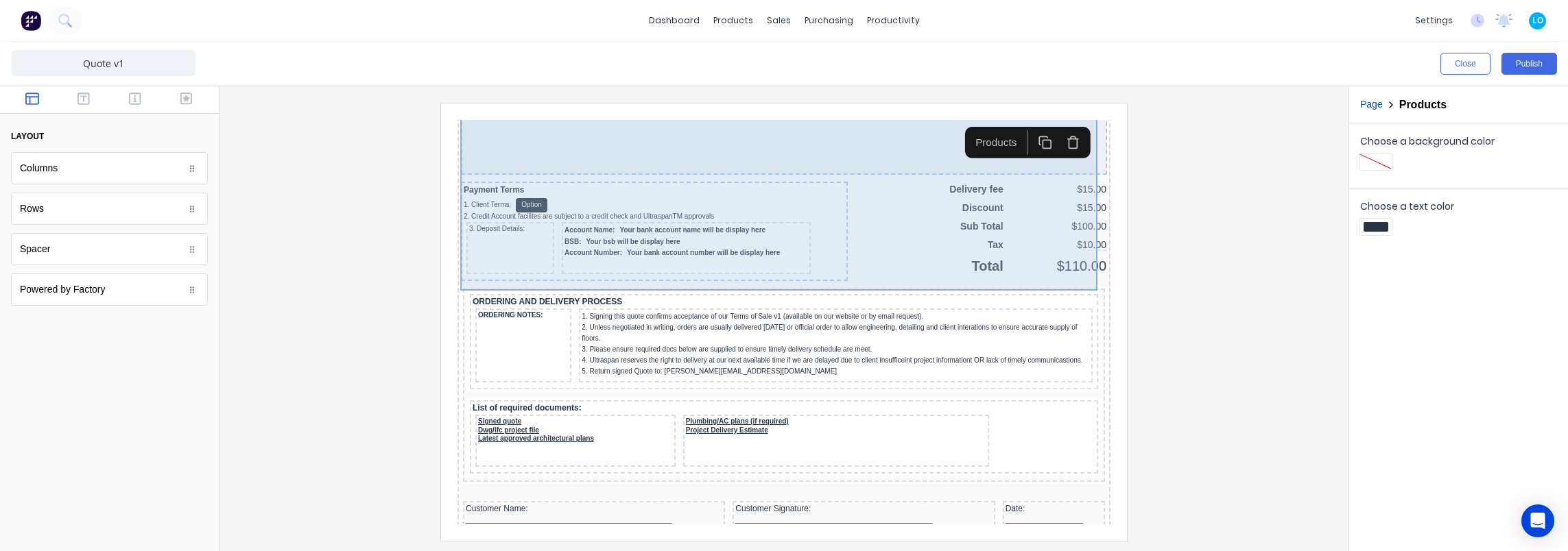
scroll to position [1096, 0]
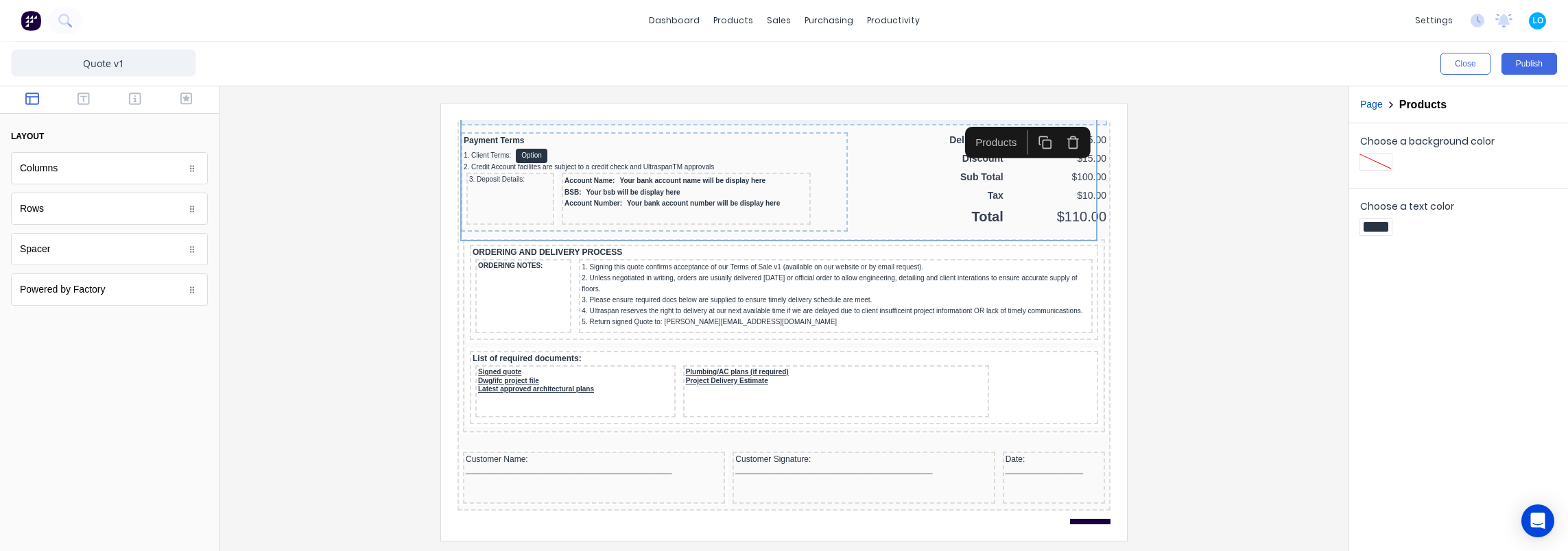
click at [1243, 327] on div at bounding box center [784, 322] width 1107 height 438
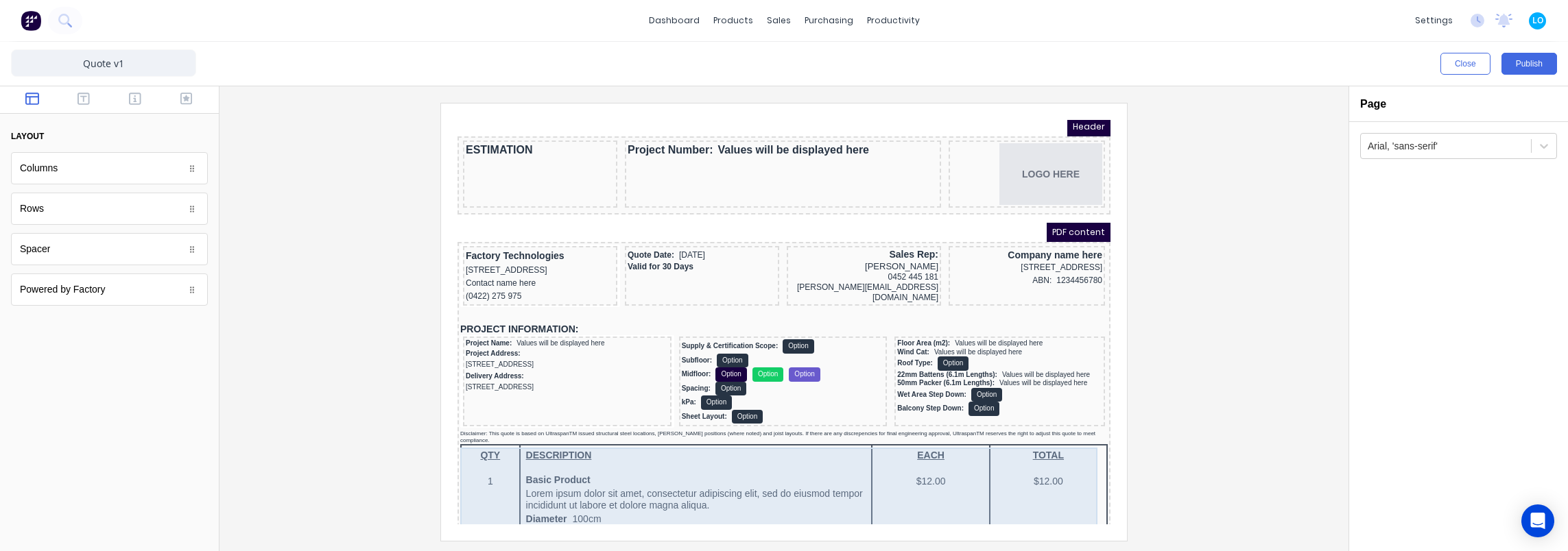
scroll to position [0, 0]
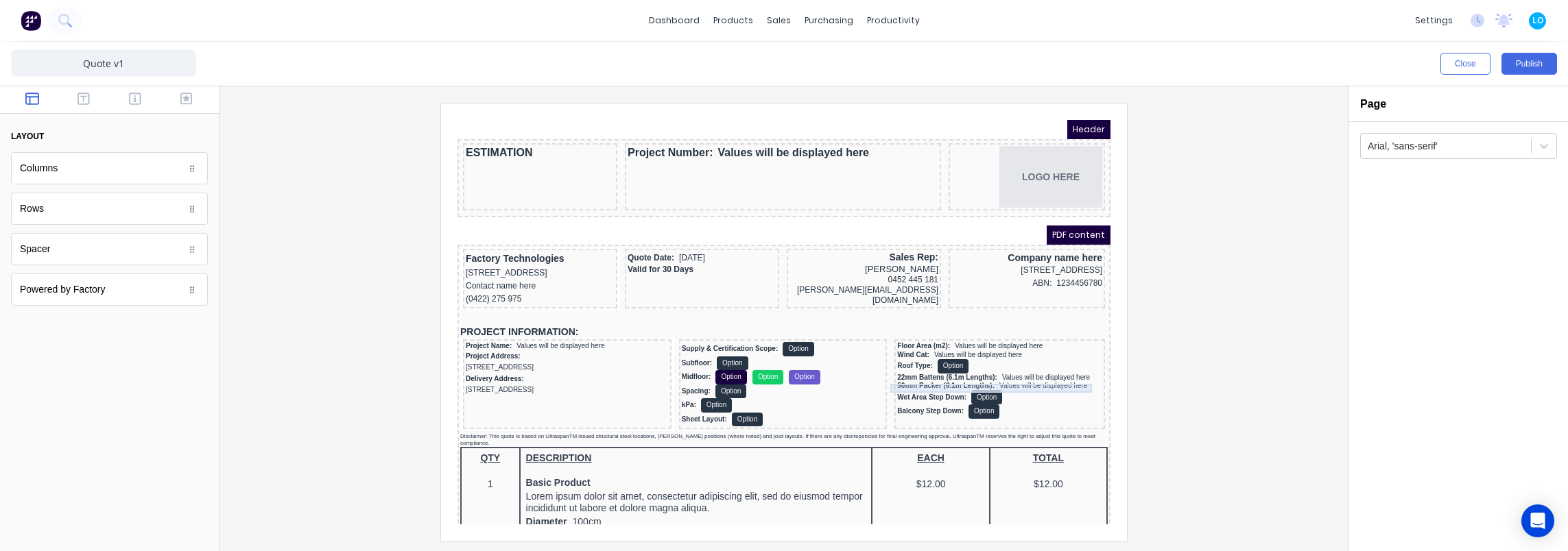
click at [977, 366] on div "22mm Battens (6.1m Lengths): Values will be displayed here" at bounding box center [983, 361] width 205 height 9
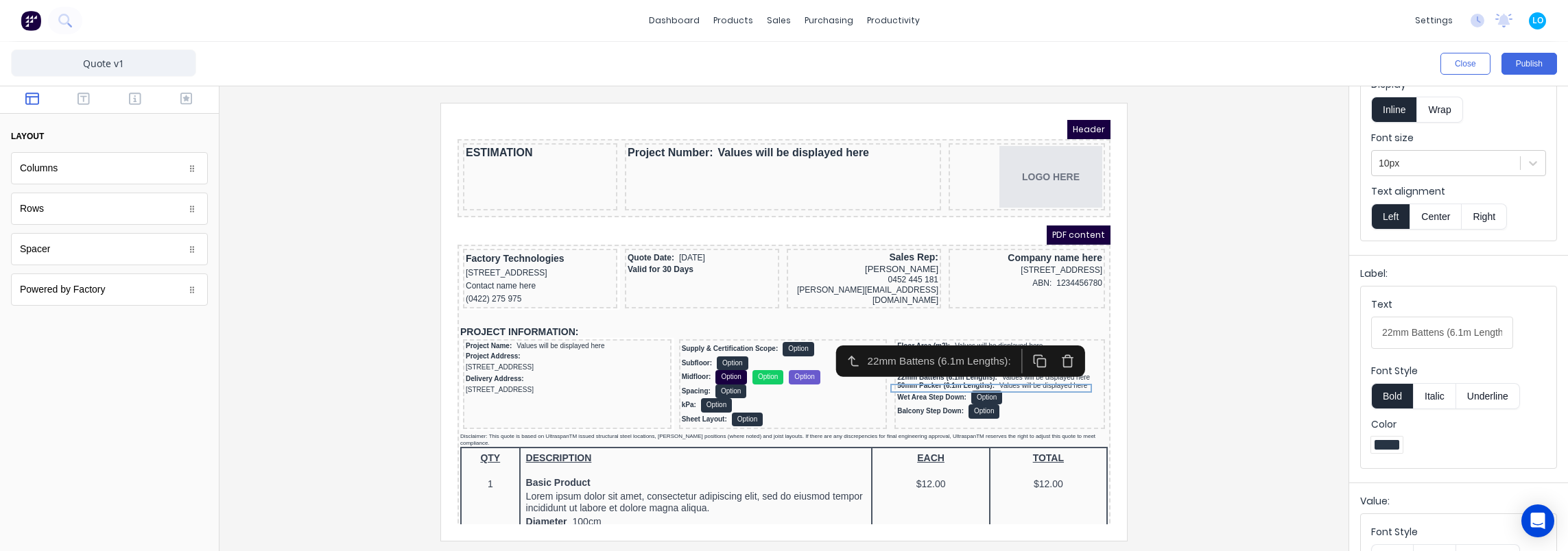
scroll to position [137, 0]
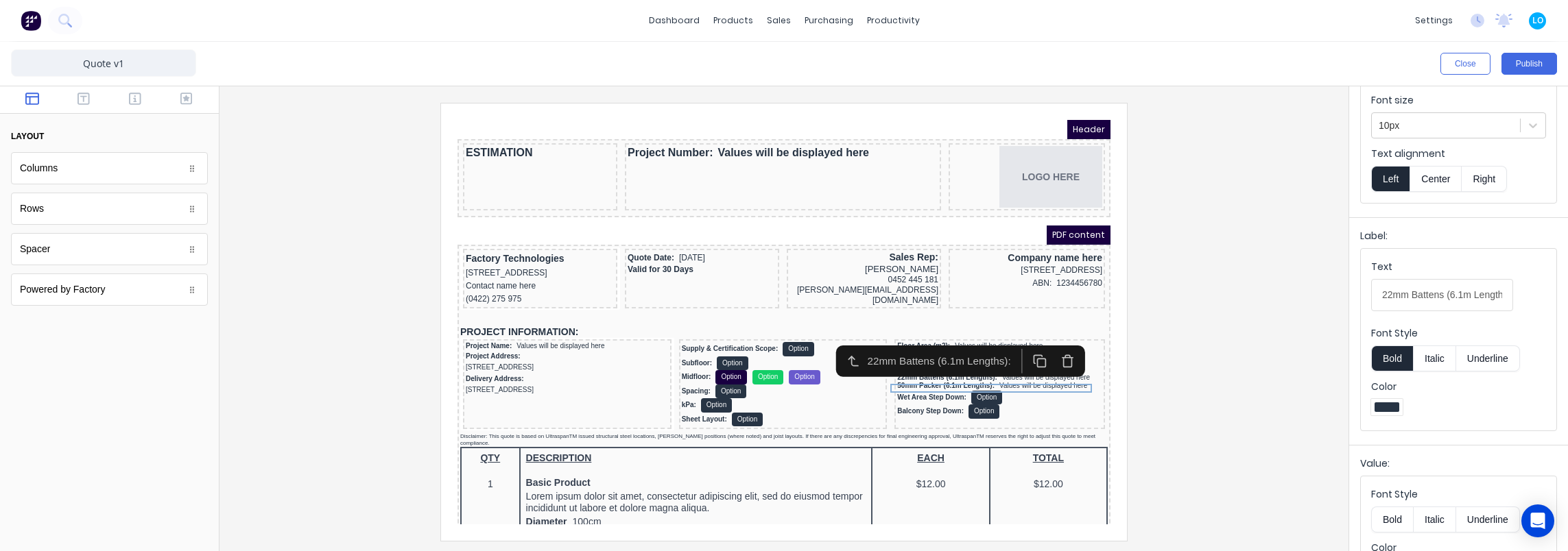
click at [1443, 356] on button "Italic" at bounding box center [1435, 359] width 43 height 26
click at [1395, 355] on button "Bold" at bounding box center [1392, 359] width 42 height 26
click at [1432, 356] on button "Italic" at bounding box center [1435, 359] width 43 height 26
click at [1377, 352] on button "Bold" at bounding box center [1392, 359] width 42 height 26
click at [753, 351] on div "Subfloor: Option" at bounding box center [766, 346] width 203 height 14
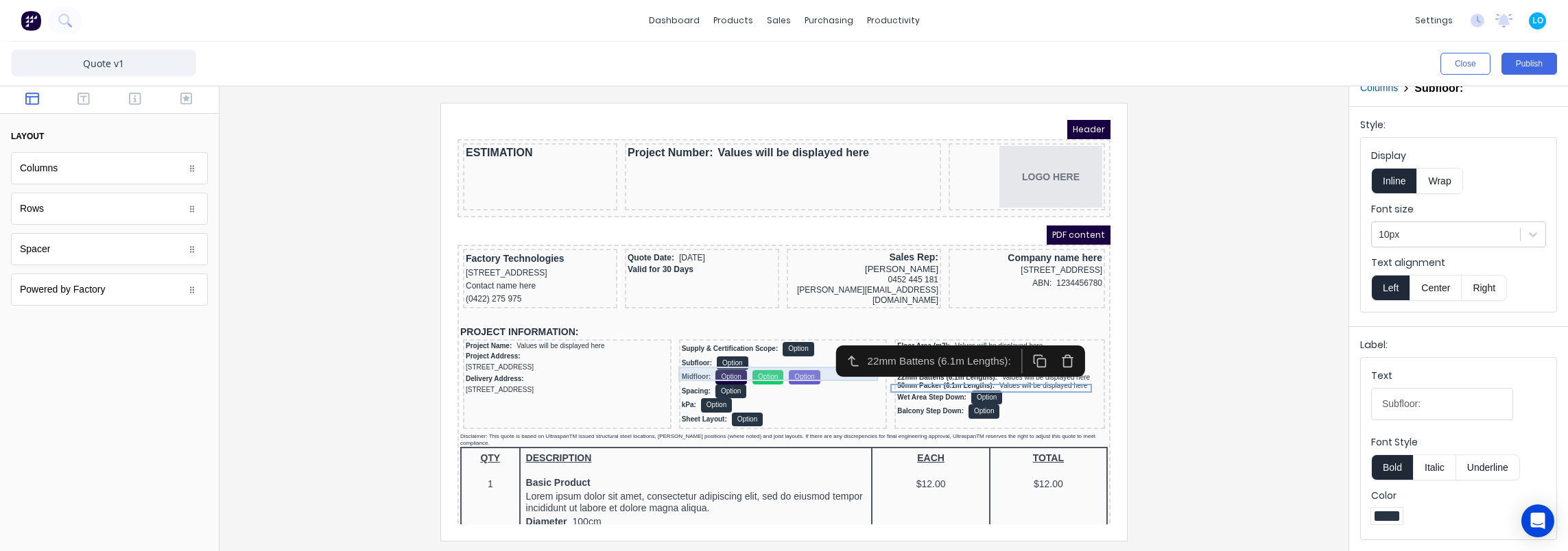
scroll to position [0, 0]
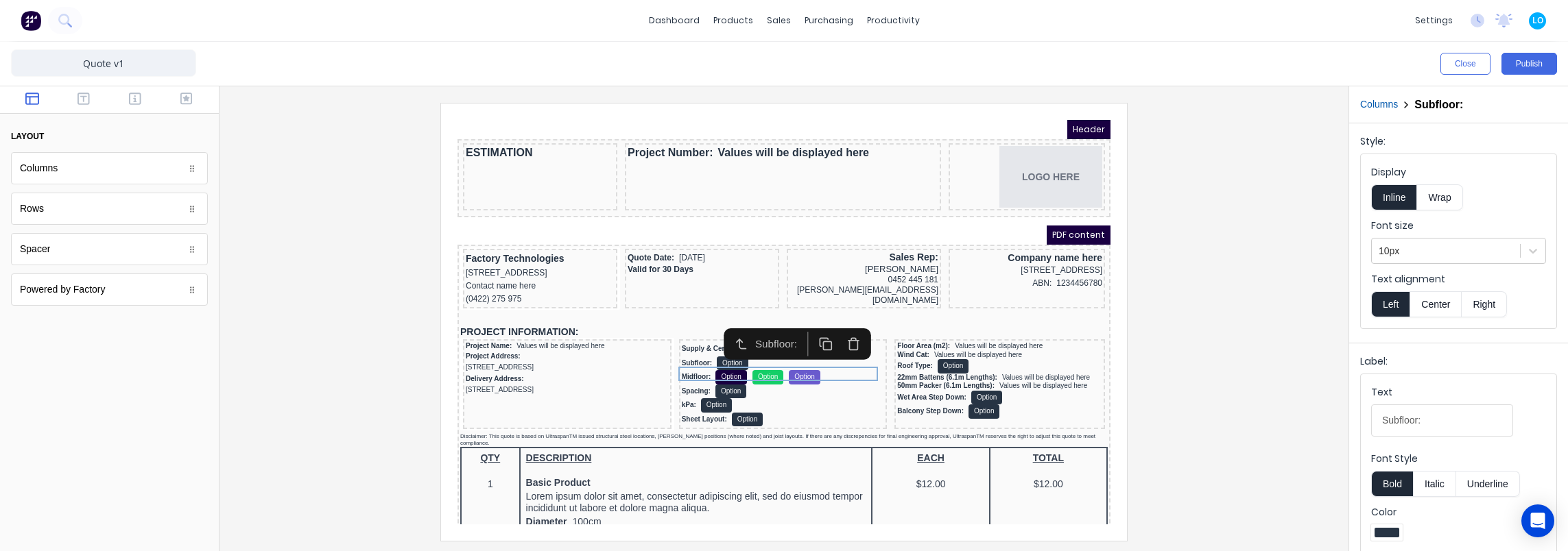
click at [734, 341] on div "Subfloor:" at bounding box center [780, 327] width 147 height 31
click at [734, 340] on div "Supply & Certification Scope: Option" at bounding box center [766, 332] width 203 height 14
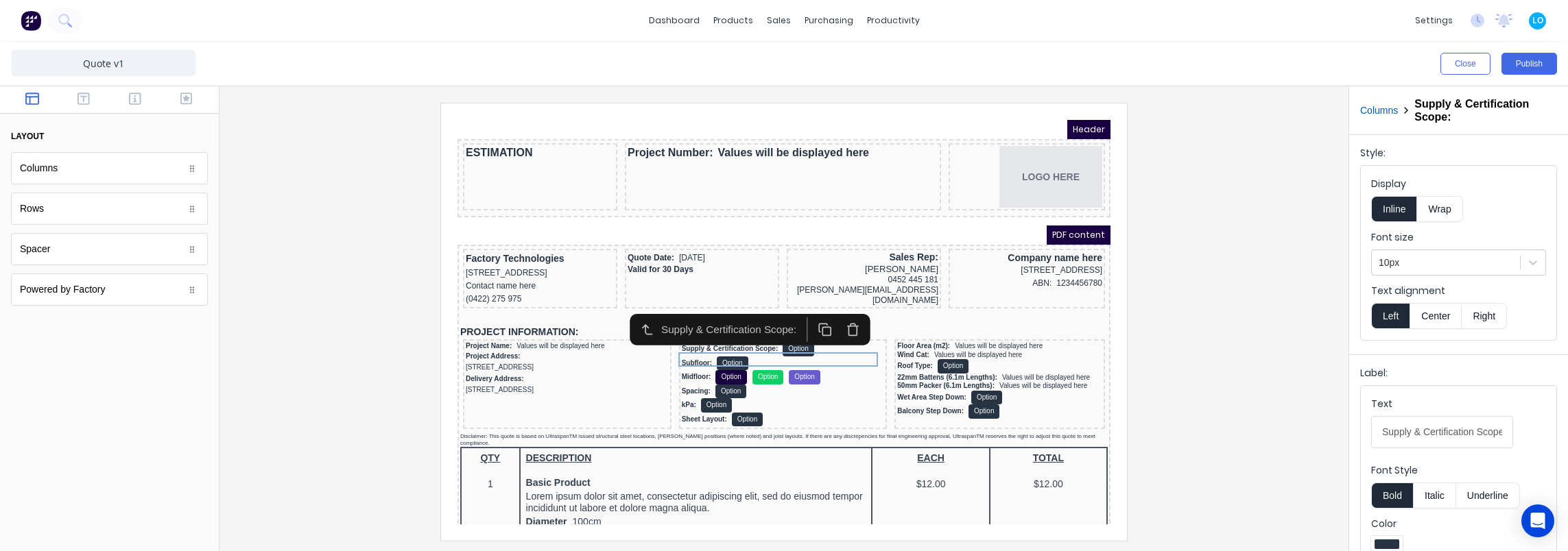
click at [1383, 105] on button "Columns" at bounding box center [1379, 110] width 38 height 14
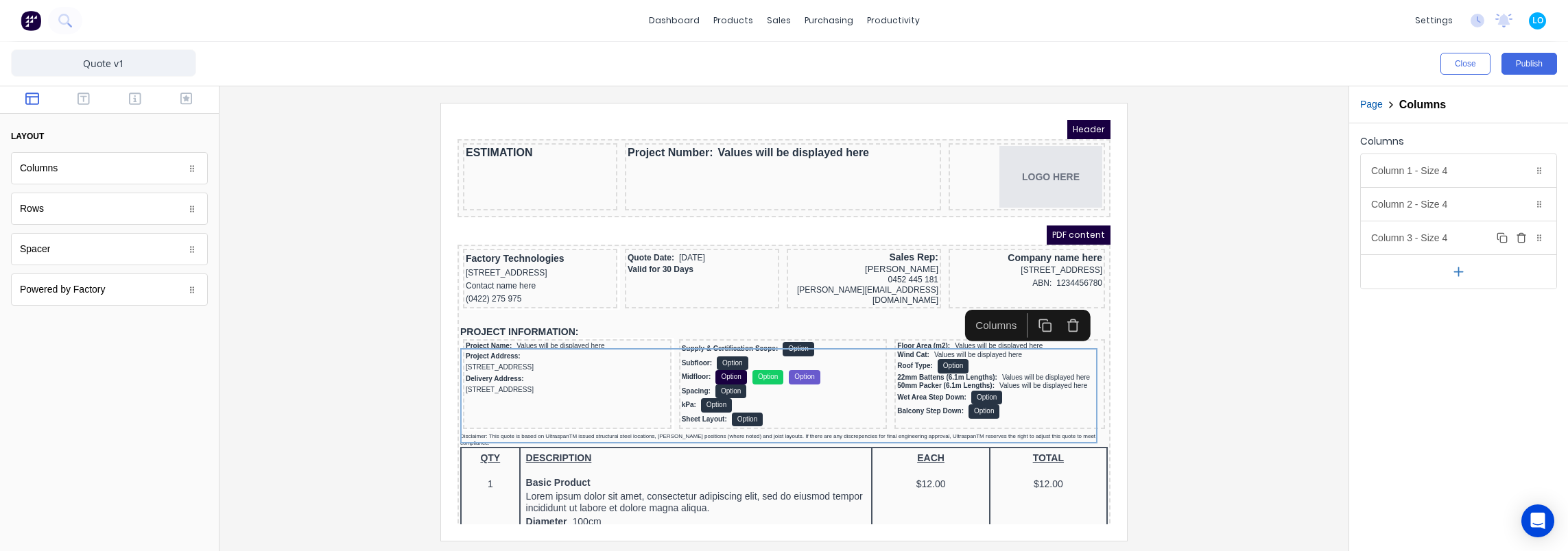
click at [1424, 228] on div "Column 3 - Size 4 Duplicate Delete" at bounding box center [1458, 238] width 195 height 33
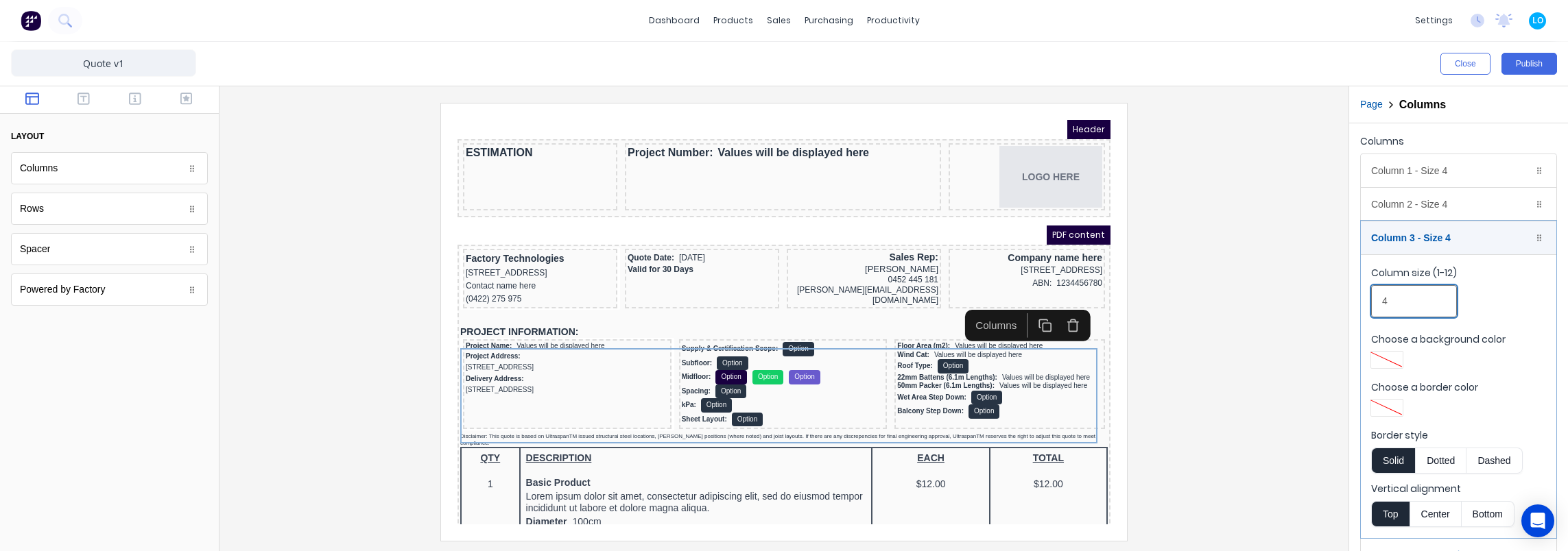
click at [1421, 296] on input "4" at bounding box center [1414, 301] width 86 height 32
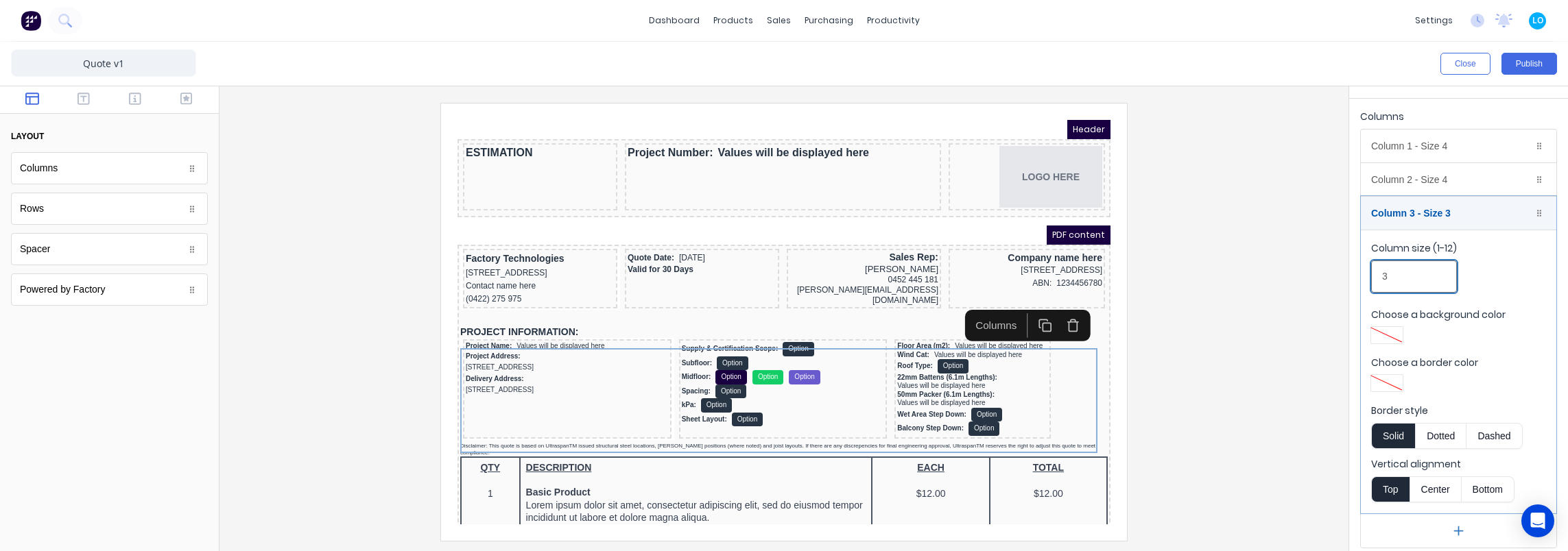
scroll to position [28, 0]
type input "3"
click at [1421, 170] on div "Column 2 - Size 4 Duplicate Delete" at bounding box center [1458, 176] width 195 height 33
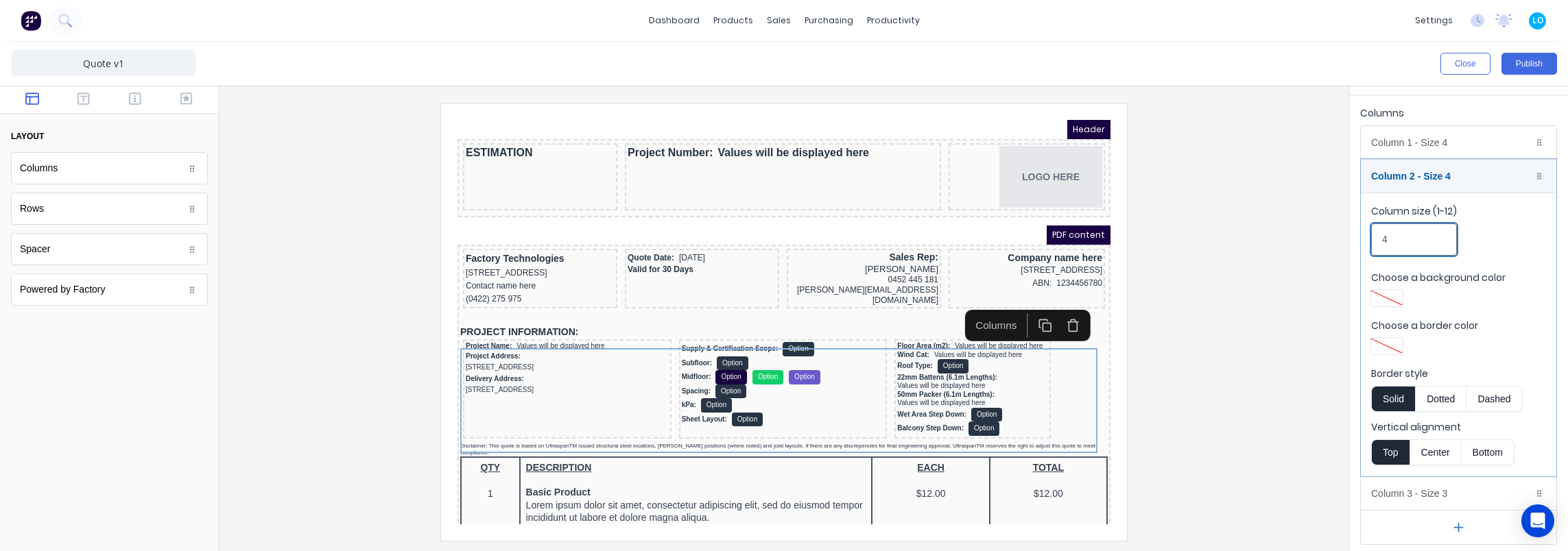
click at [640, 228] on input "4" at bounding box center [321, 228] width 637 height 0
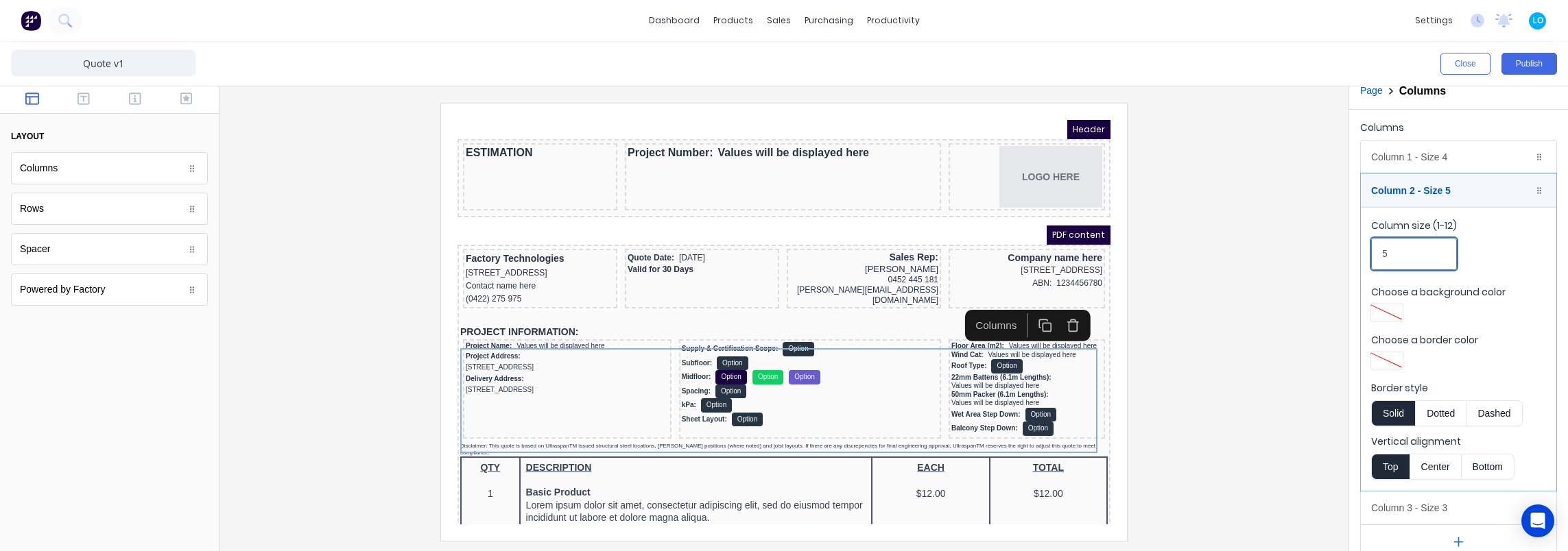
scroll to position [0, 0]
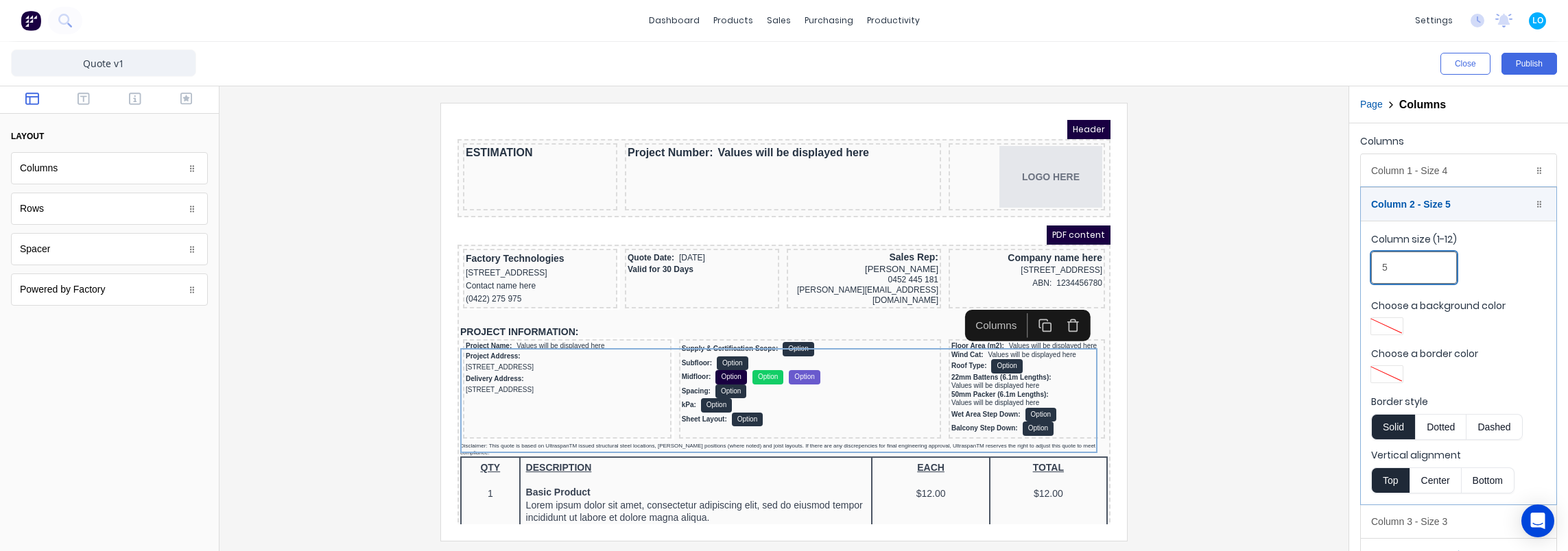
type input "5"
click at [1245, 240] on div at bounding box center [784, 322] width 1107 height 438
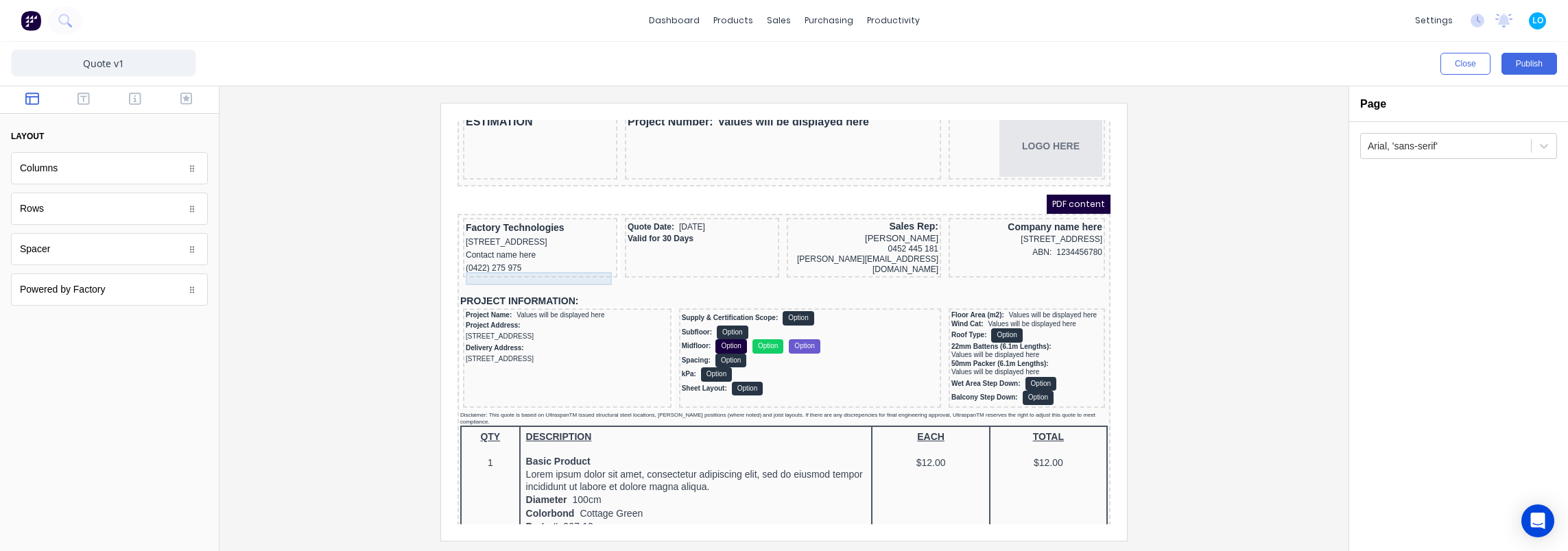
scroll to position [68, 0]
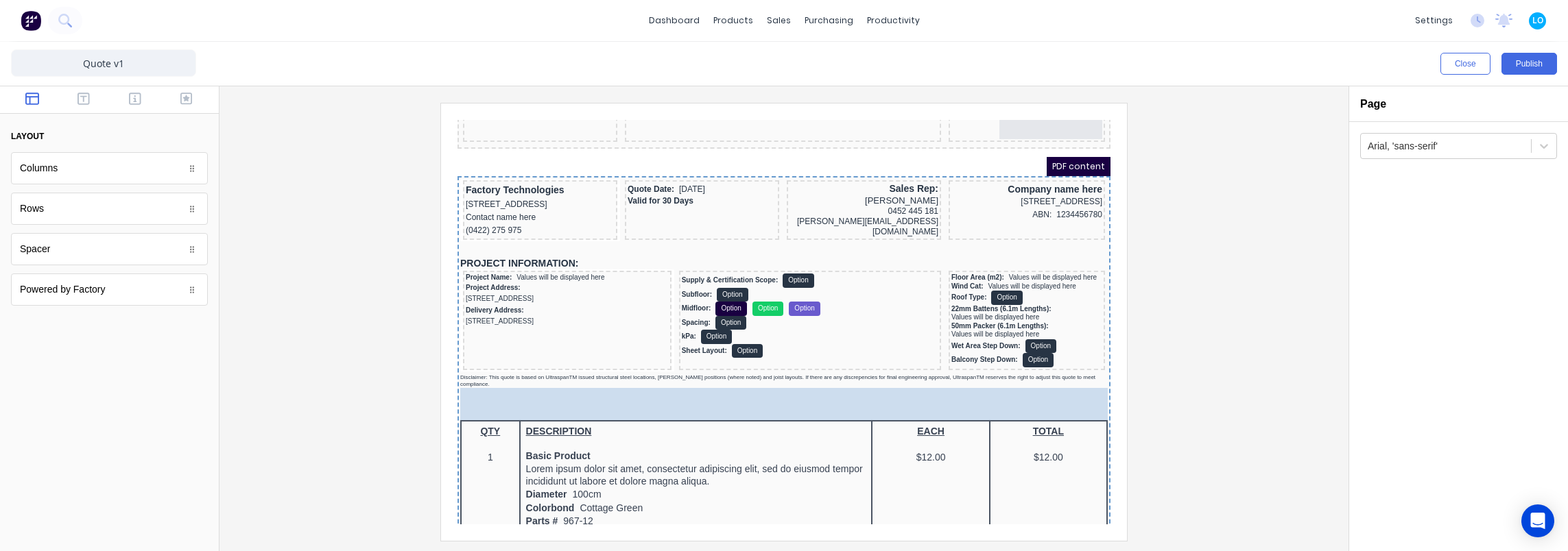
drag, startPoint x: 55, startPoint y: 252, endPoint x: 105, endPoint y: 287, distance: 61.0
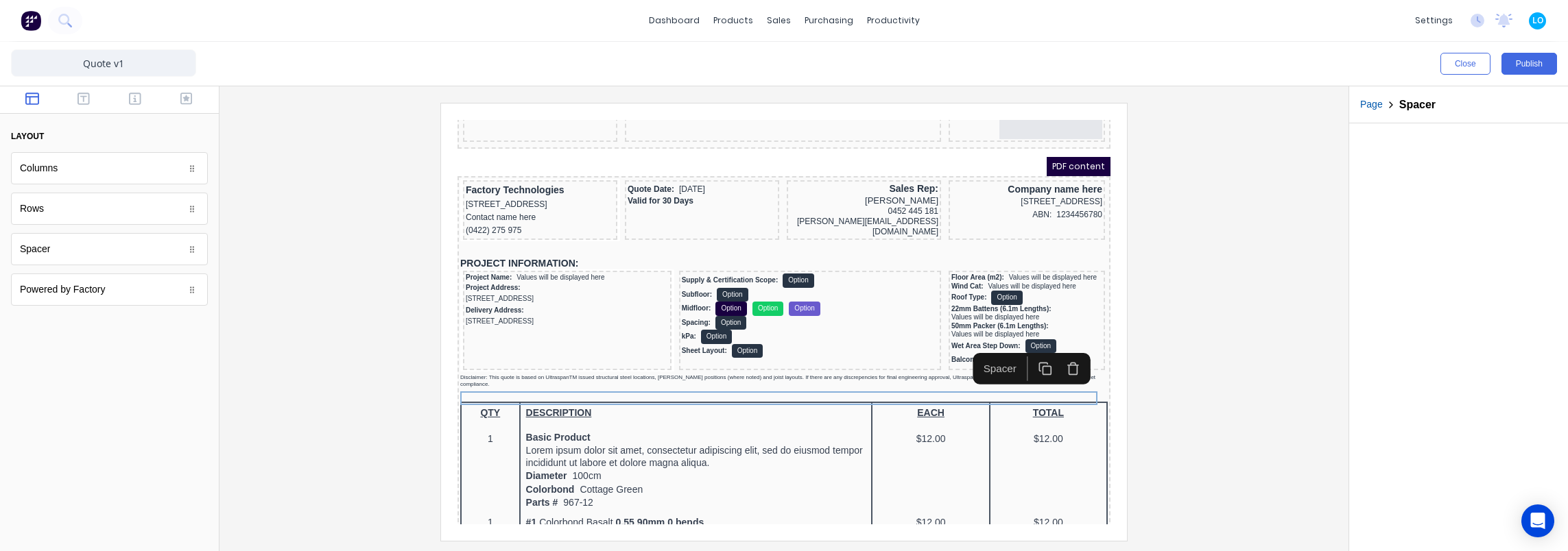
click at [315, 363] on div at bounding box center [784, 322] width 1107 height 438
click at [560, 371] on div "Disclaimer: This quote is based on UltraspanTM issued structural steel location…" at bounding box center [767, 364] width 648 height 14
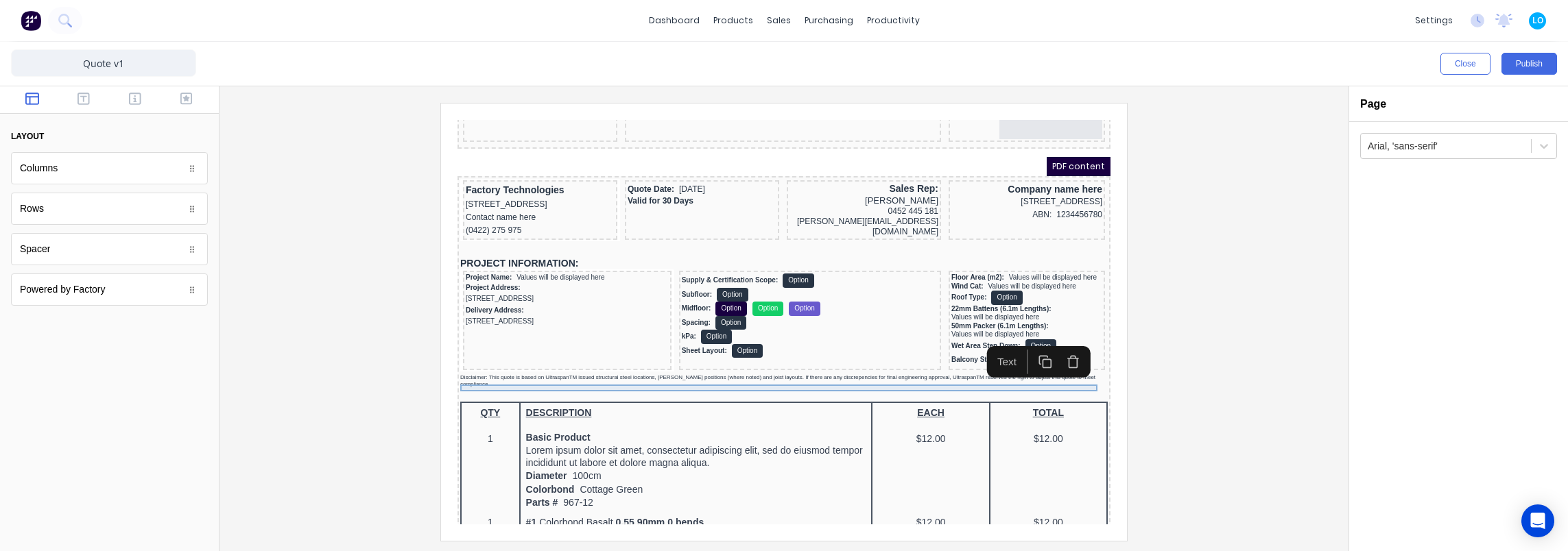
click at [560, 371] on div "Disclaimer: This quote is based on UltraspanTM issued structural steel location…" at bounding box center [767, 364] width 648 height 14
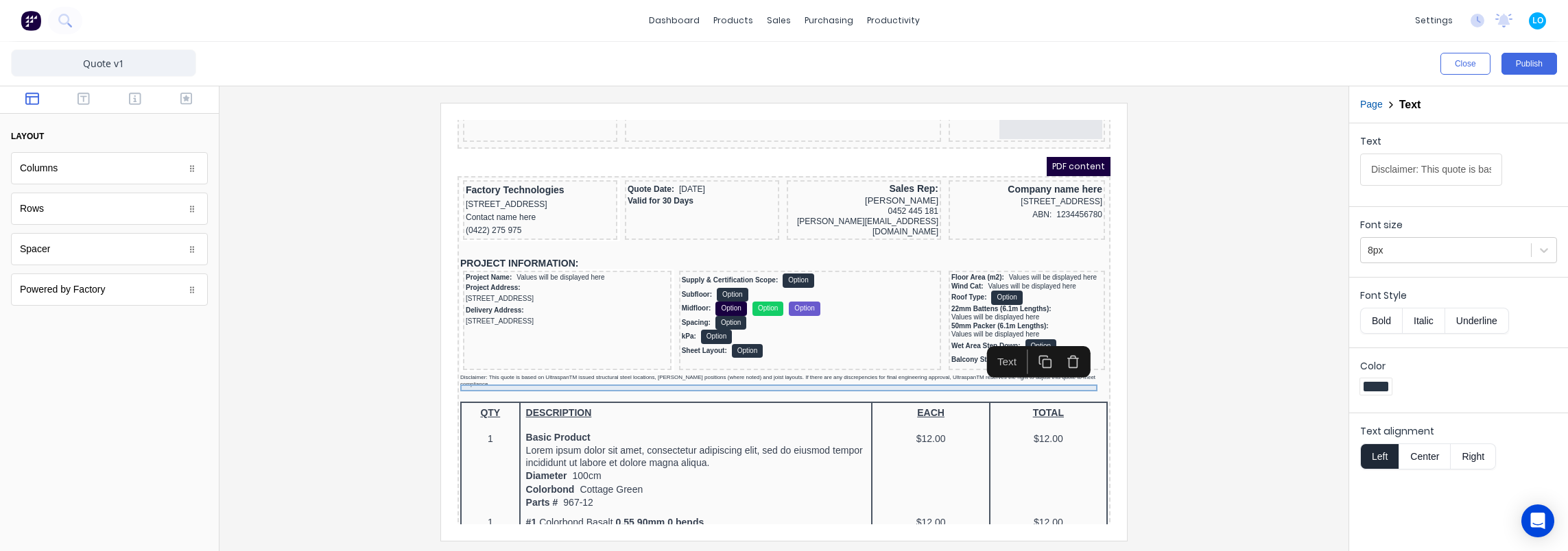
click at [562, 368] on div "Disclaimer: This quote is based on UltraspanTM issued structural steel location…" at bounding box center [767, 364] width 648 height 14
click at [1424, 166] on input "Disclaimer: This quote is based on UltraspanTM issued structural steel location…" at bounding box center [1431, 169] width 142 height 32
drag, startPoint x: 1435, startPoint y: 170, endPoint x: 1488, endPoint y: 170, distance: 53.0
click at [1488, 170] on input "Disclaimer: This quote is based on UltraspanTM issued structural steel location…" at bounding box center [1431, 169] width 142 height 32
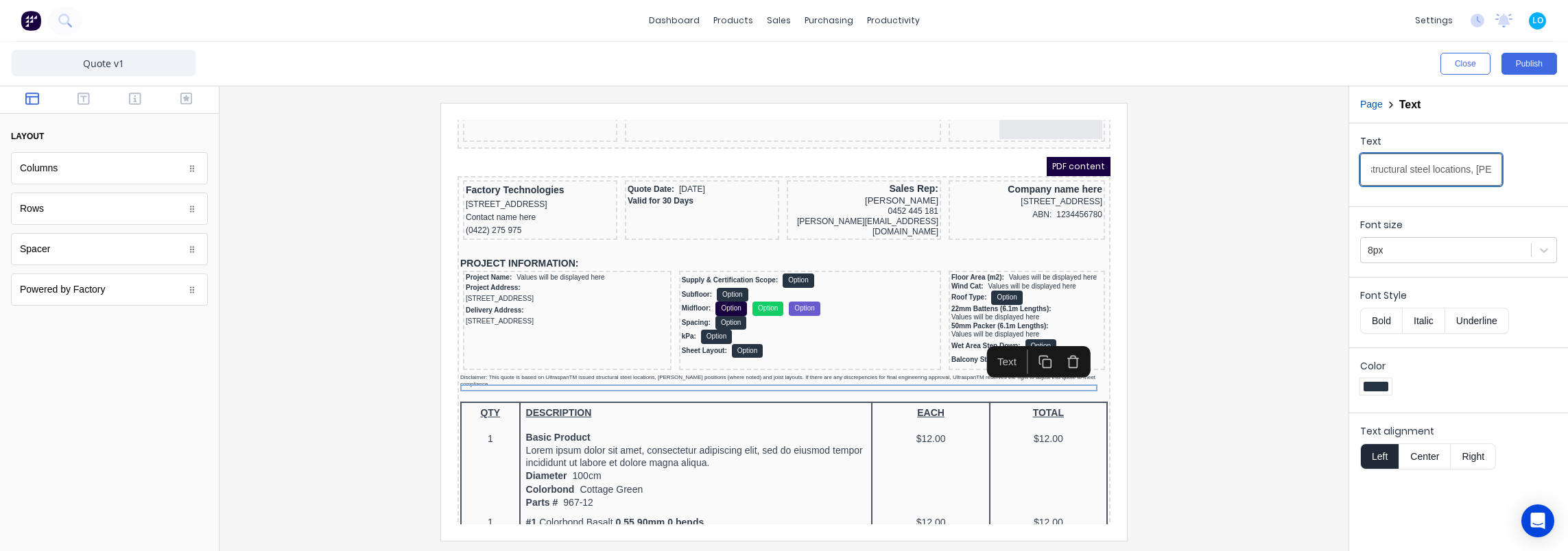
click at [1439, 170] on input "Disclaimer: This quote is based on UltraspanTM issued structural steel location…" at bounding box center [1431, 169] width 142 height 32
drag, startPoint x: 1403, startPoint y: 171, endPoint x: 1409, endPoint y: 169, distance: 6.3
click at [1368, 169] on input "Disclaimer: This quote is based on UltraspanTM issued structural steel location…" at bounding box center [1431, 169] width 142 height 32
click at [1419, 171] on input "Disclaimer: This quote is based on UltraspanTM issued structural steel location…" at bounding box center [1431, 169] width 142 height 32
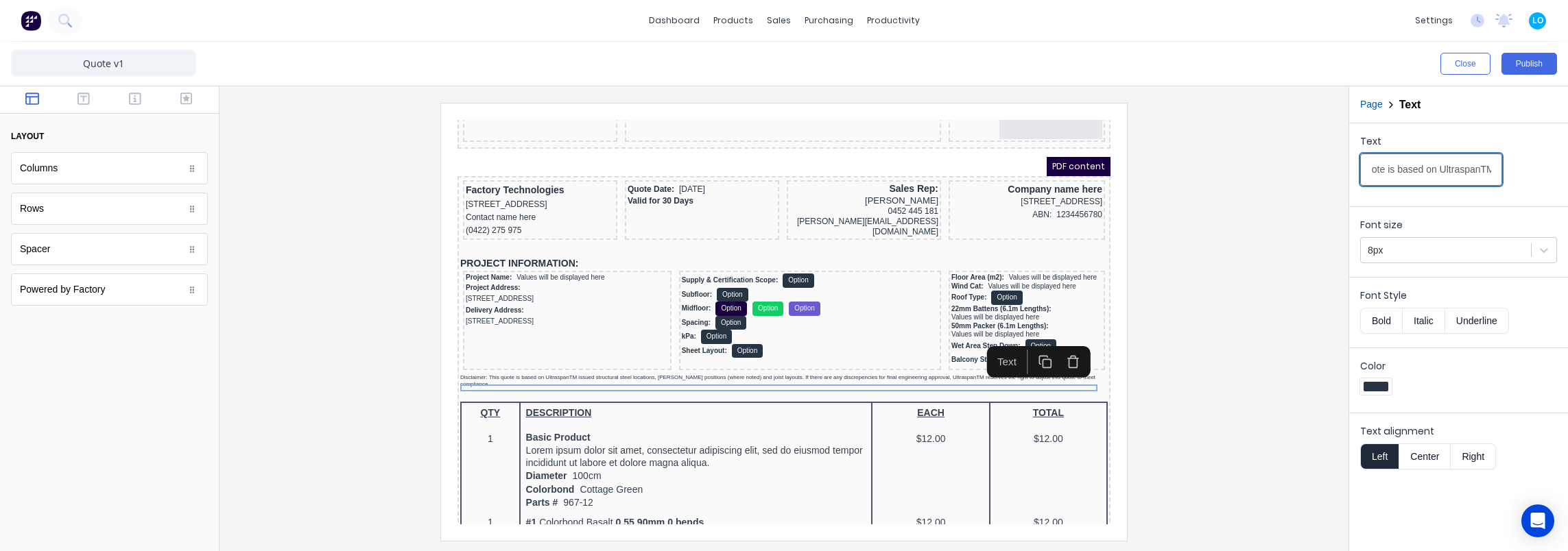
drag, startPoint x: 1473, startPoint y: 169, endPoint x: 1483, endPoint y: 170, distance: 10.0
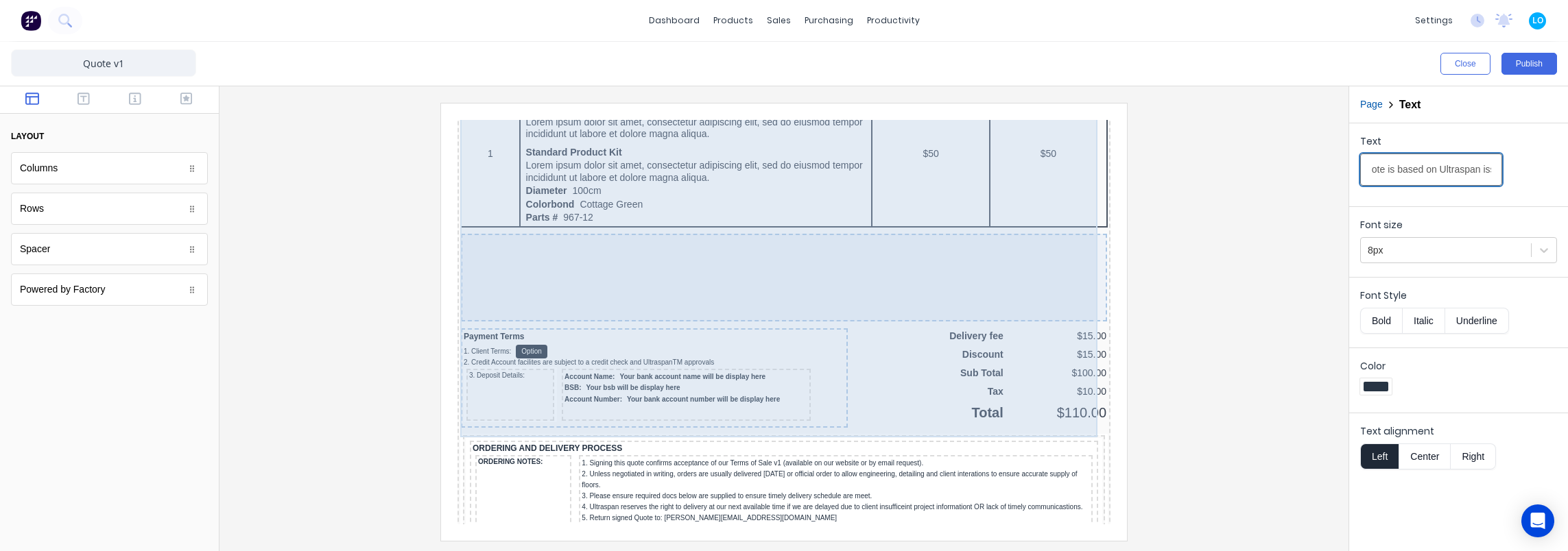
scroll to position [1028, 0]
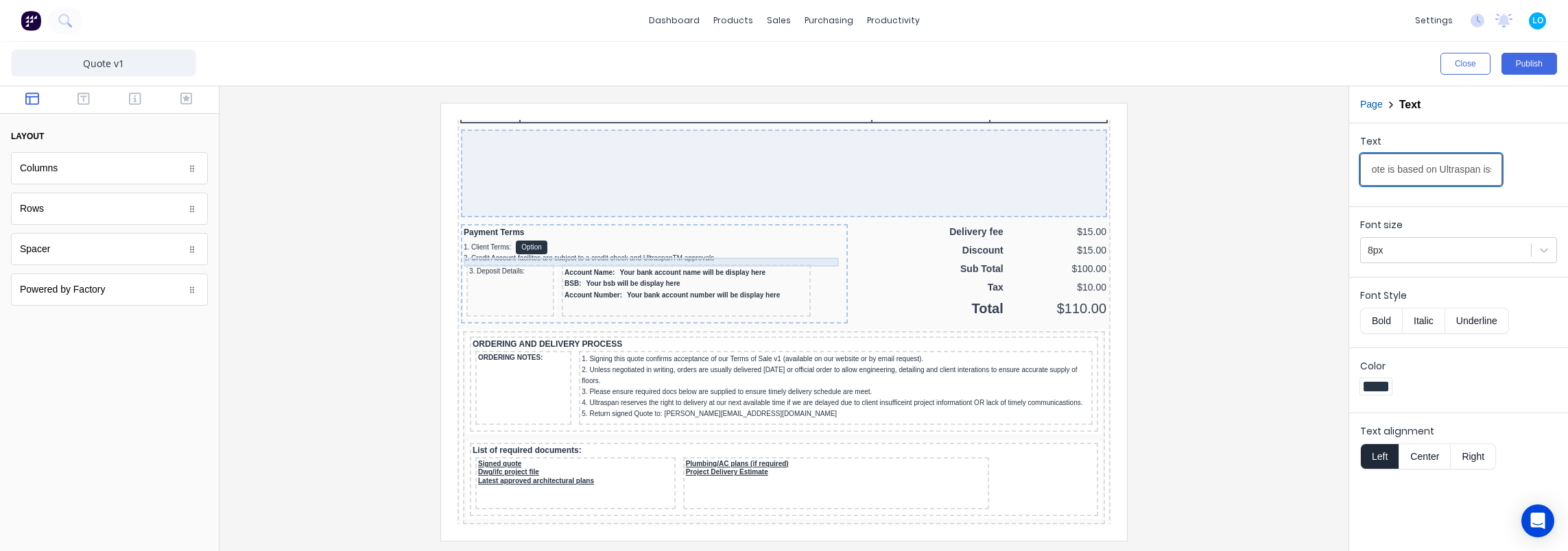
type input "Disclaimer: This quote is based on Ultraspan issued structural steel locations,…"
click at [646, 247] on div "2. Credit Account facilites are subject to a credit check and UltraspanTM appro…" at bounding box center [637, 242] width 381 height 9
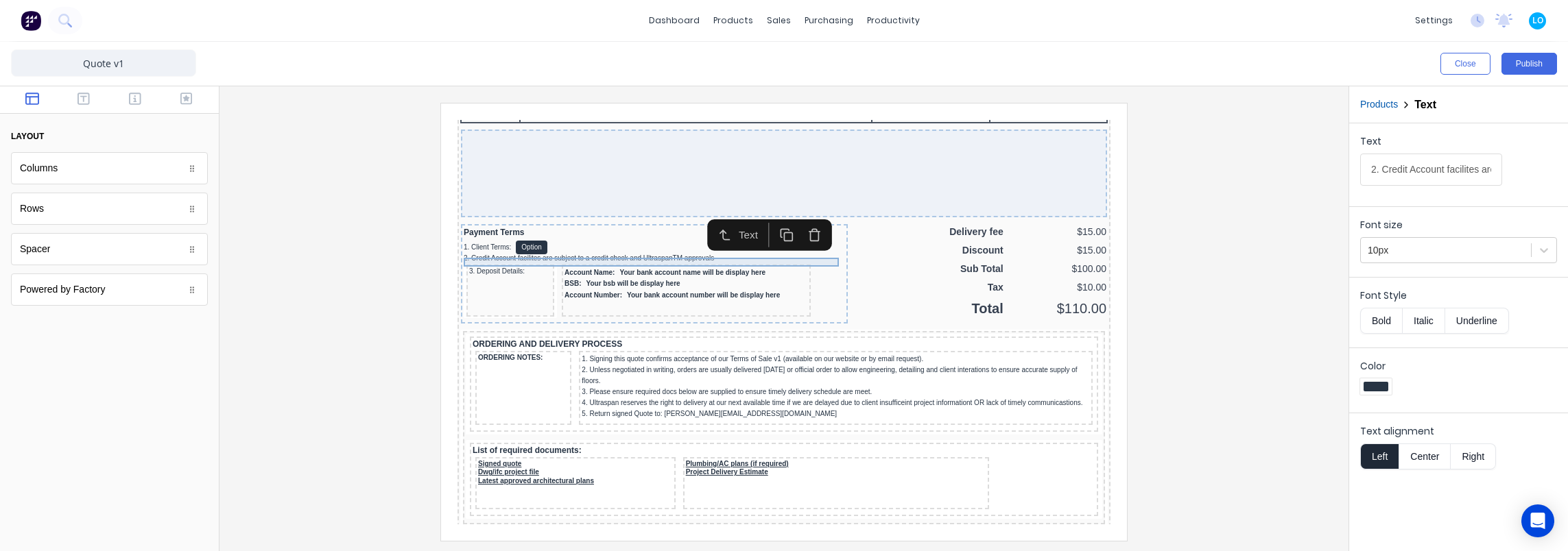
drag, startPoint x: 667, startPoint y: 242, endPoint x: 914, endPoint y: 240, distance: 247.0
click at [667, 242] on div "2. Credit Account facilites are subject to a credit check and UltraspanTM appro…" at bounding box center [637, 242] width 381 height 9
click at [1459, 178] on input "2. Credit Account facilites are subject to a credit check and UltraspanTM appro…" at bounding box center [1431, 169] width 142 height 32
drag, startPoint x: 1463, startPoint y: 169, endPoint x: 1491, endPoint y: 167, distance: 28.1
click at [1491, 167] on input "2. Credit Account facilites are subject to a credit check and UltraspanTM appro…" at bounding box center [1431, 169] width 142 height 32
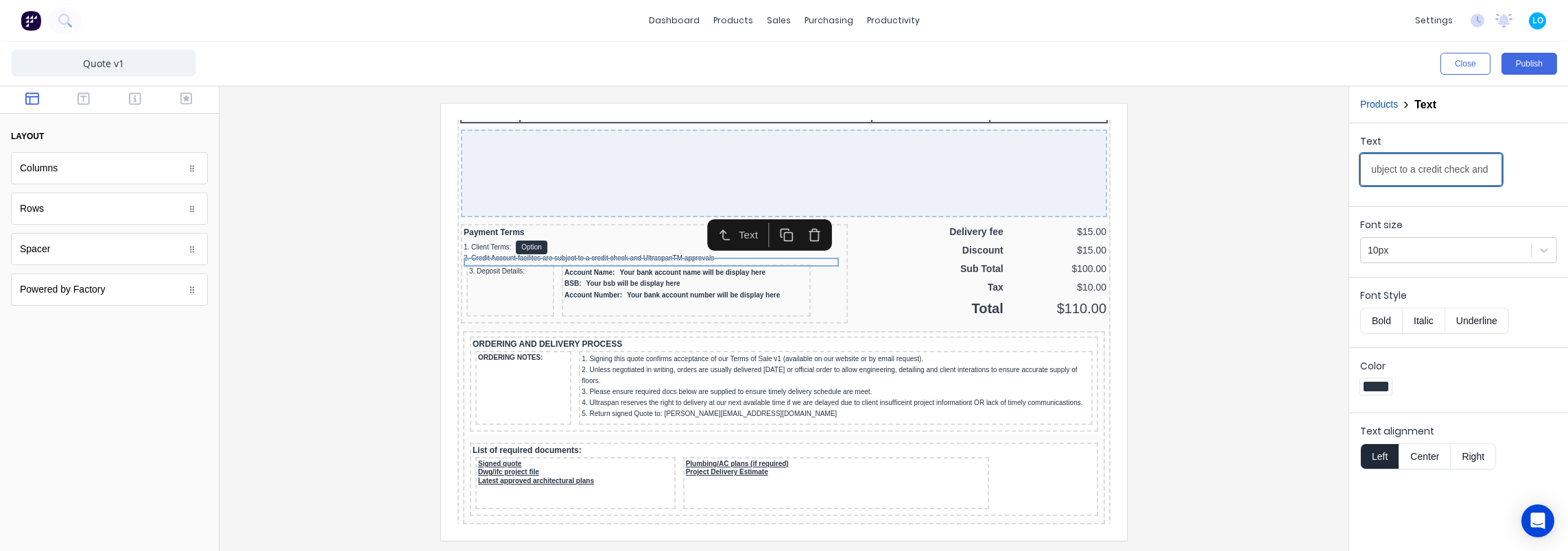
click at [1466, 169] on input "2. Credit Account facilites are subject to a credit check and UltraspanTM appro…" at bounding box center [1431, 169] width 142 height 32
drag, startPoint x: 1383, startPoint y: 166, endPoint x: 1372, endPoint y: 166, distance: 11.0
click at [1372, 166] on input "2. Credit Account facilites are subject to a credit check and UltraspanTM appro…" at bounding box center [1431, 169] width 142 height 32
click at [1476, 168] on input "2. Credit Account facilites are subject to a credit check and UltraspanTM appro…" at bounding box center [1431, 169] width 142 height 32
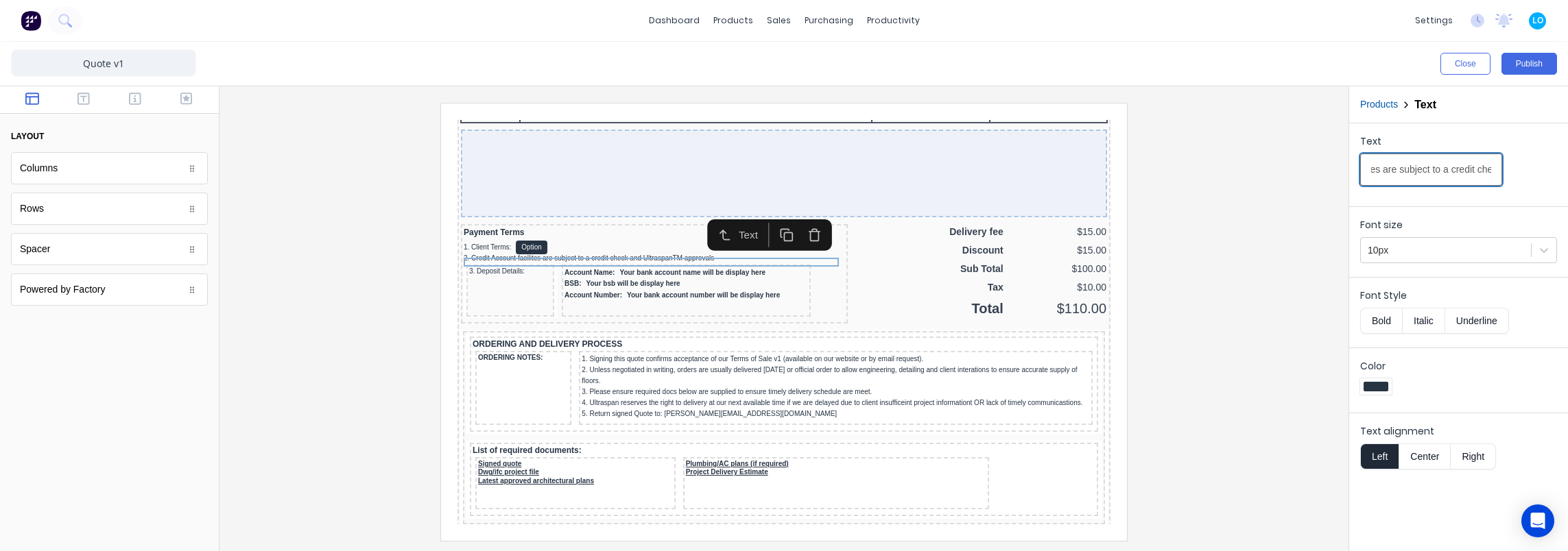
scroll to position [0, 235]
drag, startPoint x: 1469, startPoint y: 168, endPoint x: 1536, endPoint y: 172, distance: 67.1
click at [1536, 172] on div "Text 2. Credit Account facilites are subject to a credit check and UltraspanTM …" at bounding box center [1458, 163] width 197 height 58
click at [1447, 166] on input "2. Credit Account facilites are subject to a credit check and UltraspanTM appro…" at bounding box center [1431, 169] width 142 height 32
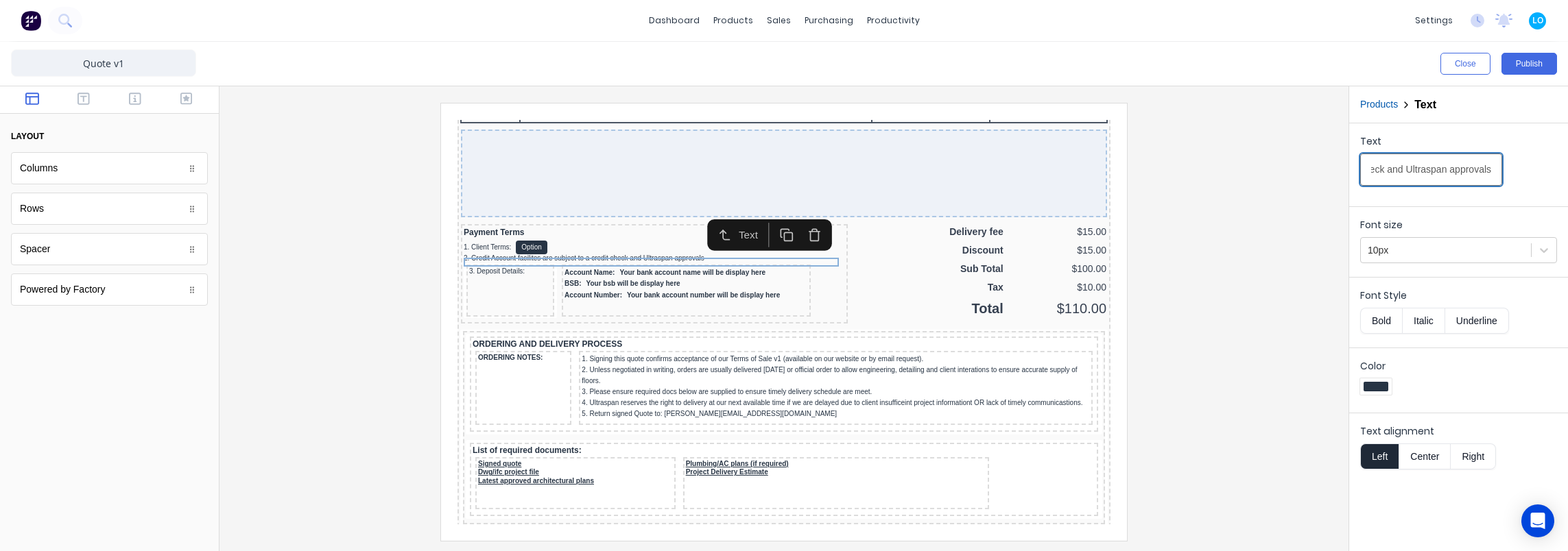
type input "2. Credit Account facilites are subject to a credit check and Ultraspan approva…"
drag, startPoint x: 1237, startPoint y: 275, endPoint x: 1155, endPoint y: 292, distance: 83.7
click at [1236, 276] on div at bounding box center [784, 322] width 1107 height 438
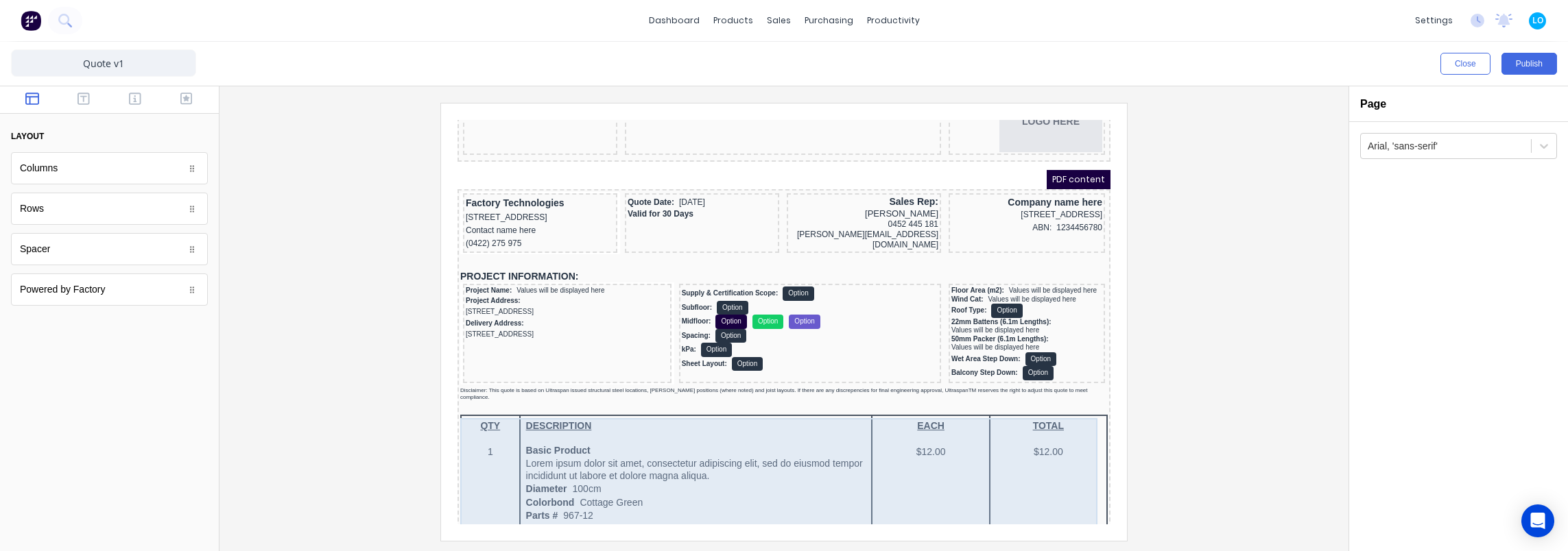
scroll to position [7, 0]
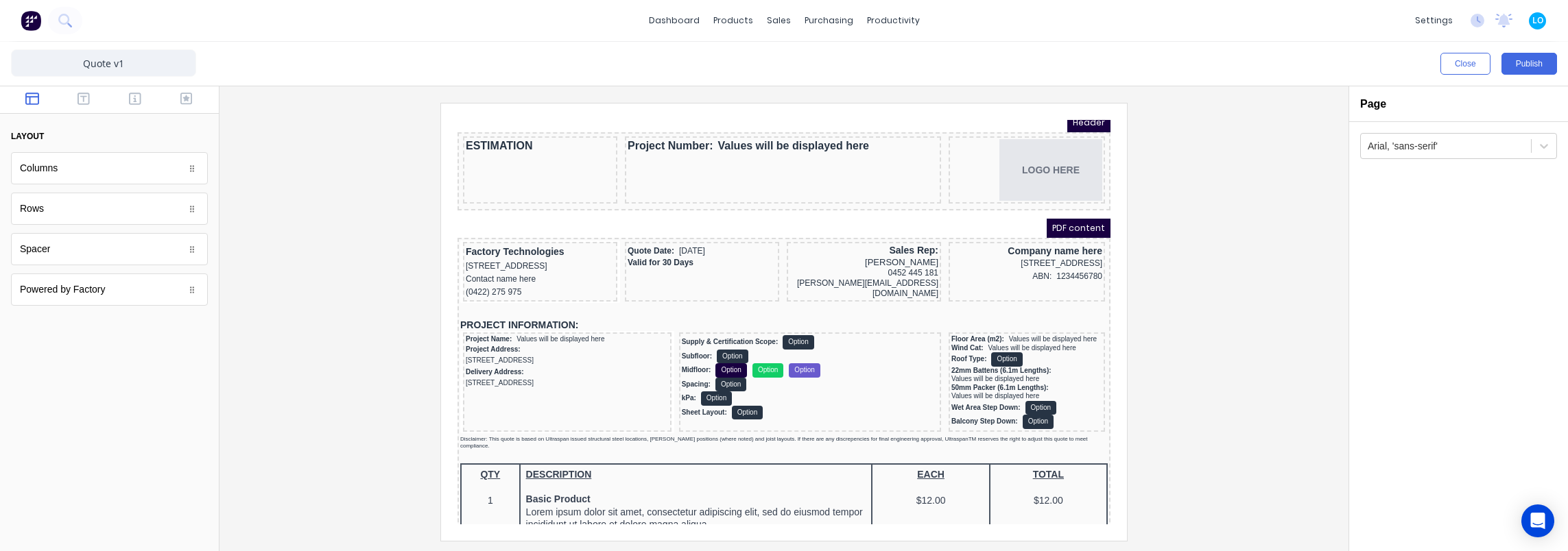
click at [384, 429] on div at bounding box center [784, 322] width 1107 height 438
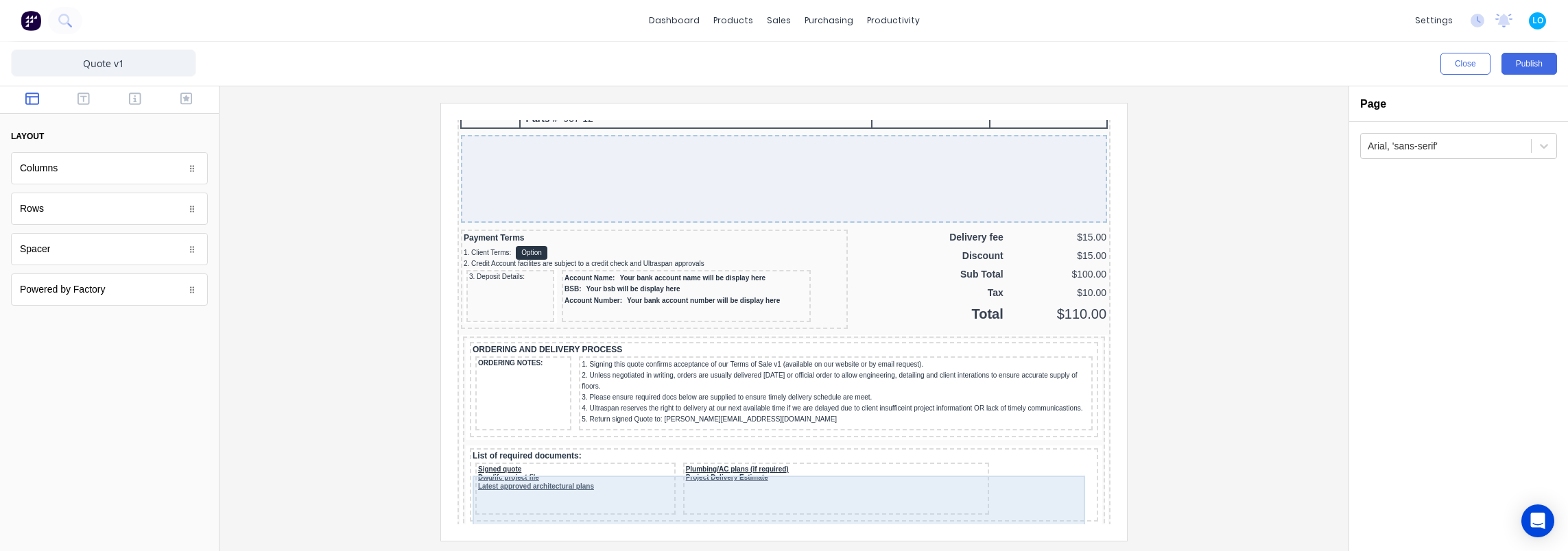
scroll to position [966, 0]
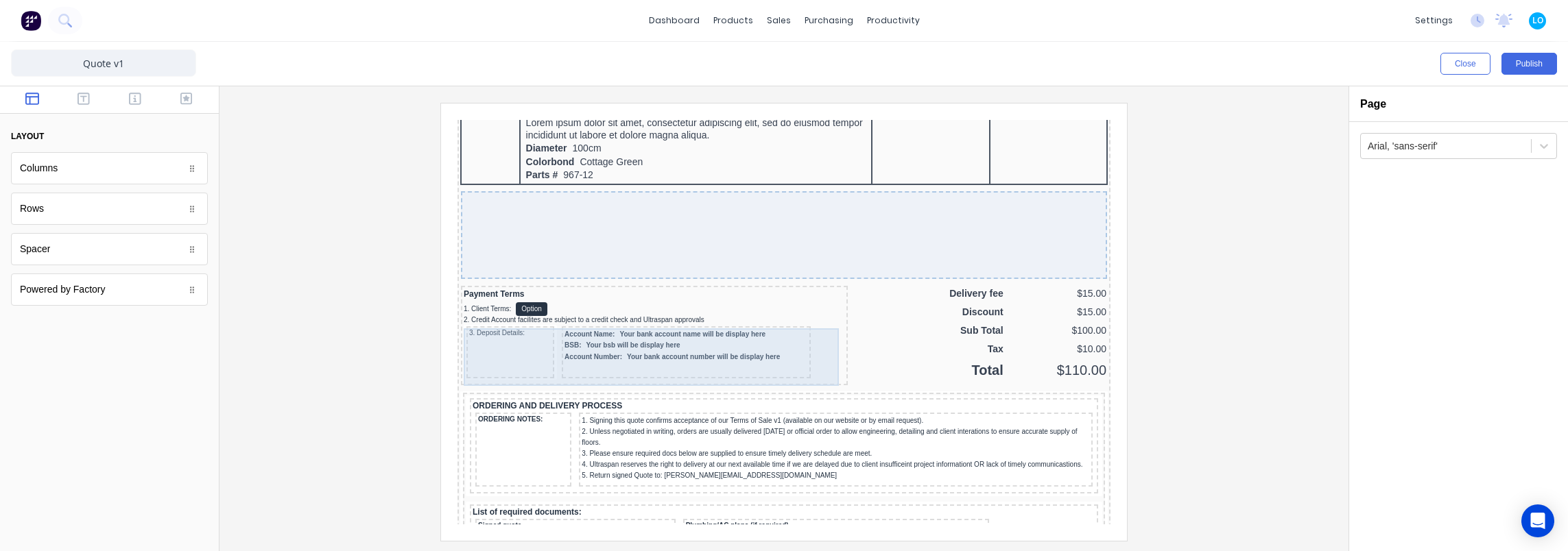
click at [523, 331] on div "3. Deposit Details:" at bounding box center [494, 336] width 88 height 52
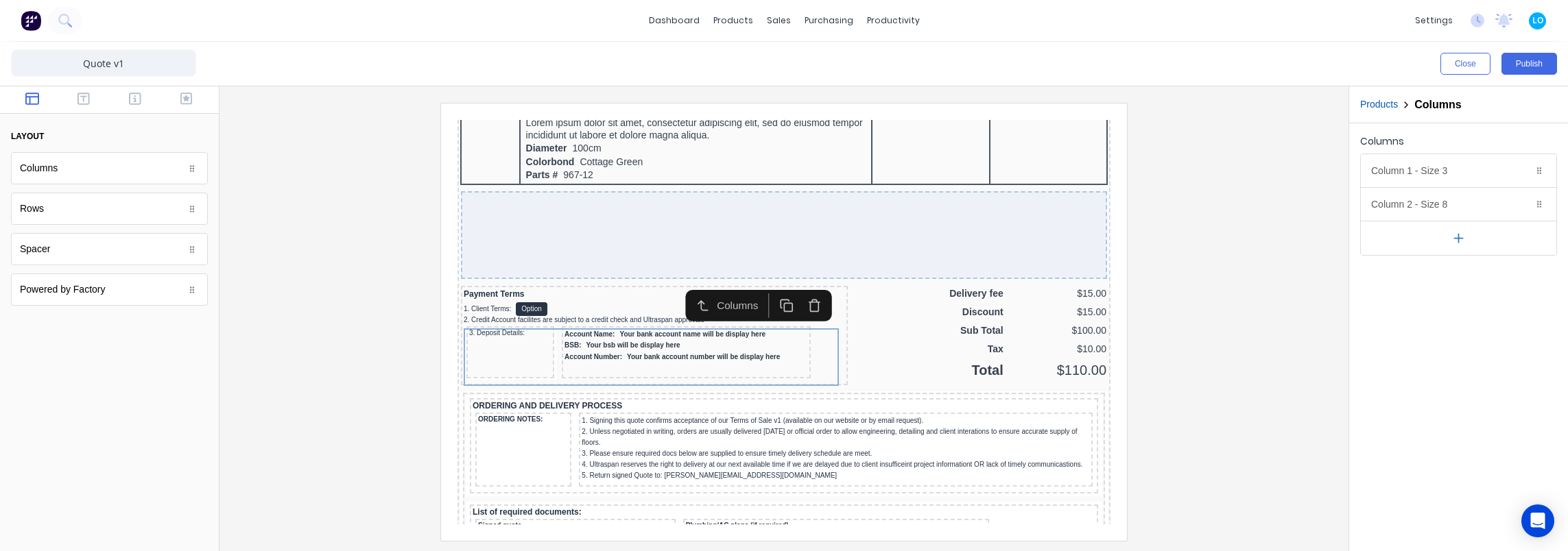
click at [363, 401] on div at bounding box center [784, 322] width 1107 height 438
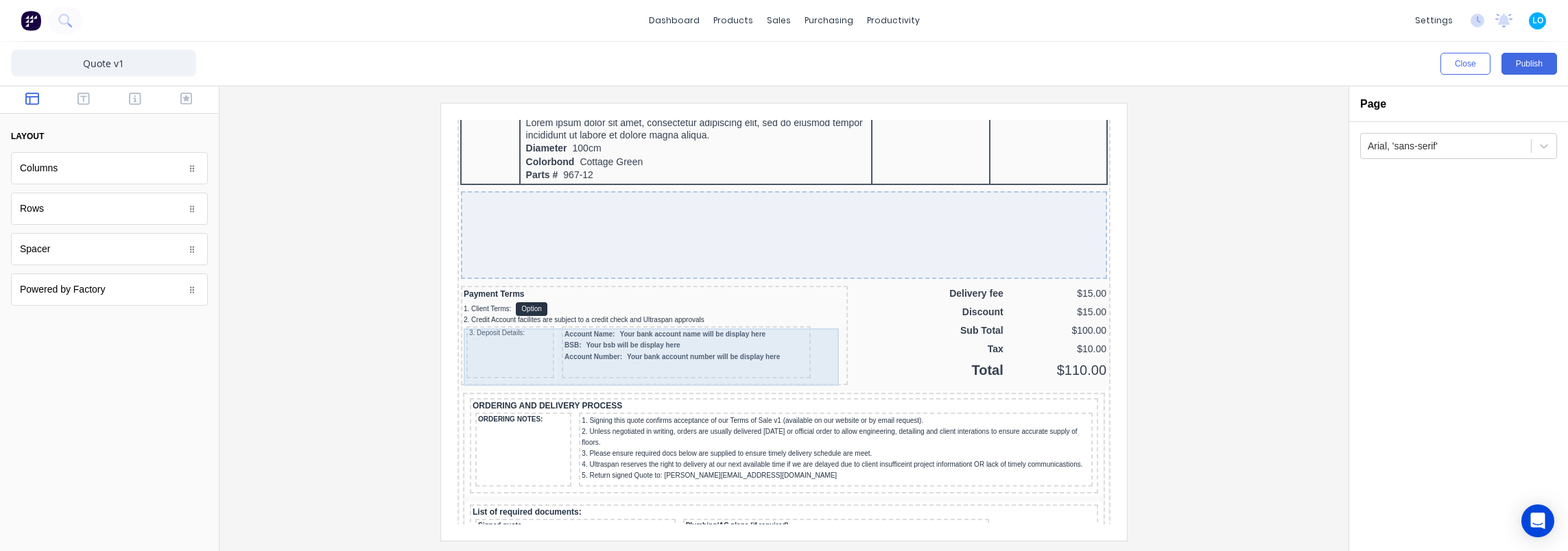
click at [509, 320] on div "3. Deposit Details:" at bounding box center [494, 317] width 82 height 9
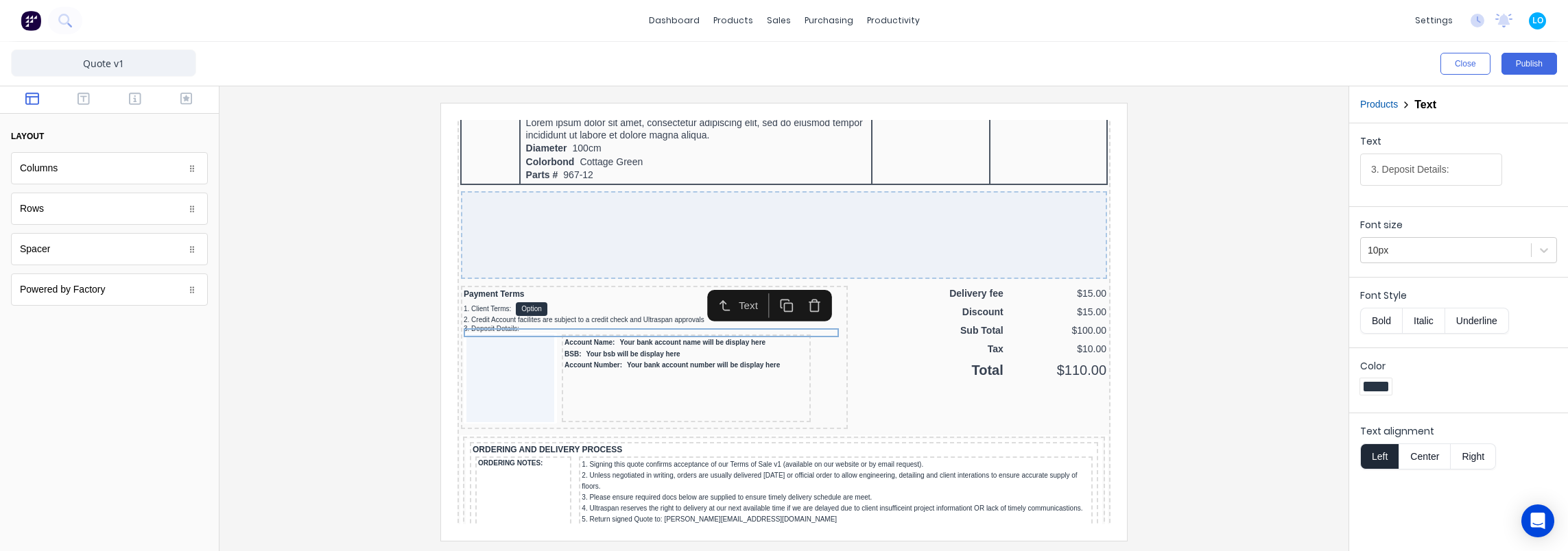
click at [337, 382] on div at bounding box center [784, 322] width 1107 height 438
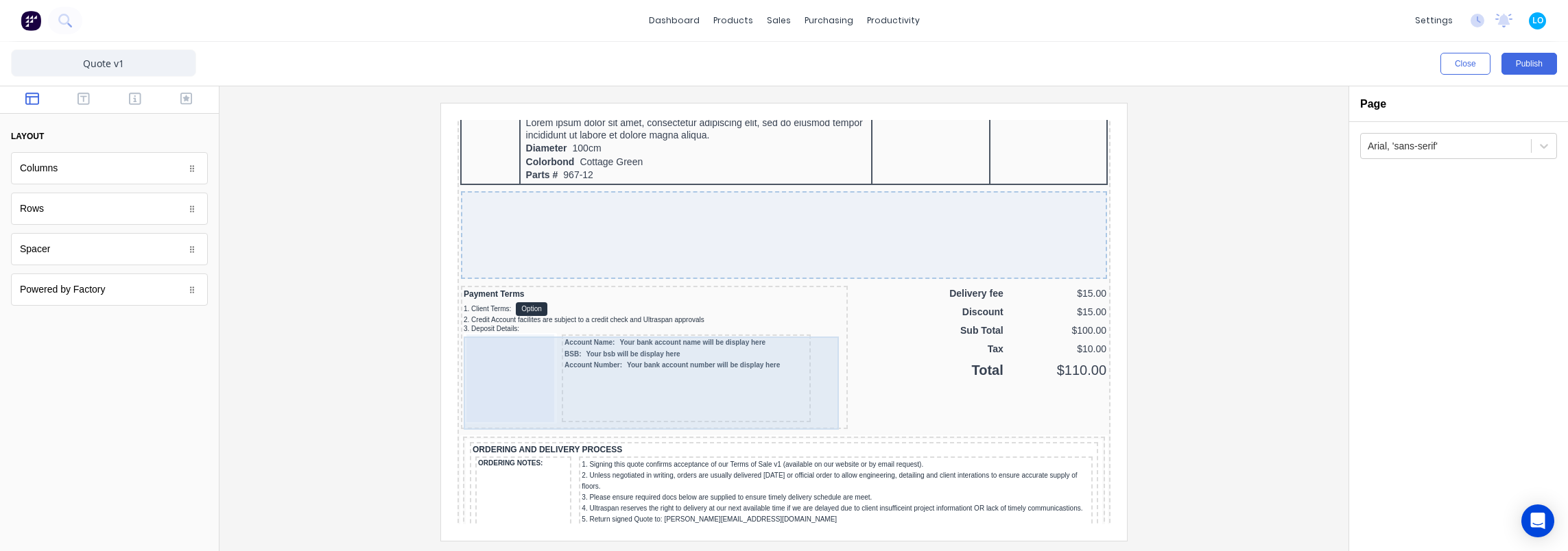
click at [520, 372] on div at bounding box center [494, 362] width 88 height 88
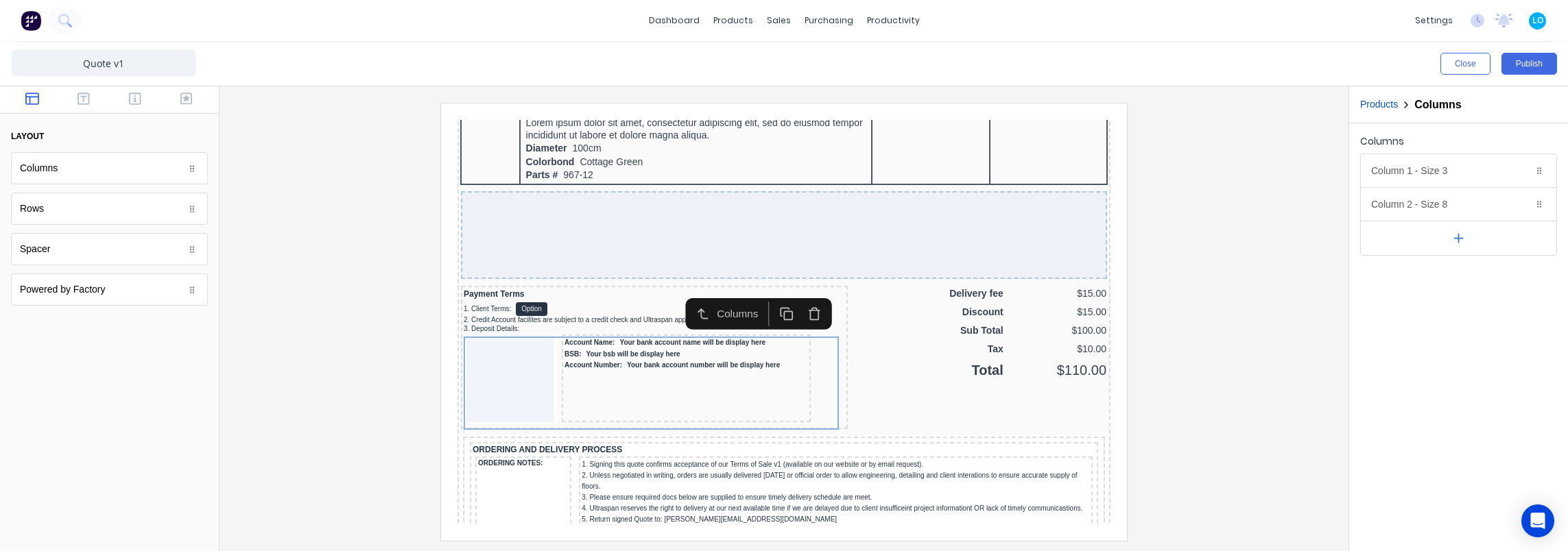
click at [1233, 294] on div at bounding box center [784, 322] width 1107 height 438
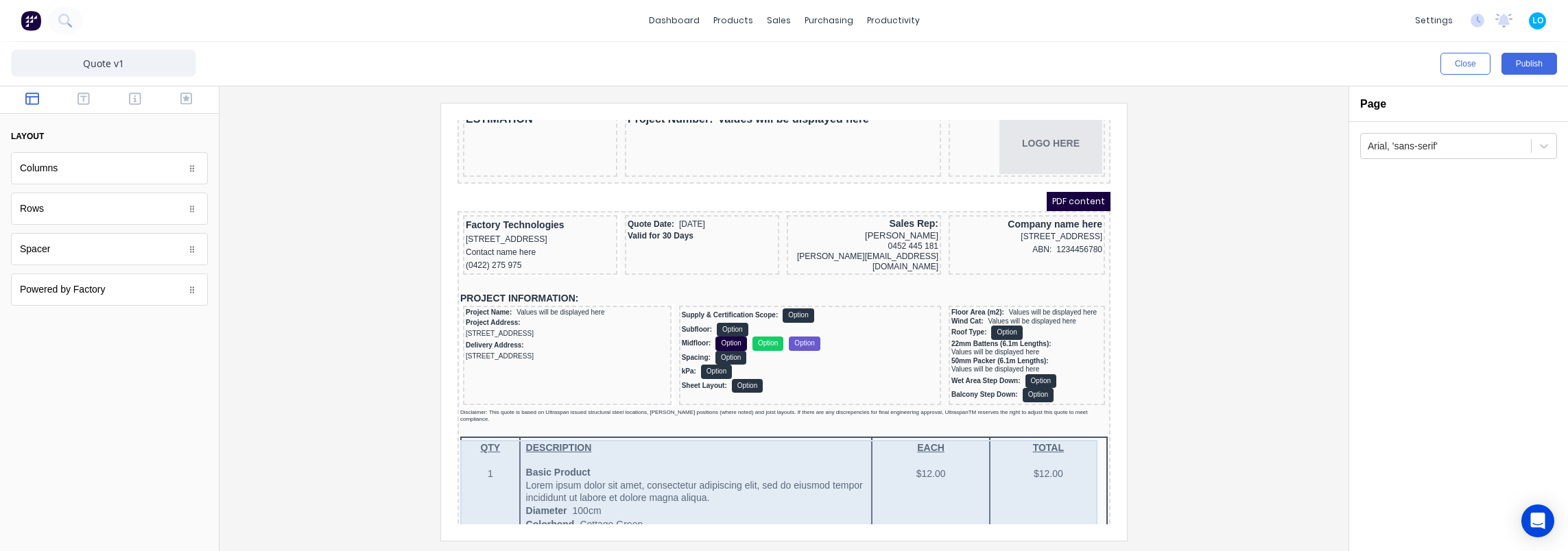
scroll to position [7, 0]
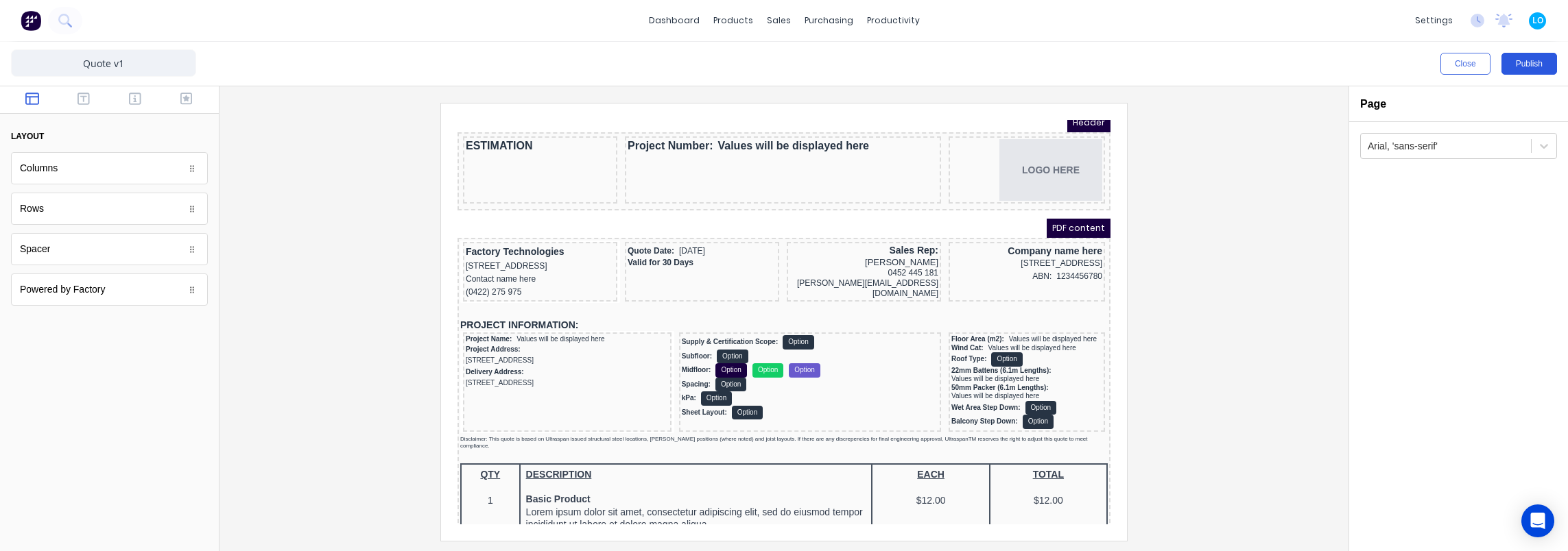
click at [1539, 55] on button "Publish" at bounding box center [1528, 63] width 55 height 22
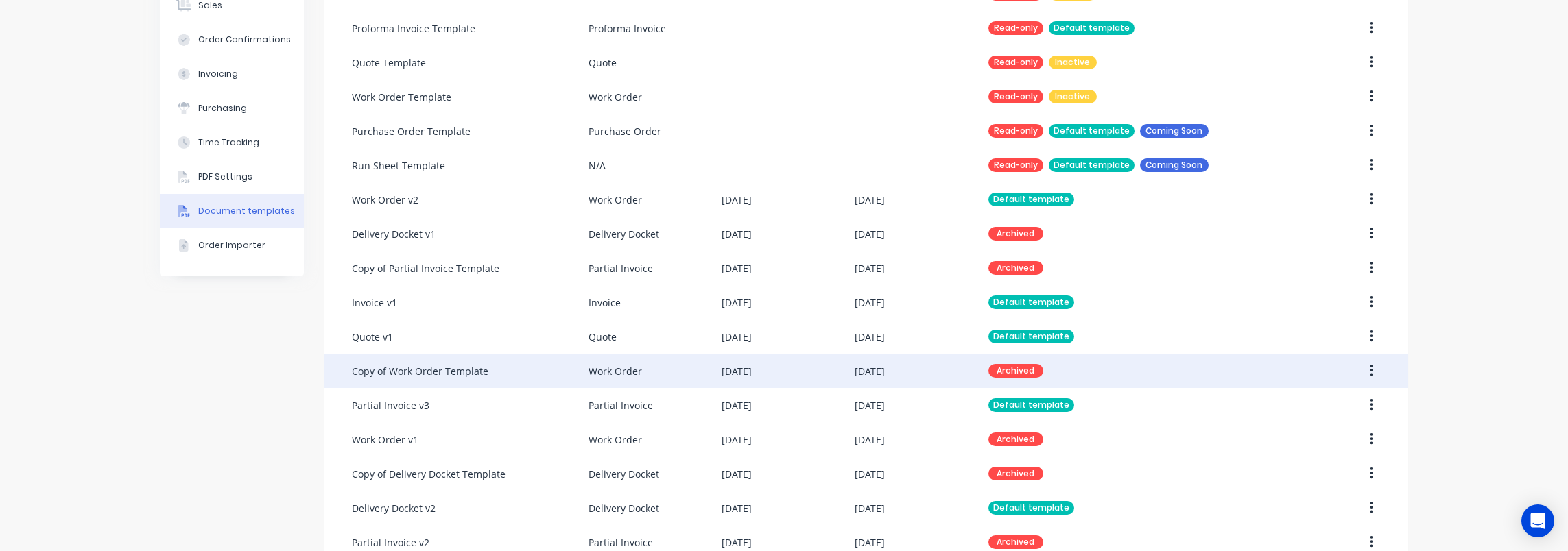
scroll to position [244, 0]
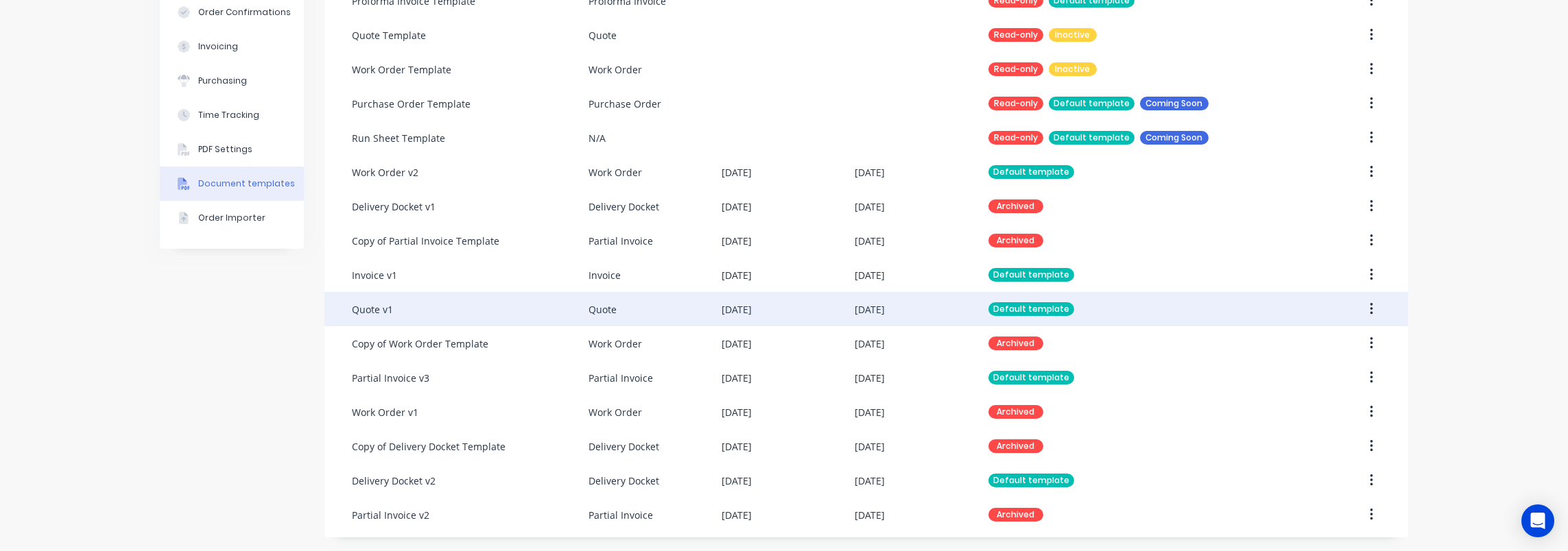
click at [632, 310] on div "Quote" at bounding box center [655, 309] width 133 height 35
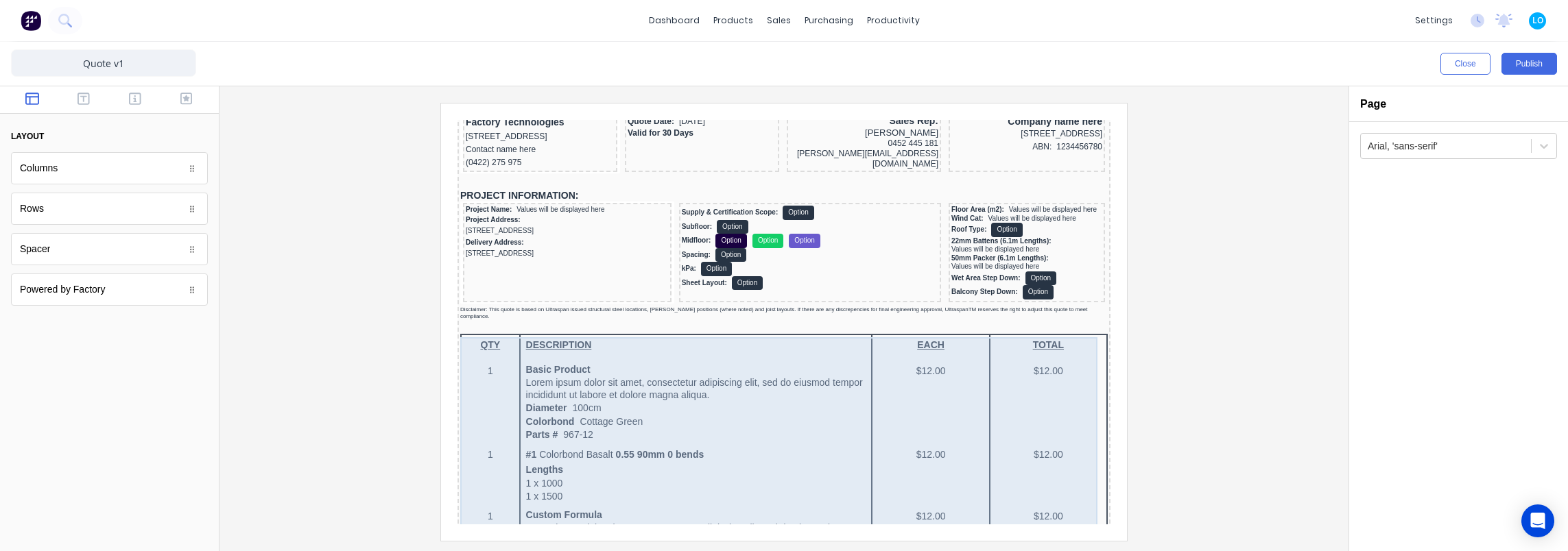
scroll to position [137, 0]
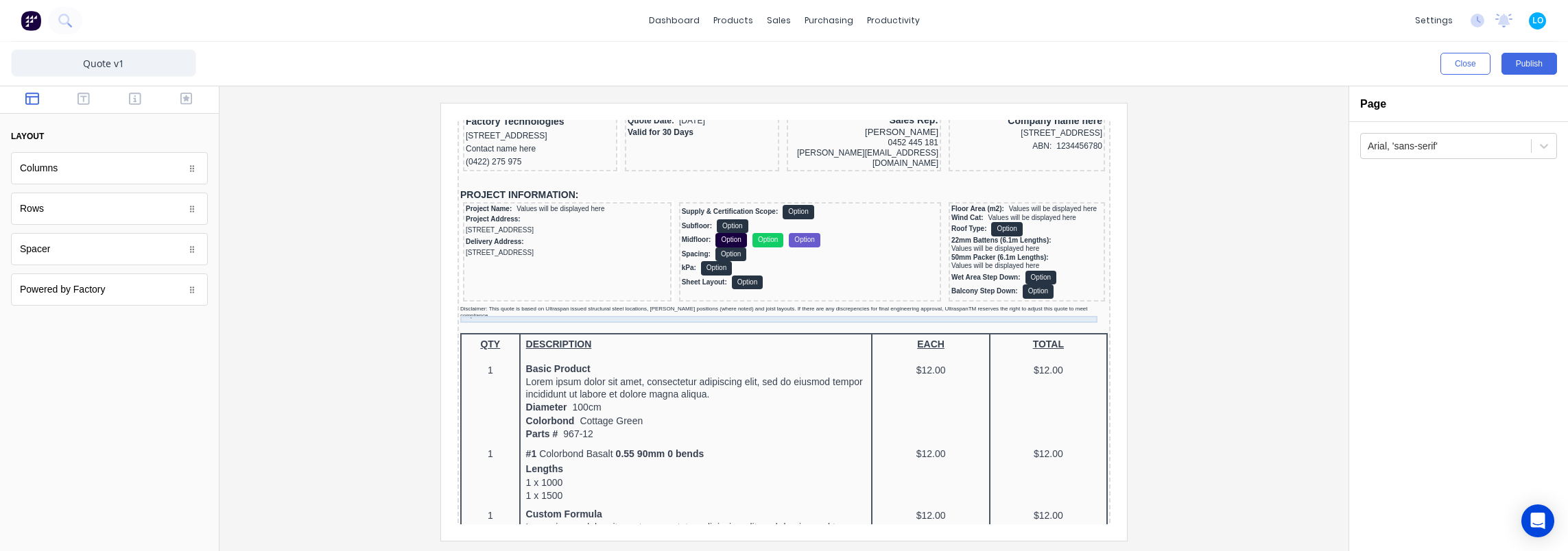
click at [970, 301] on div "Disclaimer: This quote is based on Ultraspan issued structural steel locations,…" at bounding box center [767, 296] width 648 height 14
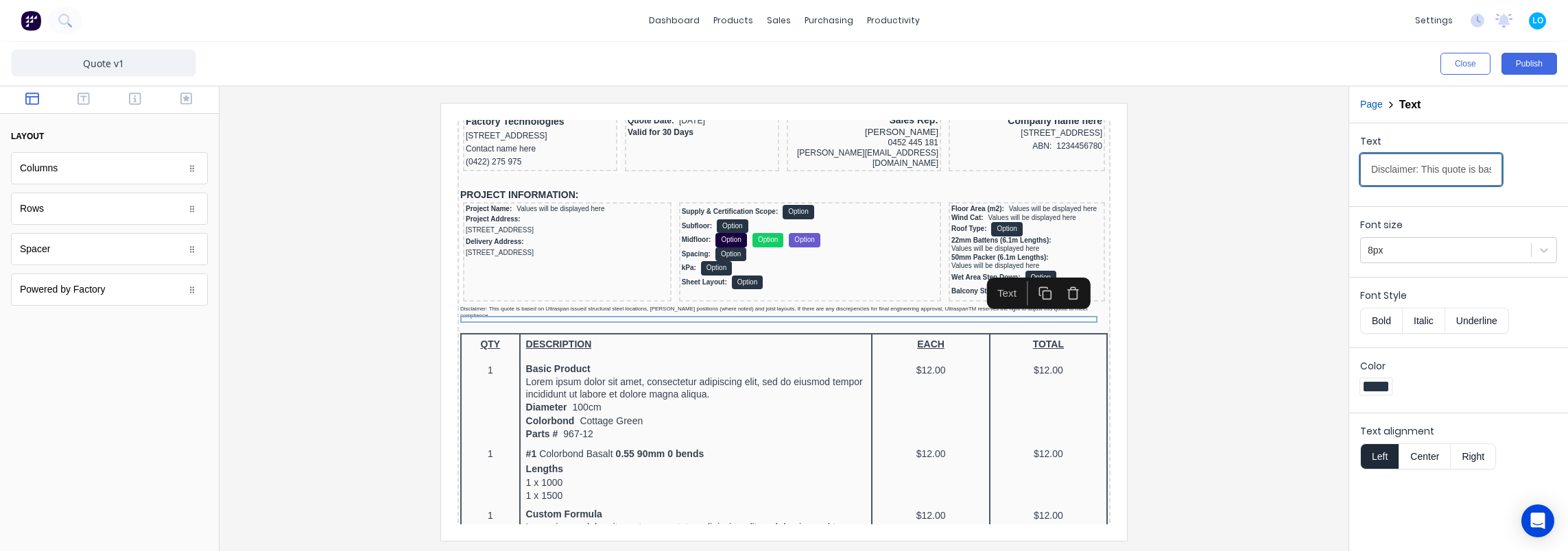
drag, startPoint x: 1472, startPoint y: 171, endPoint x: 1519, endPoint y: 173, distance: 47.0
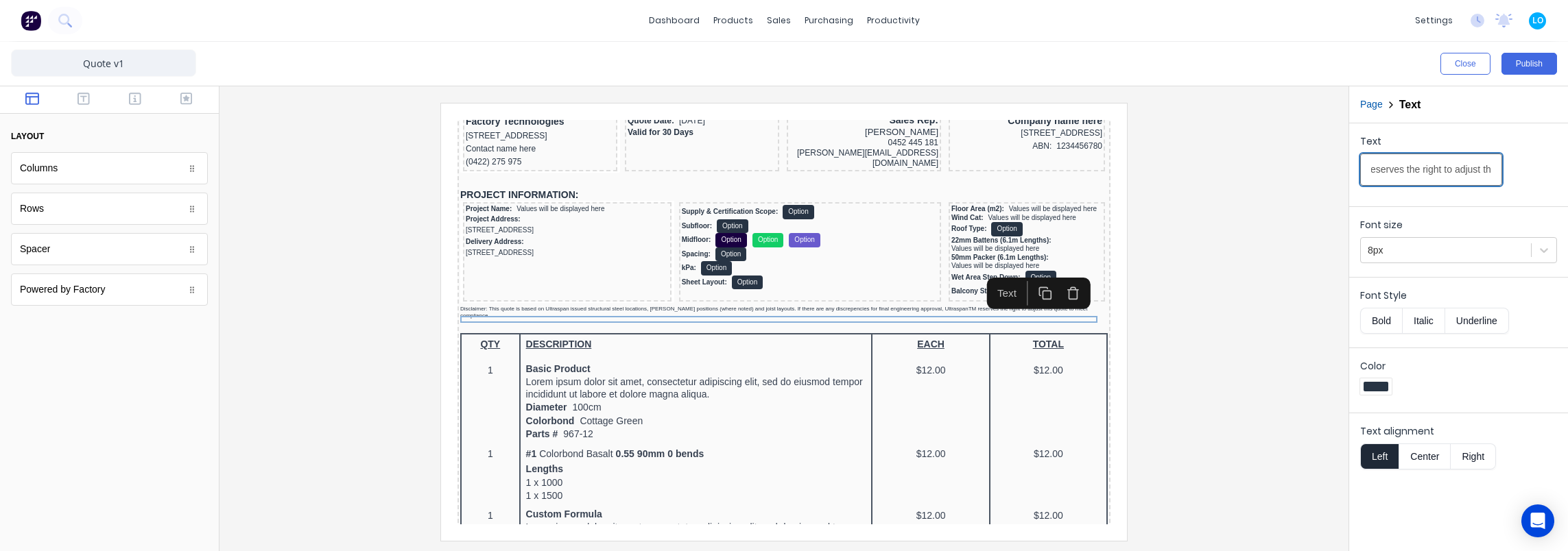
drag, startPoint x: 1412, startPoint y: 170, endPoint x: 1426, endPoint y: 170, distance: 14.0
drag, startPoint x: 1401, startPoint y: 170, endPoint x: 1365, endPoint y: 171, distance: 36.0
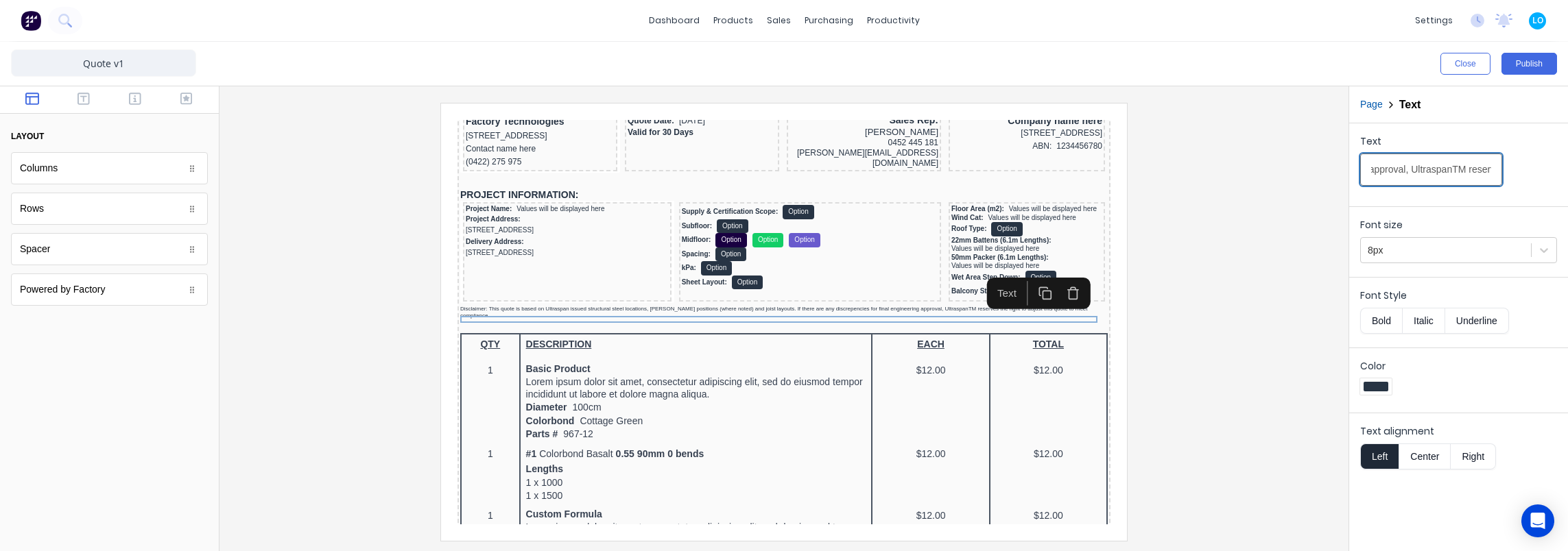
scroll to position [0, 751]
type input "Disclaimer: This quote is based on Ultraspan issued structural steel locations,…"
click at [1309, 191] on div at bounding box center [784, 322] width 1107 height 438
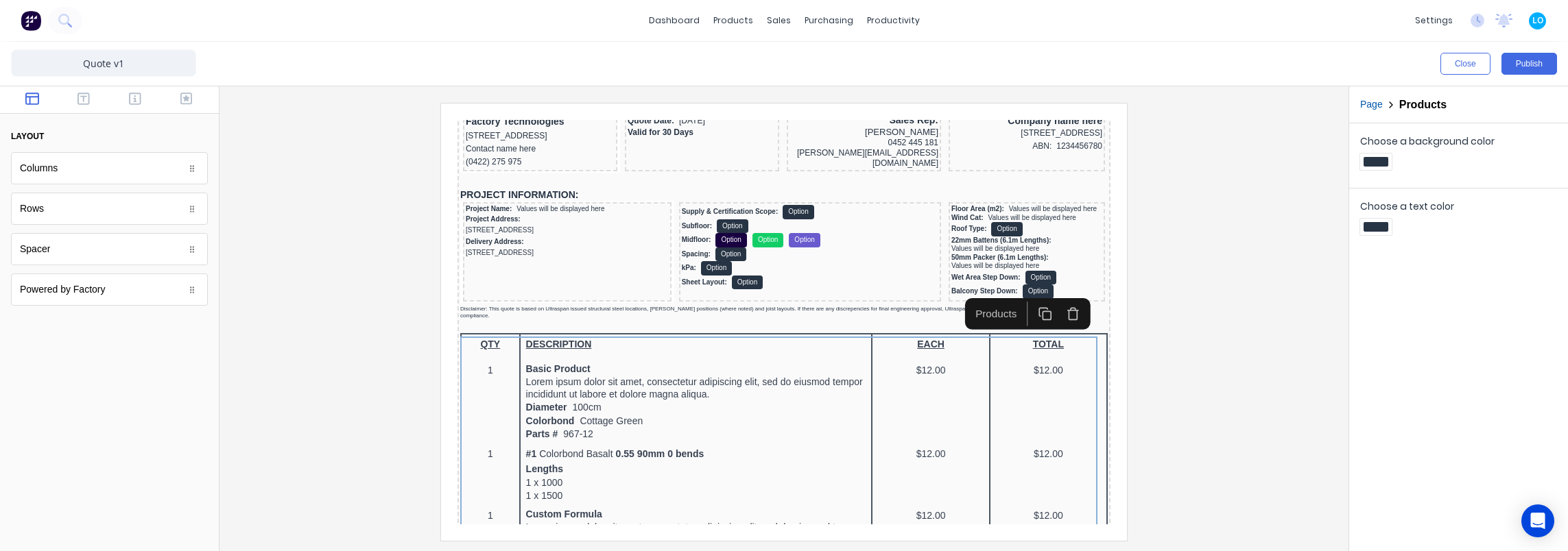
click at [1375, 98] on button "Page" at bounding box center [1370, 104] width 22 height 14
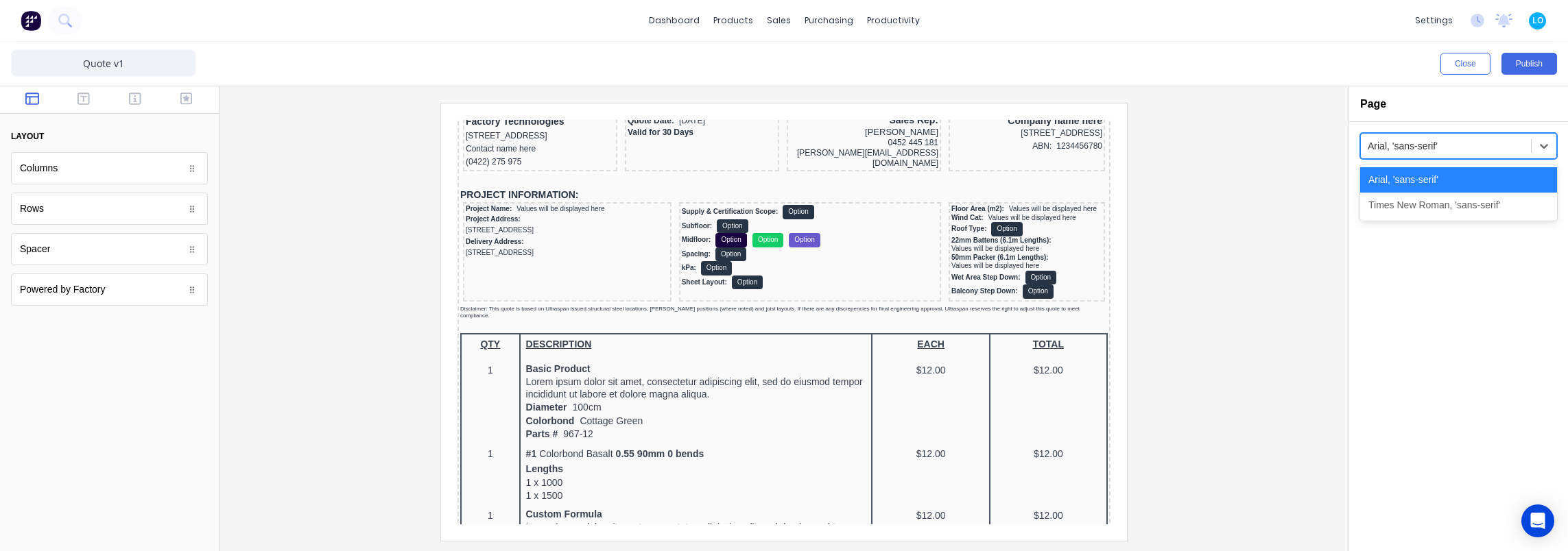
click at [1421, 195] on div "Times New Roman, 'sans-serif'" at bounding box center [1458, 205] width 197 height 25
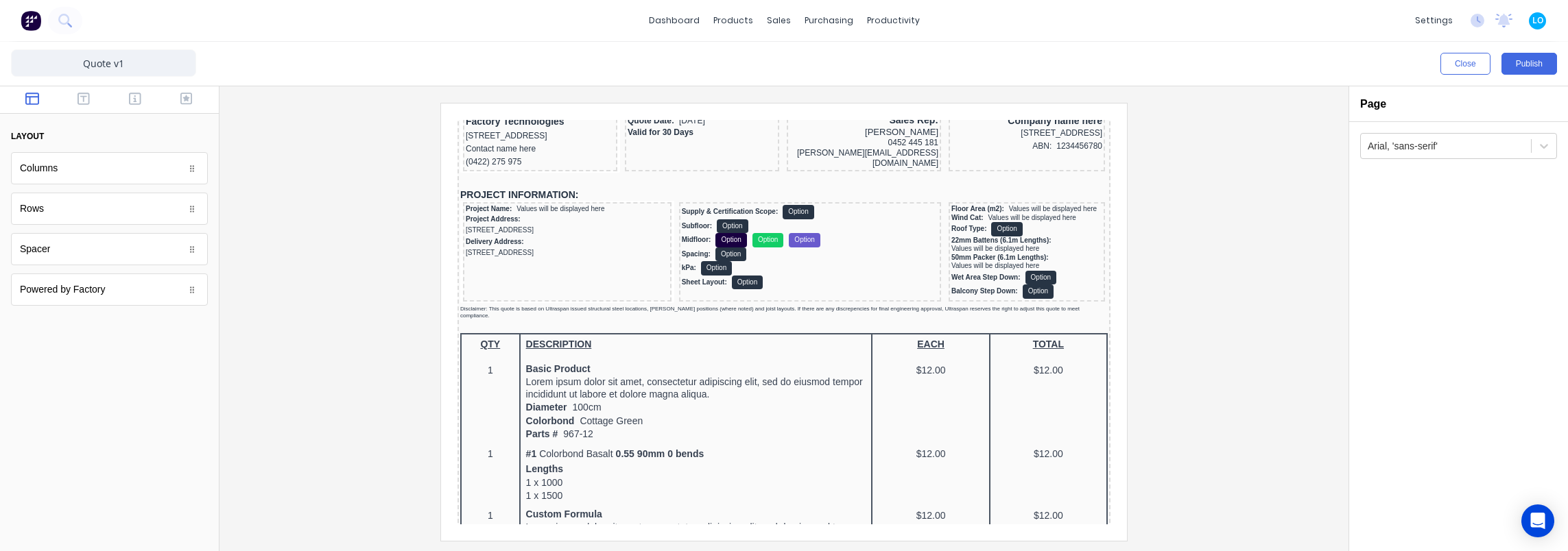
click at [1219, 252] on div at bounding box center [784, 322] width 1107 height 438
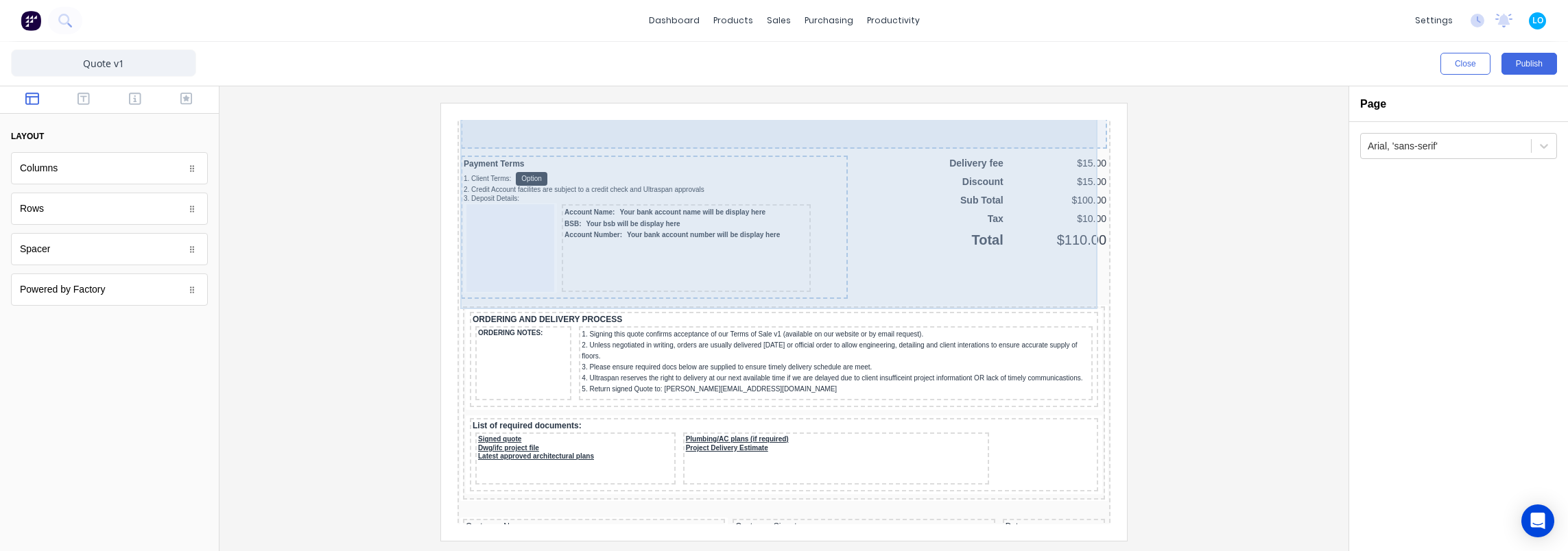
scroll to position [1285, 0]
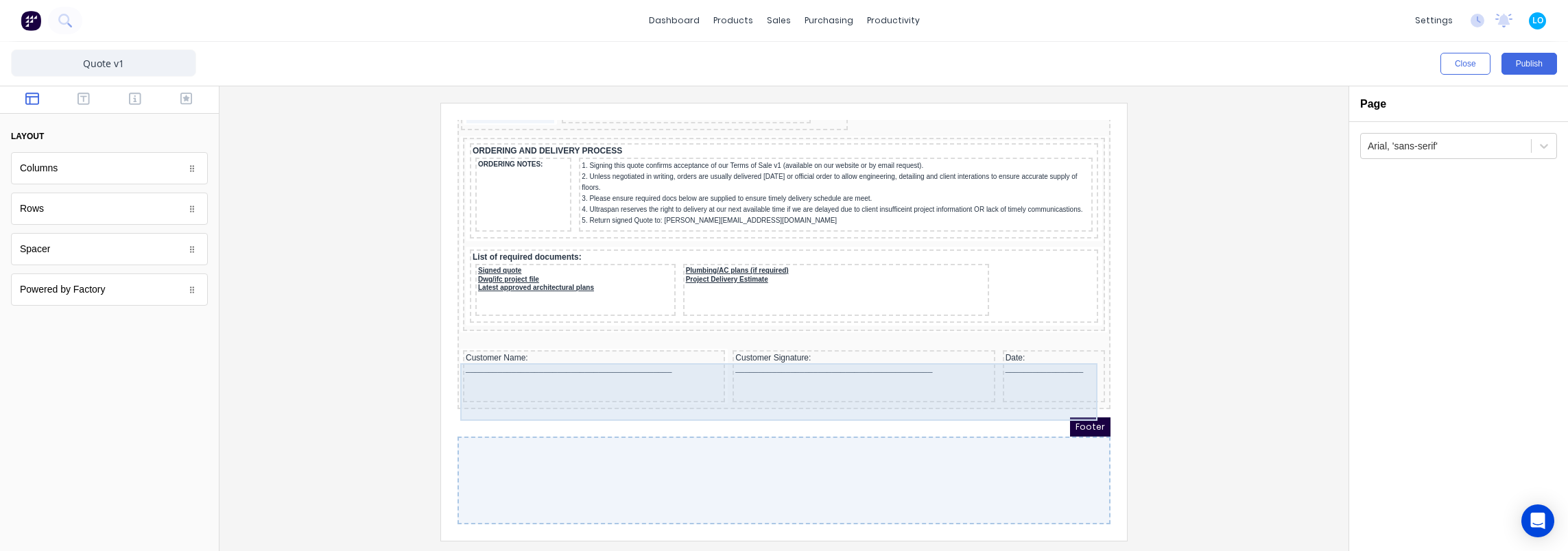
click at [964, 359] on div "Customer Signature: ___________________________________________" at bounding box center [847, 359] width 262 height 52
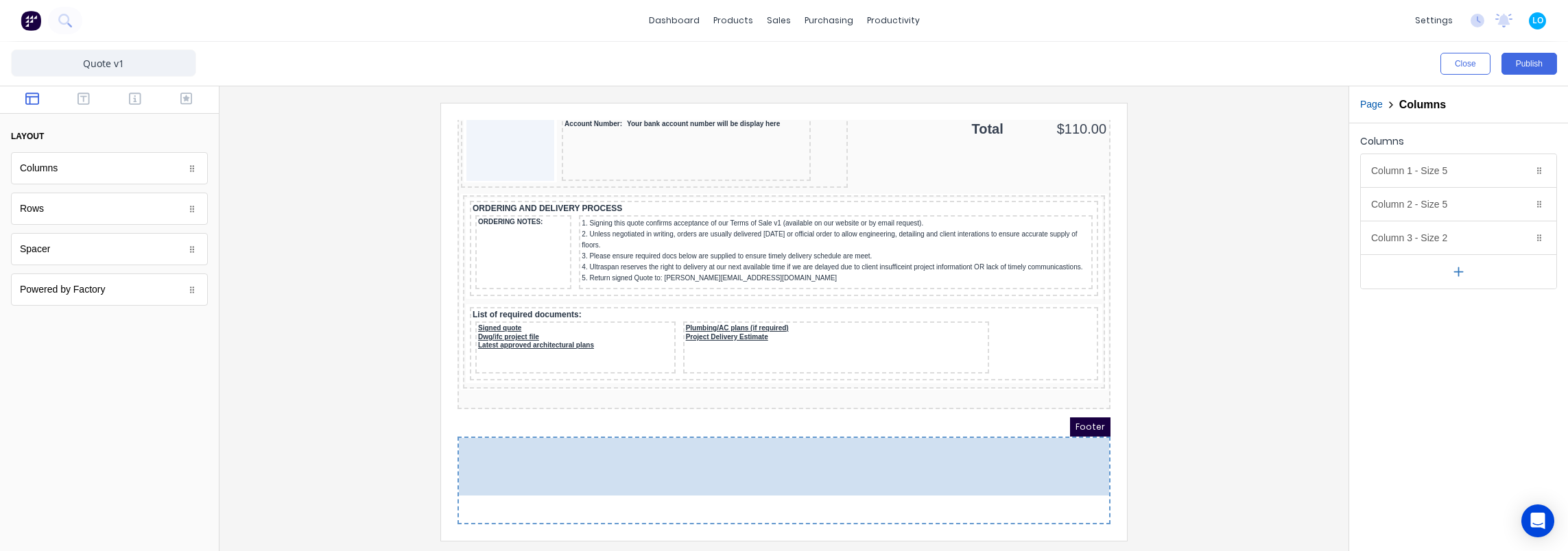
drag, startPoint x: 984, startPoint y: 357, endPoint x: 975, endPoint y: 455, distance: 98.4
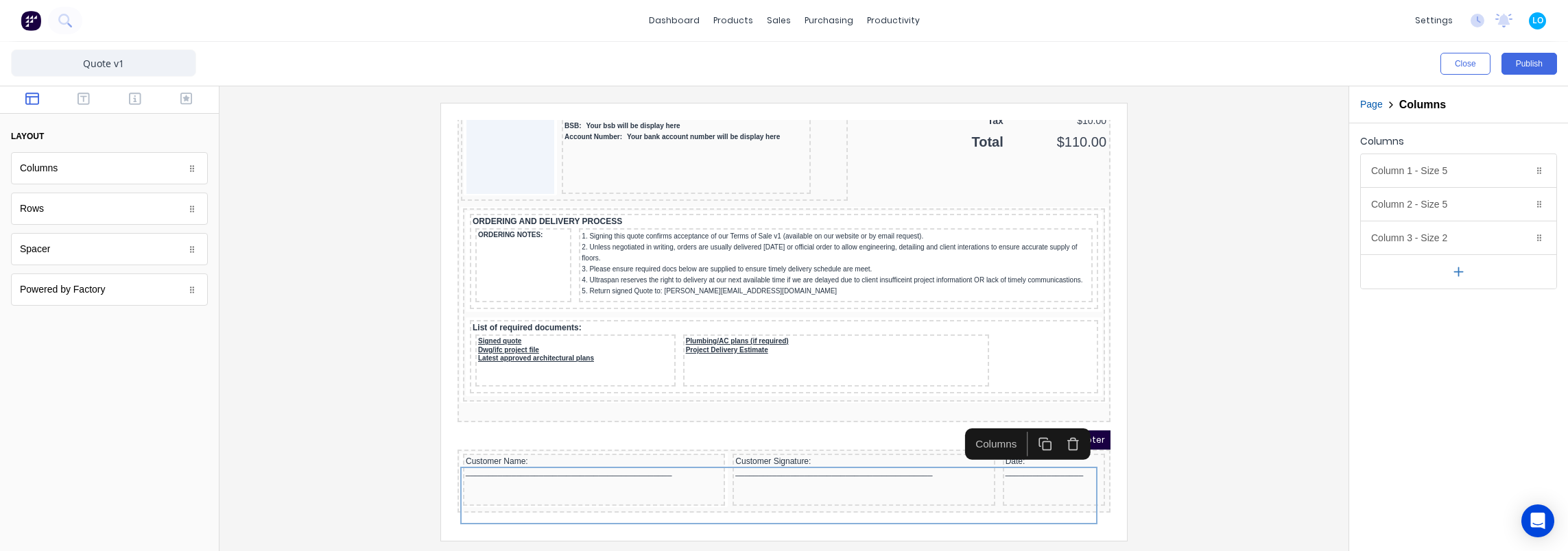
click at [1232, 385] on div at bounding box center [784, 322] width 1107 height 438
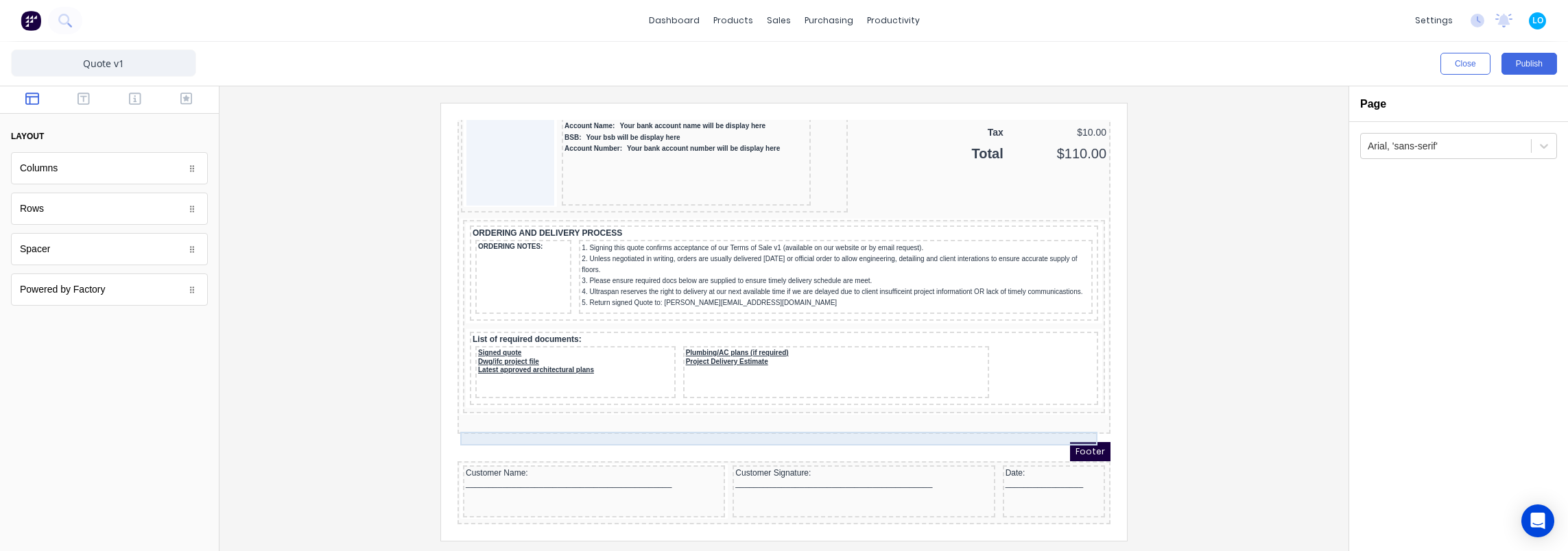
click at [831, 401] on div at bounding box center [767, 407] width 648 height 14
click at [1053, 386] on icon "button" at bounding box center [1056, 392] width 14 height 14
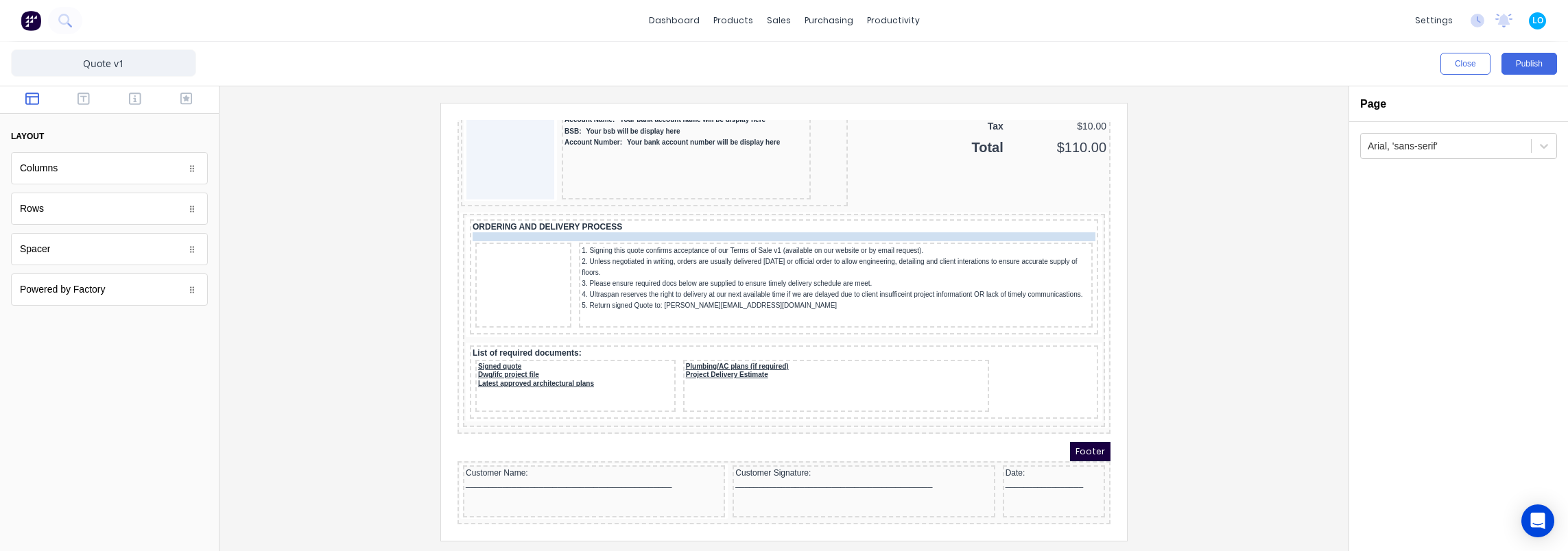
drag, startPoint x: 517, startPoint y: 227, endPoint x: 524, endPoint y: 219, distance: 10.6
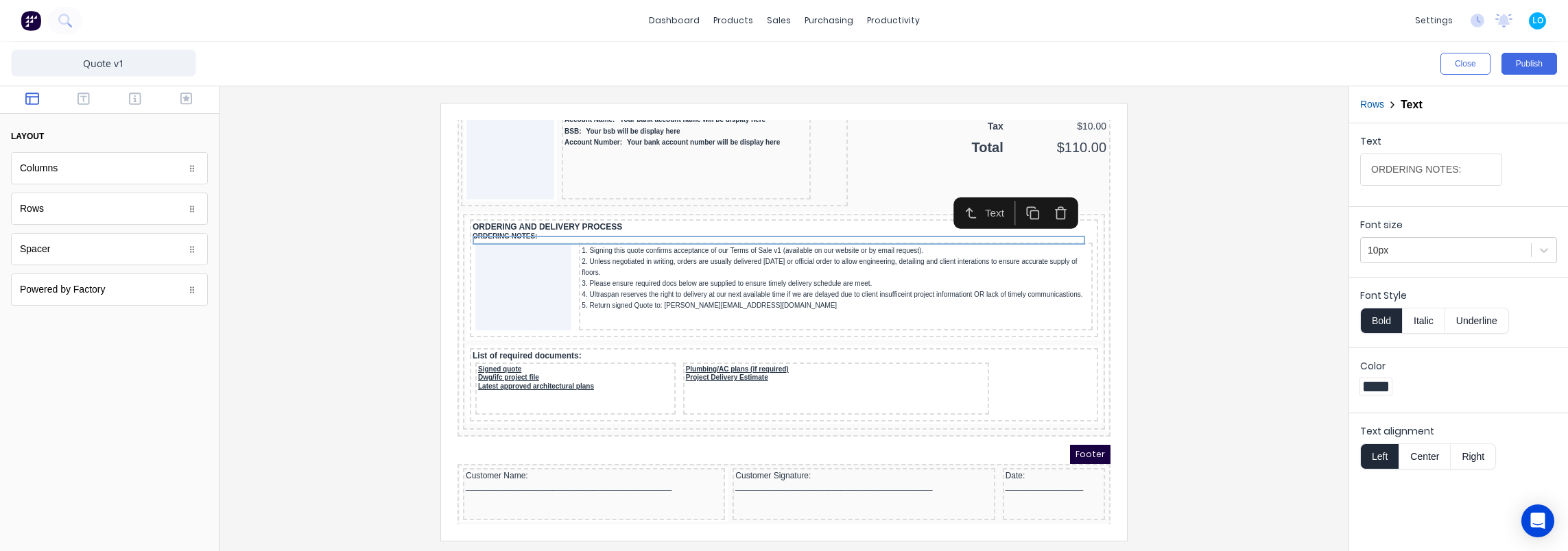
click at [1253, 278] on div at bounding box center [784, 322] width 1107 height 438
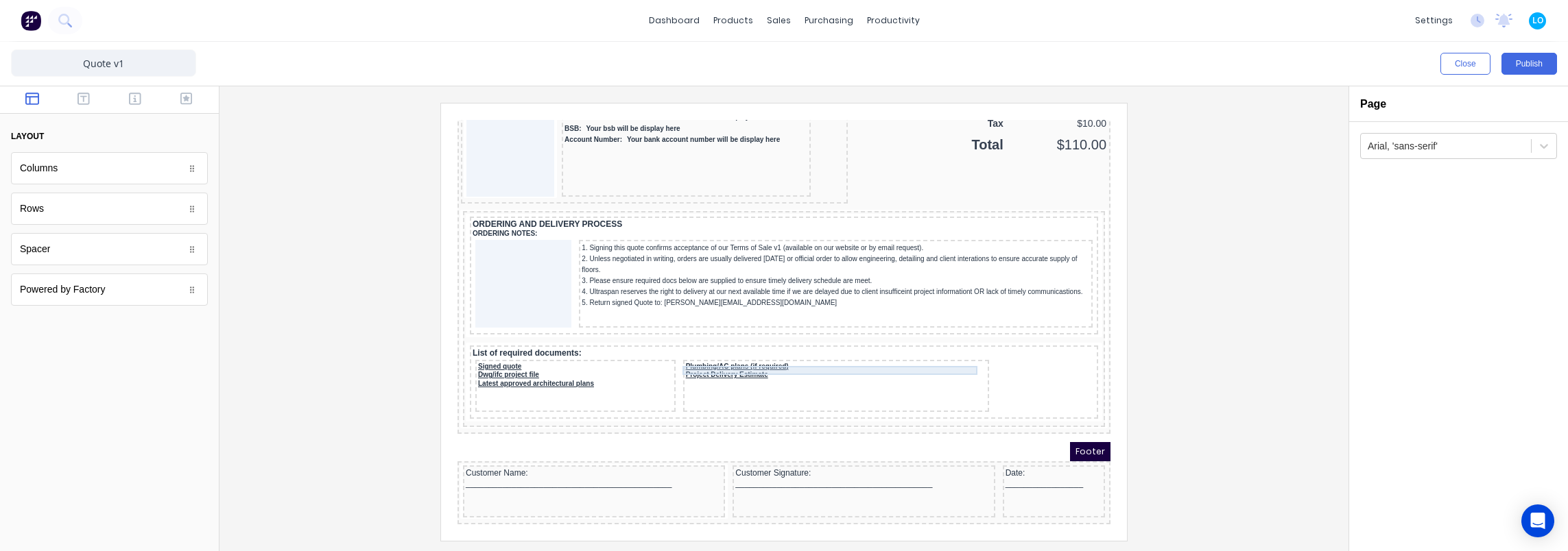
scroll to position [1200, 0]
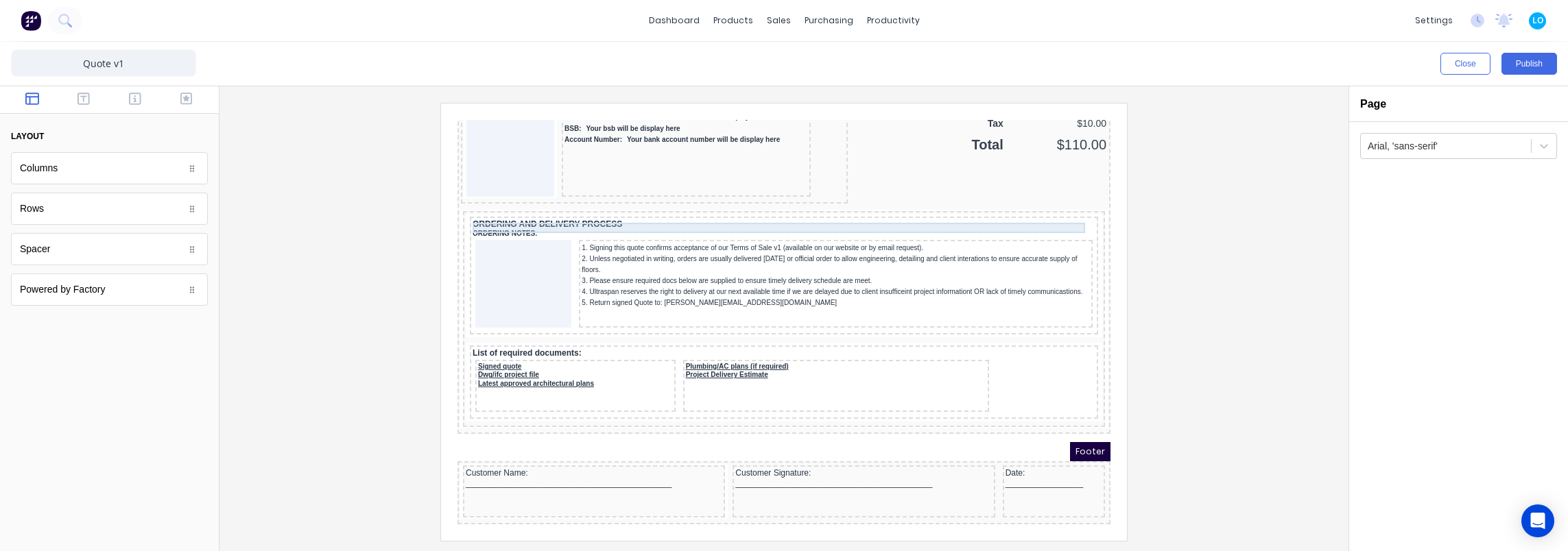
click at [807, 203] on div "ORDERING AND DELIVERY PROCESS" at bounding box center [767, 208] width 623 height 10
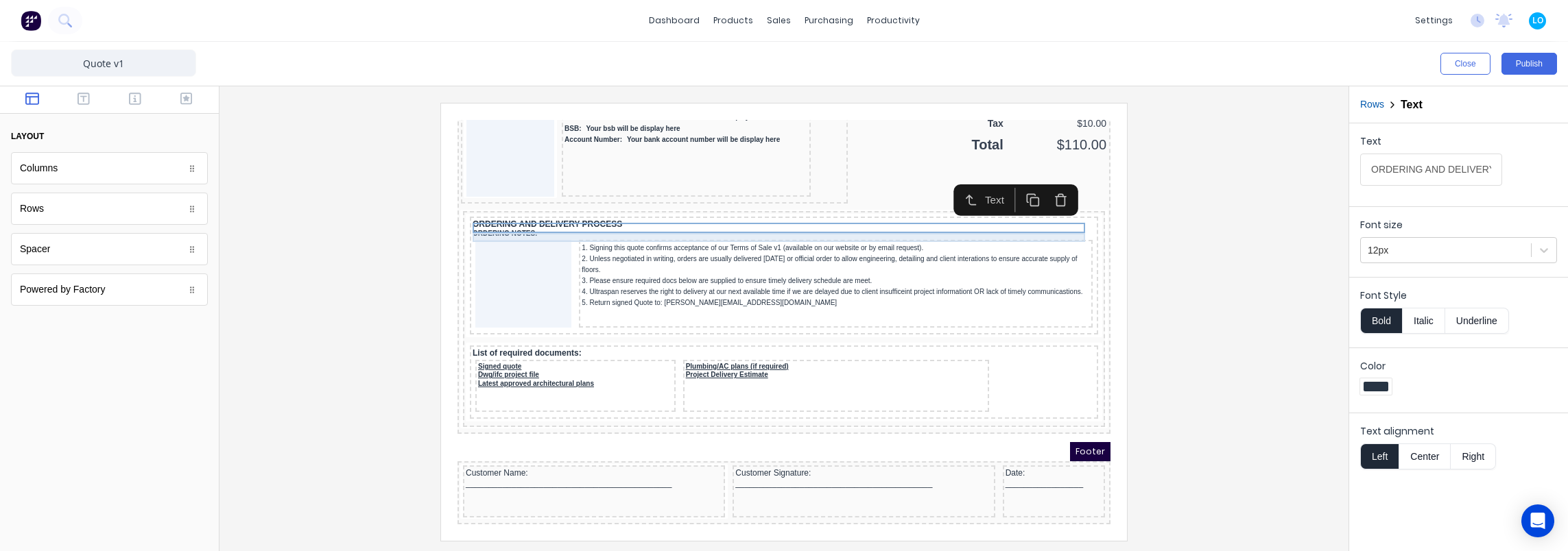
click at [789, 215] on div "ORDERING NOTES:" at bounding box center [767, 217] width 623 height 9
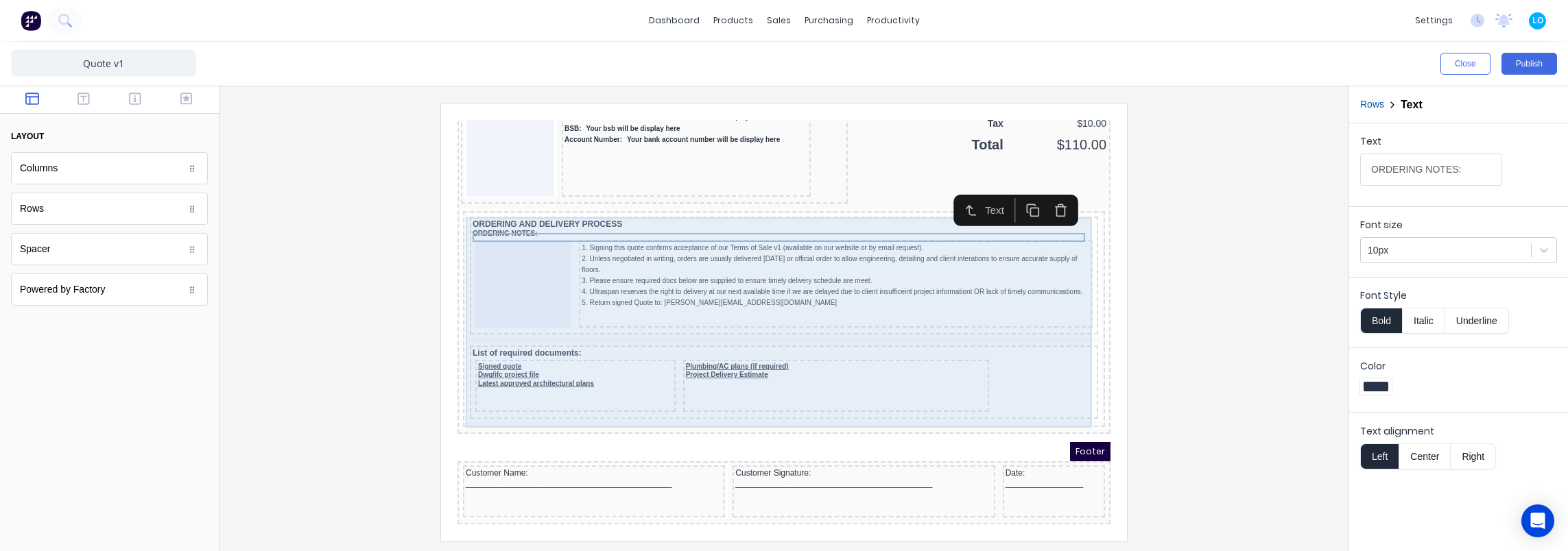
click at [465, 200] on div "ORDERING AND DELIVERY PROCESS ORDERING NOTES: 1. Signing this quote confirms ac…" at bounding box center [767, 258] width 628 height 118
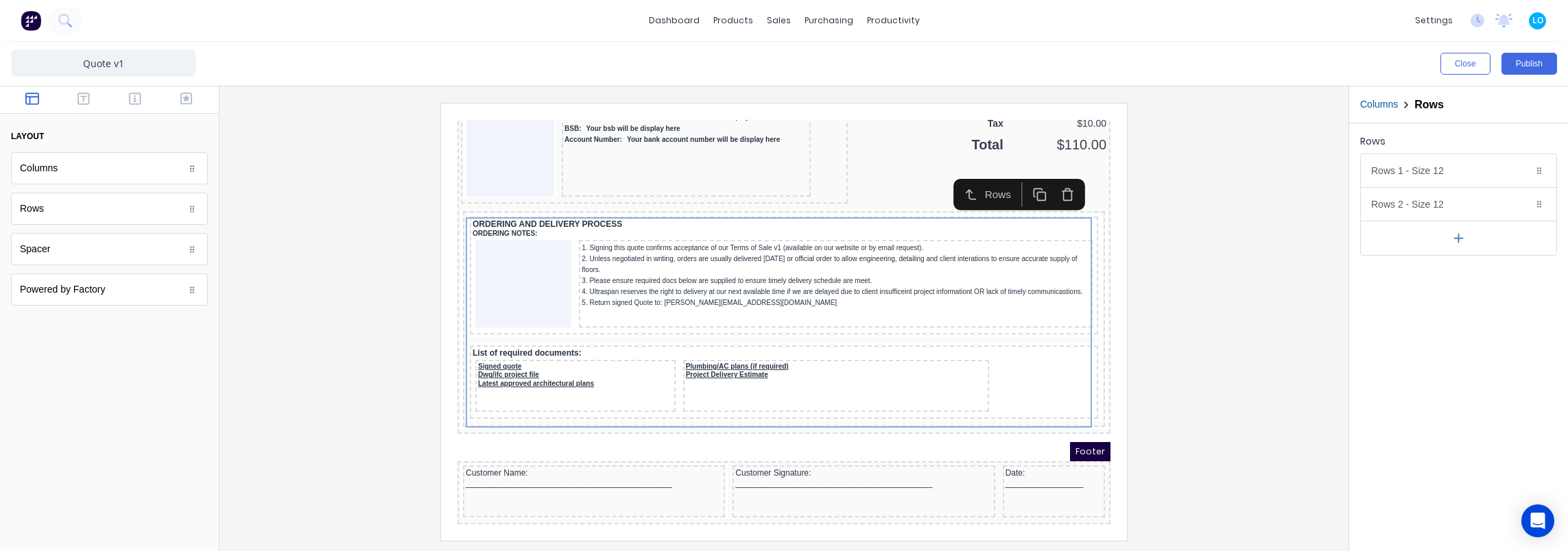
click at [1379, 103] on button "Columns" at bounding box center [1379, 104] width 38 height 14
click at [1374, 104] on button "Page" at bounding box center [1370, 104] width 22 height 14
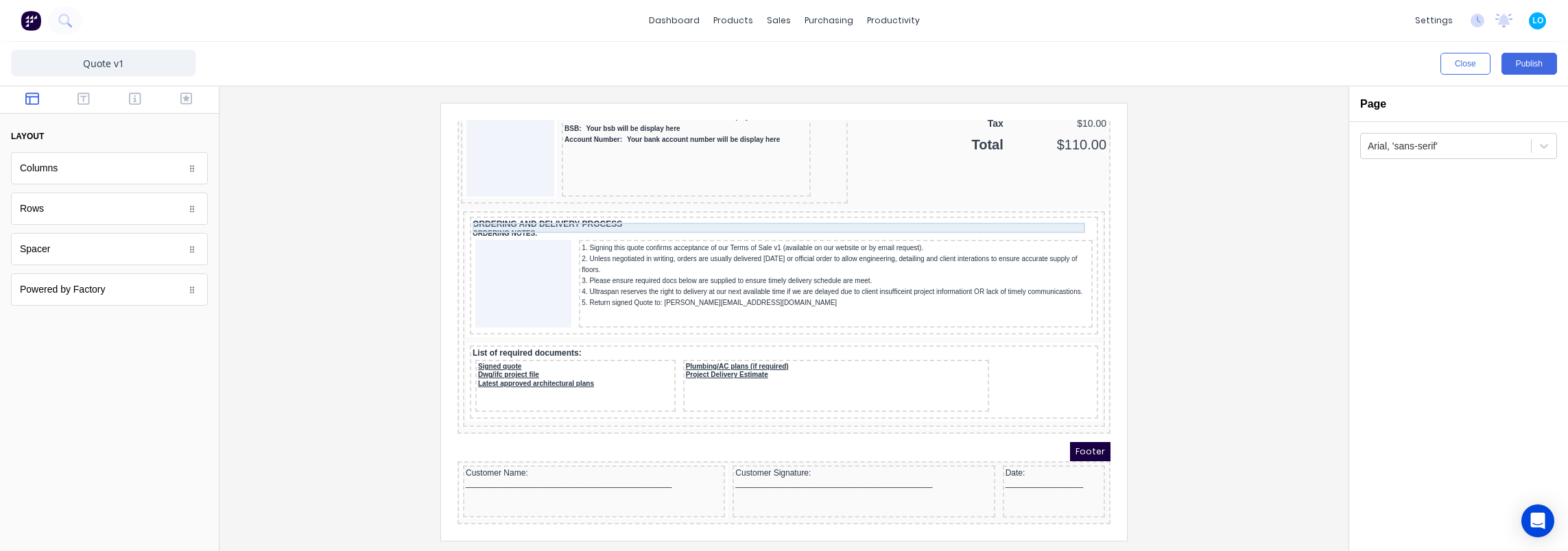
click at [1055, 204] on div "ORDERING AND DELIVERY PROCESS" at bounding box center [767, 208] width 623 height 10
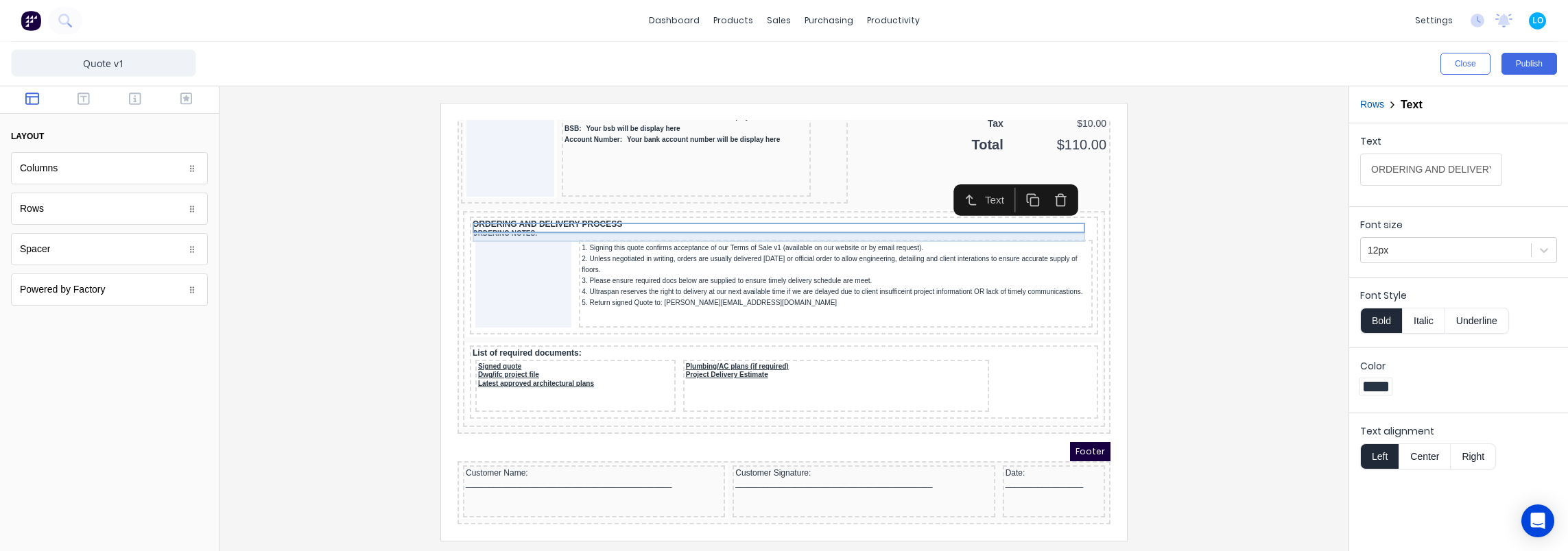
click at [1049, 213] on div "ORDERING NOTES:" at bounding box center [767, 217] width 623 height 9
click at [920, 203] on div "ORDERING AND DELIVERY PROCESS" at bounding box center [767, 208] width 623 height 10
click at [1377, 382] on div at bounding box center [1376, 387] width 25 height 10
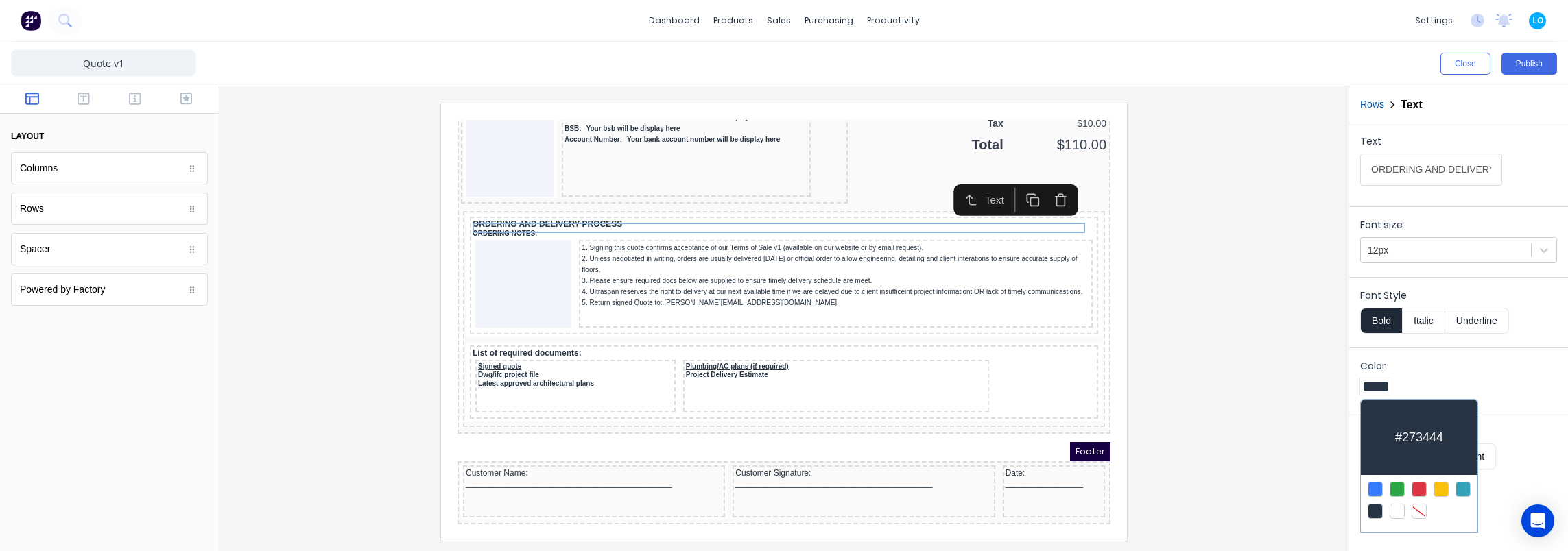
click at [1373, 512] on div at bounding box center [1375, 511] width 15 height 15
click at [1374, 512] on div at bounding box center [1375, 511] width 15 height 15
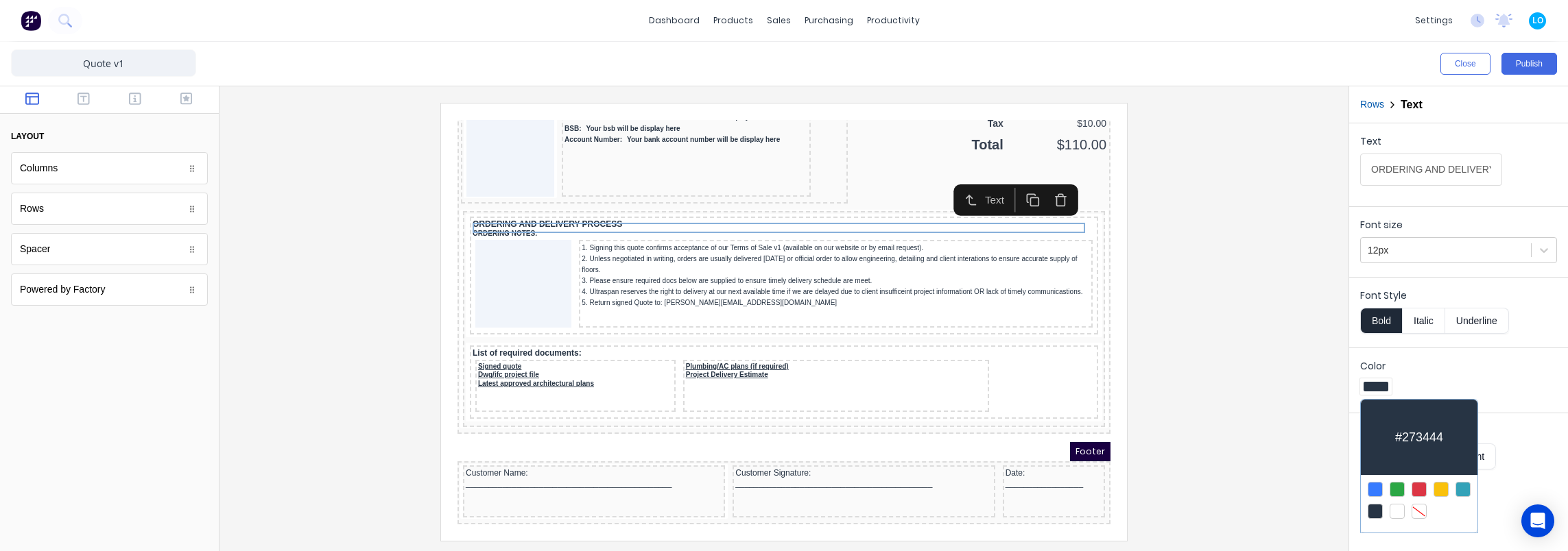
click at [1374, 512] on div at bounding box center [1375, 511] width 15 height 15
click at [1463, 366] on div at bounding box center [784, 276] width 1568 height 551
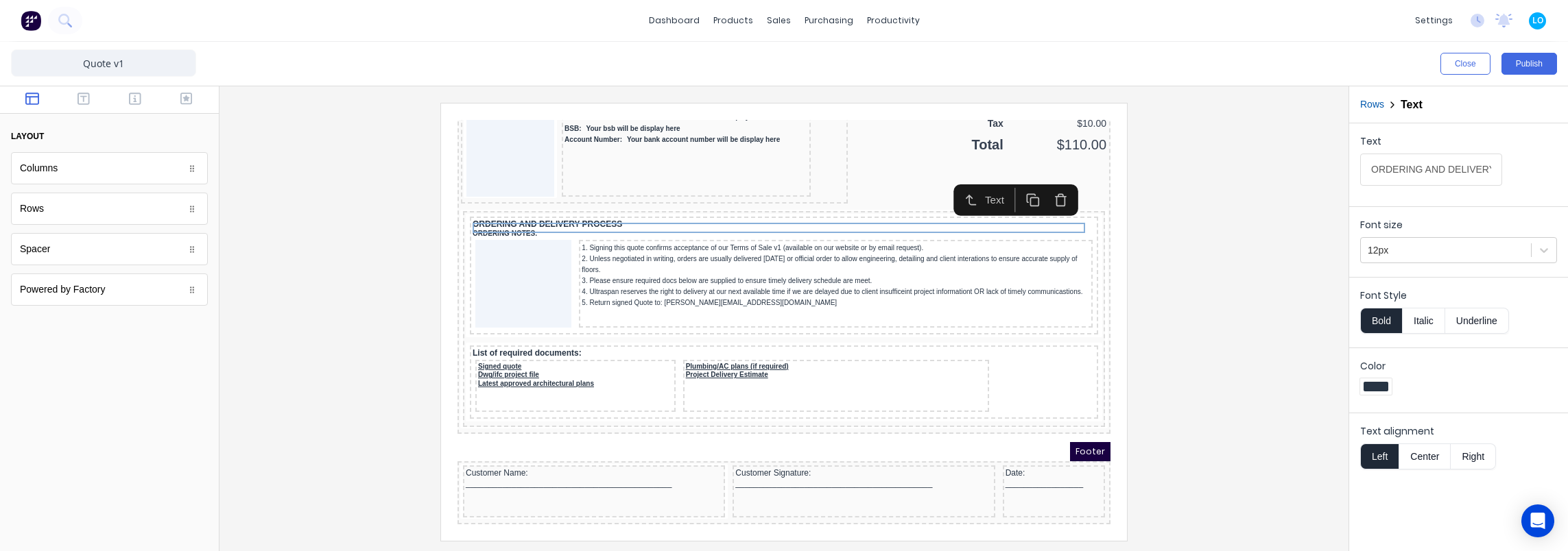
click at [1366, 382] on div at bounding box center [1376, 387] width 25 height 10
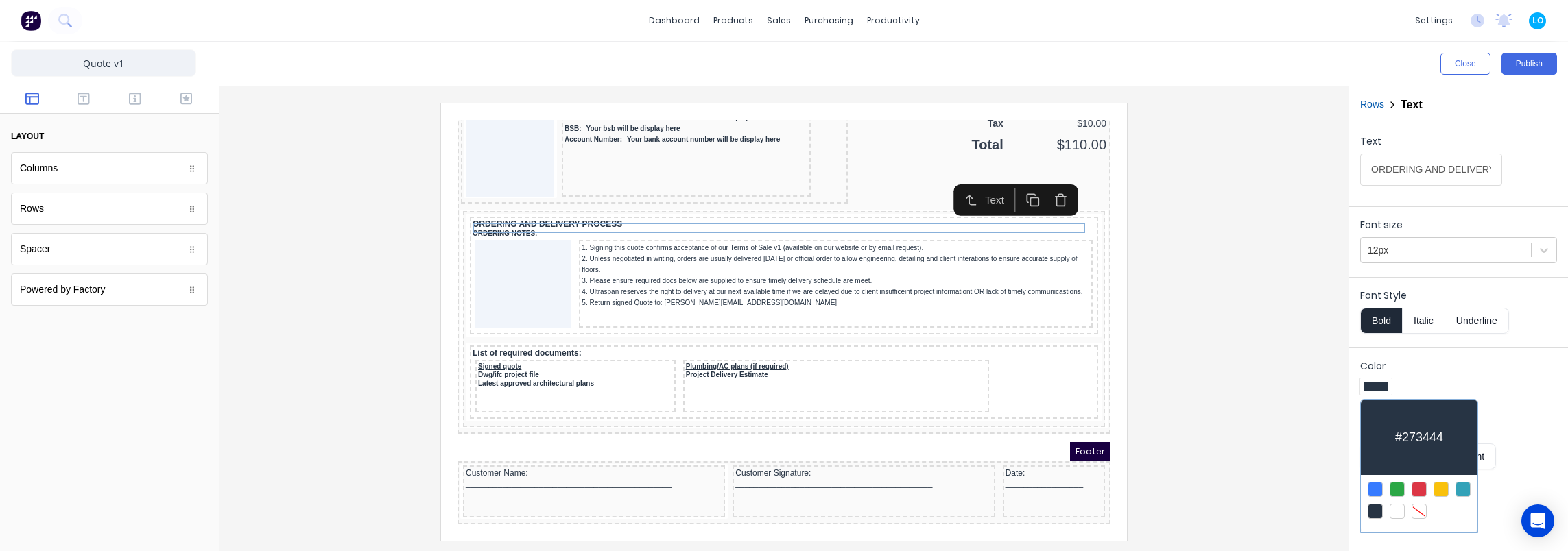
click at [1465, 482] on div at bounding box center [1463, 489] width 15 height 15
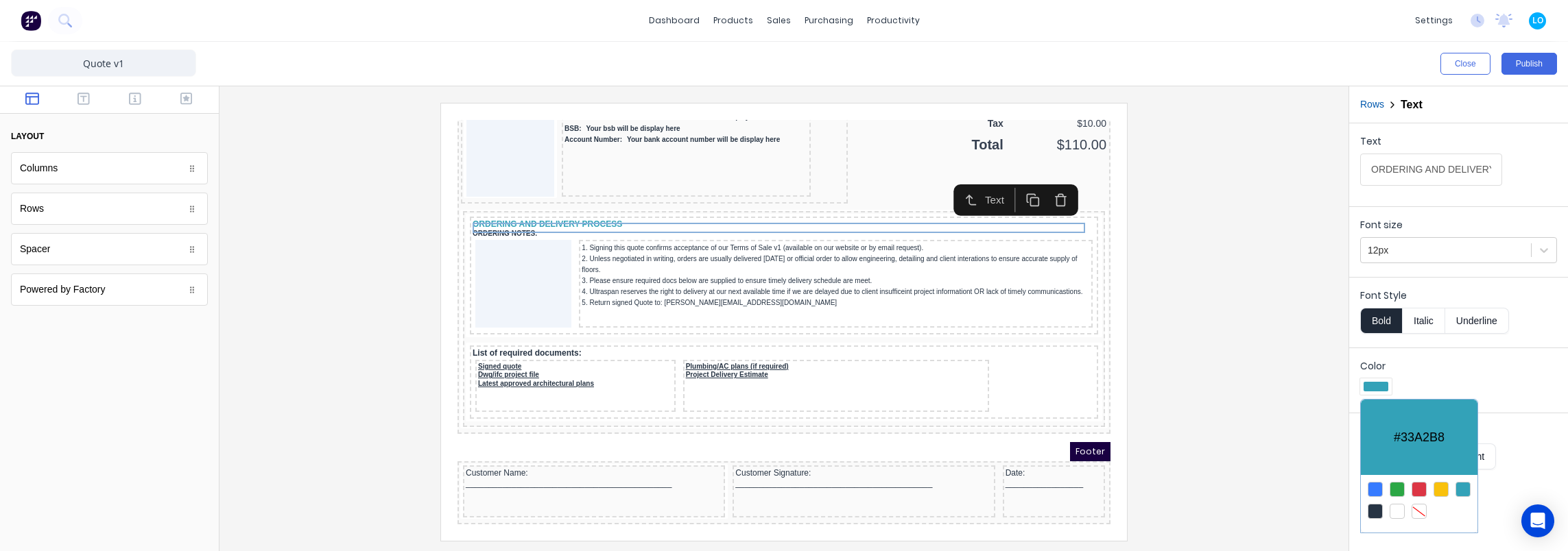
click at [1375, 508] on div at bounding box center [1375, 511] width 15 height 15
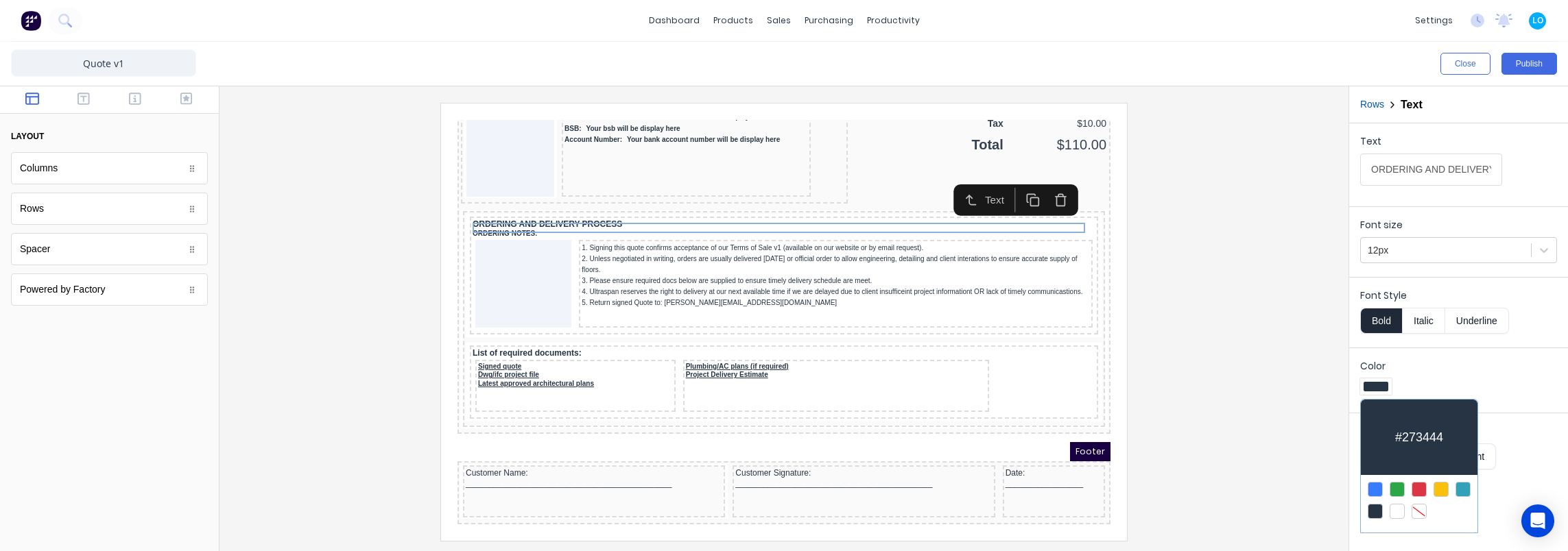
click at [1199, 265] on div at bounding box center [784, 276] width 1568 height 551
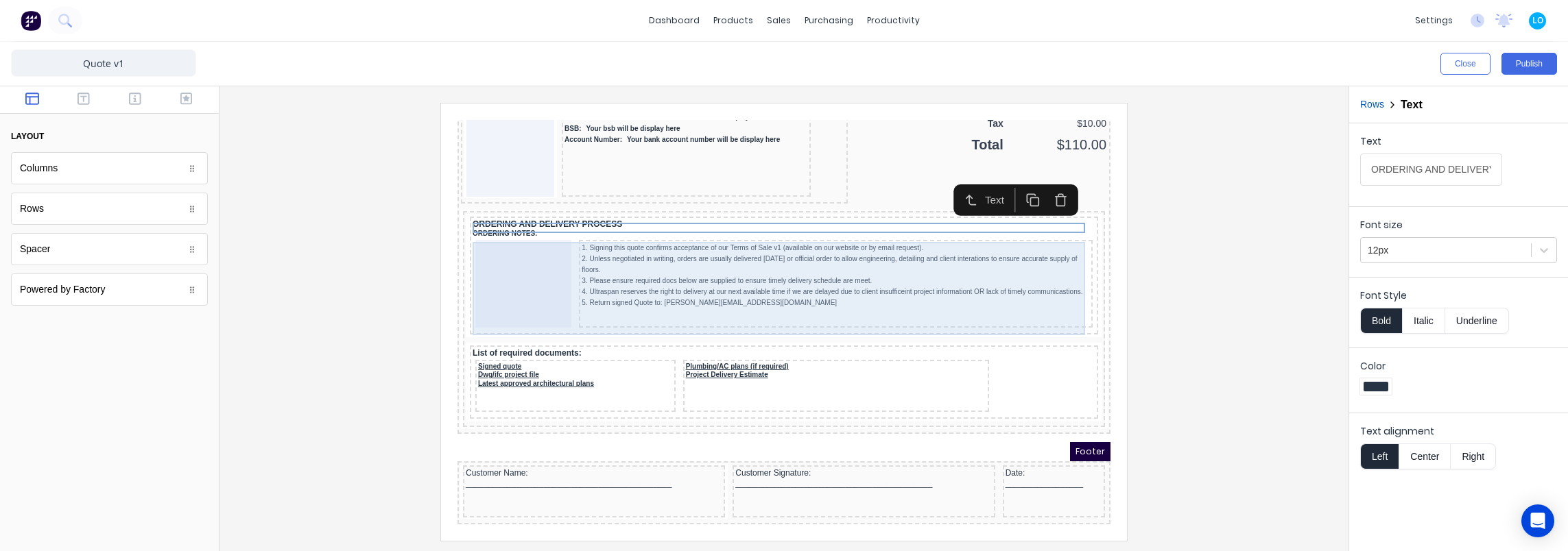
click at [735, 222] on div "1. Signing this quote confirms acceptance of our Terms of Sale v1 (available on…" at bounding box center [767, 268] width 623 height 93
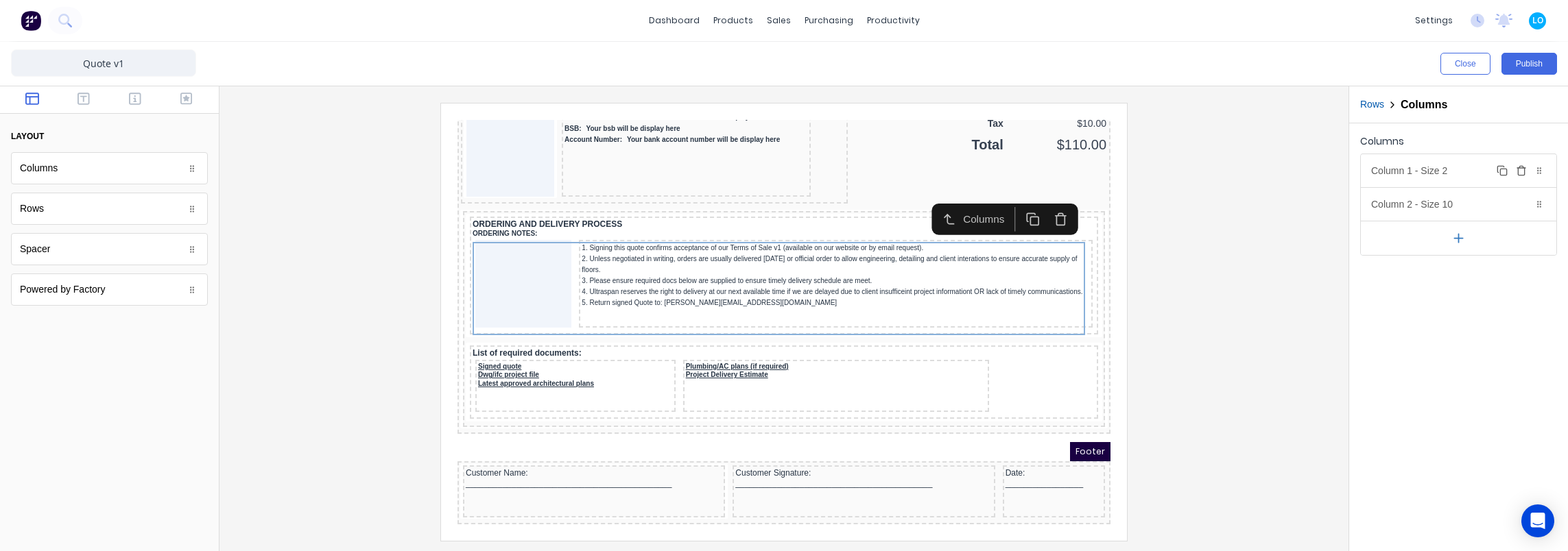
click at [1443, 174] on div "Column 1 - Size 2 Duplicate Delete" at bounding box center [1458, 170] width 195 height 33
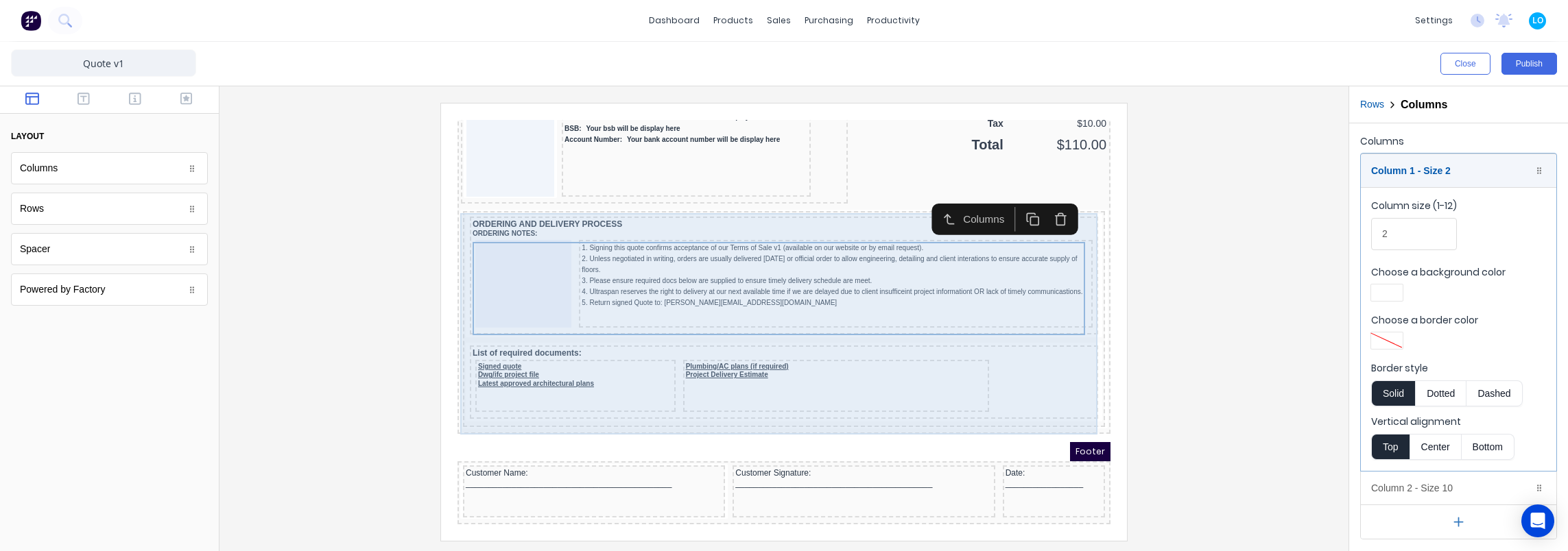
click at [632, 195] on div "ORDERING AND DELIVERY PROCESS ORDERING NOTES: 1. Signing this quote confirms ac…" at bounding box center [767, 303] width 642 height 215
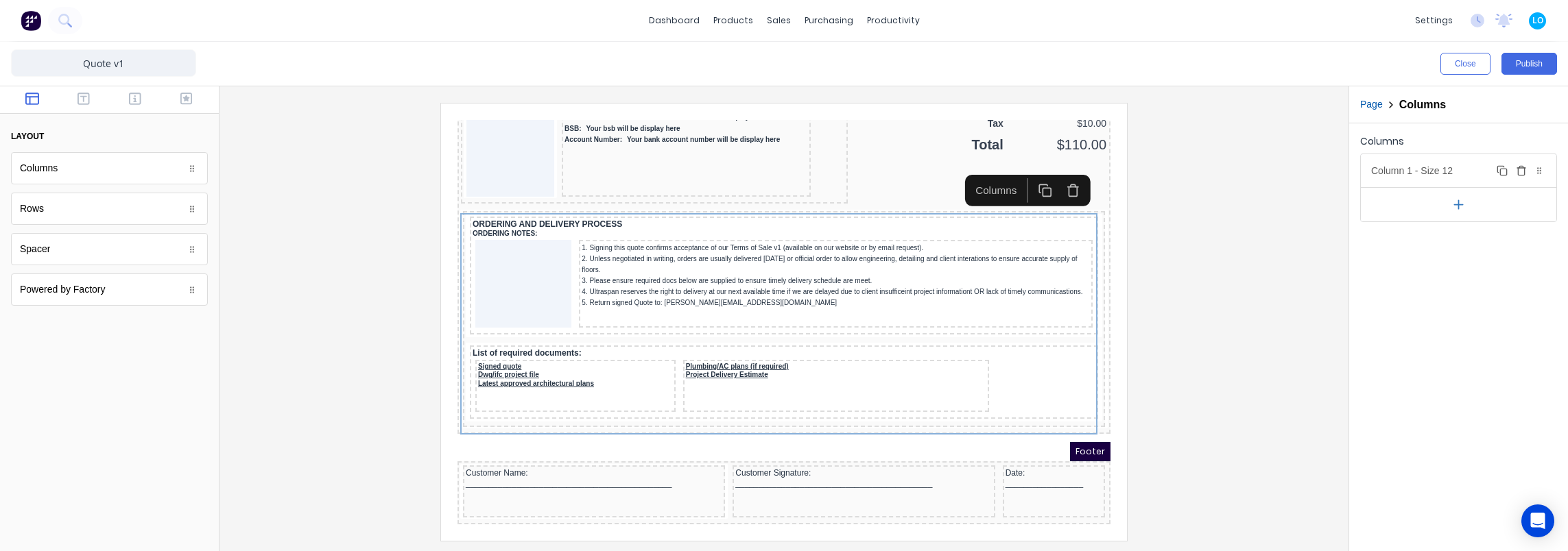
click at [1411, 163] on div "Column 1 - Size 12 Duplicate Delete" at bounding box center [1458, 170] width 195 height 33
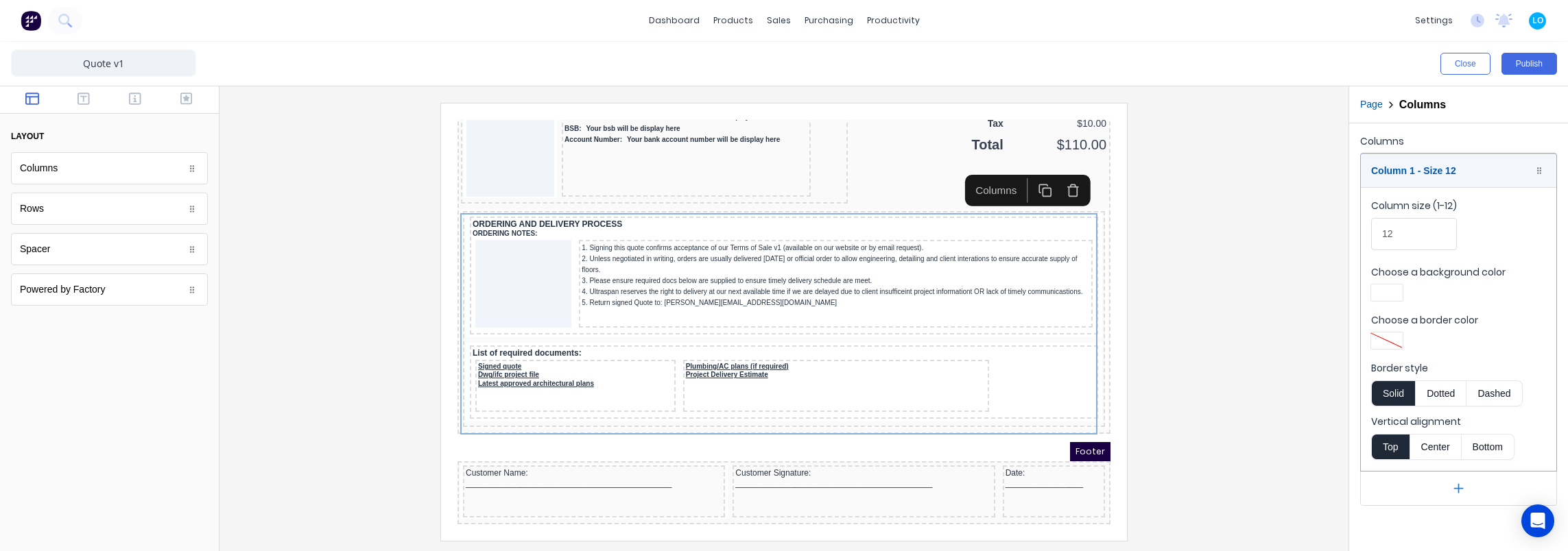
click at [1389, 290] on div at bounding box center [1387, 293] width 25 height 10
click at [1382, 411] on div at bounding box center [1386, 417] width 15 height 15
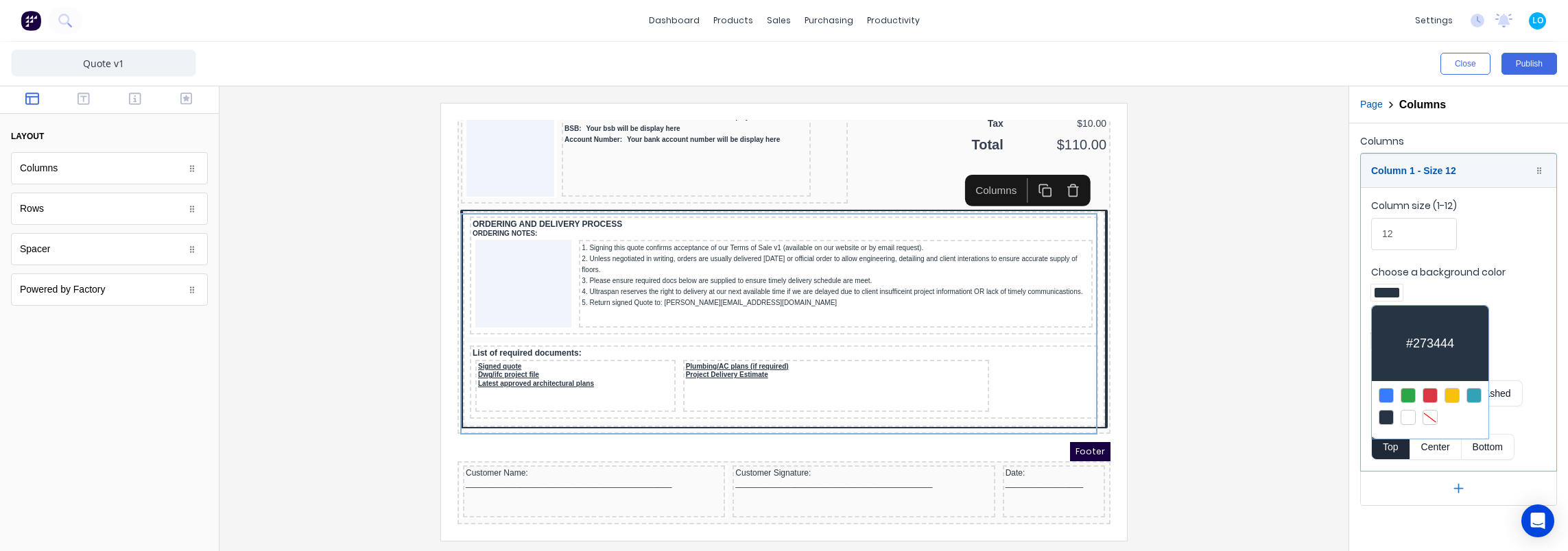
click at [1287, 355] on div at bounding box center [784, 276] width 1568 height 551
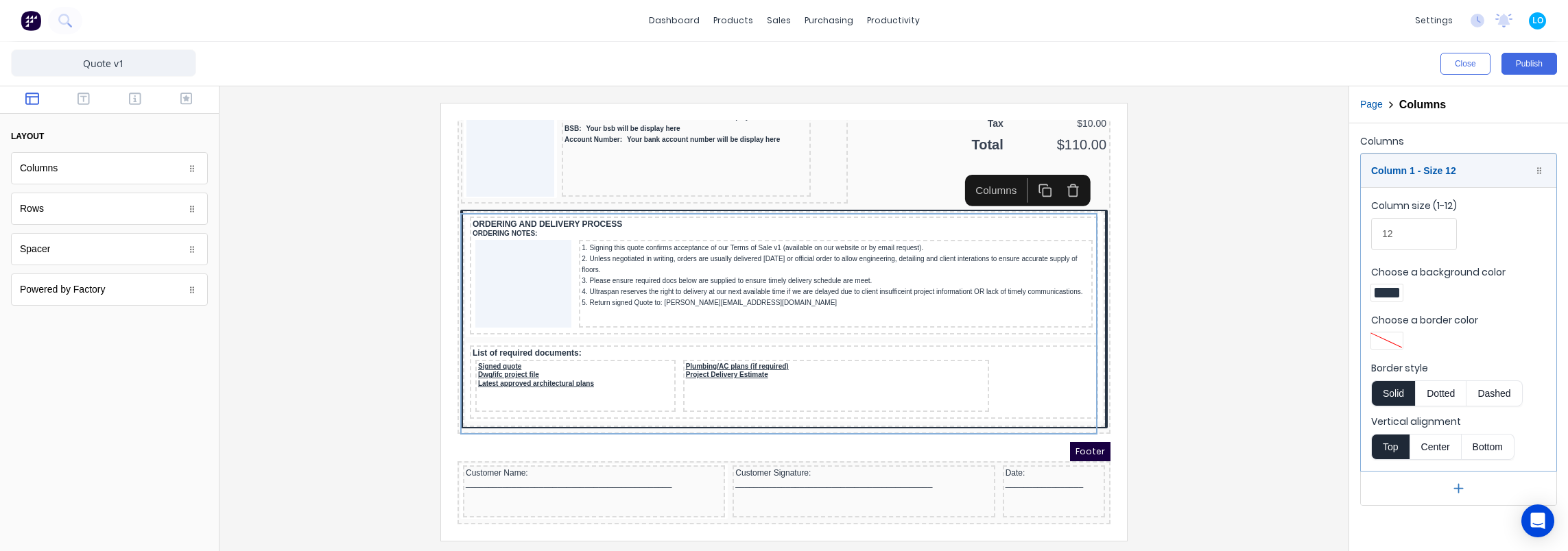
click at [1389, 294] on div at bounding box center [1387, 293] width 25 height 10
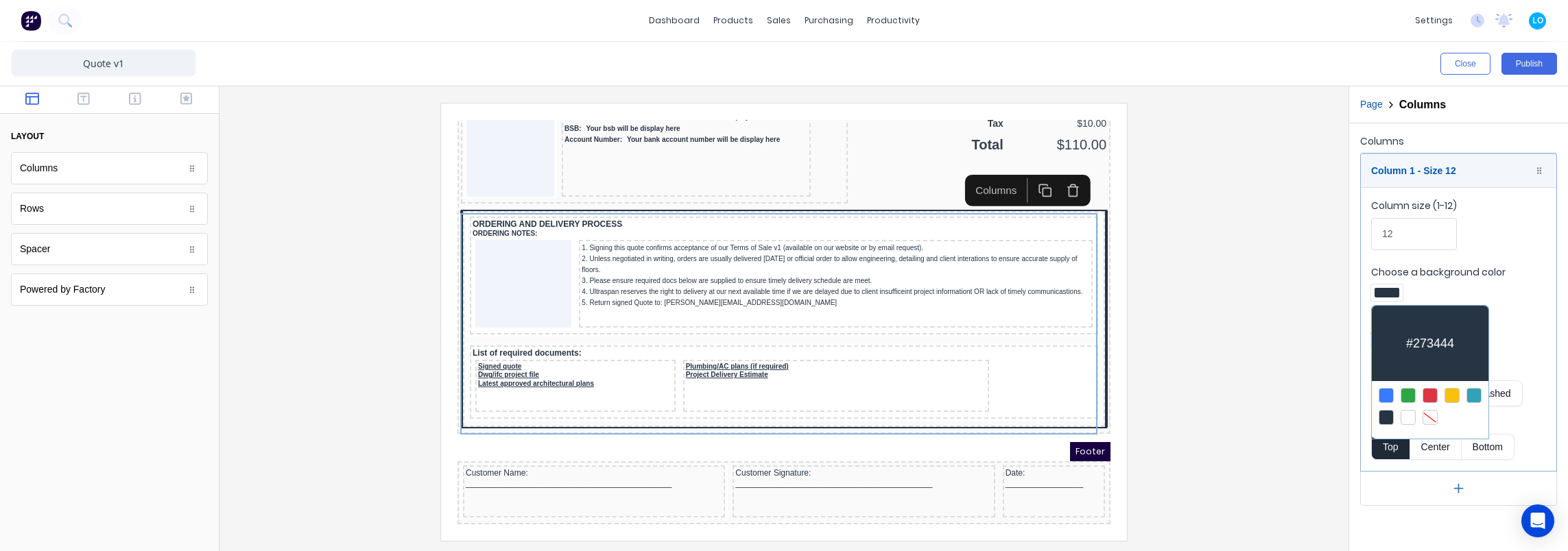
click at [1389, 419] on div at bounding box center [1386, 417] width 15 height 15
click at [1426, 412] on div at bounding box center [1430, 417] width 15 height 15
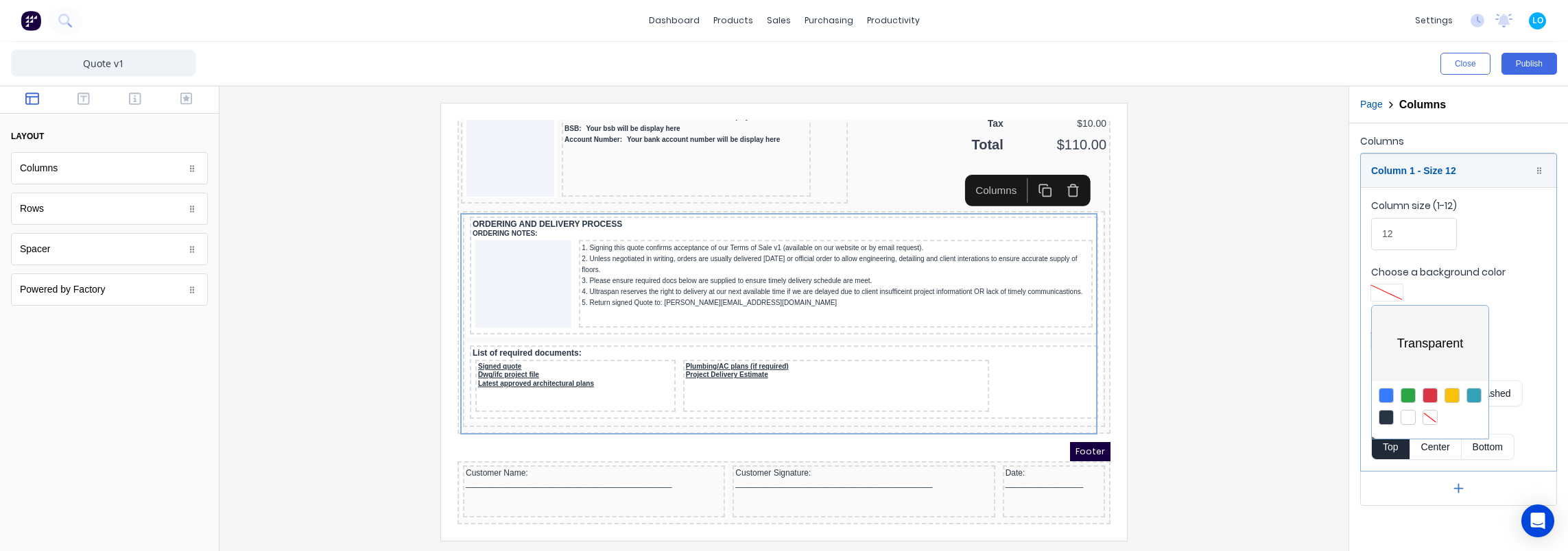
click at [1086, 335] on div at bounding box center [784, 276] width 1568 height 551
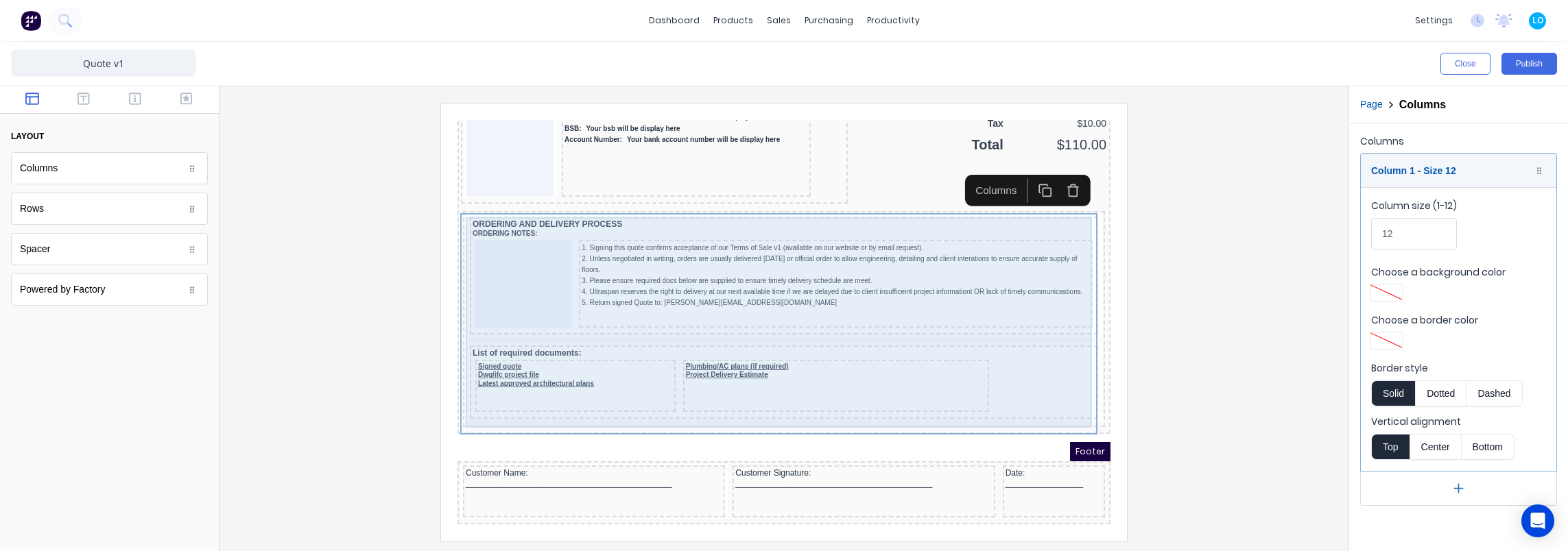
click at [1055, 312] on div "ORDERING AND DELIVERY PROCESS ORDERING NOTES: 1. Signing this quote confirms ac…" at bounding box center [767, 258] width 628 height 118
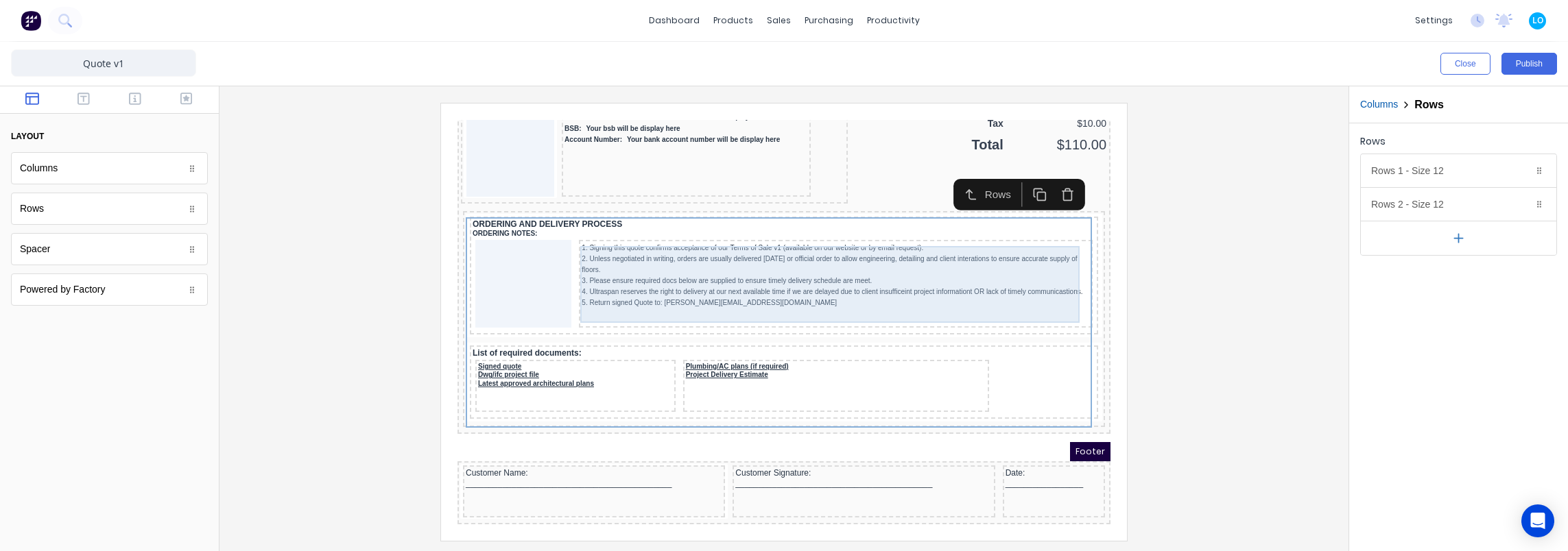
click at [1051, 289] on div "1. Signing this quote confirms acceptance of our Terms of Sale v1 (available on…" at bounding box center [819, 259] width 508 height 66
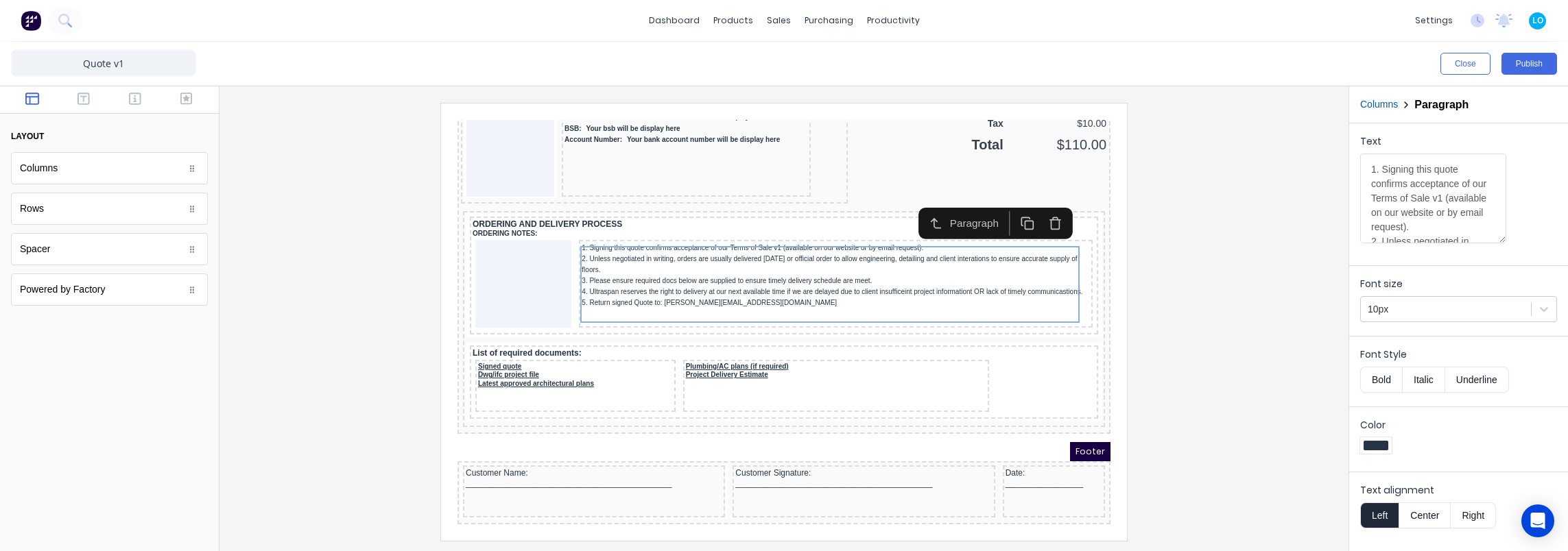
click at [1391, 101] on button "Columns" at bounding box center [1379, 104] width 38 height 14
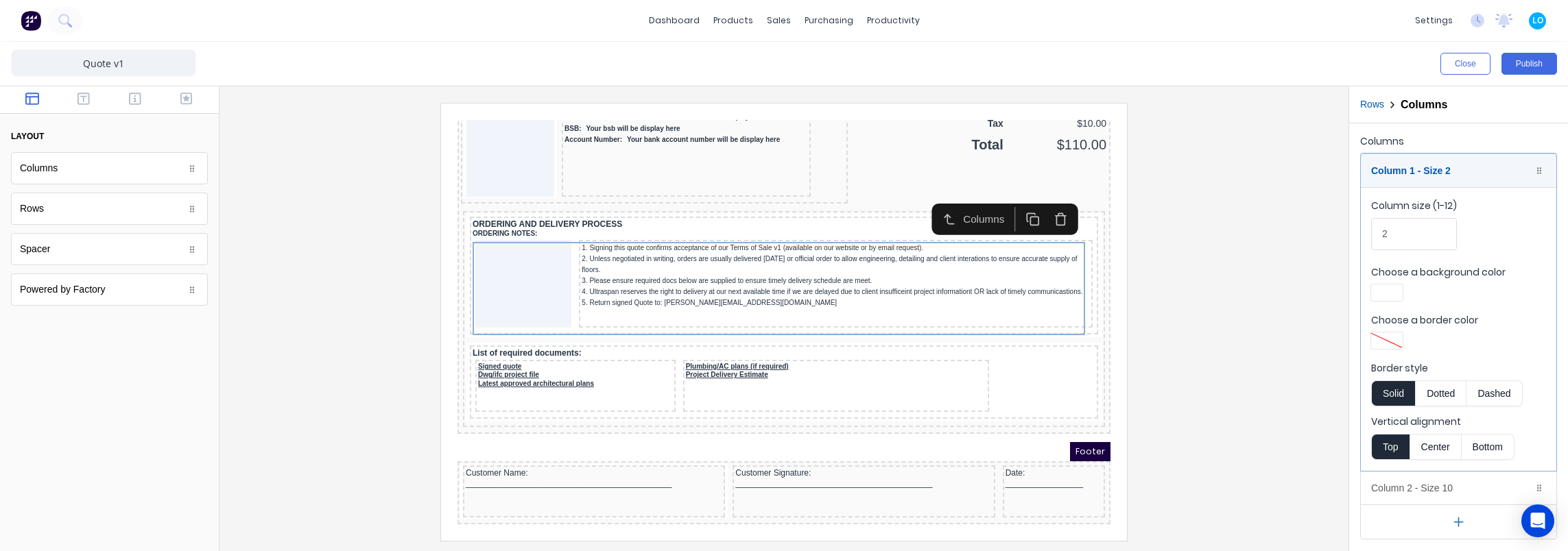
click at [1380, 291] on div at bounding box center [1387, 293] width 25 height 10
click at [1387, 419] on div at bounding box center [1386, 417] width 15 height 15
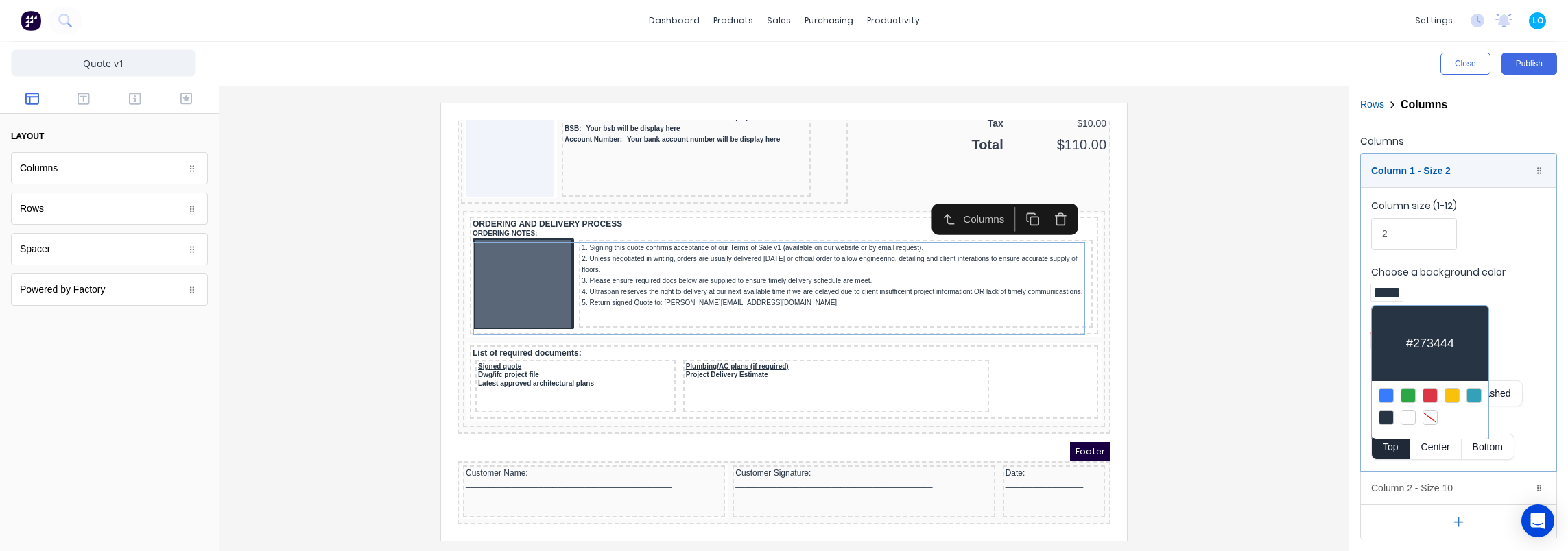
click at [1386, 417] on div at bounding box center [1386, 417] width 15 height 15
click at [1133, 289] on div at bounding box center [784, 276] width 1568 height 551
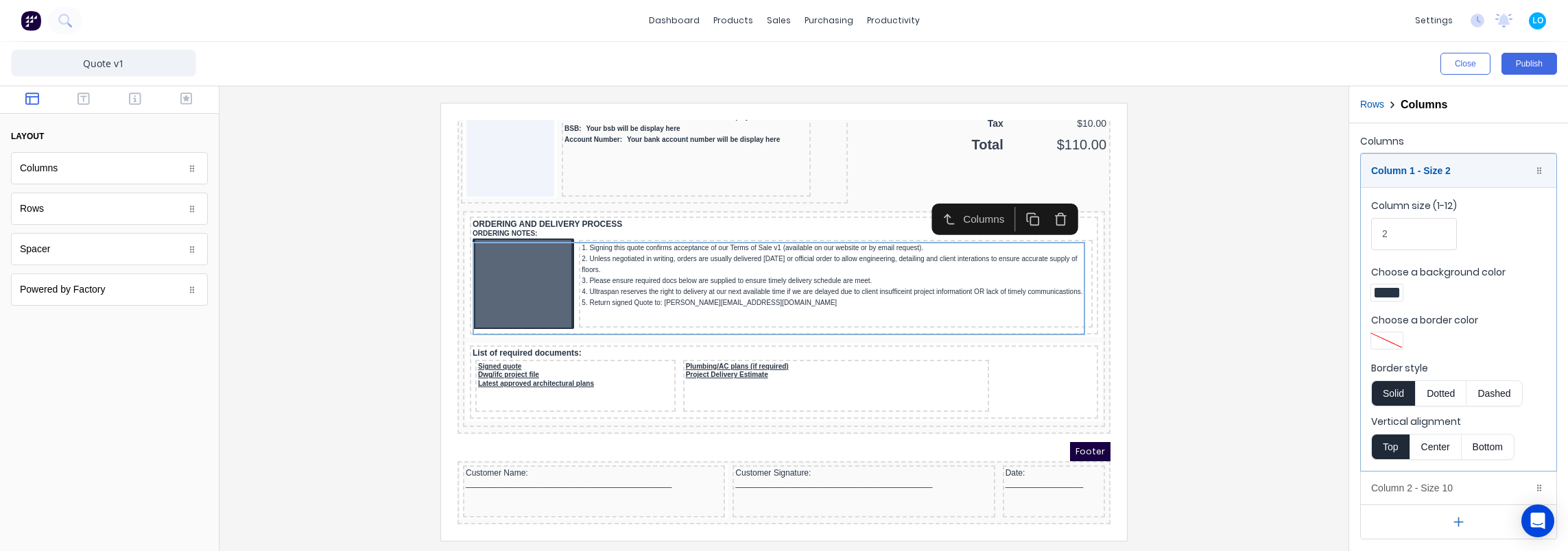
drag, startPoint x: 367, startPoint y: 252, endPoint x: 438, endPoint y: 244, distance: 71.4
click at [368, 252] on div at bounding box center [784, 322] width 1107 height 438
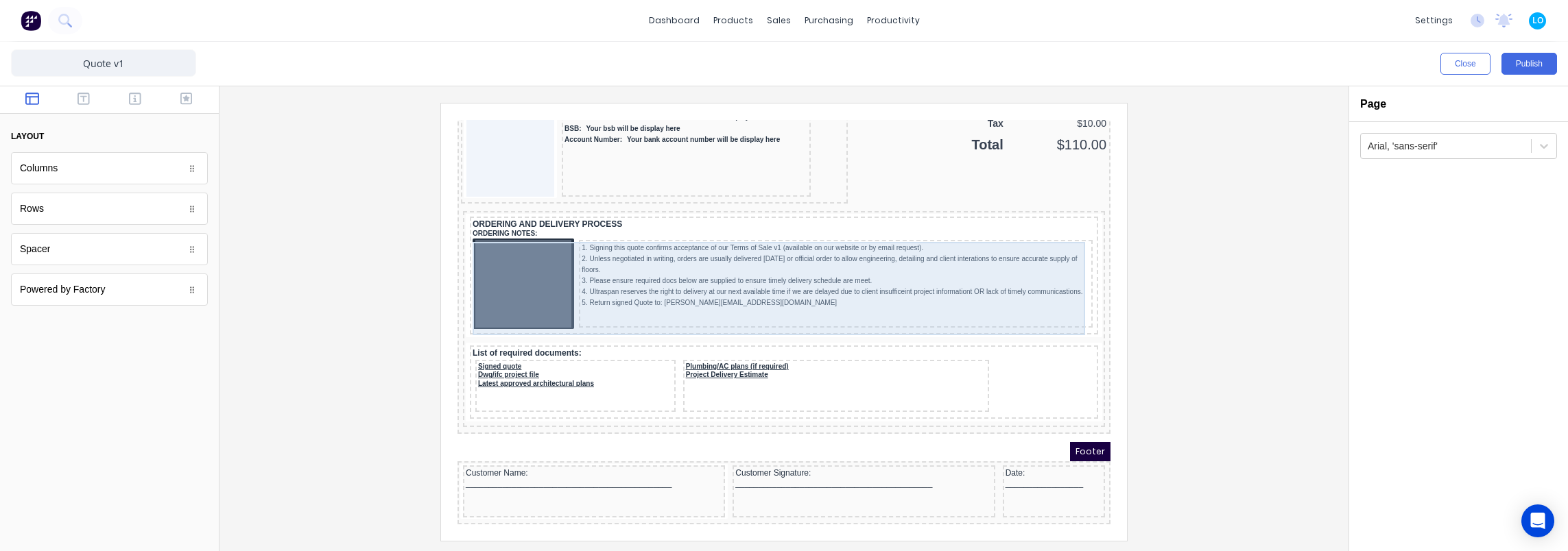
click at [473, 239] on div at bounding box center [506, 267] width 96 height 88
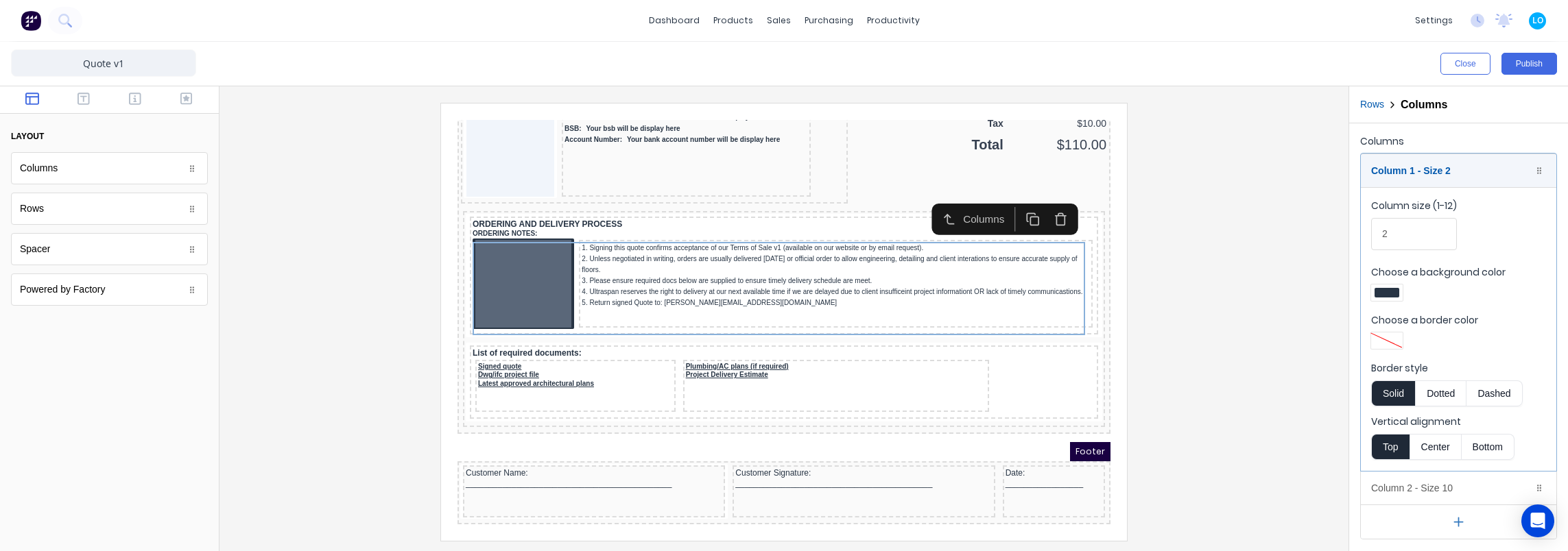
click at [1496, 393] on button "Dashed" at bounding box center [1494, 393] width 55 height 26
click at [1433, 390] on button "Dotted" at bounding box center [1440, 393] width 51 height 26
click at [1397, 393] on button "Solid" at bounding box center [1393, 393] width 44 height 26
click at [1446, 389] on button "Dotted" at bounding box center [1440, 393] width 51 height 26
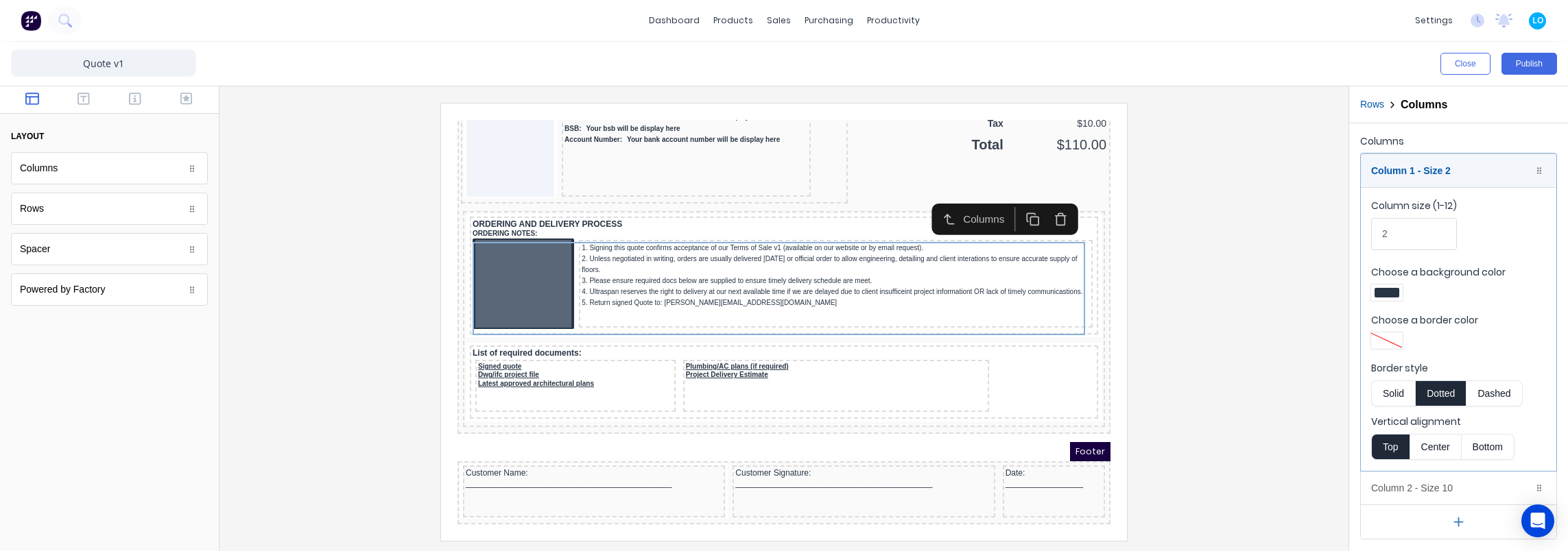
click at [1482, 387] on button "Dashed" at bounding box center [1494, 393] width 55 height 26
click at [1149, 336] on div at bounding box center [784, 322] width 1107 height 438
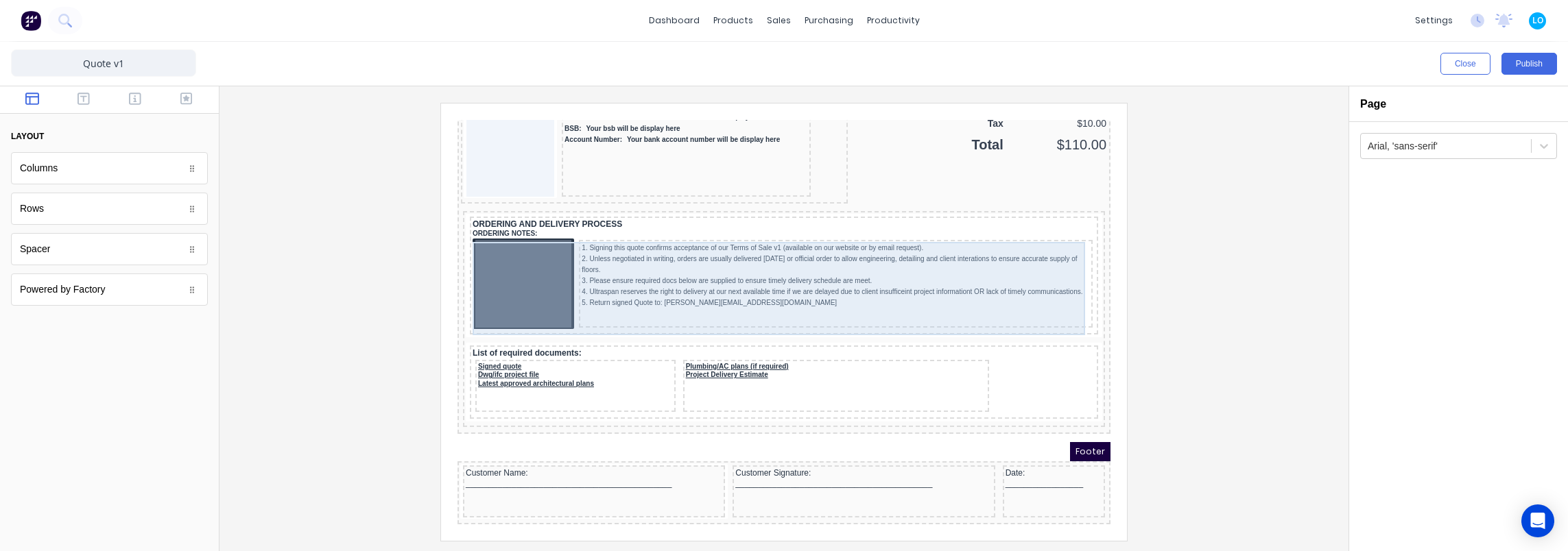
click at [524, 263] on div at bounding box center [506, 267] width 96 height 88
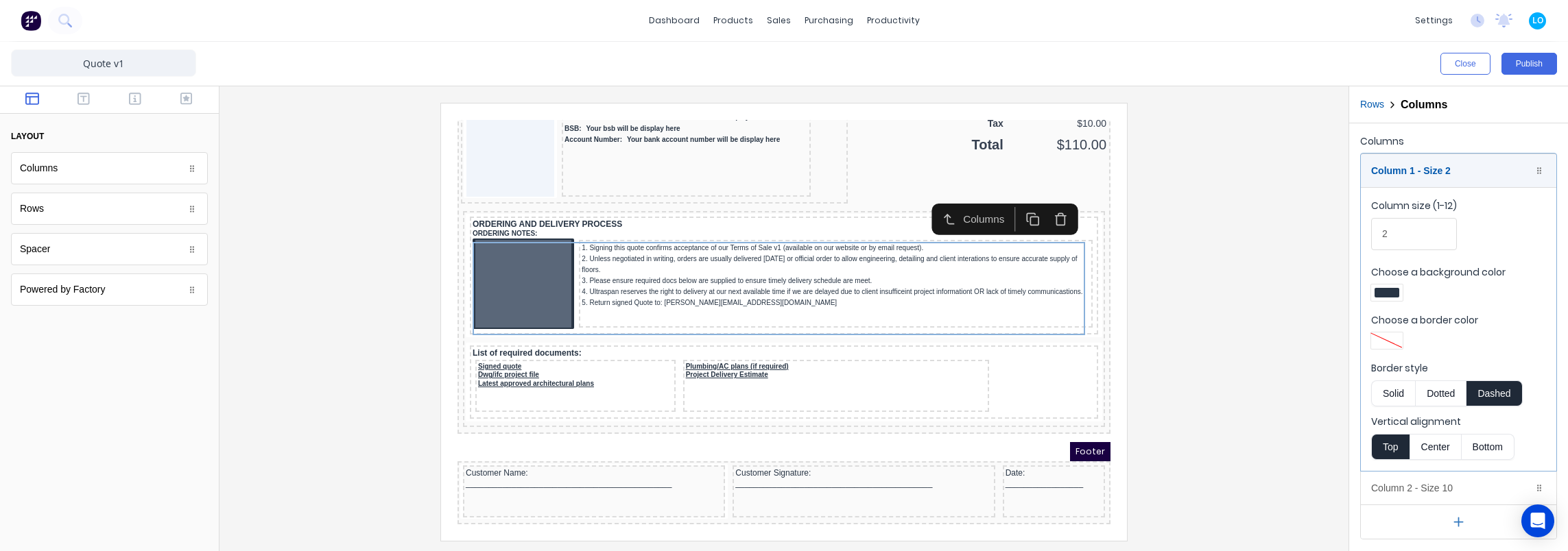
click at [1392, 390] on button "Solid" at bounding box center [1393, 393] width 44 height 26
click at [1476, 333] on div at bounding box center [1459, 342] width 174 height 21
click at [1388, 295] on div at bounding box center [1387, 293] width 25 height 10
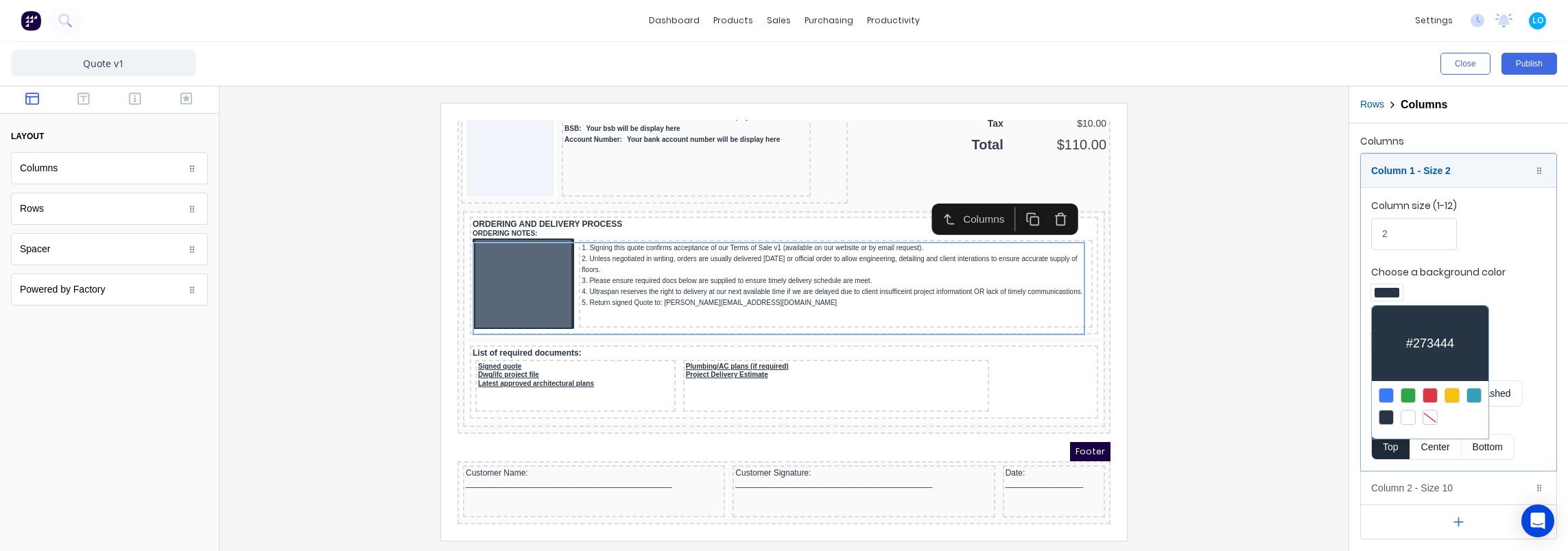
click at [1431, 413] on div at bounding box center [1430, 417] width 15 height 15
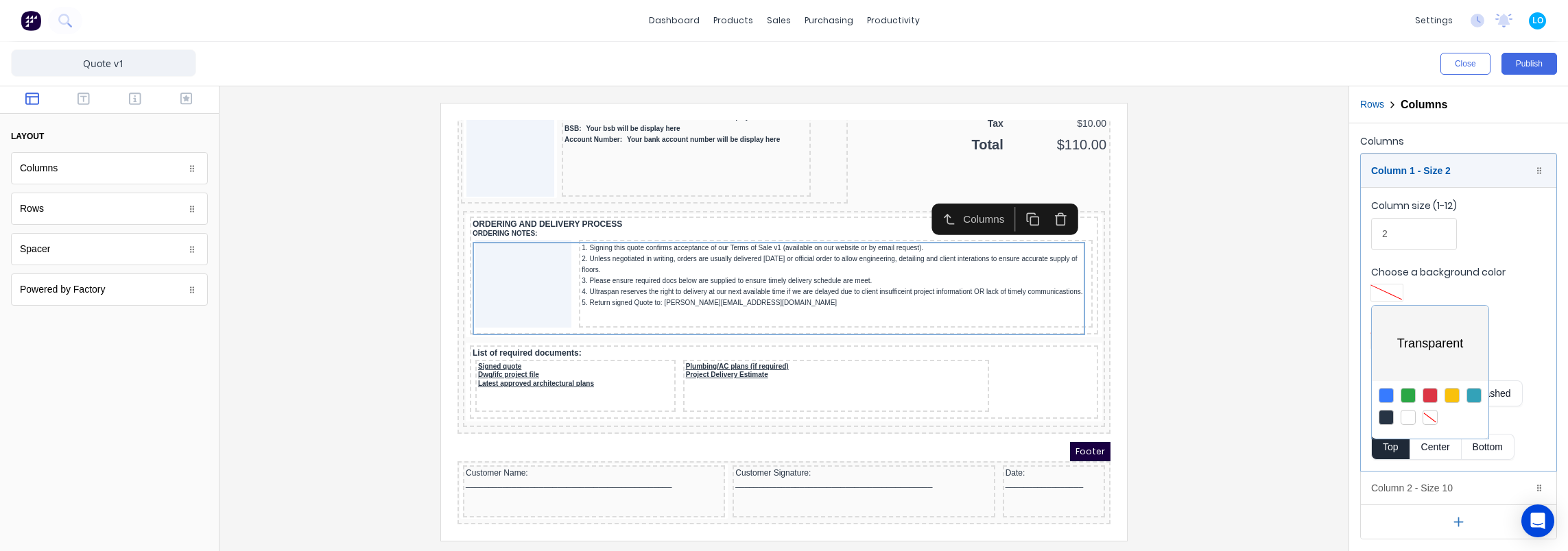
click at [1272, 341] on div at bounding box center [784, 276] width 1568 height 551
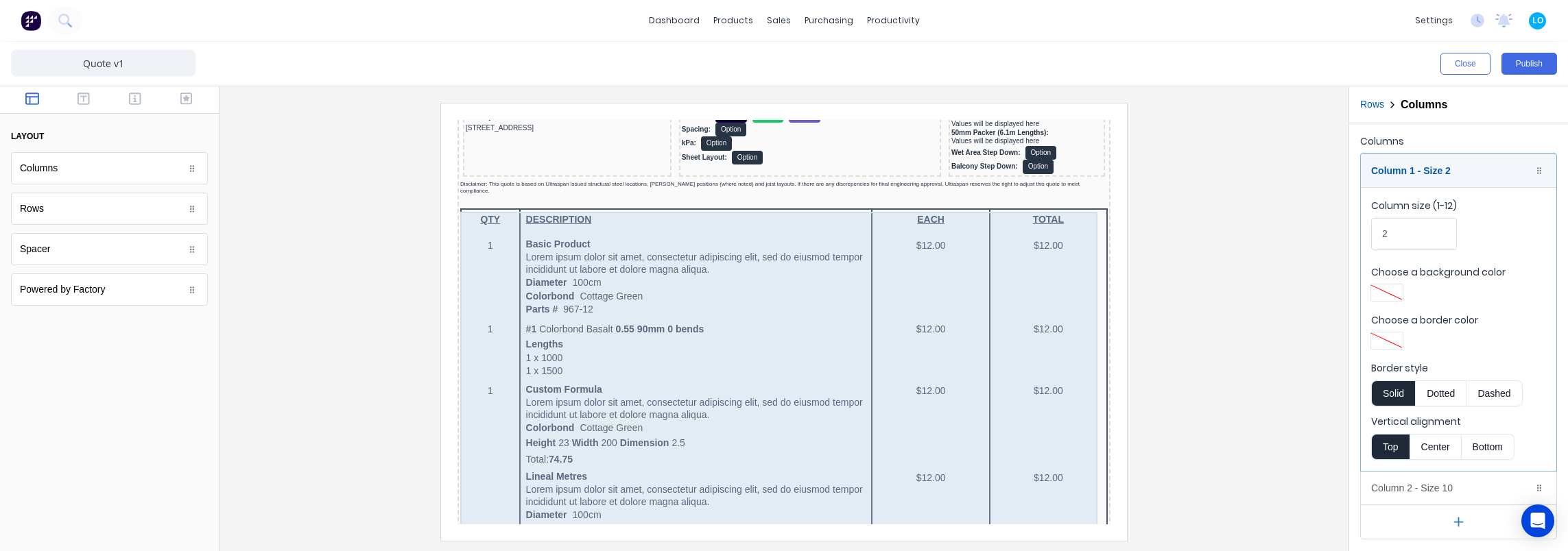
scroll to position [35, 0]
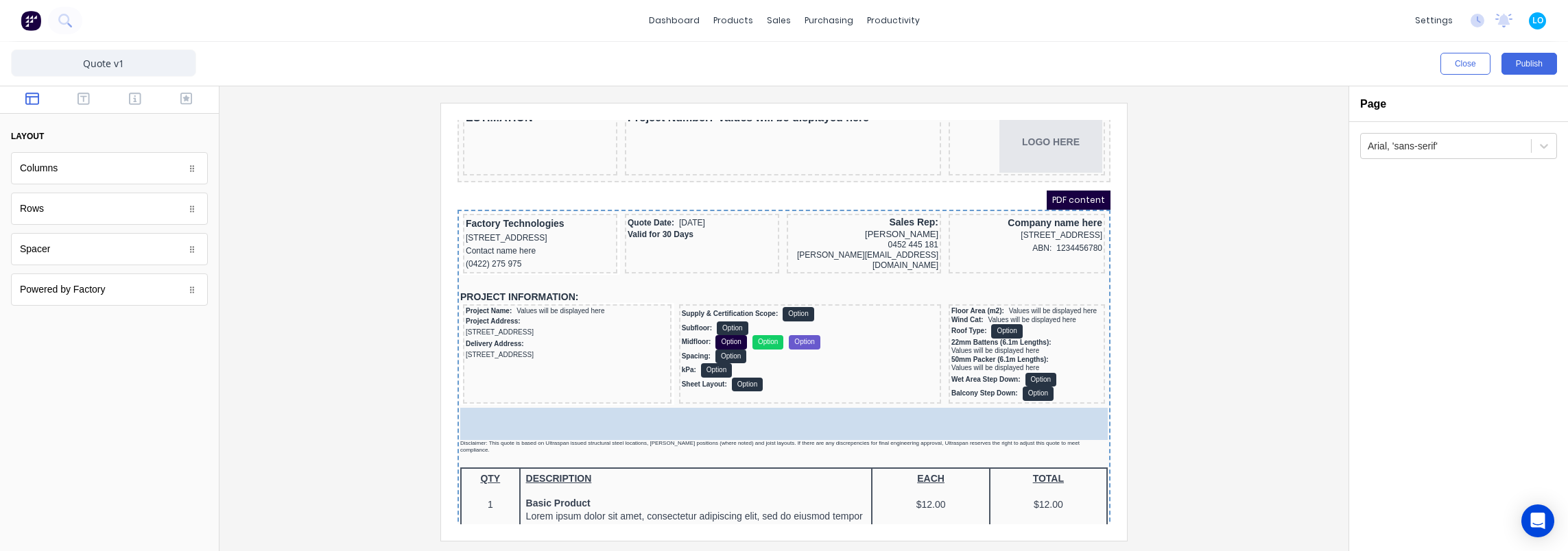
drag, startPoint x: 66, startPoint y: 170, endPoint x: 224, endPoint y: 292, distance: 199.6
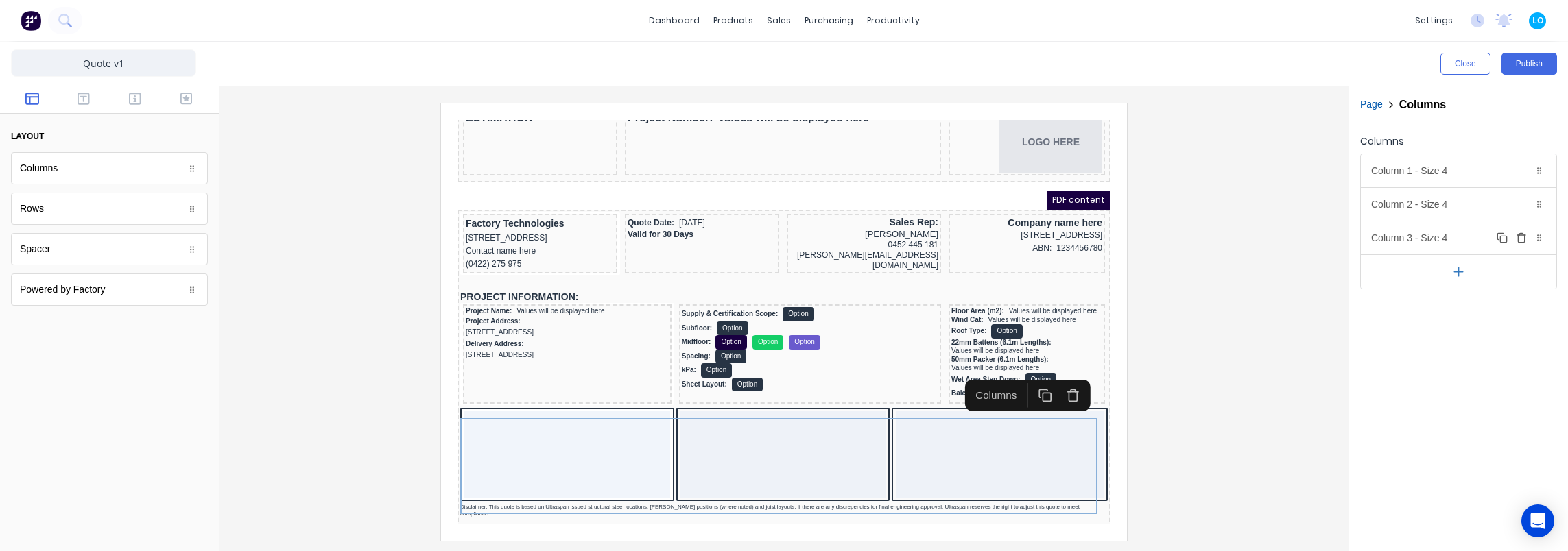
click at [1519, 234] on icon "button" at bounding box center [1521, 234] width 3 height 2
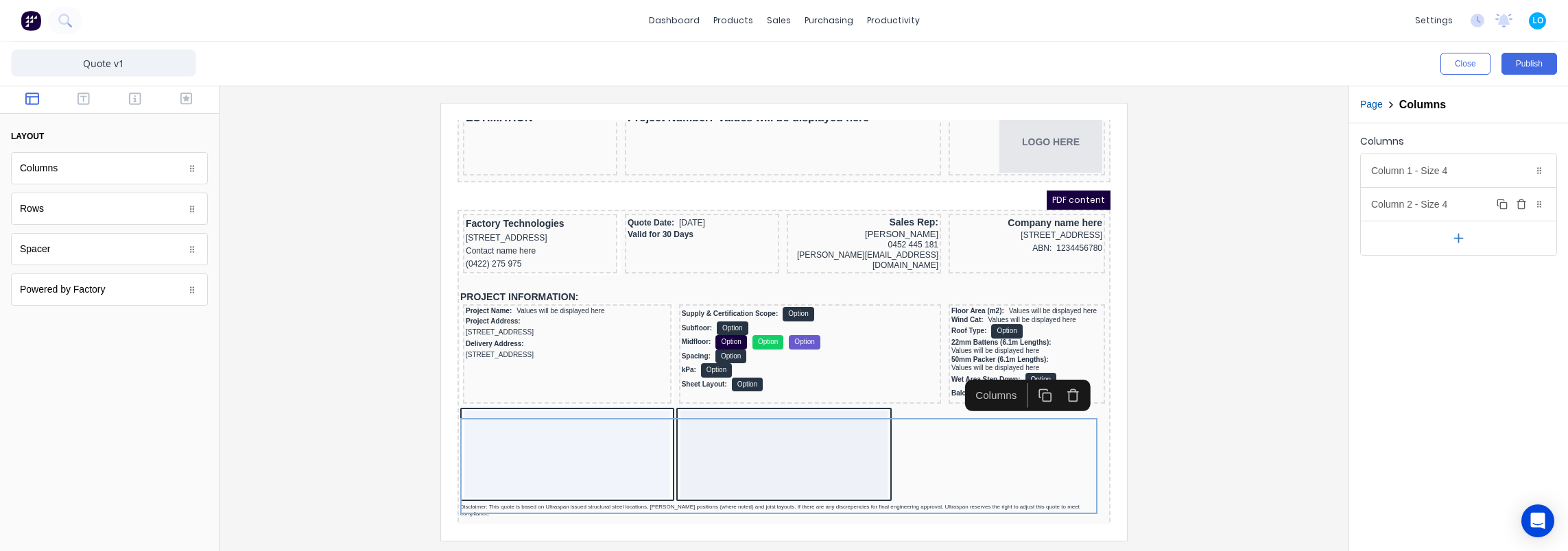
click at [1456, 202] on div "Column 2 - Size 4 Duplicate Delete" at bounding box center [1458, 204] width 195 height 33
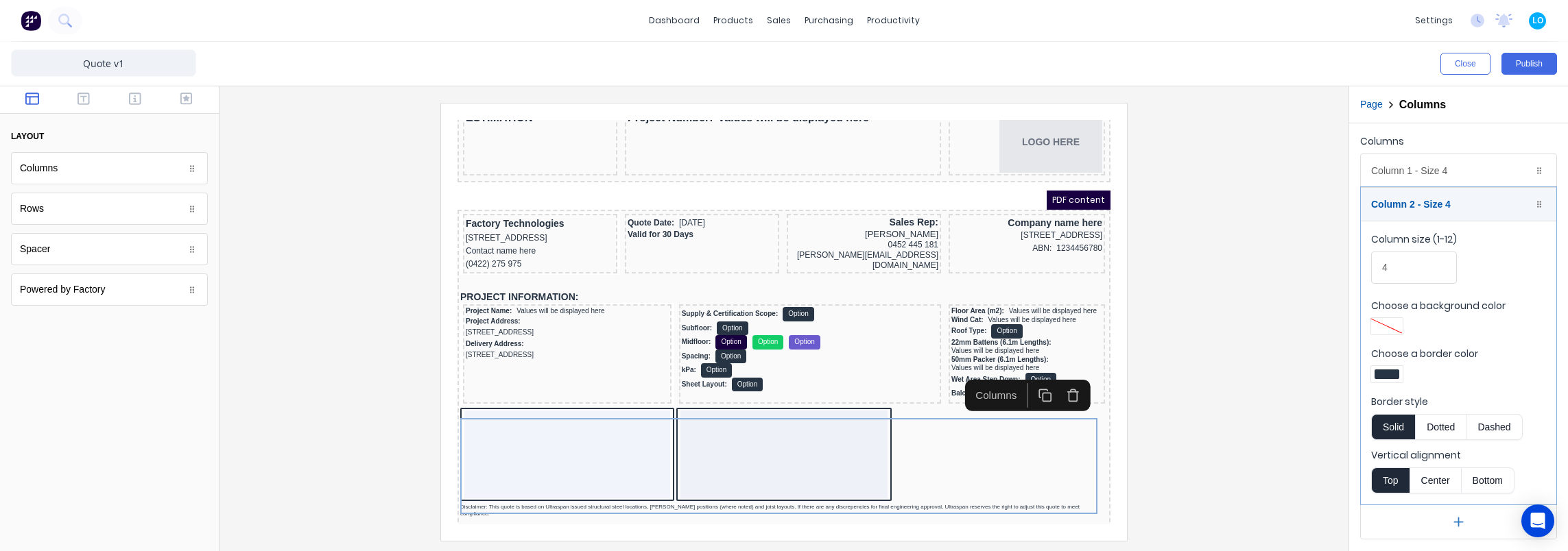
click at [1384, 369] on div at bounding box center [1387, 374] width 25 height 10
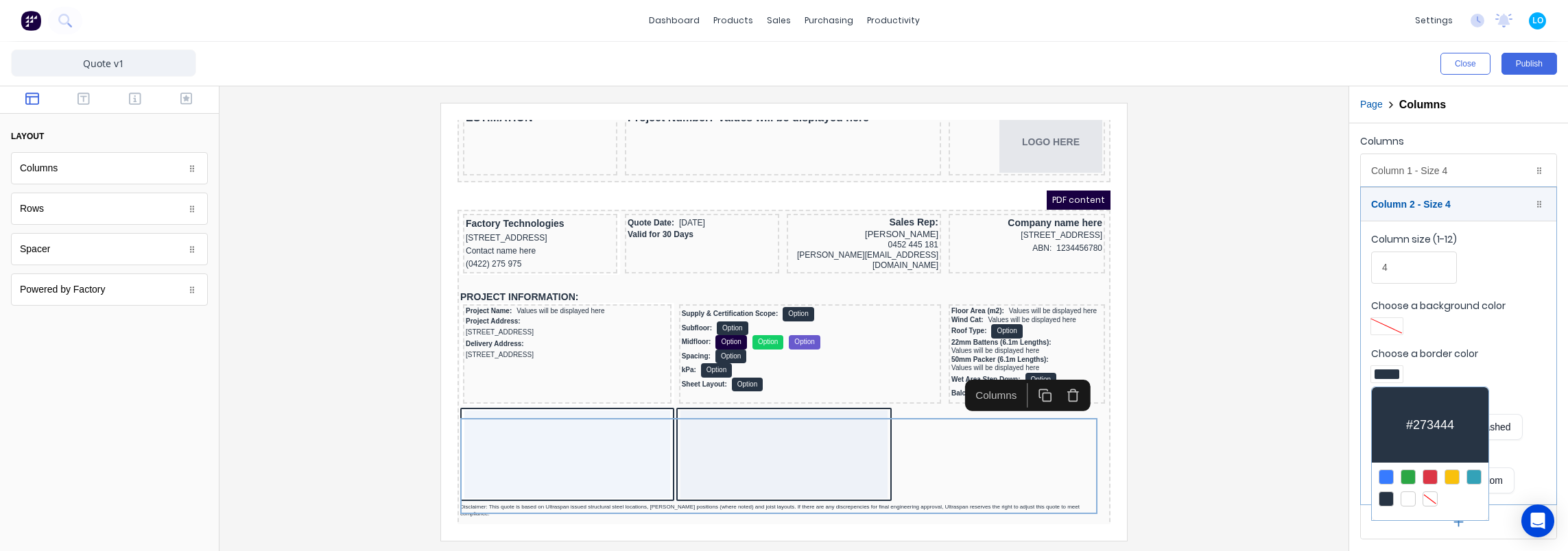
click at [1428, 495] on div at bounding box center [1430, 498] width 15 height 15
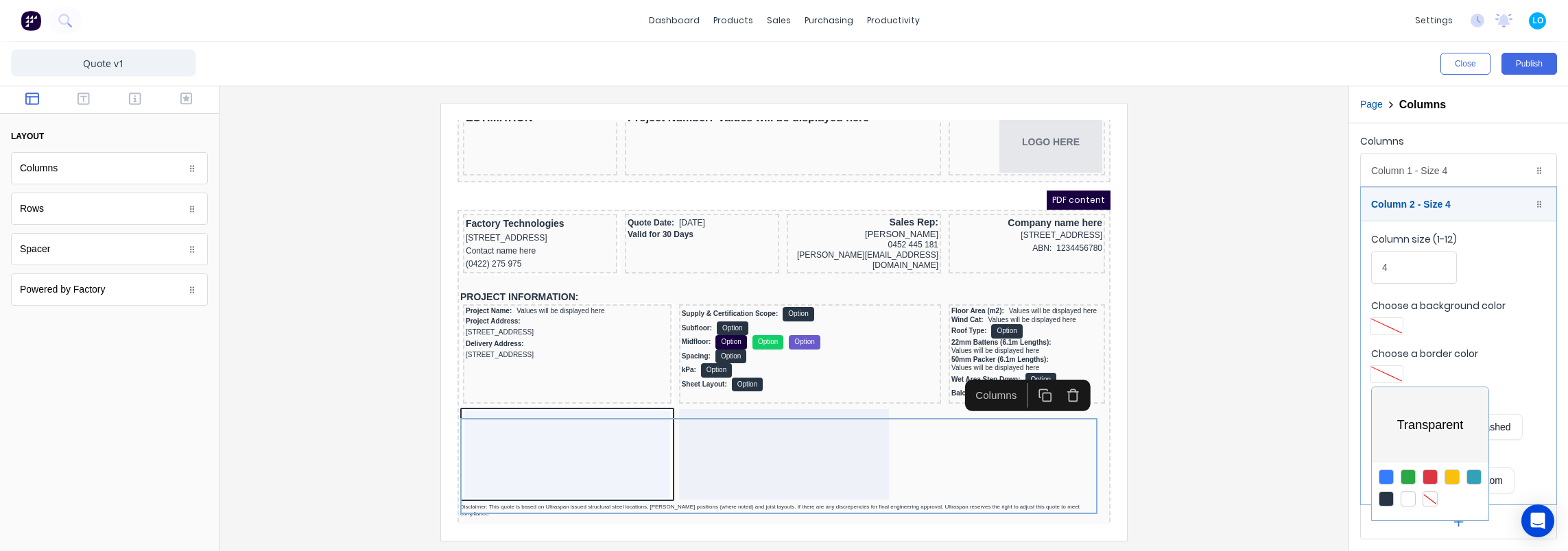
click at [1537, 289] on div at bounding box center [784, 276] width 1568 height 551
click at [1401, 171] on div "Column 1 - Size 4 Duplicate Delete" at bounding box center [1458, 170] width 195 height 33
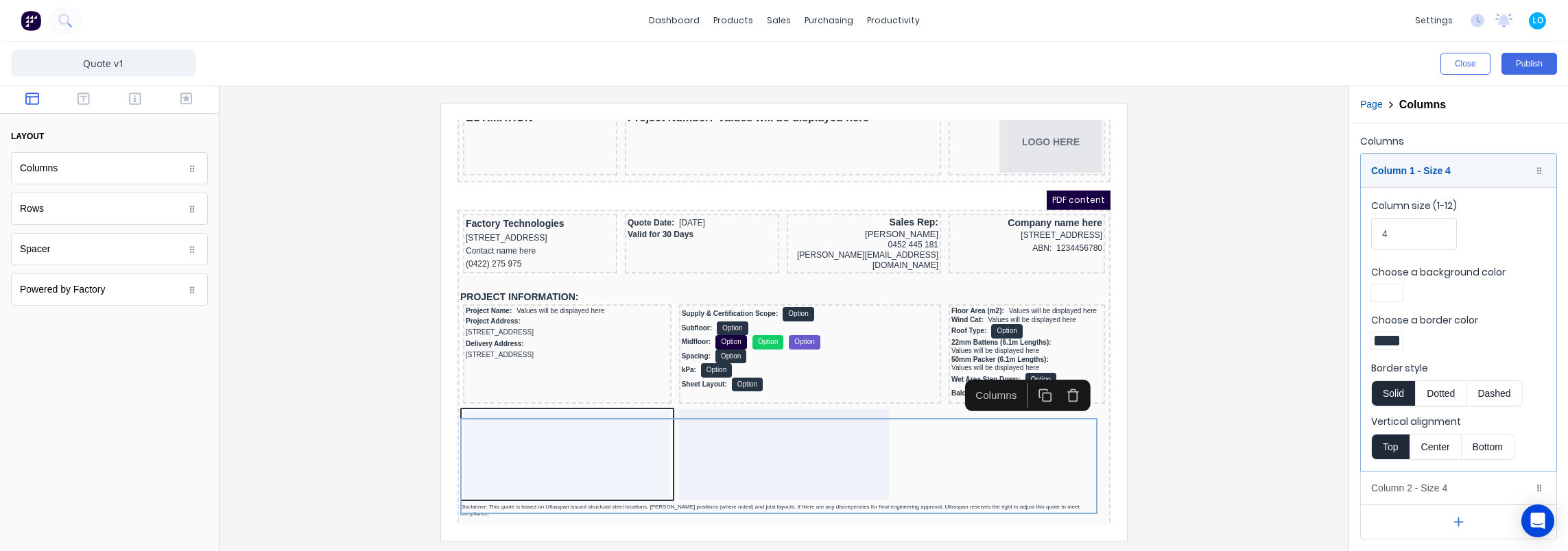
click at [1391, 332] on div at bounding box center [1387, 340] width 31 height 16
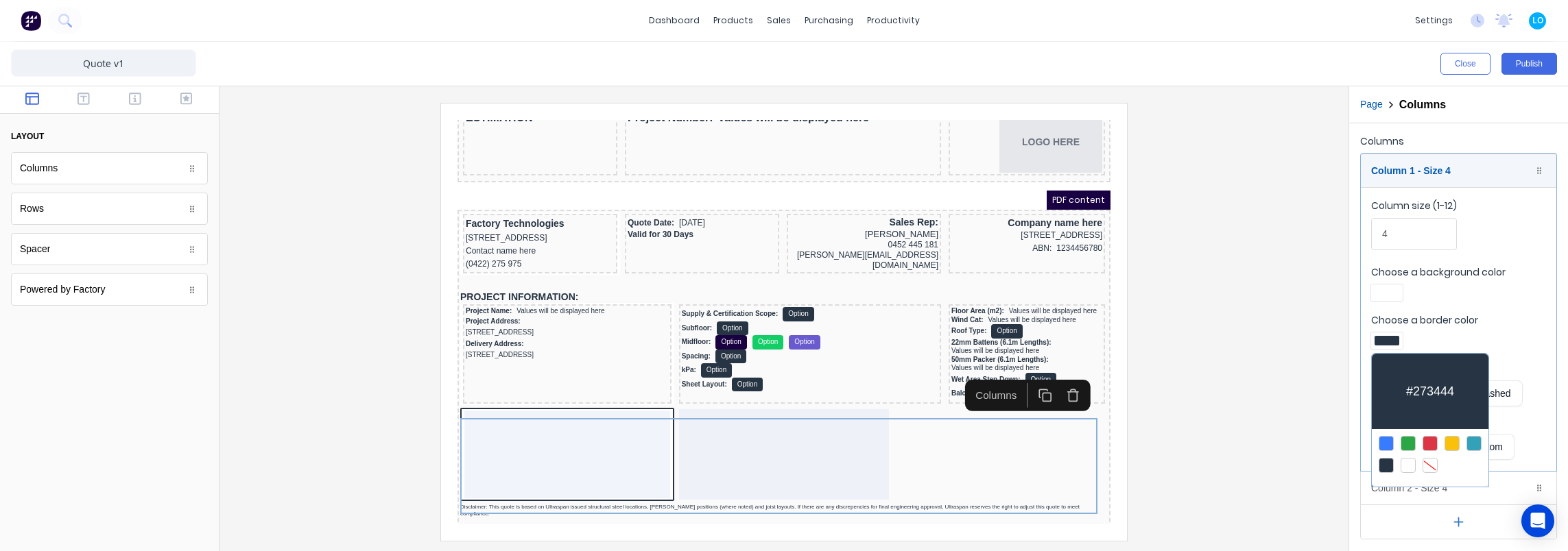
click at [1428, 471] on div at bounding box center [1431, 455] width 117 height 51
click at [1434, 462] on div at bounding box center [1430, 465] width 15 height 15
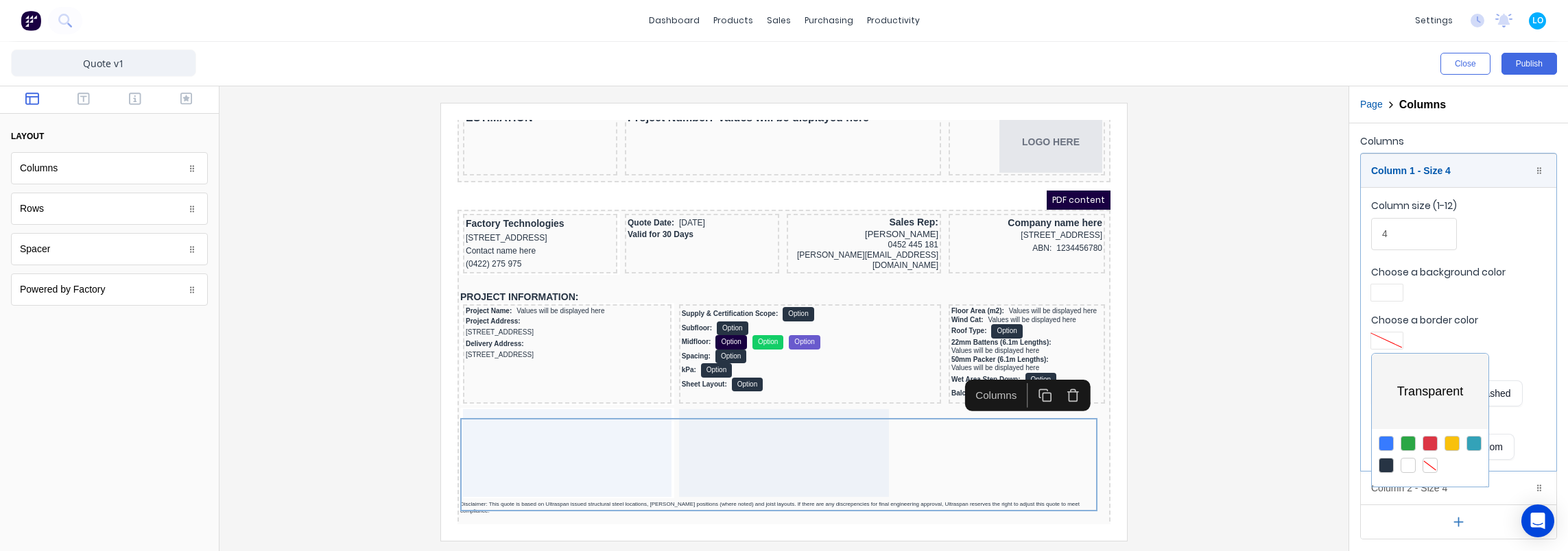
click at [1405, 164] on div at bounding box center [784, 276] width 1568 height 551
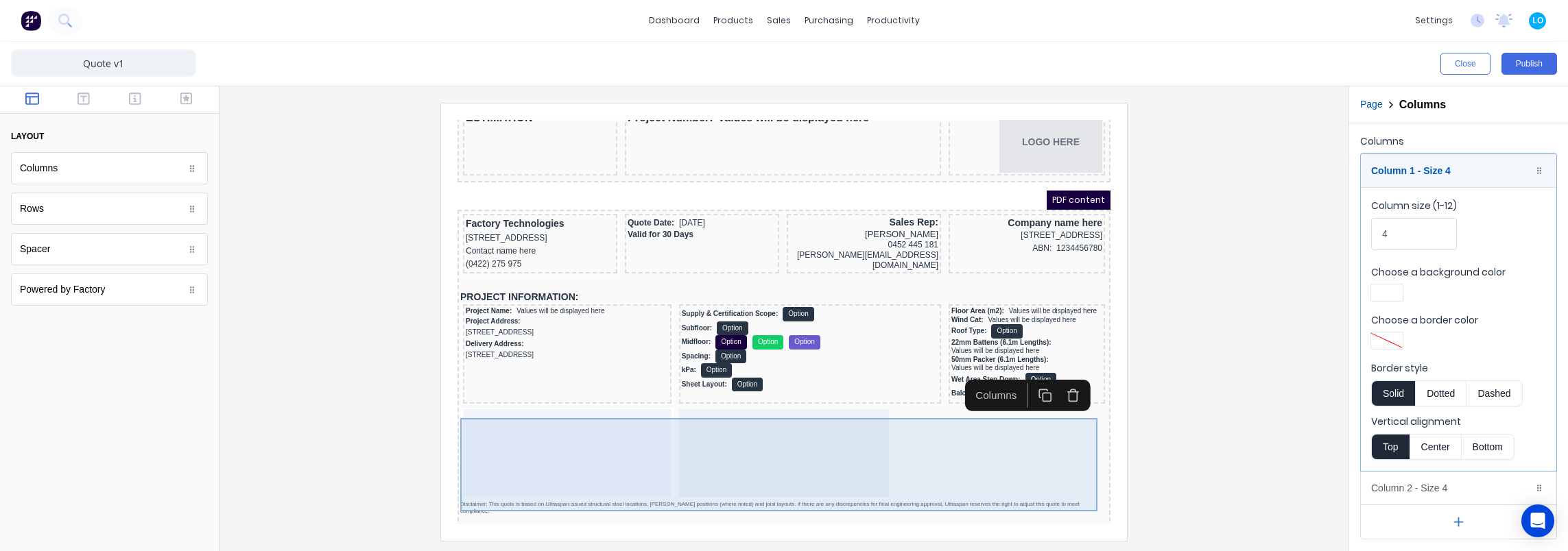
scroll to position [104, 0]
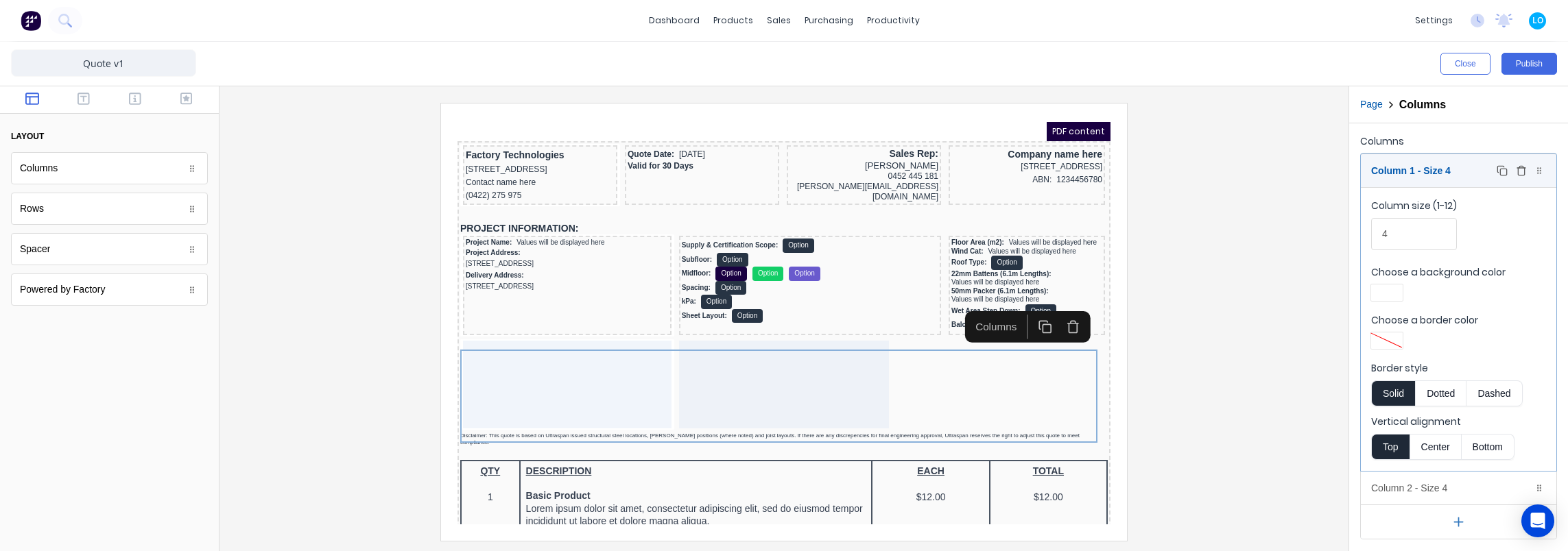
click at [1431, 162] on div "Column 1 - Size 4 Duplicate Delete" at bounding box center [1458, 170] width 195 height 33
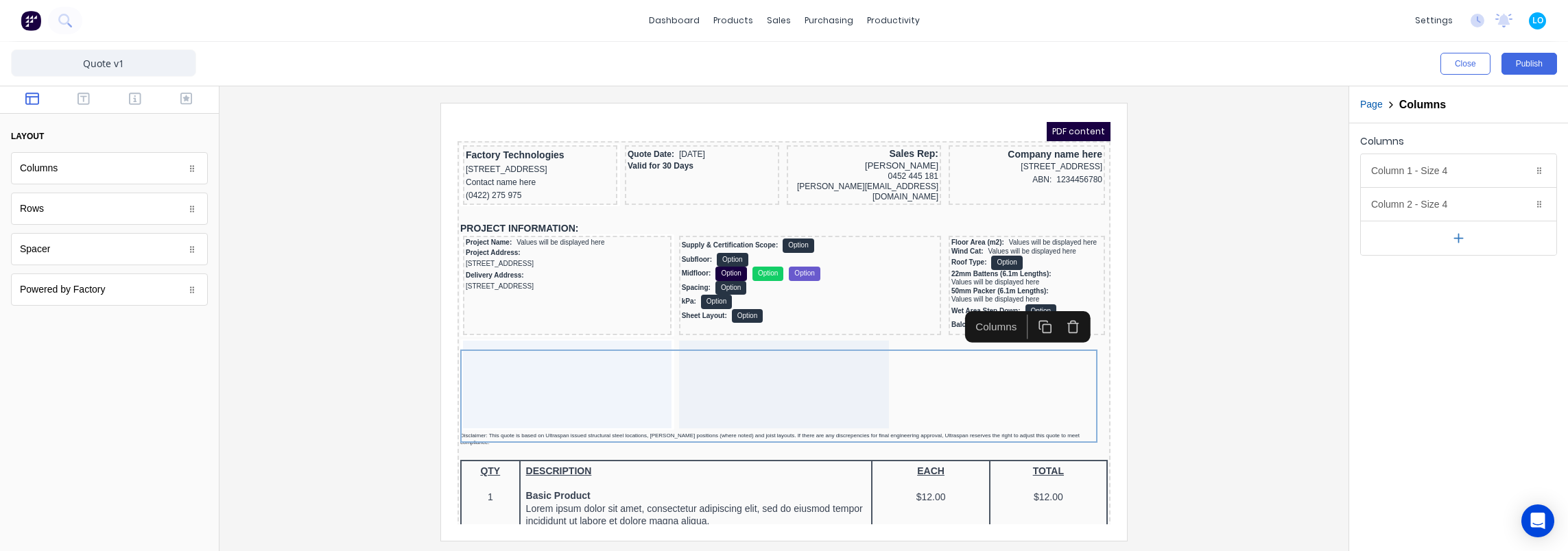
click at [1459, 241] on icon "button" at bounding box center [1459, 238] width 0 height 8
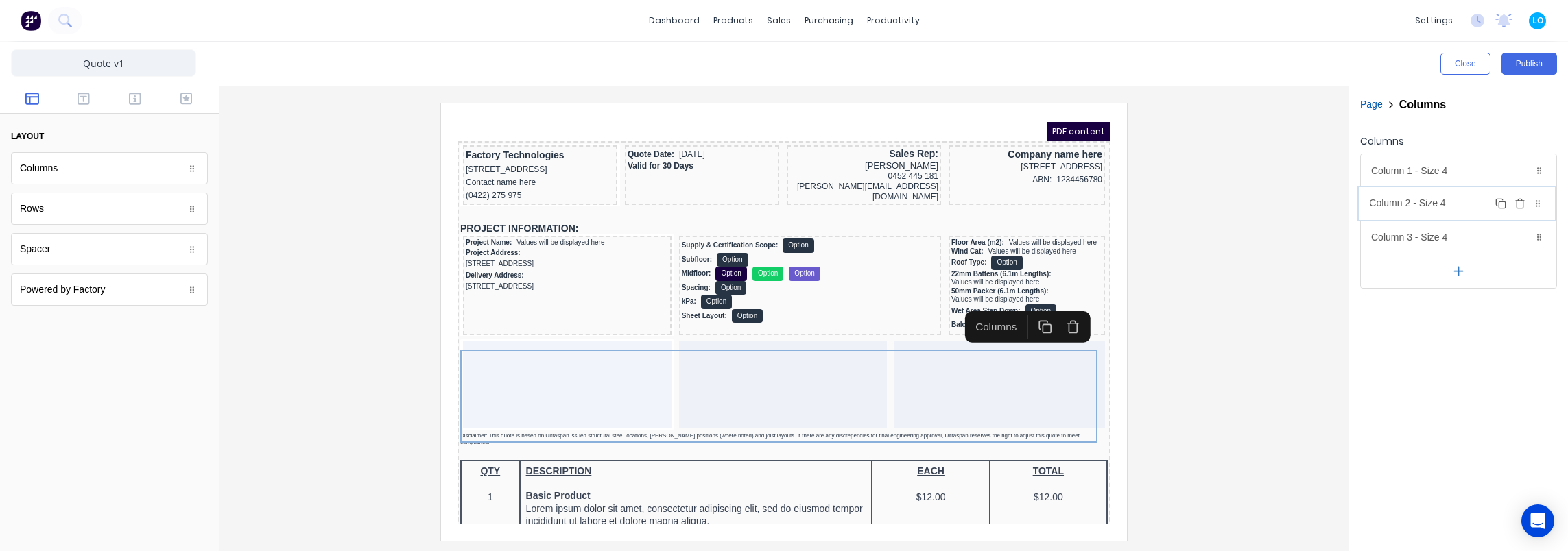
drag, startPoint x: 1541, startPoint y: 235, endPoint x: 1540, endPoint y: 202, distance: 33.0
click at [1540, 202] on body "dashboard products sales purchasing productivity dashboard products Product Cat…" at bounding box center [784, 276] width 1568 height 551
click at [1436, 206] on div "Column 2 - Size 4 Duplicate Delete" at bounding box center [1458, 204] width 195 height 33
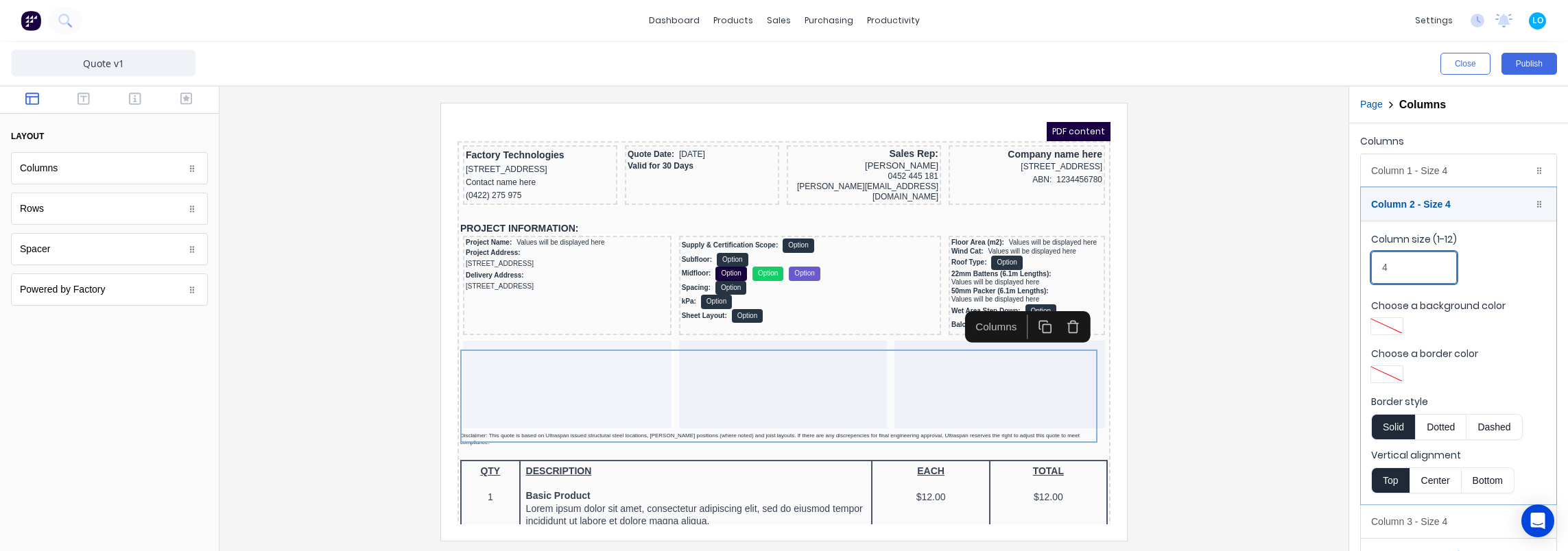
click at [1418, 271] on input "4" at bounding box center [1414, 267] width 86 height 32
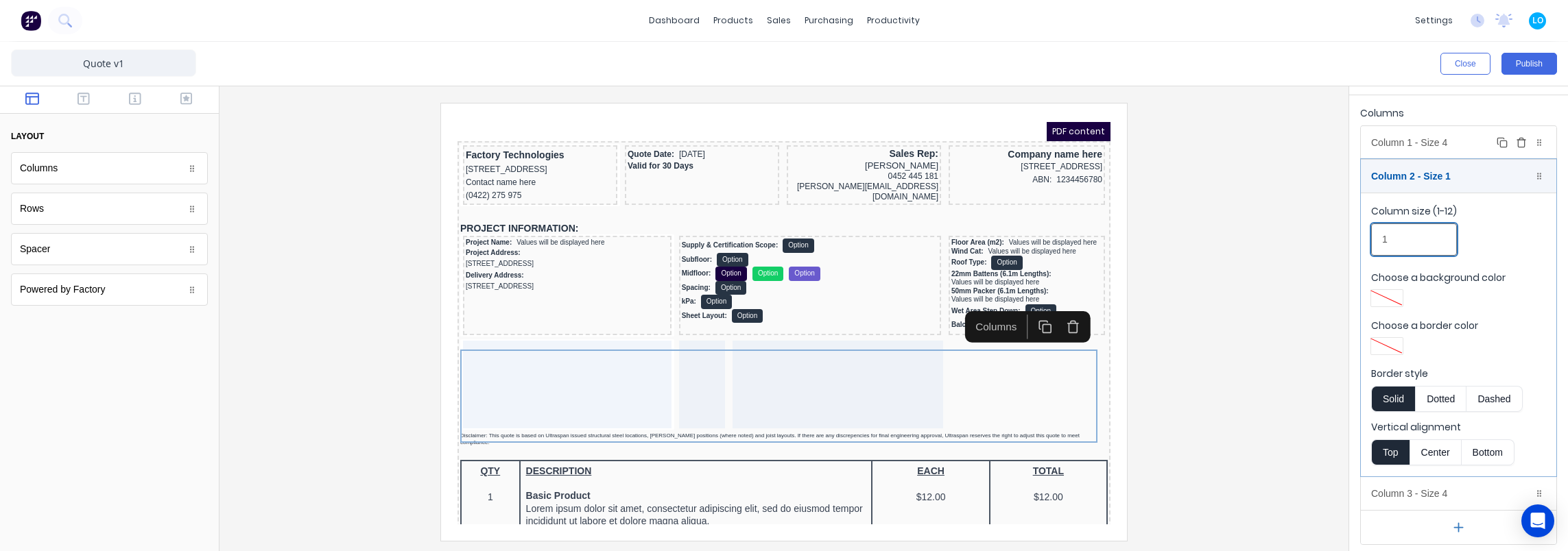
type input "1"
click at [1421, 145] on div "Column 1 - Size 4 Duplicate Delete" at bounding box center [1458, 142] width 195 height 33
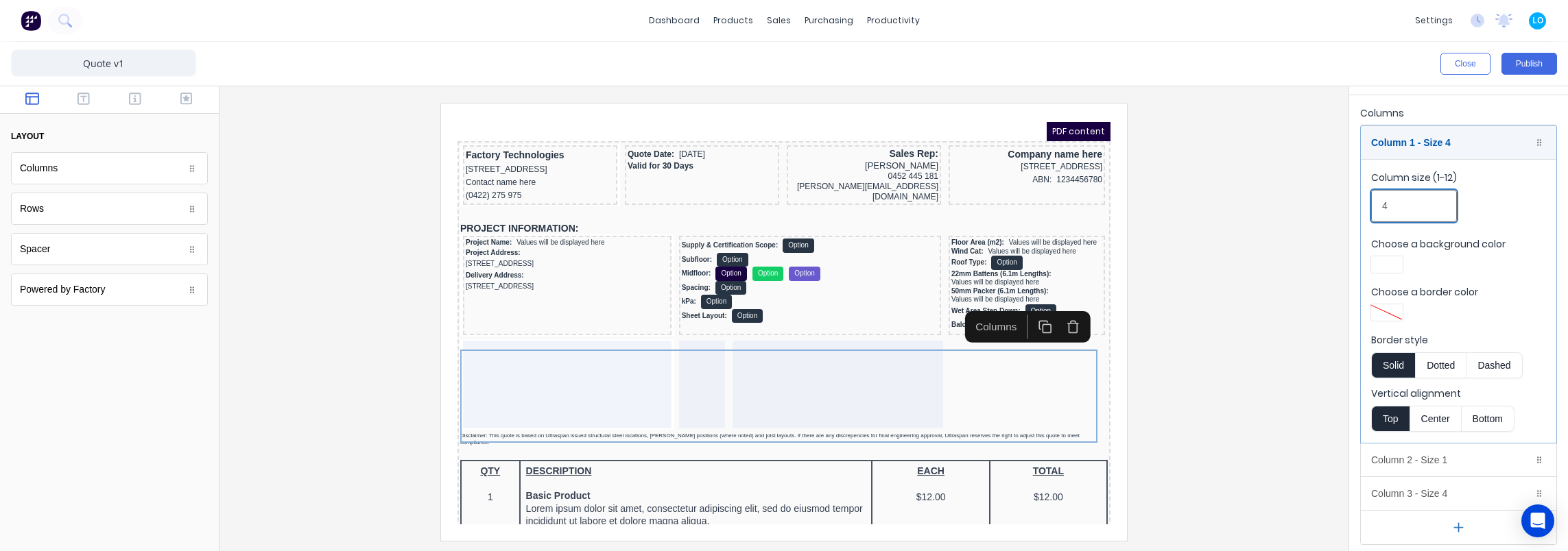
click at [1398, 193] on input "4" at bounding box center [1414, 206] width 86 height 32
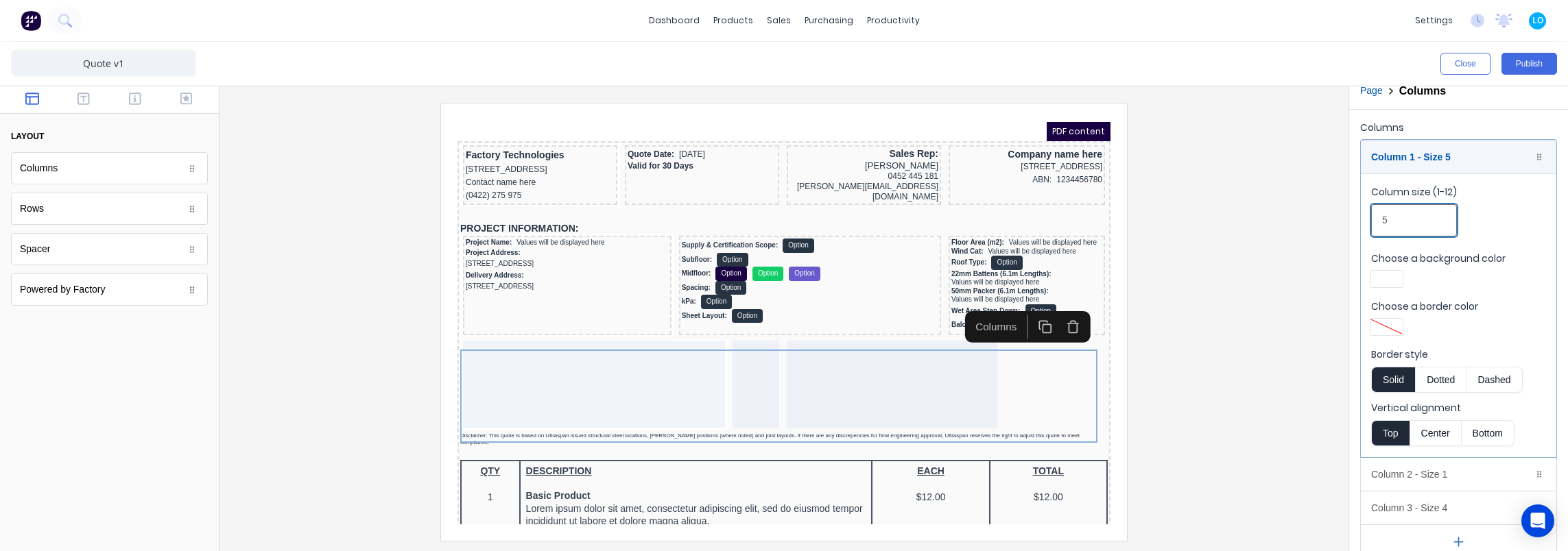
scroll to position [0, 0]
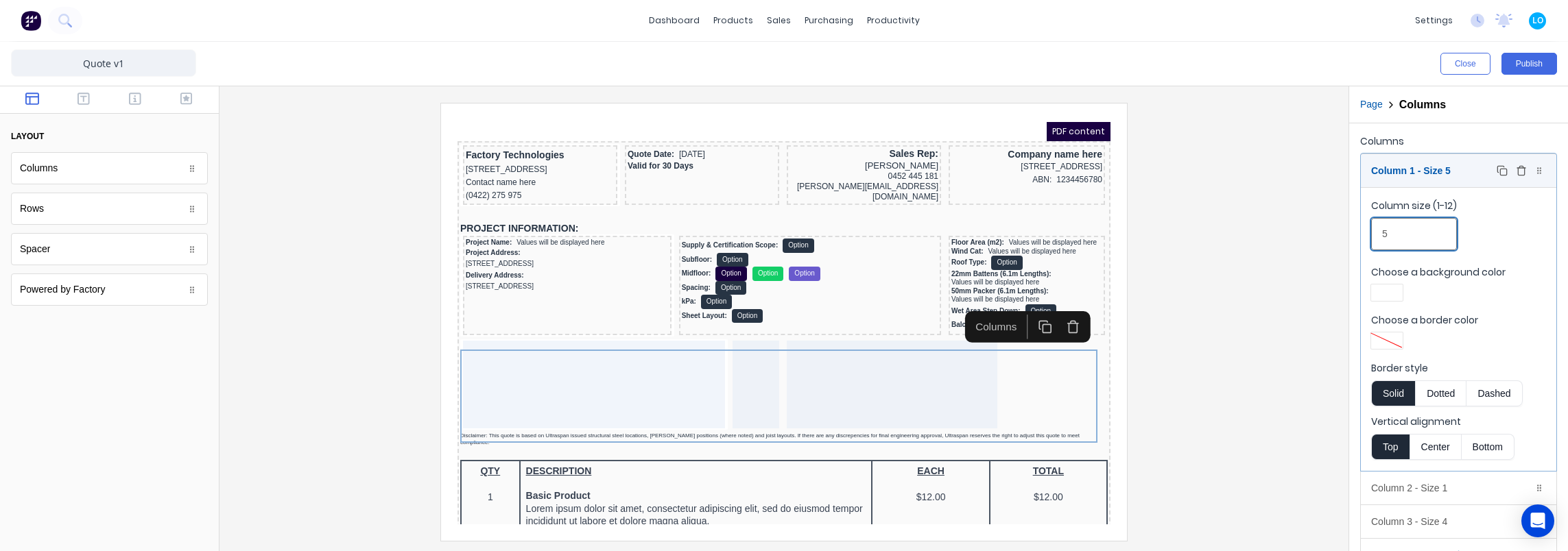
type input "5"
click at [1443, 167] on div "Column 1 - Size 5 Duplicate Delete" at bounding box center [1458, 170] width 195 height 33
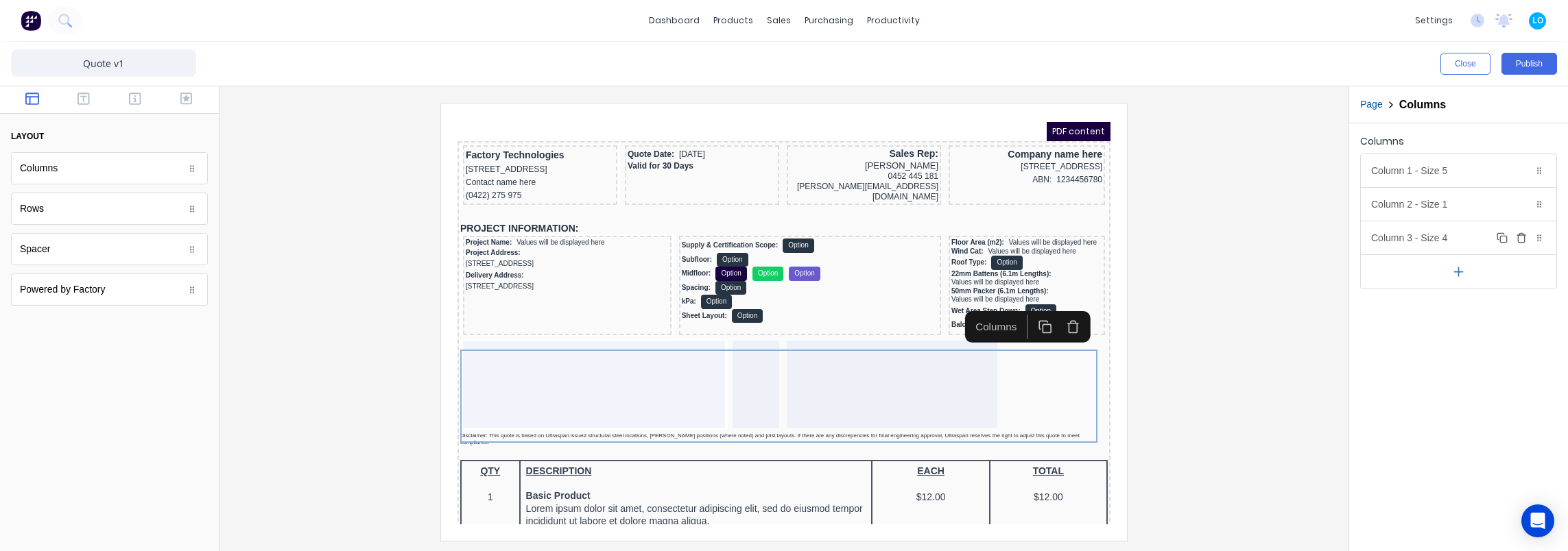
drag, startPoint x: 1430, startPoint y: 234, endPoint x: 1428, endPoint y: 245, distance: 11.2
click at [1430, 234] on div "Column 3 - Size 4 Duplicate Delete" at bounding box center [1458, 238] width 195 height 33
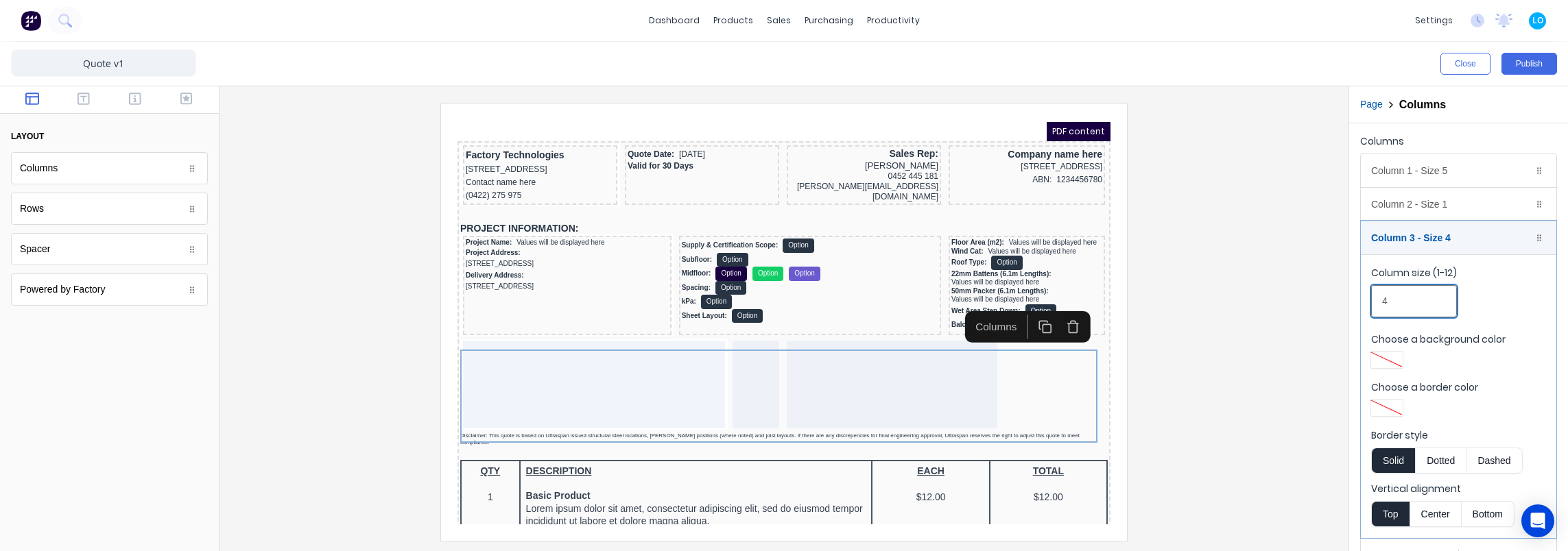
click at [1415, 289] on input "4" at bounding box center [1414, 301] width 86 height 32
type input "5"
click at [1429, 209] on div "Column 2 - Size 1 Duplicate Delete" at bounding box center [1458, 204] width 195 height 33
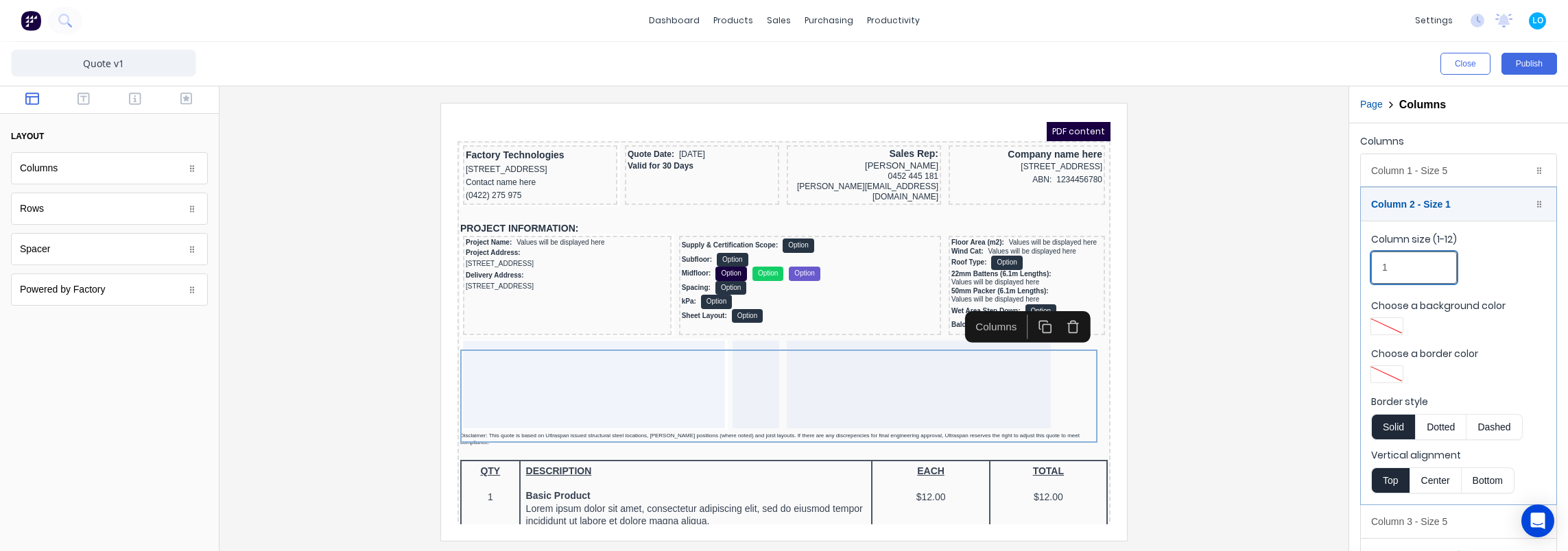
click at [1417, 267] on input "1" at bounding box center [1414, 267] width 86 height 32
type input "2"
click at [1253, 248] on div at bounding box center [784, 322] width 1107 height 438
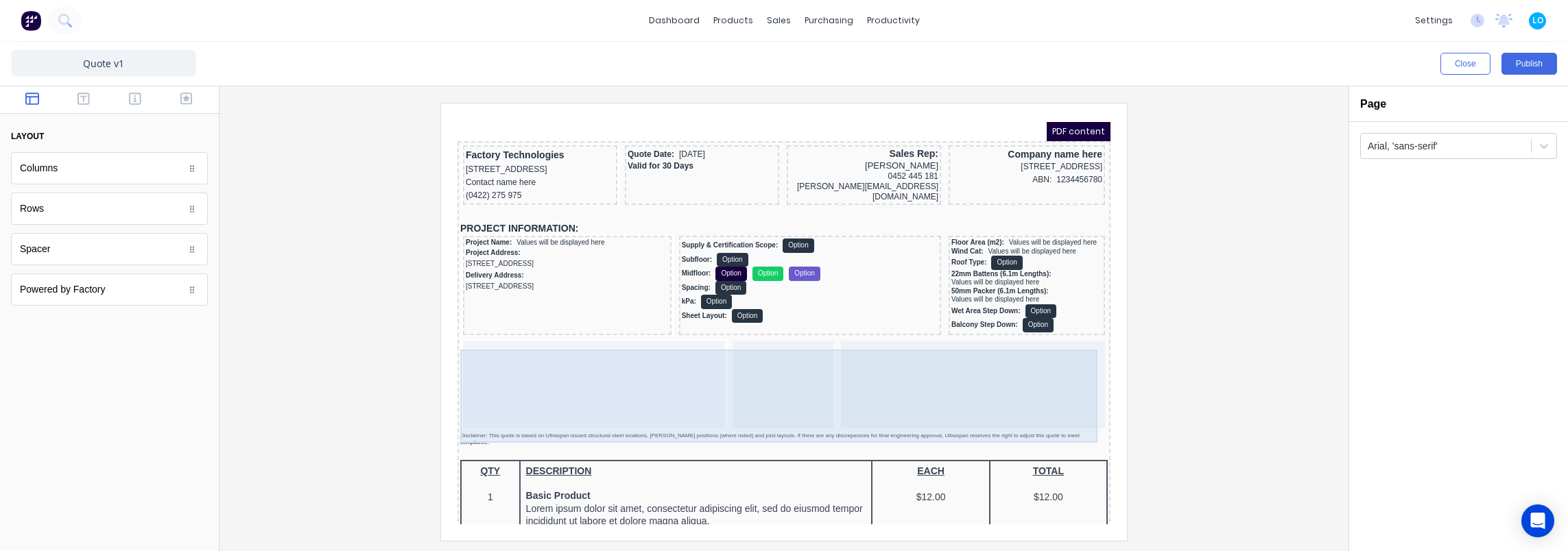
click at [626, 367] on div at bounding box center [577, 368] width 262 height 88
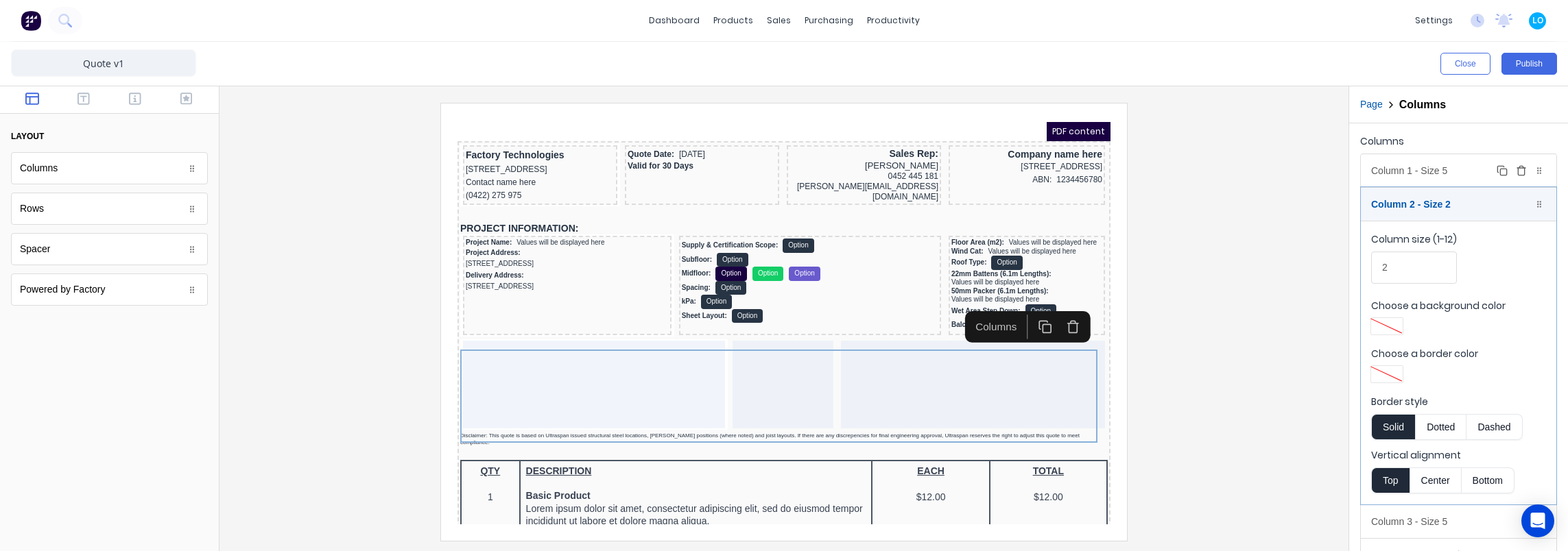
click at [1431, 162] on div "Column 1 - Size 5 Duplicate Delete" at bounding box center [1458, 170] width 195 height 33
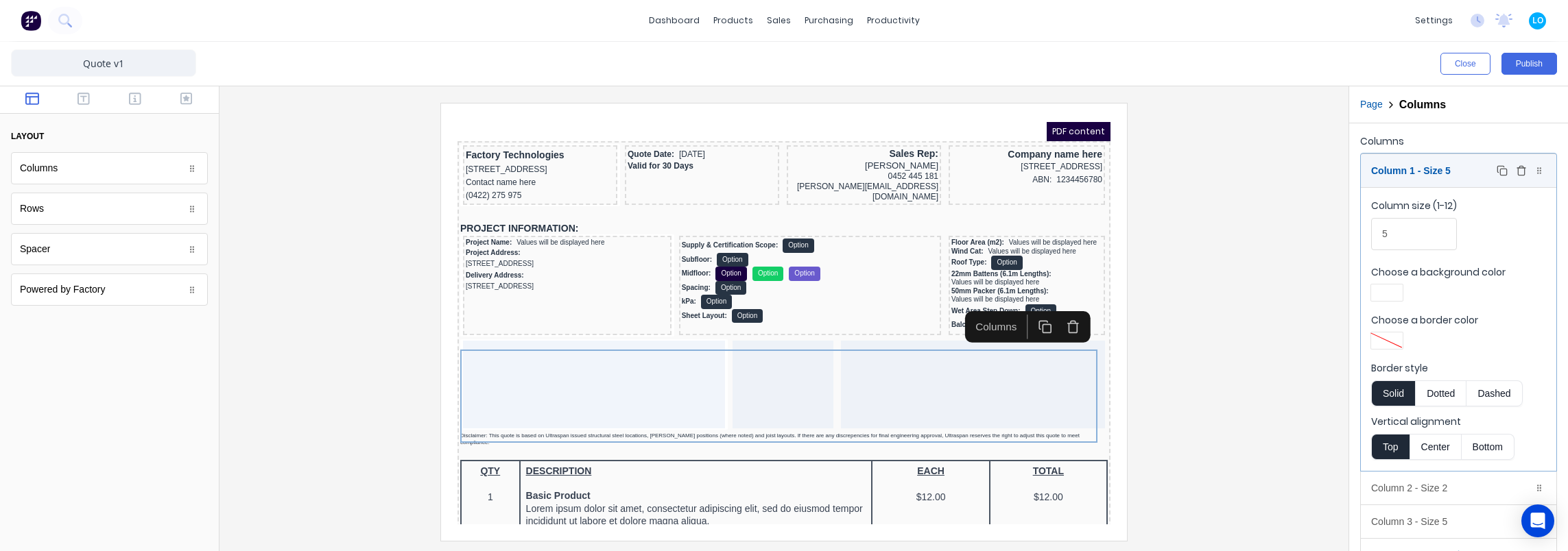
click at [1425, 174] on div "Column 1 - Size 5 Duplicate Delete" at bounding box center [1458, 170] width 195 height 33
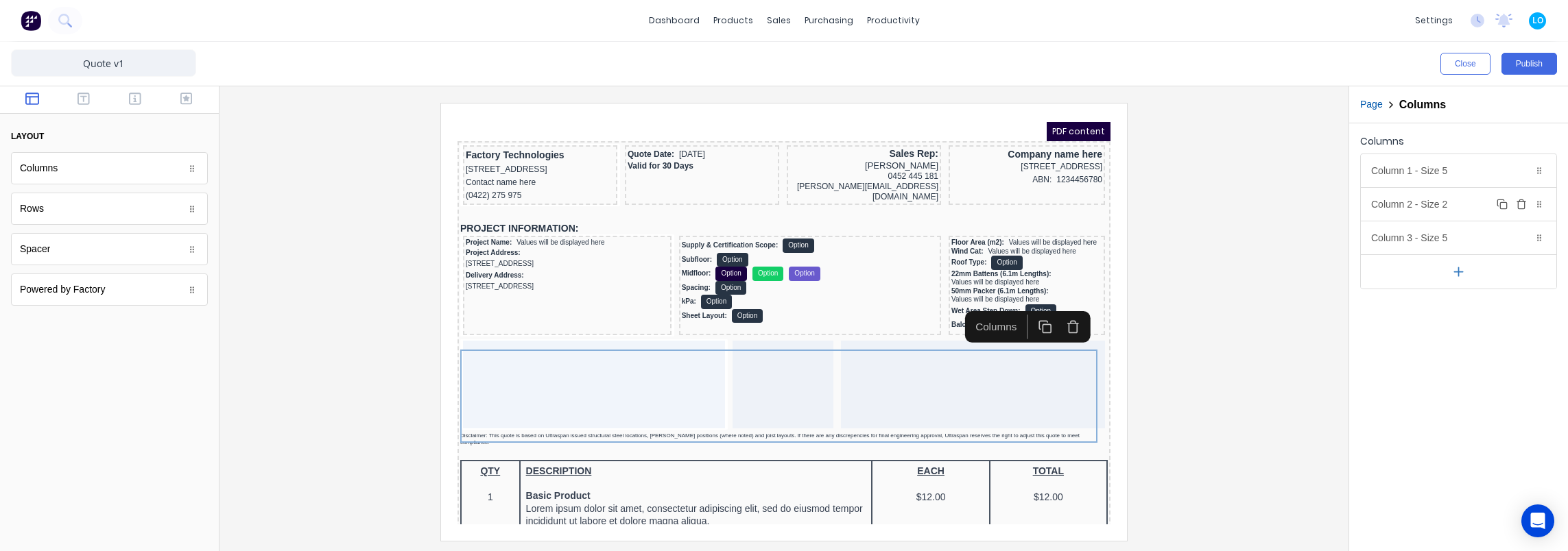
click at [1421, 211] on div "Column 2 - Size 2 Duplicate Delete" at bounding box center [1458, 204] width 195 height 33
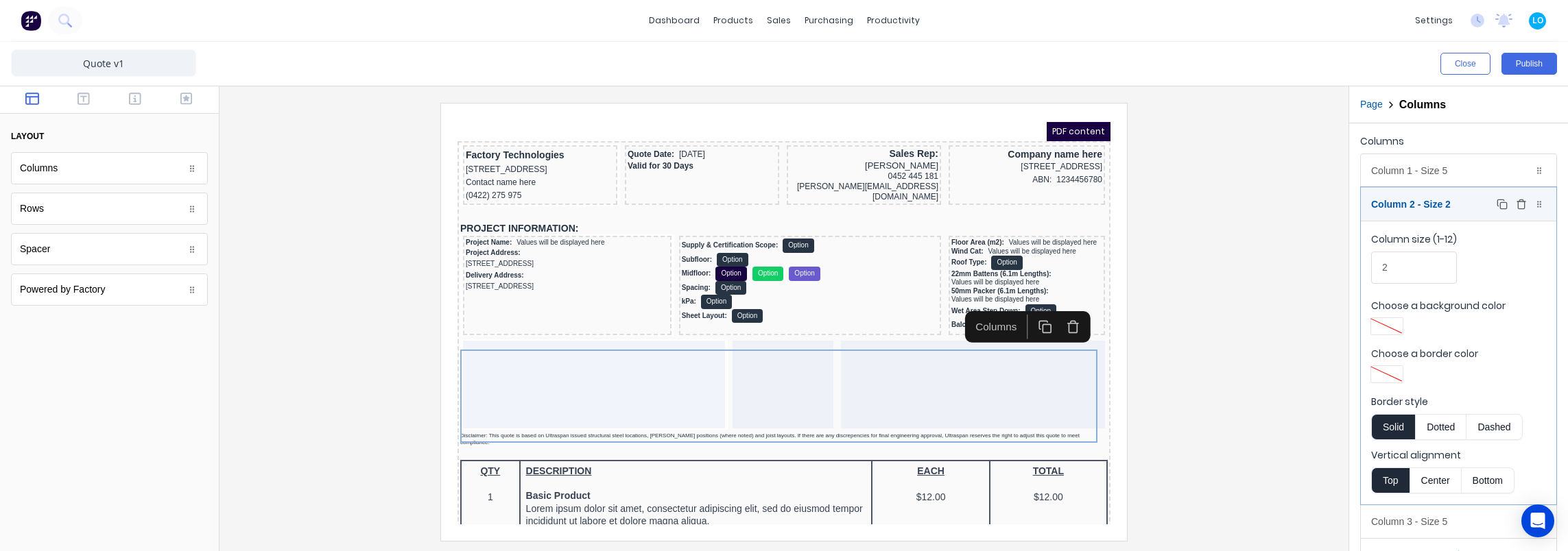
click at [1421, 211] on div "Column 2 - Size 2 Duplicate Delete" at bounding box center [1458, 204] width 195 height 33
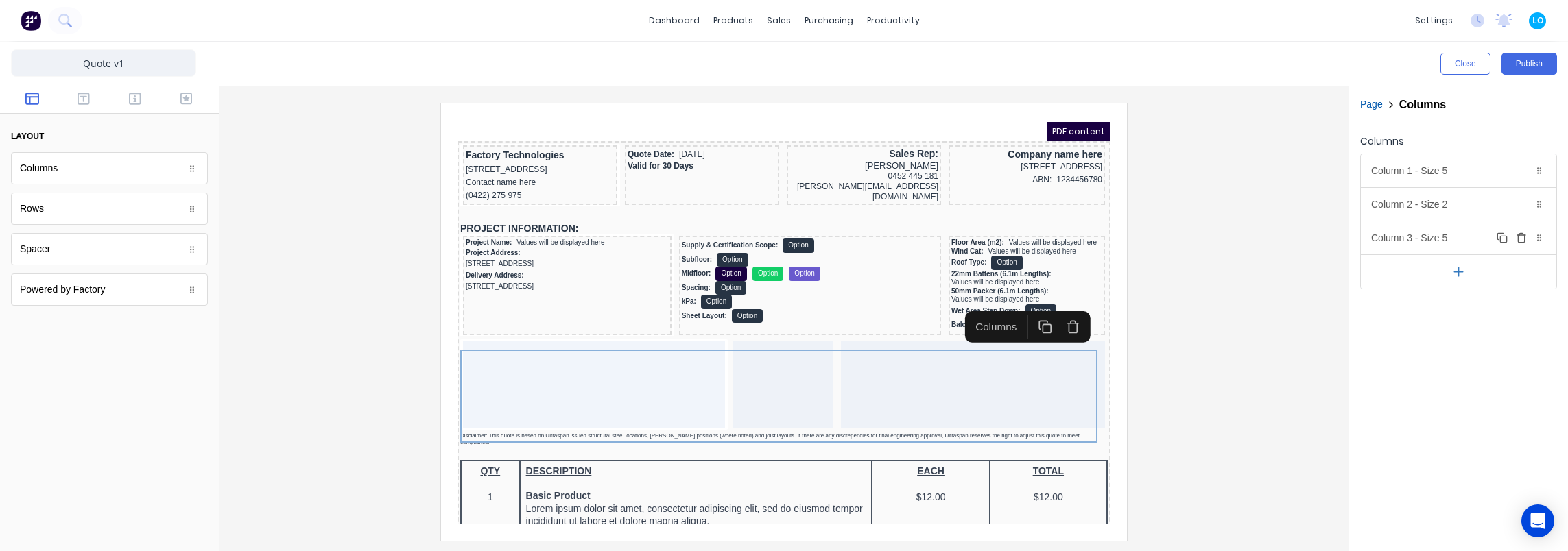
drag, startPoint x: 1421, startPoint y: 211, endPoint x: 1424, endPoint y: 237, distance: 26.2
click at [1424, 237] on div "Column 3 - Size 5 Duplicate Delete" at bounding box center [1458, 238] width 195 height 33
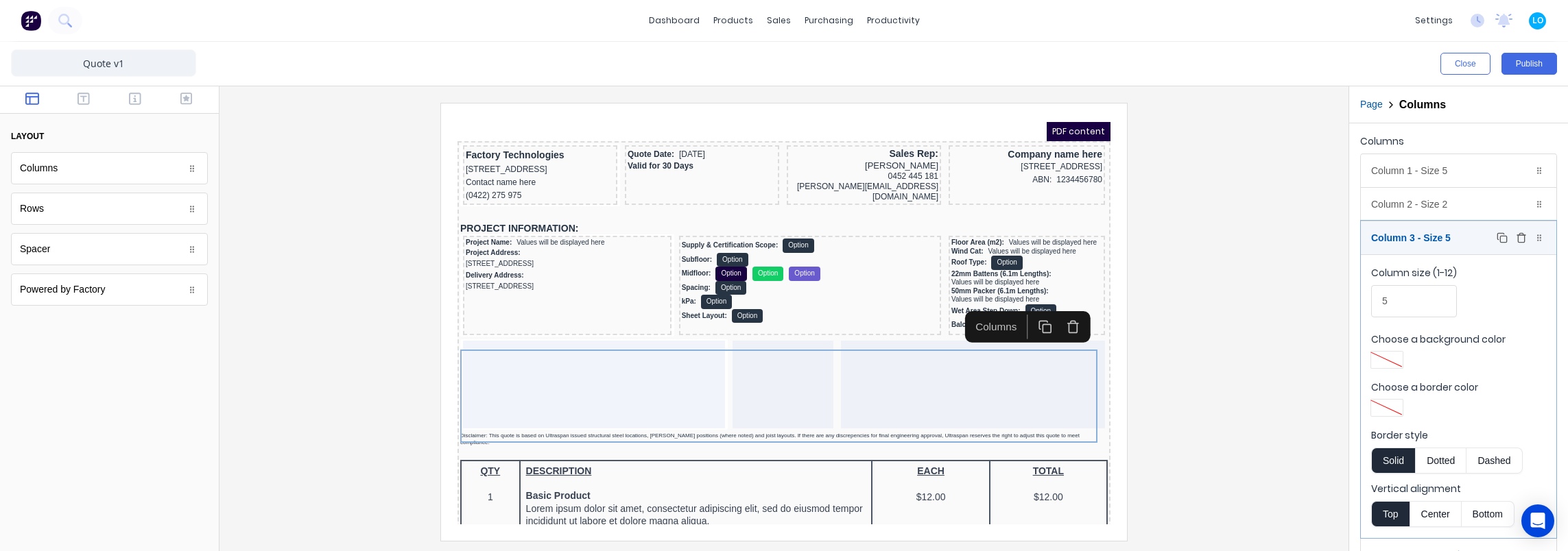
click at [1422, 238] on div "Column 3 - Size 5 Duplicate Delete" at bounding box center [1458, 238] width 195 height 33
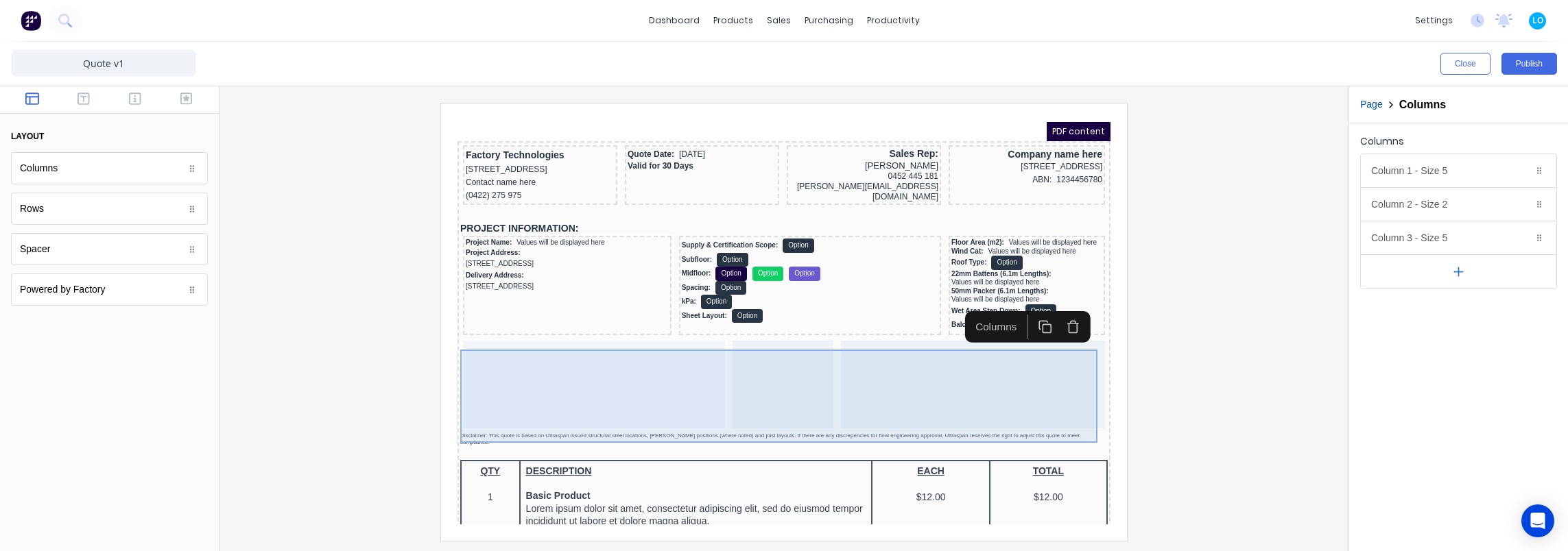
click at [590, 360] on div at bounding box center [577, 368] width 262 height 88
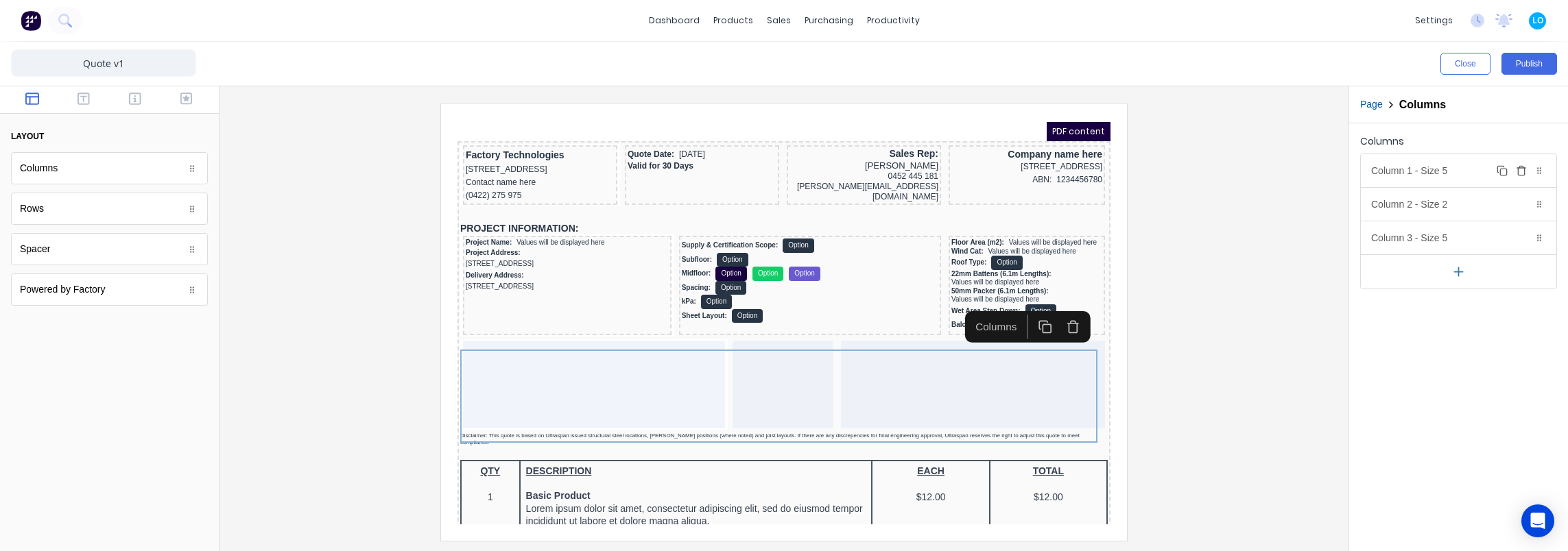
click at [1403, 169] on div "Column 1 - Size 5 Duplicate Delete" at bounding box center [1458, 170] width 195 height 33
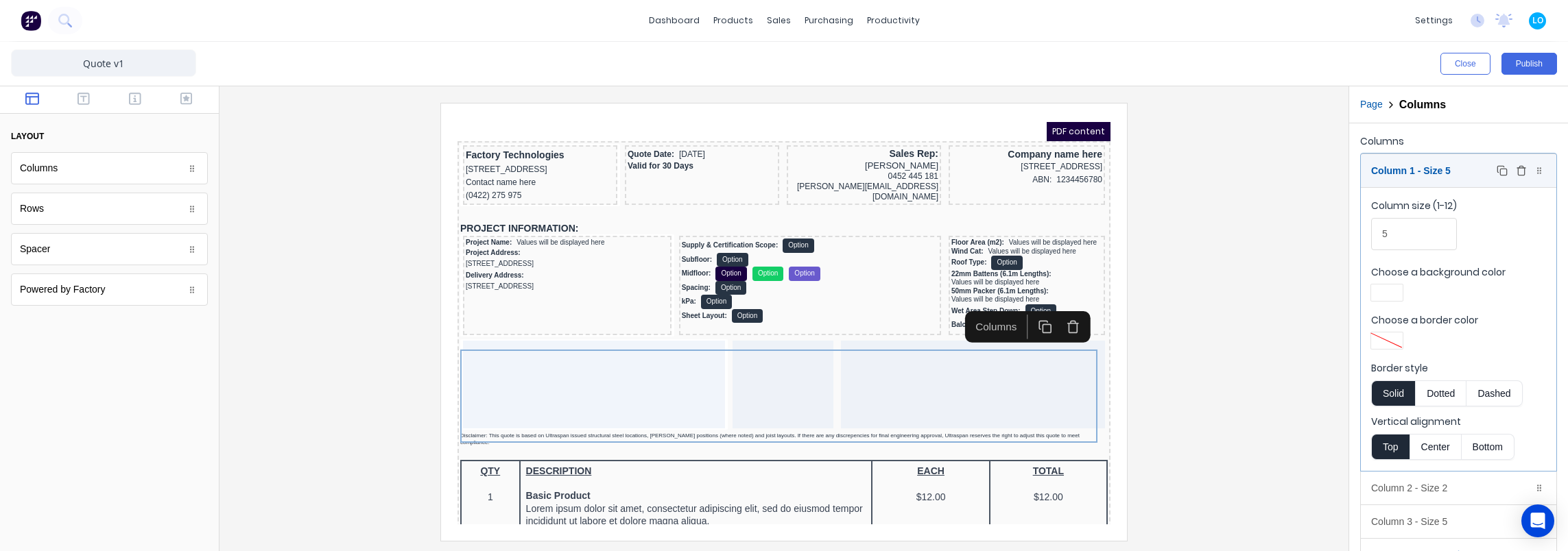
click at [1431, 162] on div "Column 1 - Size 5 Duplicate Delete" at bounding box center [1458, 170] width 195 height 33
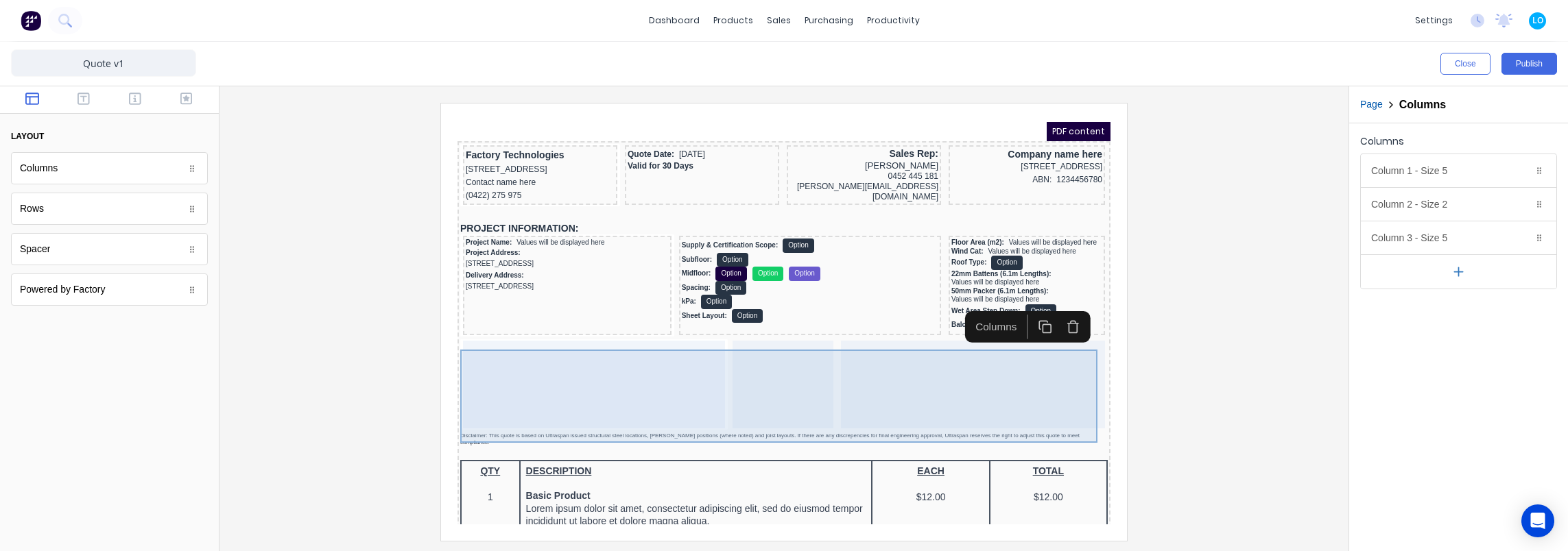
click at [568, 372] on div at bounding box center [577, 368] width 262 height 88
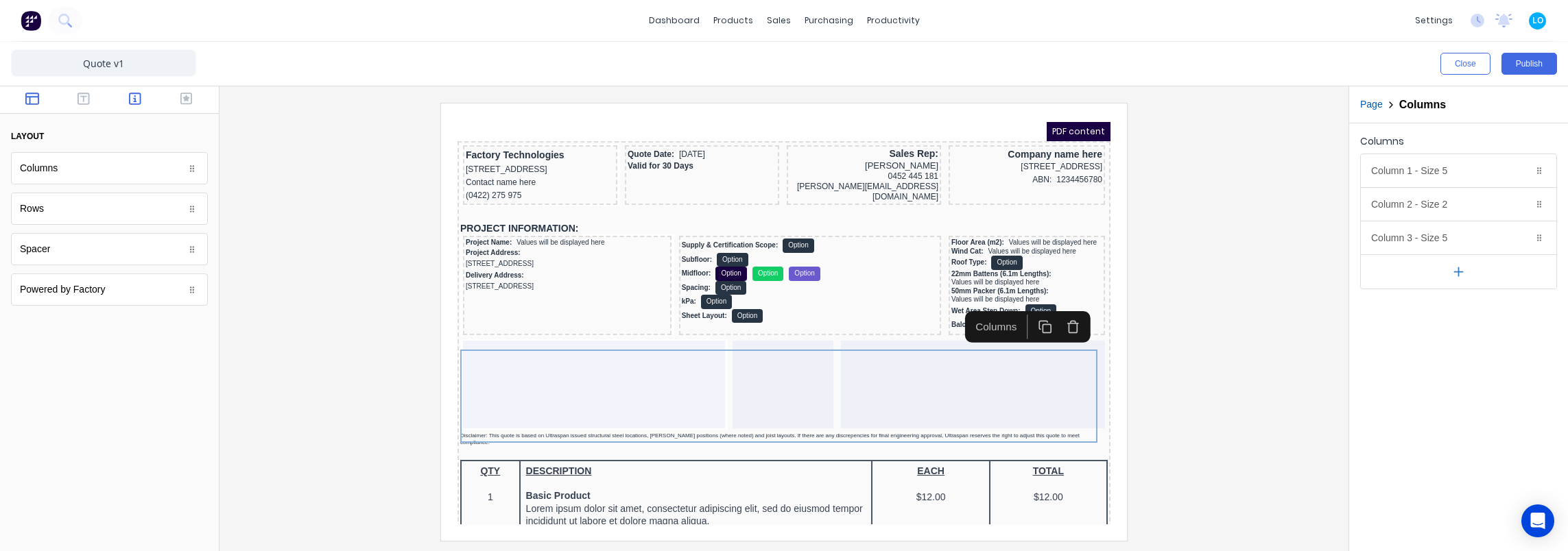
click at [137, 97] on icon "button" at bounding box center [135, 99] width 12 height 14
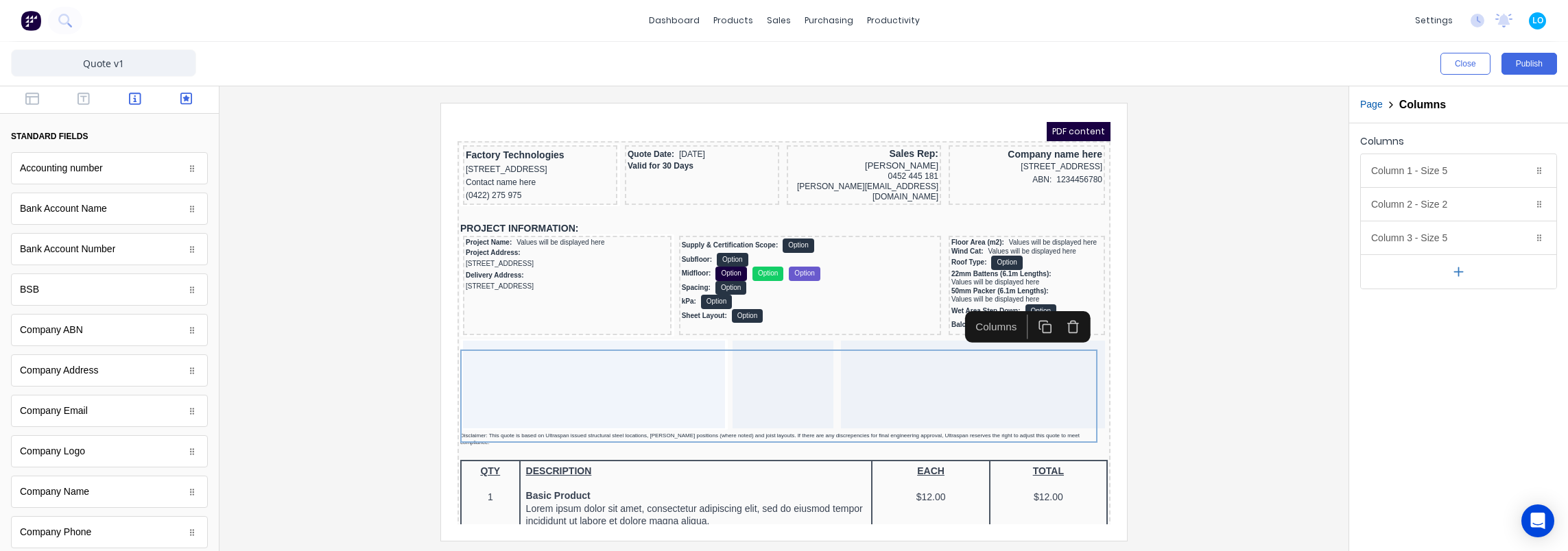
click at [170, 96] on button "button" at bounding box center [186, 100] width 43 height 16
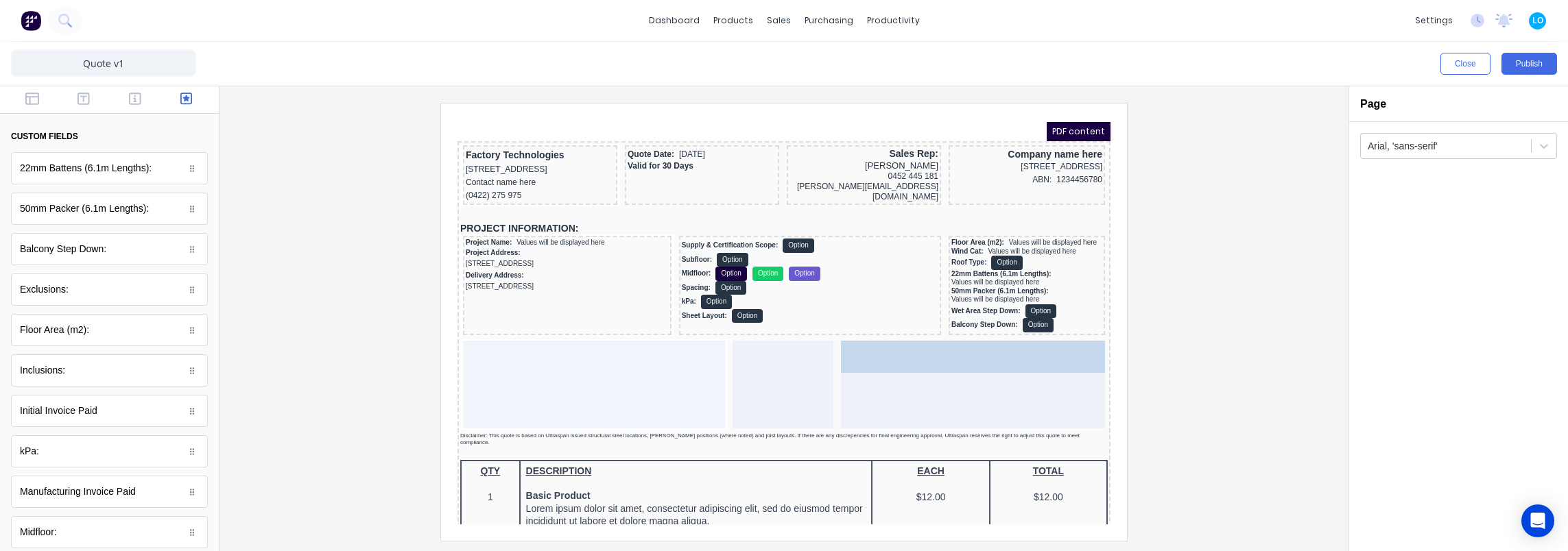
drag, startPoint x: 79, startPoint y: 294, endPoint x: 948, endPoint y: 377, distance: 873.0
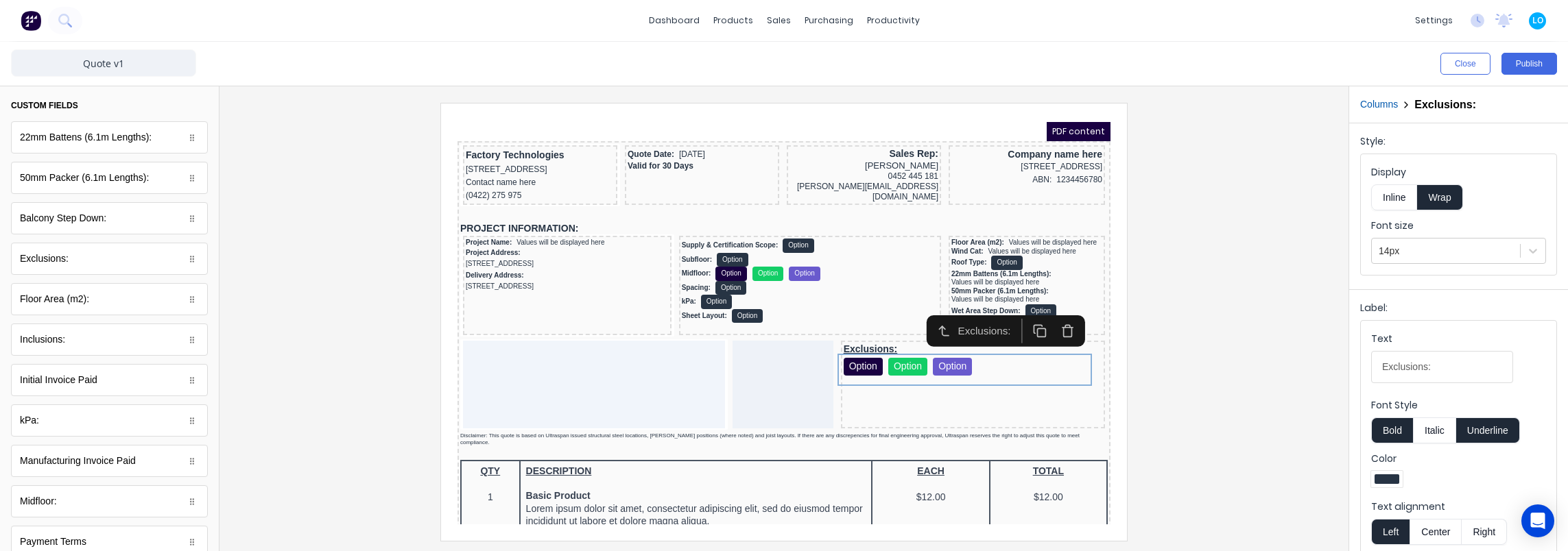
scroll to position [68, 0]
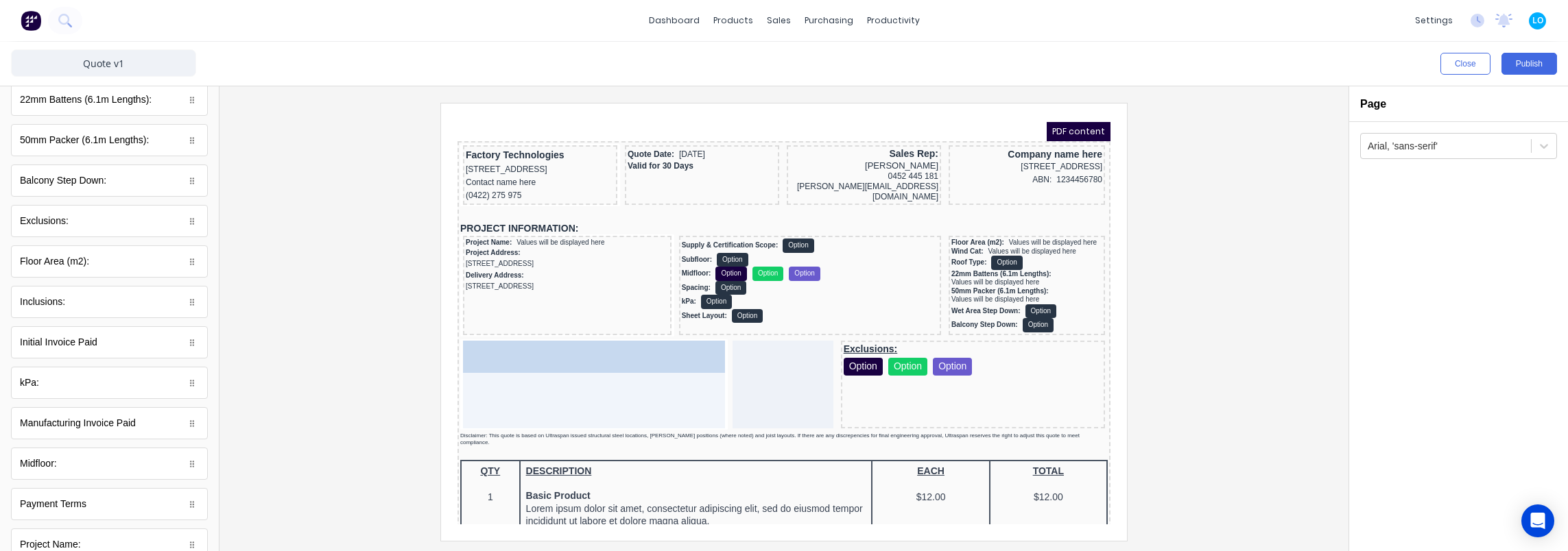
drag, startPoint x: 70, startPoint y: 303, endPoint x: 551, endPoint y: 379, distance: 487.0
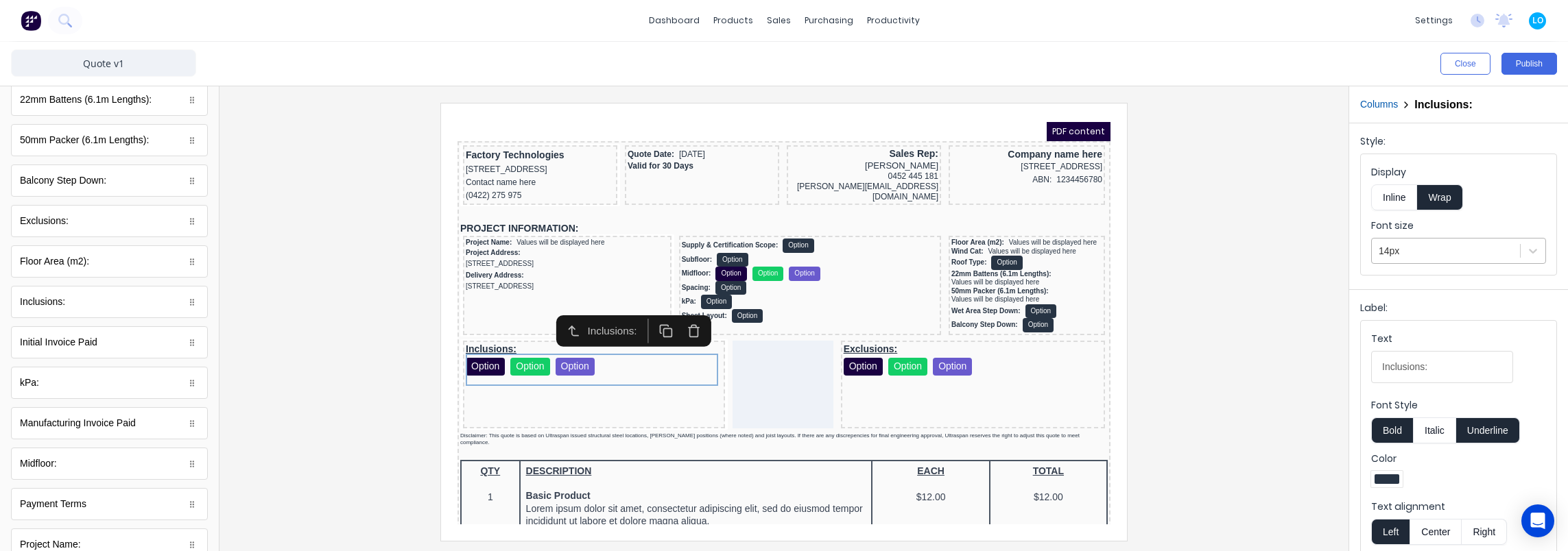
click at [1421, 252] on div at bounding box center [1445, 251] width 134 height 17
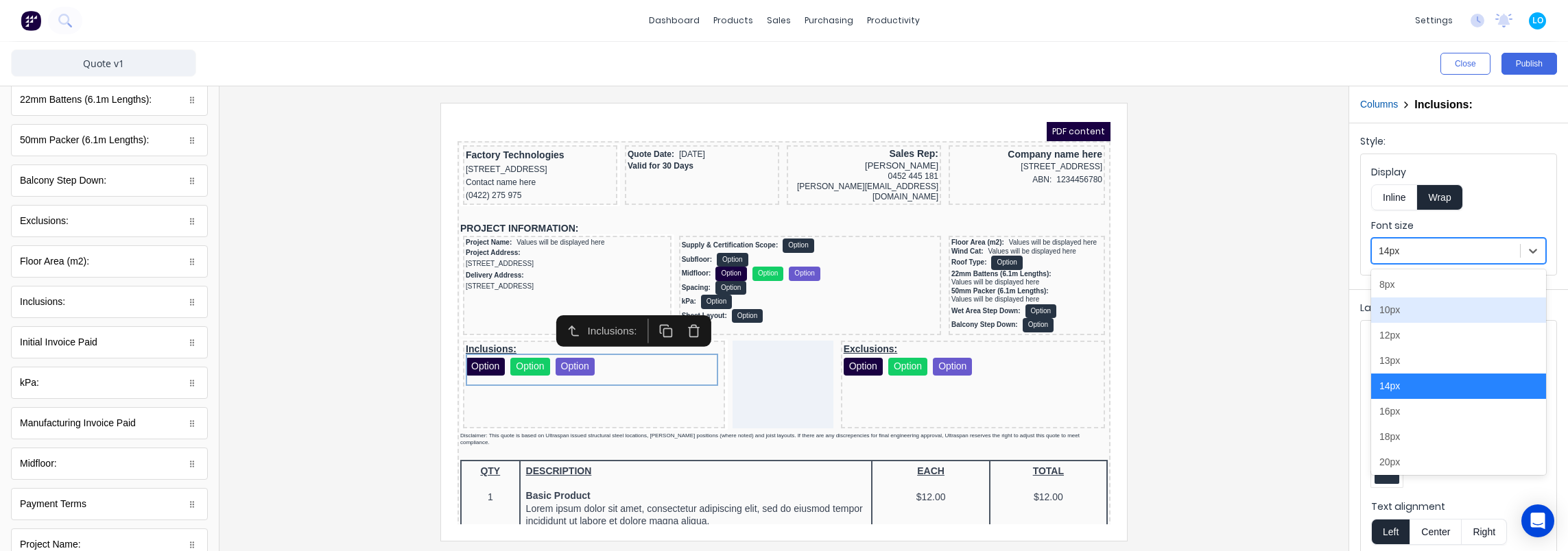
click at [1433, 313] on div "10px" at bounding box center [1459, 310] width 174 height 25
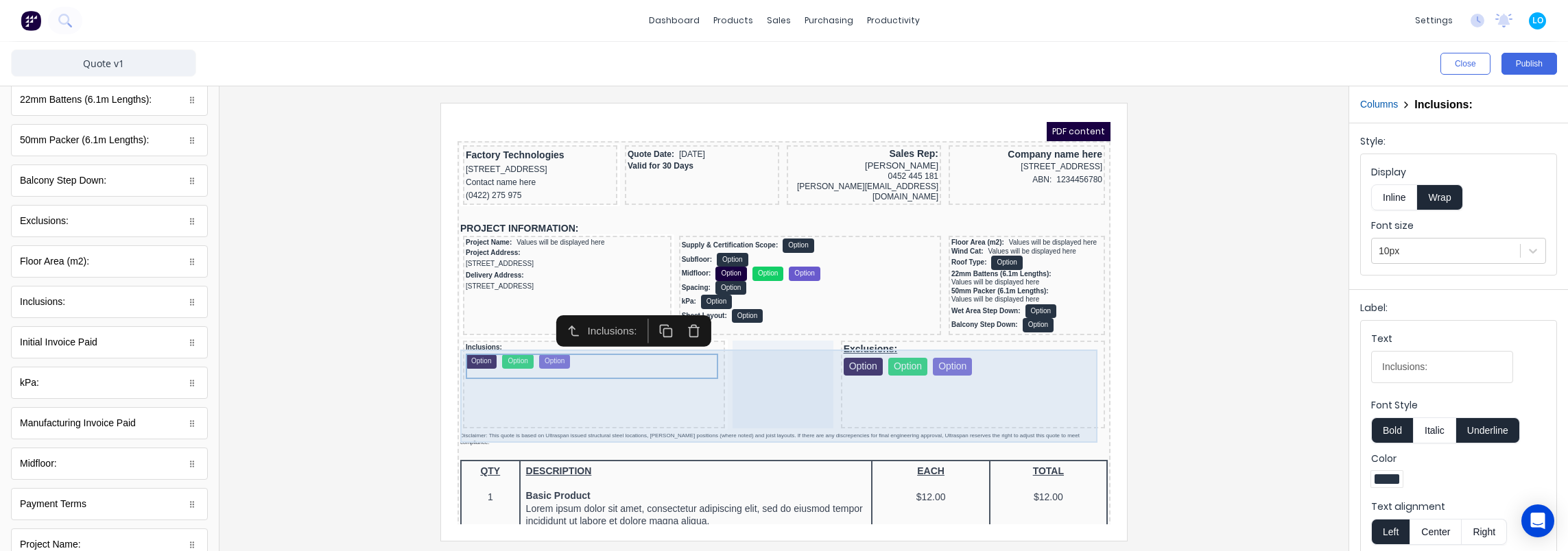
click at [893, 372] on div "Exclusions: Option Option Option" at bounding box center [956, 368] width 264 height 88
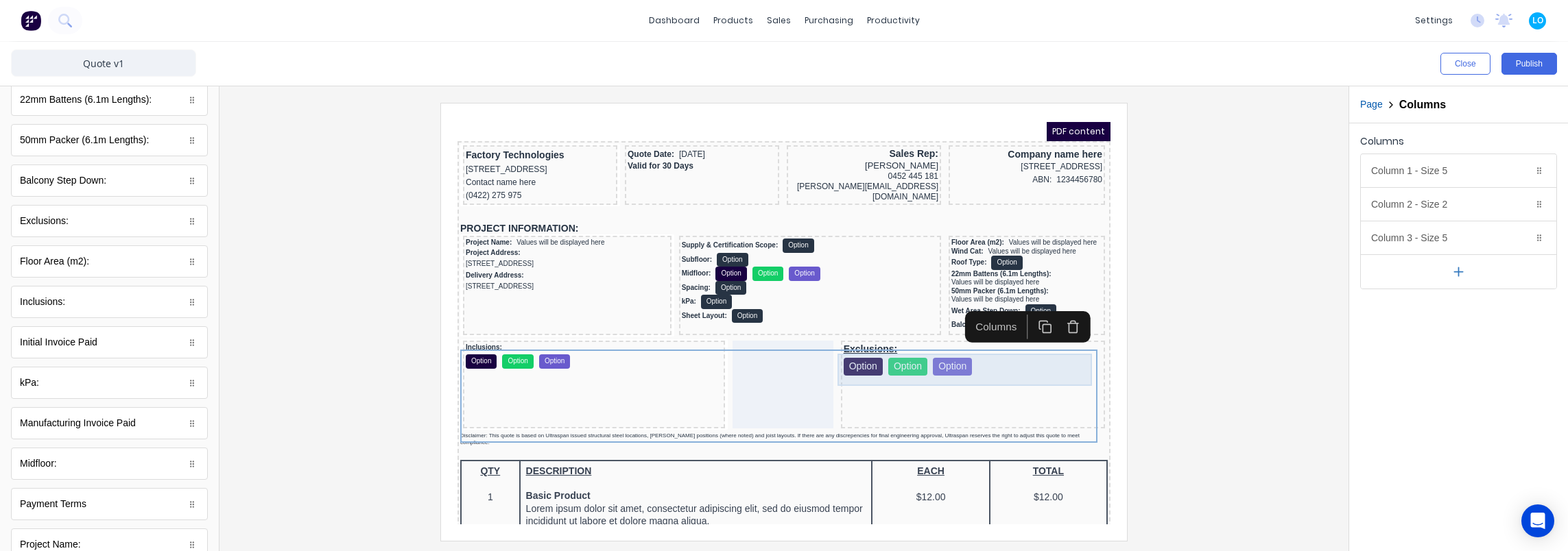
click at [896, 349] on div "Exclusions: Option Option Option" at bounding box center [956, 342] width 258 height 32
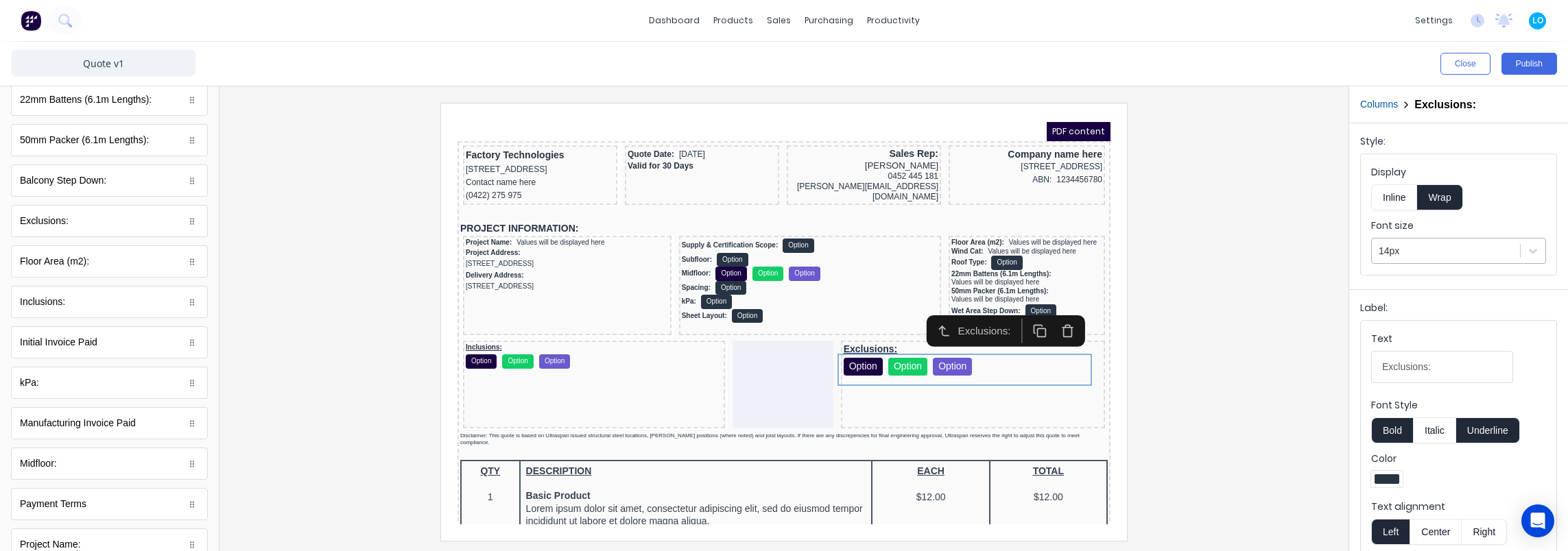
click at [1438, 240] on div "14px" at bounding box center [1446, 251] width 148 height 22
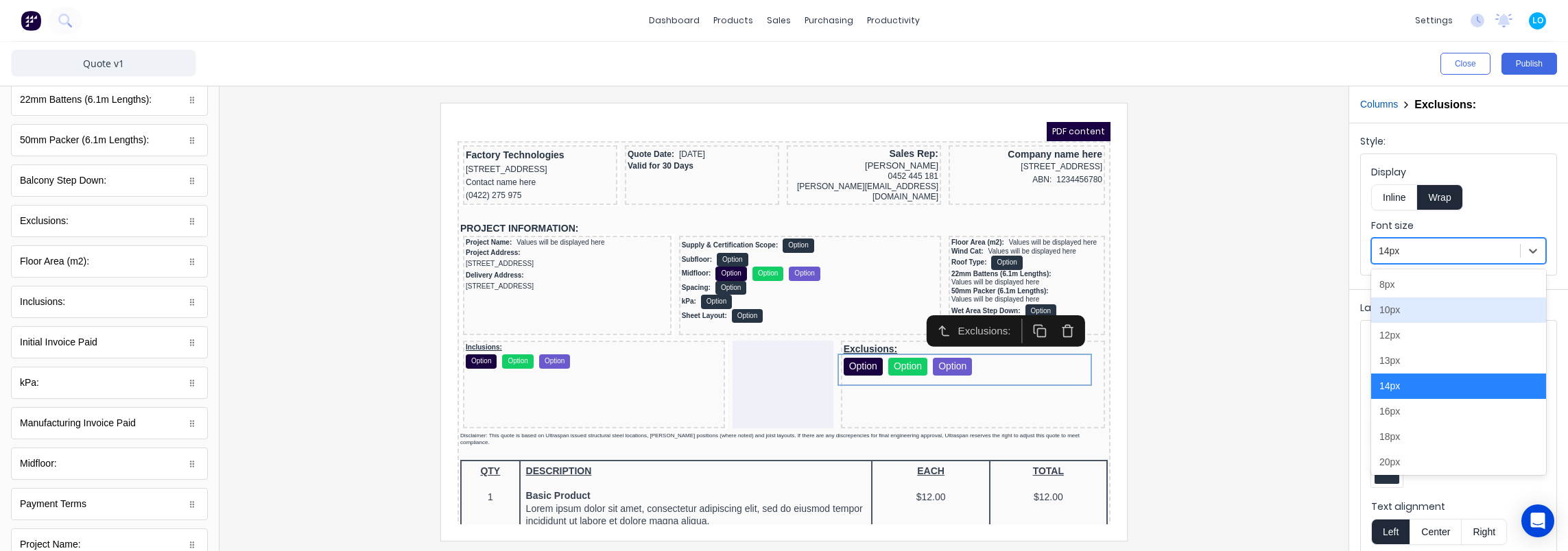
drag, startPoint x: 1431, startPoint y: 316, endPoint x: 1413, endPoint y: 313, distance: 18.2
click at [1431, 315] on div "10px" at bounding box center [1459, 310] width 174 height 25
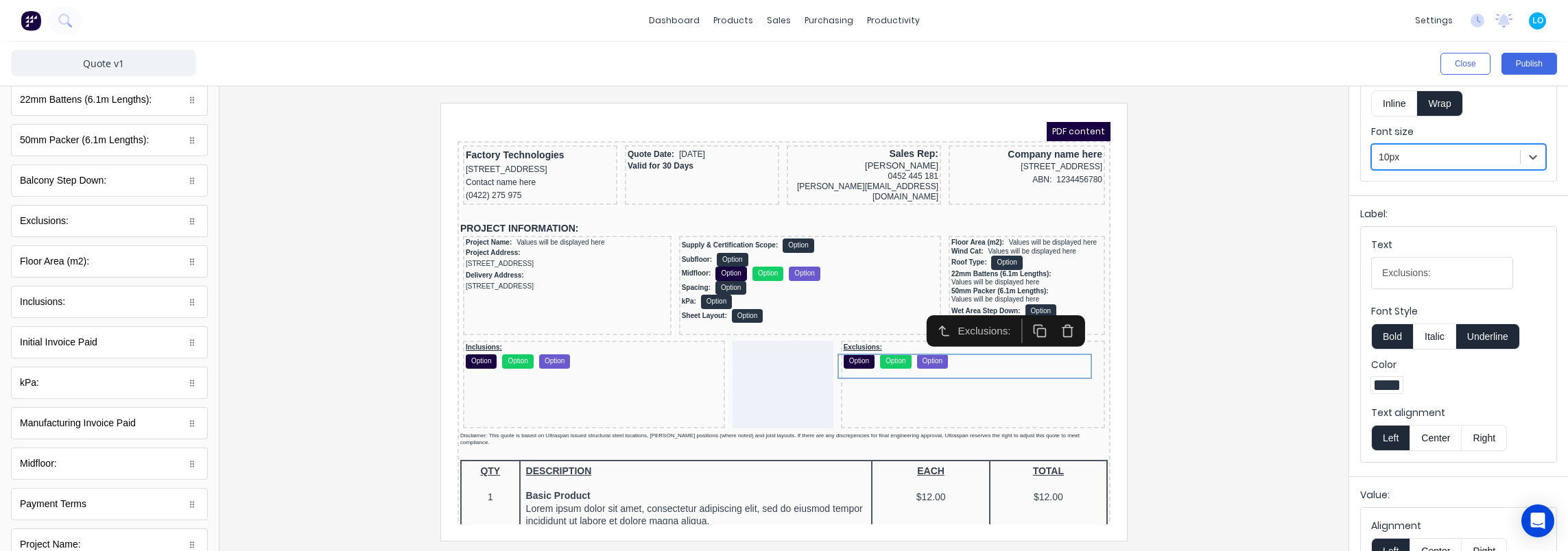
scroll to position [56, 0]
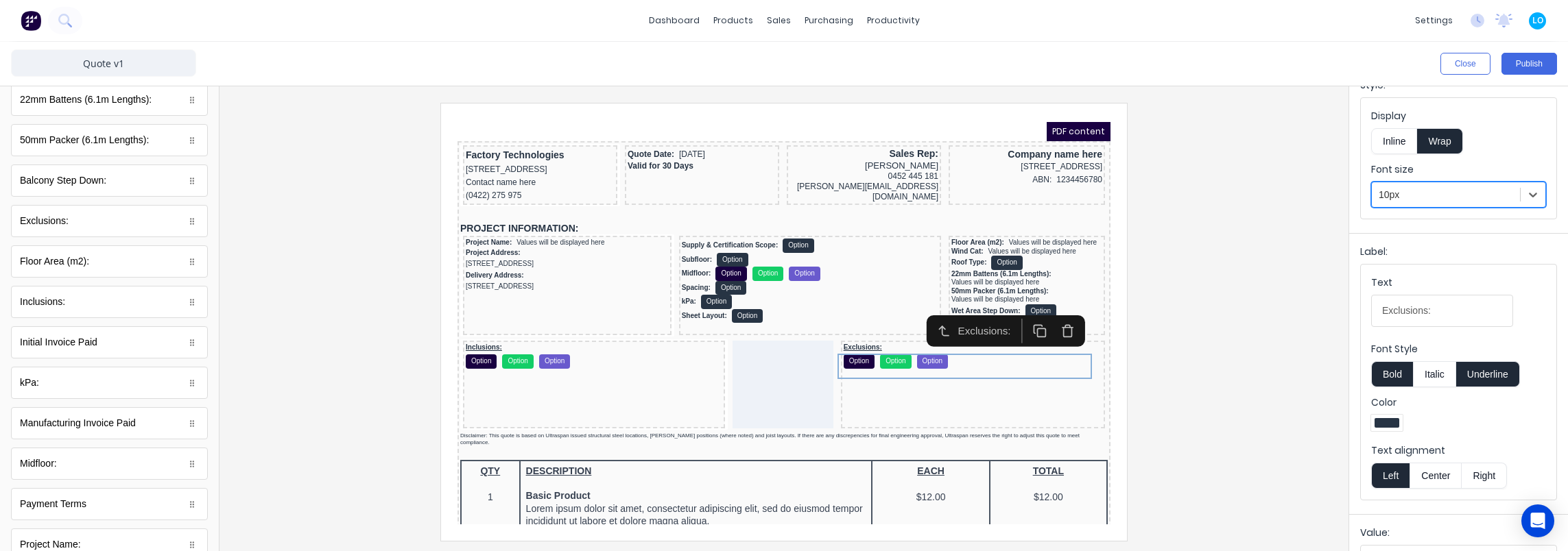
drag, startPoint x: 1477, startPoint y: 372, endPoint x: 1278, endPoint y: 368, distance: 199.0
click at [1477, 372] on button "Underline" at bounding box center [1487, 374] width 63 height 26
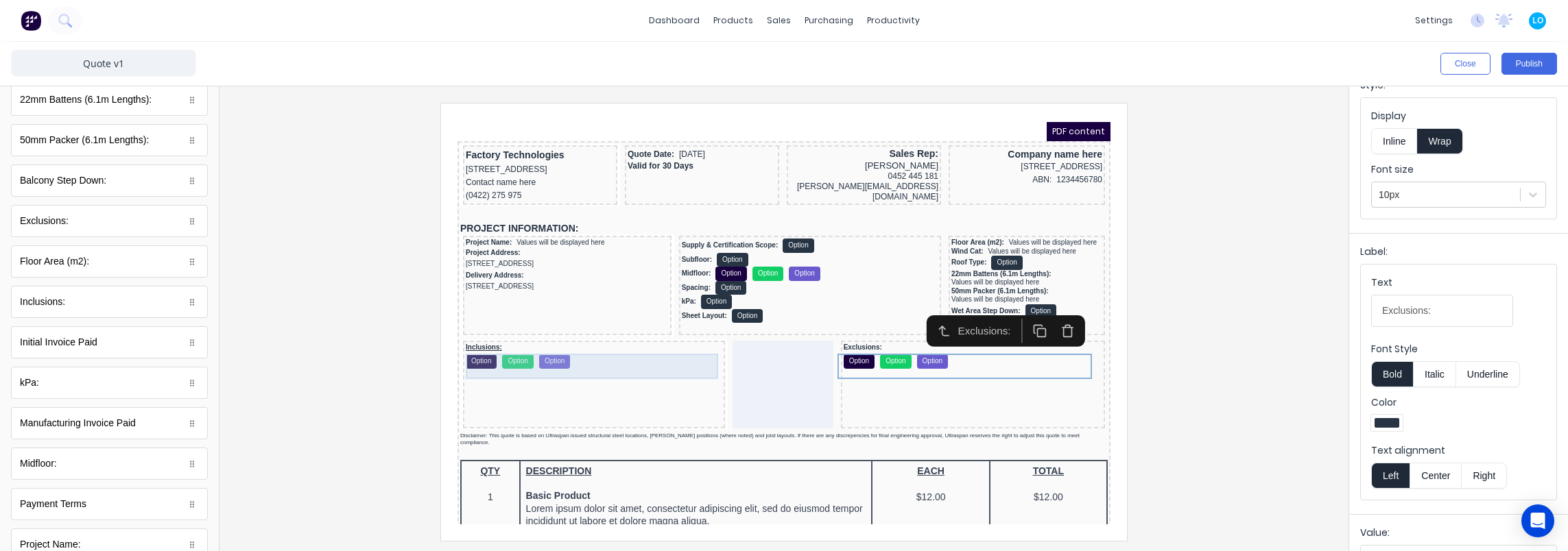
click at [485, 343] on div "Inclusions: Option Option Option" at bounding box center [578, 339] width 257 height 25
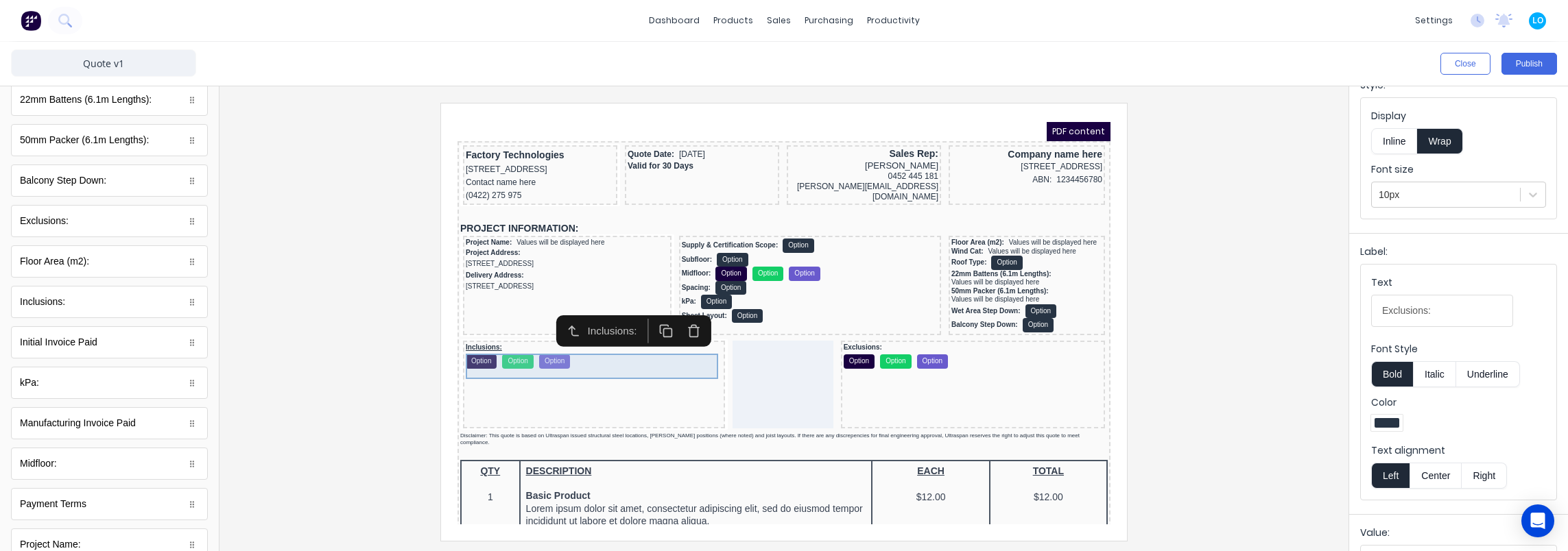
scroll to position [0, 0]
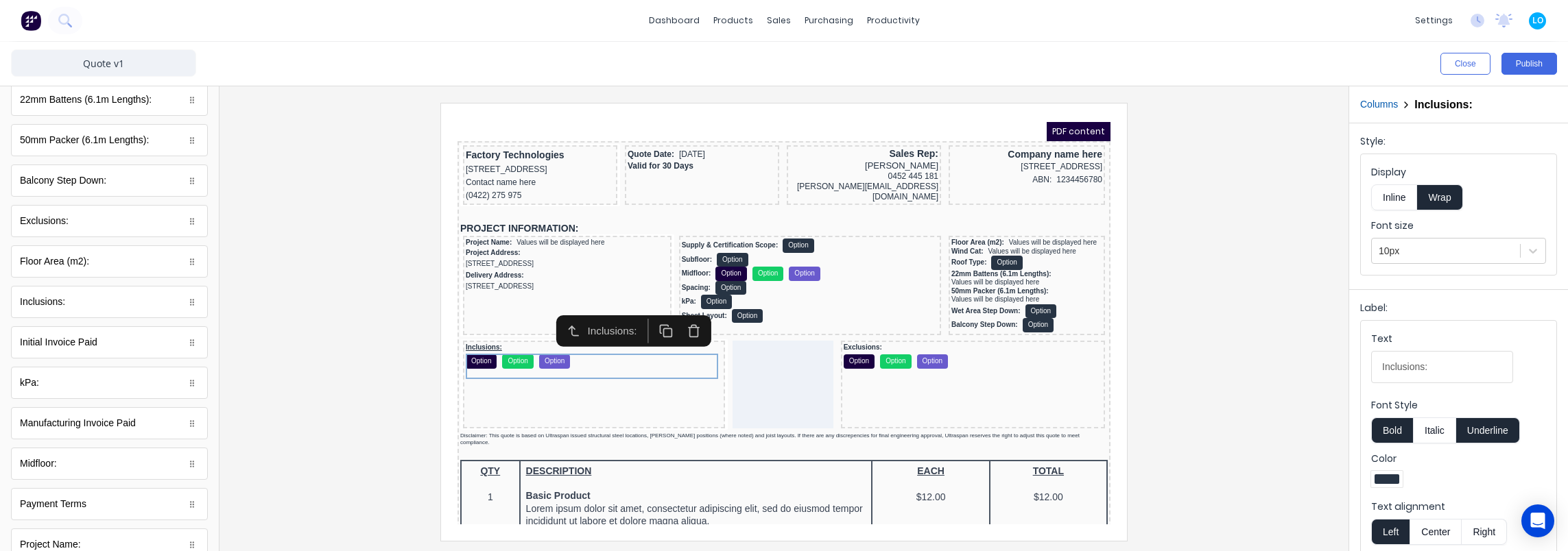
click at [1491, 433] on button "Underline" at bounding box center [1487, 430] width 63 height 26
click at [1187, 311] on div at bounding box center [784, 322] width 1107 height 438
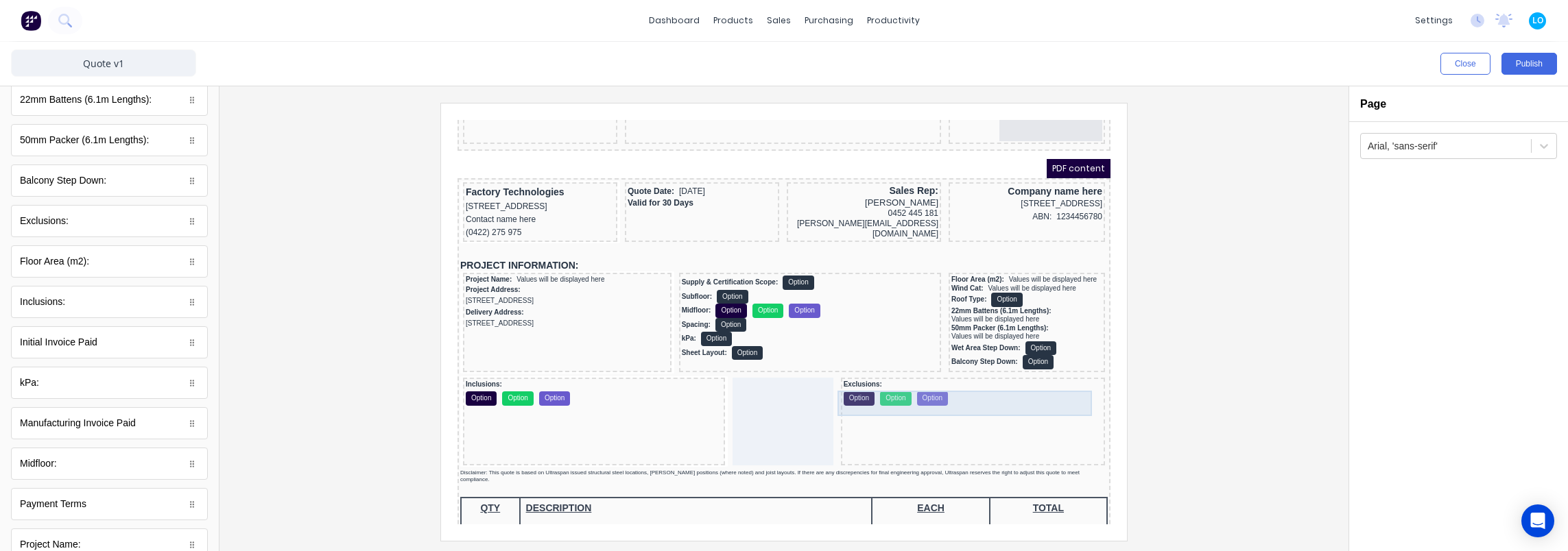
scroll to position [35, 0]
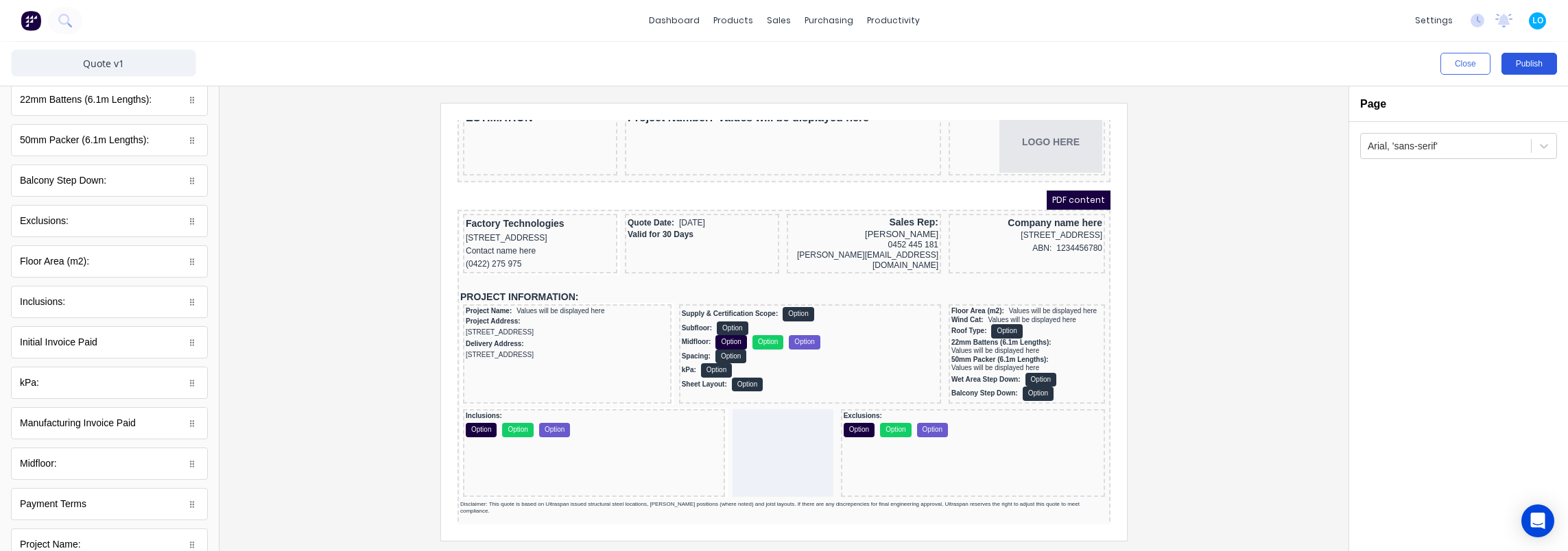
click at [1528, 55] on button "Publish" at bounding box center [1528, 63] width 55 height 22
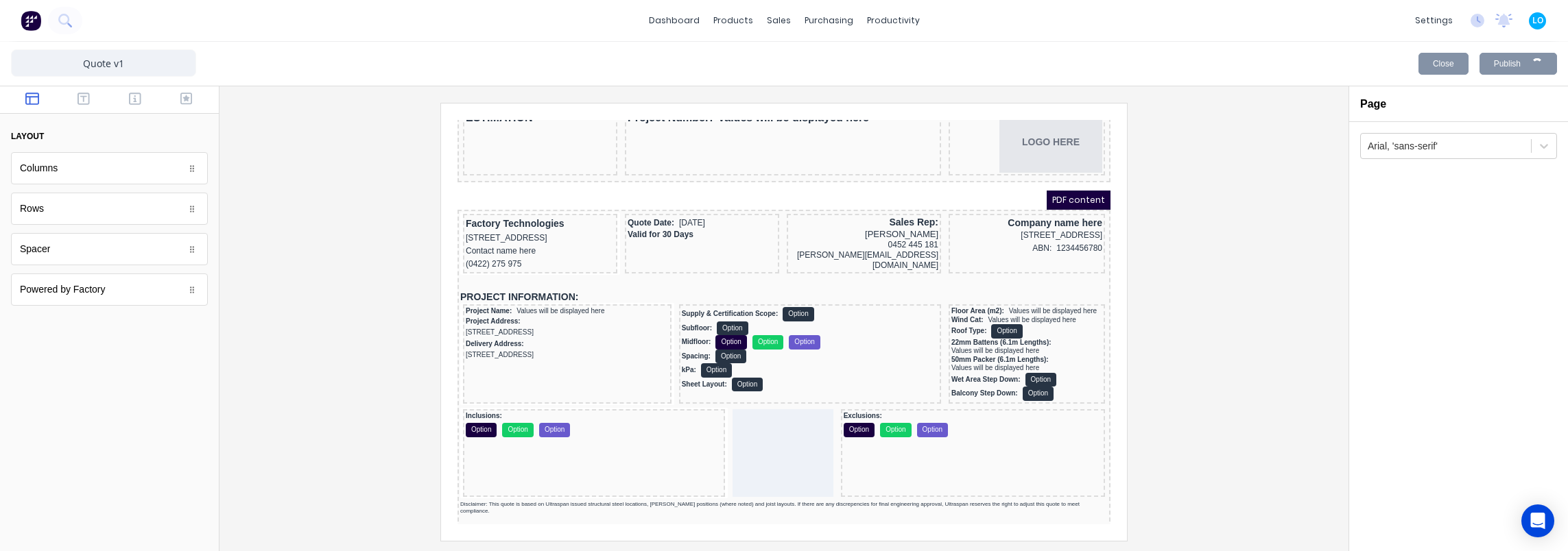
scroll to position [0, 0]
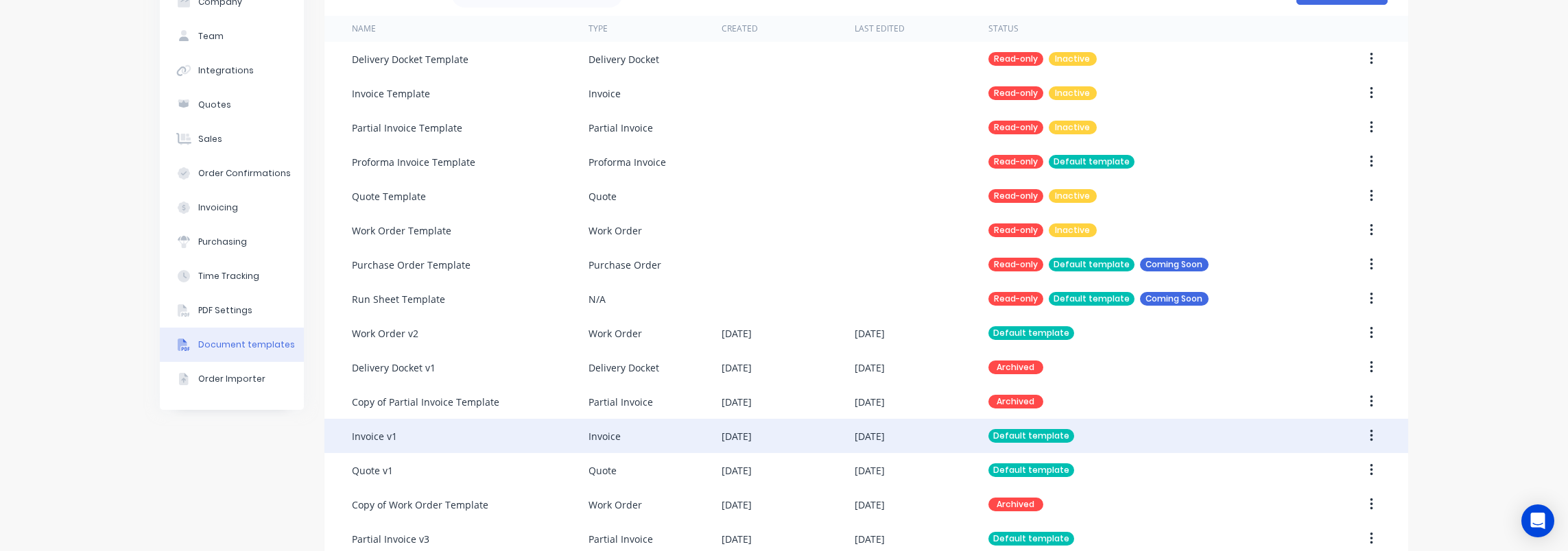
scroll to position [244, 0]
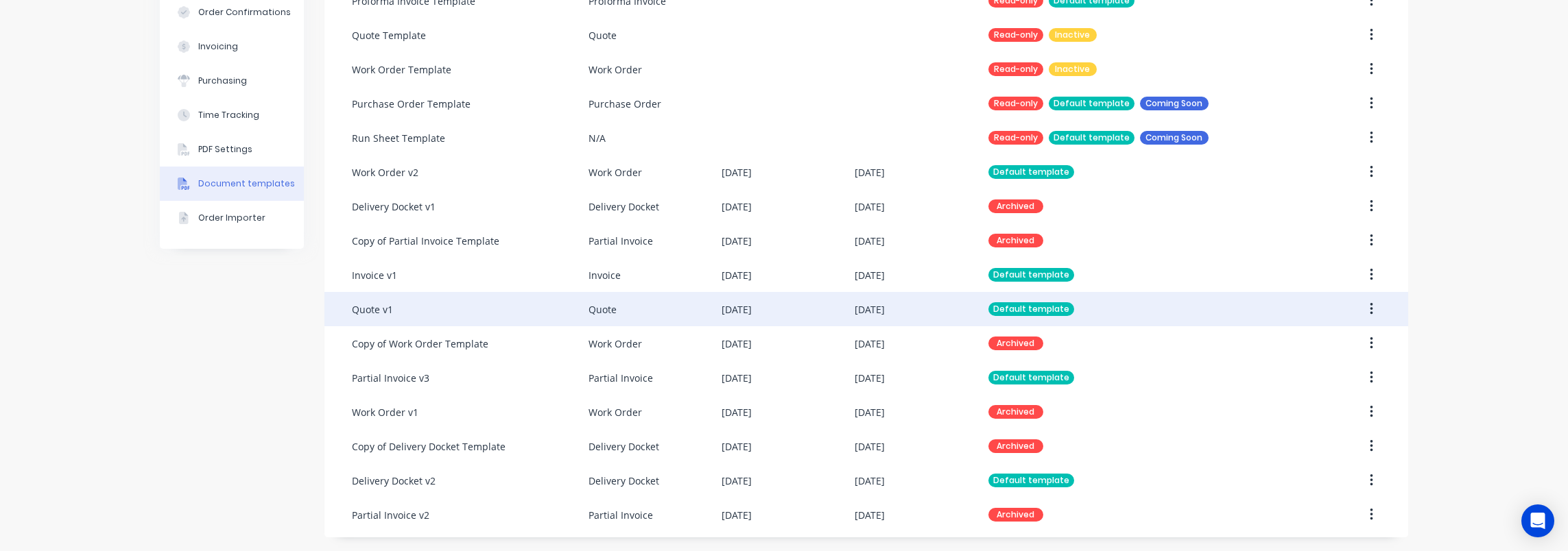
click at [675, 313] on div "Quote" at bounding box center [655, 309] width 133 height 35
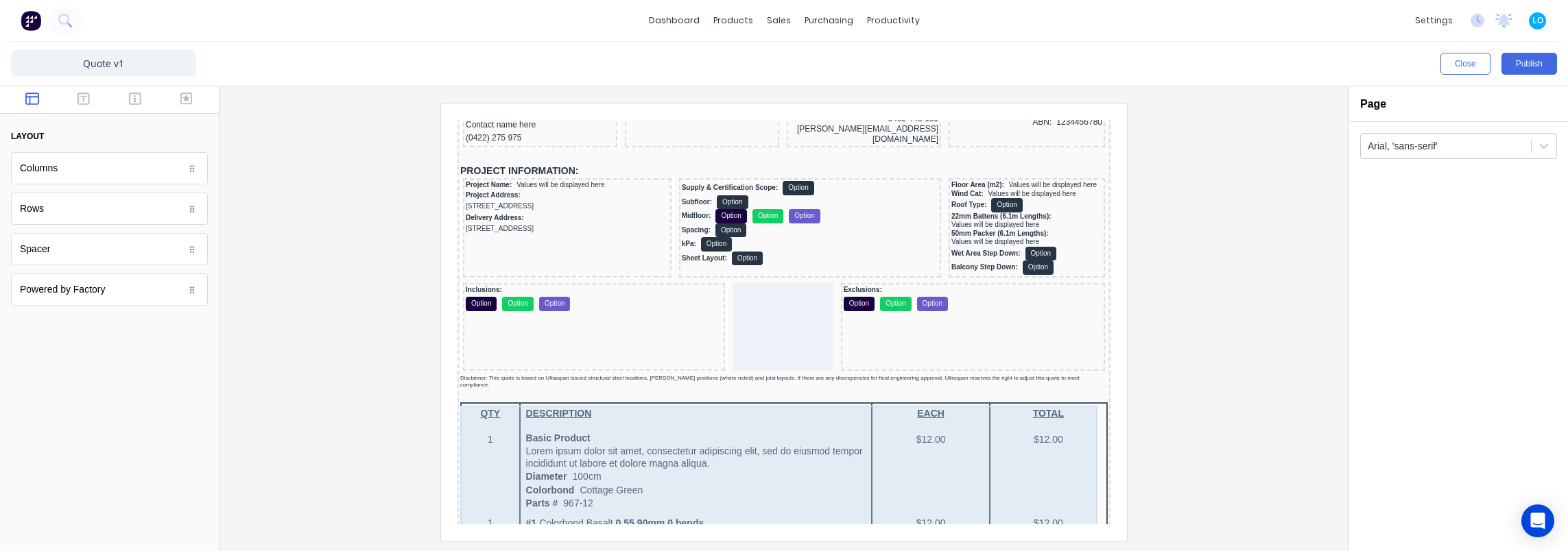
scroll to position [137, 0]
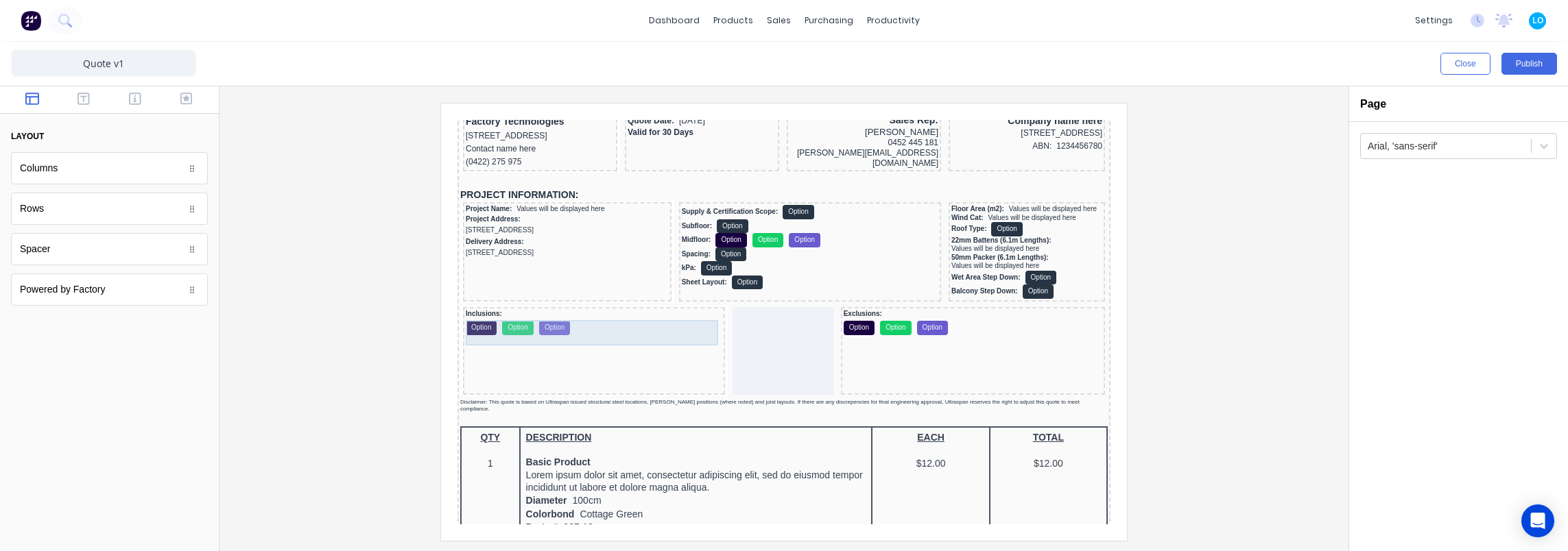
click at [557, 313] on div "Inclusions: Option Option Option" at bounding box center [578, 306] width 257 height 25
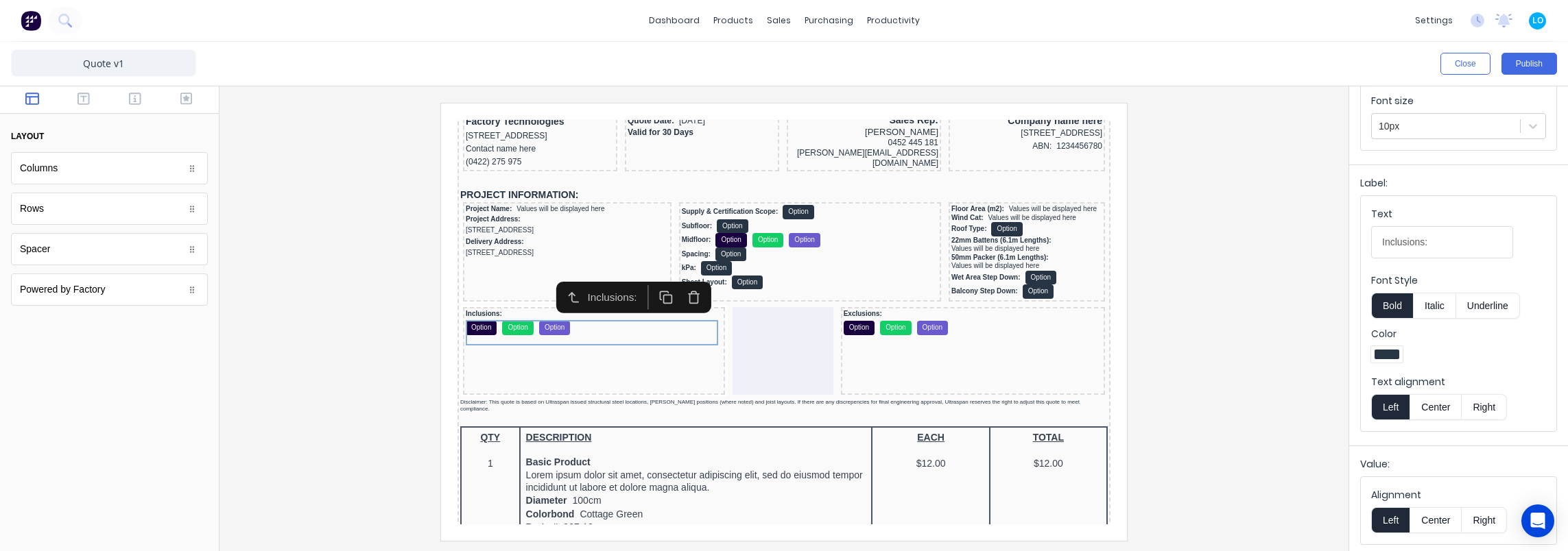
scroll to position [0, 0]
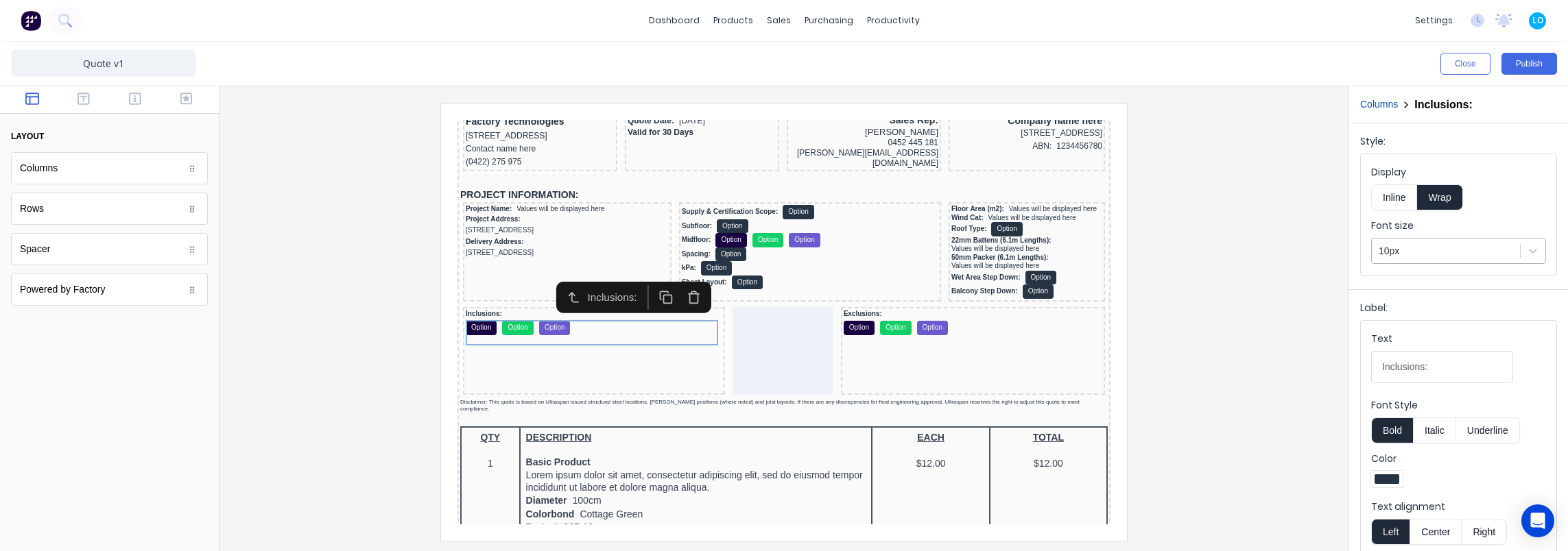
click at [1428, 249] on div at bounding box center [1445, 251] width 134 height 17
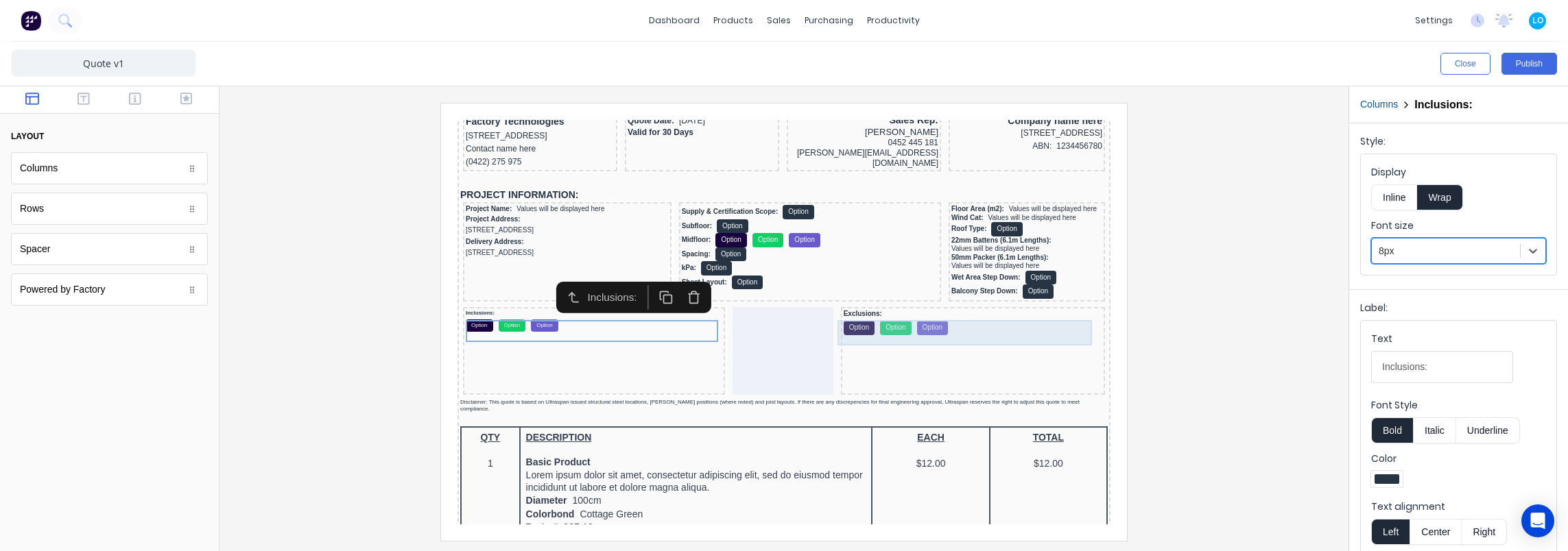
click at [940, 314] on div "Exclusions: Option Option Option" at bounding box center [956, 306] width 258 height 25
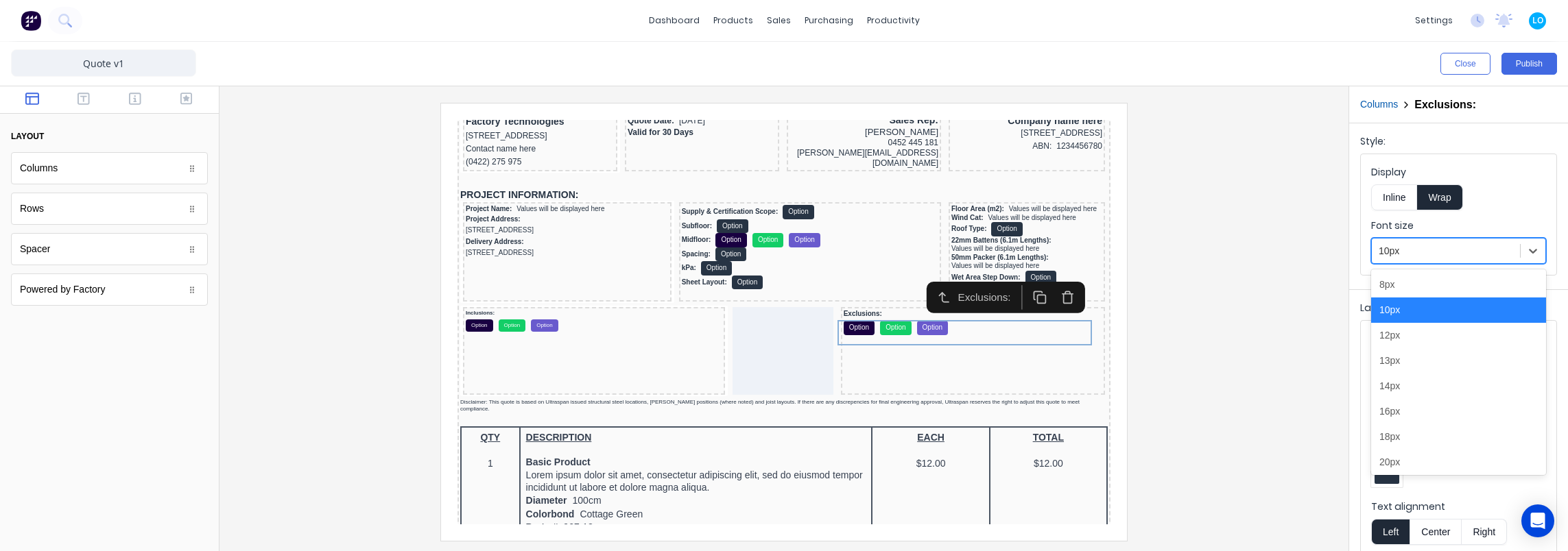
click at [1434, 295] on div "8px" at bounding box center [1459, 285] width 174 height 25
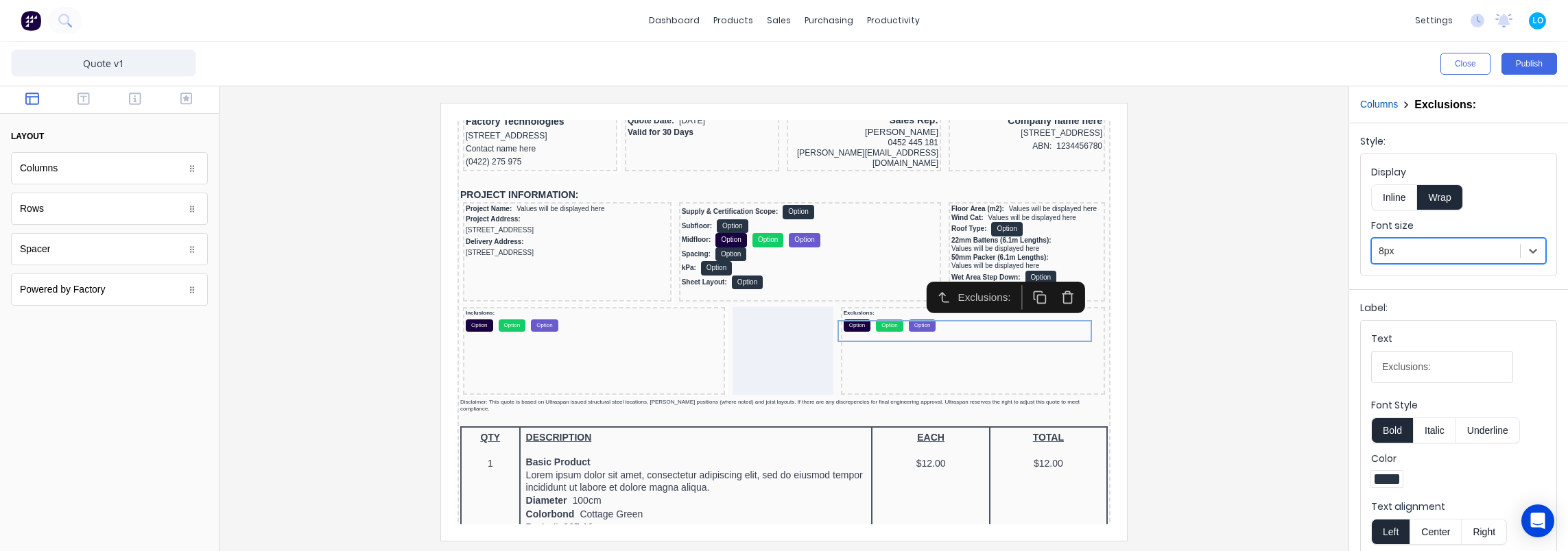
click at [1261, 269] on div at bounding box center [784, 322] width 1107 height 438
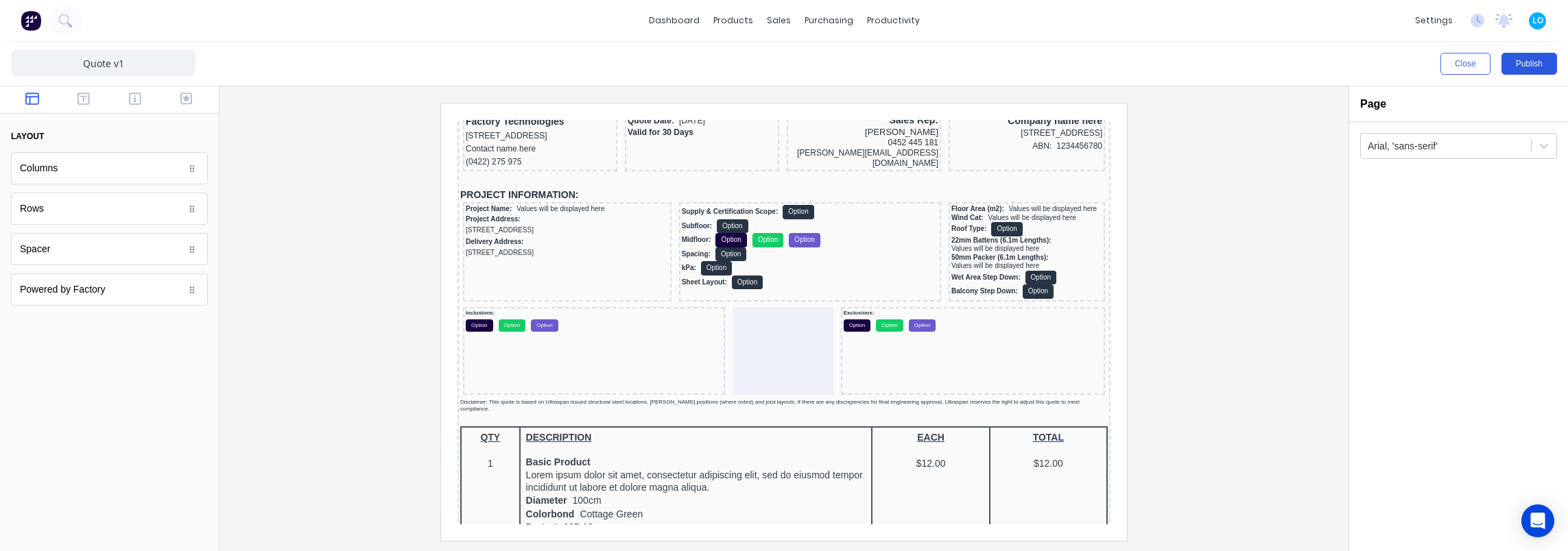
click at [1517, 59] on button "Publish" at bounding box center [1528, 63] width 55 height 22
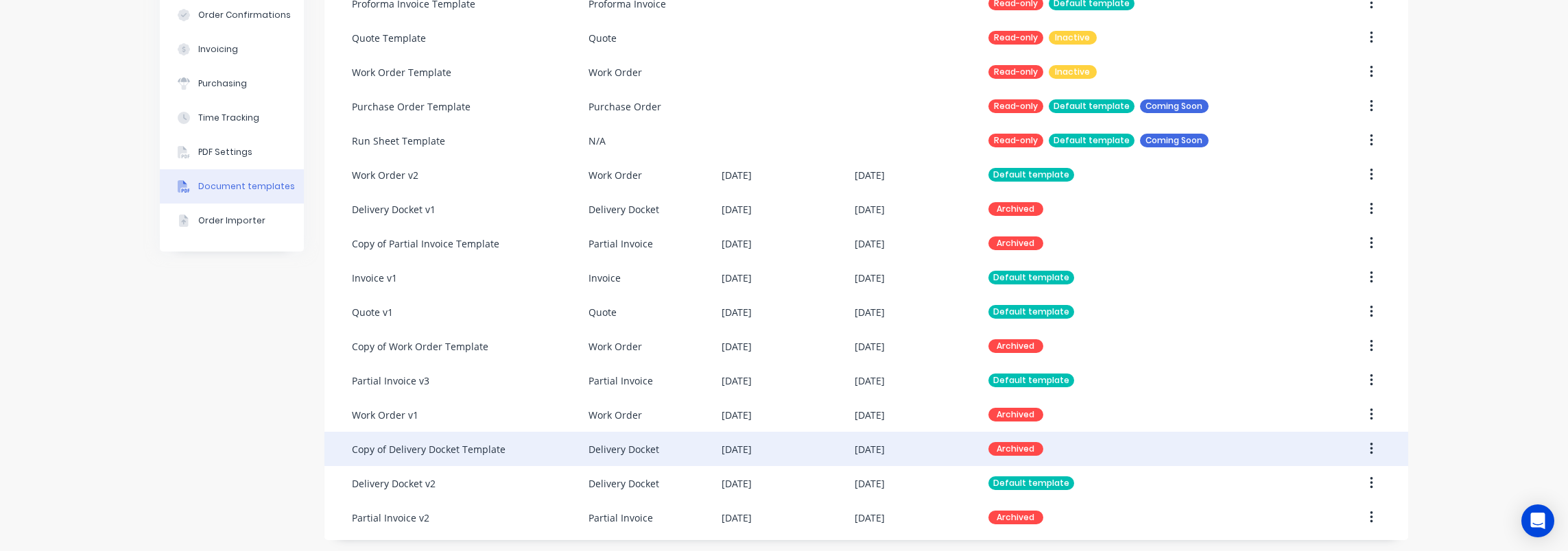
scroll to position [244, 0]
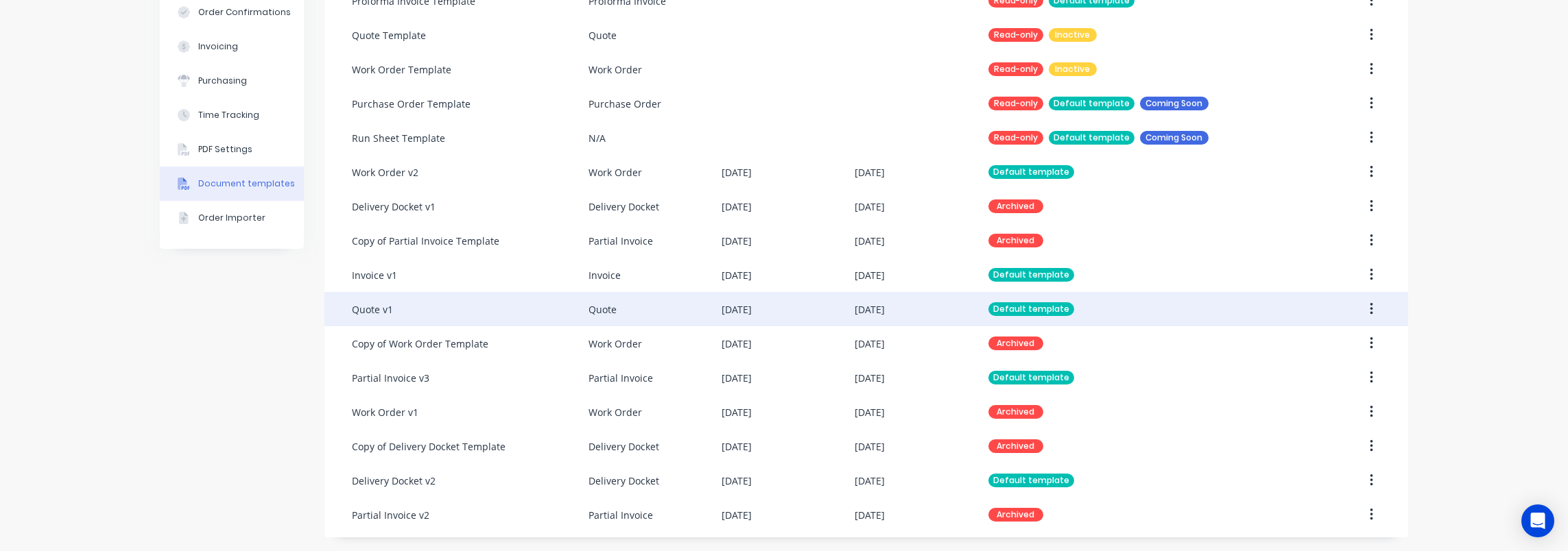
click at [450, 298] on div "Quote v1" at bounding box center [469, 309] width 236 height 35
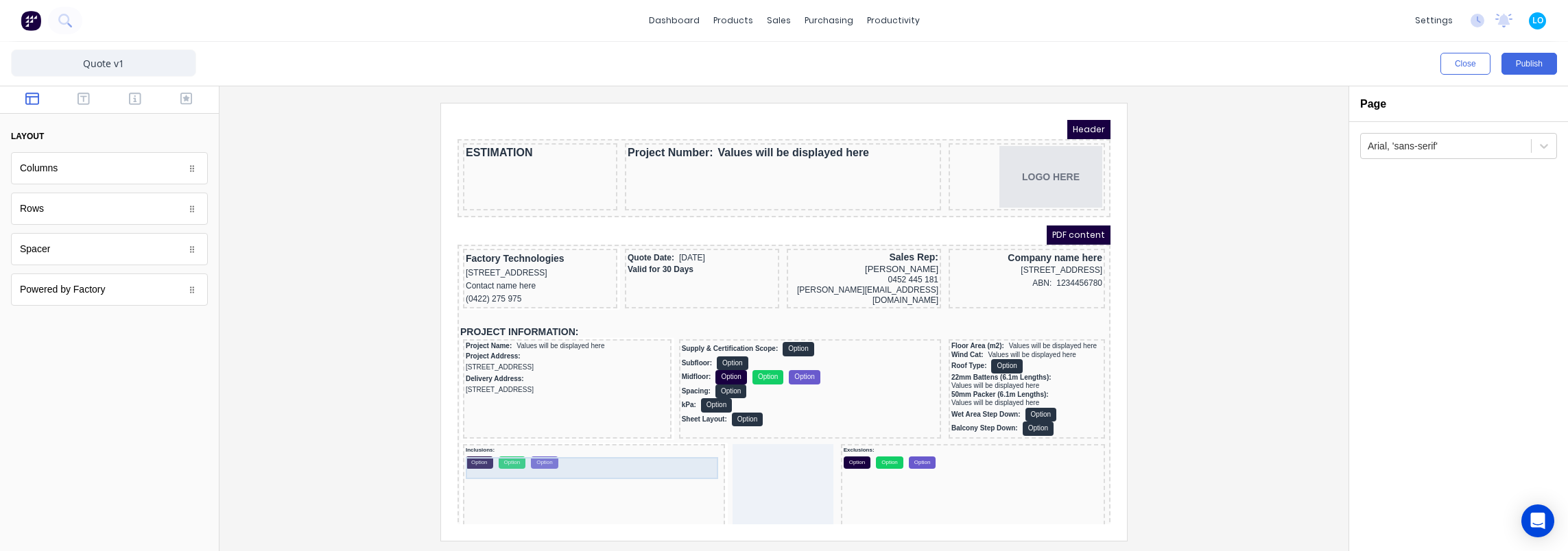
click at [472, 447] on div "Inclusions: Option Option Option" at bounding box center [578, 441] width 257 height 22
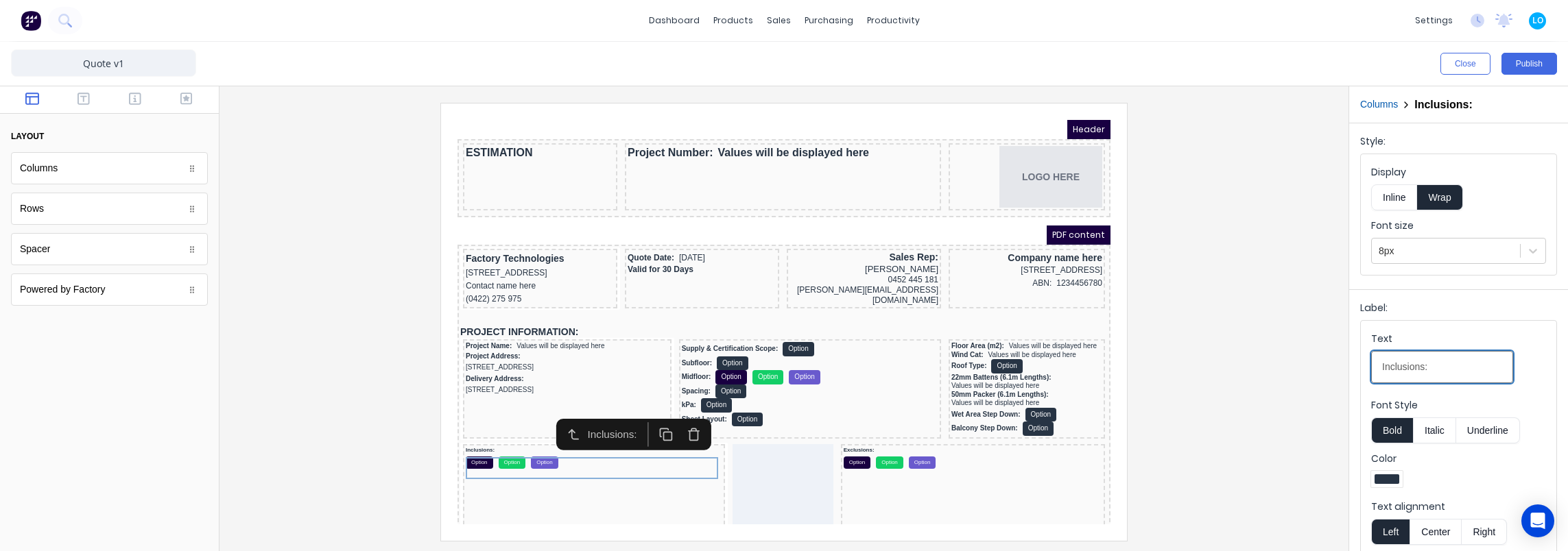
type input "Project Inclusions:"
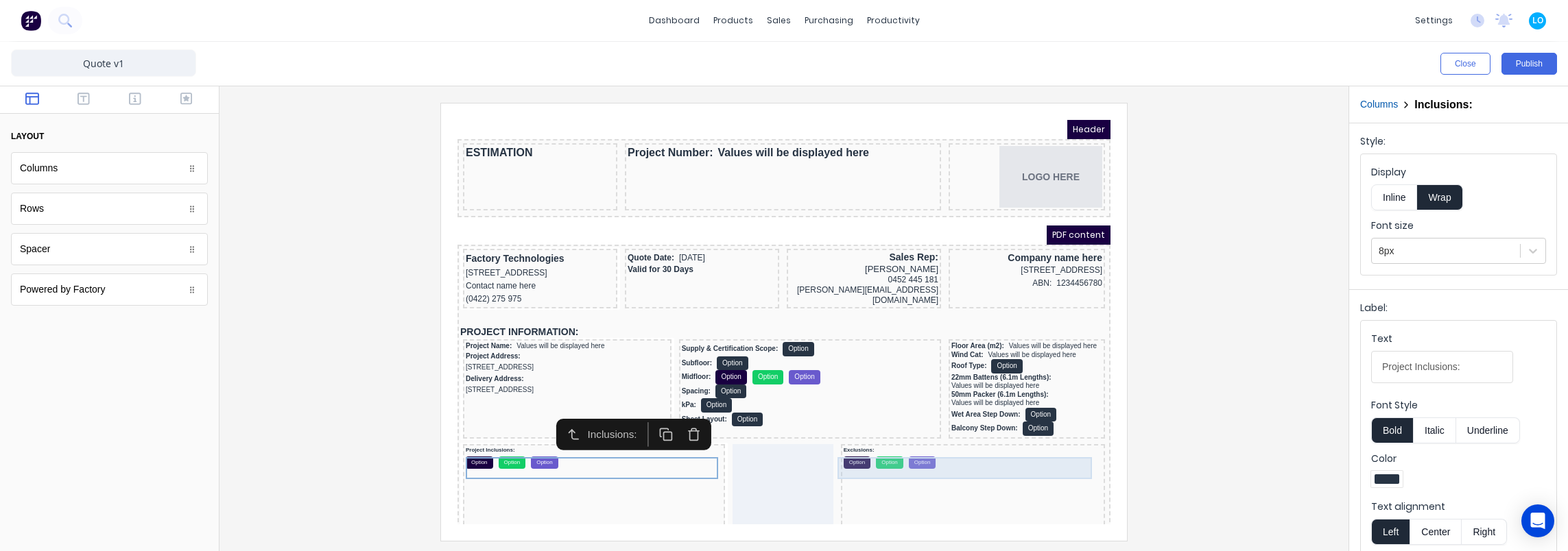
click at [872, 446] on div "Exclusions: Option Option Option" at bounding box center [956, 441] width 258 height 22
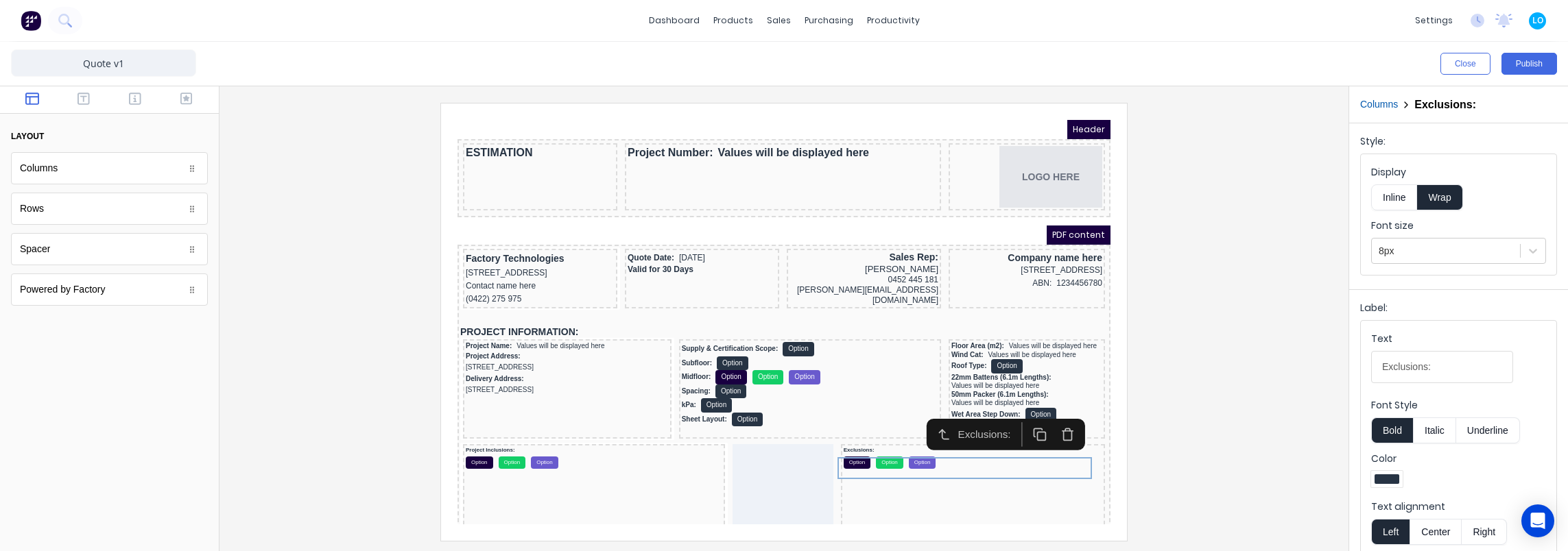
click at [1384, 357] on input "Exclusions:" at bounding box center [1442, 367] width 142 height 32
type input "Project Exclusions:"
click at [1516, 60] on button "Publish" at bounding box center [1528, 63] width 55 height 22
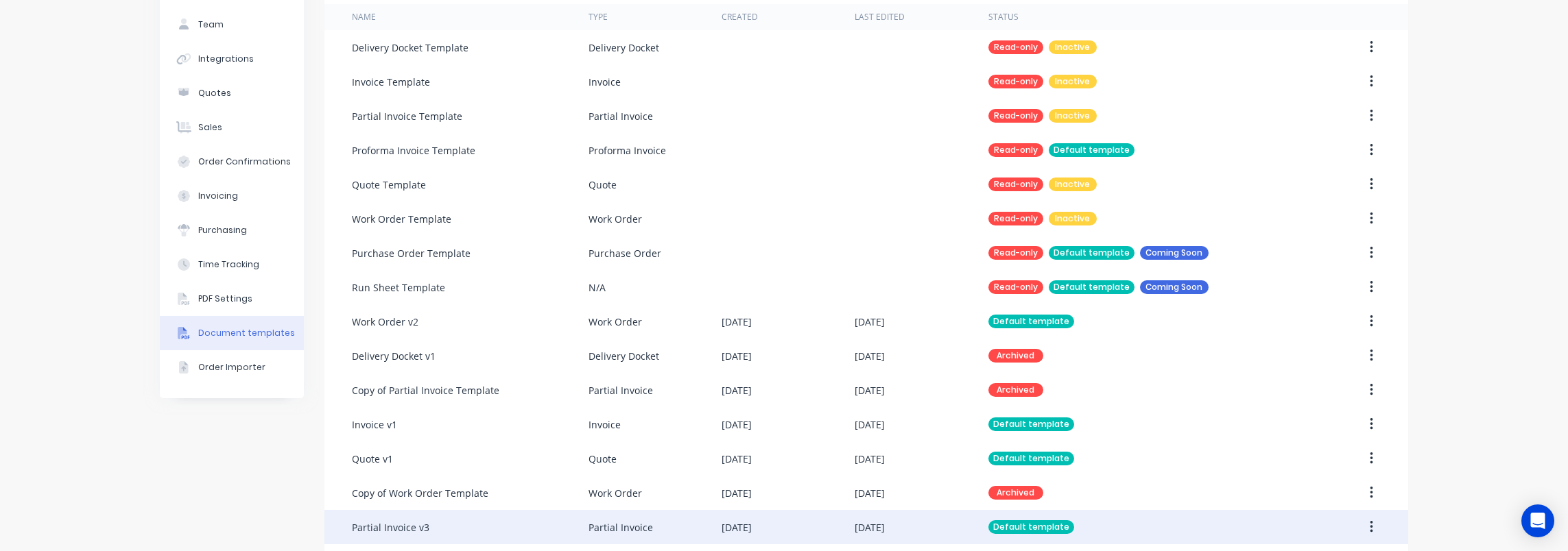
scroll to position [206, 0]
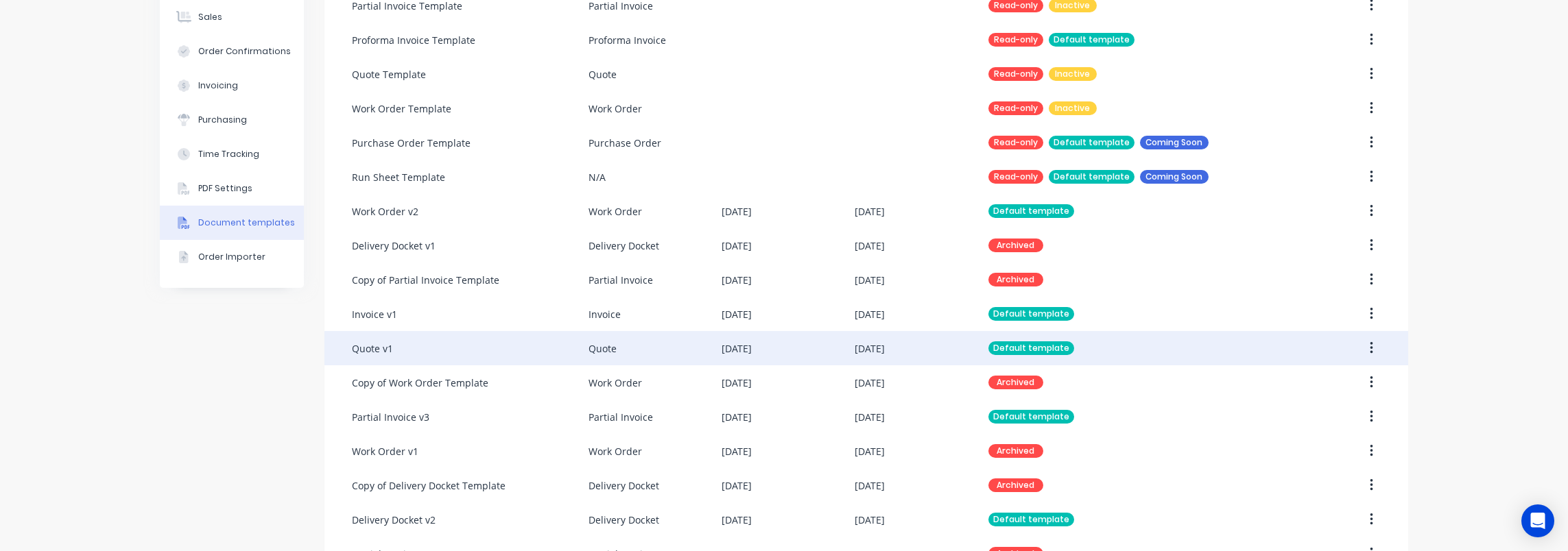
click at [472, 339] on div "Quote v1" at bounding box center [469, 348] width 236 height 35
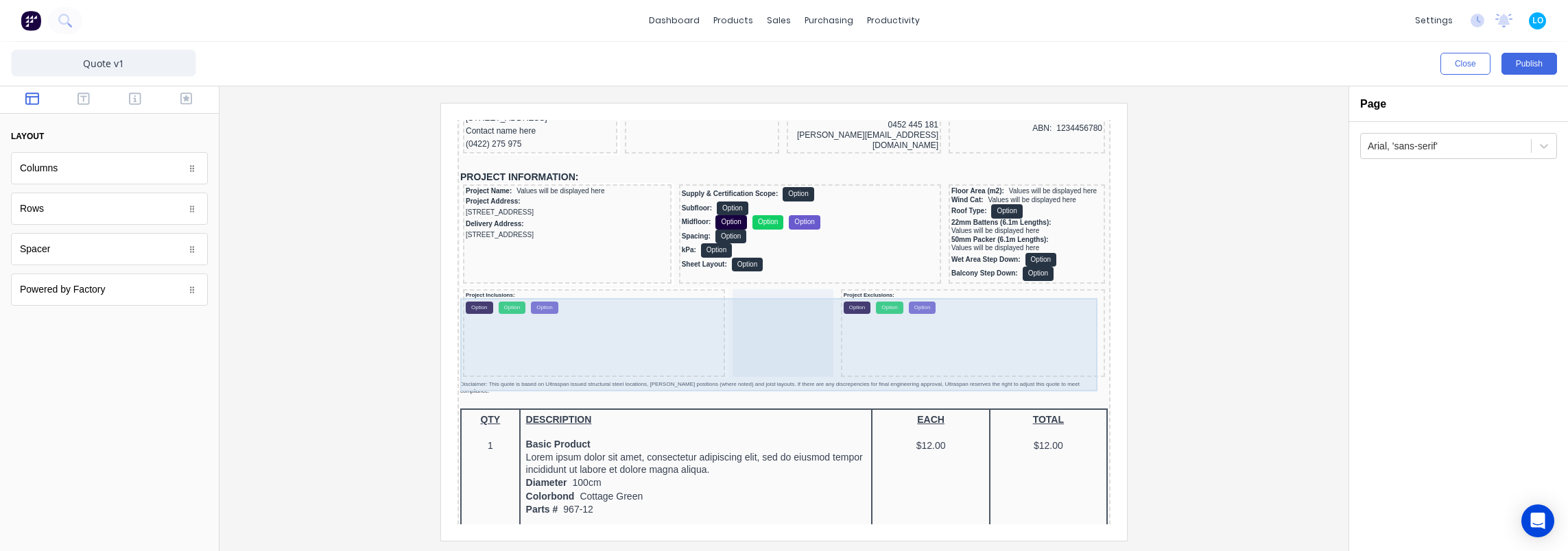
scroll to position [206, 0]
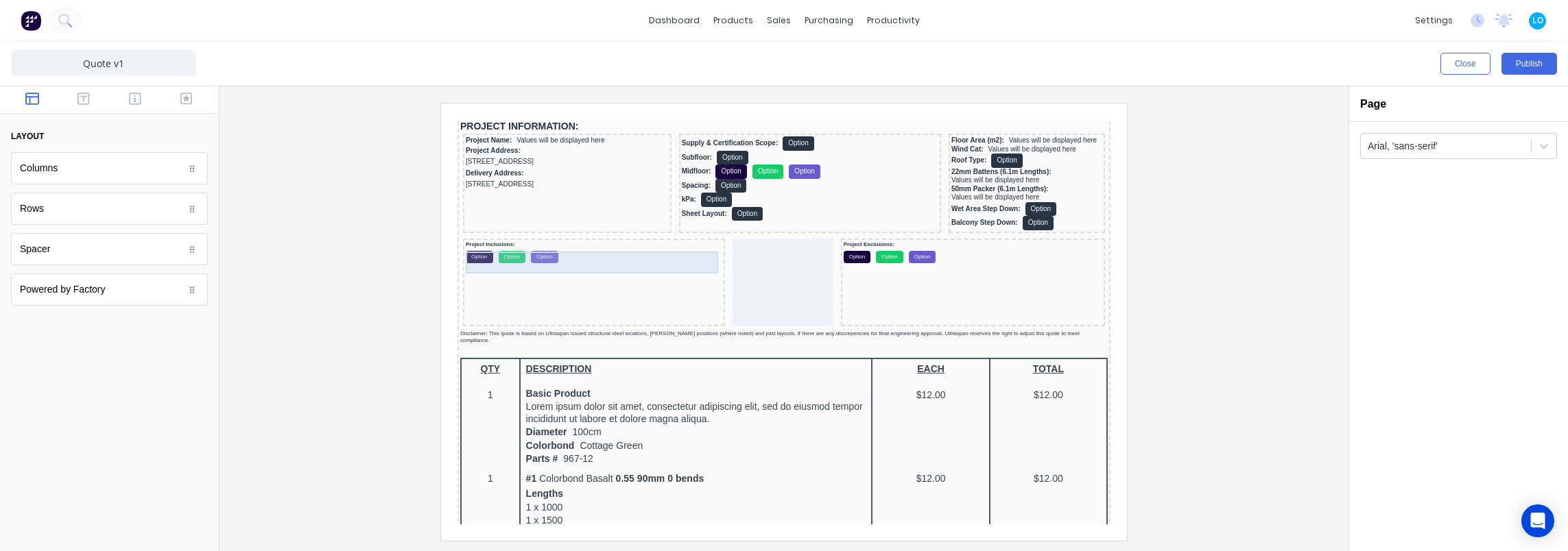
click at [523, 238] on div "Project Inclusions: Option Option Option" at bounding box center [578, 235] width 257 height 22
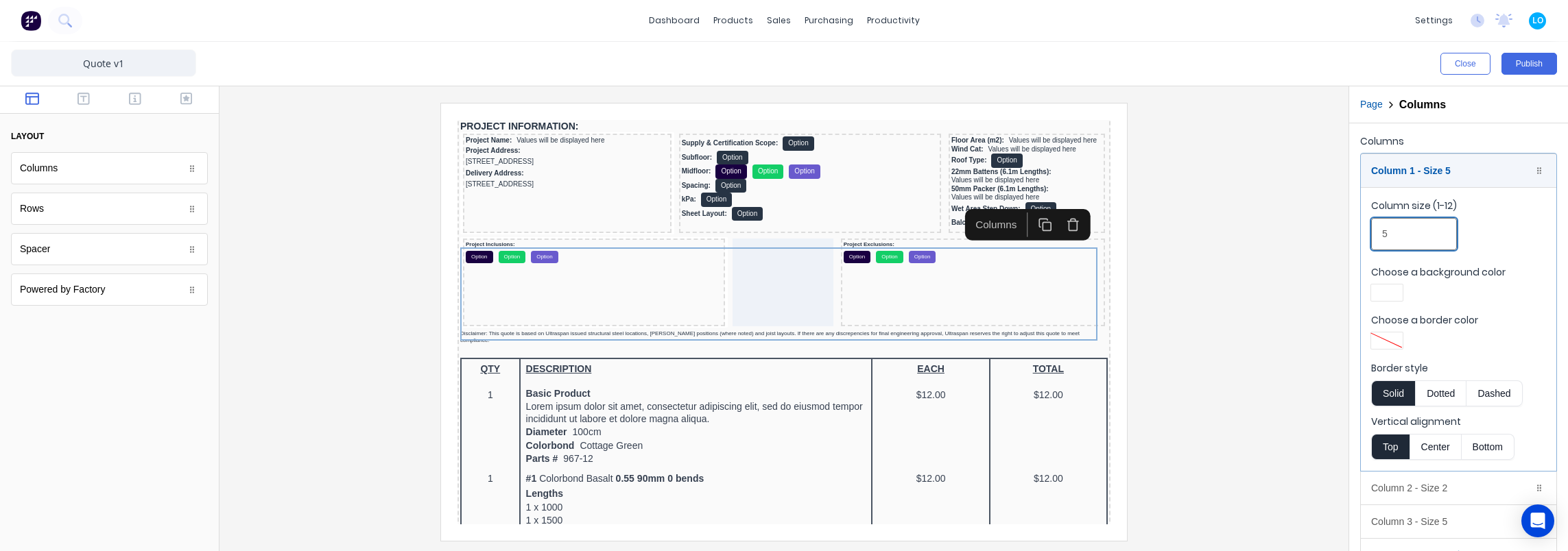
click at [1413, 233] on input "5" at bounding box center [1414, 234] width 86 height 32
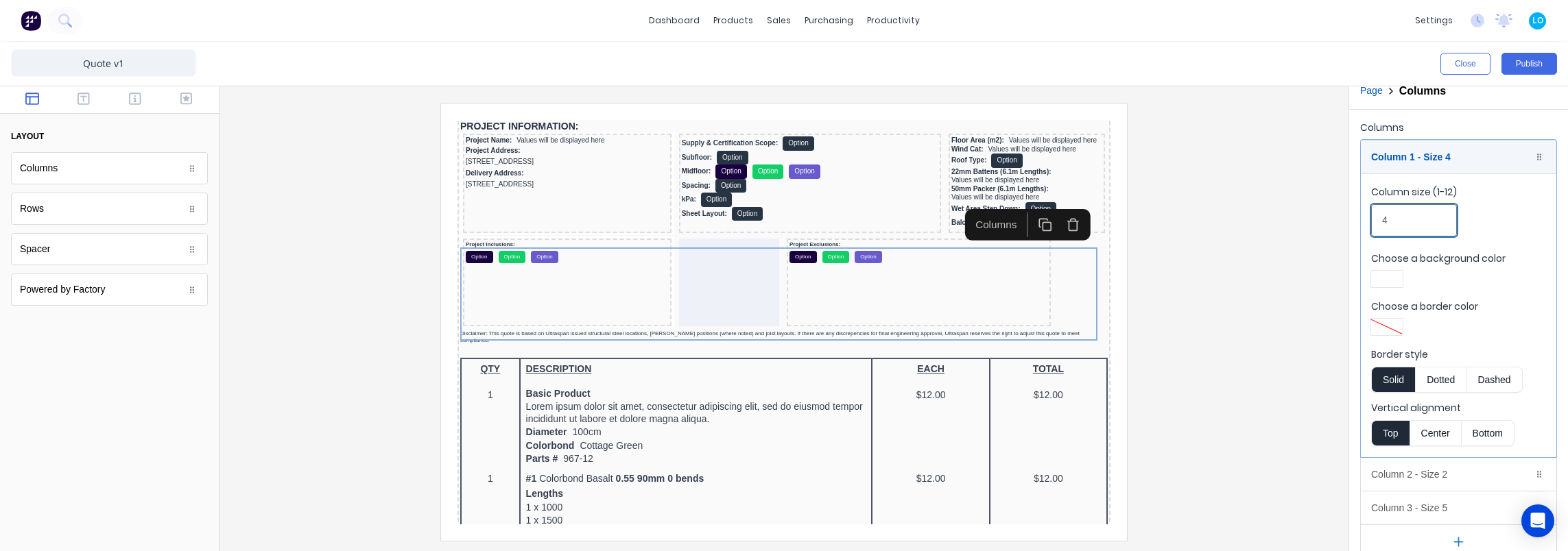
scroll to position [28, 0]
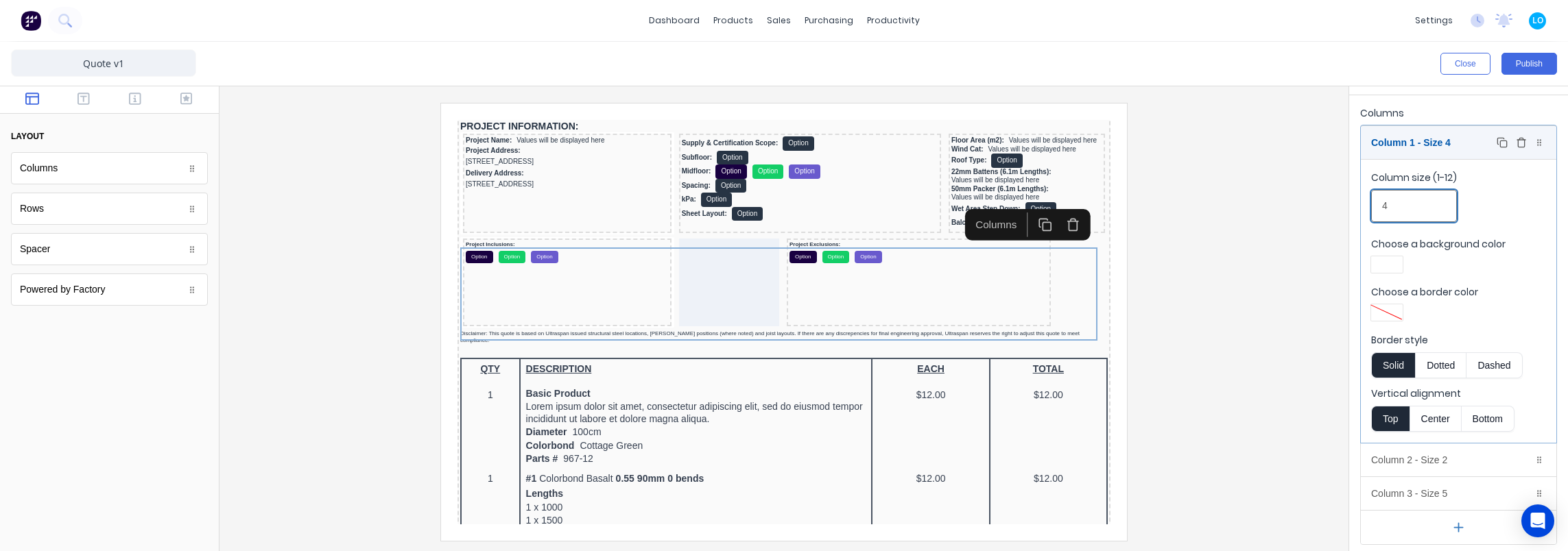
type input "4"
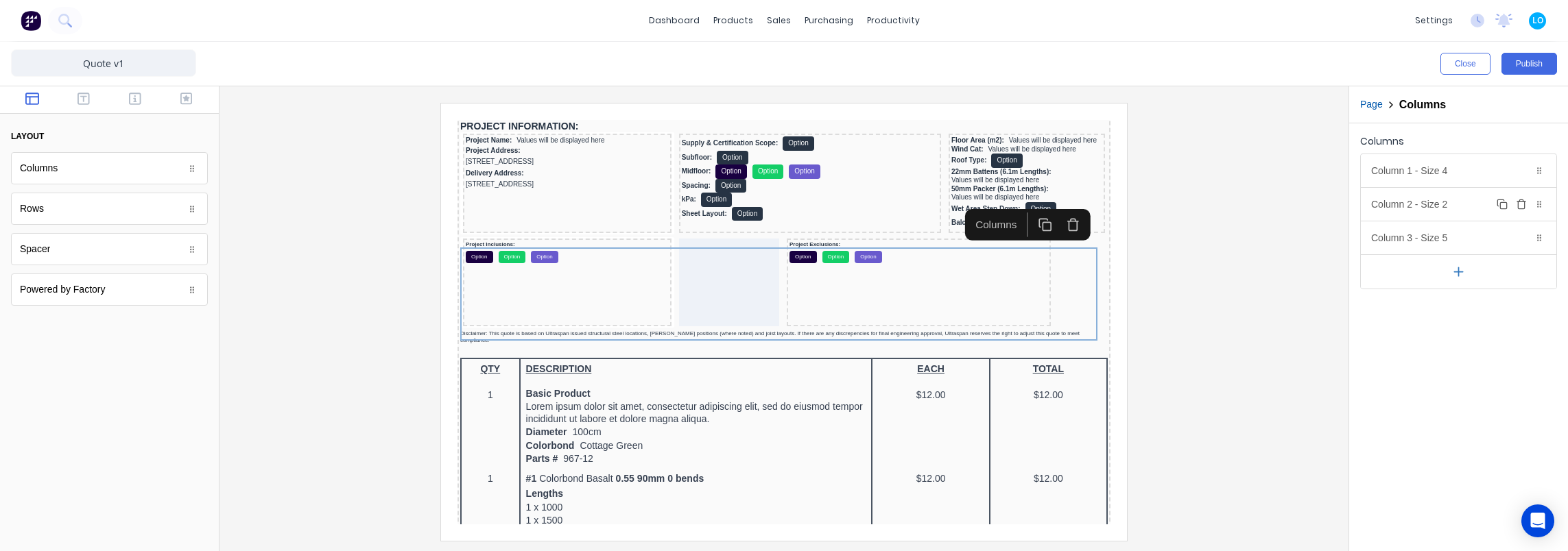
click at [1405, 192] on div "Column 2 - Size 2 Duplicate Delete" at bounding box center [1458, 204] width 195 height 33
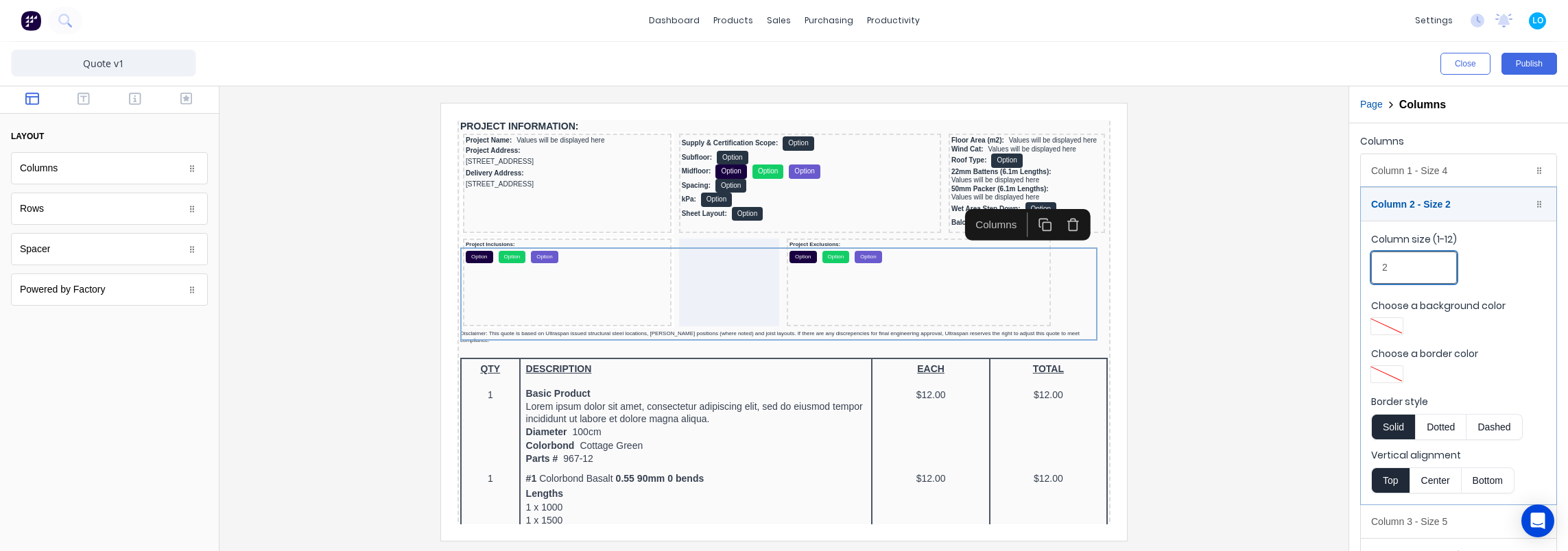
click at [1409, 262] on input "2" at bounding box center [1414, 267] width 86 height 32
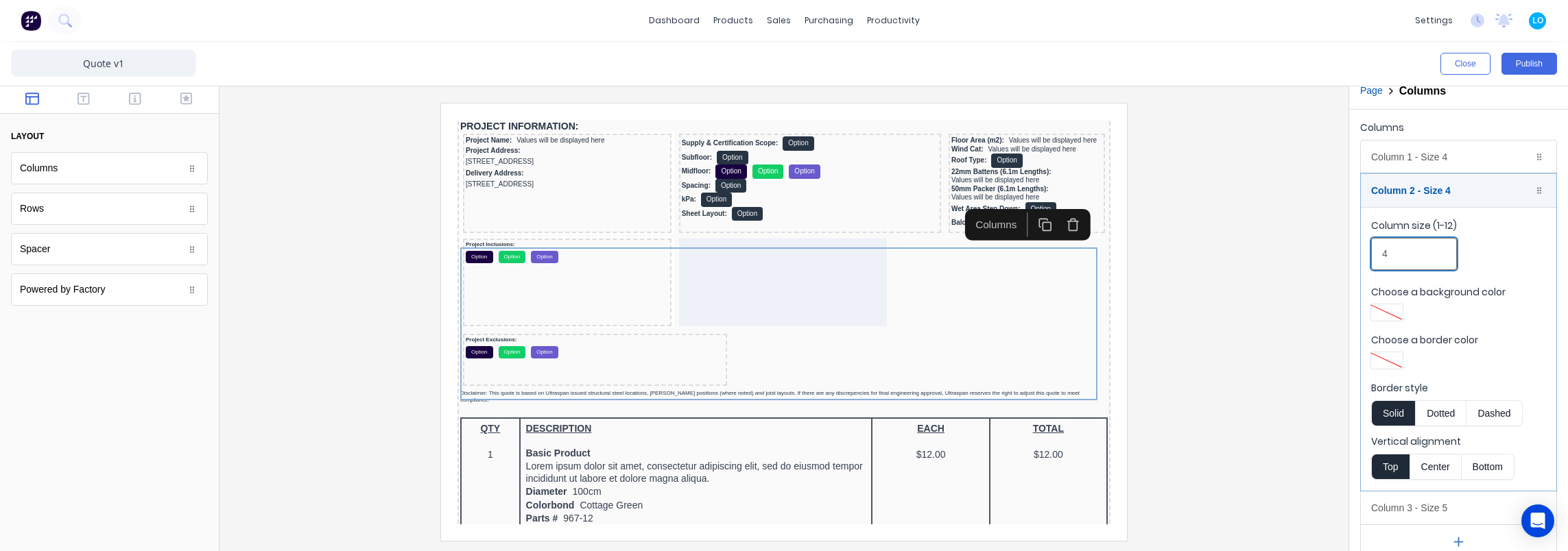
scroll to position [28, 0]
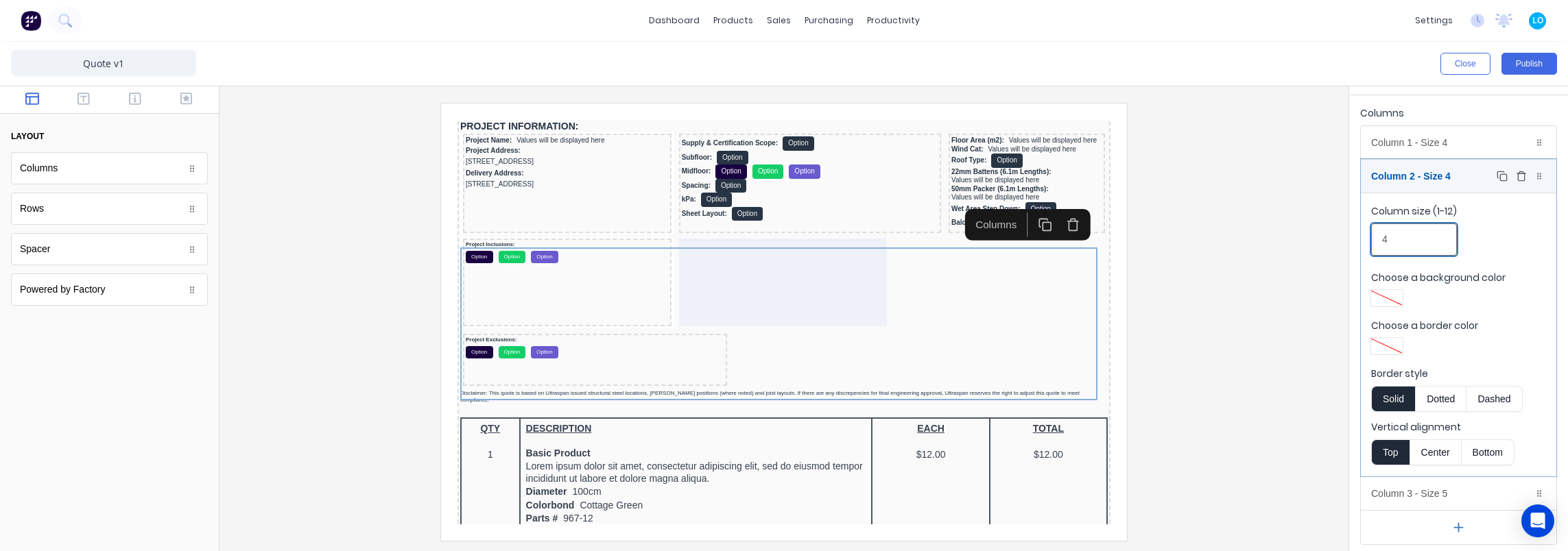
type input "4"
click at [1417, 178] on div "Column 2 - Size 4 Duplicate Delete" at bounding box center [1458, 176] width 195 height 33
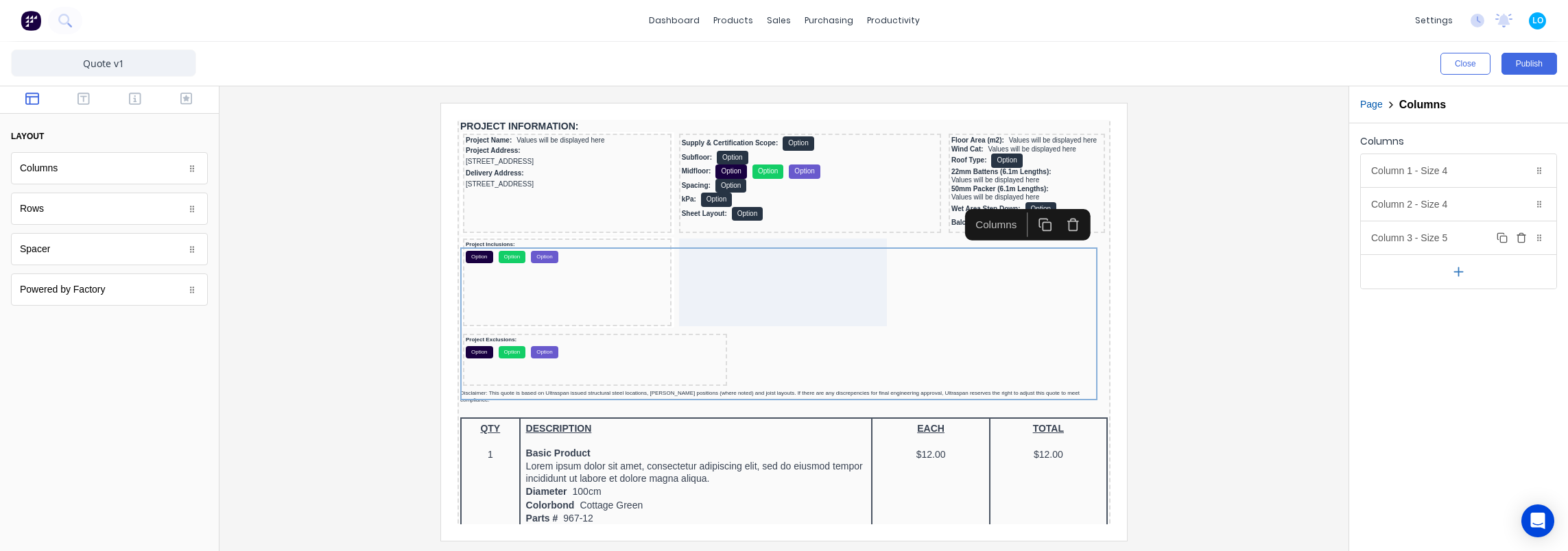
click at [593, 110] on div "Column 3 - Size 5 Duplicate Delete" at bounding box center [589, 106] width 8 height 8
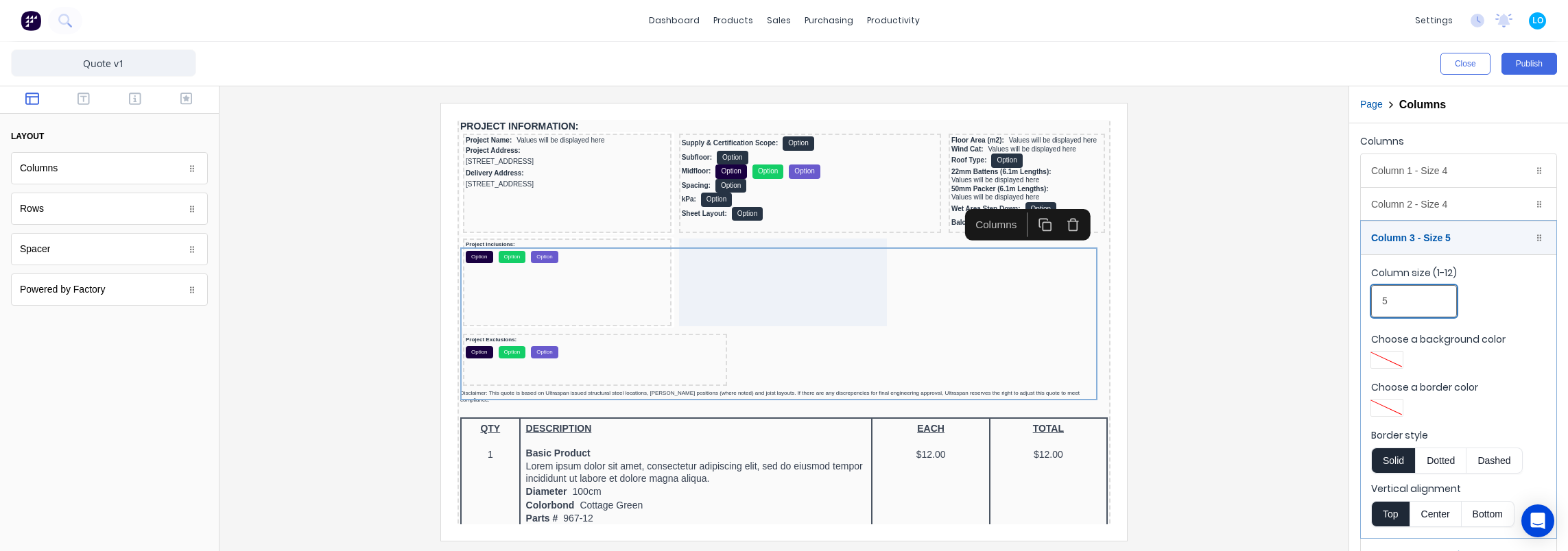
click at [1398, 290] on input "5" at bounding box center [1414, 301] width 86 height 32
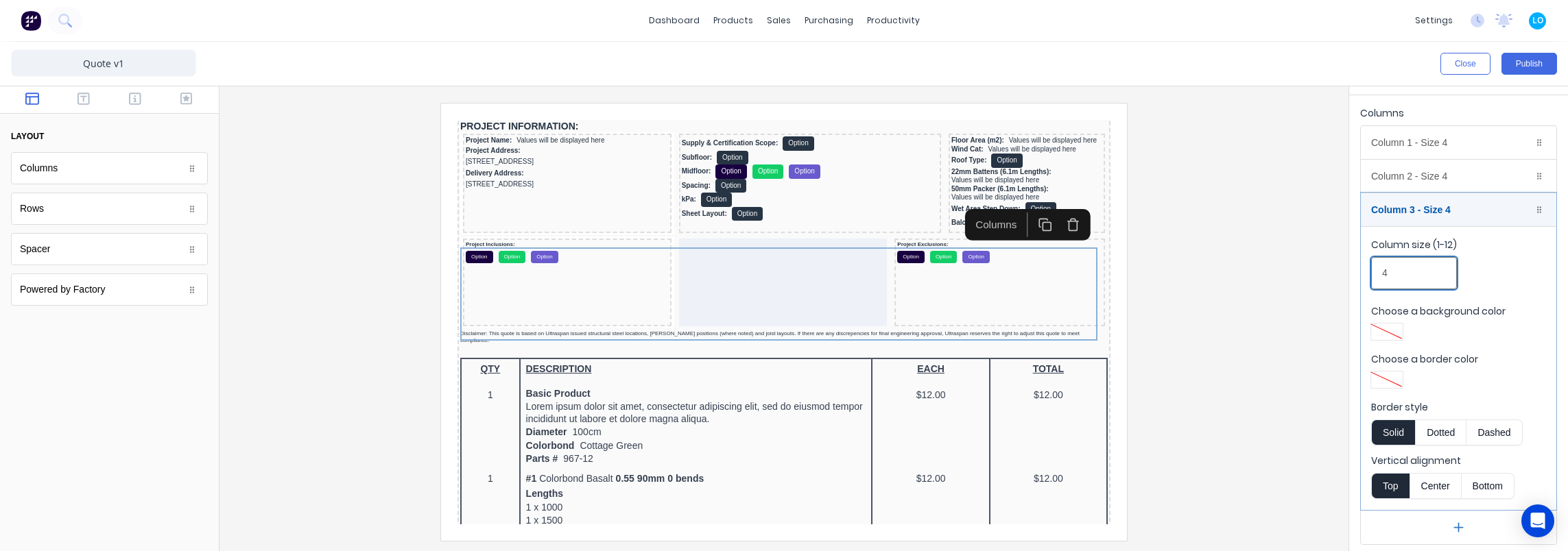
type input "4"
click at [1228, 296] on div at bounding box center [784, 322] width 1107 height 438
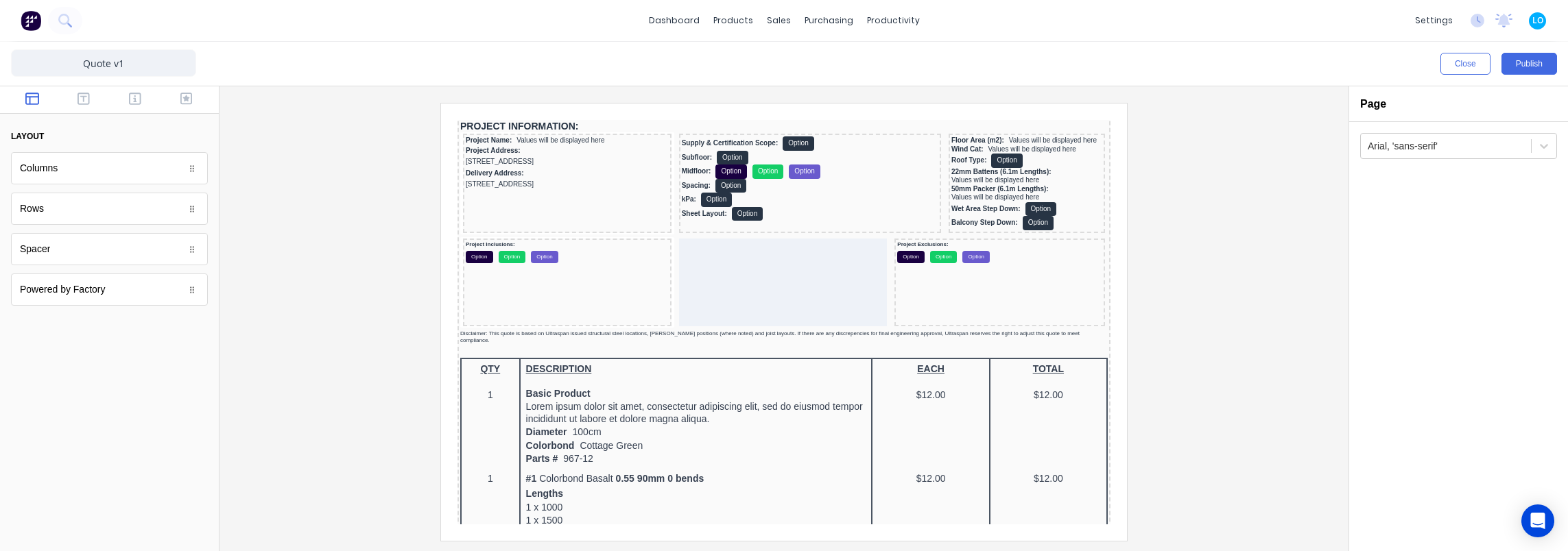
scroll to position [0, 0]
click at [1528, 69] on button "Publish" at bounding box center [1528, 63] width 55 height 22
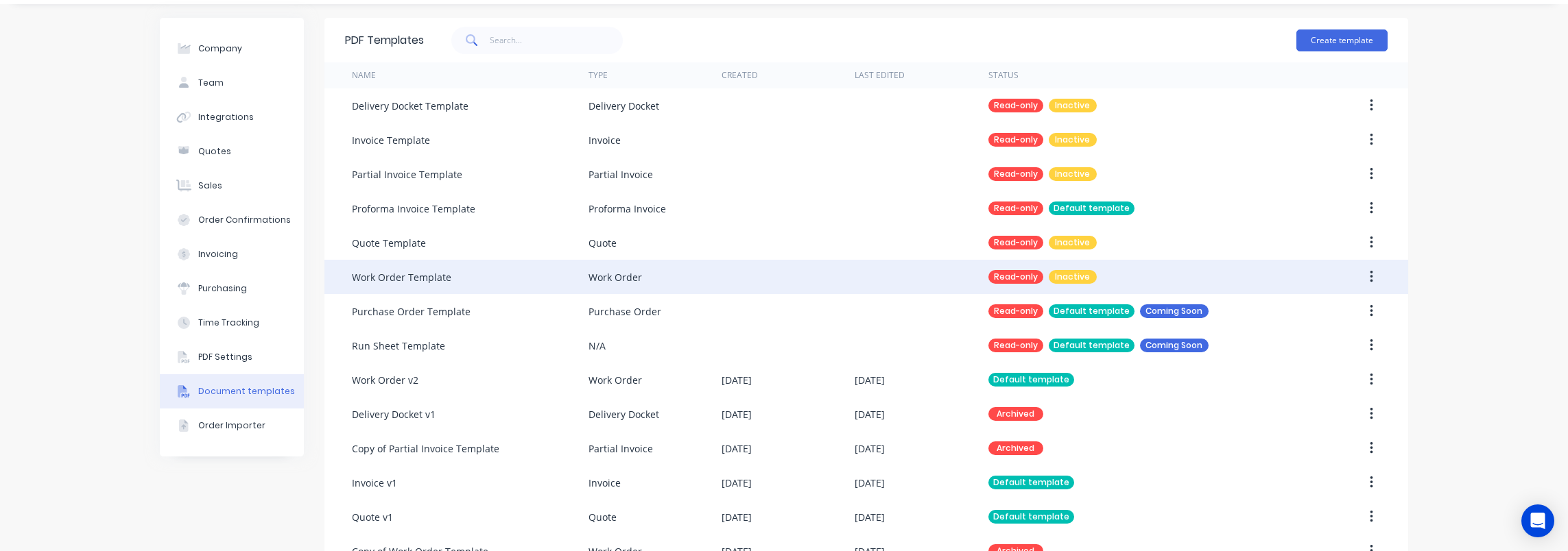
scroll to position [244, 0]
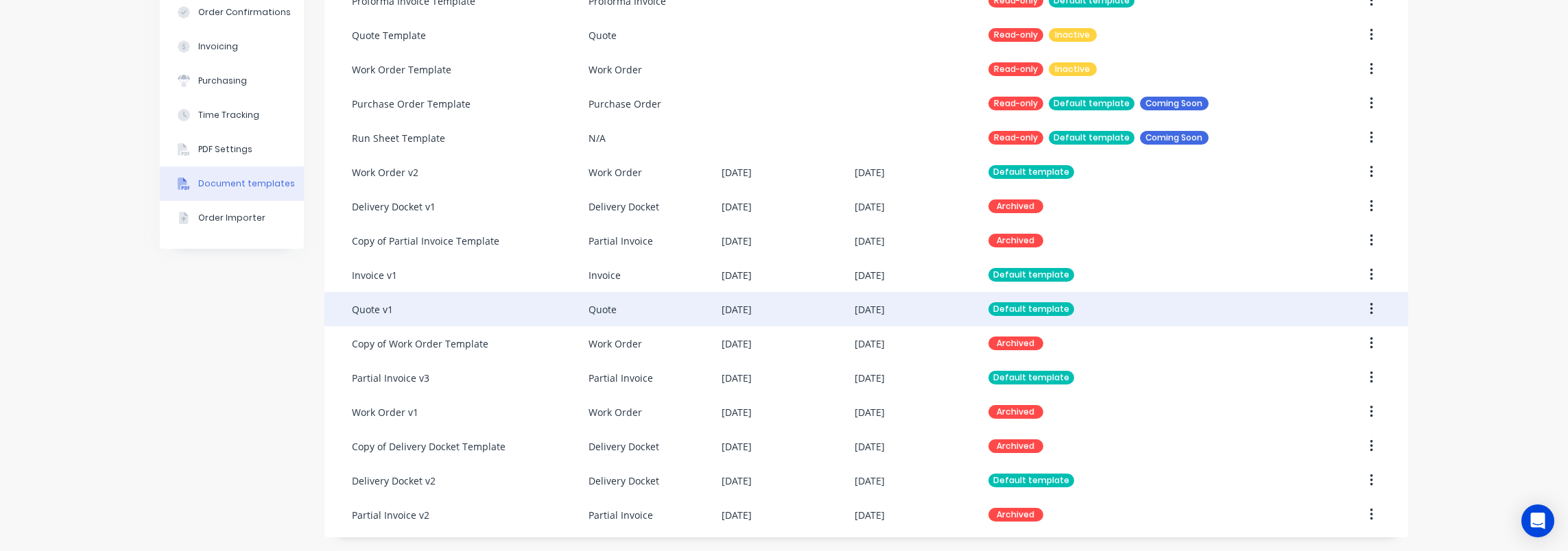
click at [870, 301] on div "[DATE]" at bounding box center [921, 309] width 133 height 35
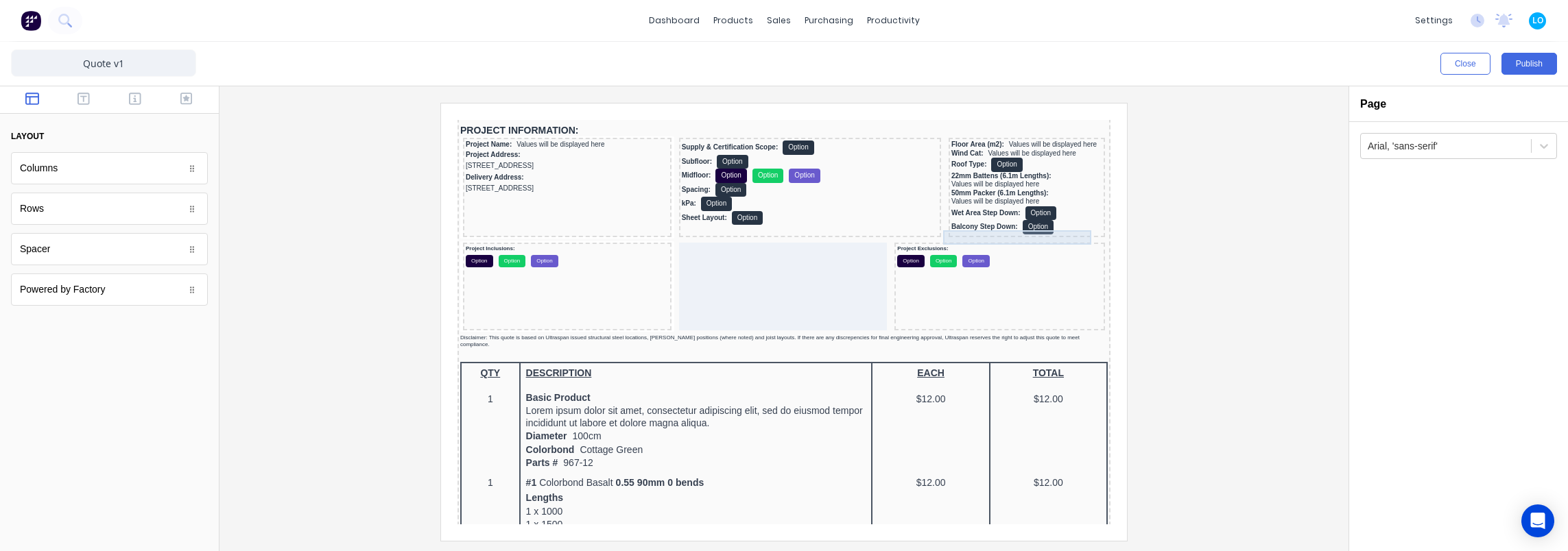
scroll to position [206, 0]
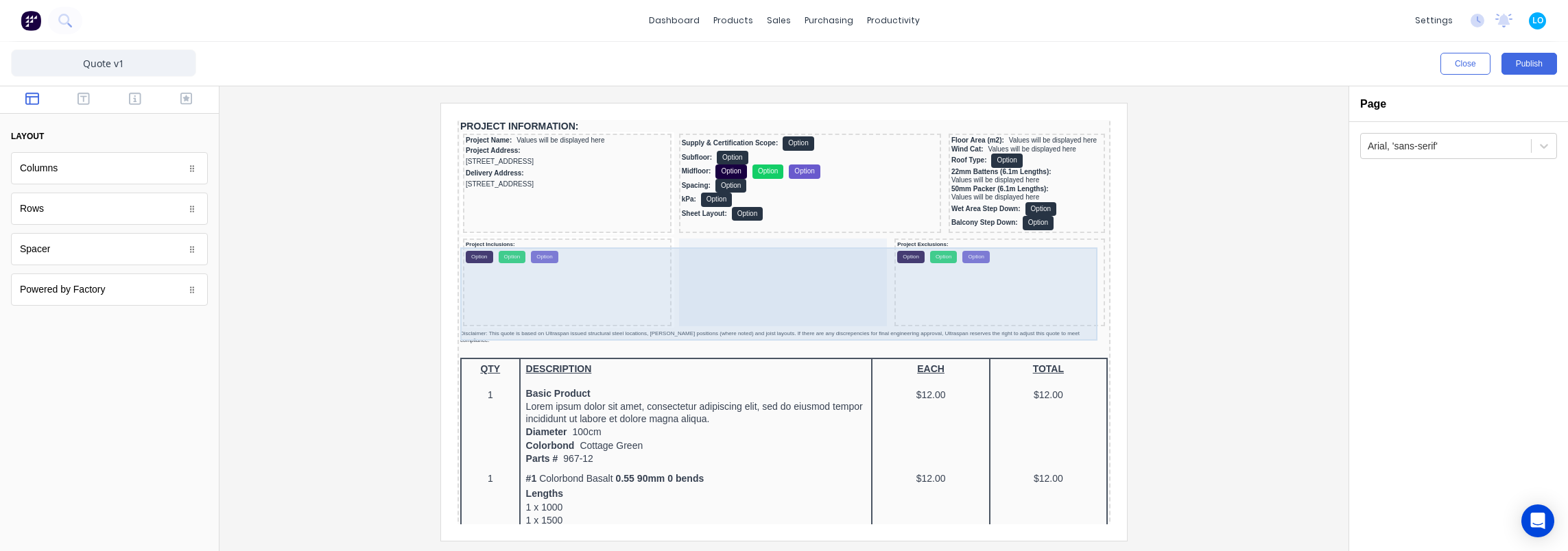
click at [792, 279] on div at bounding box center [766, 266] width 208 height 88
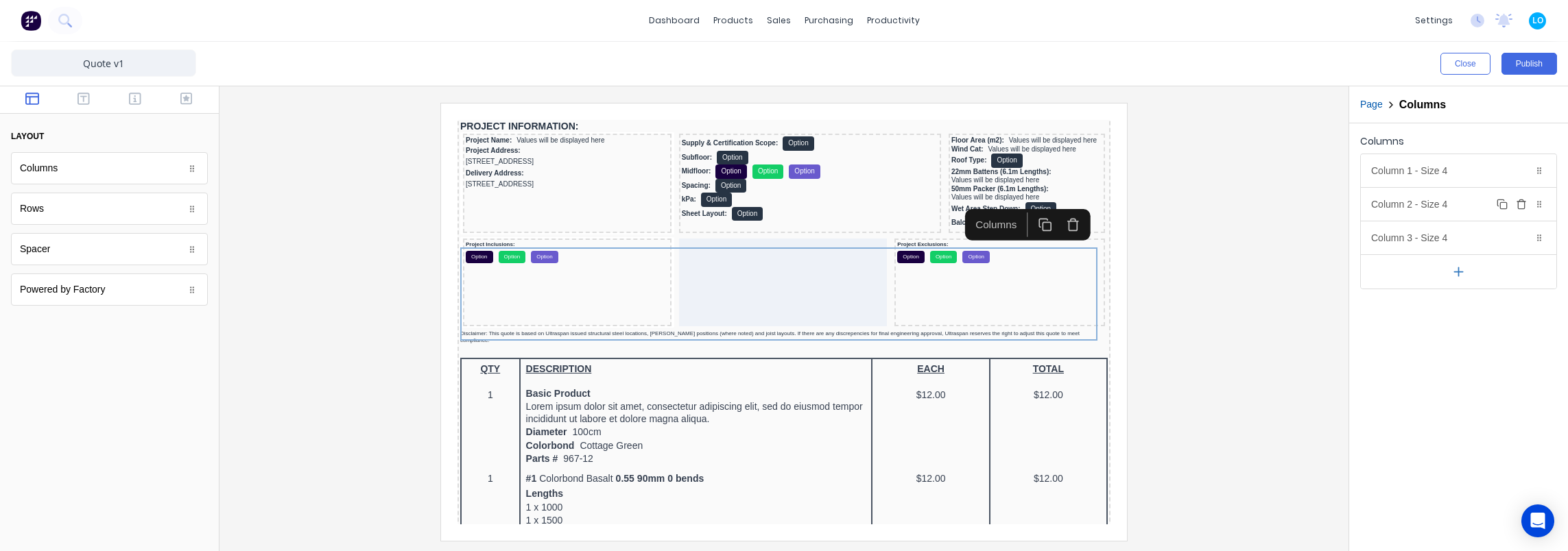
click at [1454, 200] on div "Column 2 - Size 4 Duplicate Delete" at bounding box center [1458, 204] width 195 height 33
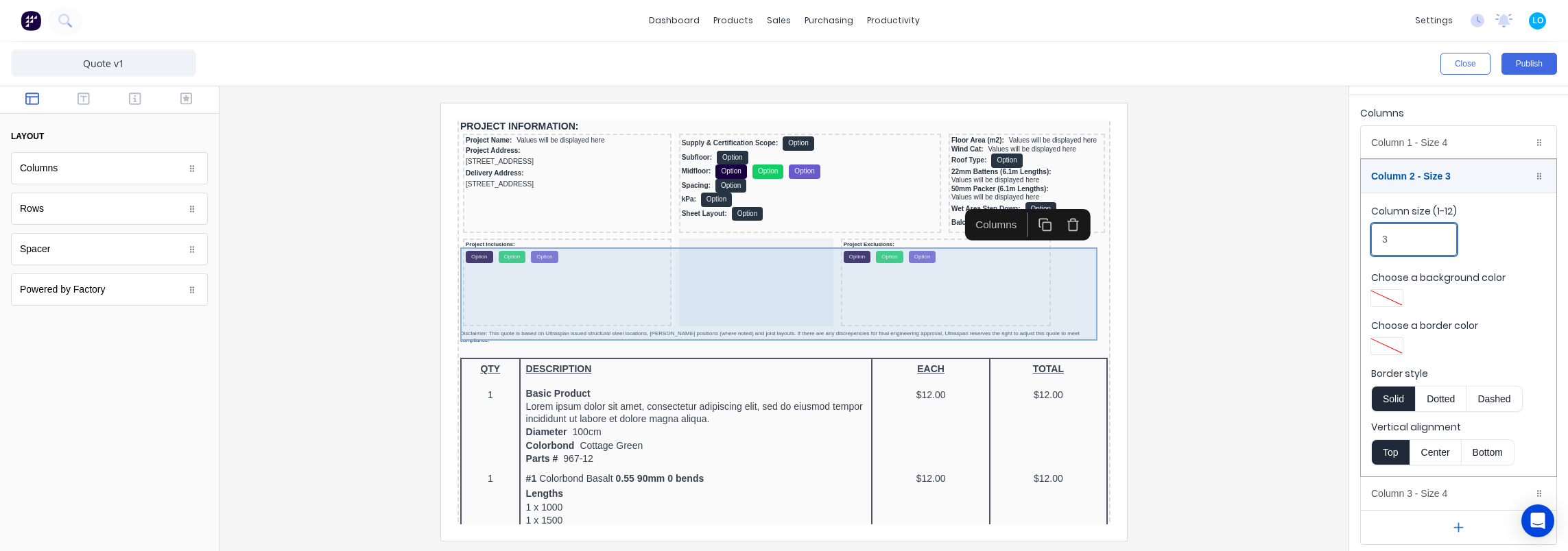
type input "3"
click at [931, 271] on div "Project Exclusions: Option Option Option" at bounding box center [930, 266] width 211 height 88
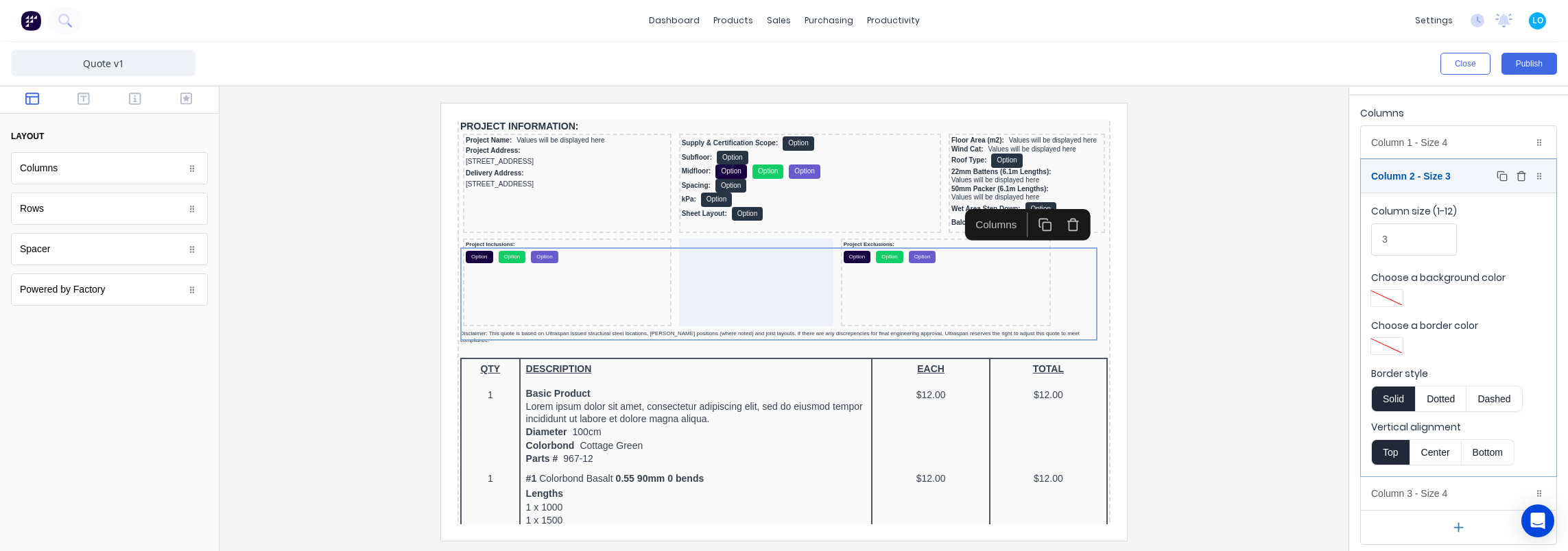
click at [1416, 173] on div "Column 2 - Size 3 Duplicate Delete" at bounding box center [1458, 176] width 195 height 33
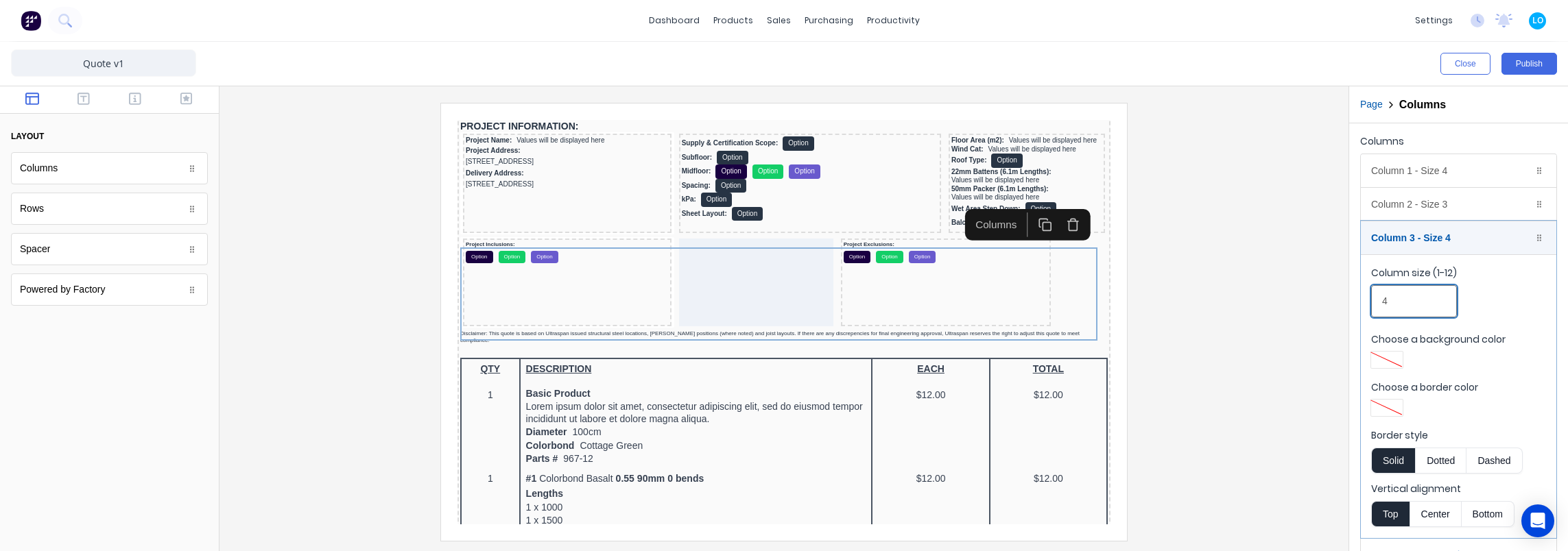
type input "5"
click at [1183, 296] on div at bounding box center [784, 322] width 1107 height 438
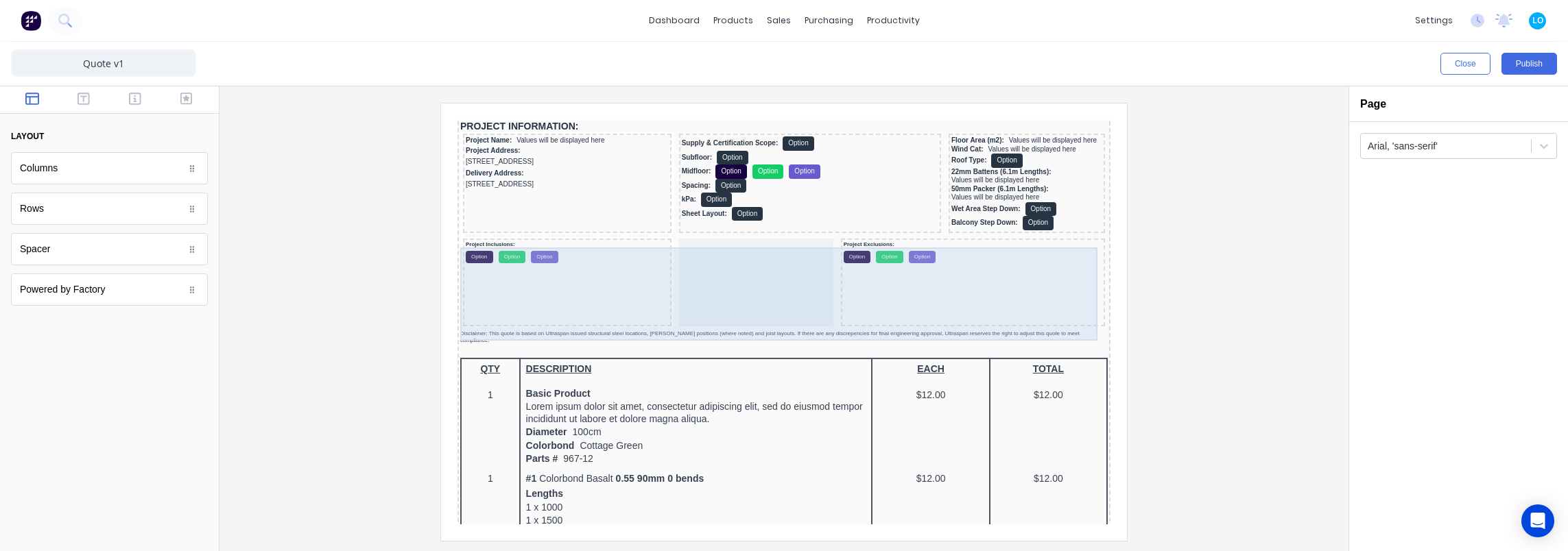
click at [878, 261] on div "Project Exclusions: Option Option Option" at bounding box center [956, 266] width 264 height 88
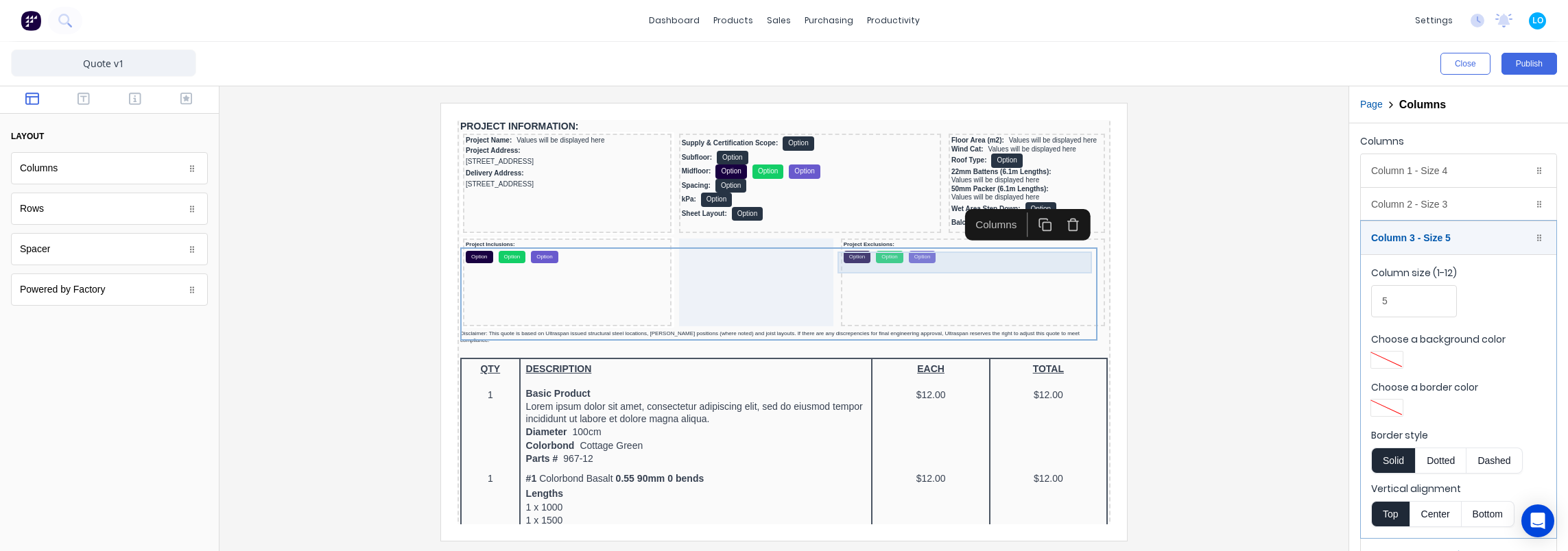
click at [892, 238] on div "Project Exclusions: Option Option Option" at bounding box center [956, 235] width 258 height 22
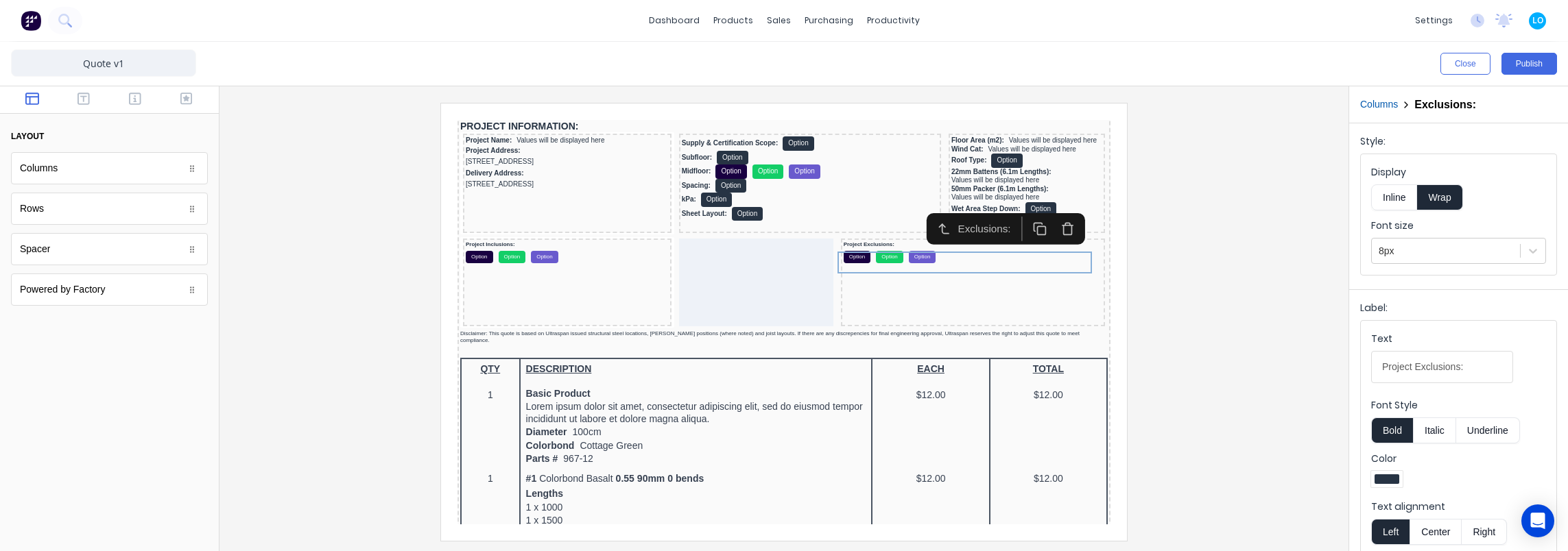
click at [1385, 197] on button "Inline" at bounding box center [1394, 197] width 46 height 26
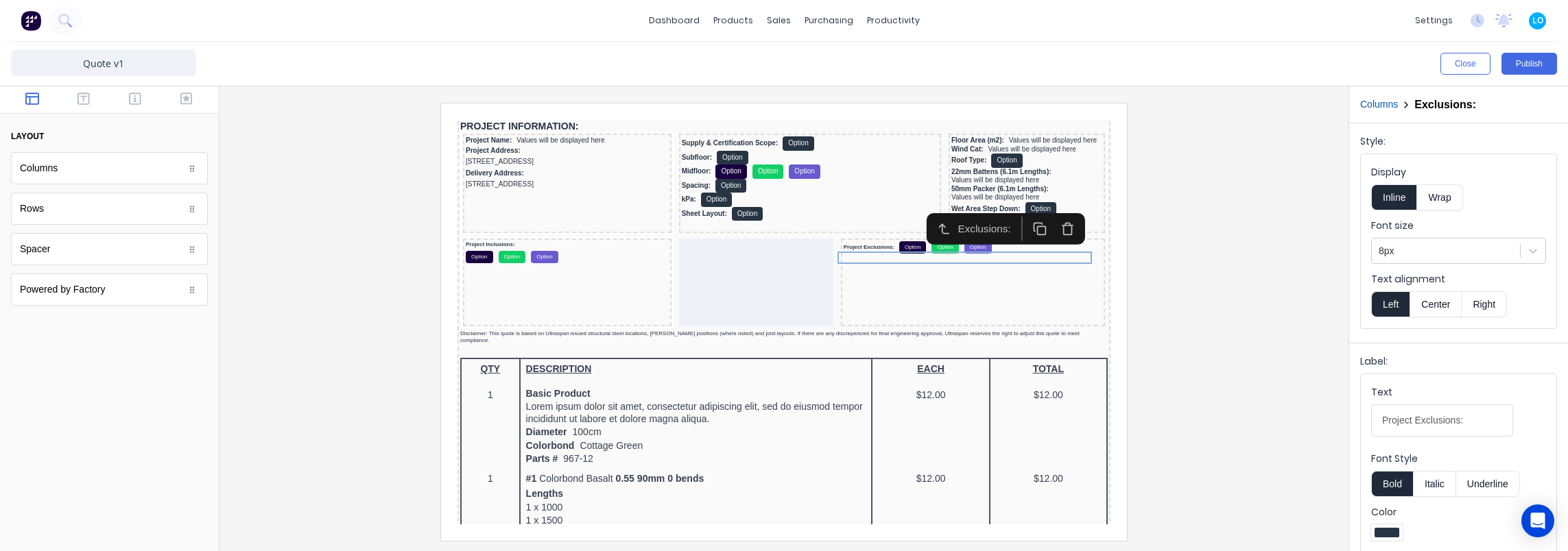
click at [1441, 197] on button "Wrap" at bounding box center [1440, 197] width 45 height 26
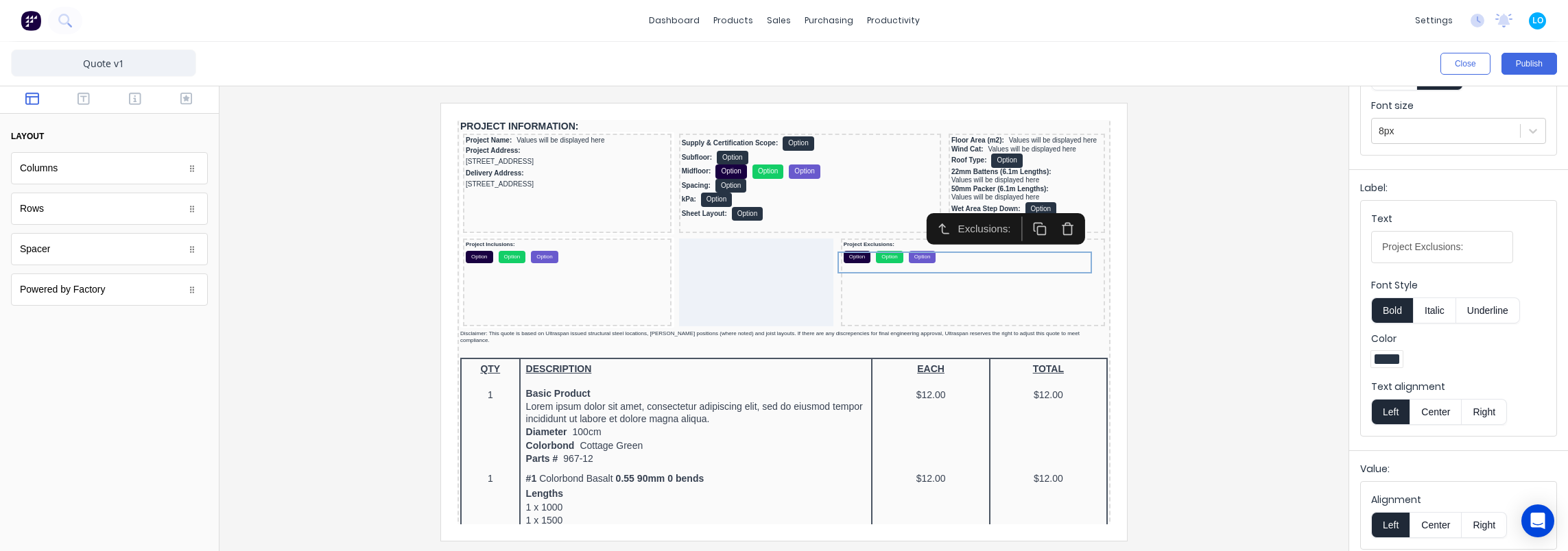
scroll to position [125, 0]
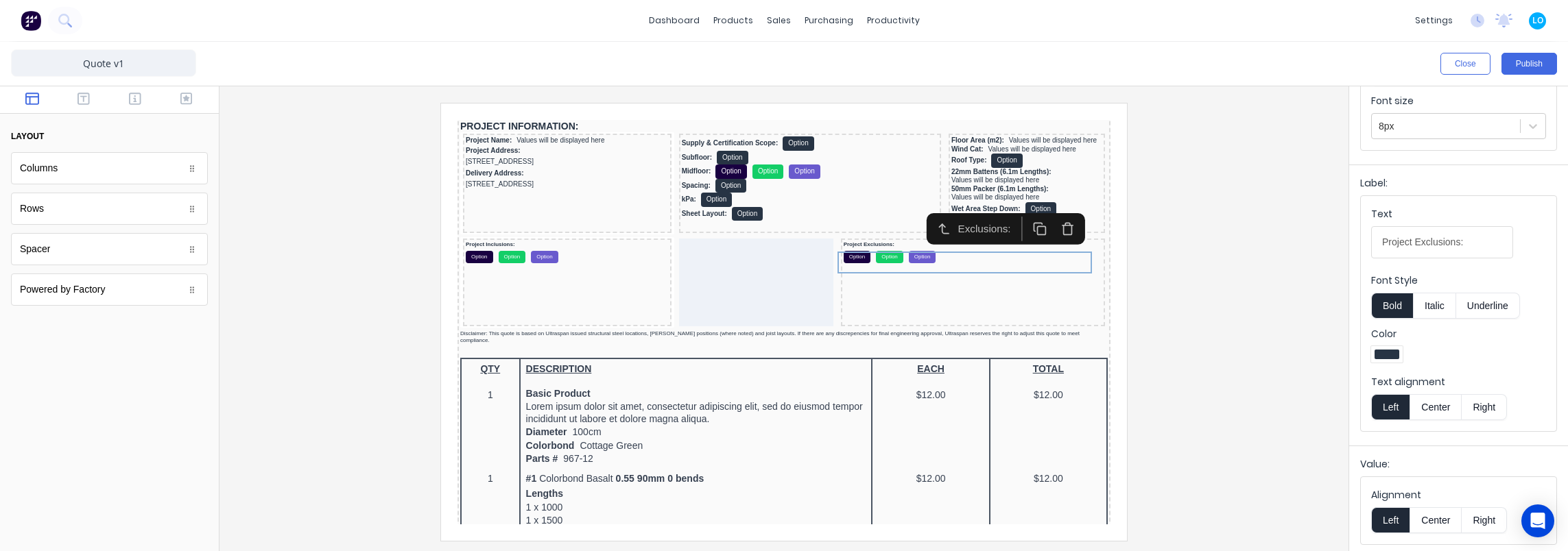
click at [1302, 294] on div at bounding box center [784, 322] width 1107 height 438
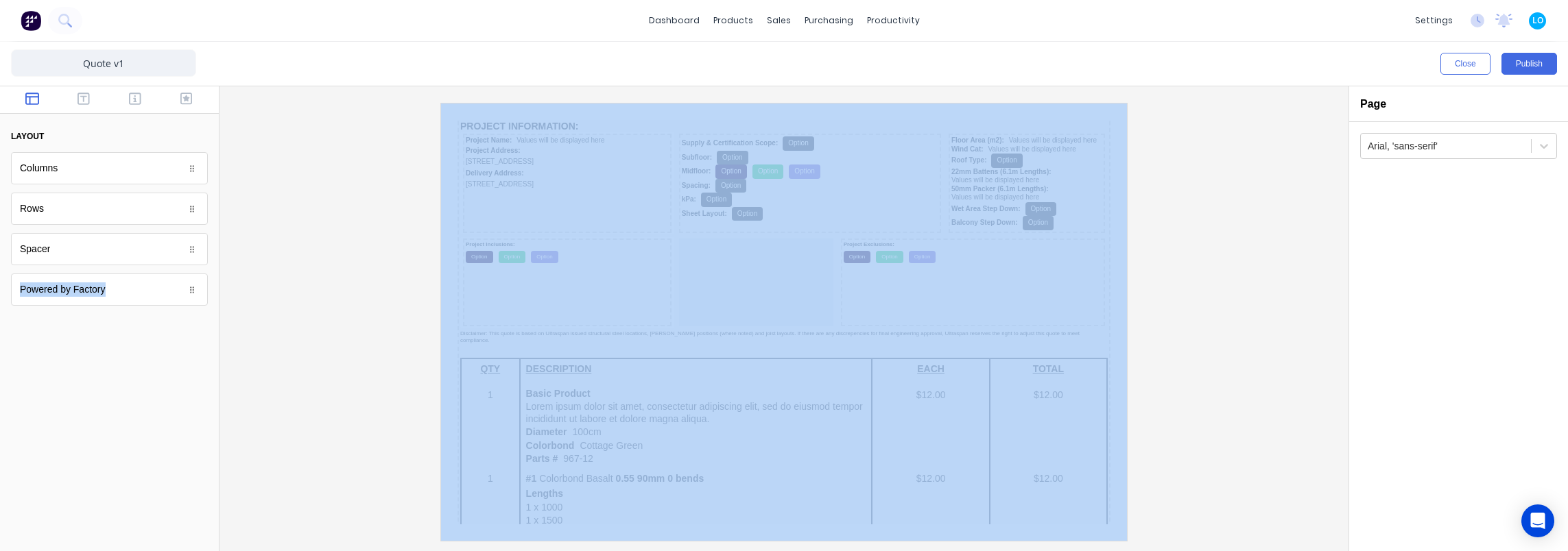
drag, startPoint x: 55, startPoint y: 265, endPoint x: 201, endPoint y: 254, distance: 146.4
click at [213, 256] on div "layout Columns Columns Rows Rows Spacer Spacer Powered by Factory Powered by Fa…" at bounding box center [109, 206] width 219 height 238
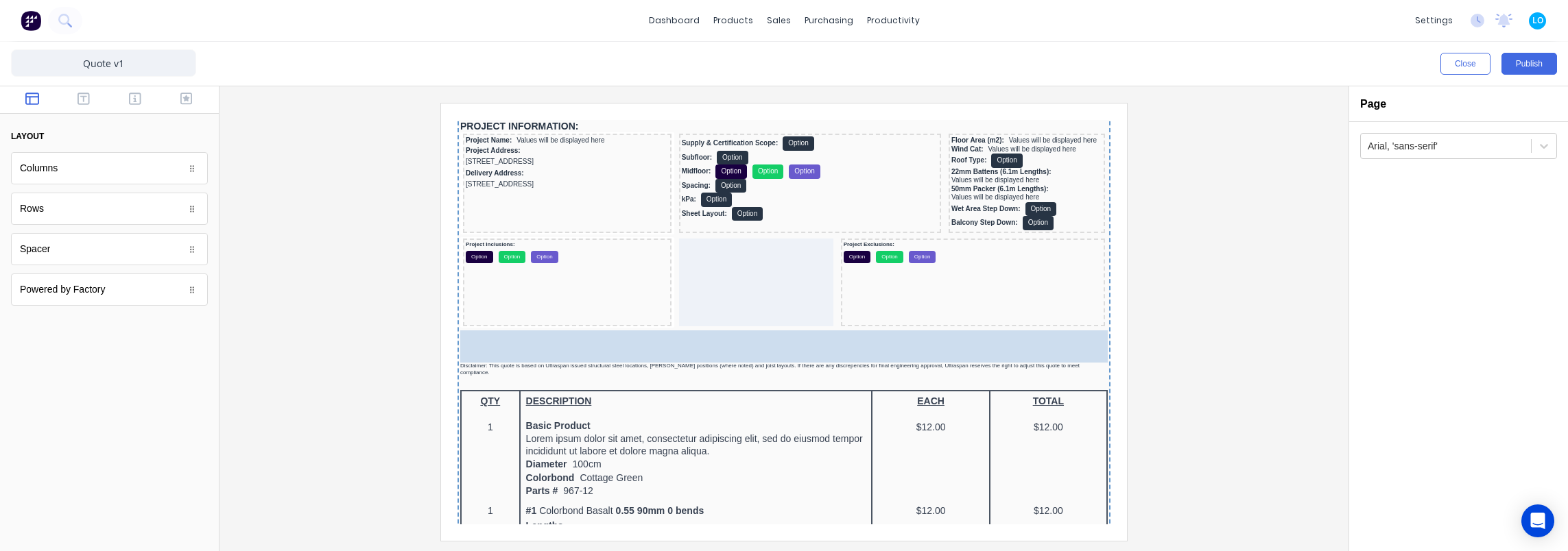
drag, startPoint x: 73, startPoint y: 249, endPoint x: 663, endPoint y: 343, distance: 597.4
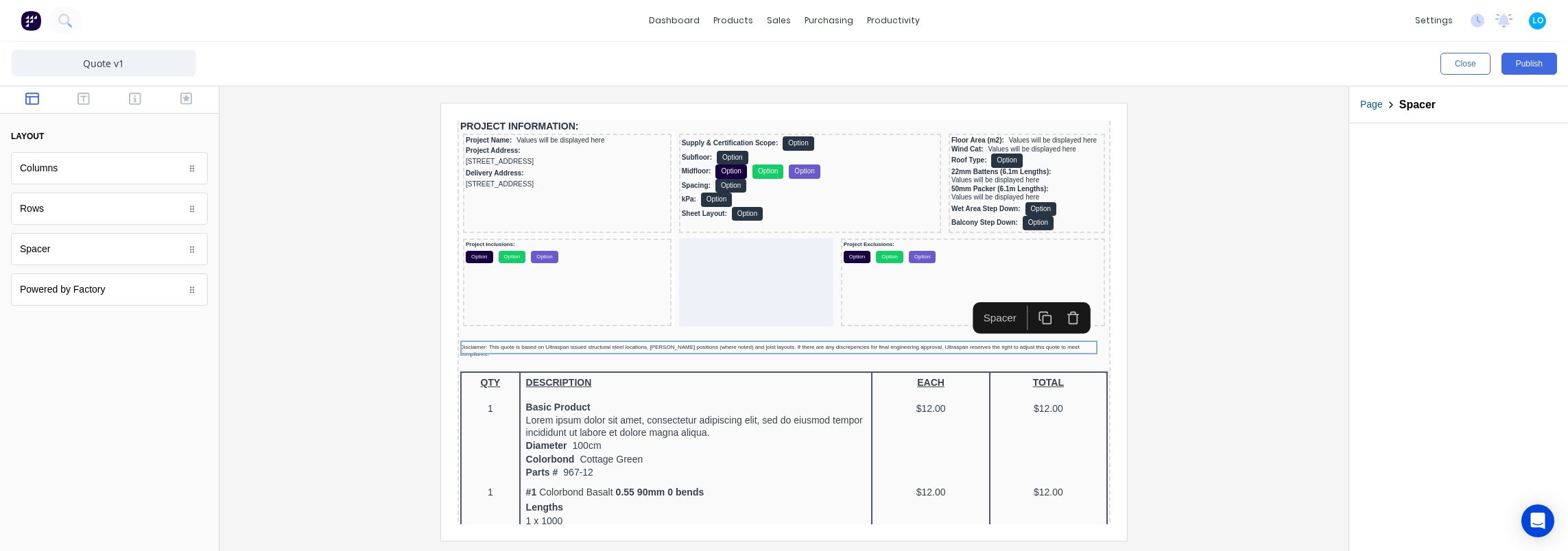
click at [1220, 305] on div at bounding box center [784, 322] width 1107 height 438
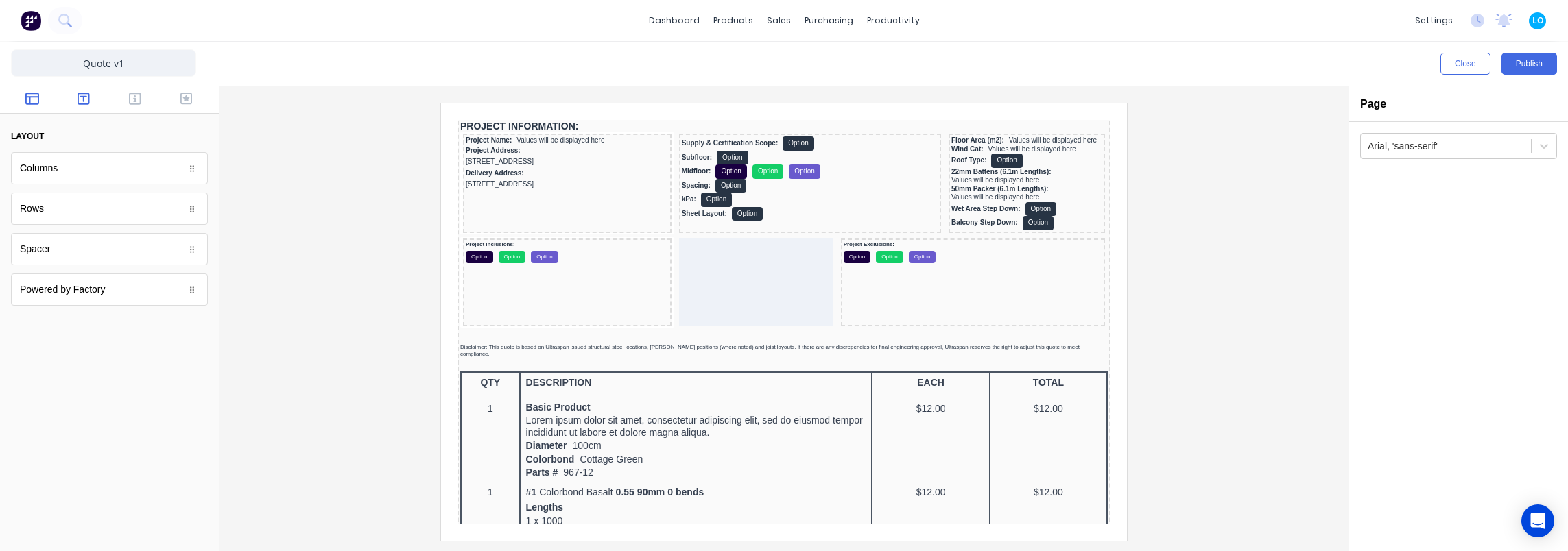
click at [84, 97] on icon "button" at bounding box center [83, 99] width 12 height 14
click at [142, 105] on button "button" at bounding box center [135, 100] width 43 height 16
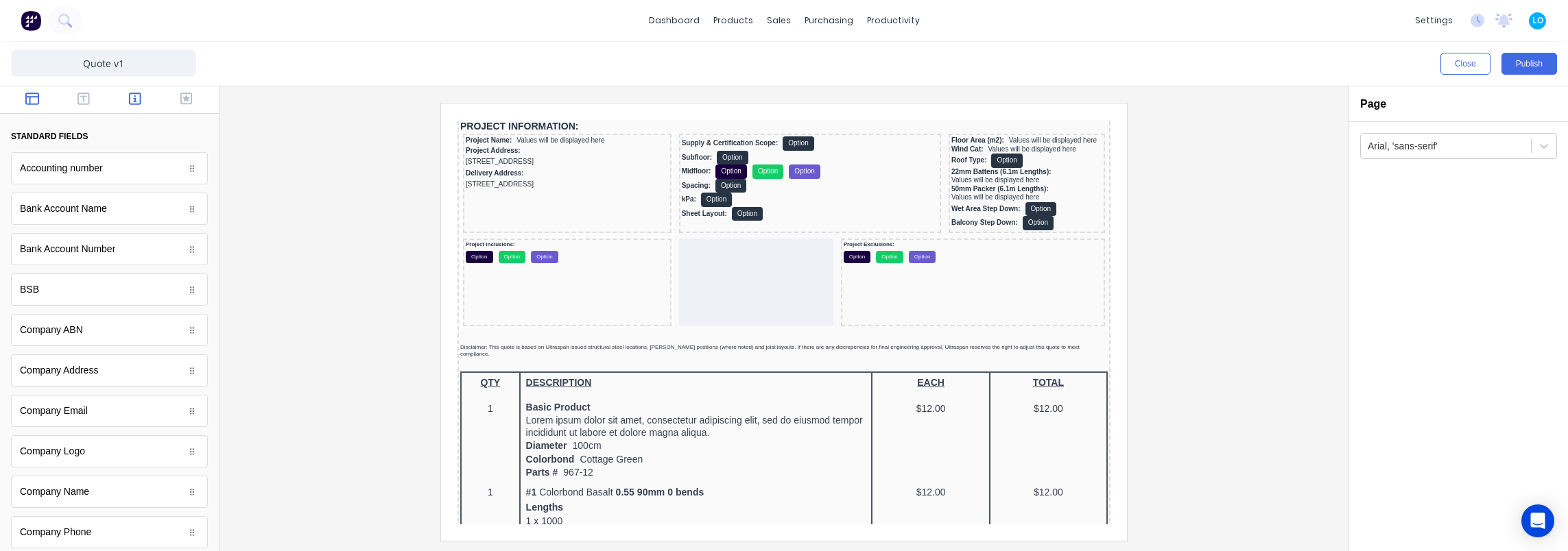
click at [30, 97] on icon "button" at bounding box center [32, 99] width 14 height 14
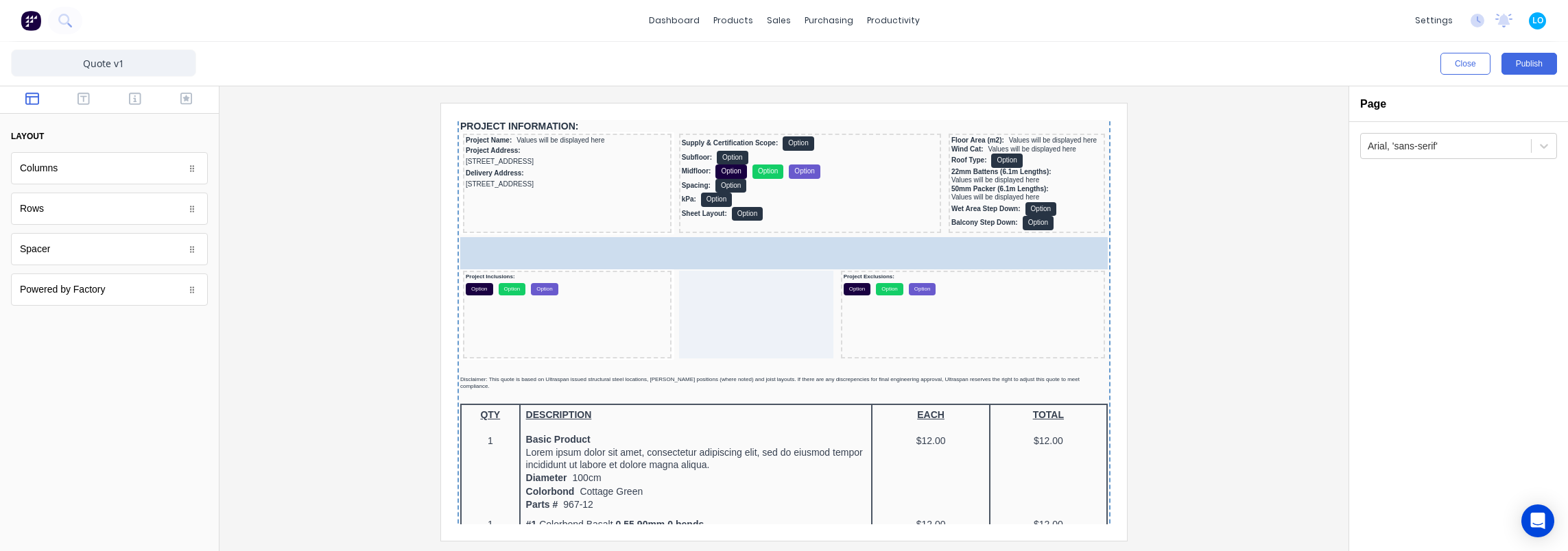
drag, startPoint x: 81, startPoint y: 178, endPoint x: 295, endPoint y: 137, distance: 217.9
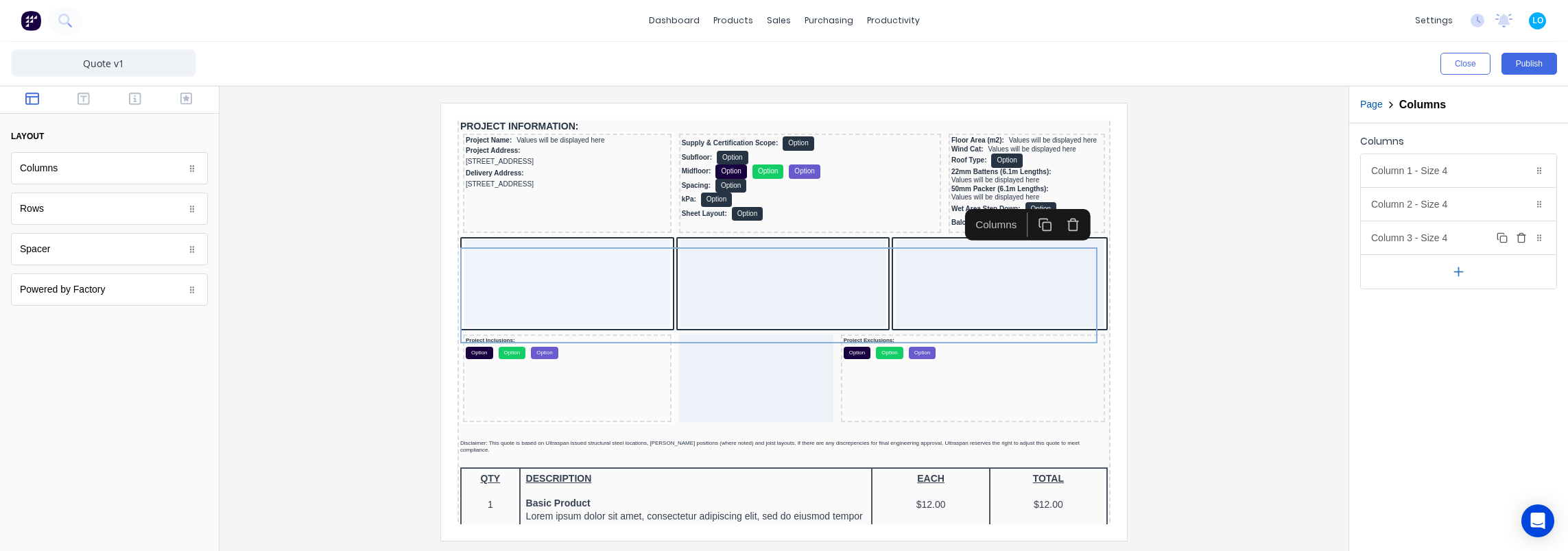
click at [1528, 238] on button "Delete" at bounding box center [1521, 238] width 16 height 16
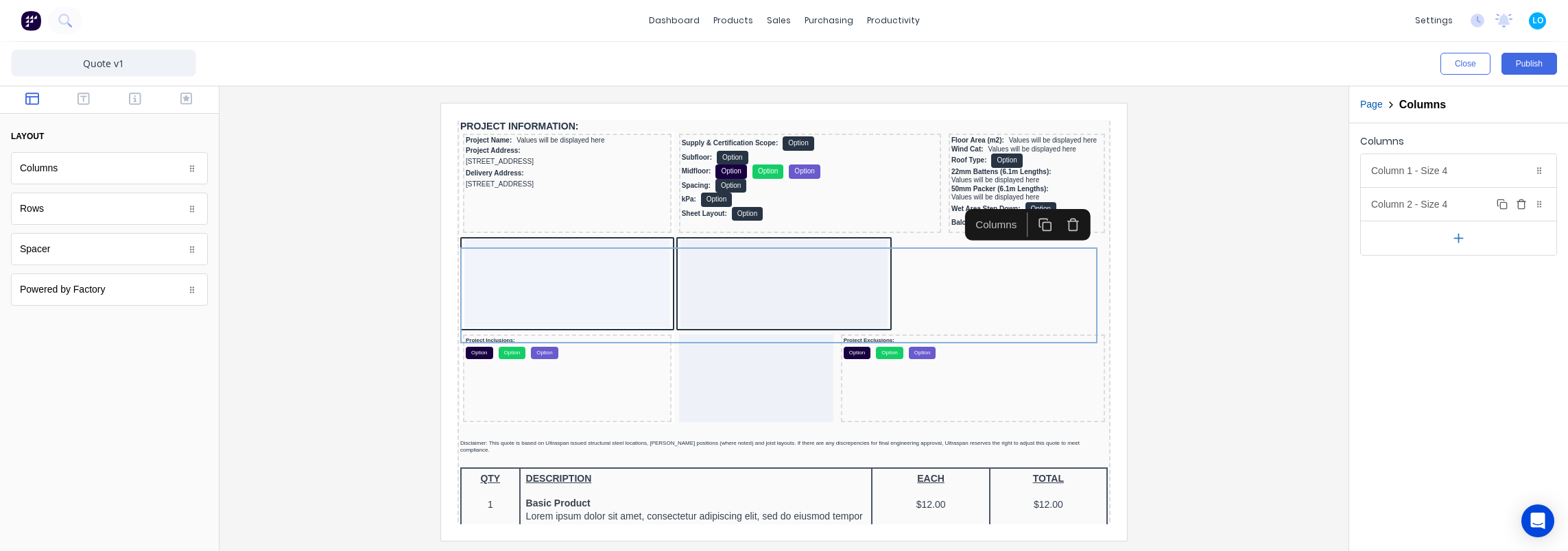
click at [1524, 203] on icon "button" at bounding box center [1521, 204] width 11 height 11
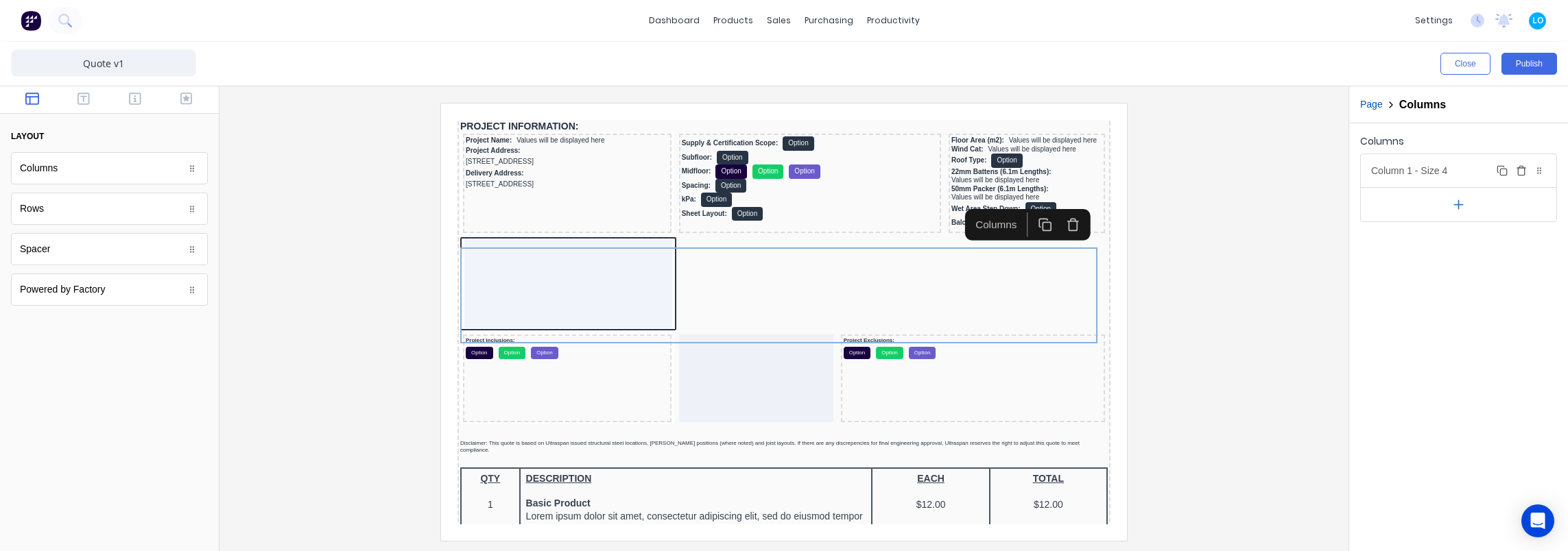
click at [1461, 164] on div "Column 1 - Size 4 Duplicate Delete" at bounding box center [1458, 170] width 195 height 33
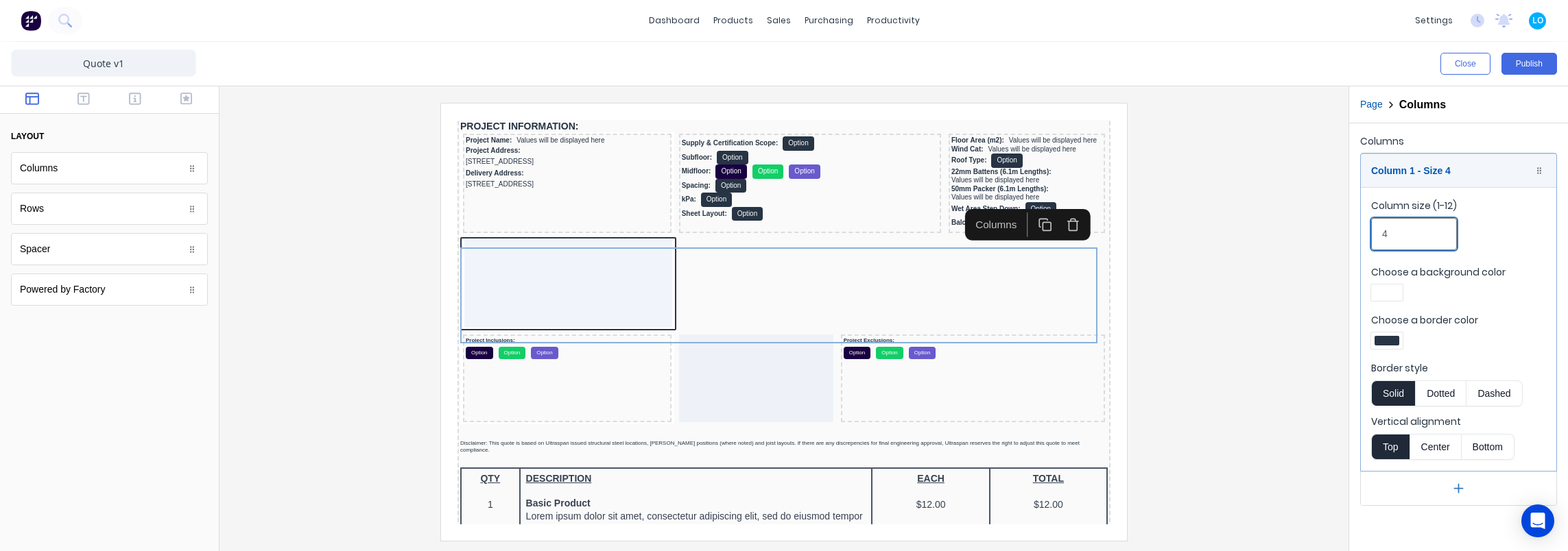
click at [1403, 241] on input "4" at bounding box center [1414, 234] width 86 height 32
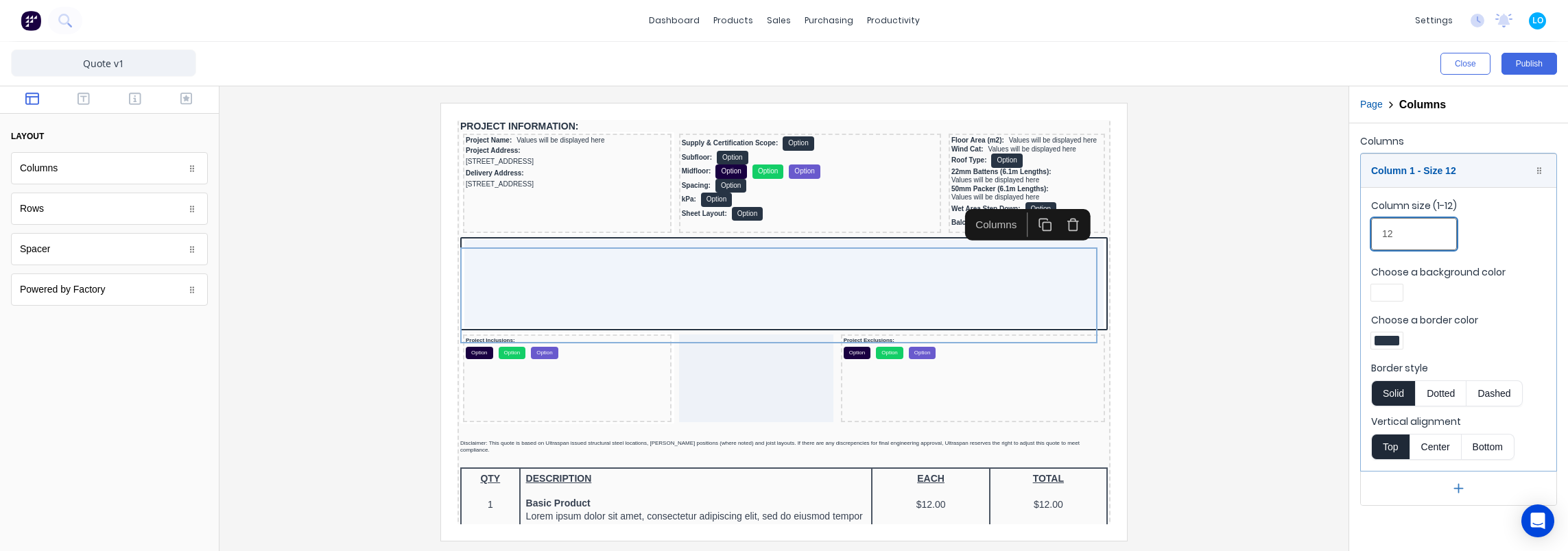
type input "12"
click at [1269, 332] on div at bounding box center [784, 322] width 1107 height 438
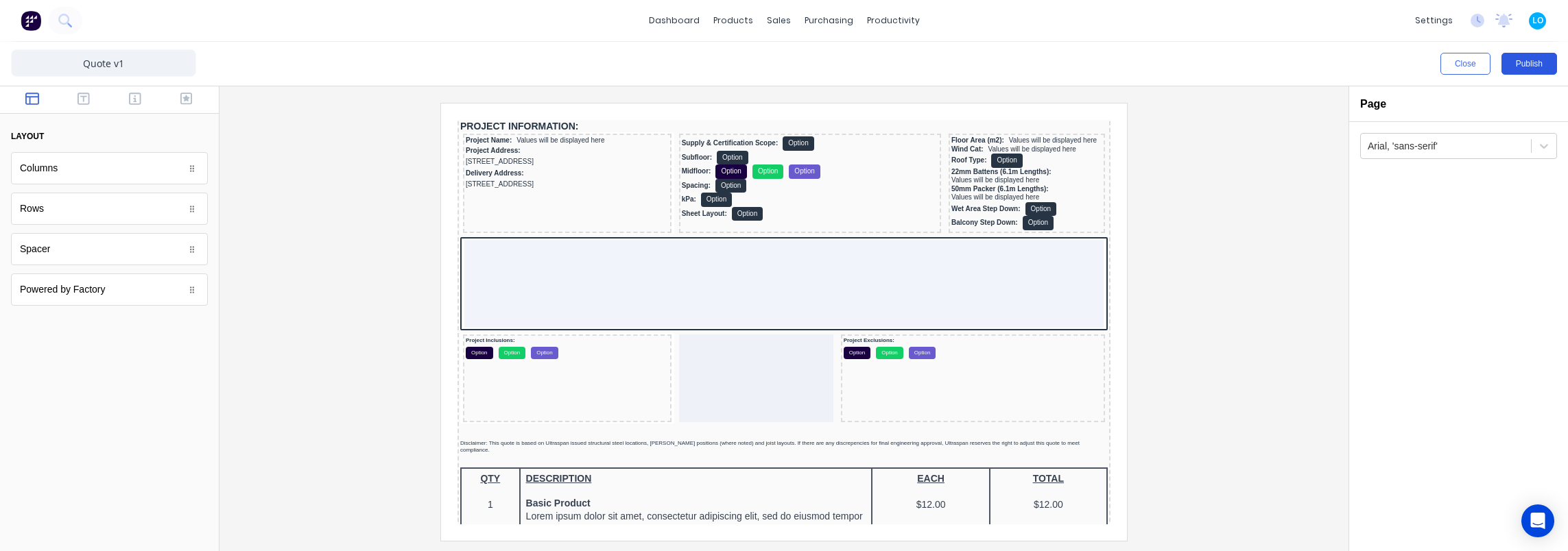
click at [1518, 58] on button "Publish" at bounding box center [1528, 63] width 55 height 22
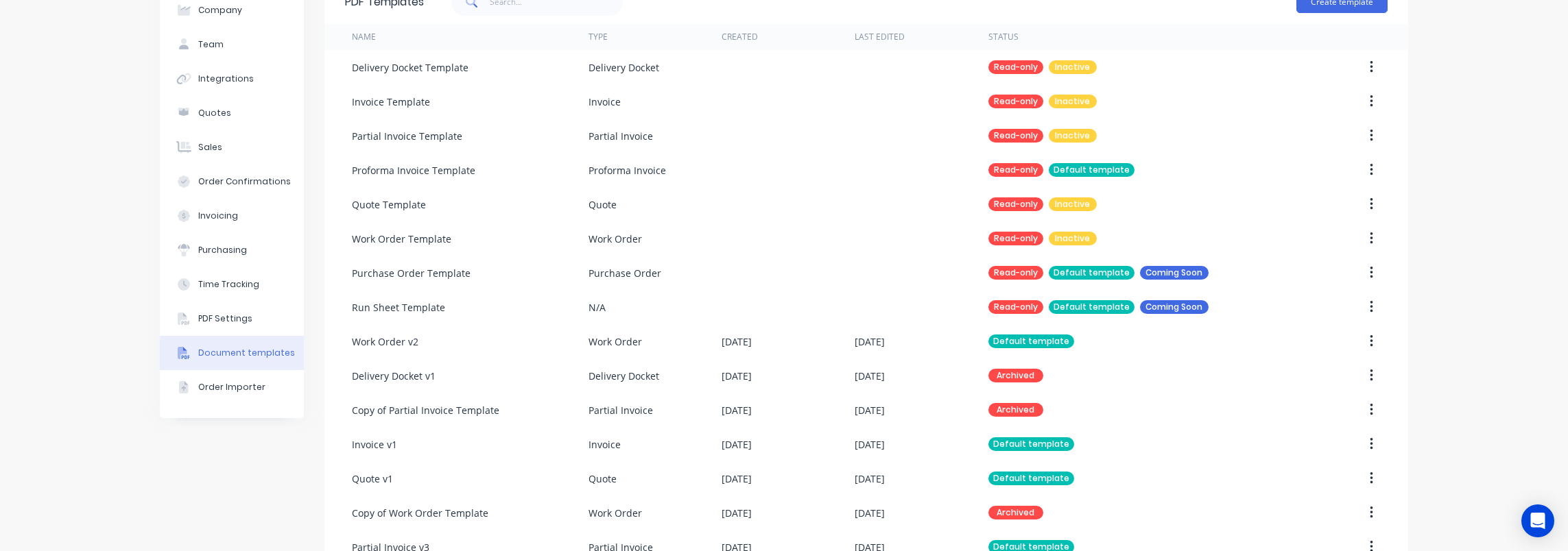
scroll to position [244, 0]
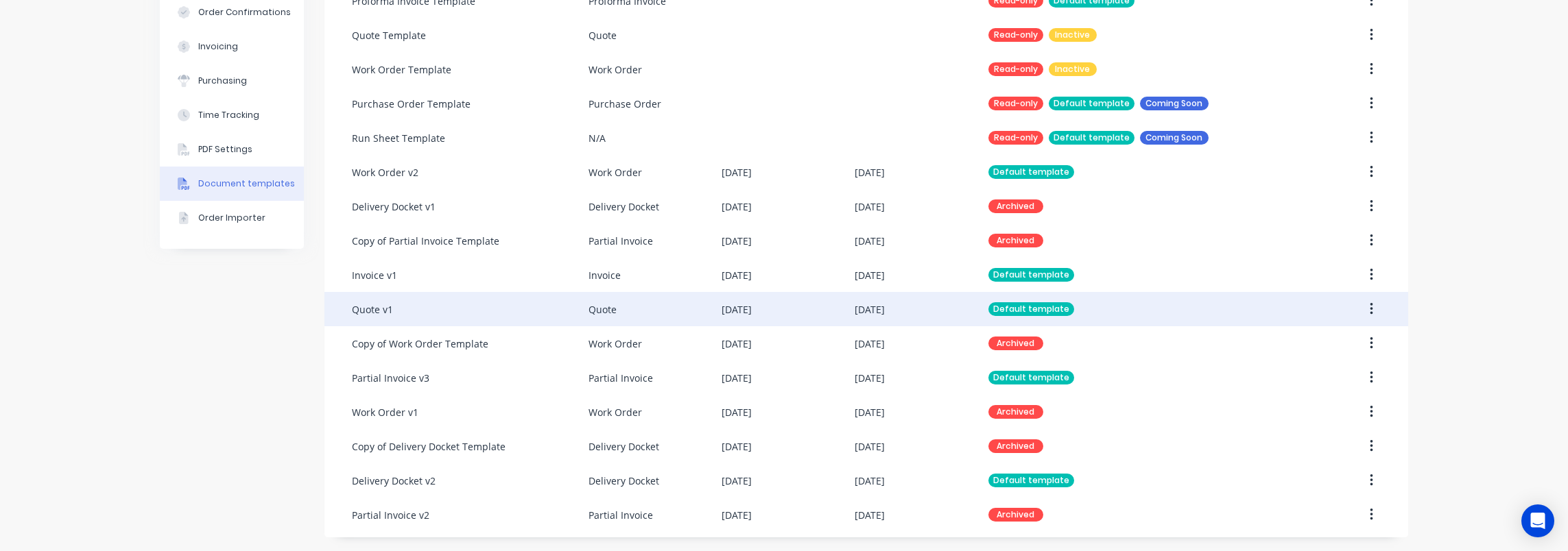
click at [433, 300] on div "Quote v1" at bounding box center [469, 309] width 236 height 35
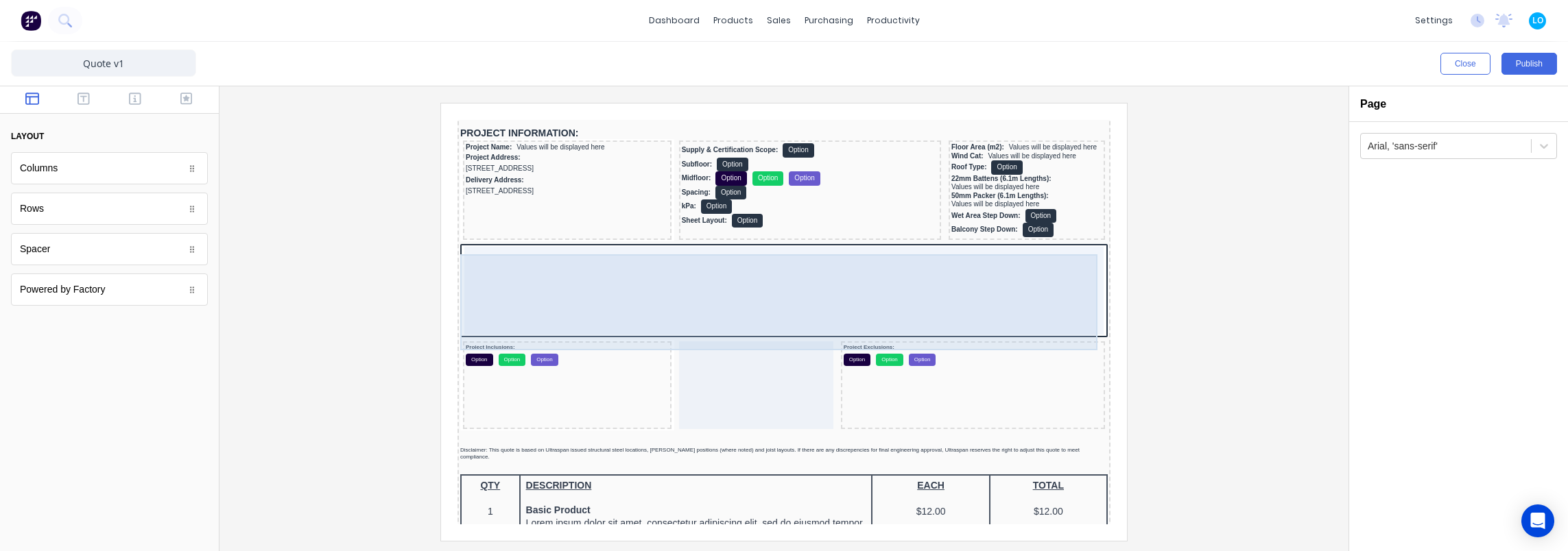
scroll to position [206, 0]
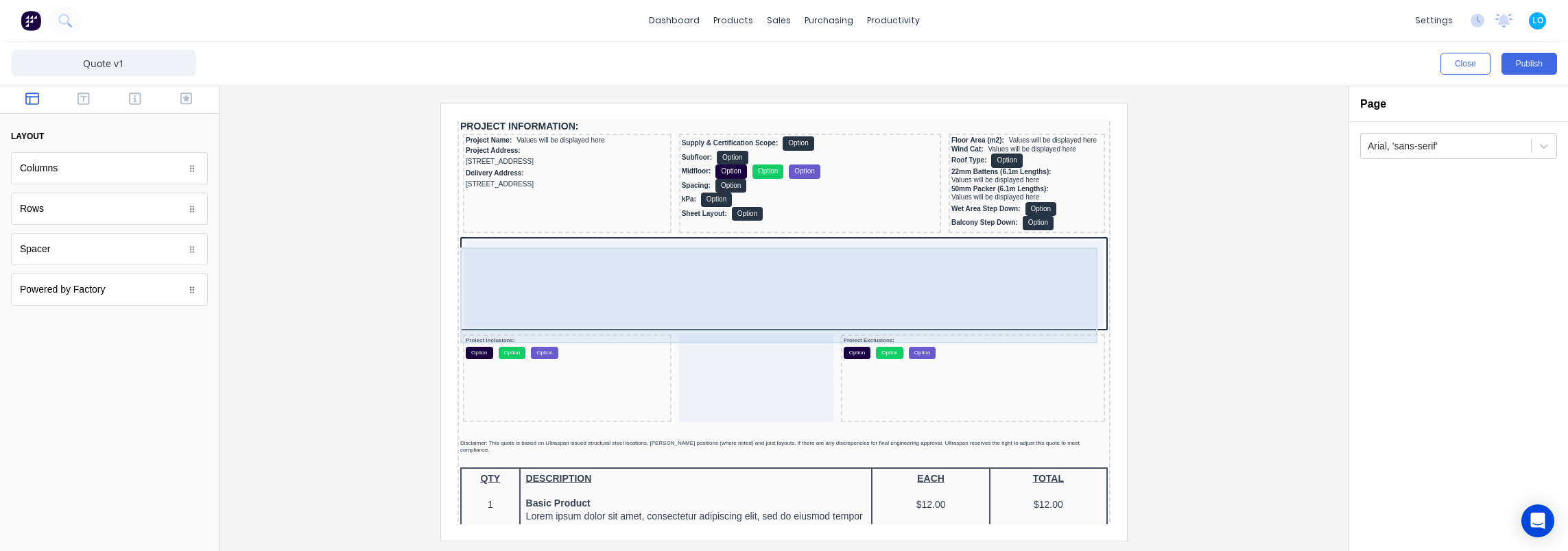
click at [695, 289] on div at bounding box center [767, 267] width 640 height 88
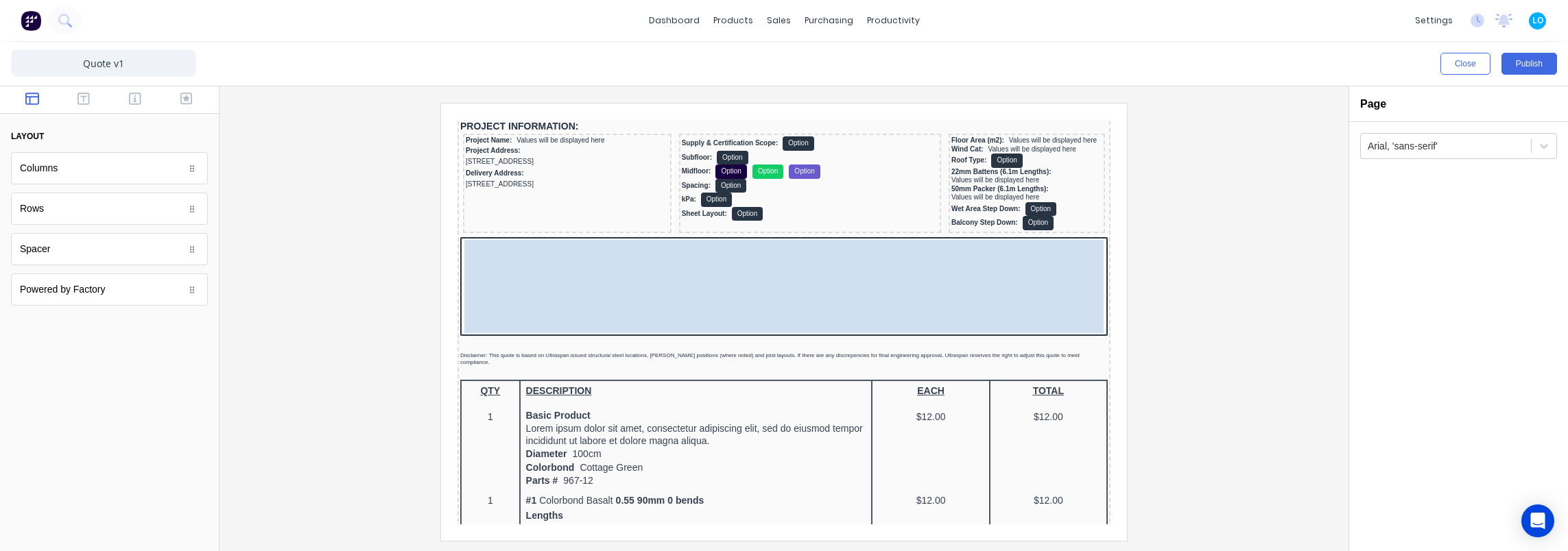
drag, startPoint x: 700, startPoint y: 359, endPoint x: 706, endPoint y: 285, distance: 74.2
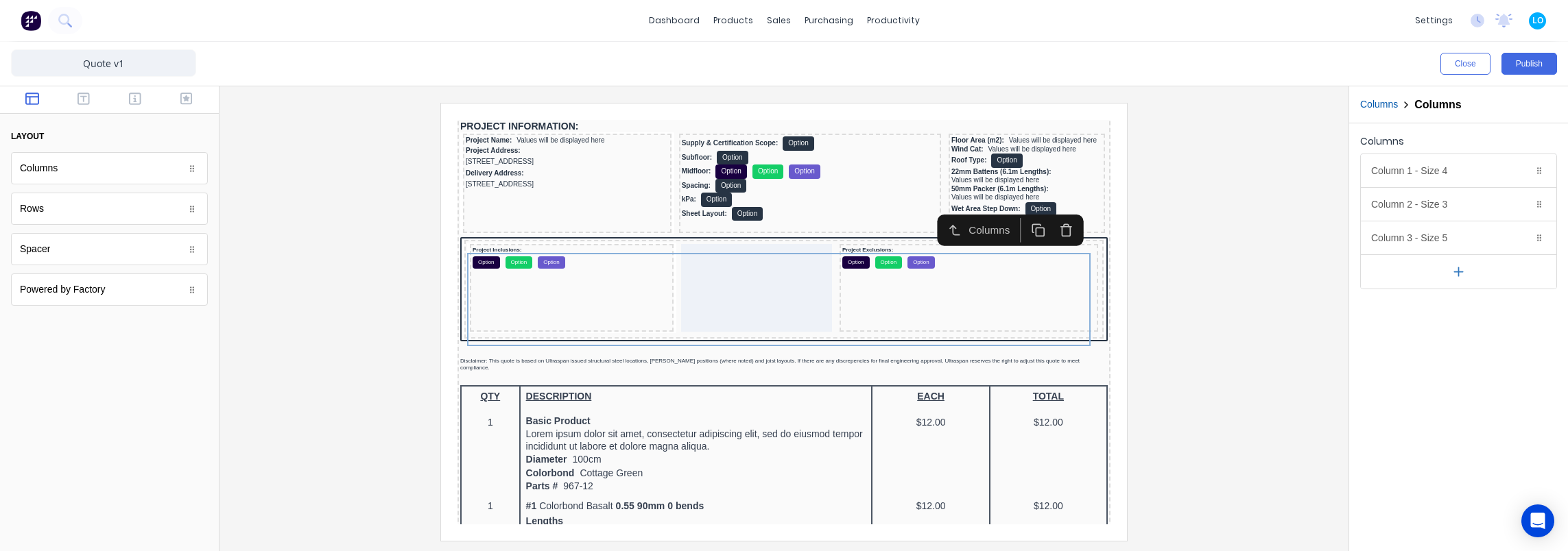
drag, startPoint x: 1368, startPoint y: 302, endPoint x: 1346, endPoint y: 307, distance: 22.6
click at [1196, 321] on div at bounding box center [784, 322] width 1107 height 438
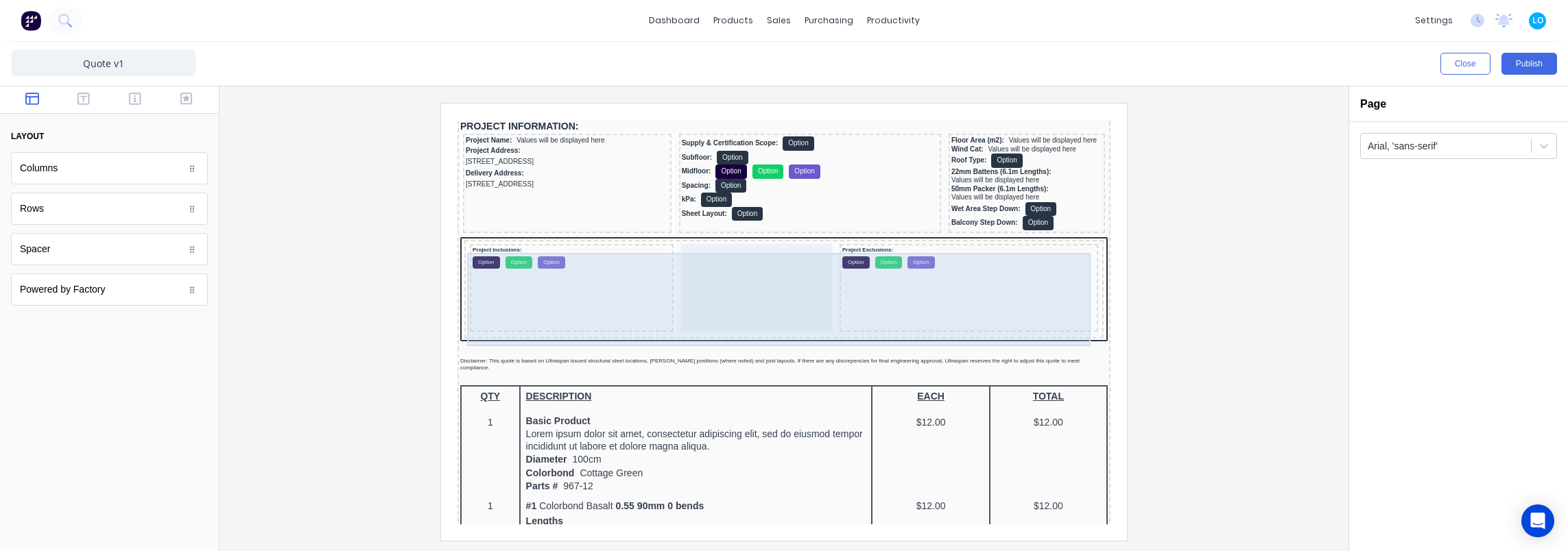
click at [699, 270] on div at bounding box center [739, 271] width 151 height 88
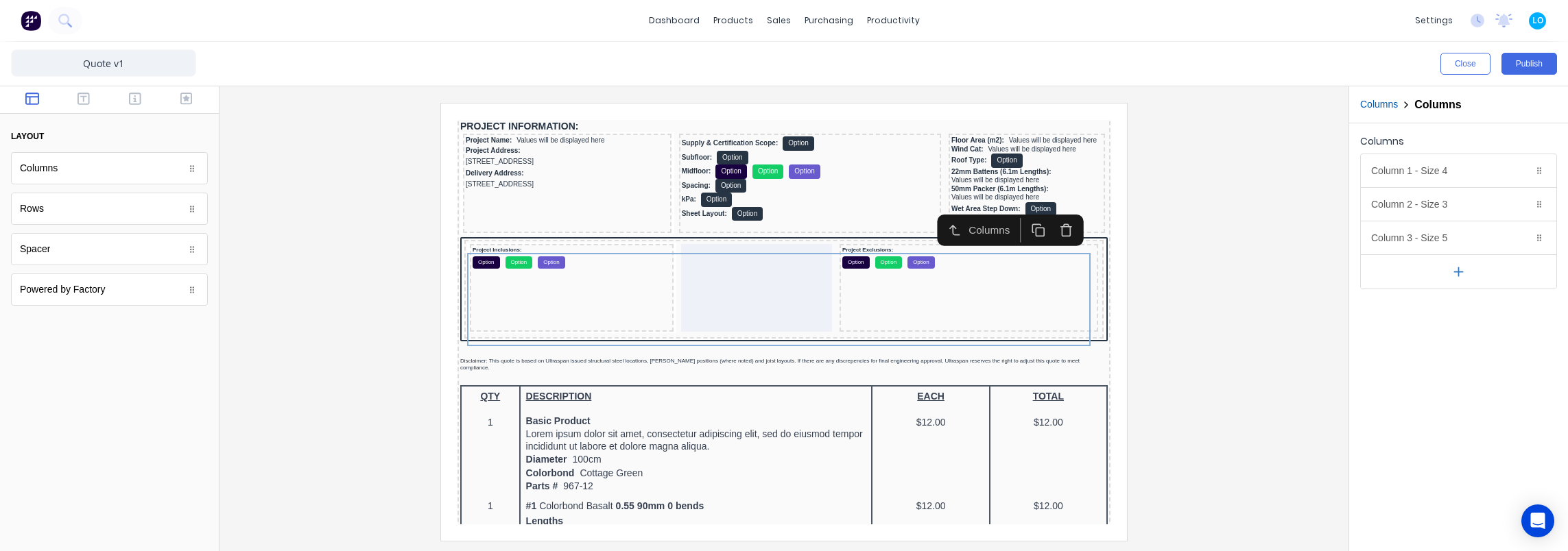
click at [1381, 107] on button "Columns" at bounding box center [1379, 104] width 38 height 14
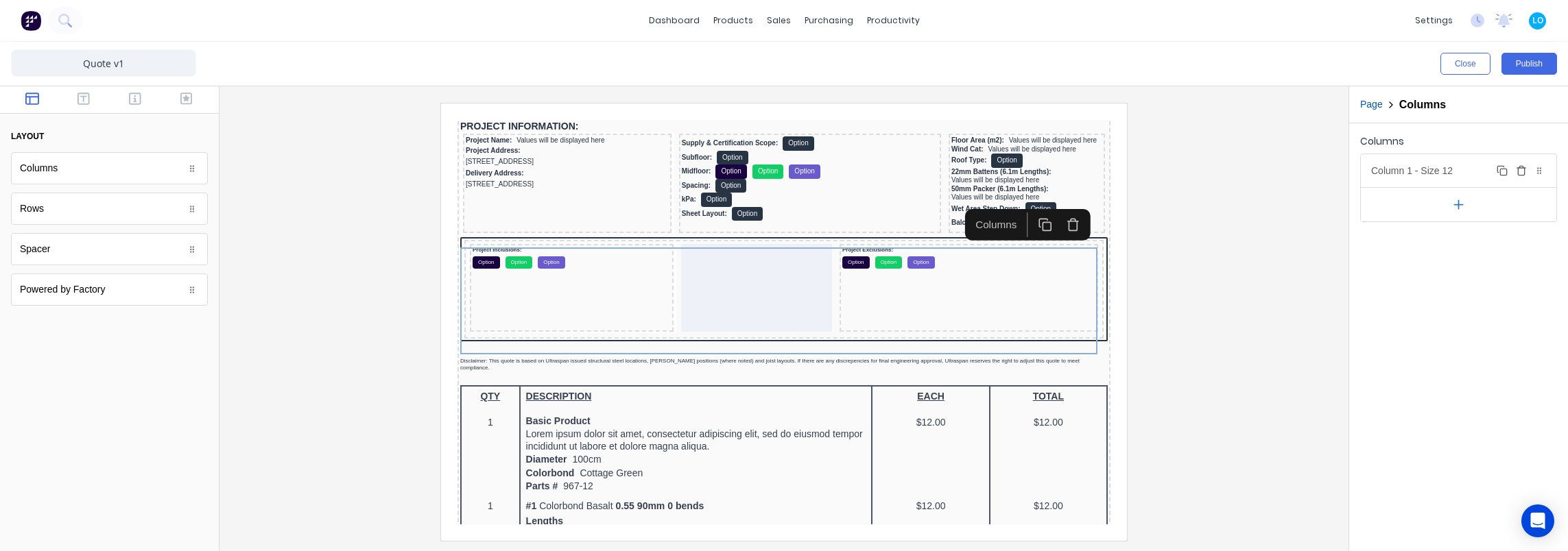
click at [1438, 173] on div "Column 1 - Size 12 Duplicate Delete" at bounding box center [1458, 170] width 195 height 33
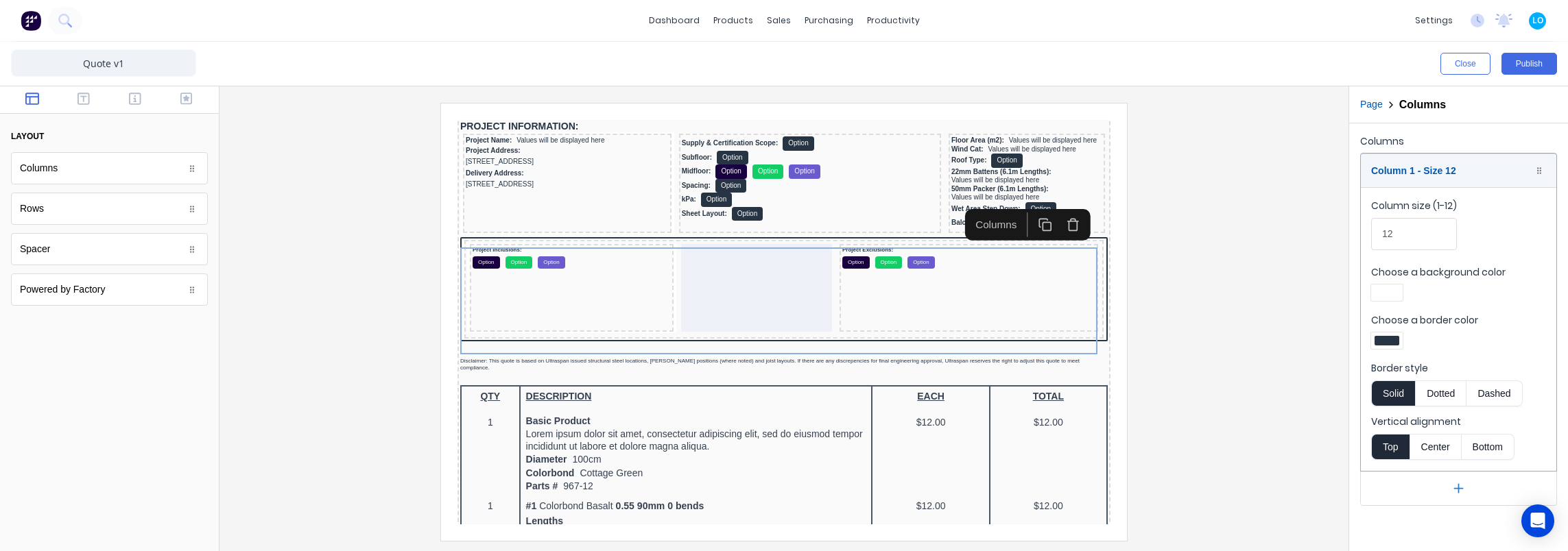
click at [1392, 336] on div at bounding box center [1387, 340] width 25 height 10
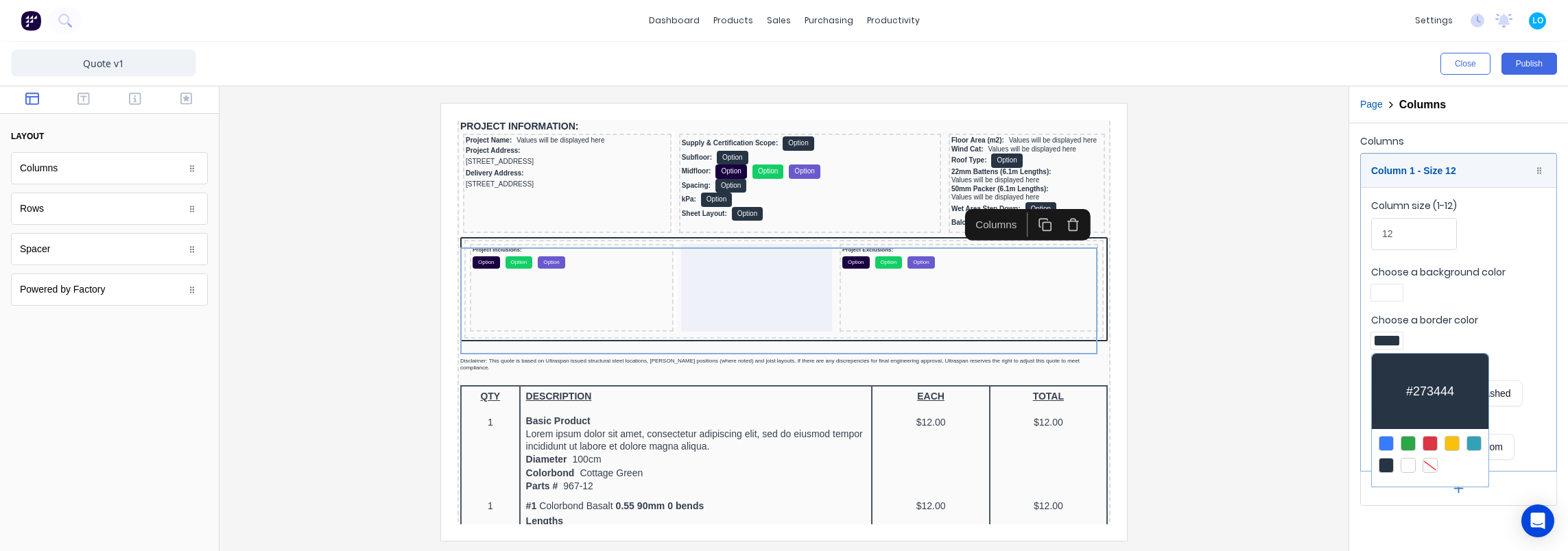
click at [1392, 336] on div at bounding box center [784, 276] width 1568 height 551
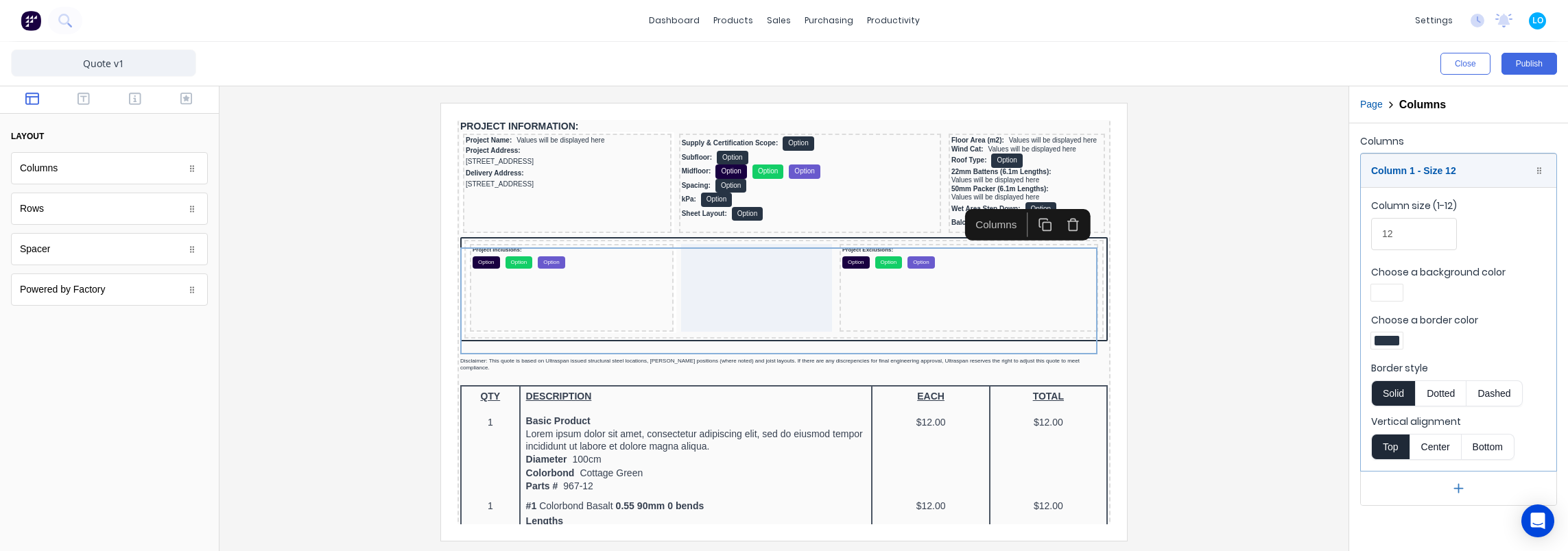
click at [1489, 396] on button "Dashed" at bounding box center [1494, 393] width 55 height 26
click at [1440, 385] on button "Dotted" at bounding box center [1440, 393] width 51 height 26
click at [1381, 387] on button "Solid" at bounding box center [1393, 393] width 44 height 26
click at [1186, 322] on div at bounding box center [784, 322] width 1107 height 438
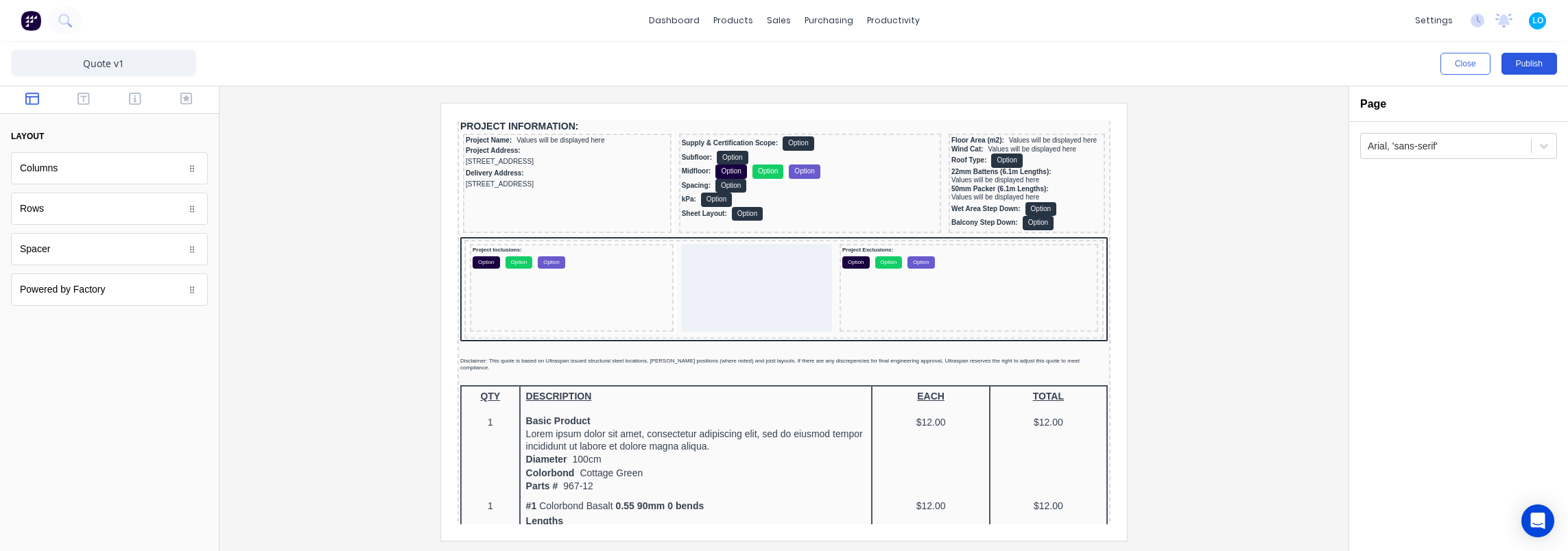
click at [1508, 67] on button "Publish" at bounding box center [1528, 63] width 55 height 22
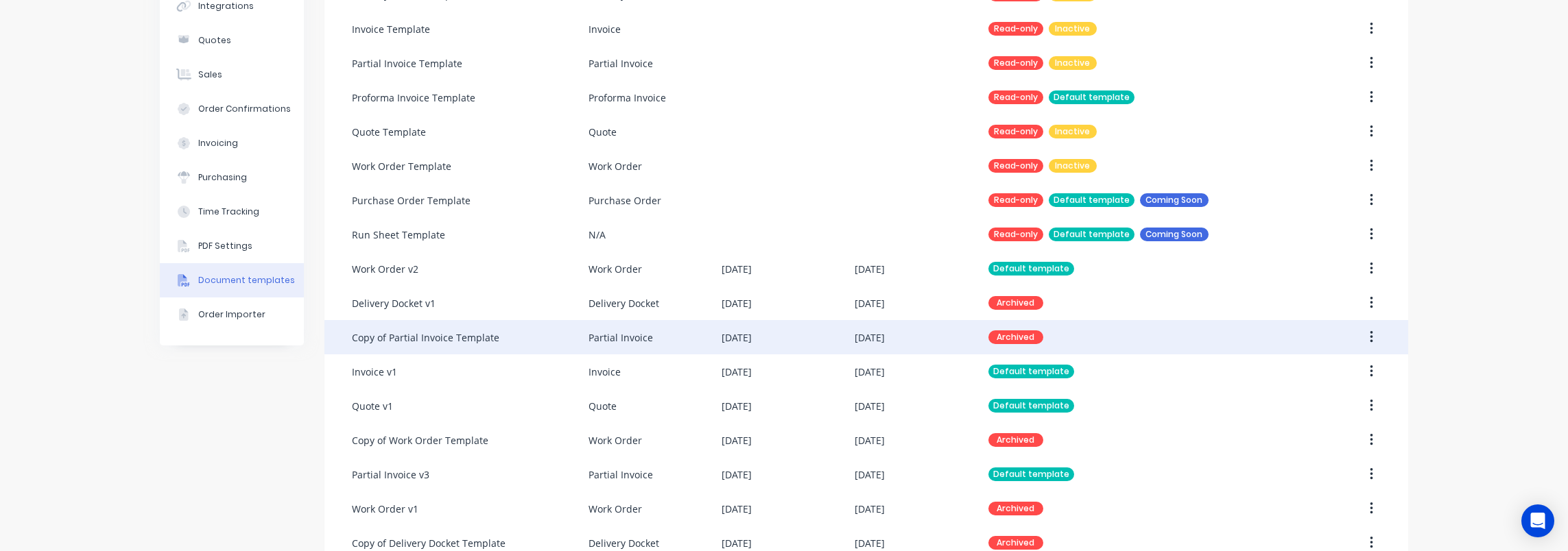
scroll to position [244, 0]
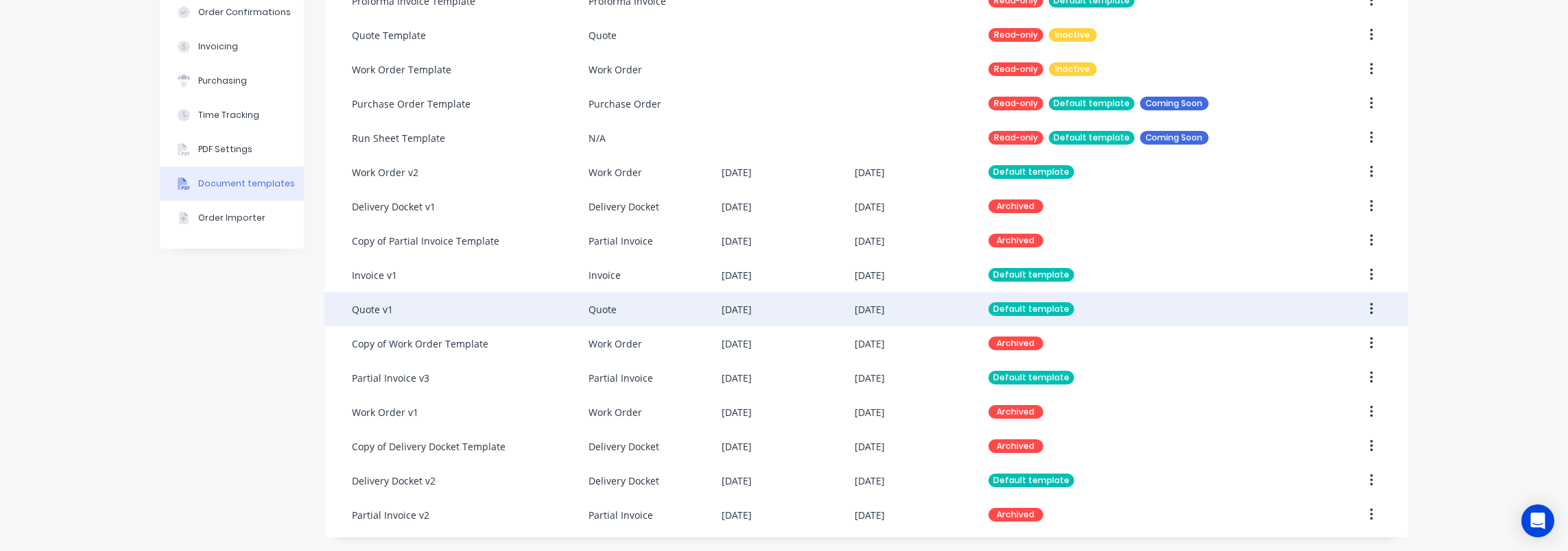
click at [444, 303] on div "Quote v1" at bounding box center [469, 309] width 236 height 35
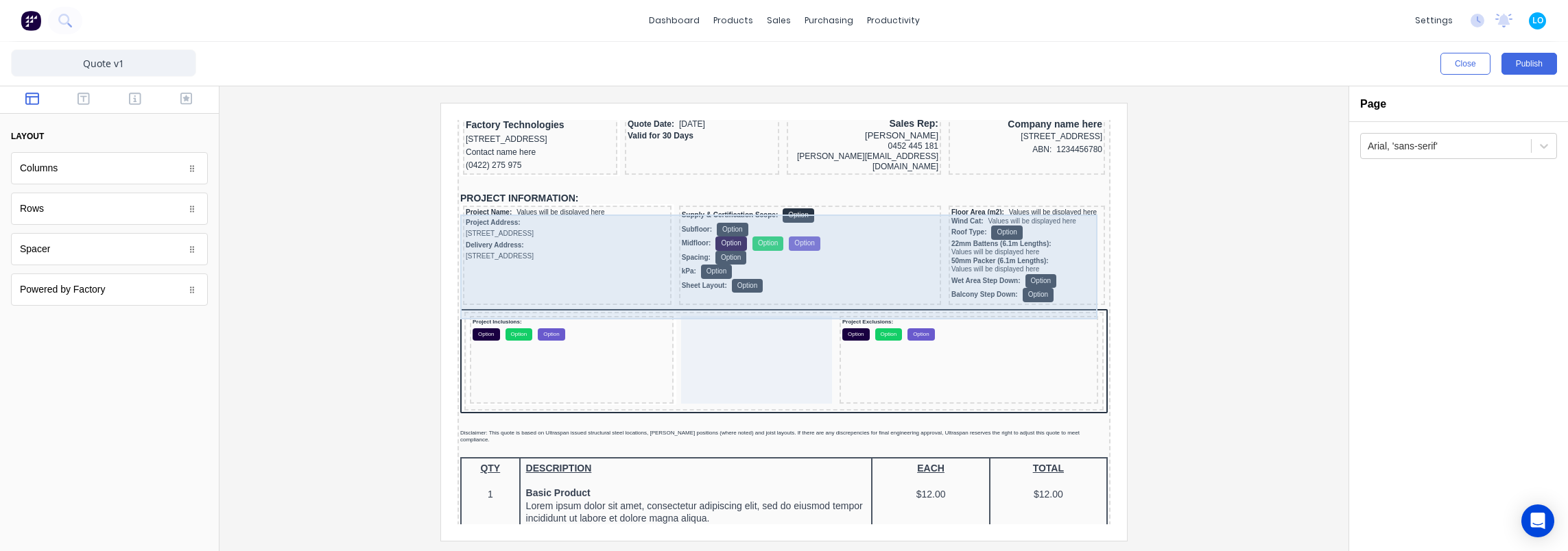
scroll to position [137, 0]
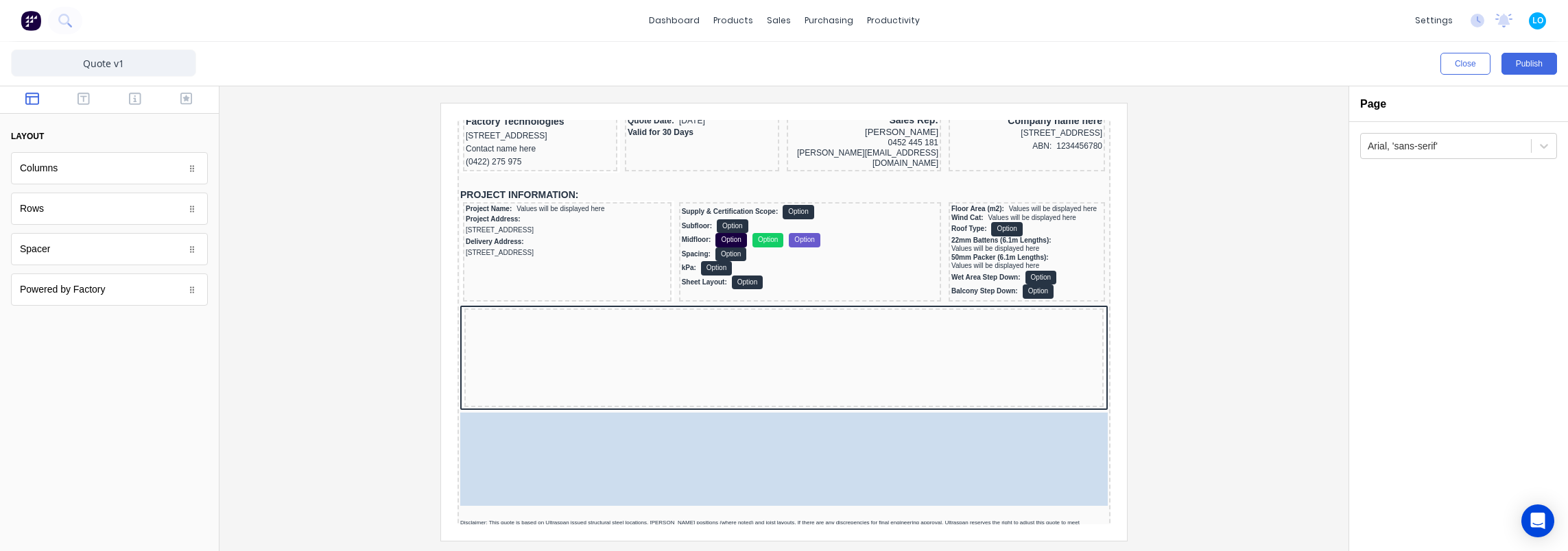
drag, startPoint x: 682, startPoint y: 310, endPoint x: 668, endPoint y: 409, distance: 100.0
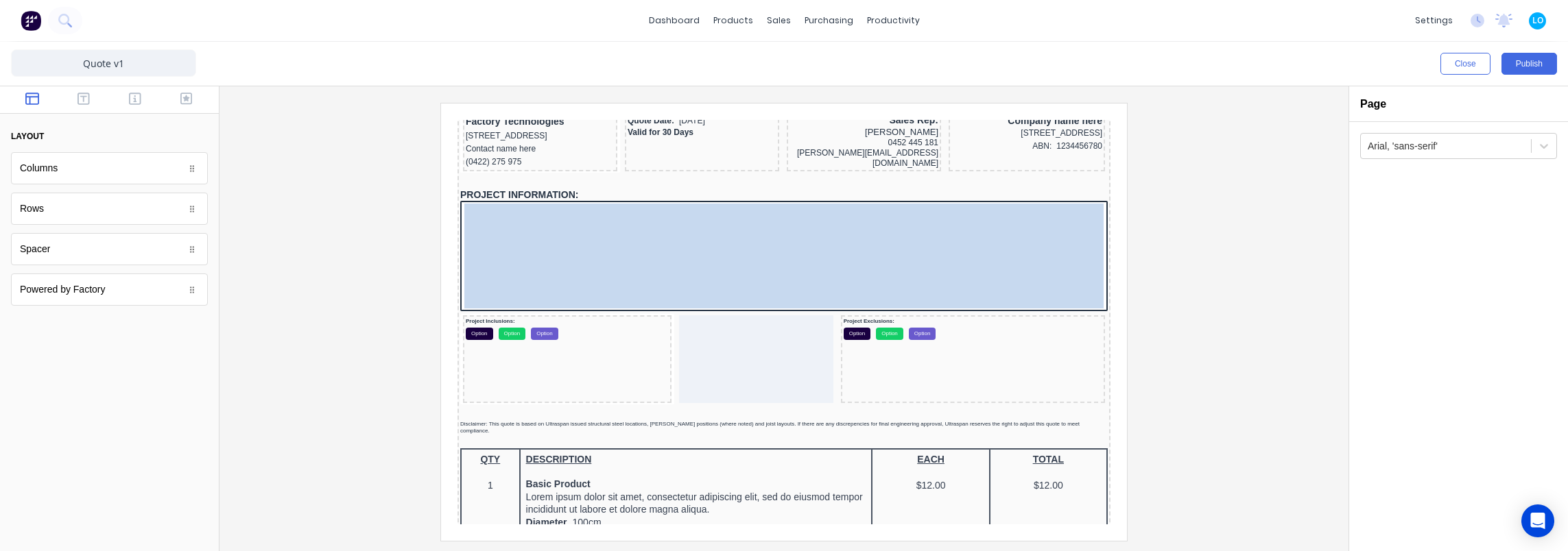
drag, startPoint x: 623, startPoint y: 197, endPoint x: 641, endPoint y: 232, distance: 39.4
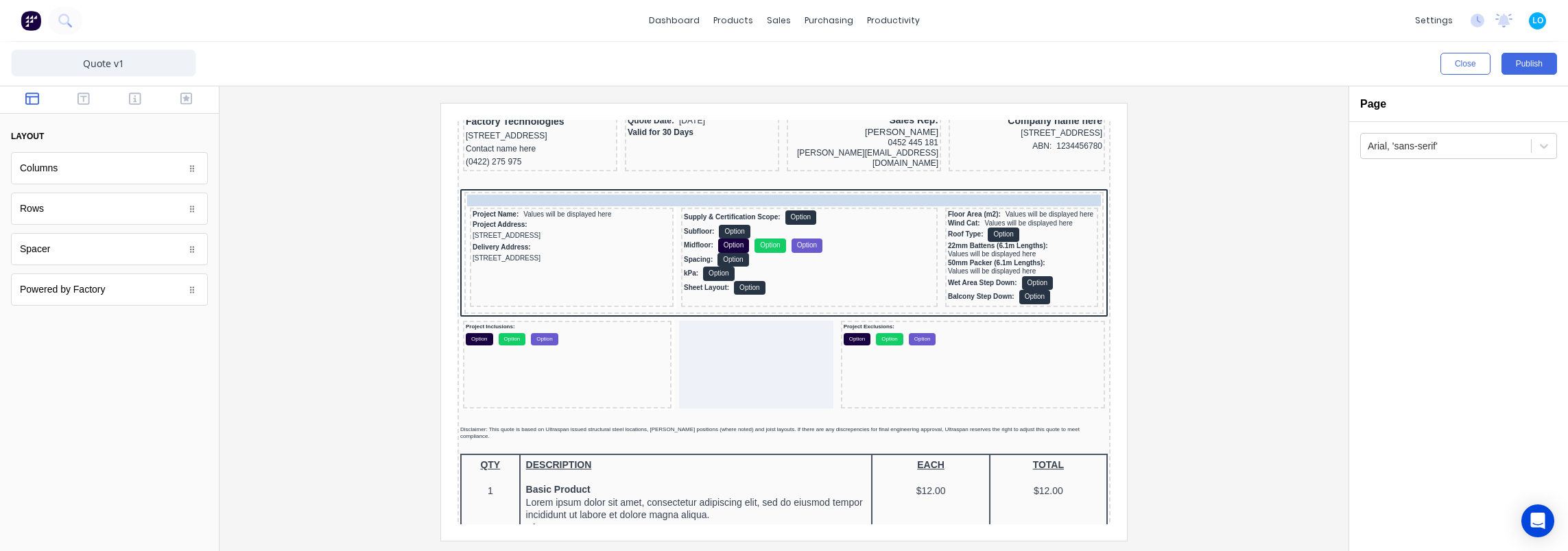
drag, startPoint x: 512, startPoint y: 188, endPoint x: 521, endPoint y: 201, distance: 15.8
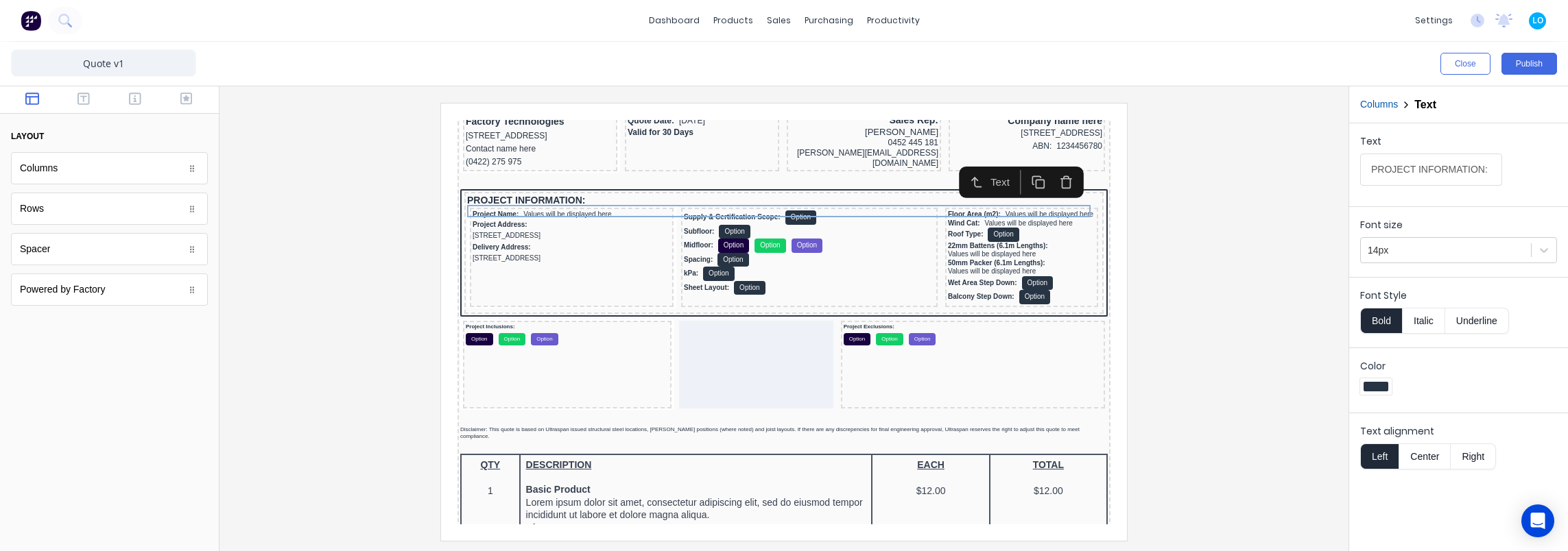
click at [1205, 251] on div at bounding box center [784, 322] width 1107 height 438
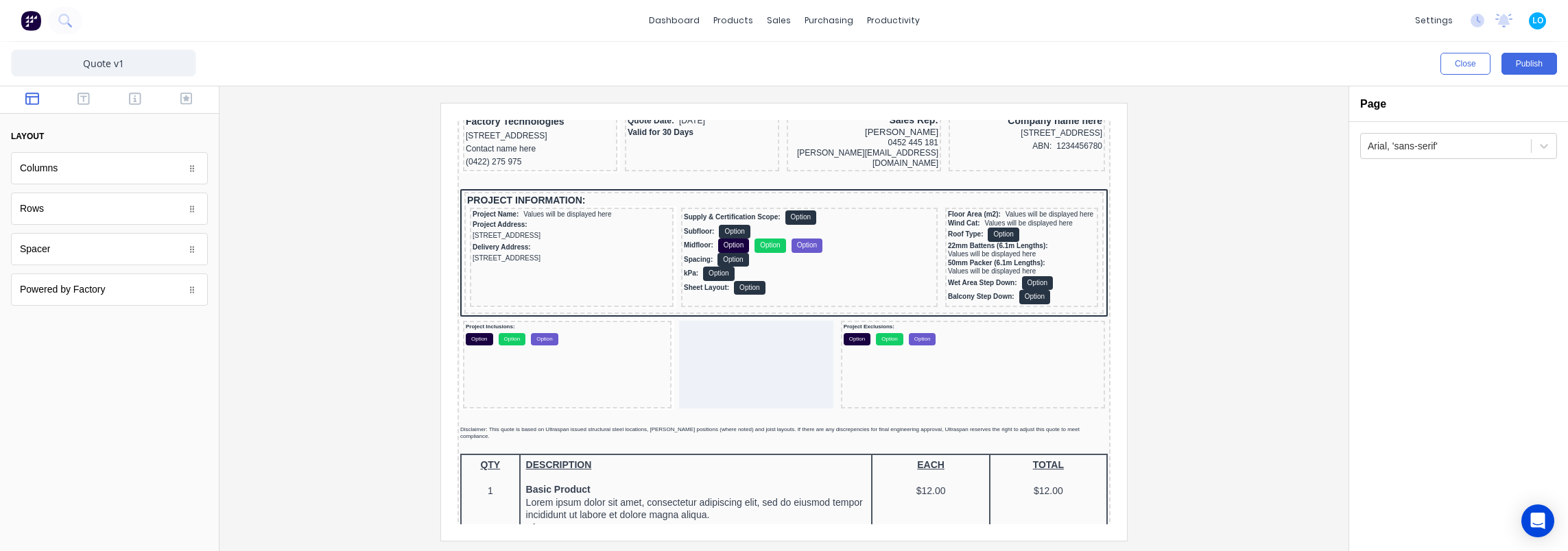
click at [1526, 63] on button "Publish" at bounding box center [1528, 63] width 55 height 22
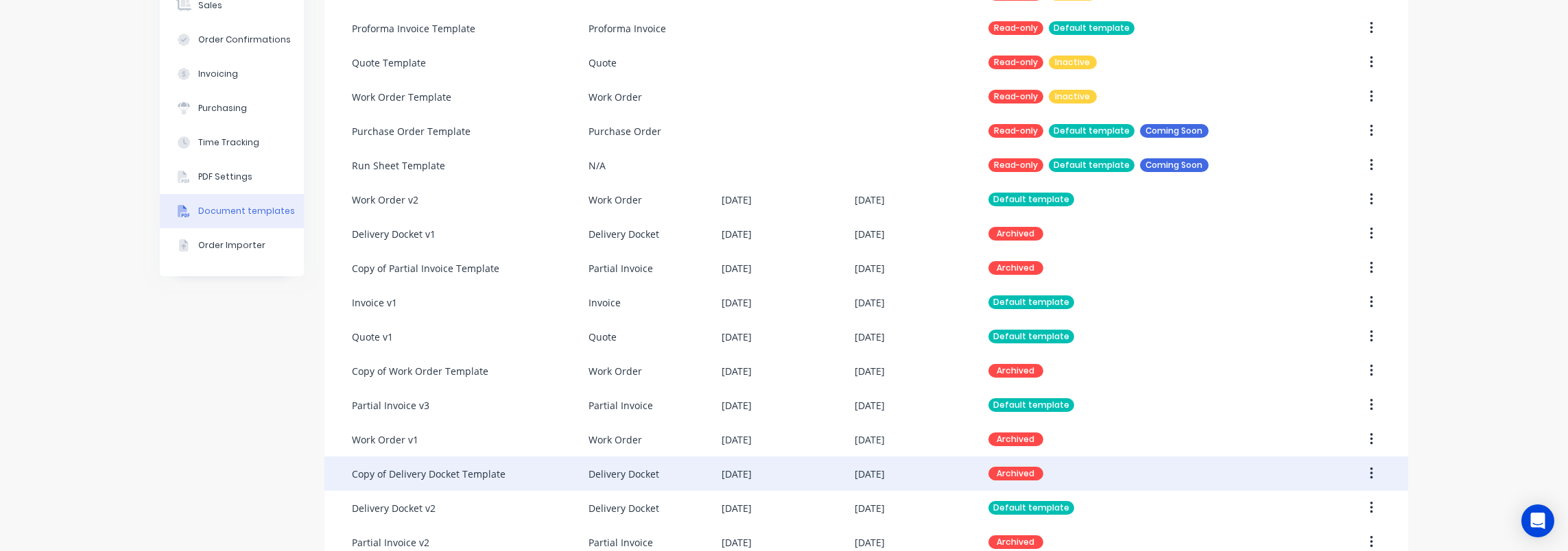
scroll to position [244, 0]
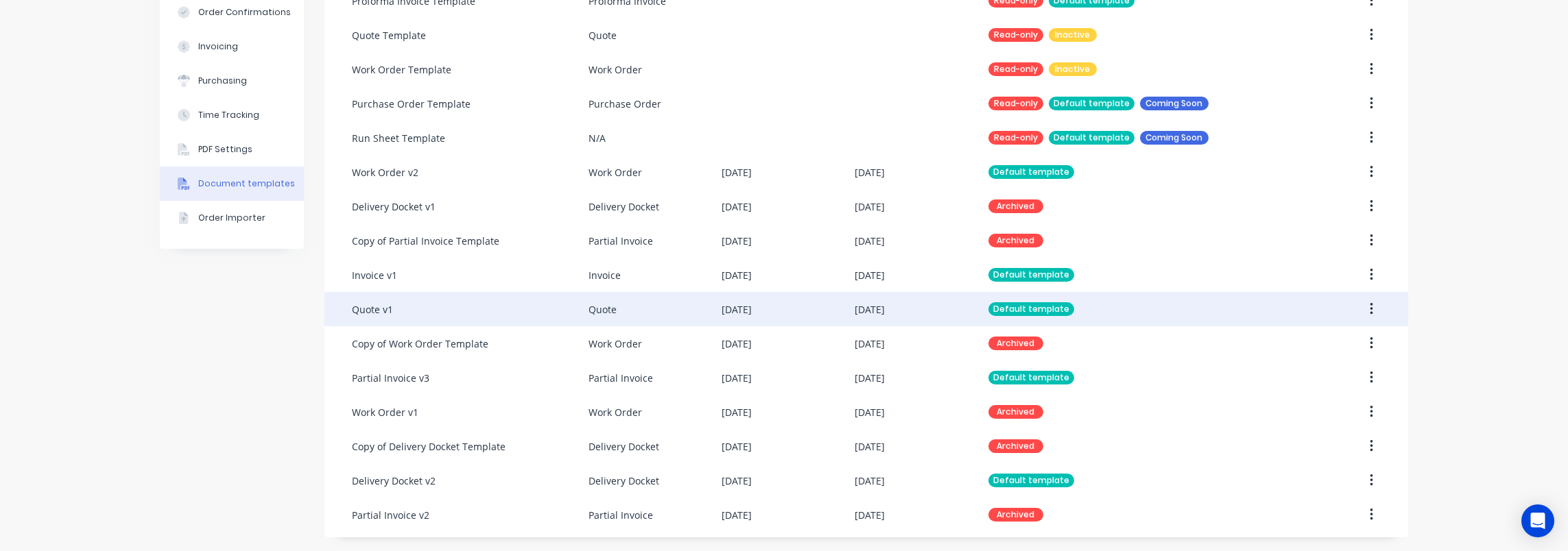
click at [425, 308] on div "Quote v1" at bounding box center [469, 309] width 236 height 35
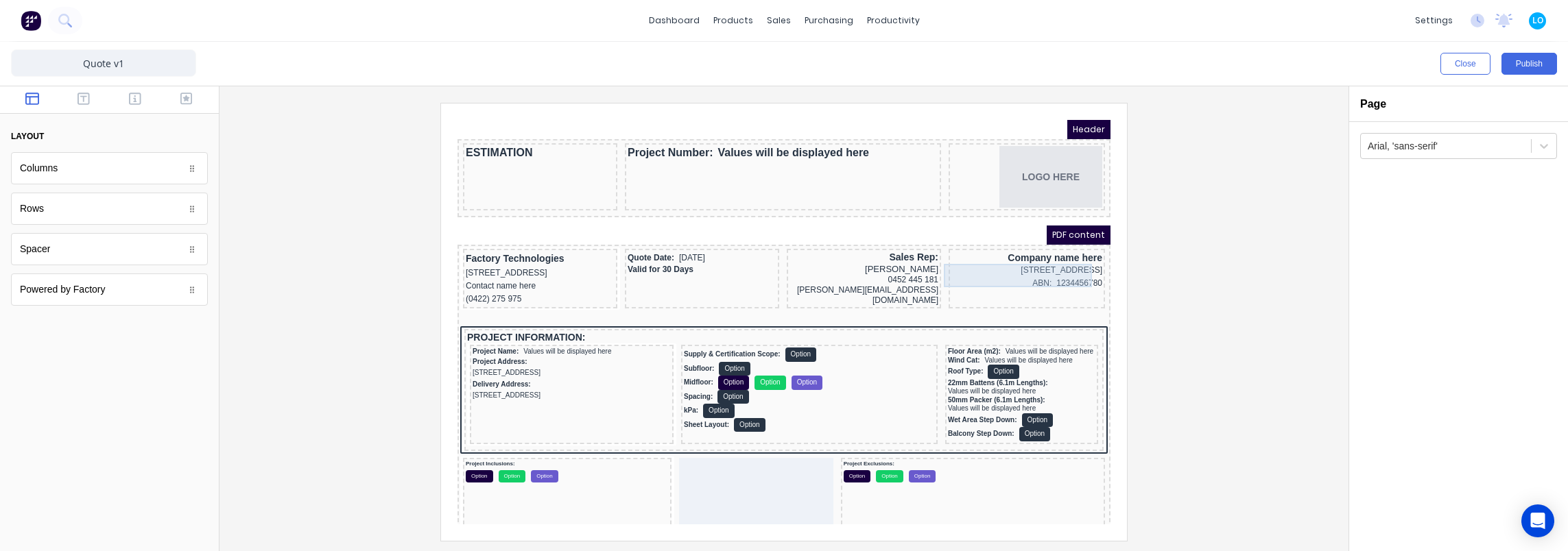
click at [1007, 261] on div "[STREET_ADDRESS]" at bounding box center [1010, 254] width 151 height 13
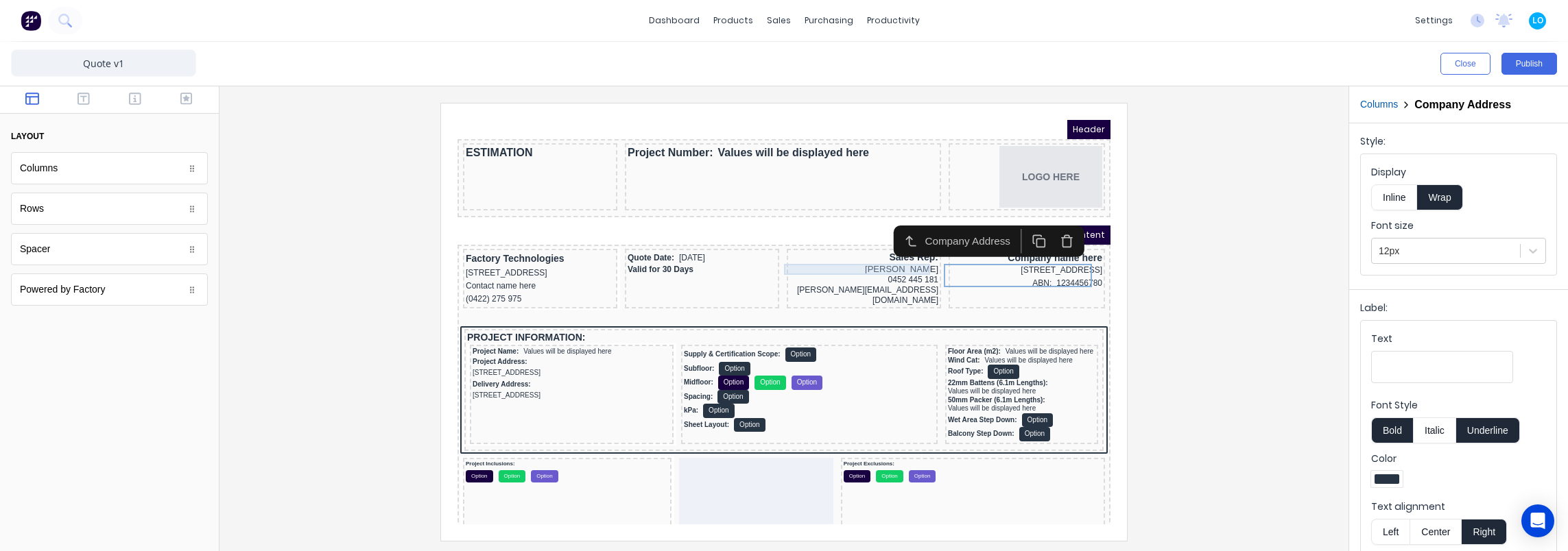
click at [880, 252] on div "[PERSON_NAME]" at bounding box center [847, 252] width 149 height 11
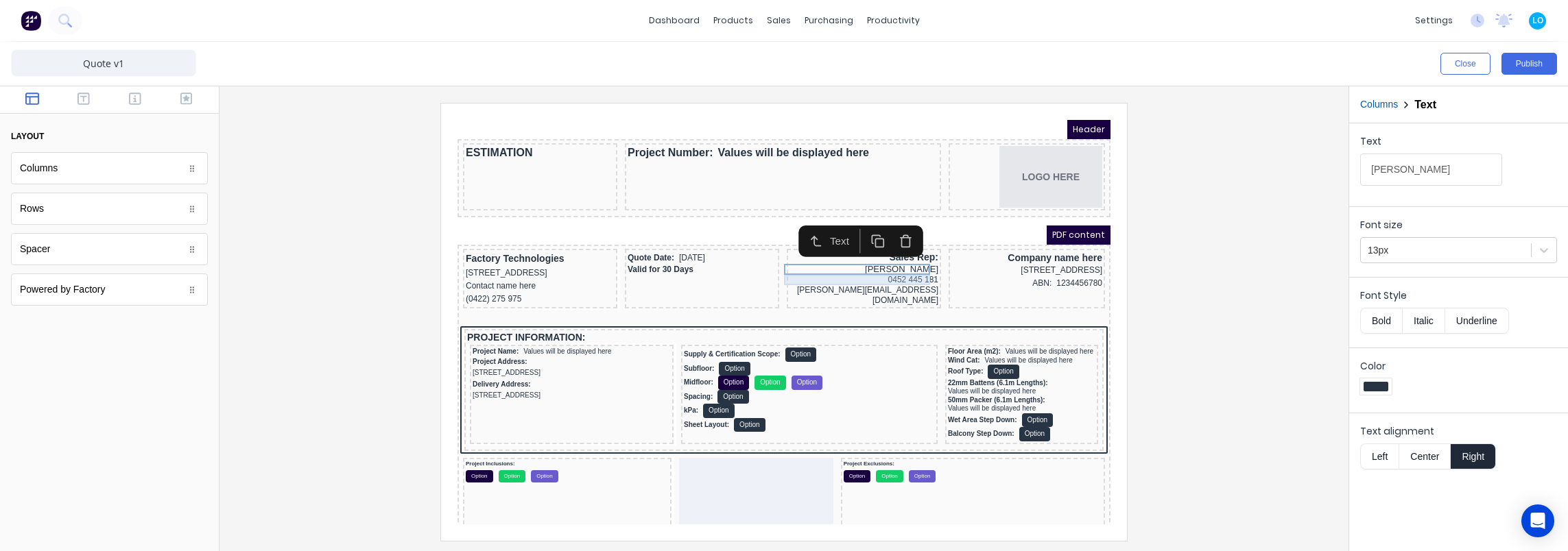
click at [872, 264] on div "0452 445 181" at bounding box center [847, 263] width 149 height 10
click at [868, 272] on div "[PERSON_NAME][EMAIL_ADDRESS][DOMAIN_NAME]" at bounding box center [847, 279] width 149 height 21
click at [1202, 254] on div at bounding box center [784, 322] width 1107 height 438
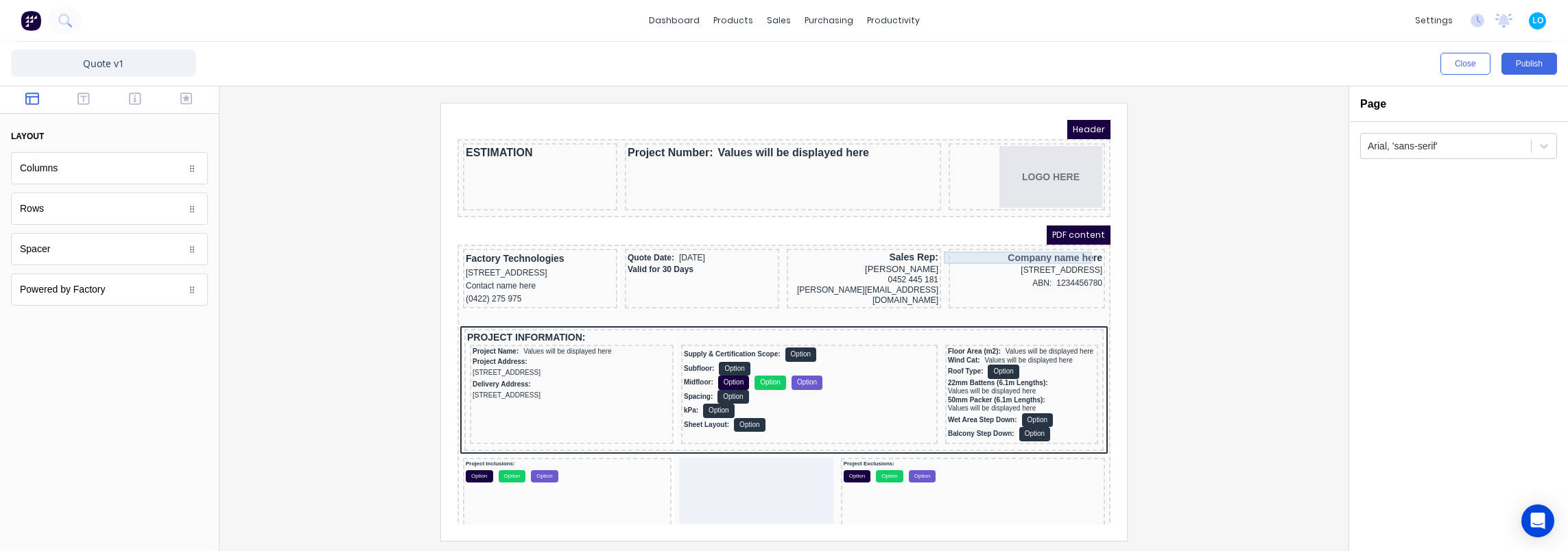
click at [1042, 243] on div "Company name here" at bounding box center [1010, 241] width 151 height 12
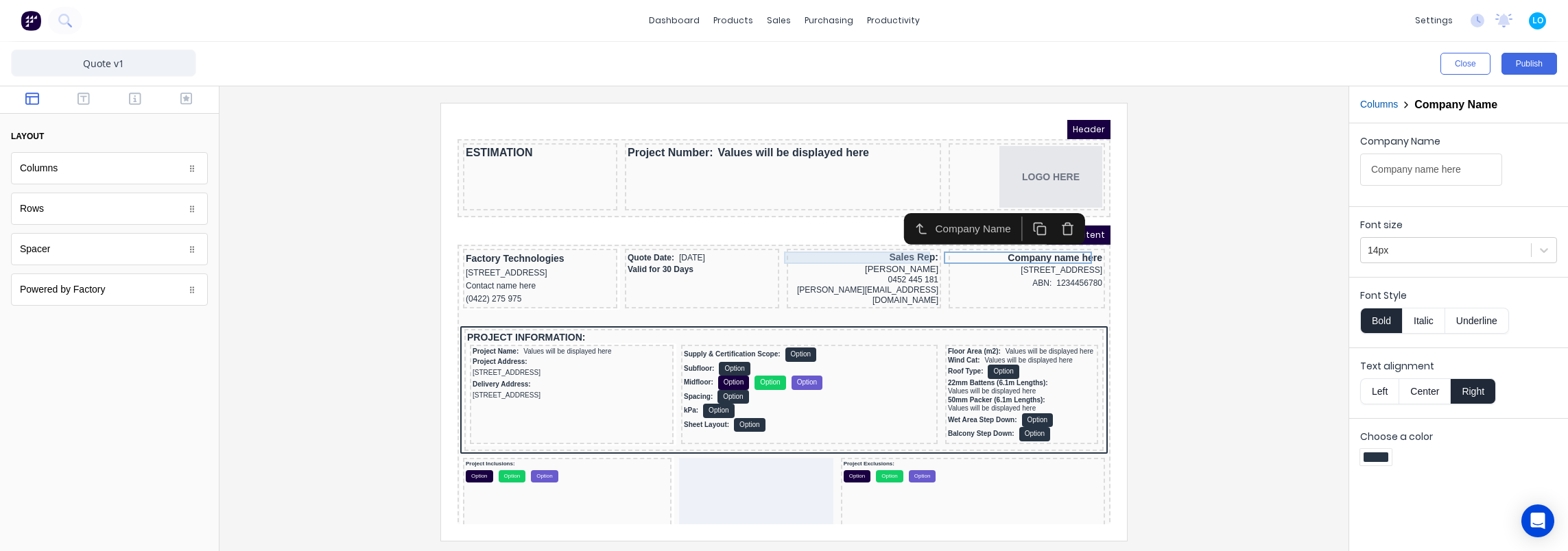
click at [854, 240] on div "Sales Rep:" at bounding box center [847, 241] width 149 height 12
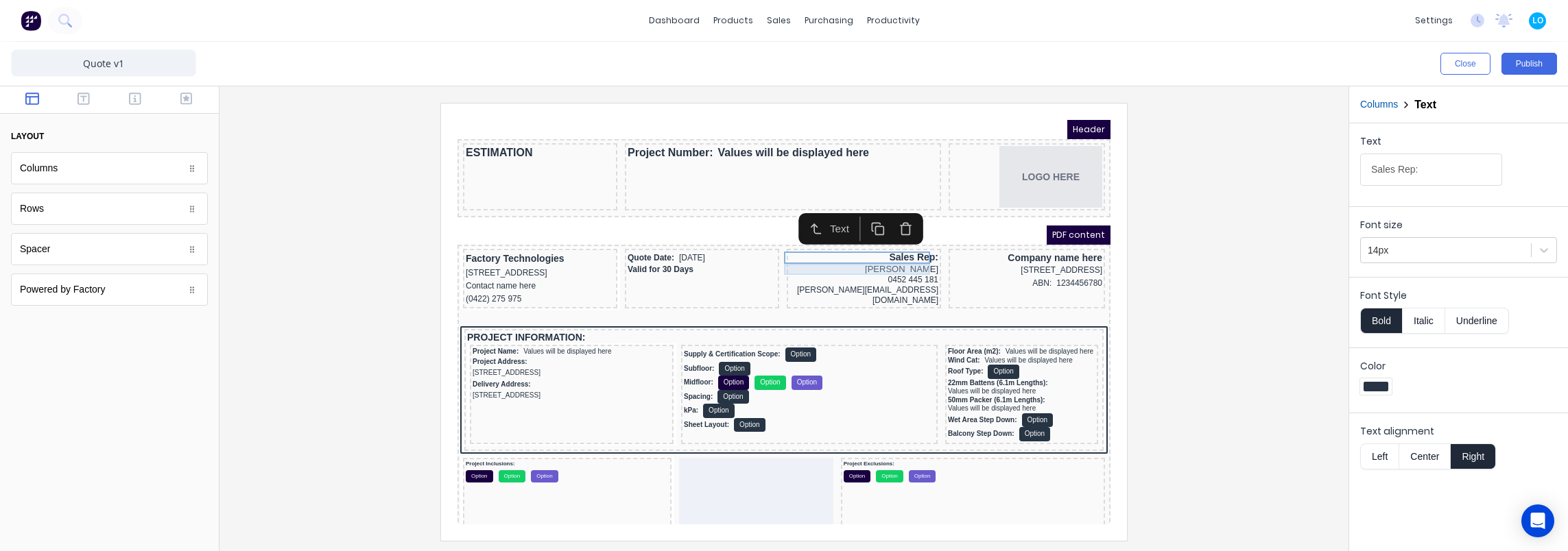
click at [849, 252] on div "[PERSON_NAME]" at bounding box center [847, 252] width 149 height 11
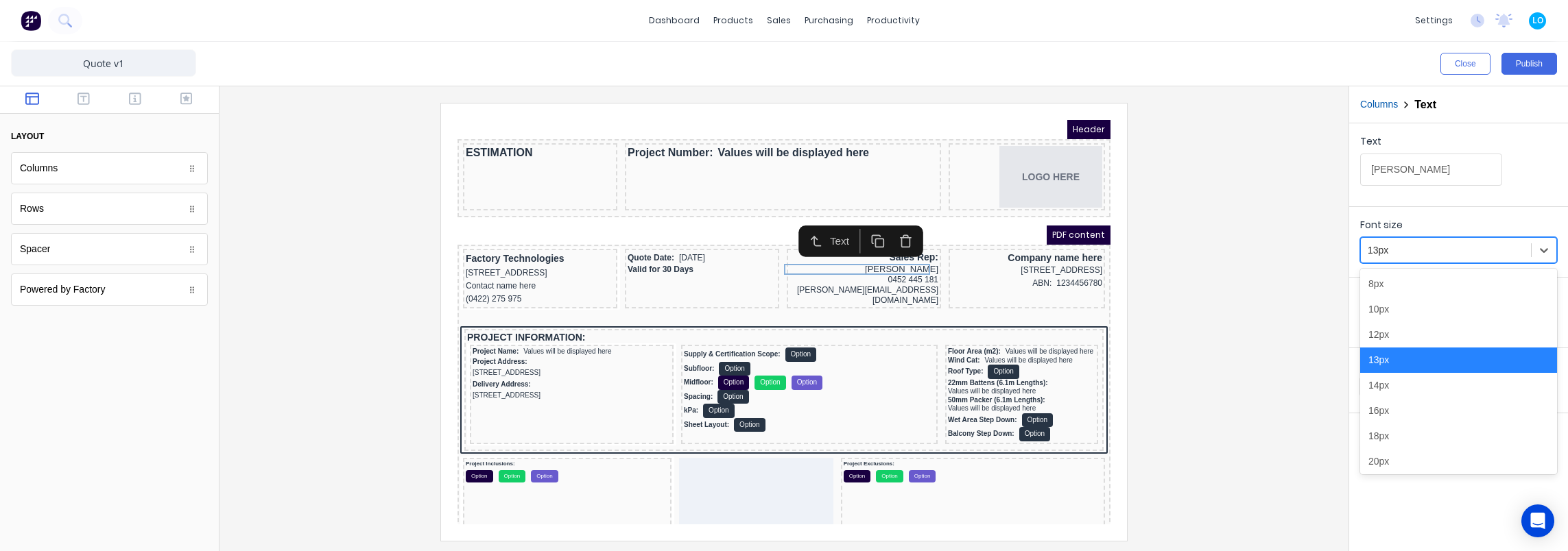
click at [1419, 247] on div at bounding box center [1446, 250] width 156 height 17
click at [1405, 333] on div "12px" at bounding box center [1458, 335] width 197 height 25
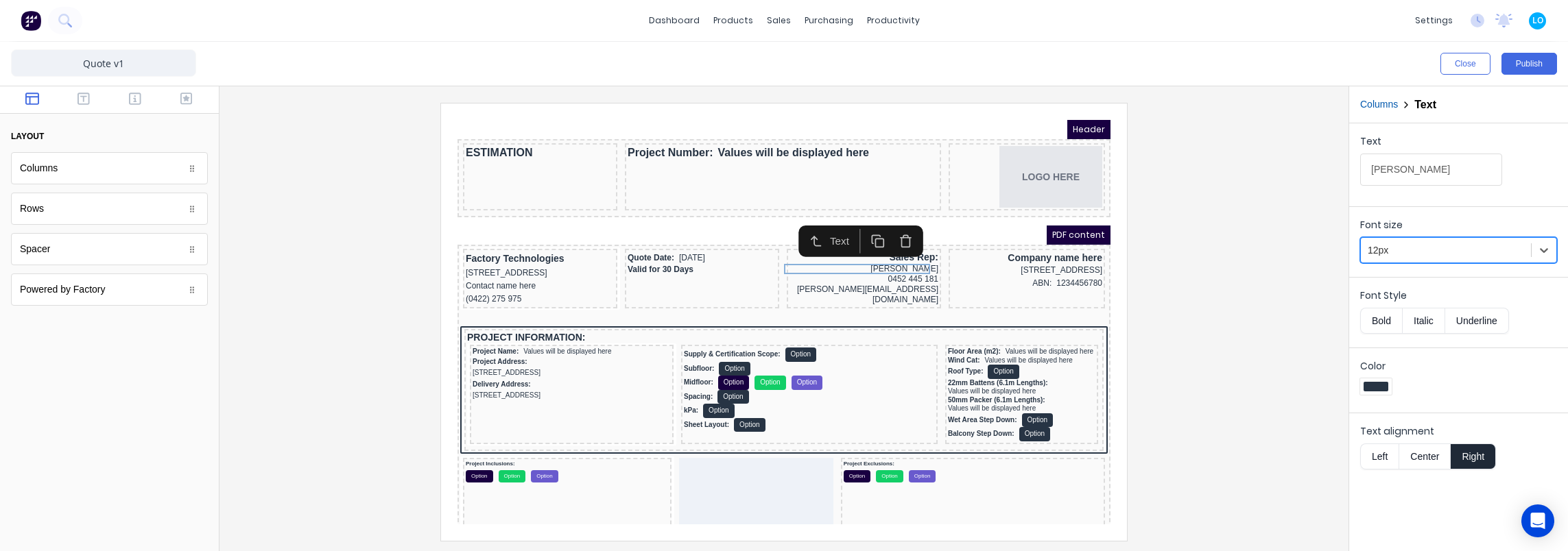
click at [1162, 240] on div at bounding box center [784, 322] width 1107 height 438
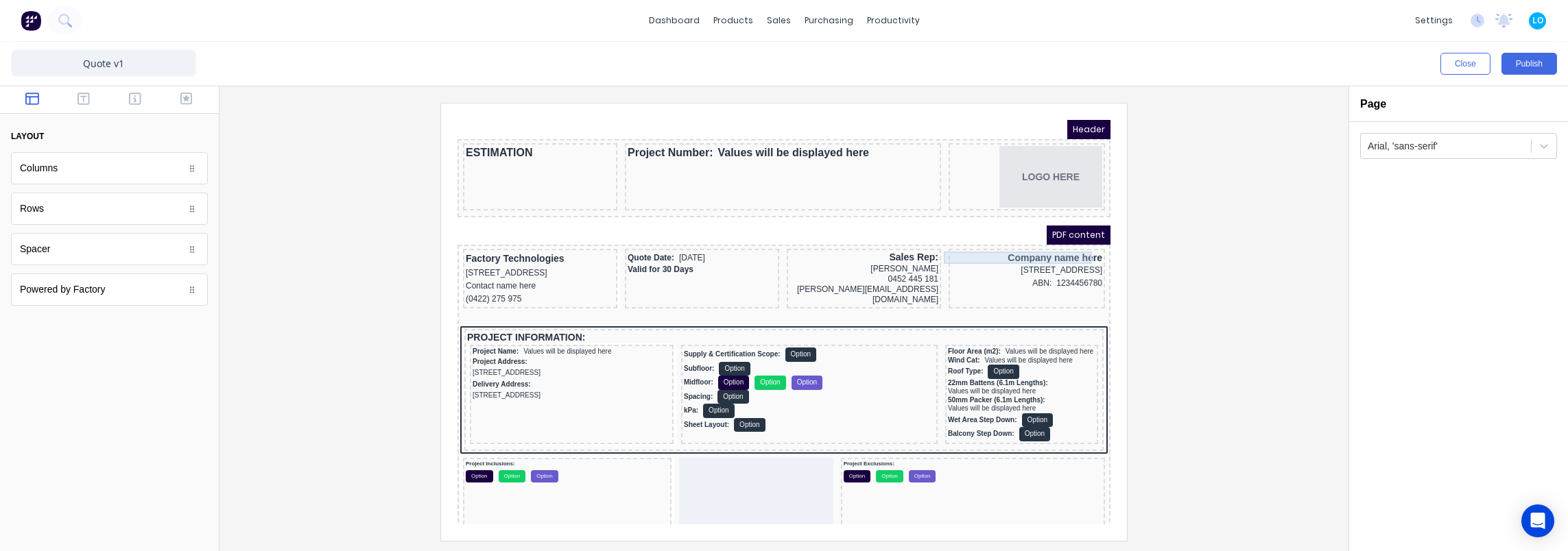
click at [1003, 235] on div "Company name here" at bounding box center [1010, 241] width 151 height 12
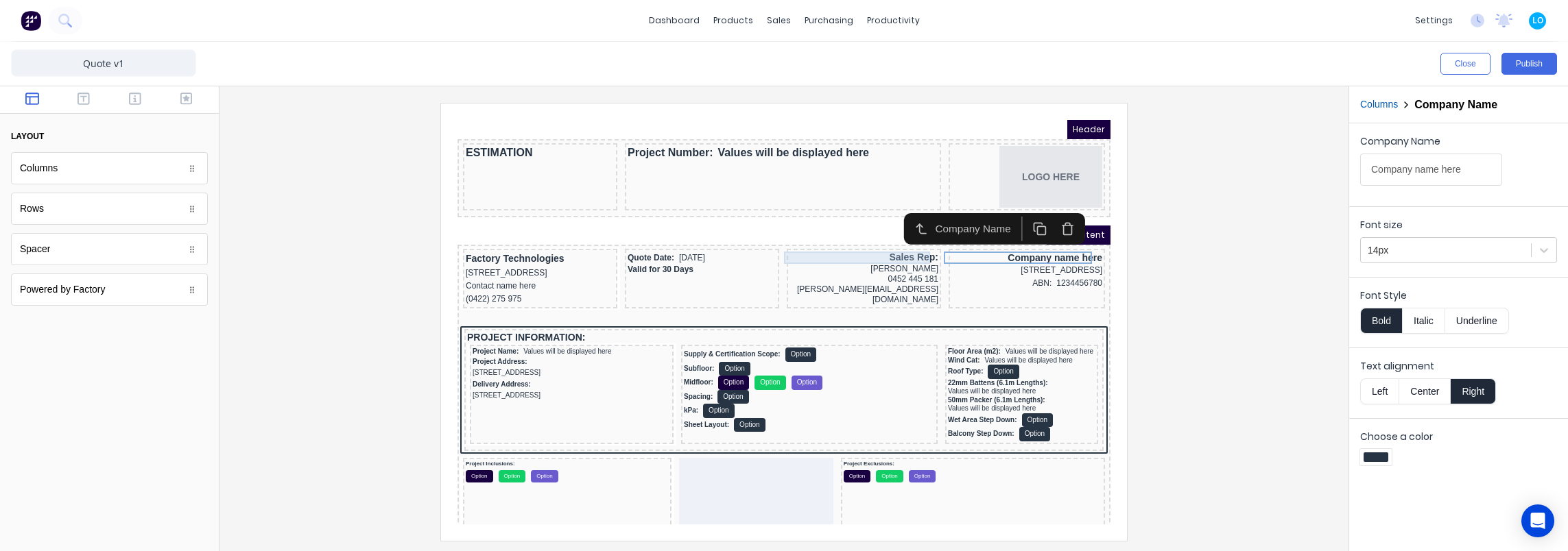
click at [890, 240] on div "Sales Rep:" at bounding box center [847, 241] width 149 height 12
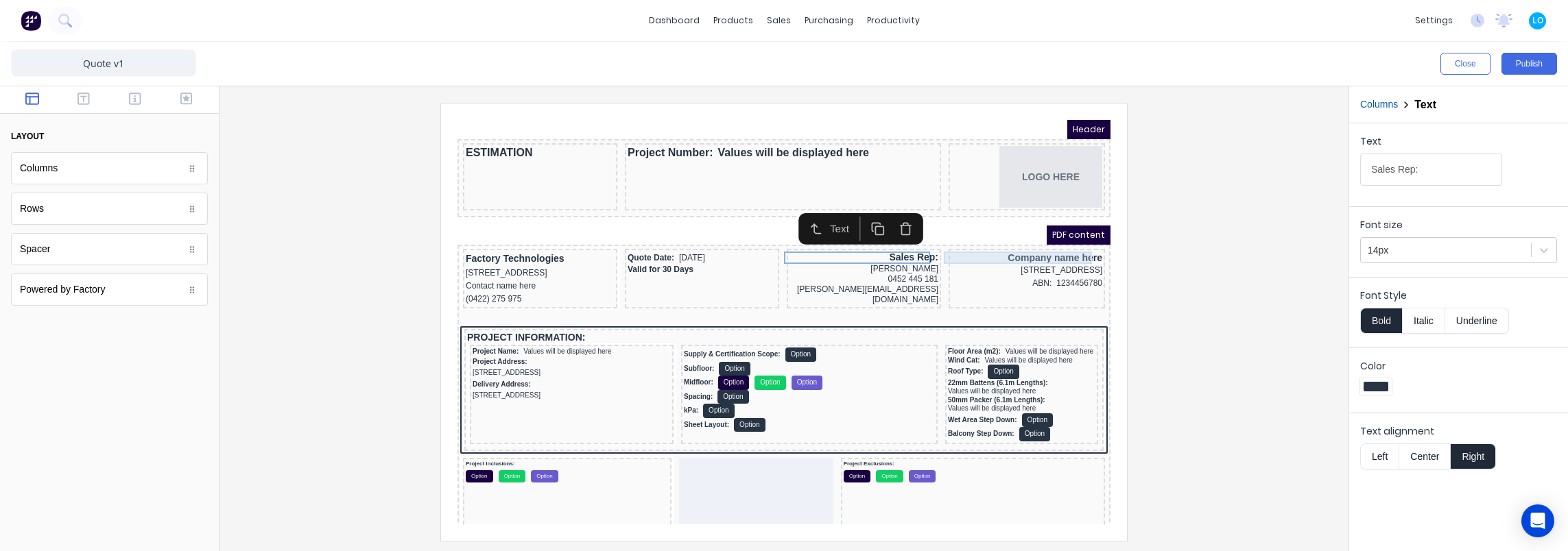
click at [971, 240] on div "Company name here" at bounding box center [1010, 241] width 151 height 12
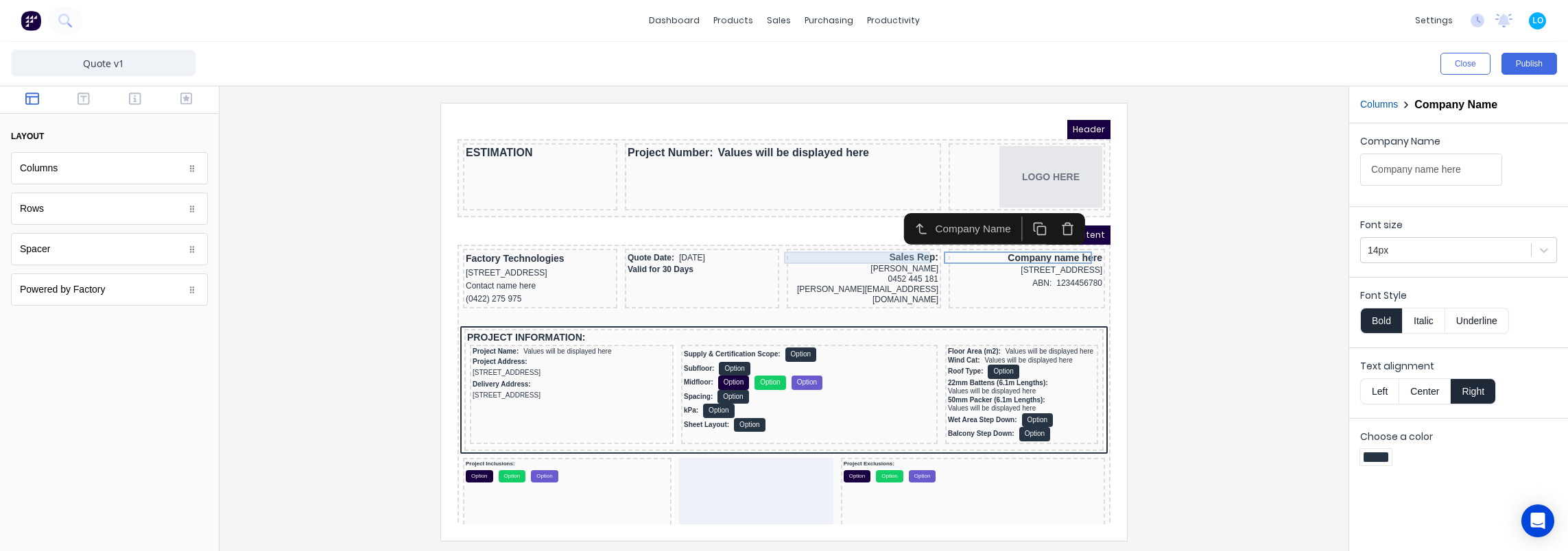
click at [870, 239] on div "Sales Rep:" at bounding box center [847, 241] width 149 height 12
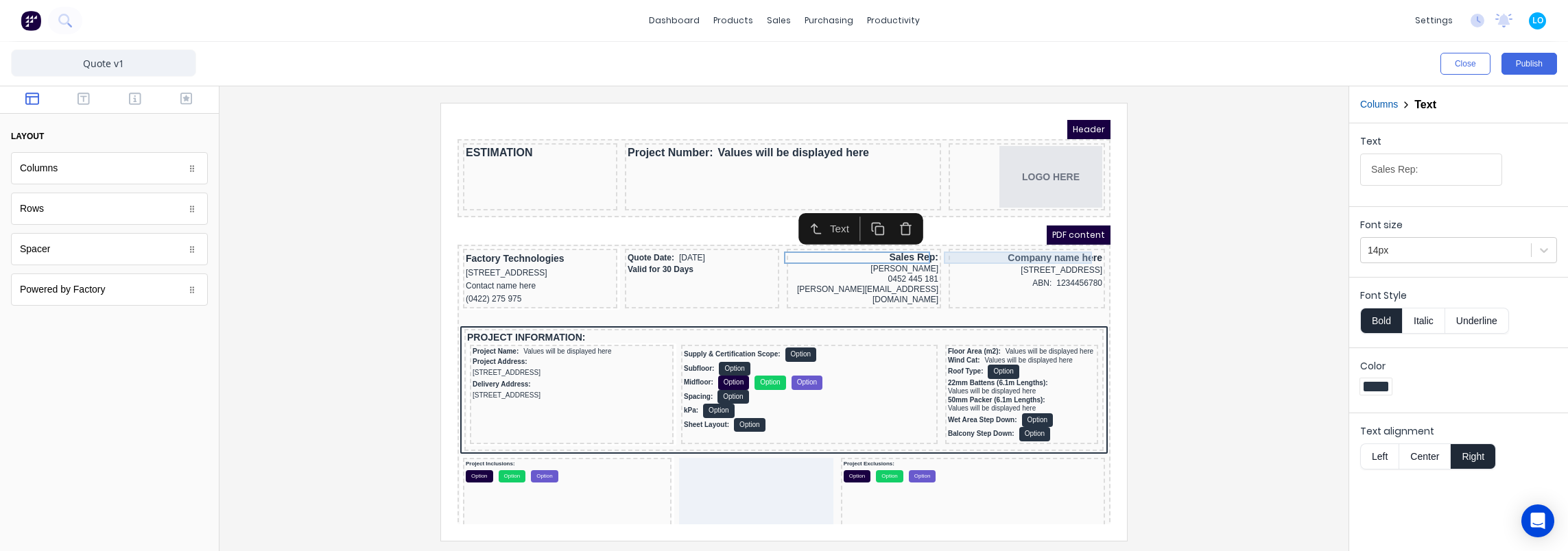
click at [975, 239] on div "Company name here" at bounding box center [1010, 241] width 151 height 12
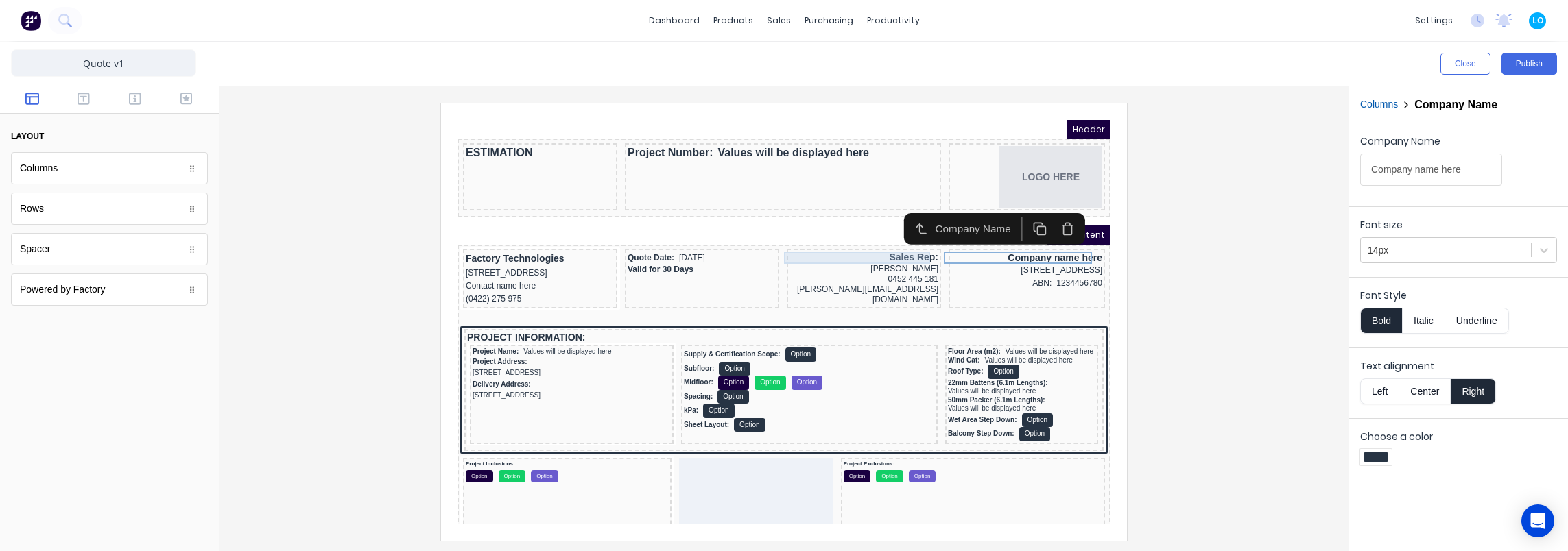
click at [878, 244] on div "Sales Rep:" at bounding box center [847, 241] width 149 height 12
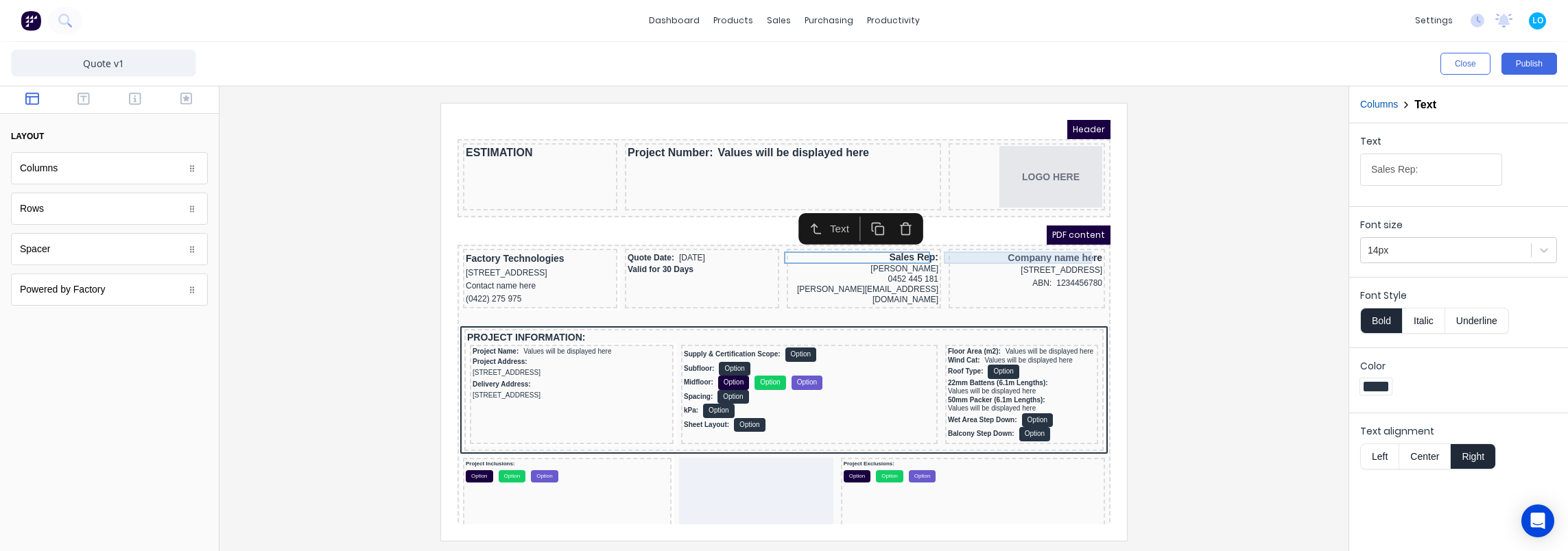
click at [971, 240] on div "Company name here" at bounding box center [1010, 241] width 151 height 12
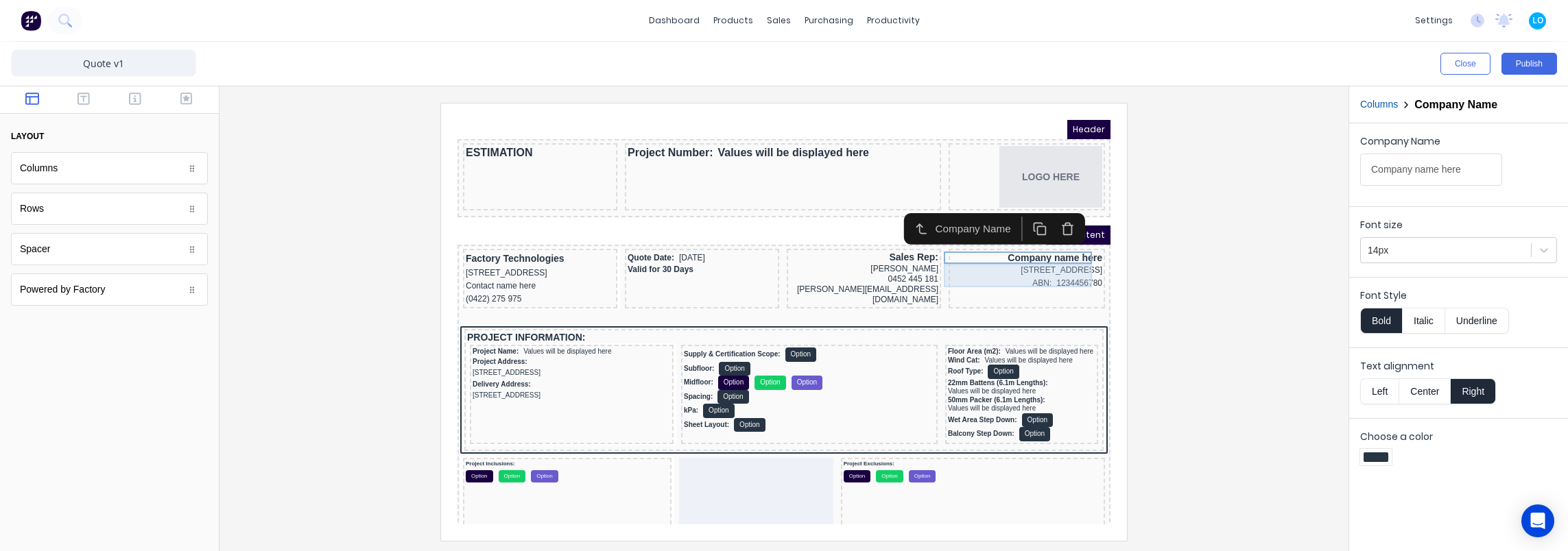
click at [990, 252] on div "[STREET_ADDRESS]" at bounding box center [1010, 254] width 151 height 13
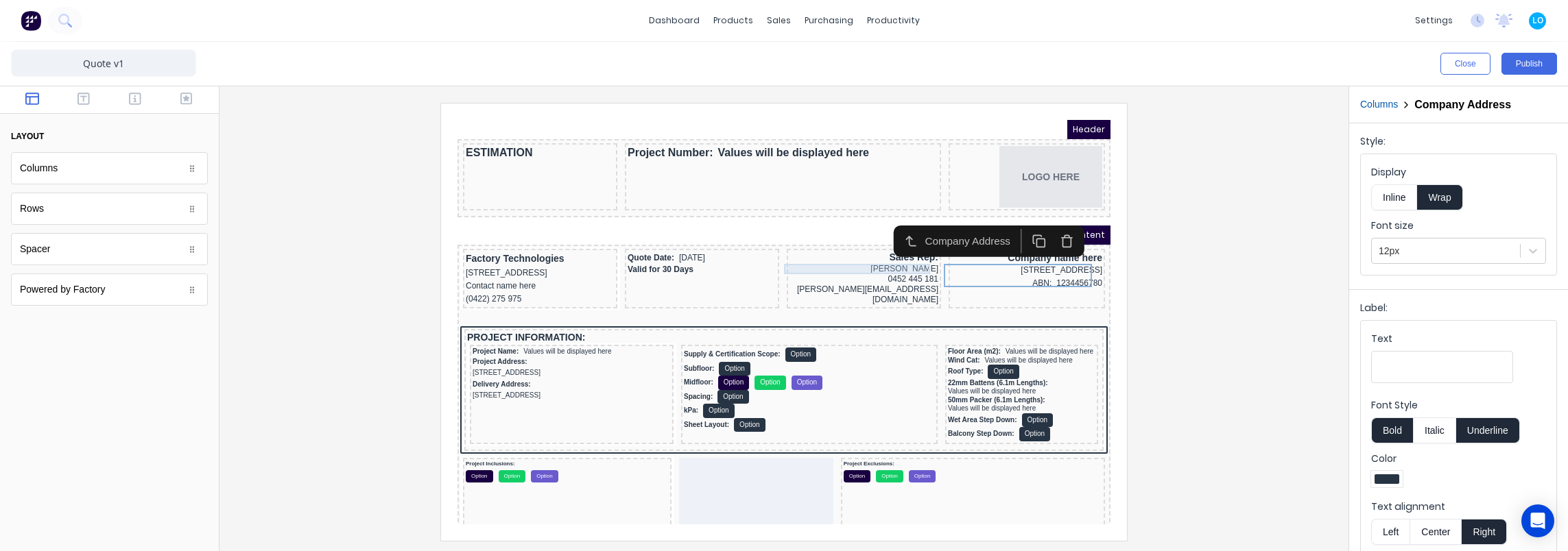
click at [891, 251] on div "[PERSON_NAME]" at bounding box center [847, 252] width 149 height 10
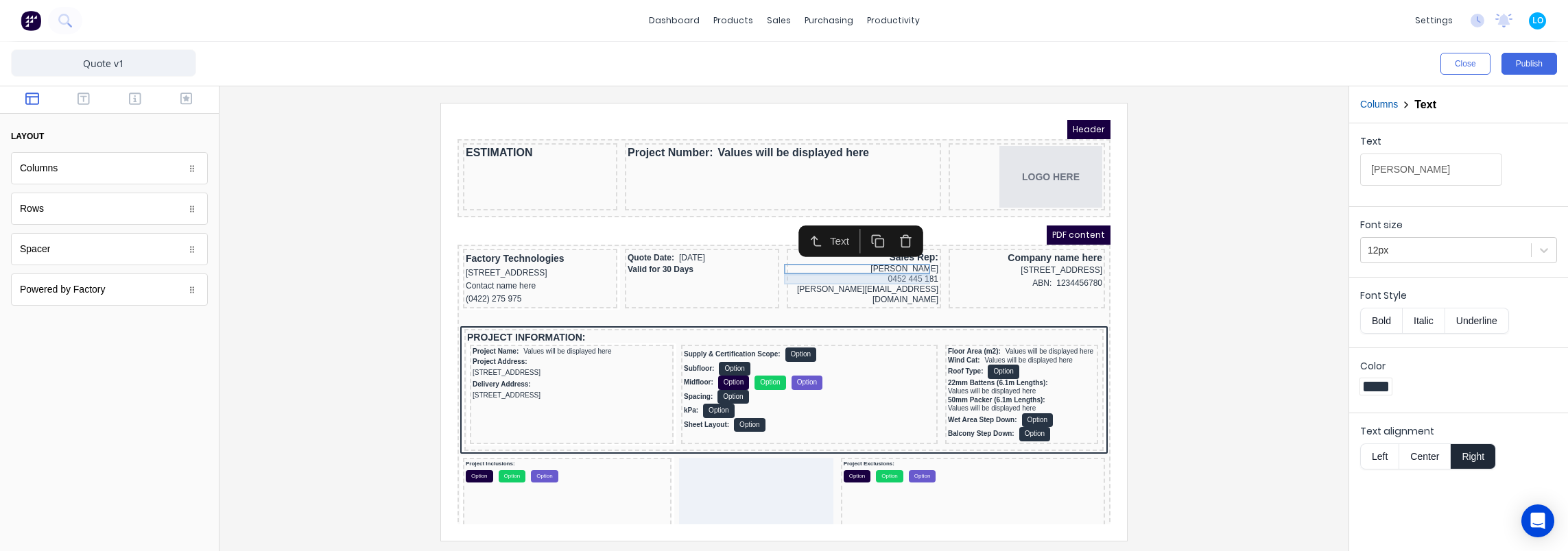
click at [889, 258] on div "0452 445 181" at bounding box center [847, 262] width 149 height 10
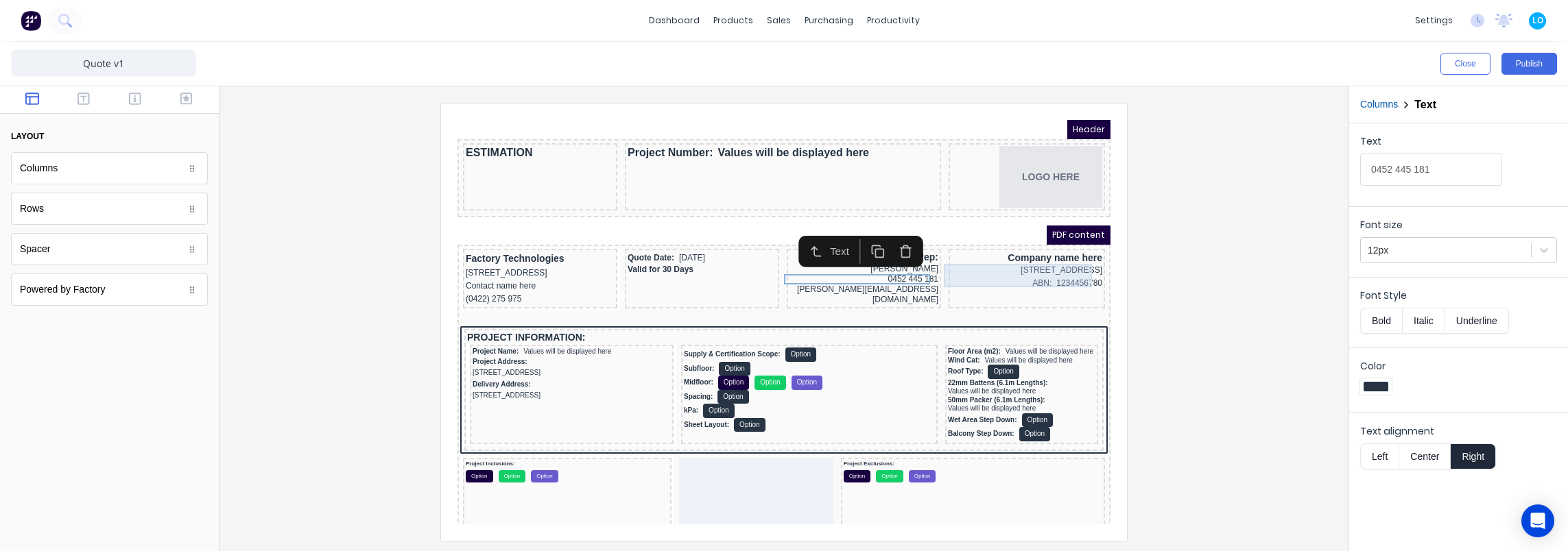
click at [984, 252] on div "[STREET_ADDRESS]" at bounding box center [1010, 254] width 151 height 13
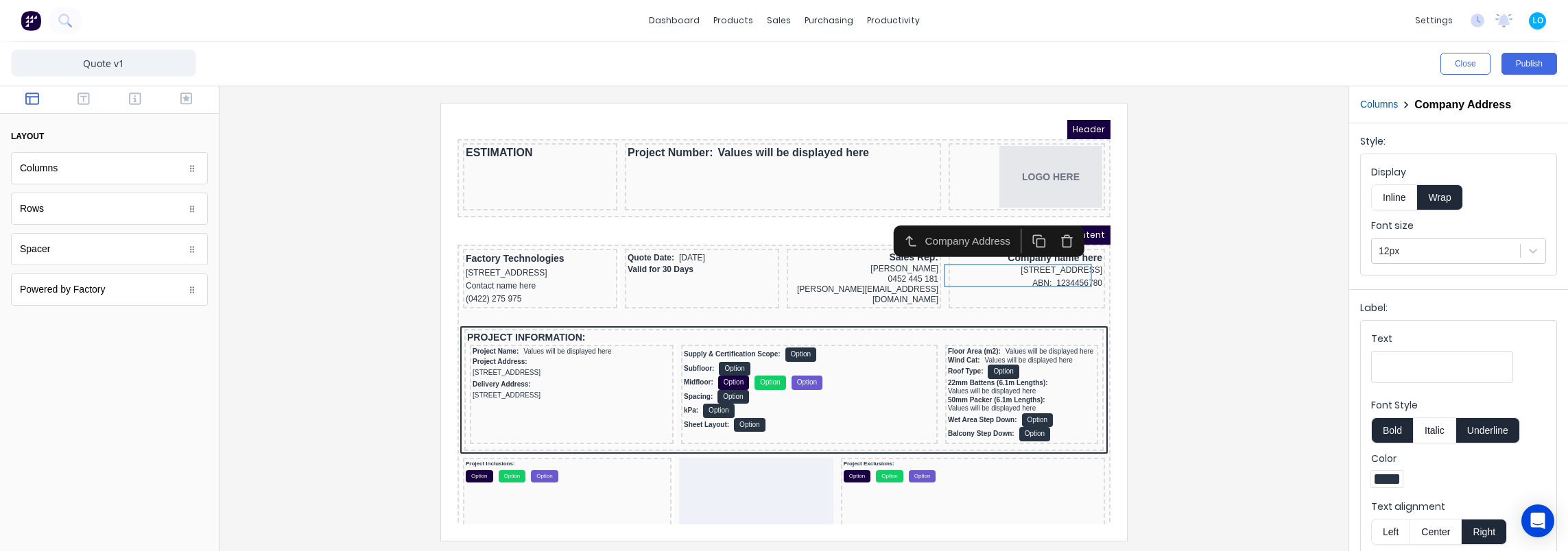
click at [1195, 269] on div at bounding box center [784, 322] width 1107 height 438
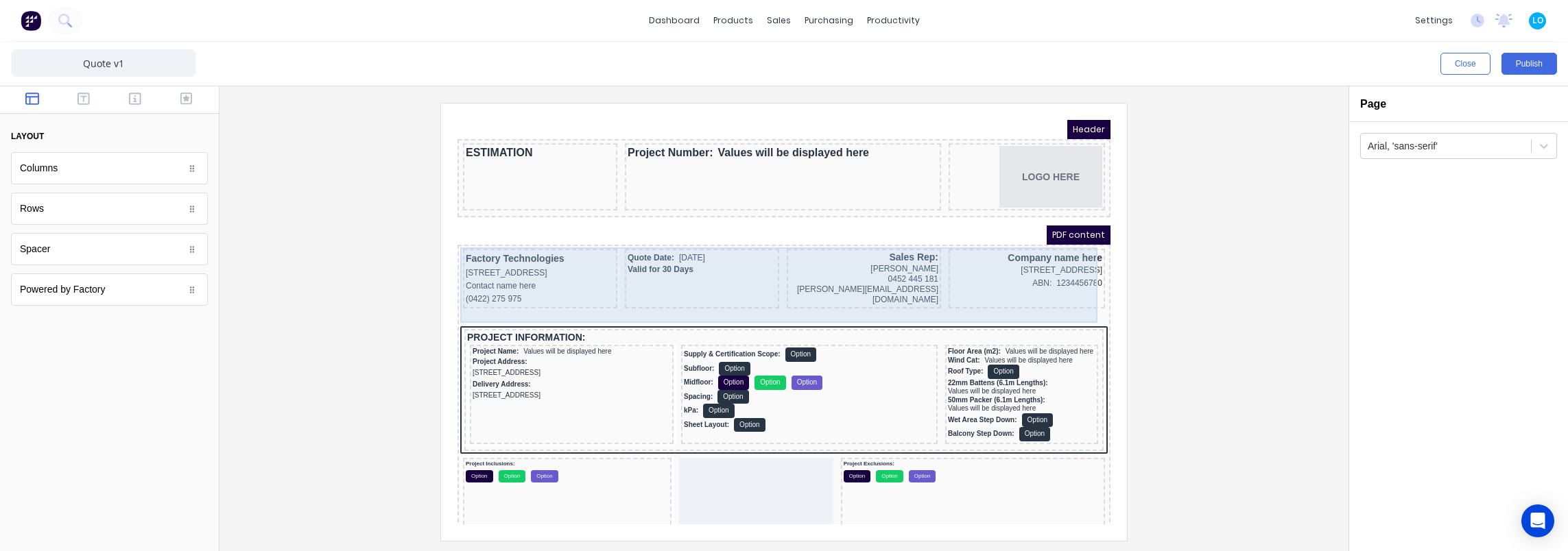
click at [970, 285] on div "Company name here 234 Beach Road Gold Coast, Queensland, Australia, 4217 ABN: 1…" at bounding box center [1010, 262] width 156 height 59
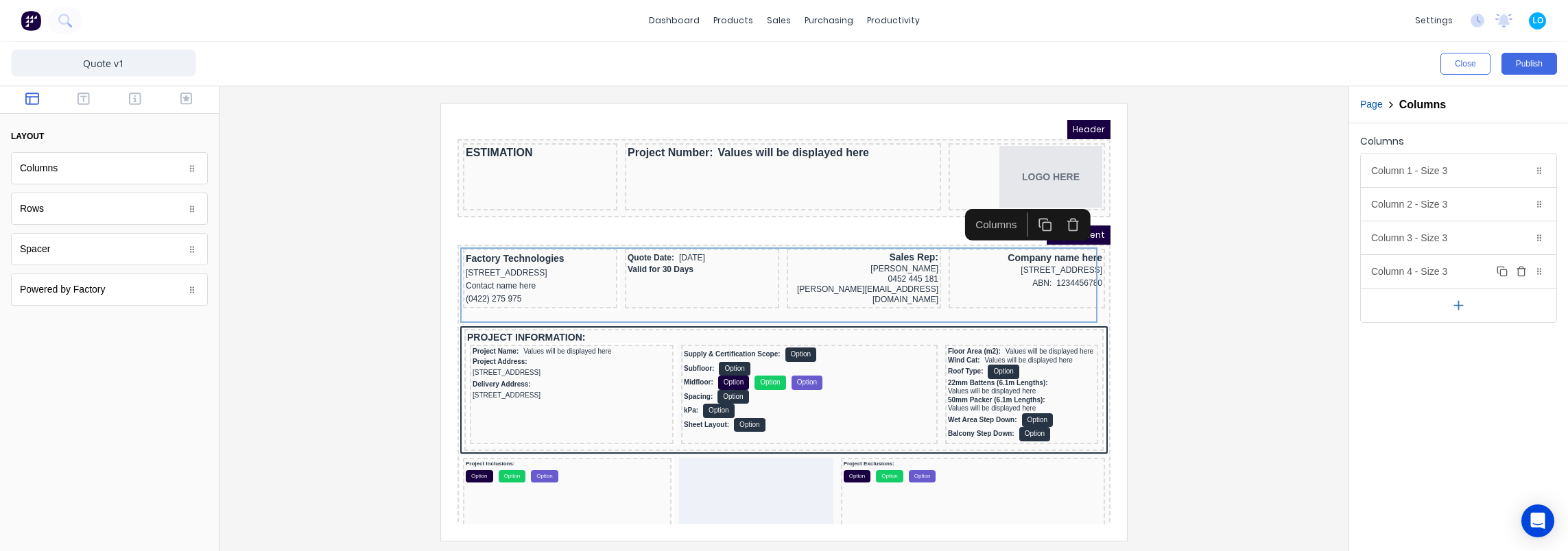
click at [1440, 269] on div "Column 4 - Size 3 Duplicate Delete" at bounding box center [1458, 271] width 195 height 33
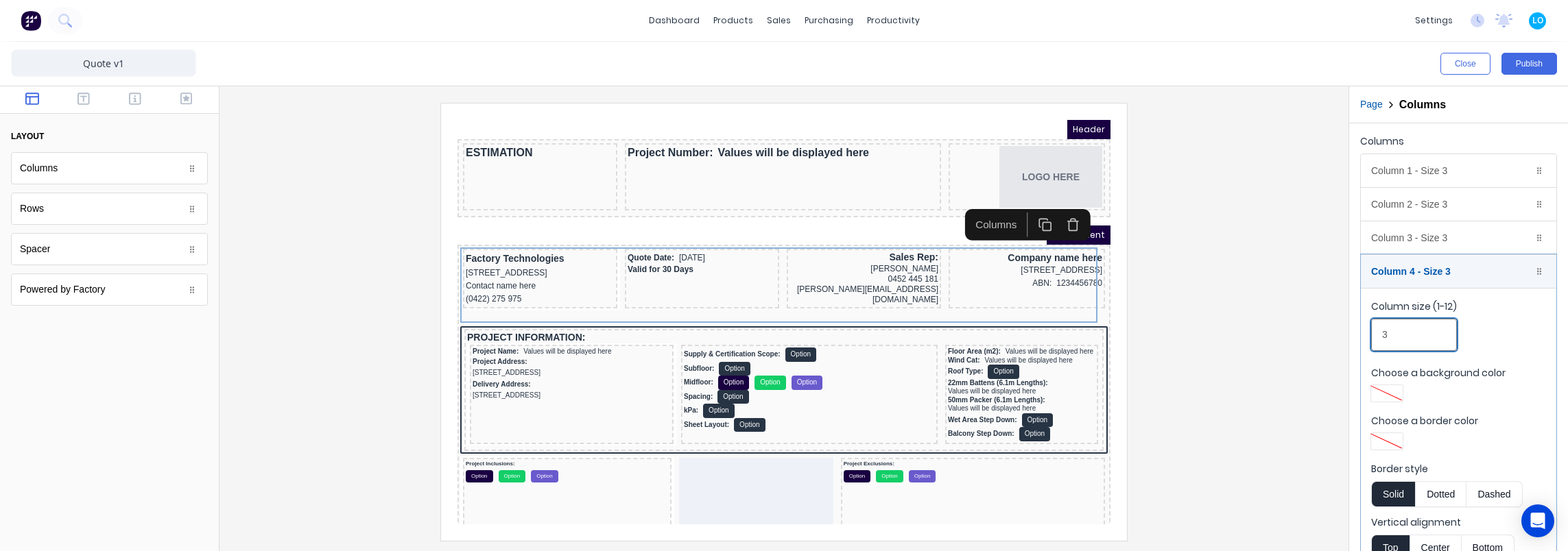
click at [1425, 340] on input "3" at bounding box center [1414, 334] width 86 height 32
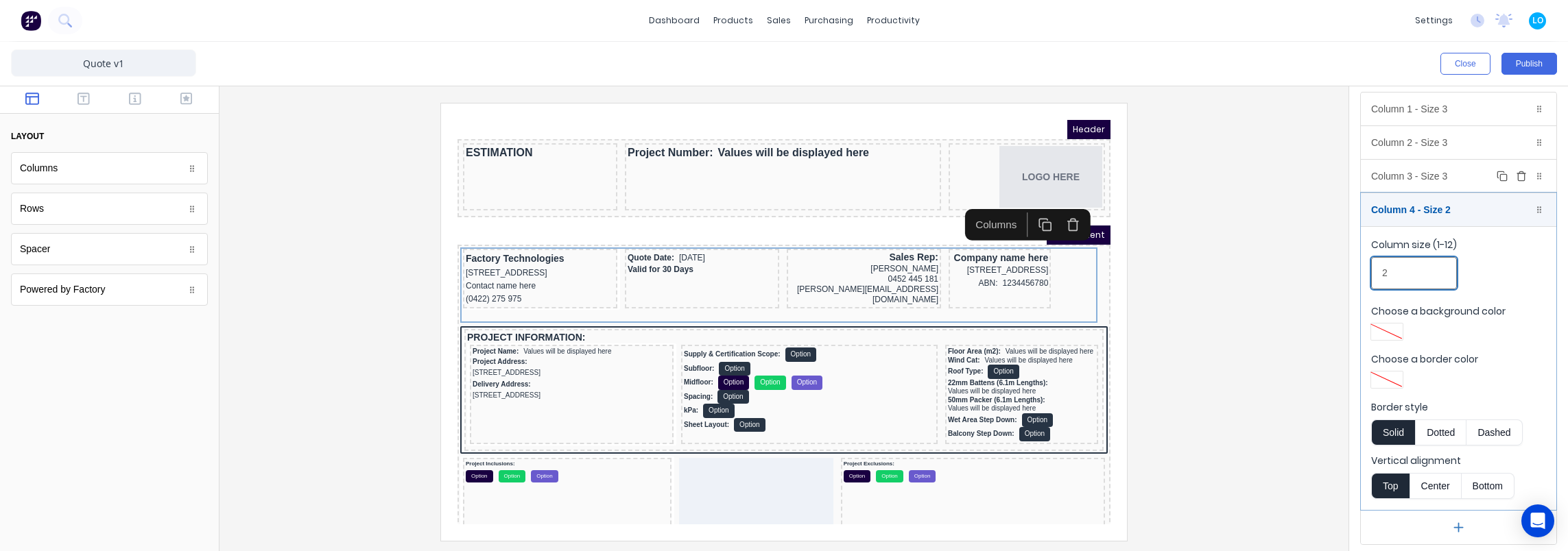
type input "2"
click at [1445, 174] on div "Column 3 - Size 3 Duplicate Delete" at bounding box center [1458, 176] width 195 height 33
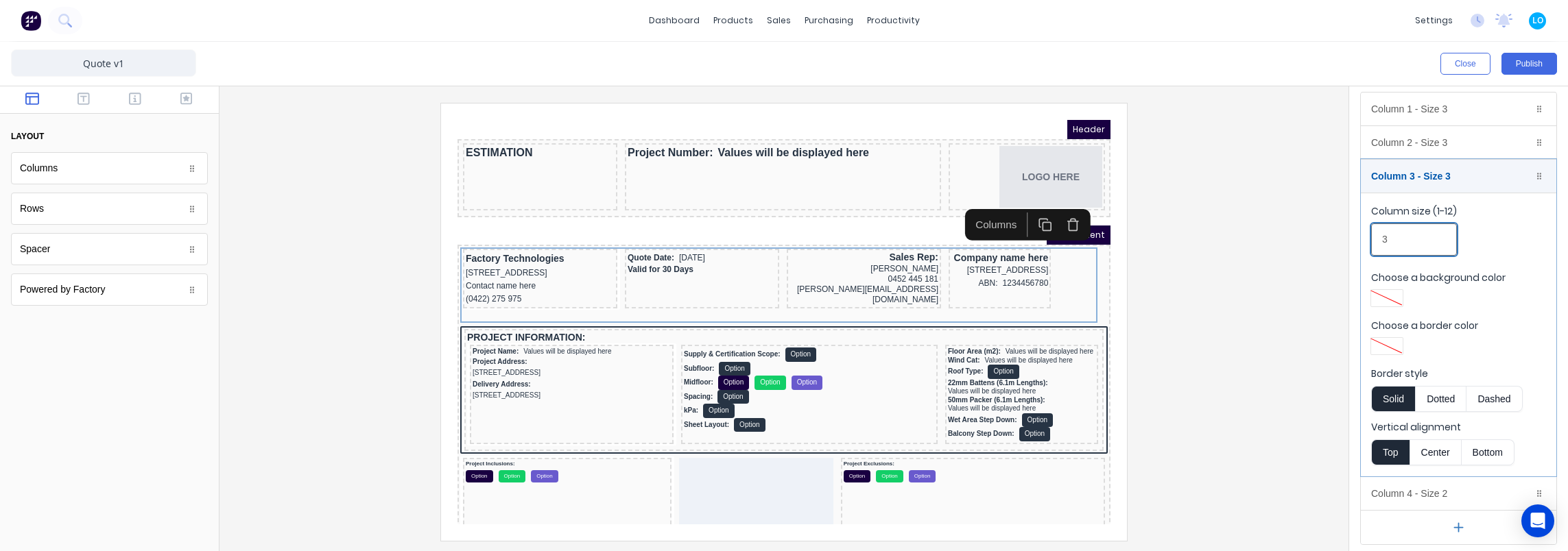
click at [1420, 245] on input "3" at bounding box center [1414, 239] width 86 height 32
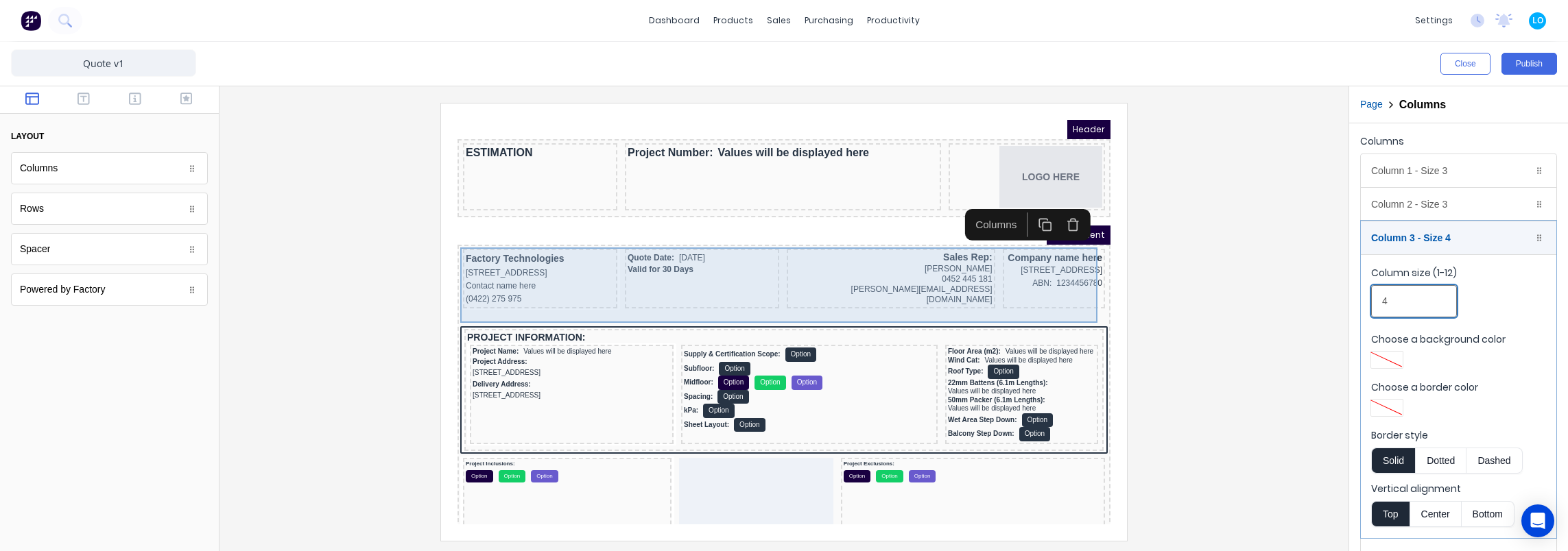
type input "4"
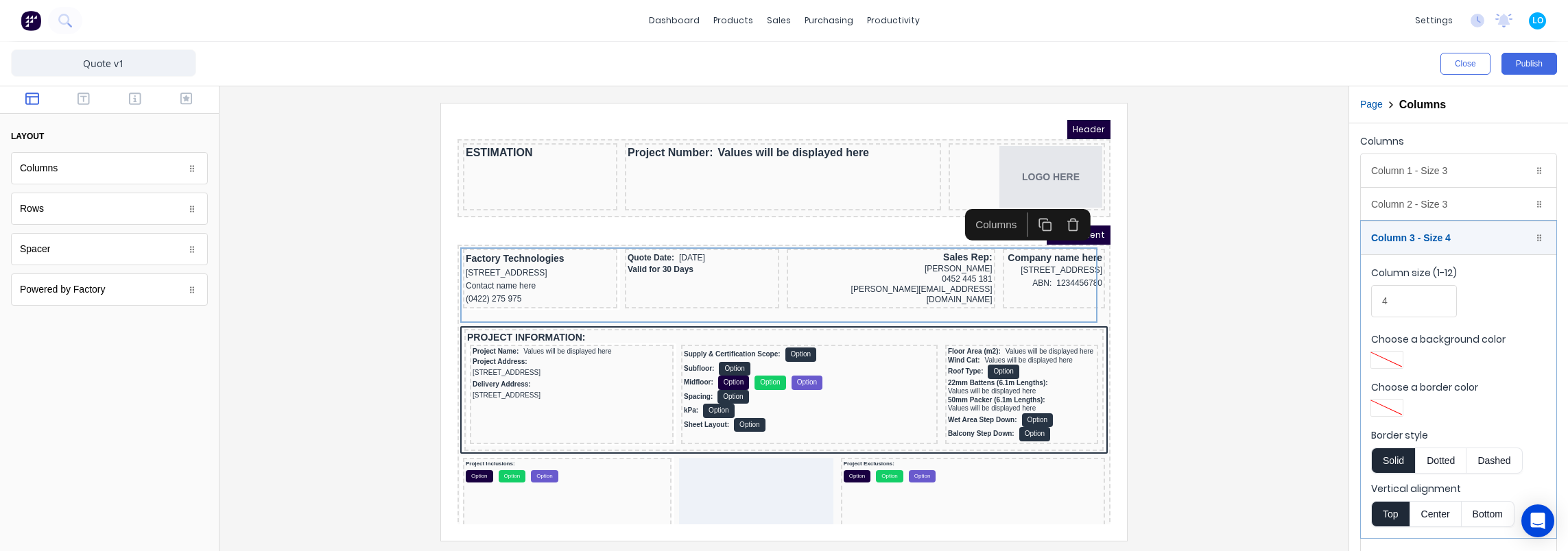
click at [1183, 273] on div at bounding box center [784, 322] width 1107 height 438
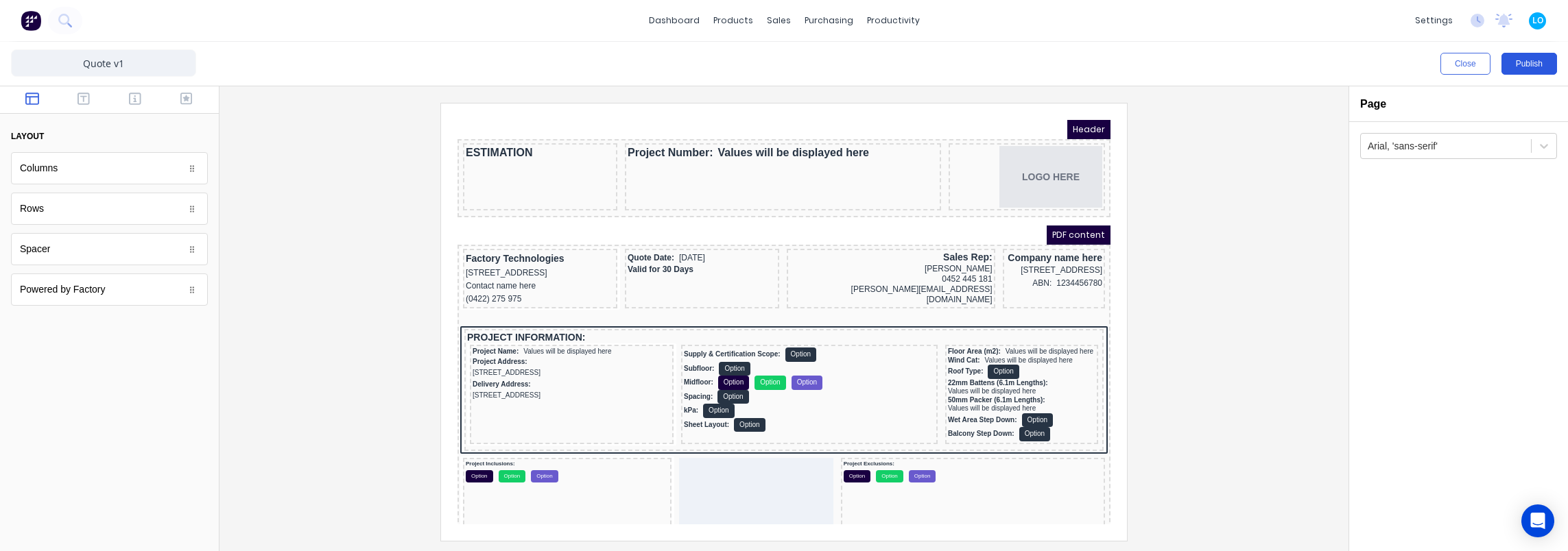
click at [1531, 58] on button "Publish" at bounding box center [1528, 63] width 55 height 22
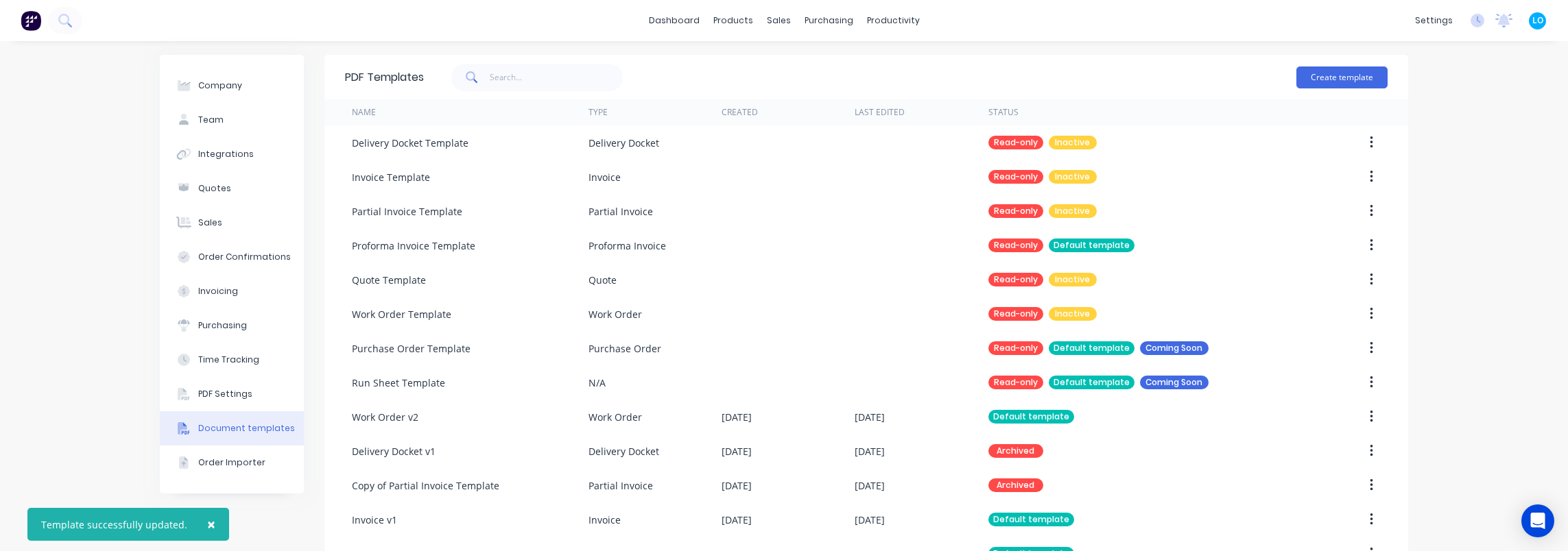
scroll to position [244, 0]
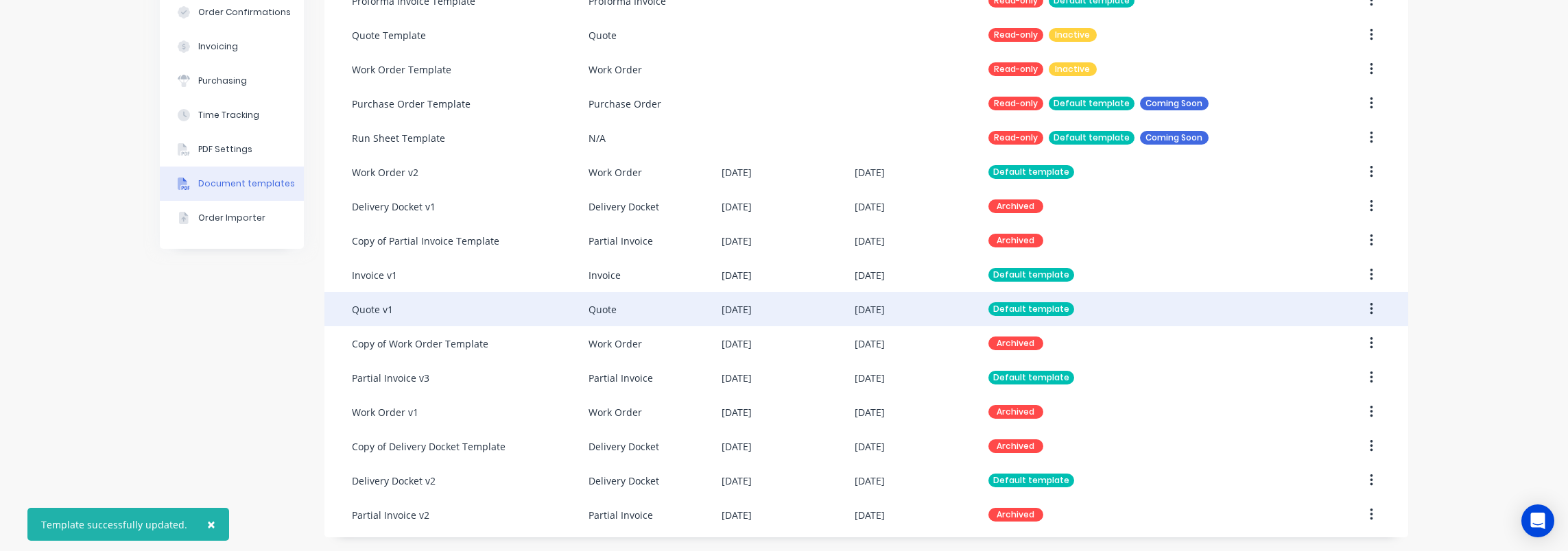
click at [426, 299] on div "Quote v1" at bounding box center [469, 309] width 236 height 35
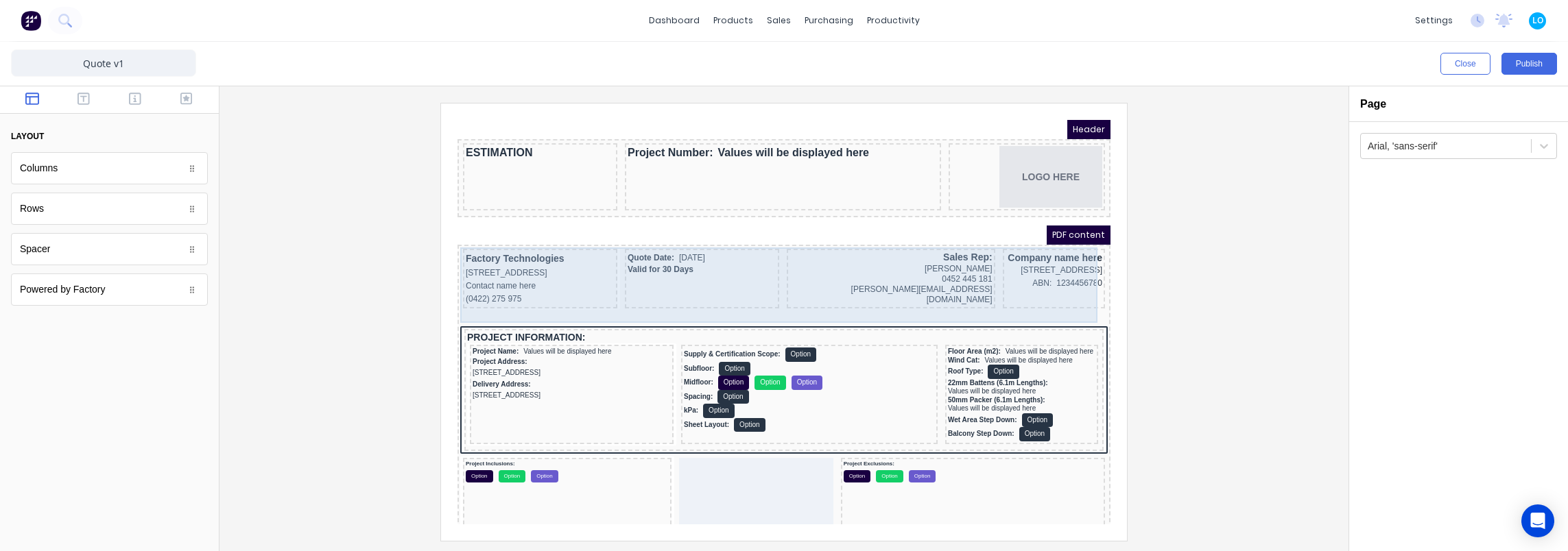
click at [955, 232] on div "Sales Rep: [PERSON_NAME] 0452 445 181 [PERSON_NAME][EMAIL_ADDRESS][DOMAIN_NAME]" at bounding box center [874, 262] width 208 height 59
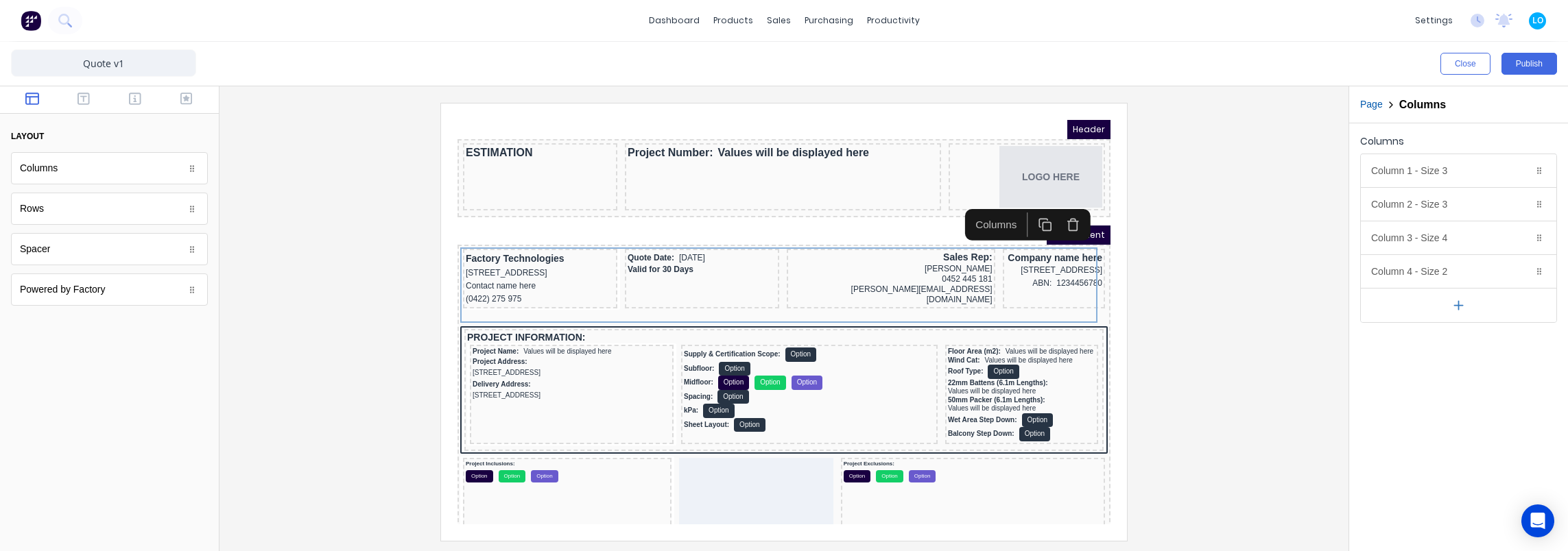
click at [590, 108] on button "button" at bounding box center [586, 104] width 8 height 8
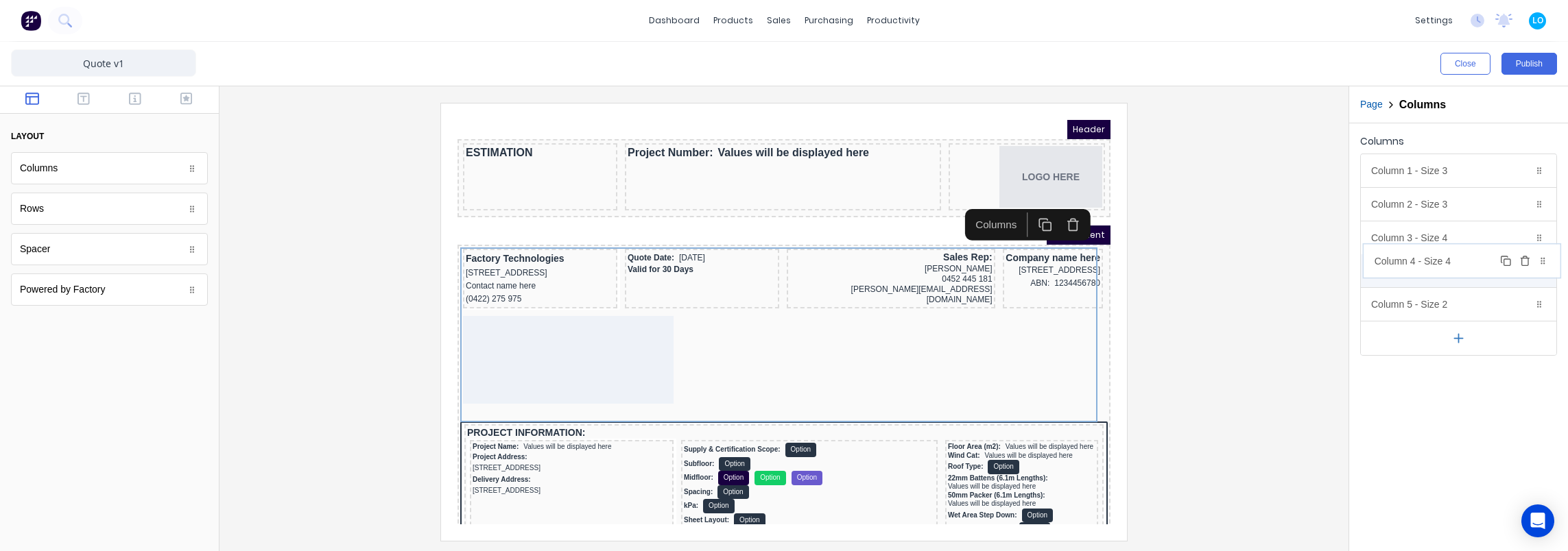
drag, startPoint x: 1420, startPoint y: 298, endPoint x: 1421, endPoint y: 262, distance: 36.0
click at [1422, 261] on body "dashboard products sales purchasing productivity dashboard products Product Cat…" at bounding box center [784, 276] width 1568 height 551
click at [1450, 274] on div "Column 4 - Size 4 Duplicate Delete" at bounding box center [1458, 271] width 195 height 33
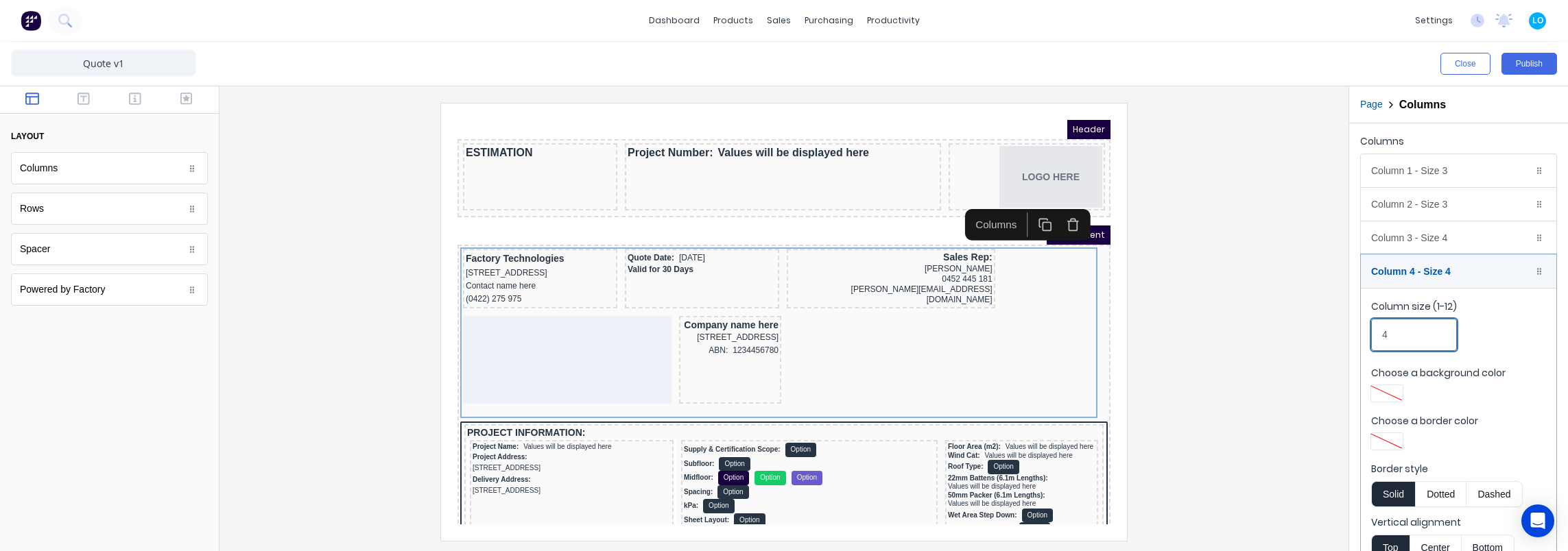
click at [1412, 321] on input "4" at bounding box center [1414, 334] width 86 height 32
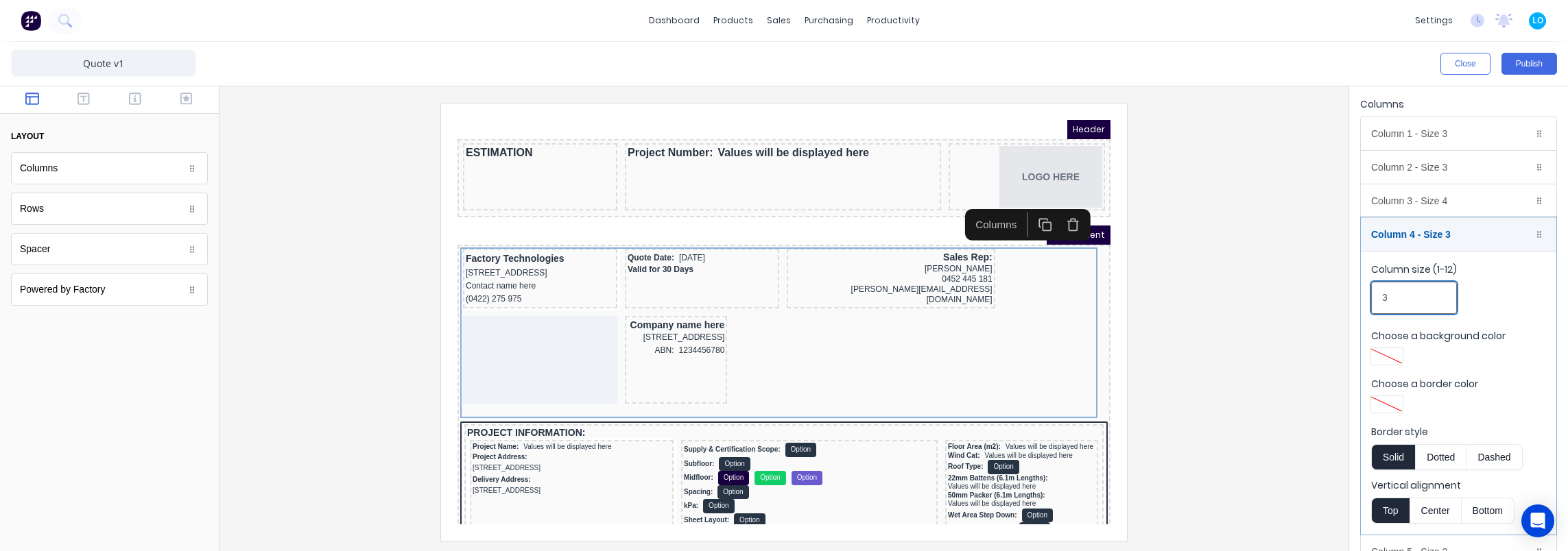
scroll to position [95, 0]
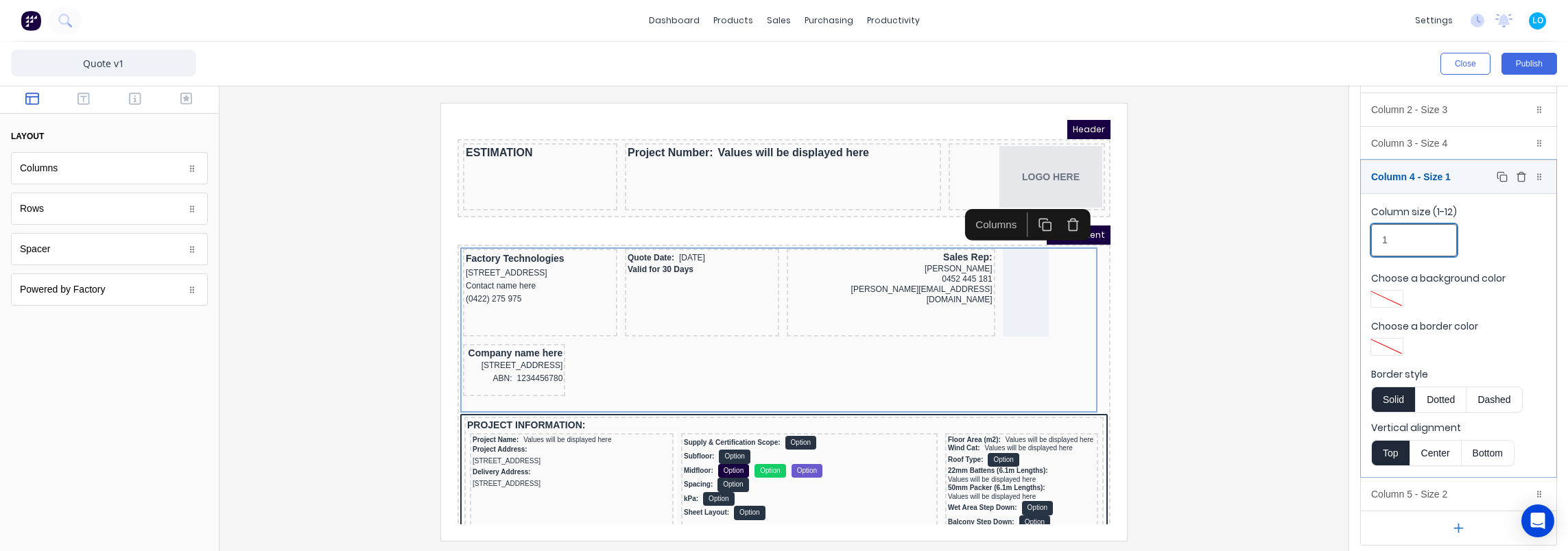
type input "1"
click at [1419, 177] on div "Column 4 - Size 1 Duplicate Delete" at bounding box center [1458, 177] width 195 height 33
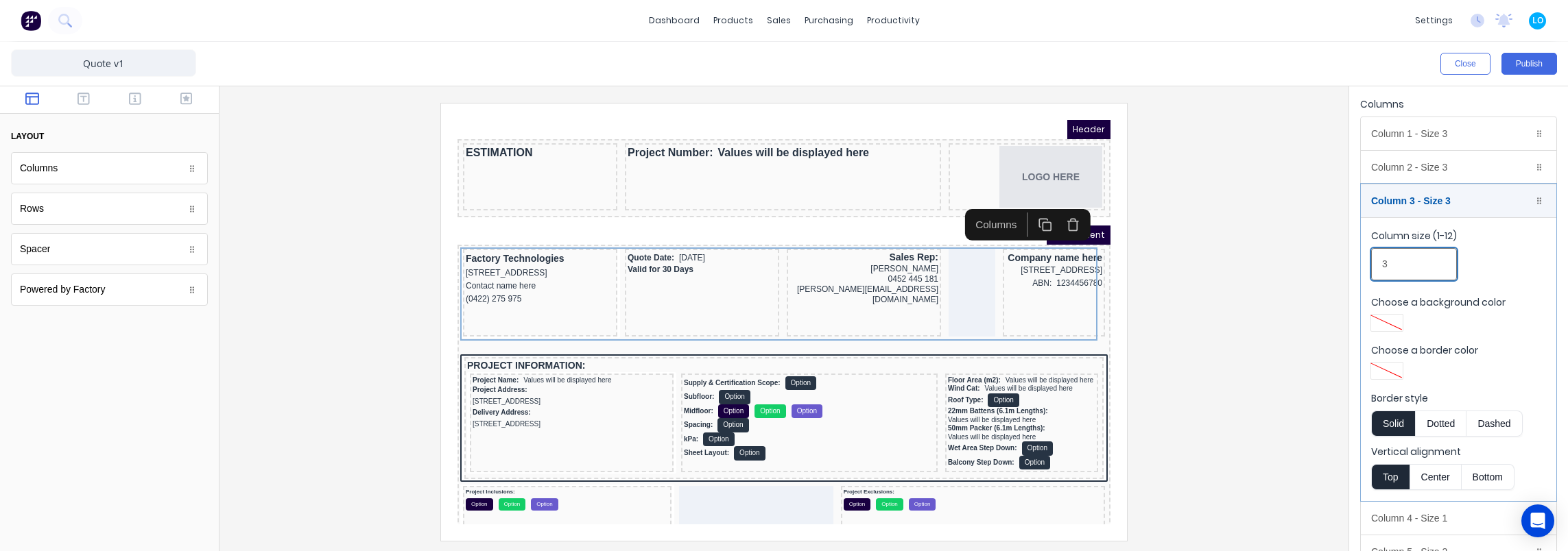
scroll to position [68, 0]
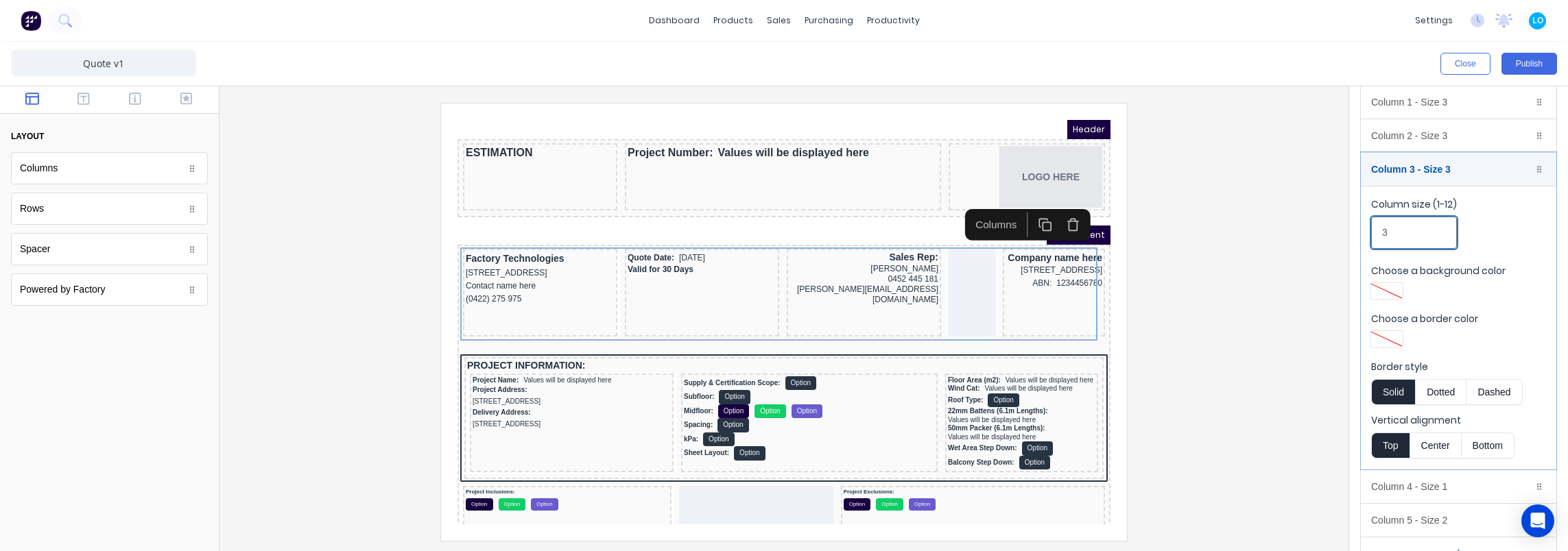
type input "3"
click at [1258, 265] on div at bounding box center [784, 322] width 1107 height 438
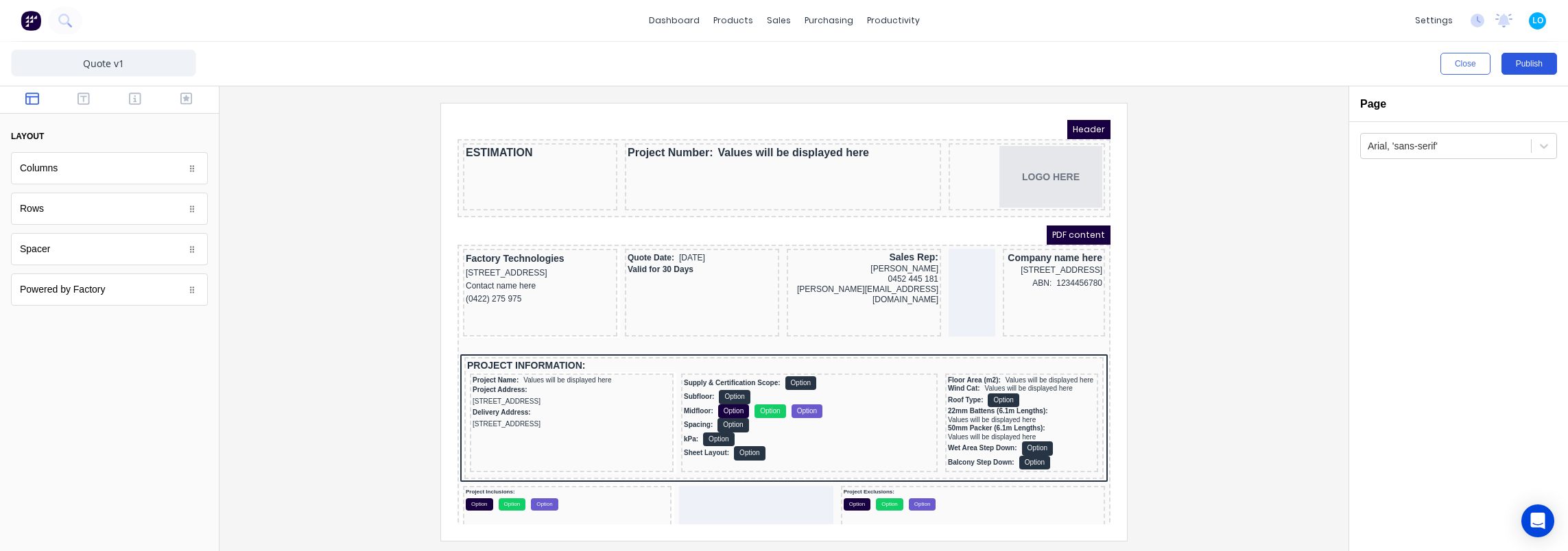
click at [1528, 64] on button "Publish" at bounding box center [1528, 63] width 55 height 22
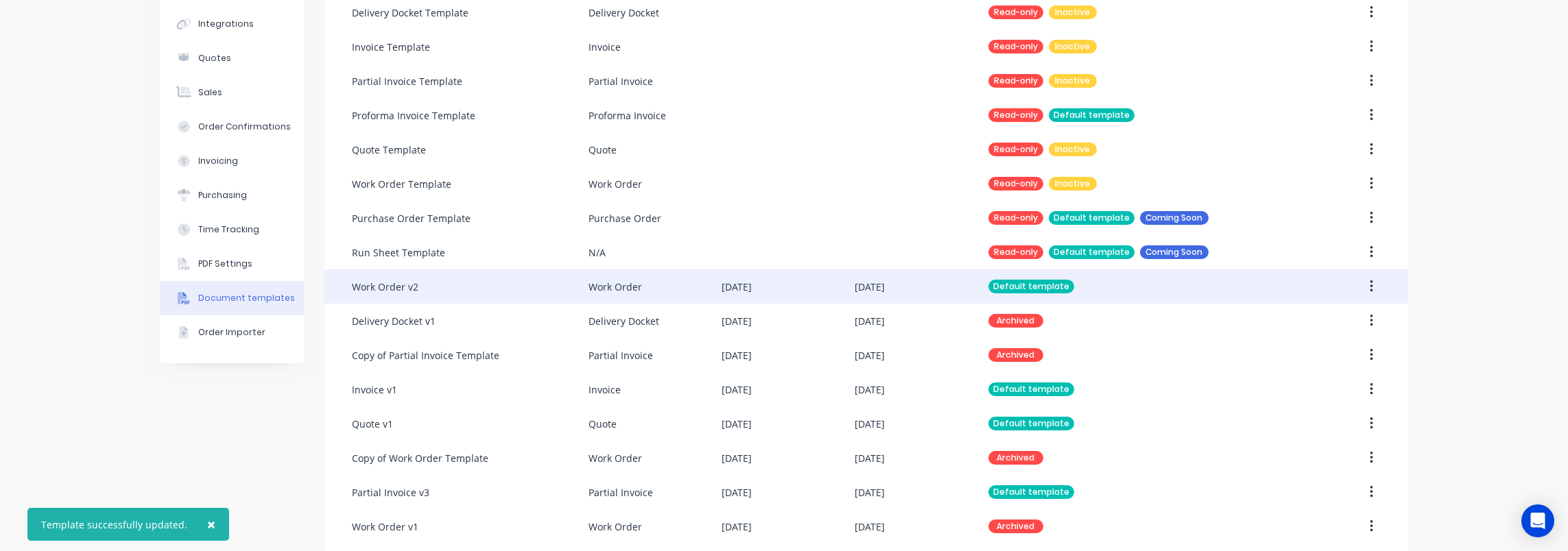
scroll to position [244, 0]
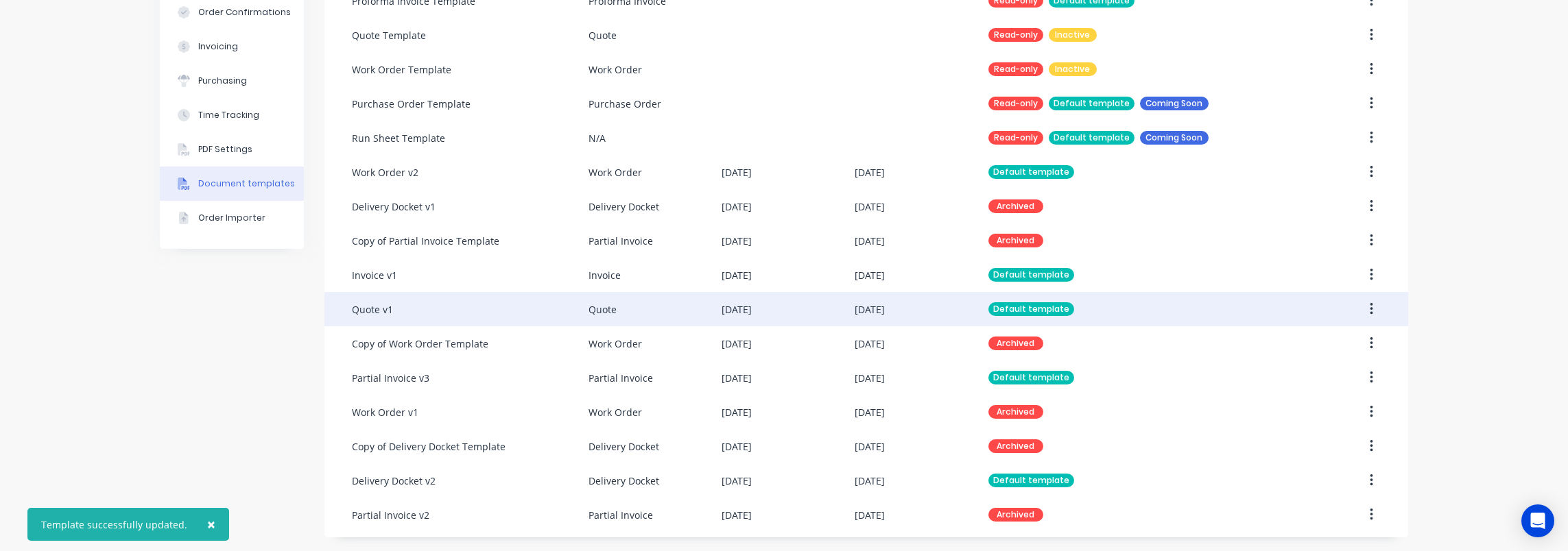
click at [428, 299] on div "Quote v1" at bounding box center [469, 309] width 236 height 35
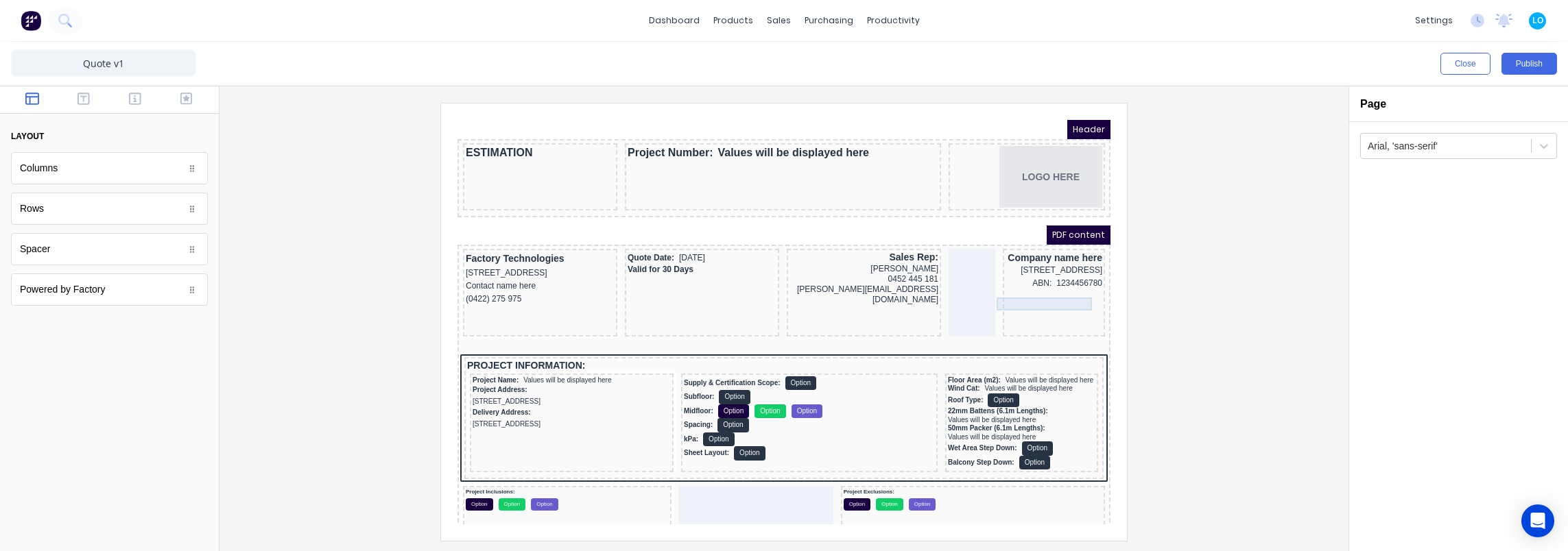
click at [1029, 273] on div "ABN: 1234456780" at bounding box center [1037, 267] width 96 height 13
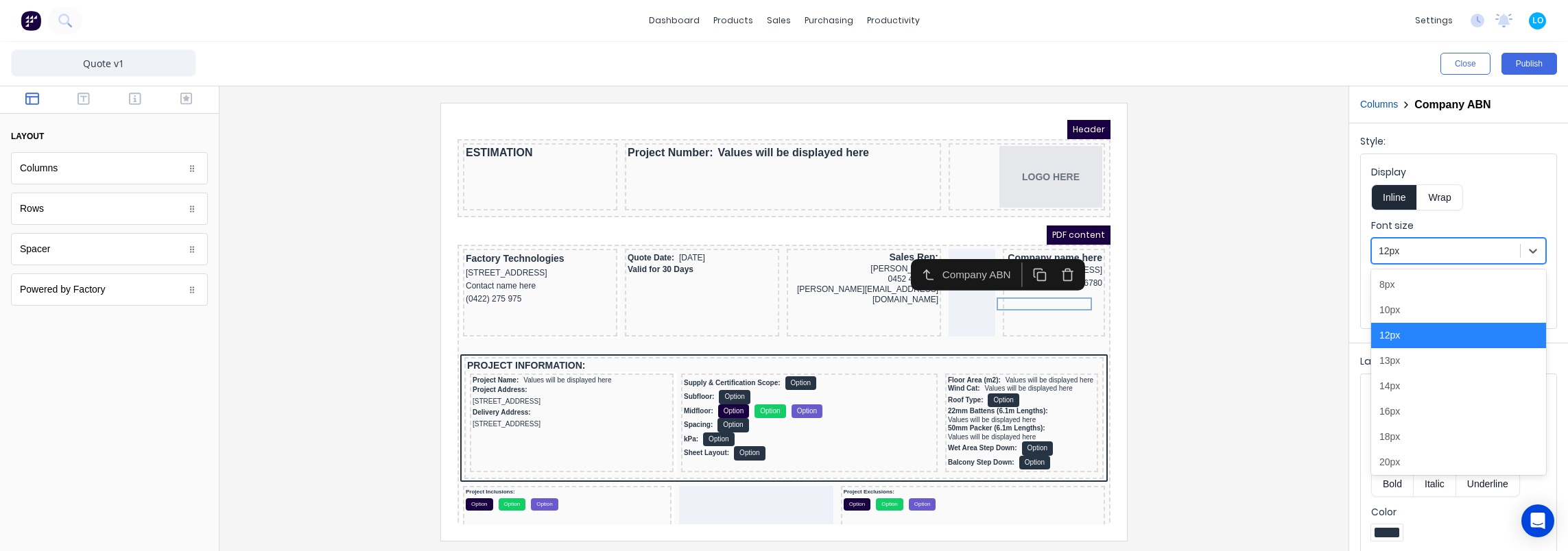
click at [1442, 262] on div "12px" at bounding box center [1459, 251] width 174 height 26
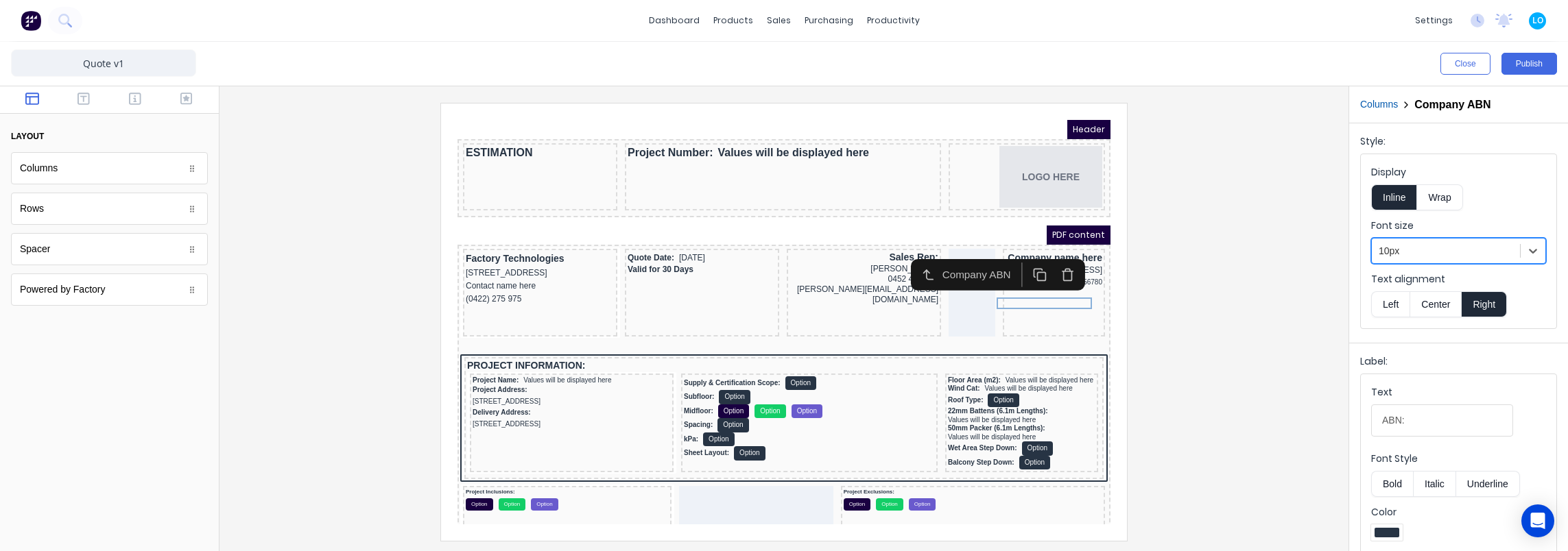
click at [1231, 290] on div at bounding box center [784, 322] width 1107 height 438
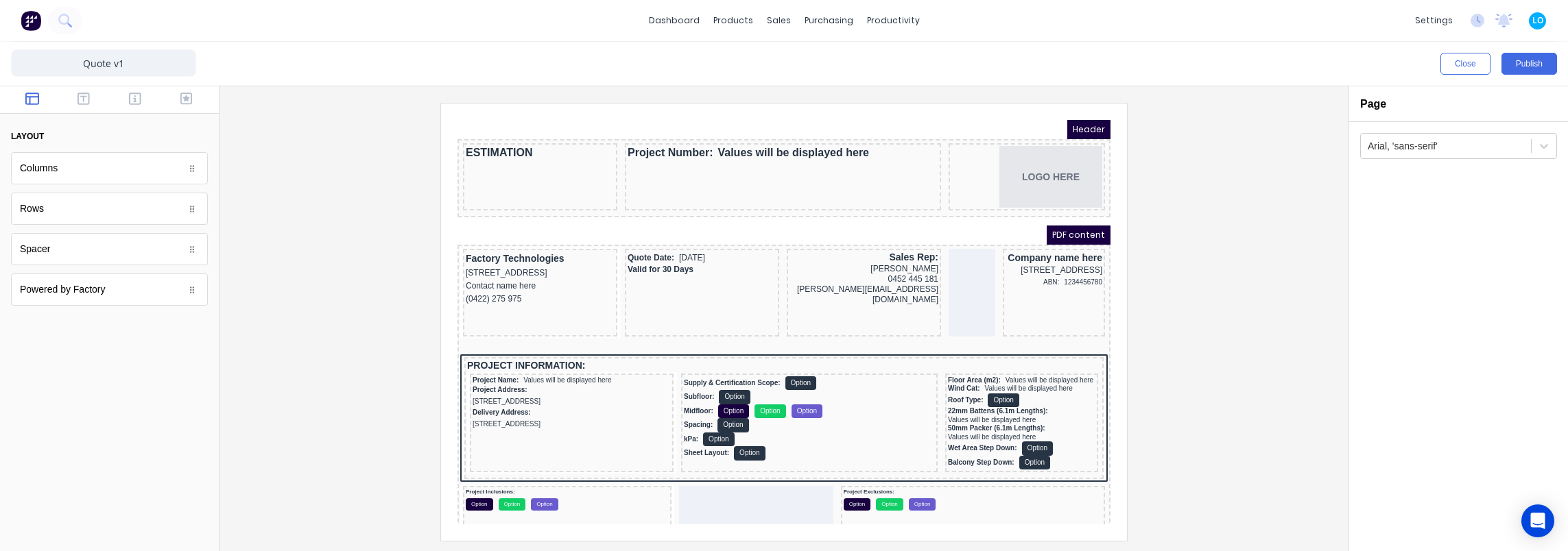
click at [1222, 268] on div at bounding box center [784, 322] width 1107 height 438
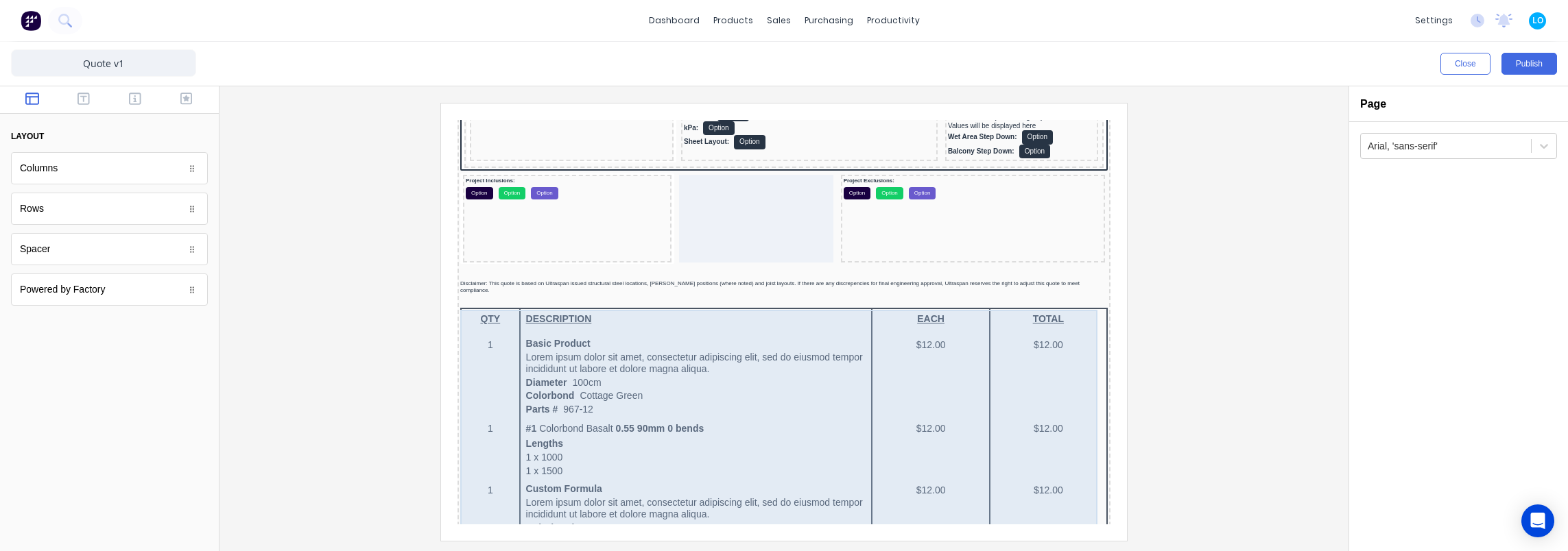
scroll to position [206, 0]
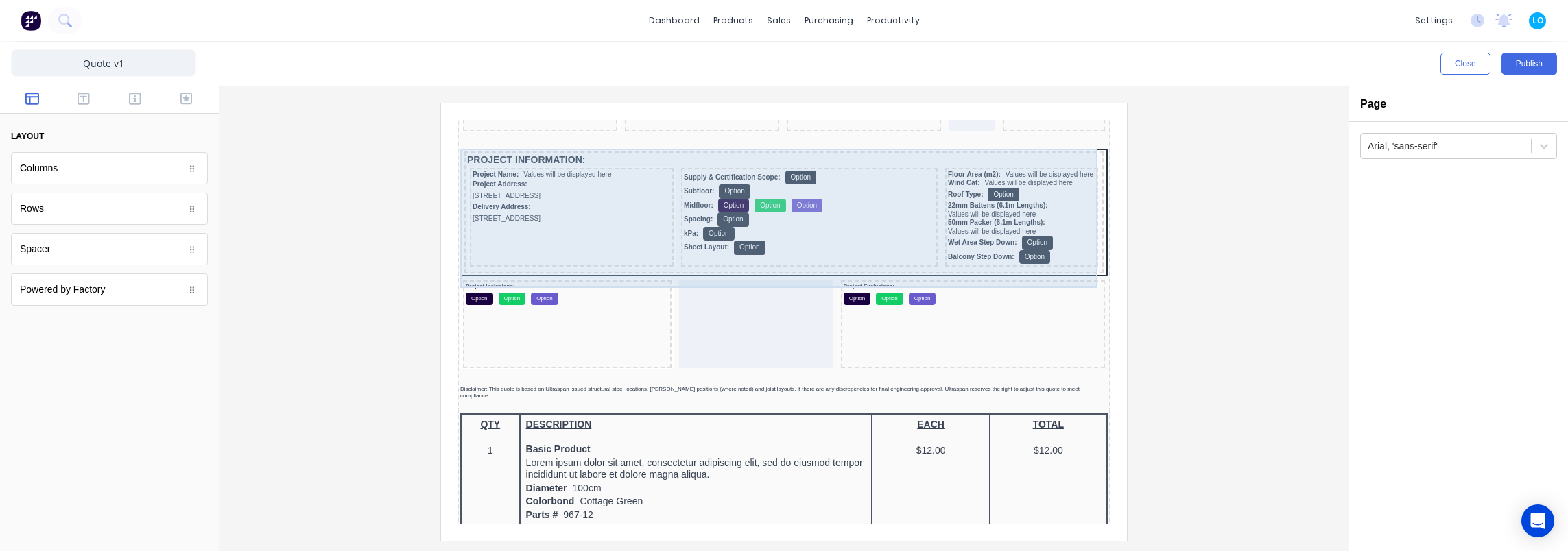
click at [793, 133] on div "PROJECT INFORMATION: Project Name: Values will be displayed here Project Addres…" at bounding box center [767, 197] width 648 height 130
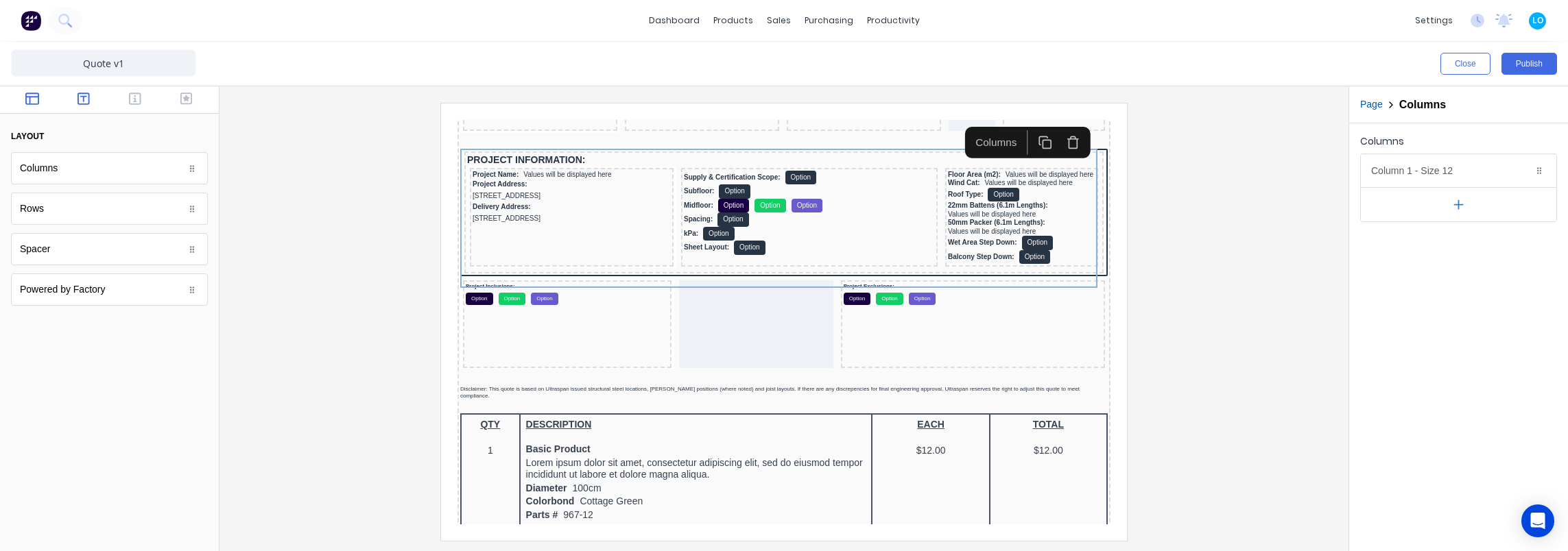
click at [88, 98] on icon "button" at bounding box center [83, 99] width 12 height 14
click at [136, 86] on div at bounding box center [109, 100] width 219 height 27
click at [138, 100] on icon "button" at bounding box center [135, 99] width 12 height 14
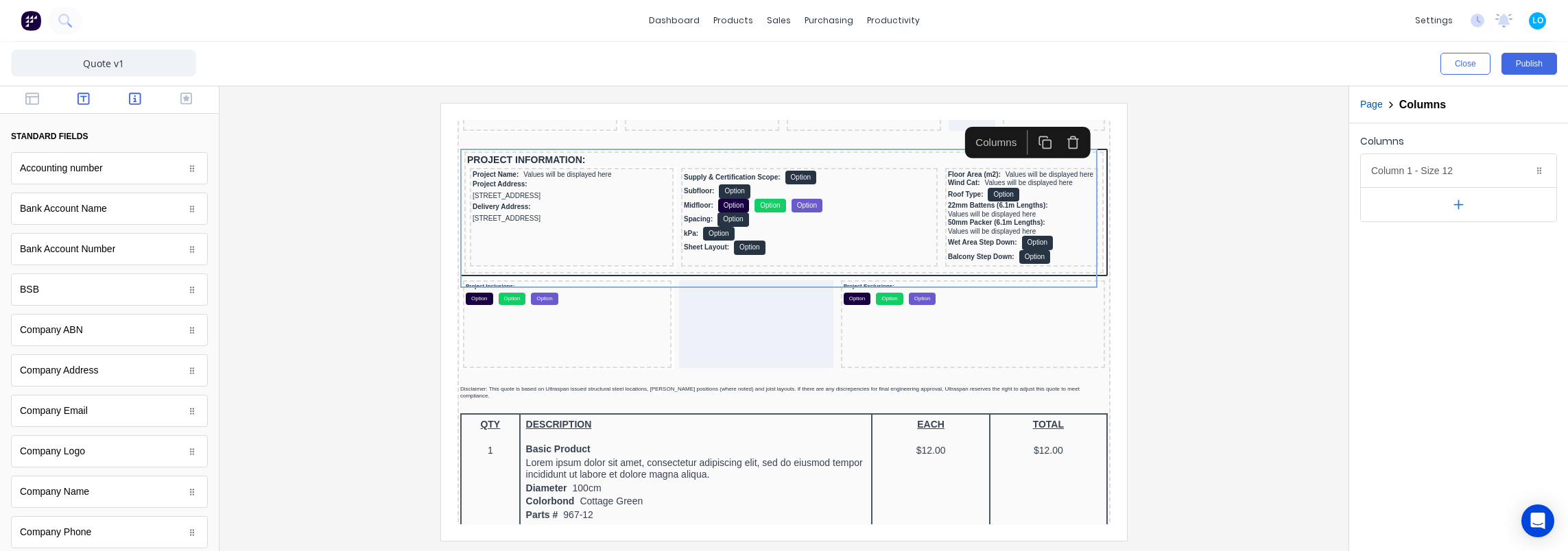
click at [86, 100] on button "button" at bounding box center [84, 100] width 43 height 16
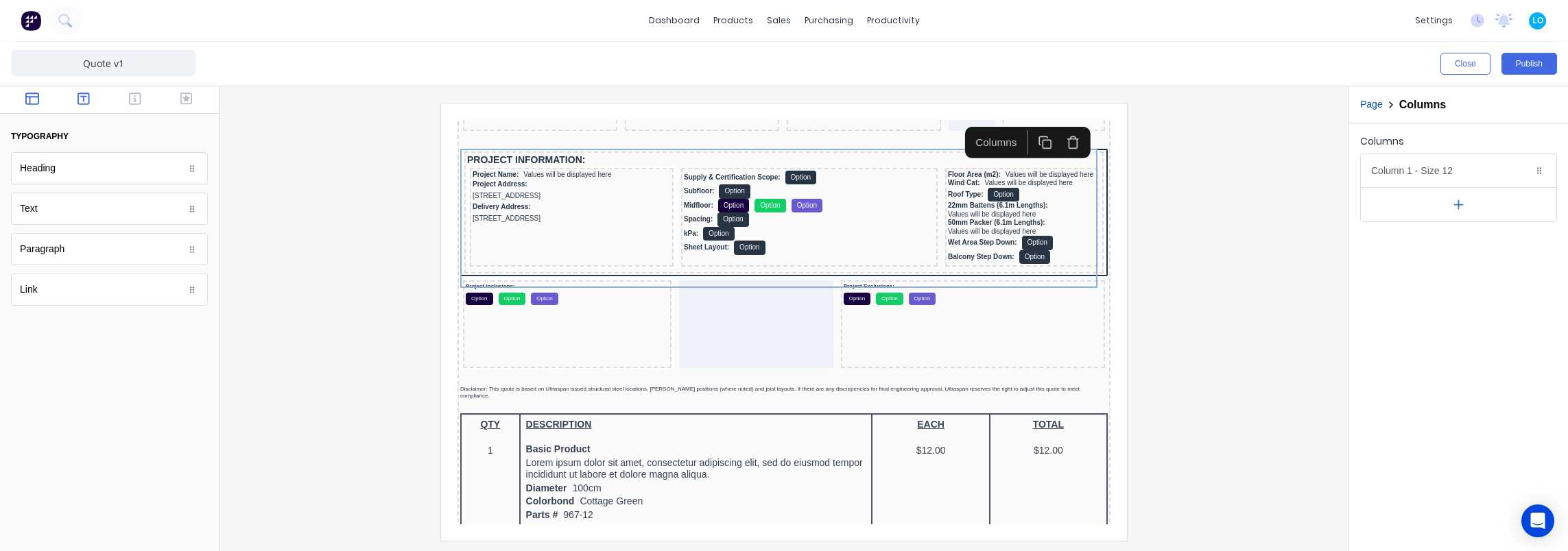
click at [27, 92] on icon "button" at bounding box center [32, 99] width 14 height 14
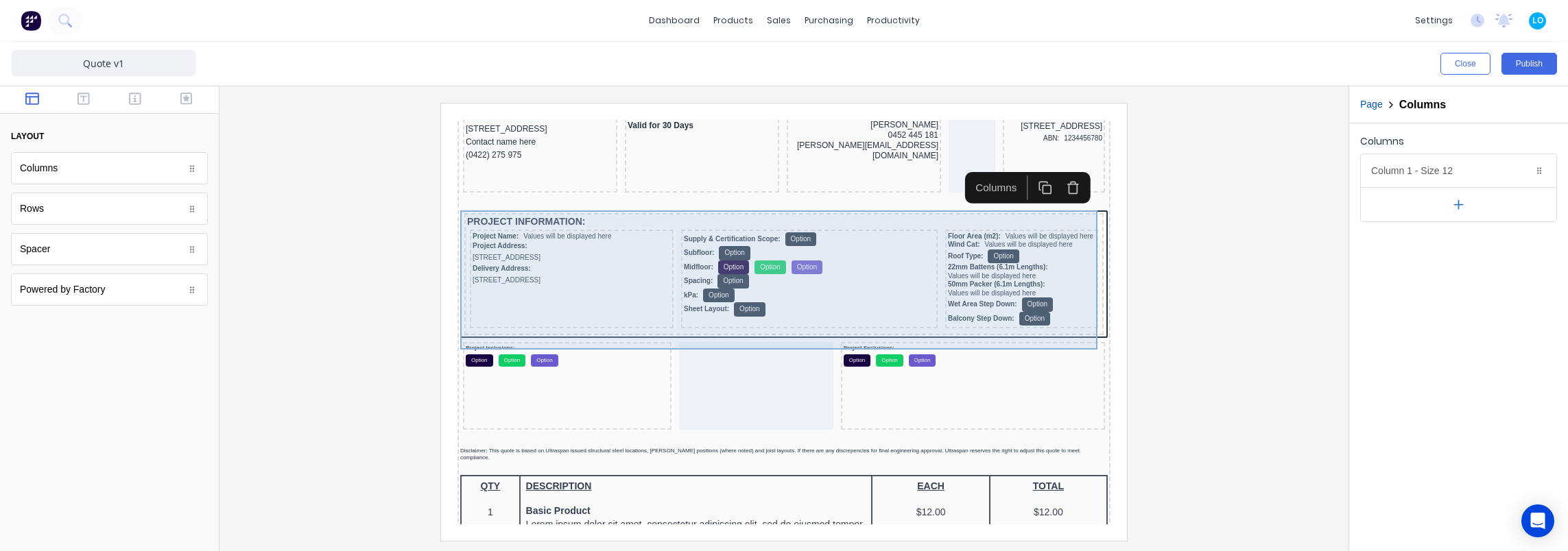
scroll to position [0, 0]
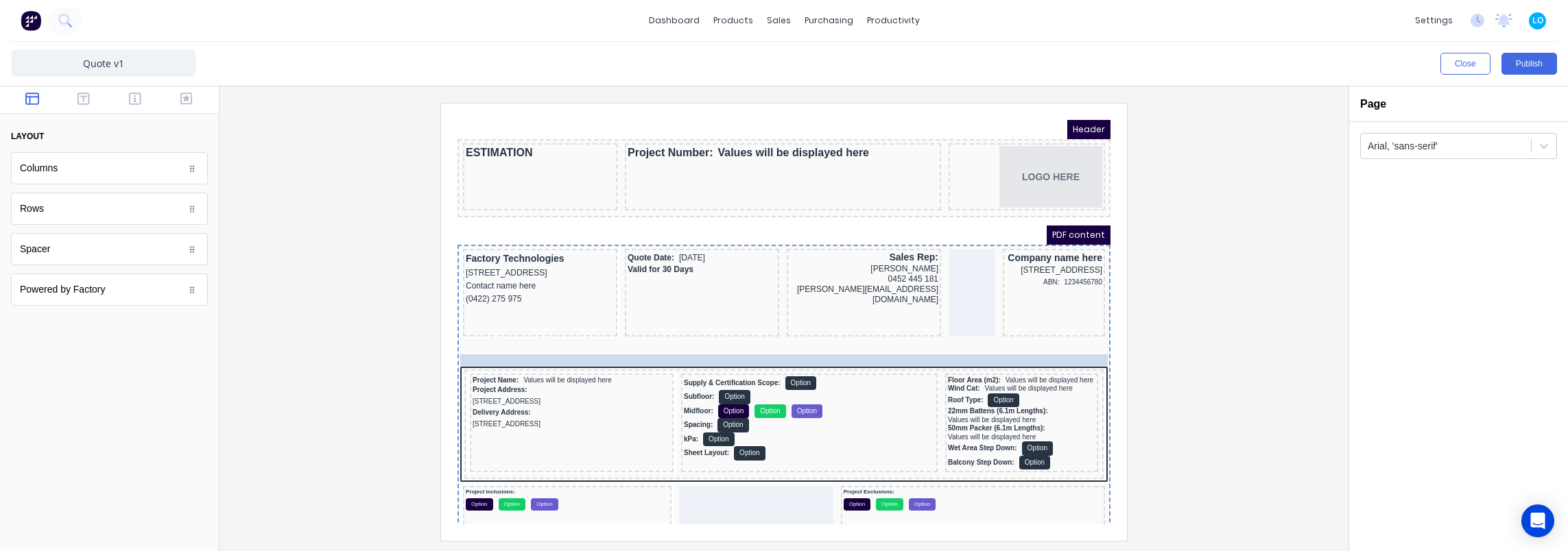
drag, startPoint x: 517, startPoint y: 345, endPoint x: 537, endPoint y: 346, distance: 20.0
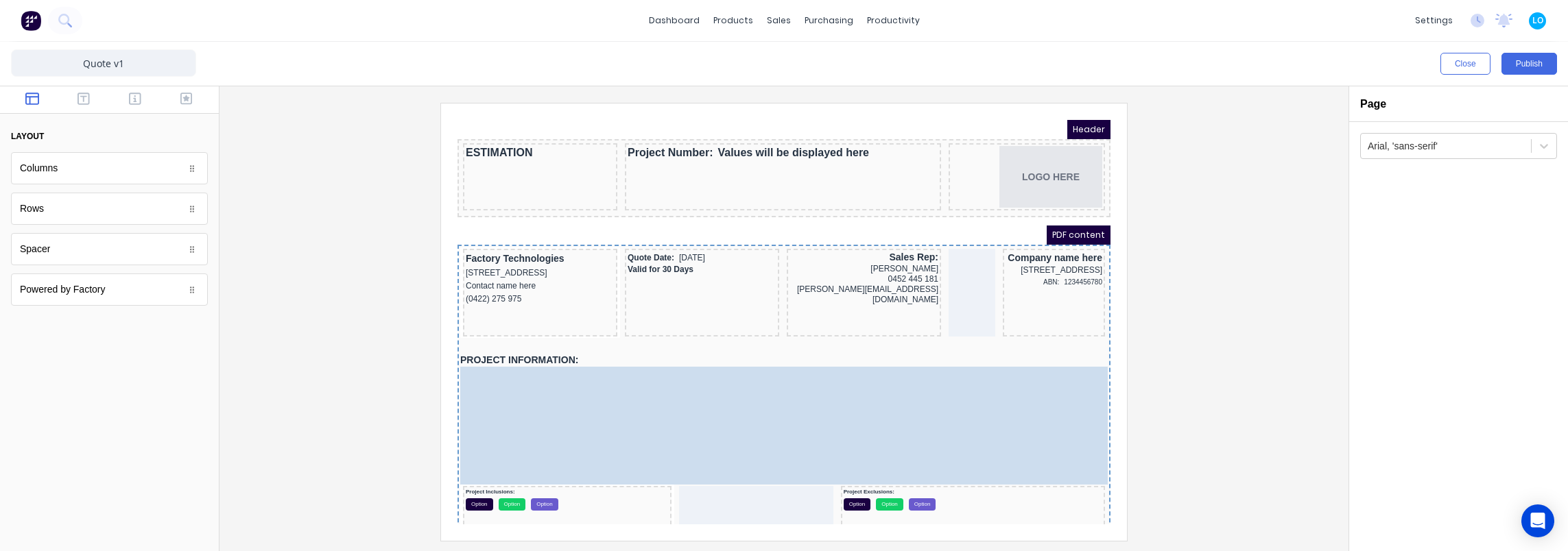
click at [473, 350] on body "Header ESTIMATION Project Number: Values will be displayed here LOGO HERE PDF c…" at bounding box center [767, 306] width 653 height 405
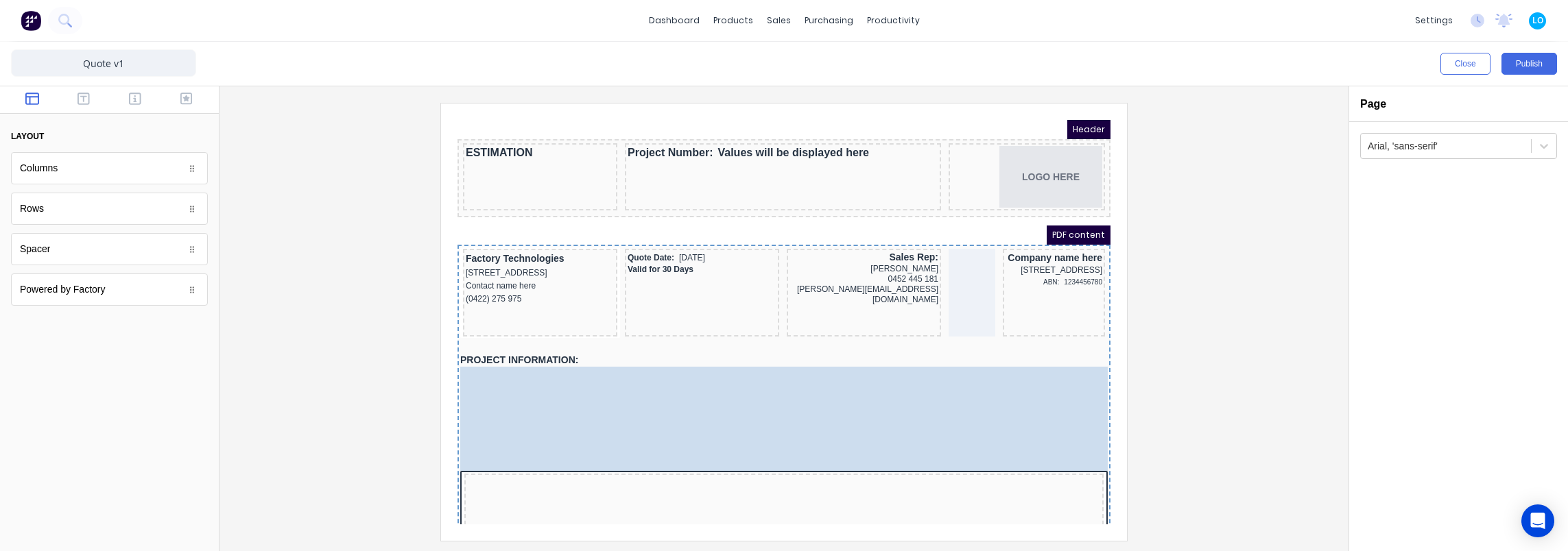
drag, startPoint x: 516, startPoint y: 464, endPoint x: 528, endPoint y: 433, distance: 33.2
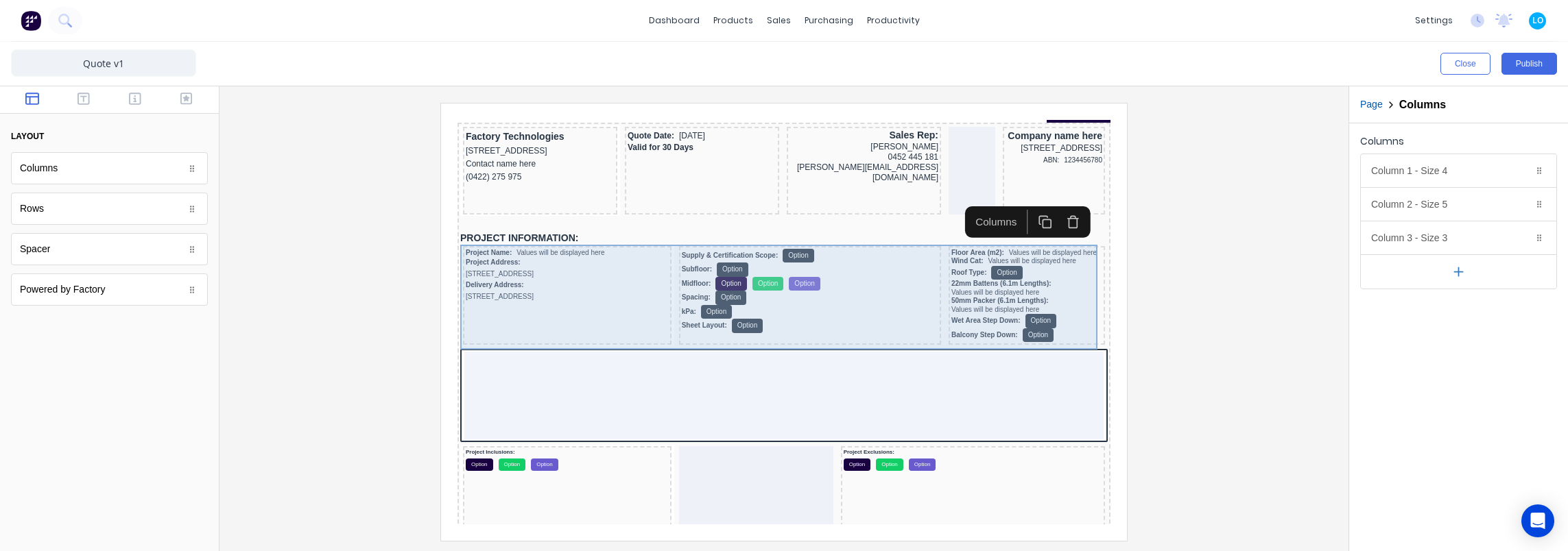
scroll to position [137, 0]
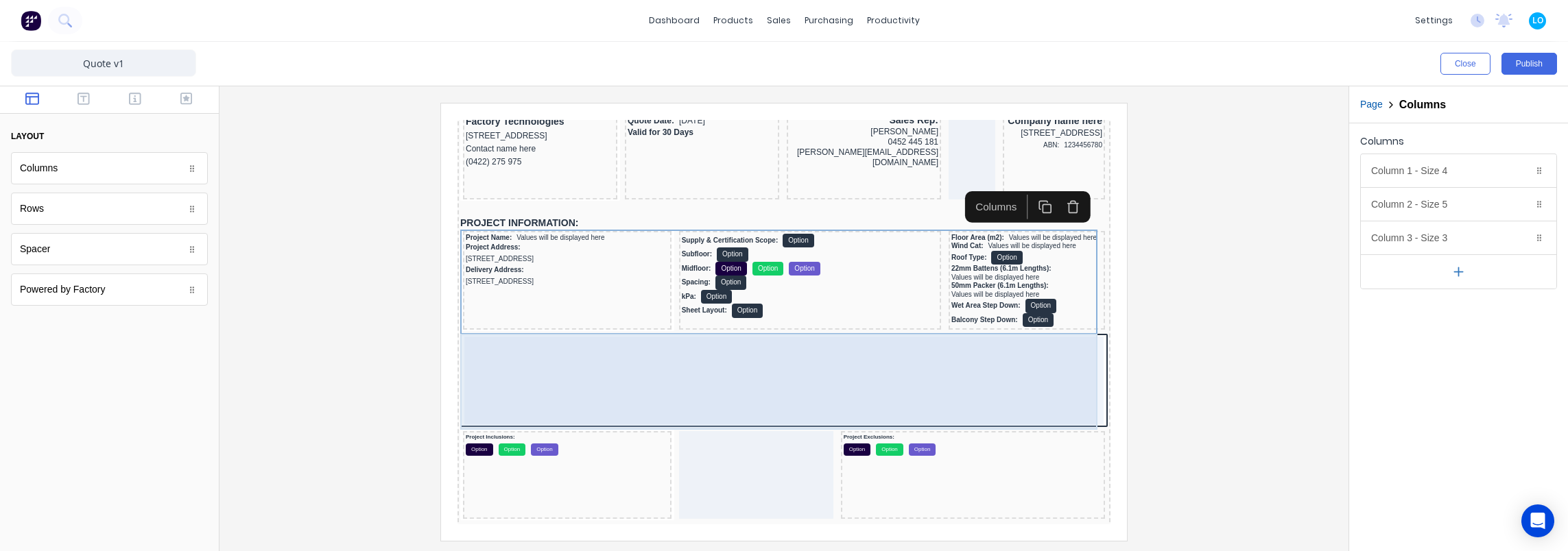
click at [569, 351] on div at bounding box center [767, 363] width 640 height 88
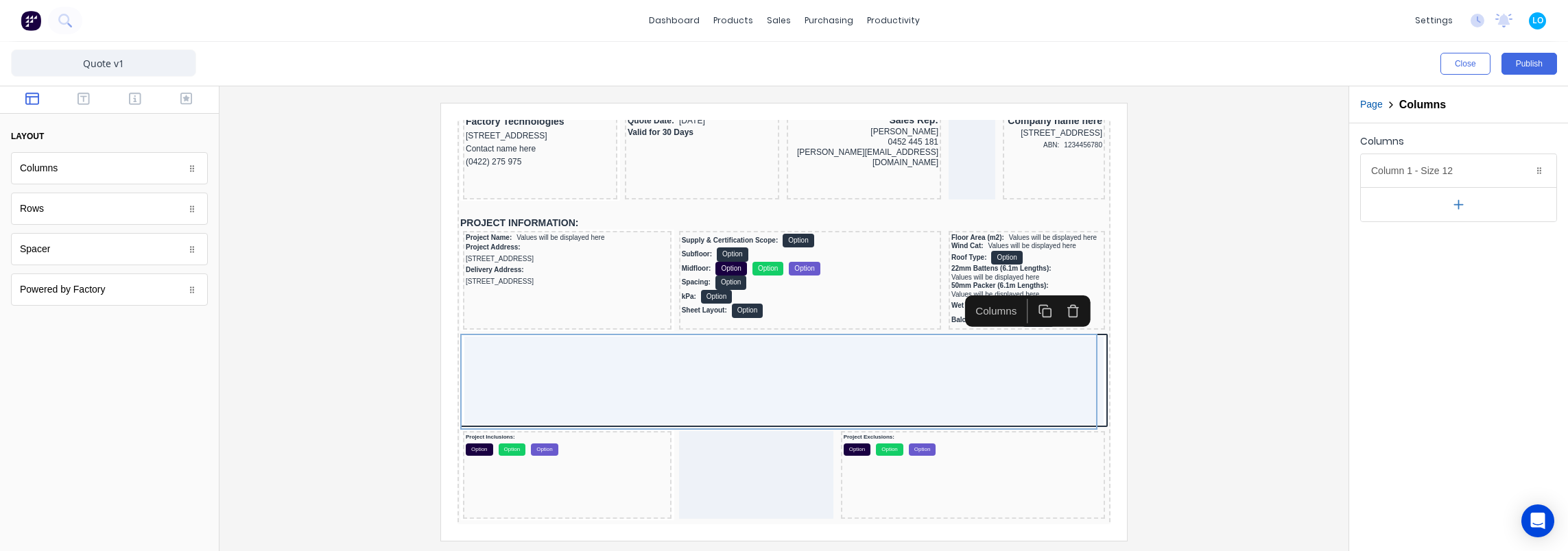
click at [1053, 294] on icon "button" at bounding box center [1056, 294] width 14 height 14
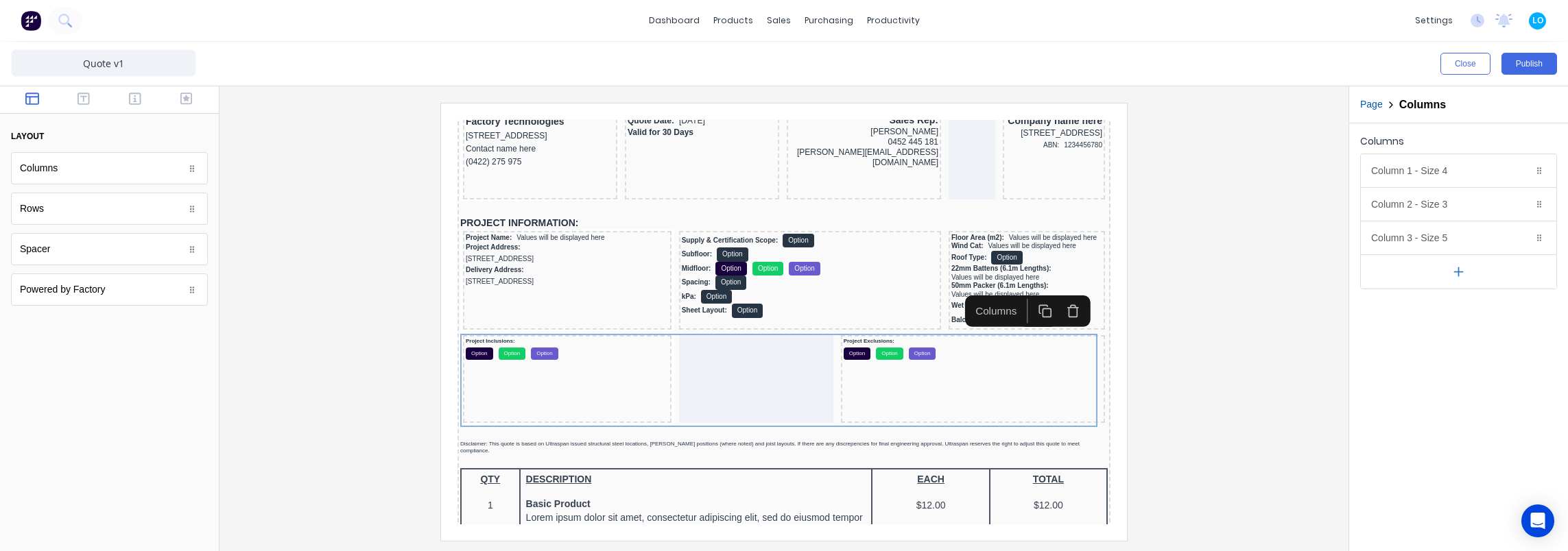
click at [1212, 331] on div at bounding box center [784, 322] width 1107 height 438
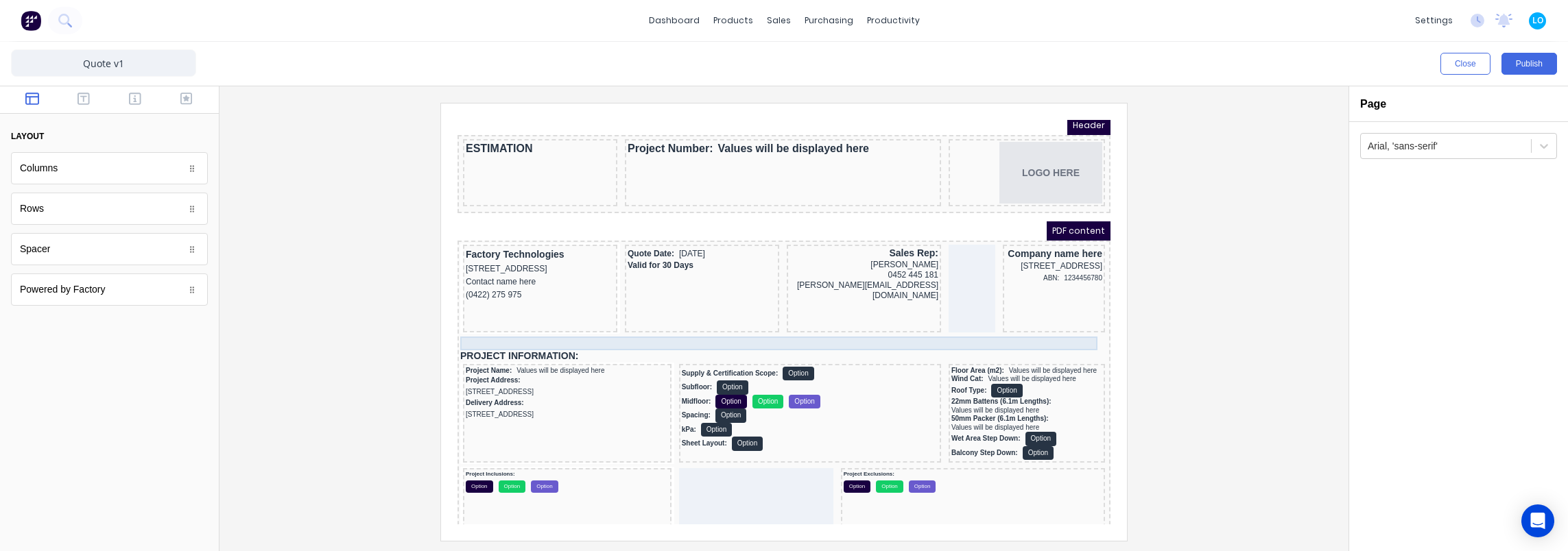
scroll to position [0, 0]
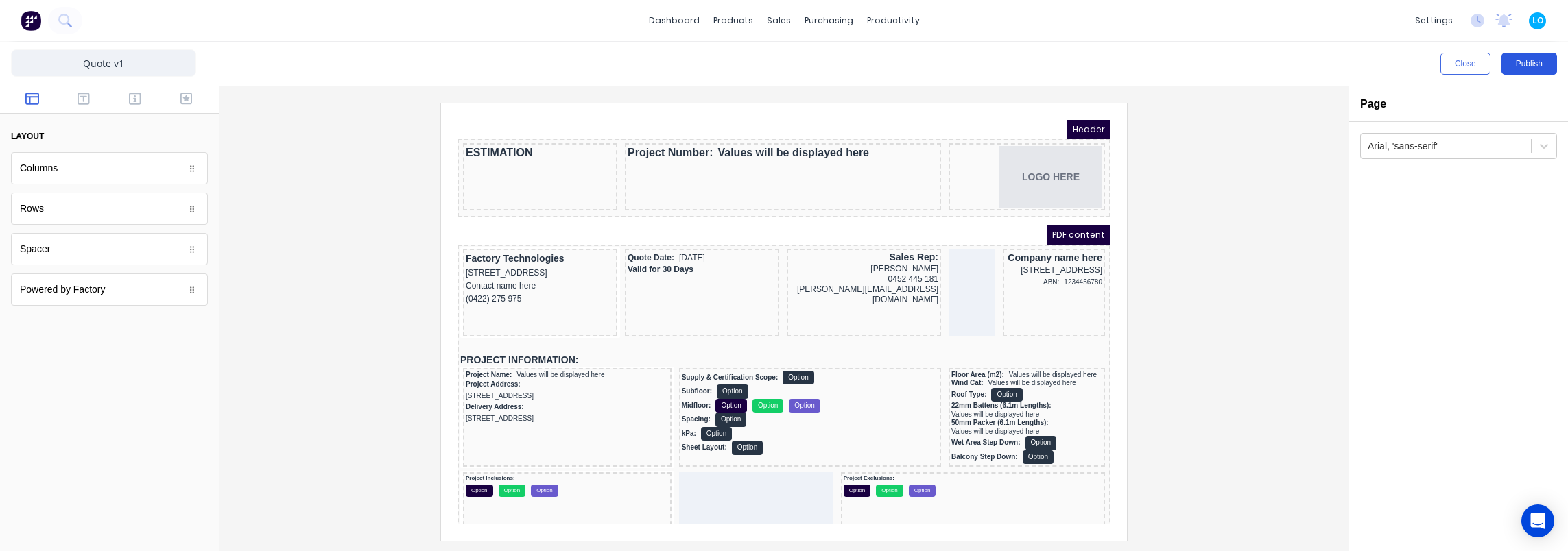
click at [1535, 64] on button "Publish" at bounding box center [1528, 63] width 55 height 22
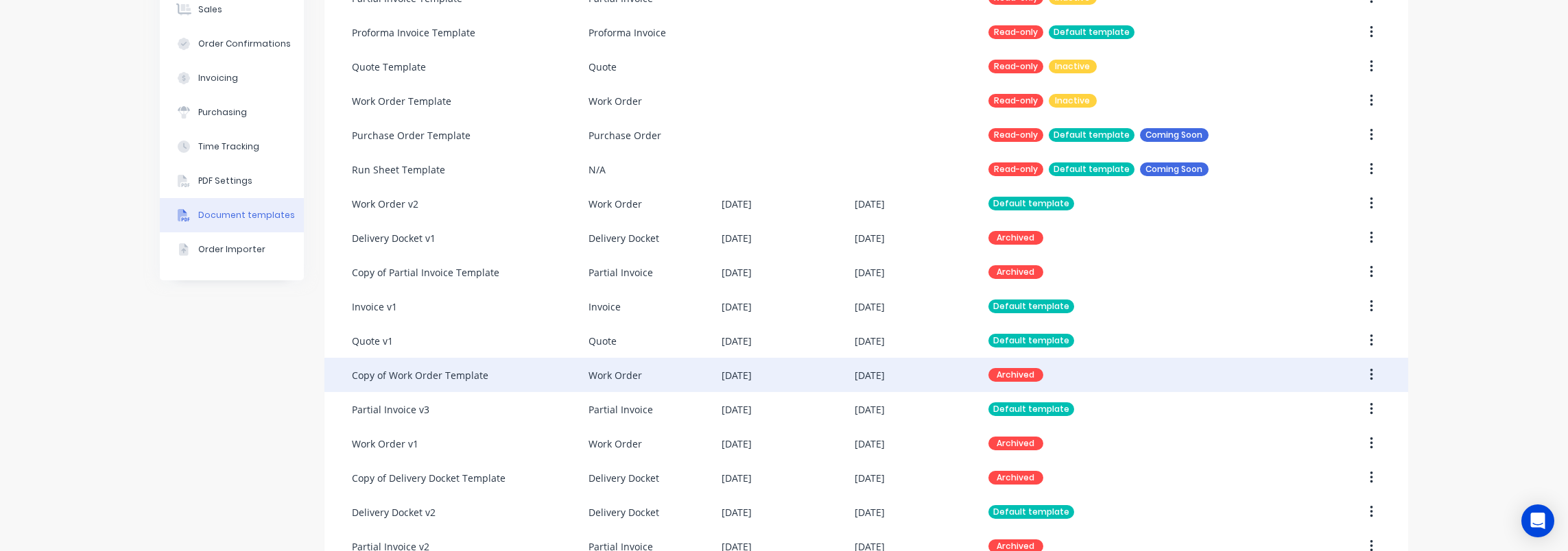
scroll to position [244, 0]
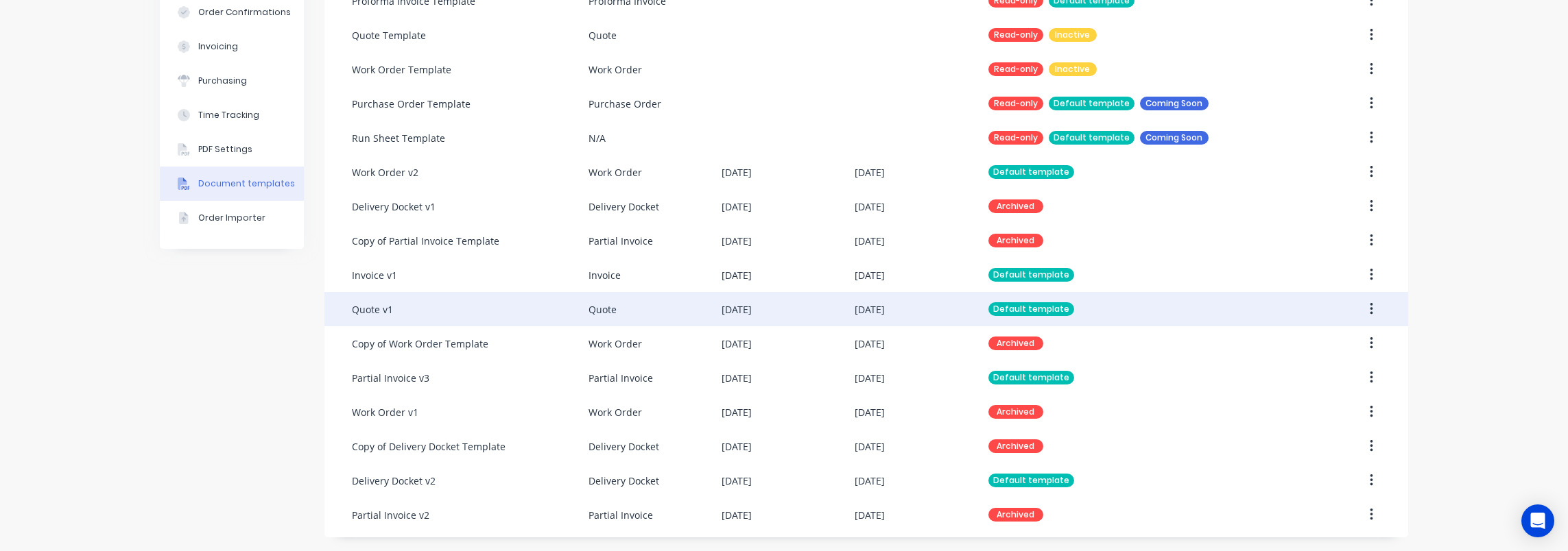
click at [463, 299] on div "Quote v1" at bounding box center [469, 309] width 236 height 35
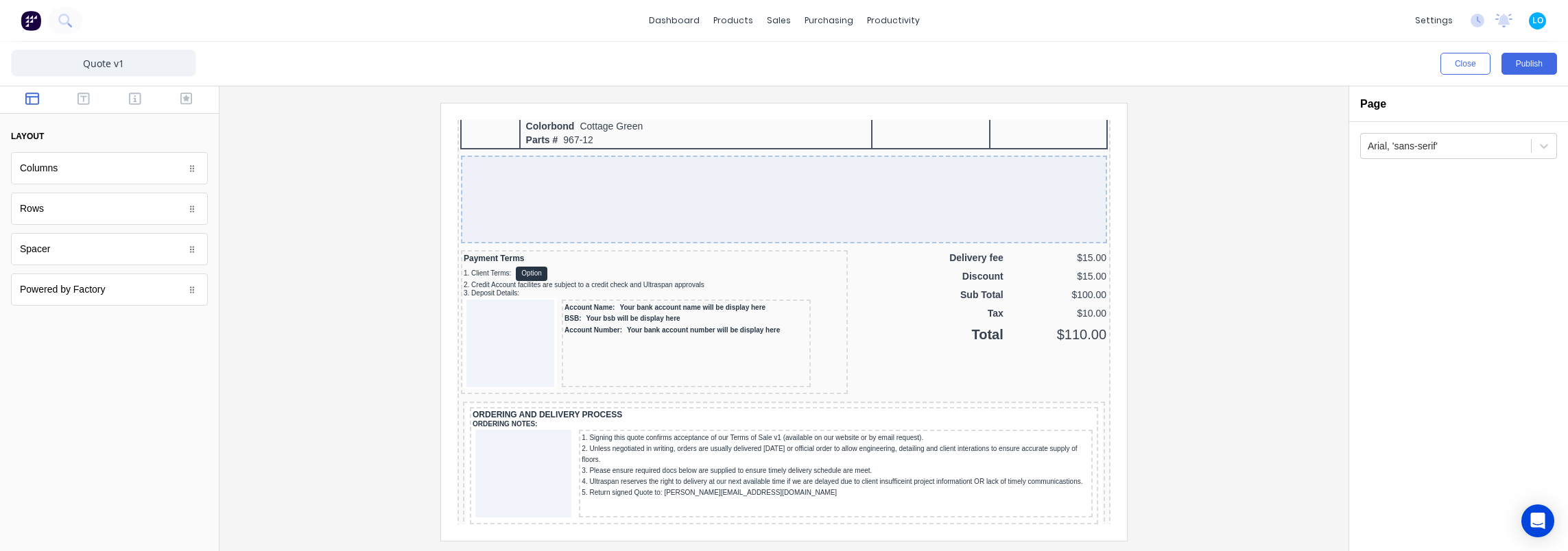
scroll to position [1165, 0]
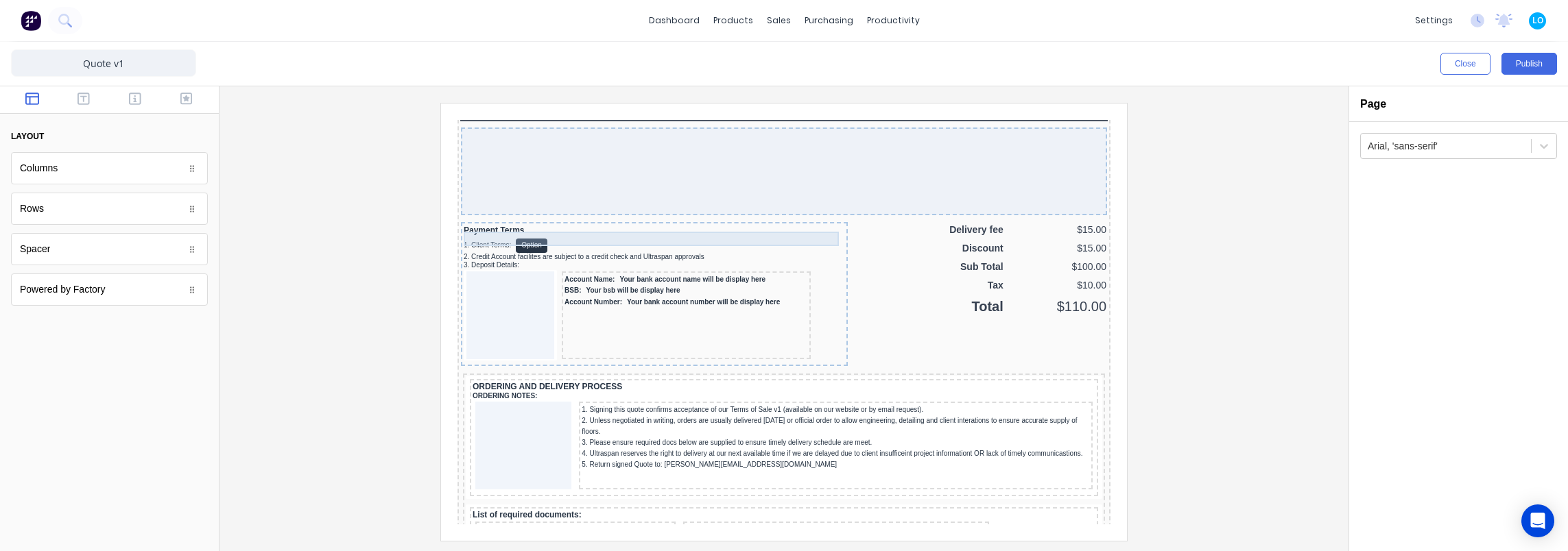
click at [632, 223] on div "1. Client Terms: Option" at bounding box center [637, 229] width 381 height 14
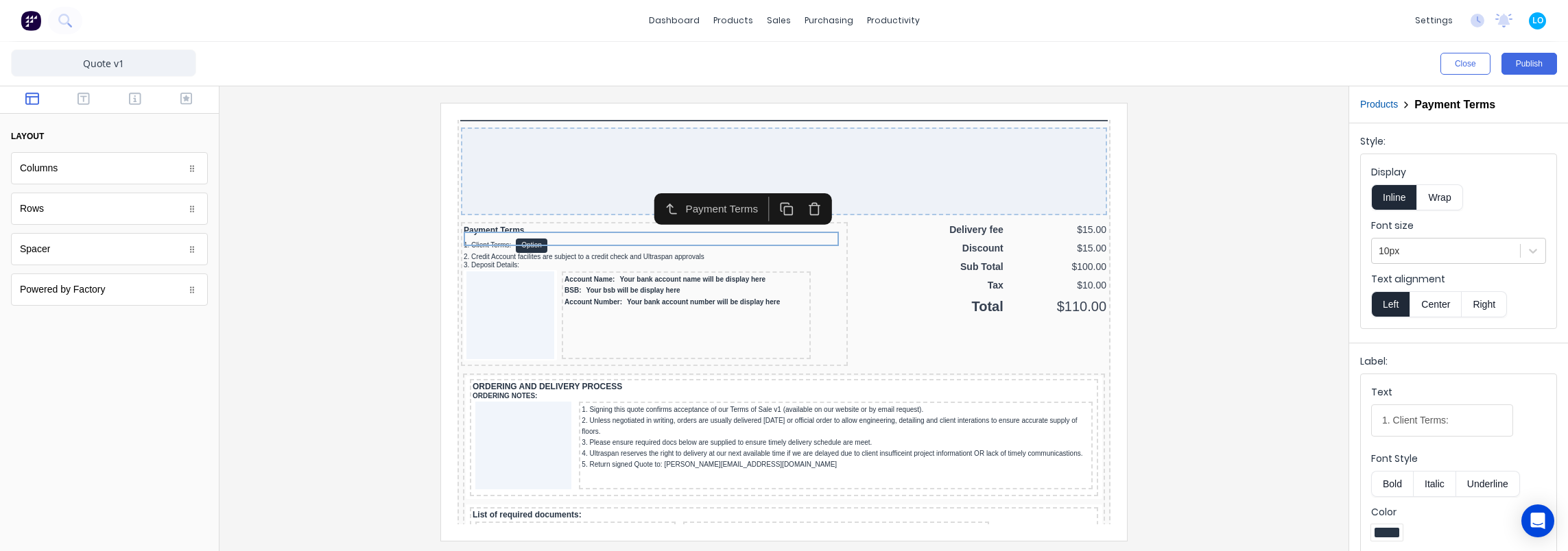
click at [1282, 225] on div at bounding box center [784, 322] width 1107 height 438
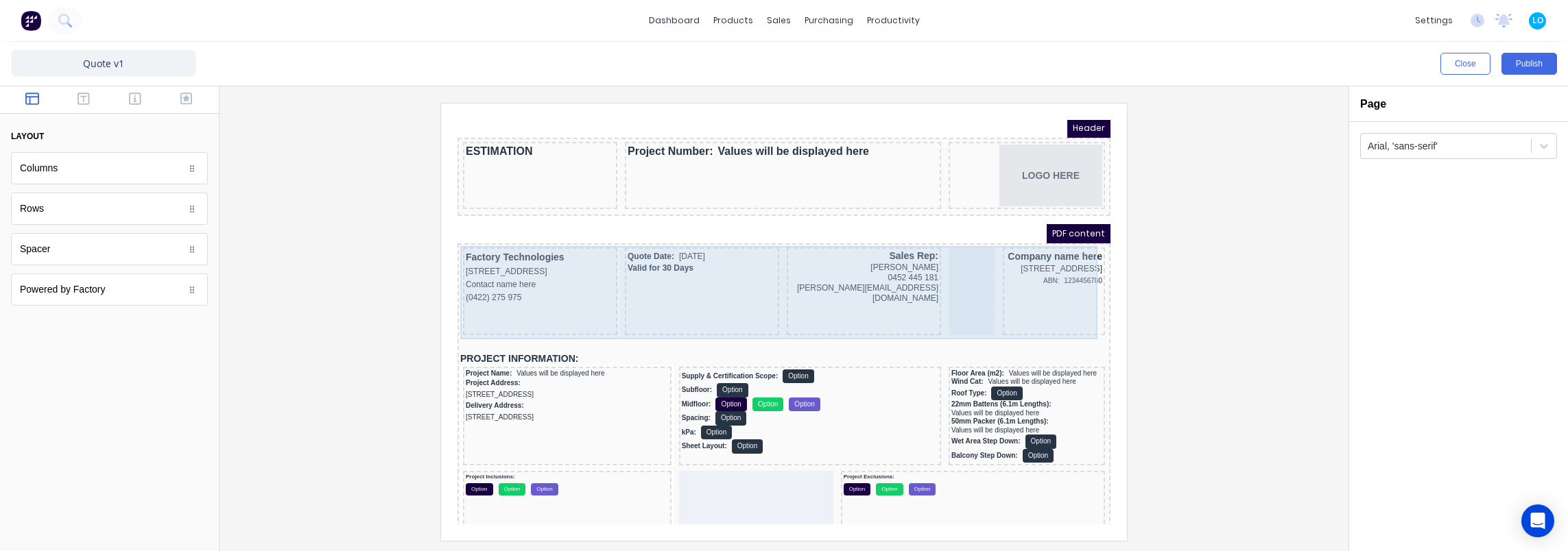
scroll to position [0, 0]
click at [648, 277] on div "Quote Date: [DATE] Valid for 30 Days" at bounding box center [685, 276] width 154 height 88
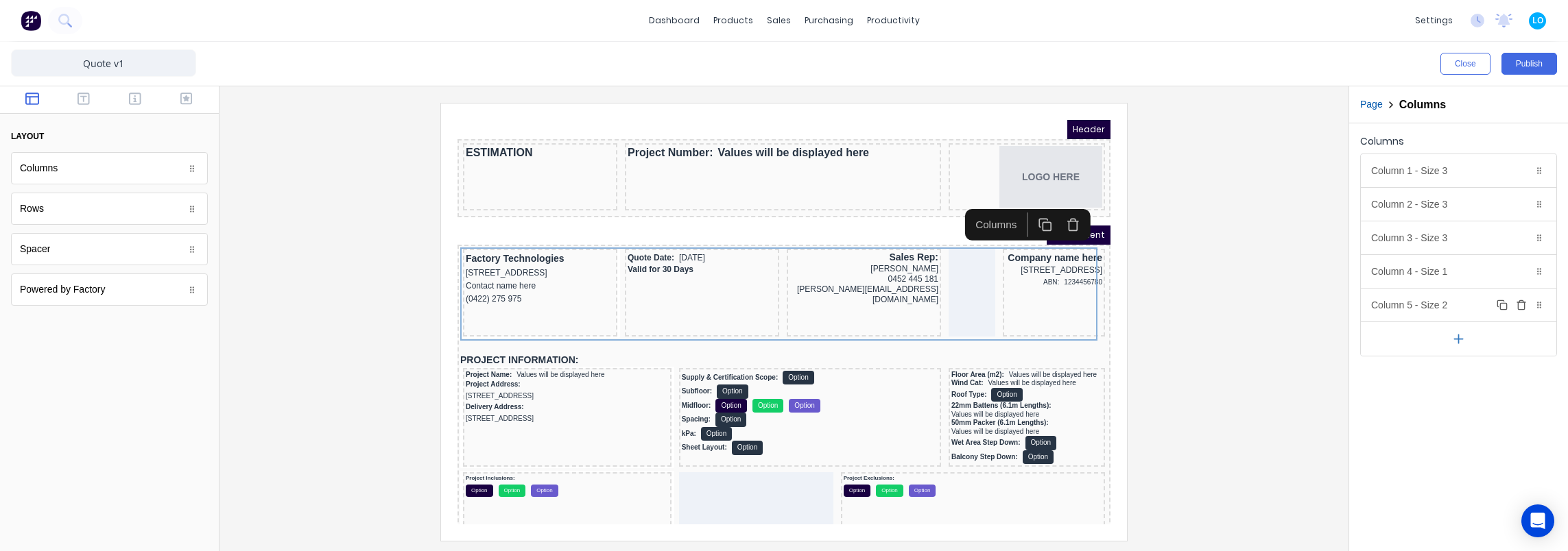
click at [1452, 294] on div "Column 5 - Size 2 Duplicate Delete" at bounding box center [1458, 305] width 195 height 33
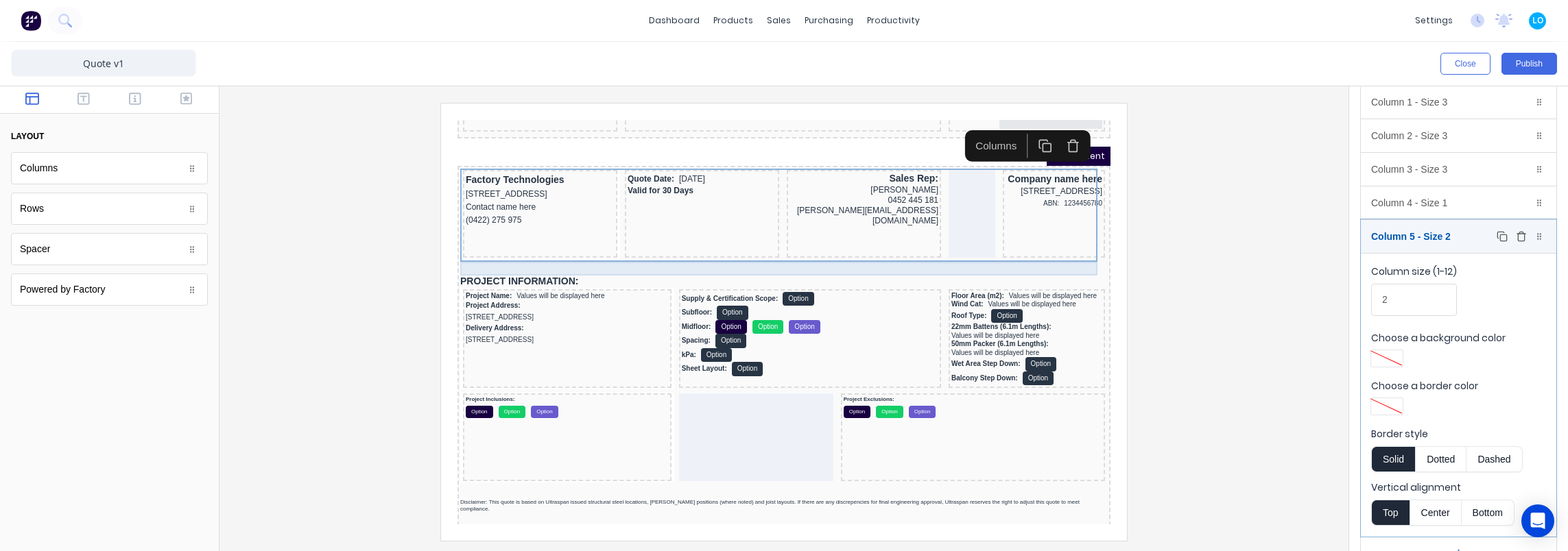
scroll to position [137, 0]
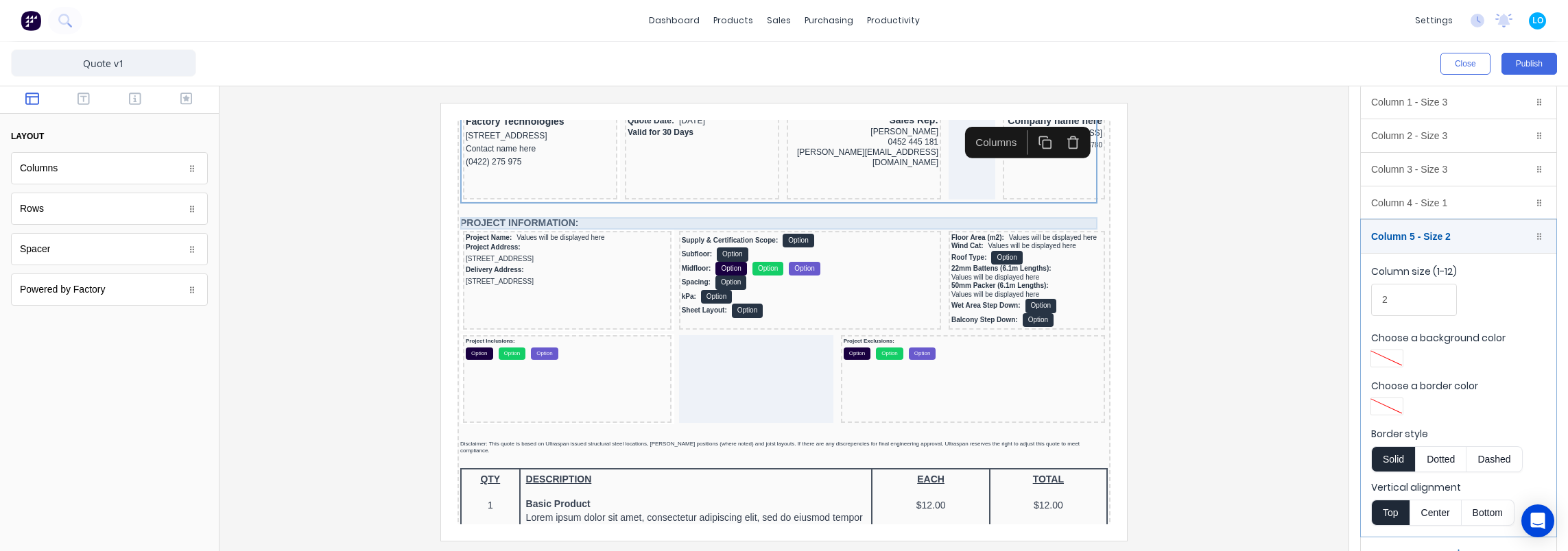
click at [505, 203] on div "PROJECT INFORMATION:" at bounding box center [767, 206] width 648 height 12
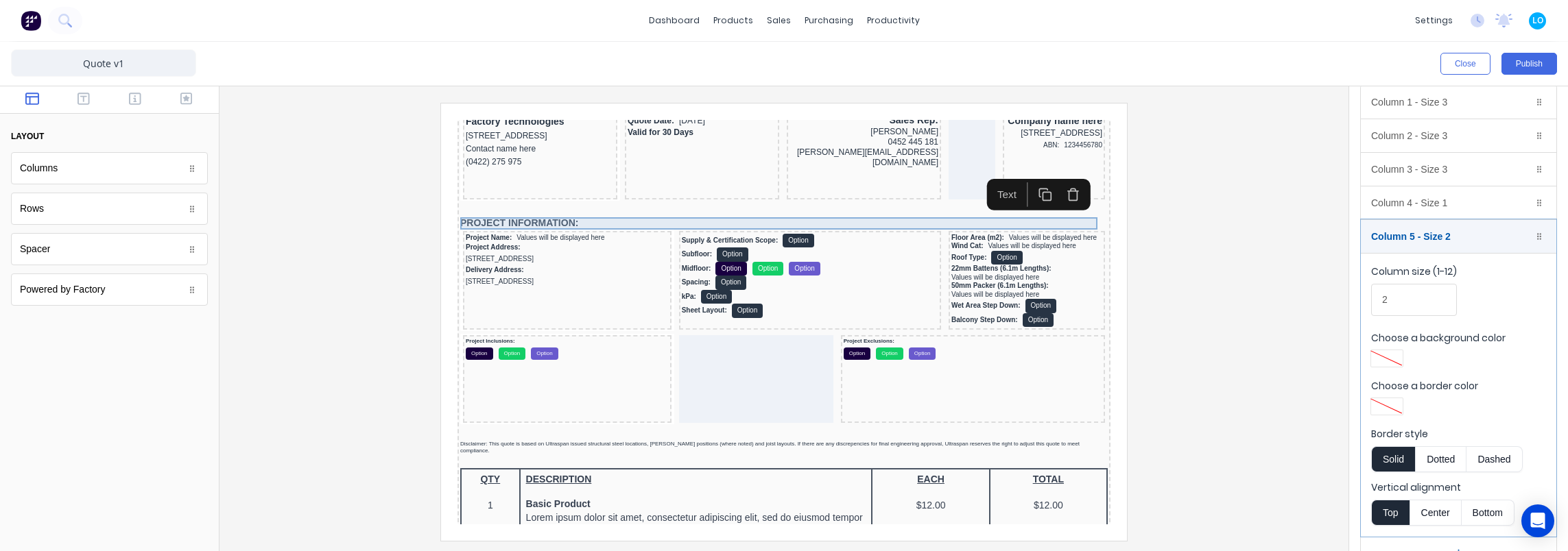
scroll to position [0, 0]
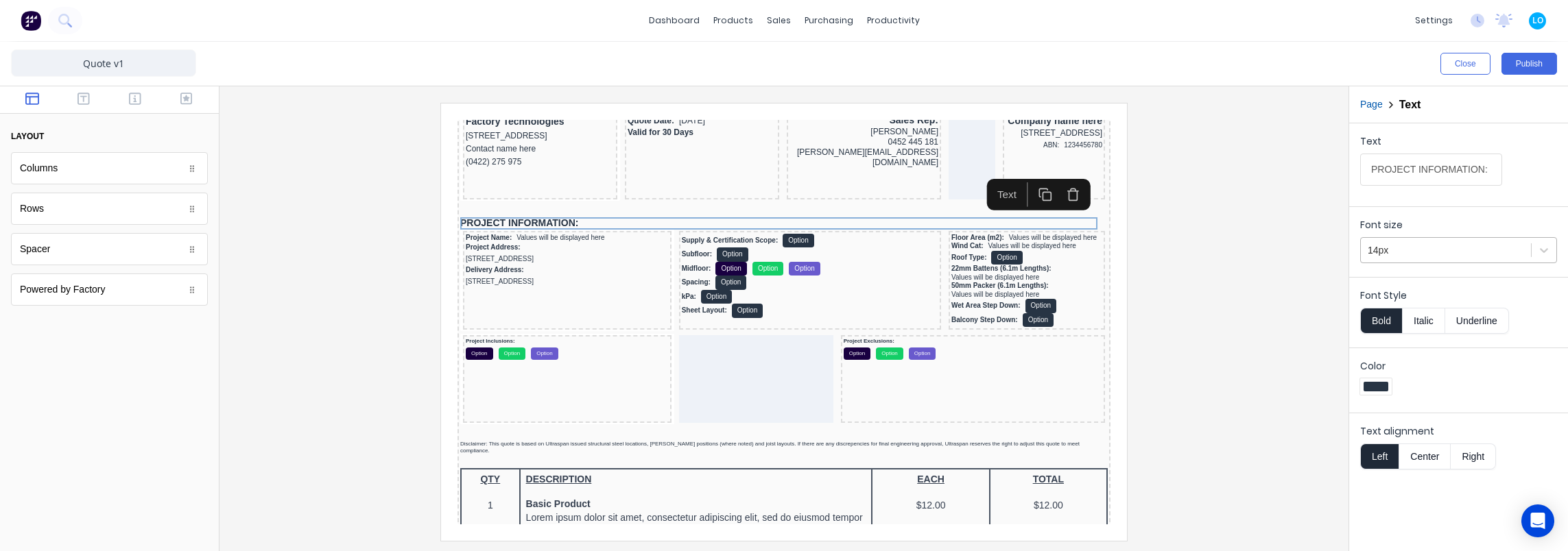
click at [1388, 248] on div at bounding box center [1446, 250] width 156 height 17
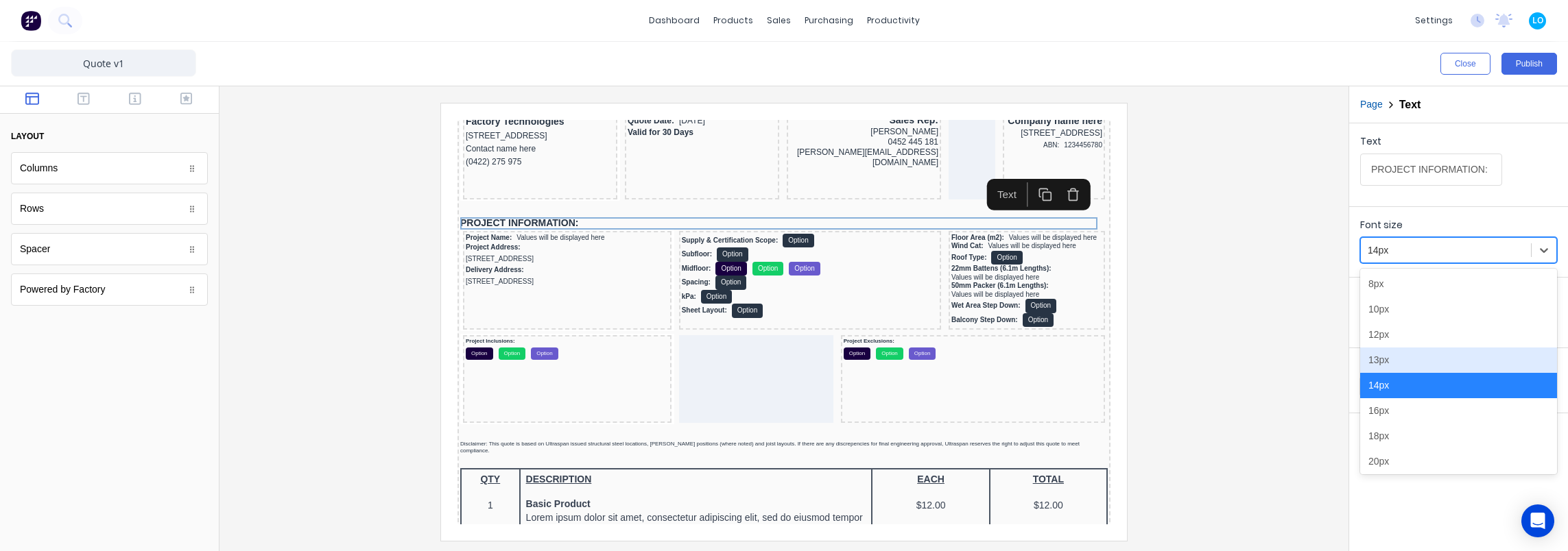
click at [1398, 359] on div "13px" at bounding box center [1458, 359] width 197 height 25
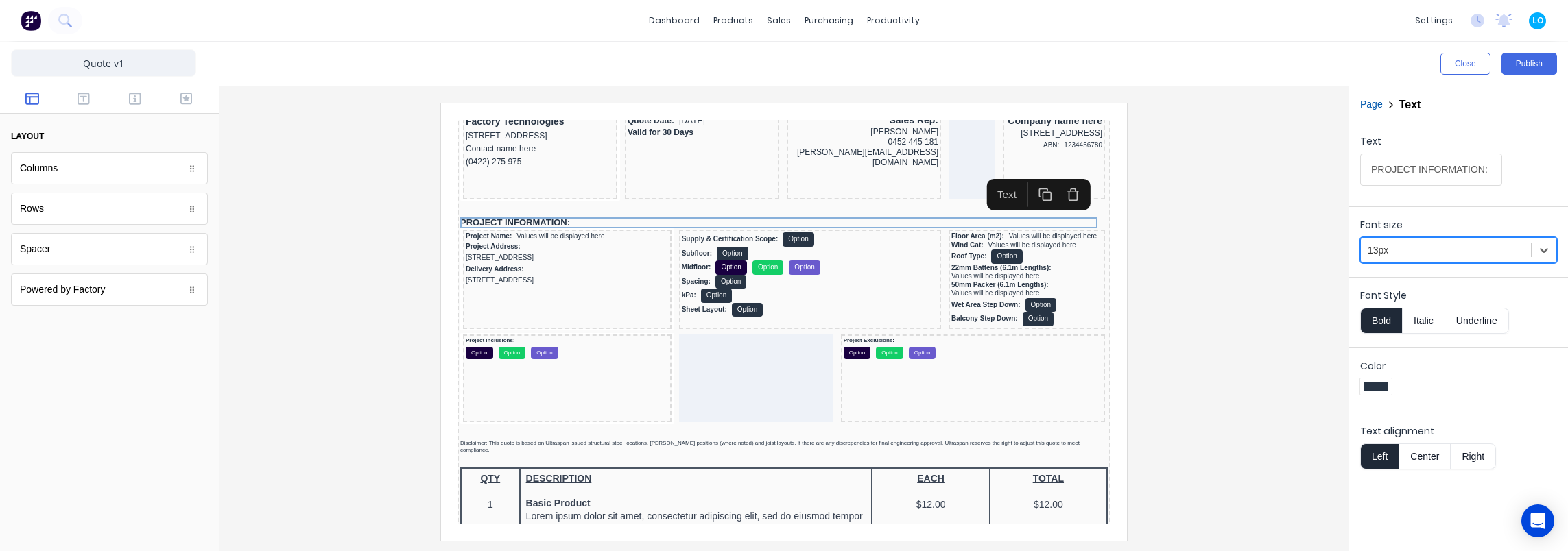
click at [1171, 259] on div at bounding box center [784, 322] width 1107 height 438
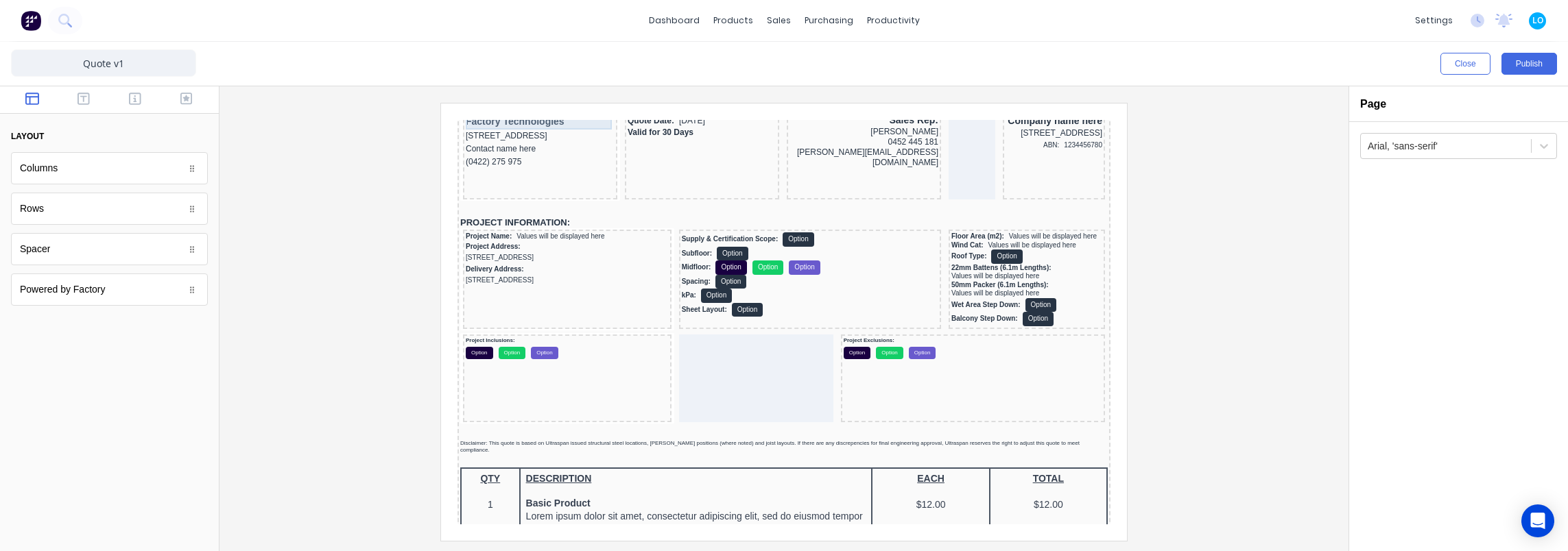
click at [524, 105] on div "Factory Technologies" at bounding box center [523, 105] width 149 height 15
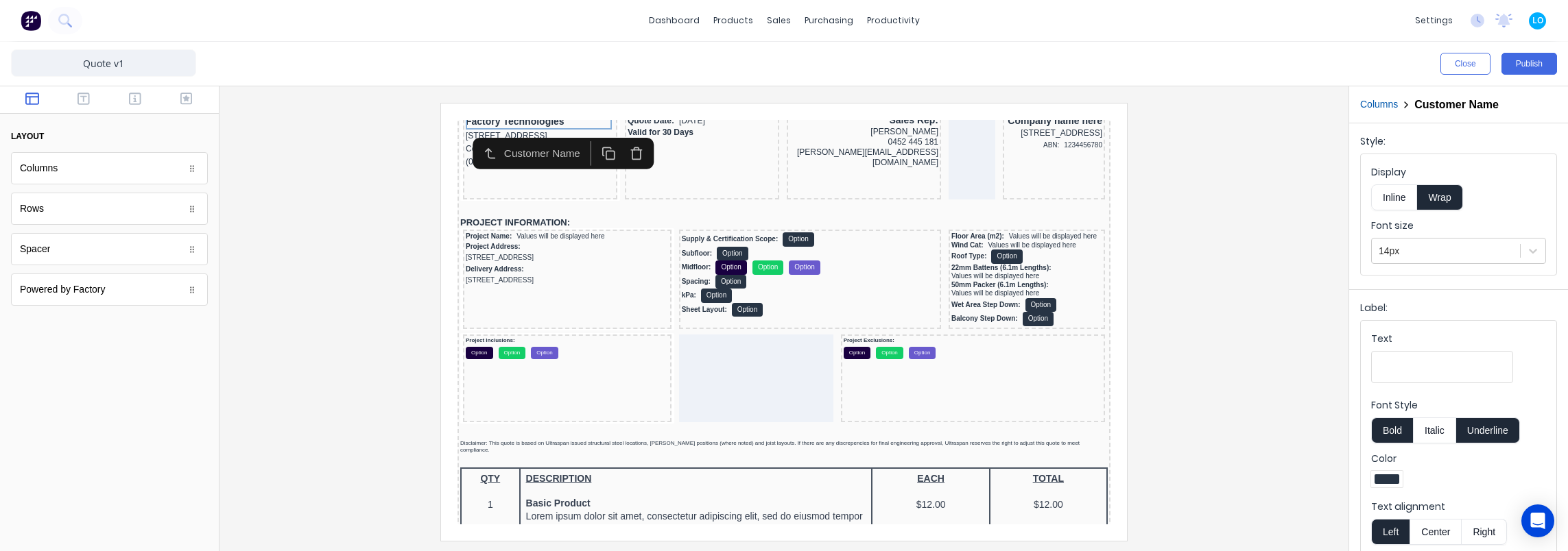
click at [1219, 366] on div at bounding box center [784, 322] width 1107 height 438
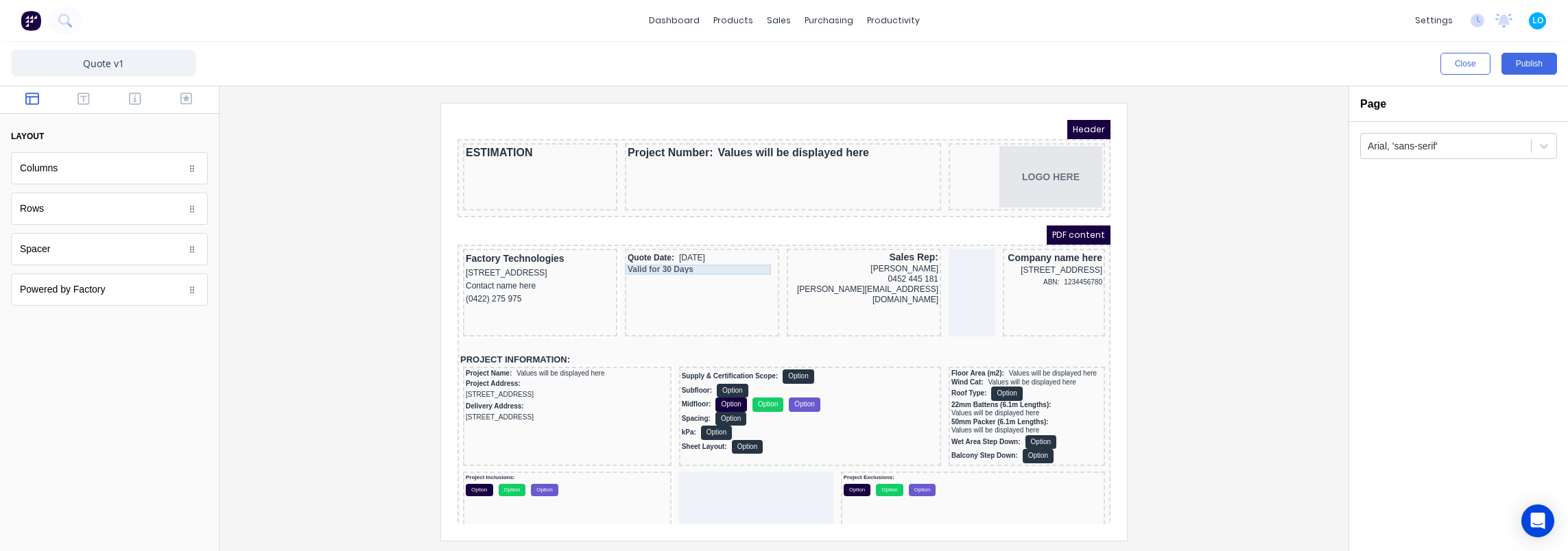
click at [668, 250] on div "Valid for 30 Days" at bounding box center [685, 253] width 149 height 10
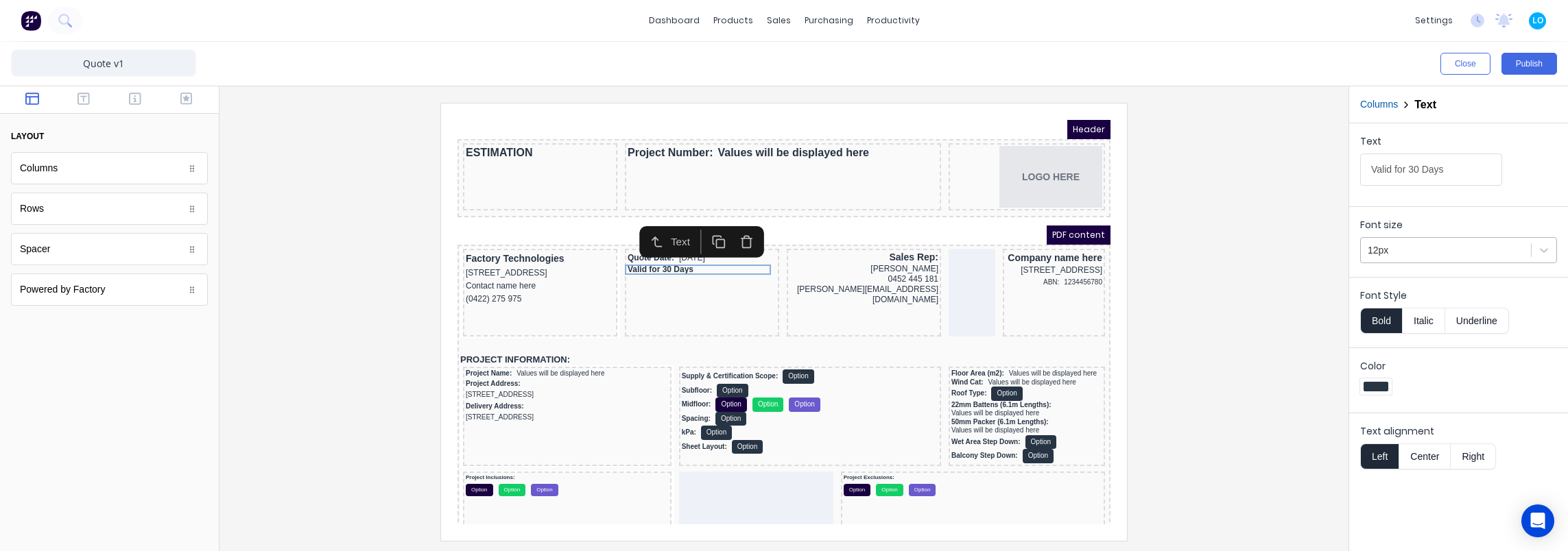
click at [1383, 247] on div at bounding box center [1446, 250] width 156 height 17
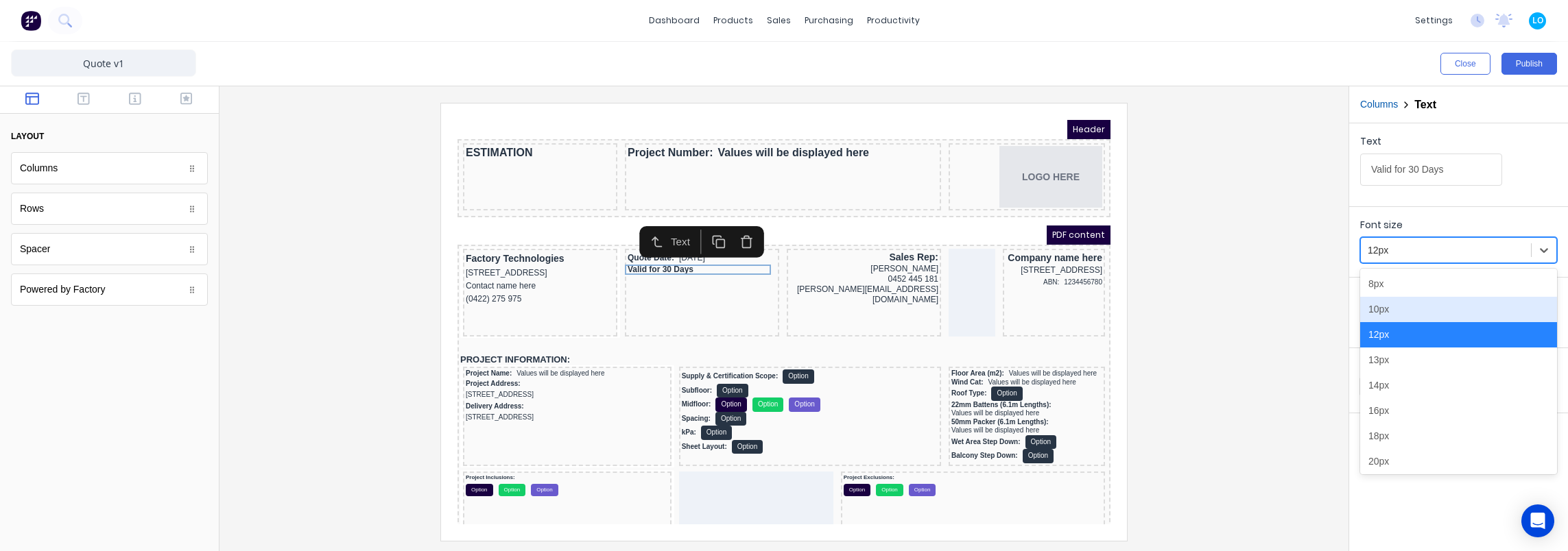
click at [1409, 310] on div "10px" at bounding box center [1458, 309] width 197 height 25
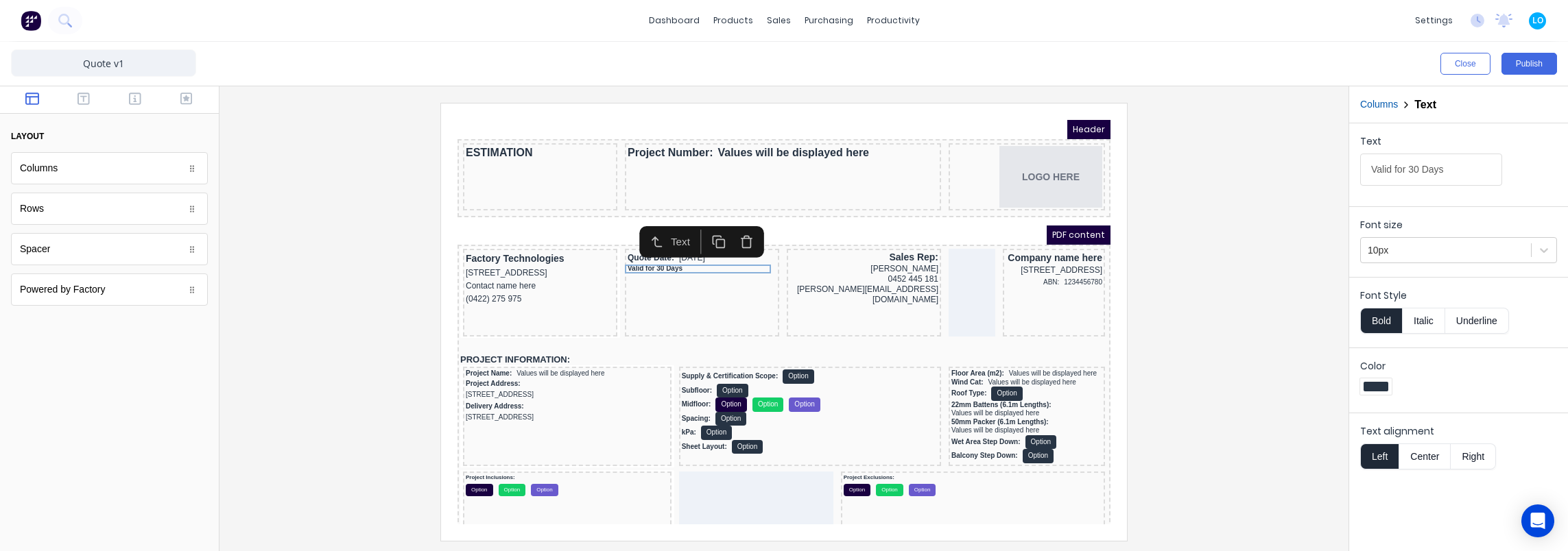
click at [1192, 284] on div at bounding box center [784, 322] width 1107 height 438
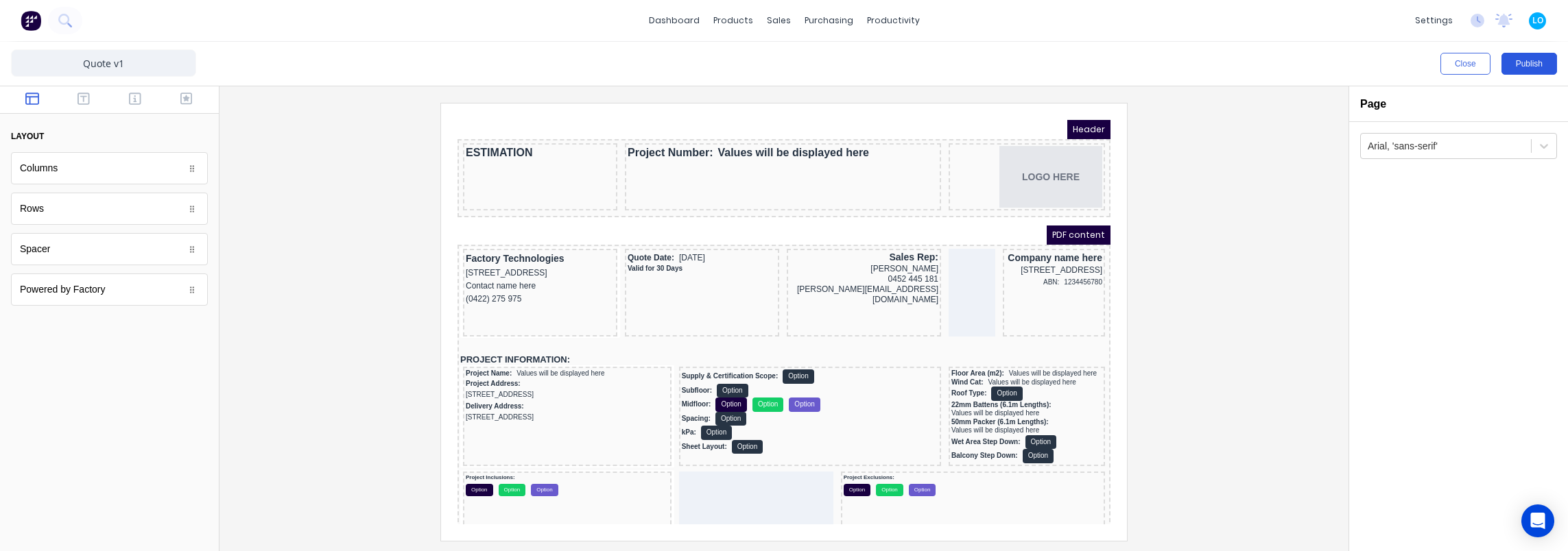
click at [1538, 59] on button "Publish" at bounding box center [1528, 63] width 55 height 22
